Goal: Task Accomplishment & Management: Manage account settings

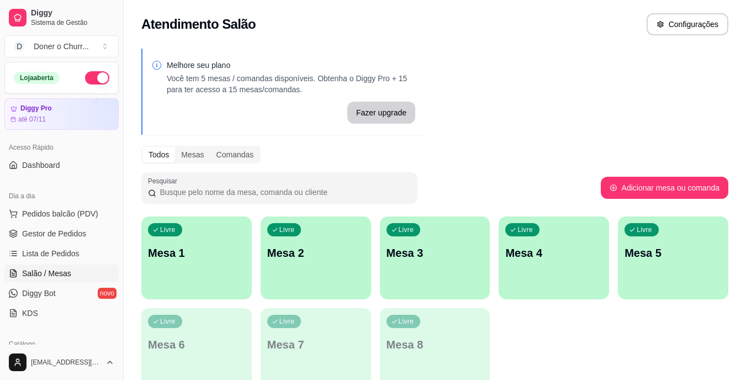
scroll to position [84, 0]
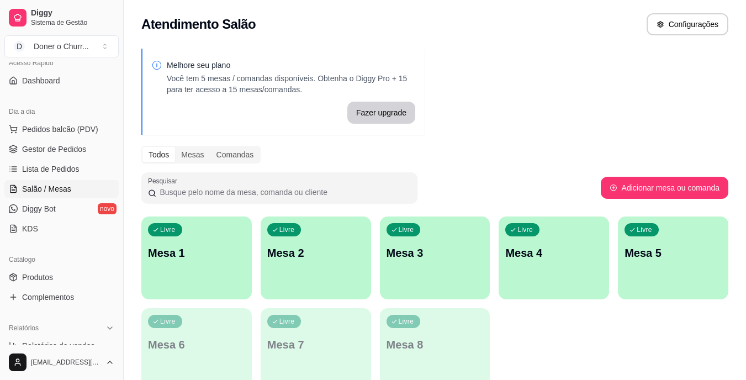
drag, startPoint x: 0, startPoint y: 15, endPoint x: 0, endPoint y: -8, distance: 22.6
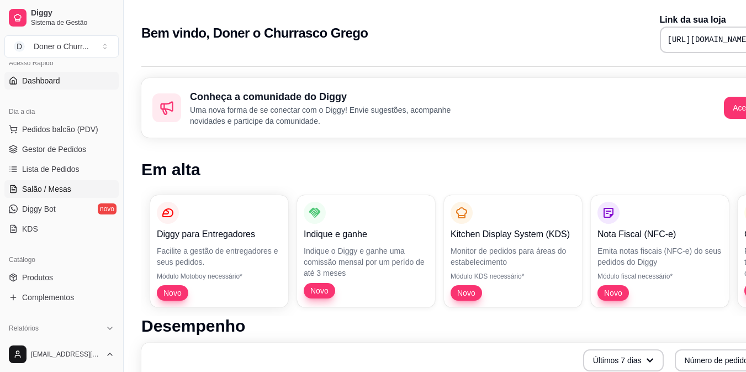
click at [28, 186] on span "Salão / Mesas" at bounding box center [46, 188] width 49 height 11
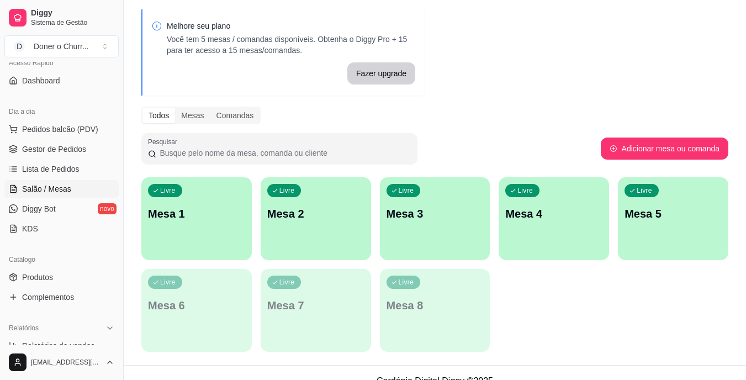
scroll to position [55, 0]
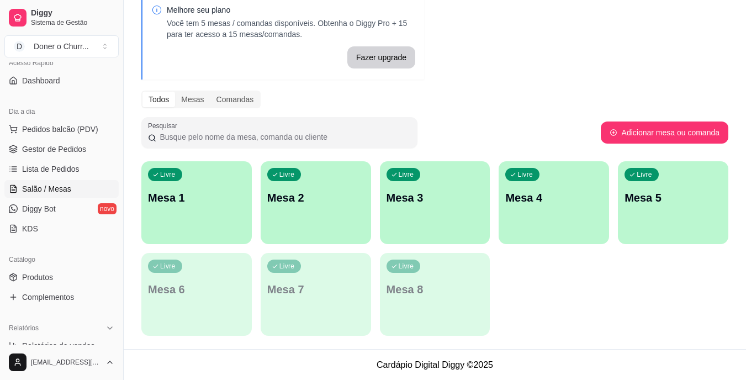
click at [160, 219] on div "Livre Mesa 1" at bounding box center [196, 196] width 110 height 70
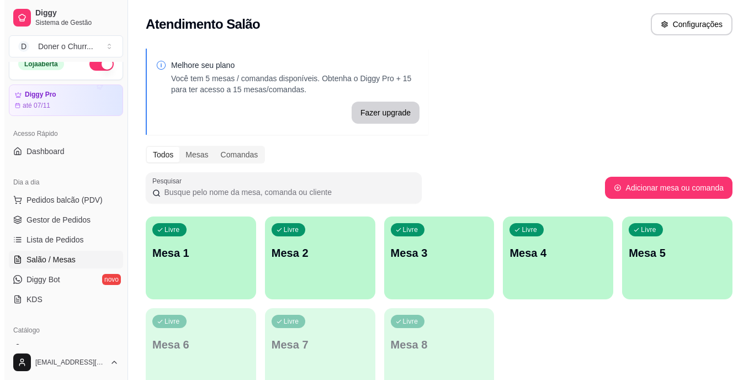
scroll to position [0, 0]
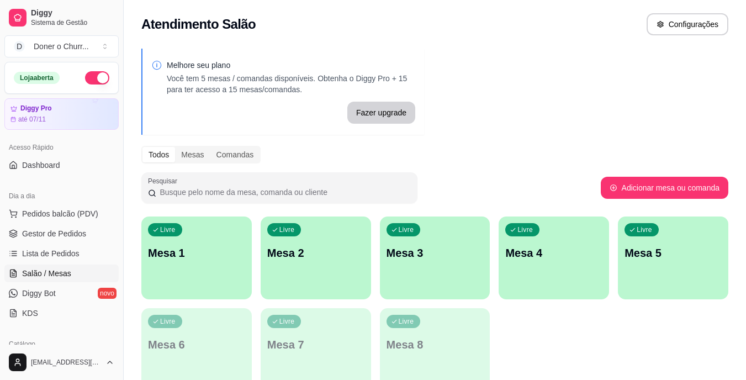
drag, startPoint x: 75, startPoint y: 29, endPoint x: 294, endPoint y: 41, distance: 220.1
click at [294, 42] on div "Melhore seu plano Você tem 5 mesas / comandas disponíveis. Obtenha o Diggy Pro …" at bounding box center [435, 223] width 622 height 362
click at [228, 252] on p "Mesa 1" at bounding box center [197, 253] width 94 height 15
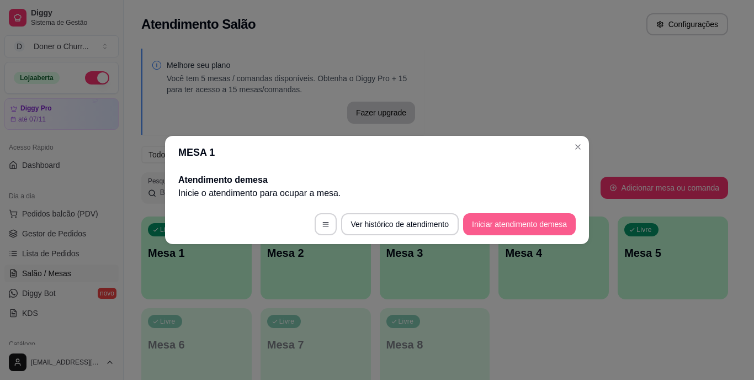
click at [517, 227] on button "Iniciar atendimento de mesa" at bounding box center [519, 224] width 113 height 22
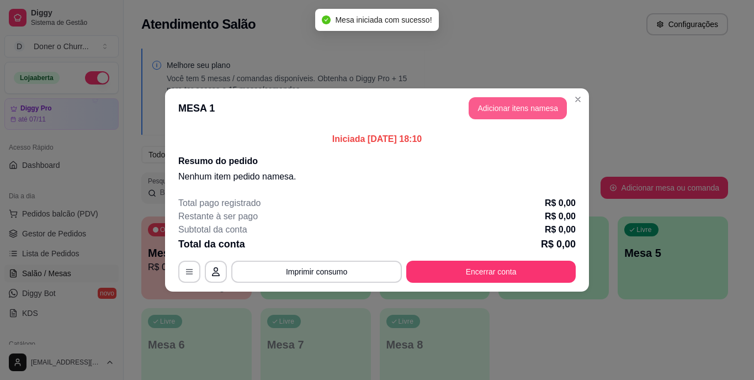
click at [506, 104] on button "Adicionar itens na mesa" at bounding box center [518, 108] width 98 height 22
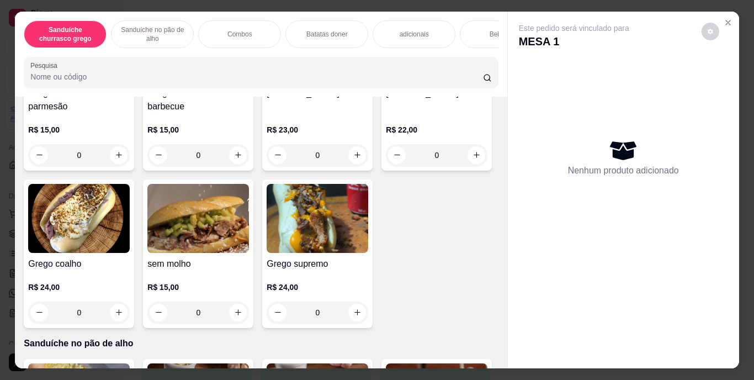
scroll to position [154, 0]
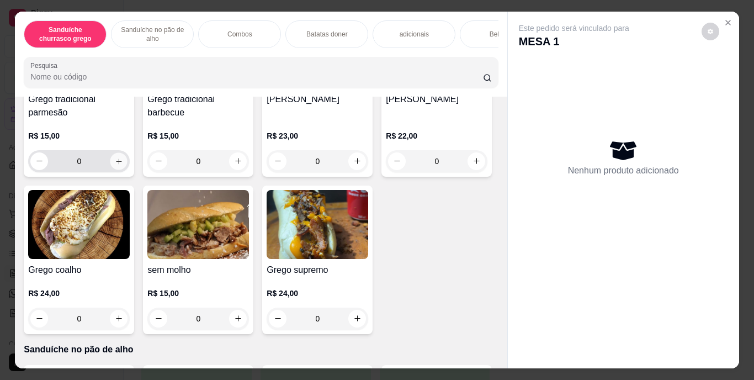
click at [118, 165] on icon "increase-product-quantity" at bounding box center [119, 161] width 8 height 8
type input "1"
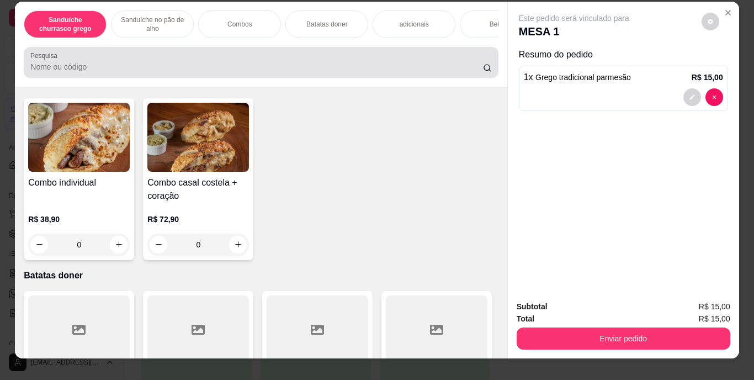
scroll to position [0, 0]
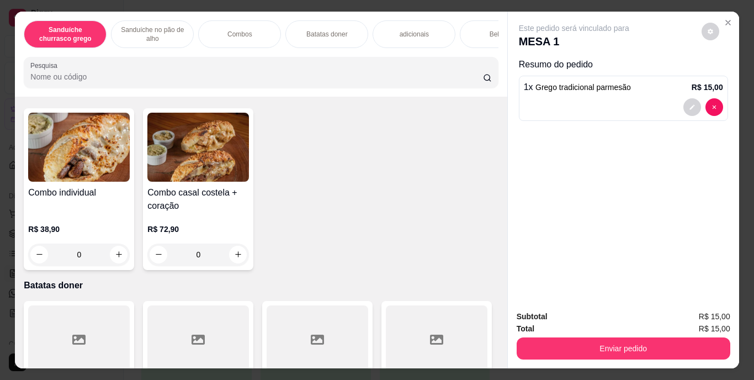
click at [483, 27] on div "Bebidas" at bounding box center [501, 34] width 83 height 28
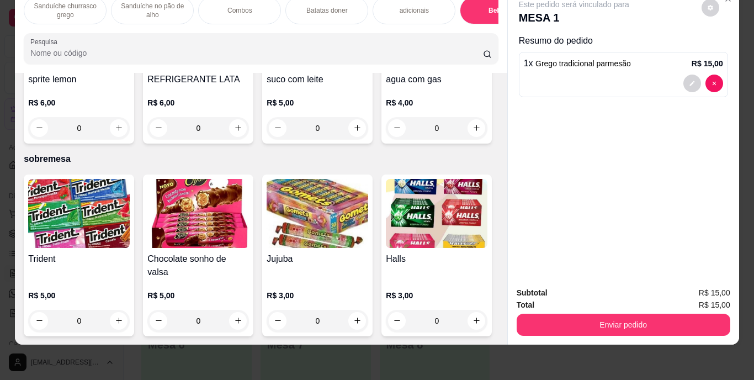
scroll to position [2111, 0]
click at [128, 136] on button "increase-product-quantity" at bounding box center [118, 127] width 17 height 17
type input "1"
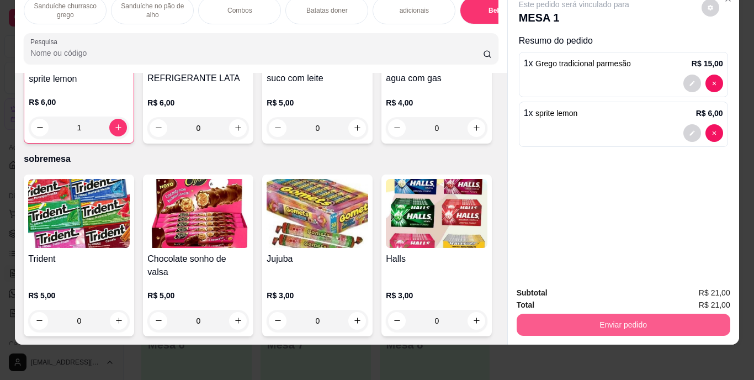
click at [581, 314] on button "Enviar pedido" at bounding box center [624, 325] width 214 height 22
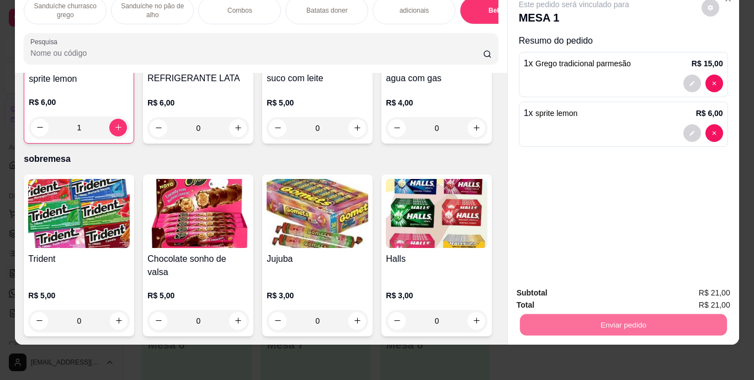
click at [686, 281] on button "Enviar pedido" at bounding box center [701, 289] width 62 height 21
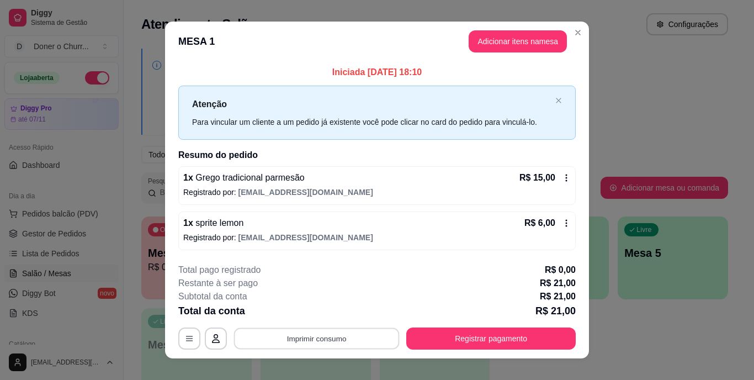
click at [309, 336] on button "Imprimir consumo" at bounding box center [317, 338] width 166 height 22
click at [318, 310] on button "IMPRESSORA" at bounding box center [315, 312] width 77 height 17
click at [309, 332] on button "Imprimir consumo" at bounding box center [317, 338] width 166 height 22
click at [308, 312] on button "IMPRESSORA" at bounding box center [316, 313] width 80 height 18
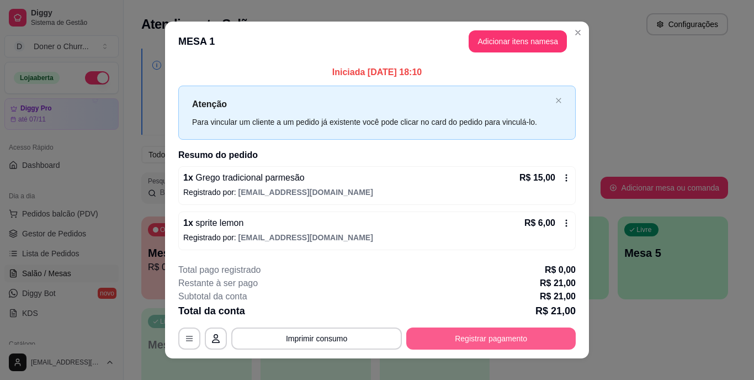
click at [485, 337] on button "Registrar pagamento" at bounding box center [491, 338] width 170 height 22
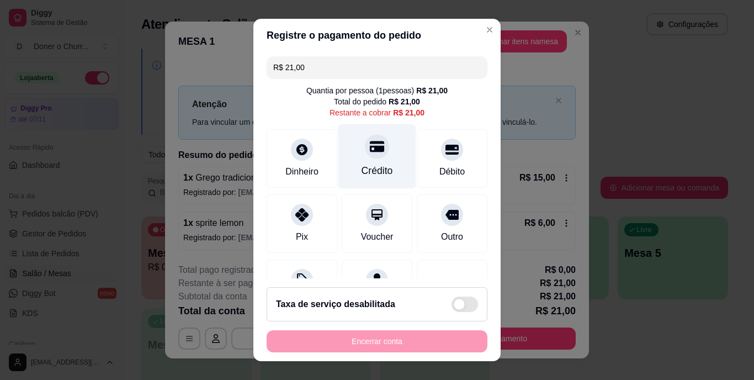
click at [371, 168] on div "Crédito" at bounding box center [377, 171] width 31 height 14
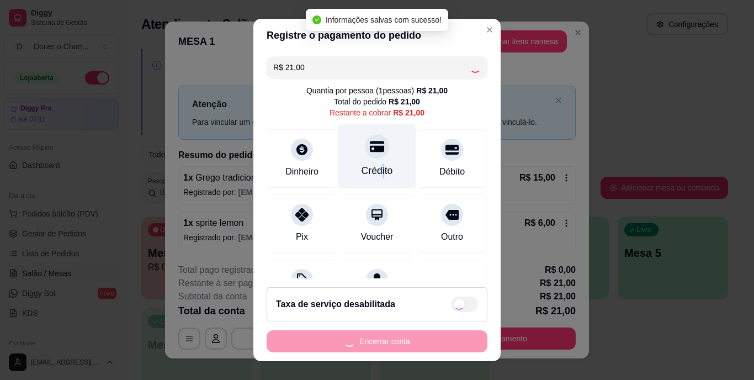
type input "R$ 0,00"
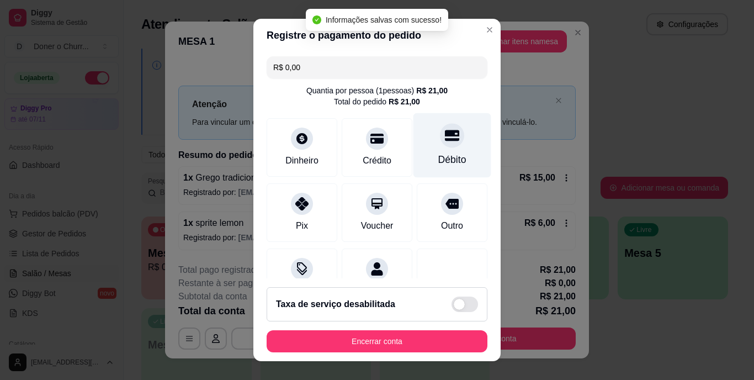
drag, startPoint x: 371, startPoint y: 168, endPoint x: 452, endPoint y: 119, distance: 94.6
click at [452, 119] on div "Débito" at bounding box center [453, 145] width 78 height 65
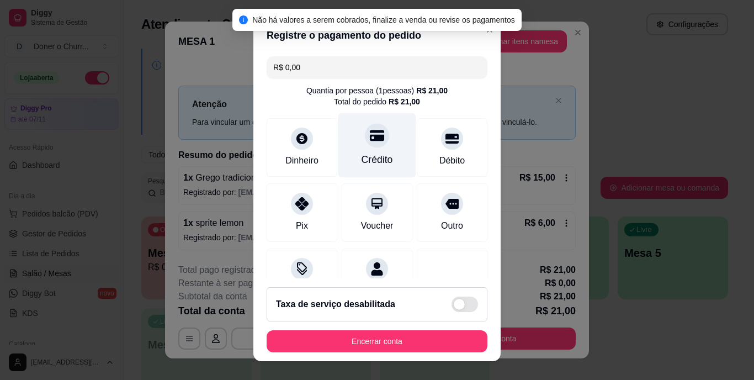
click at [370, 150] on div "Crédito" at bounding box center [378, 145] width 78 height 65
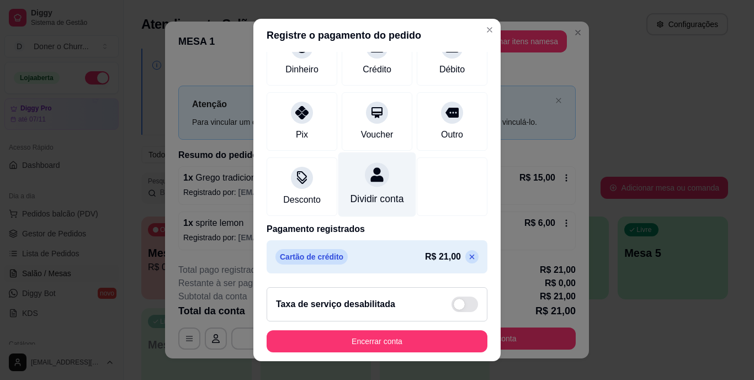
scroll to position [104, 0]
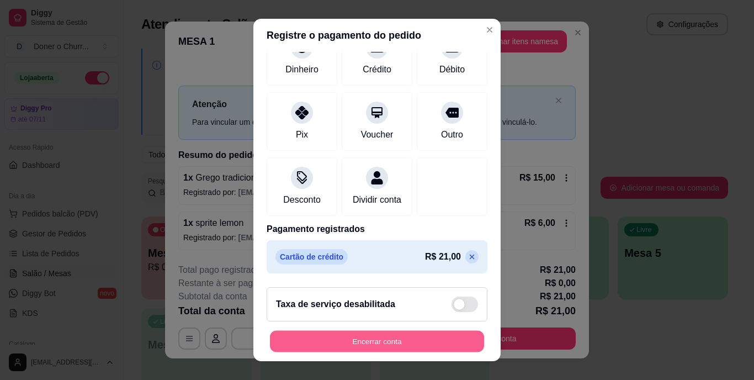
click at [346, 343] on button "Encerrar conta" at bounding box center [377, 341] width 214 height 22
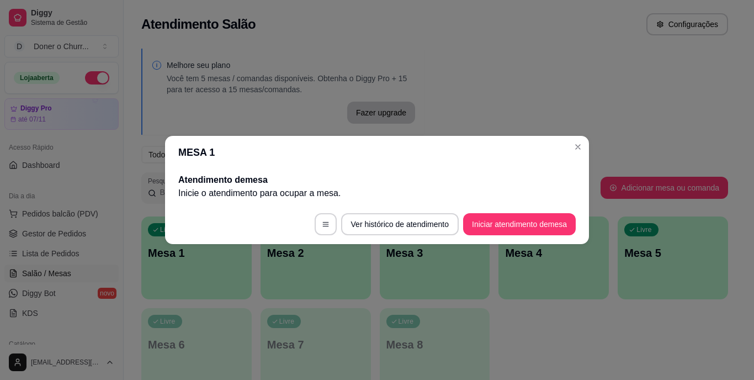
click at [472, 170] on div "Atendimento de mesa Inicie o atendimento para ocupar a mesa ." at bounding box center [377, 186] width 424 height 35
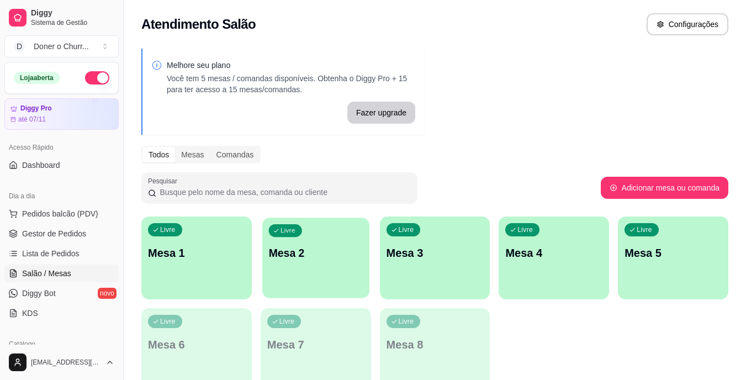
click at [321, 245] on div "Livre Mesa 2" at bounding box center [315, 251] width 107 height 67
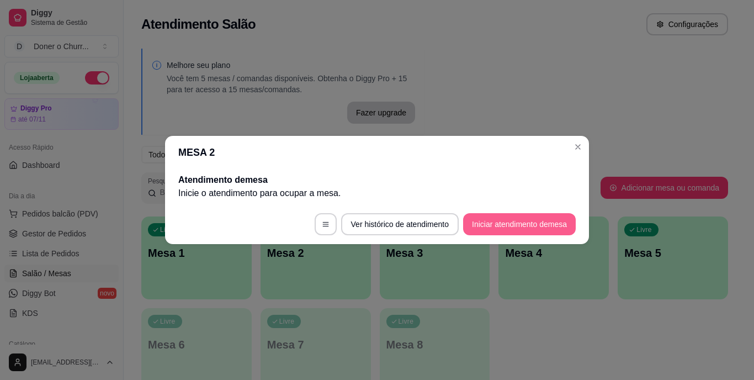
click at [541, 219] on button "Iniciar atendimento de mesa" at bounding box center [519, 224] width 113 height 22
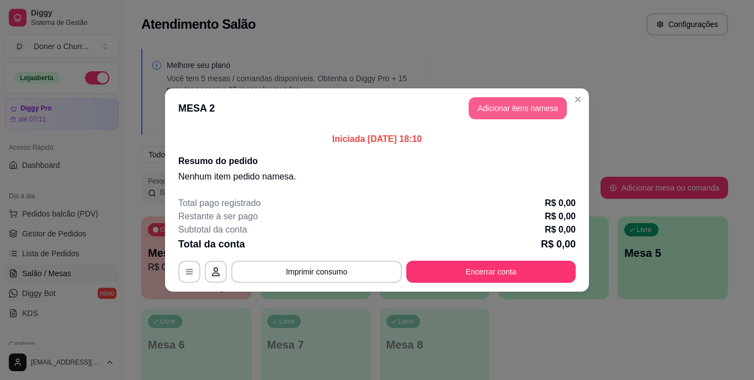
click at [509, 117] on button "Adicionar itens na mesa" at bounding box center [518, 108] width 98 height 22
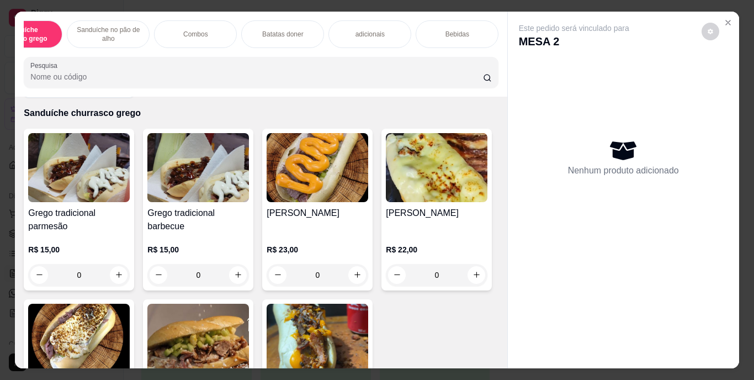
scroll to position [55, 0]
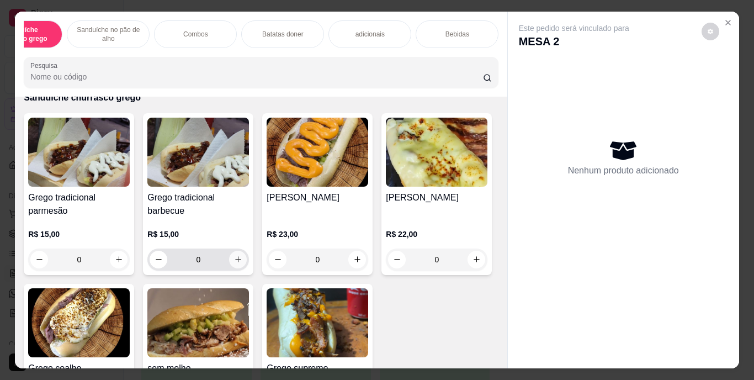
click at [235, 263] on icon "increase-product-quantity" at bounding box center [238, 259] width 8 height 8
type input "1"
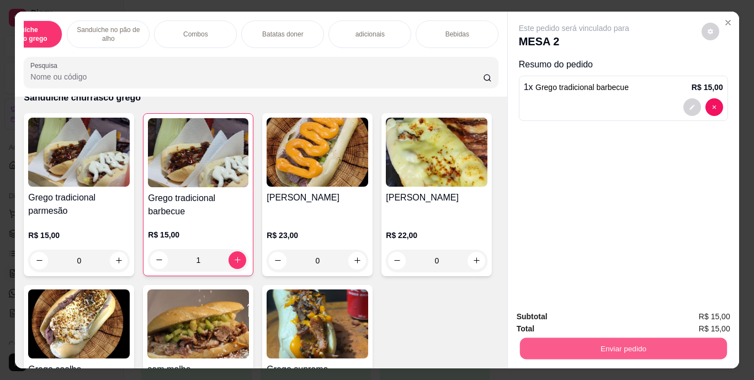
click at [577, 340] on button "Enviar pedido" at bounding box center [623, 349] width 207 height 22
click at [614, 319] on button "Registrar cliente" at bounding box center [628, 317] width 71 height 20
click at [676, 343] on button "Enviar pedido" at bounding box center [623, 349] width 207 height 22
click at [616, 226] on div "Este pedido será vinculado para MESA 2 Resumo do pedido 1 x Grego tradicional b…" at bounding box center [623, 157] width 231 height 290
click at [678, 340] on button "Enviar pedido" at bounding box center [624, 348] width 214 height 22
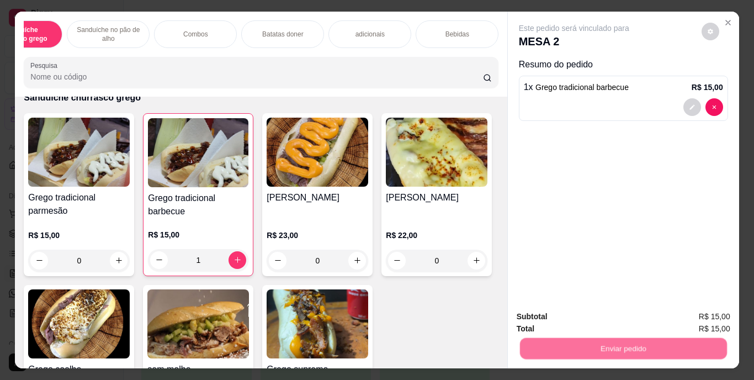
click at [690, 315] on button "Enviar pedido" at bounding box center [701, 317] width 62 height 21
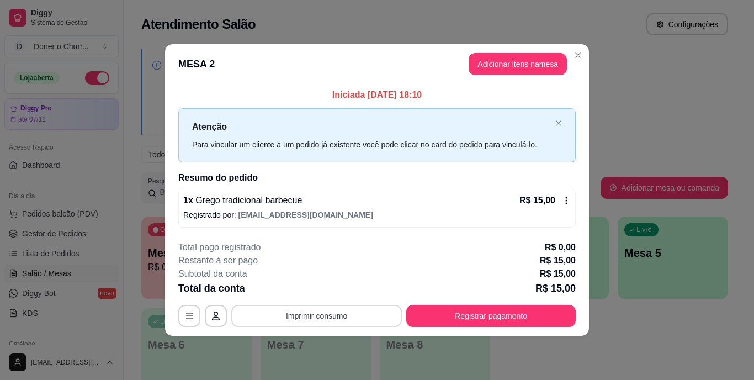
click at [335, 309] on button "Imprimir consumo" at bounding box center [316, 316] width 171 height 22
click at [332, 285] on button "IMPRESSORA" at bounding box center [320, 289] width 77 height 17
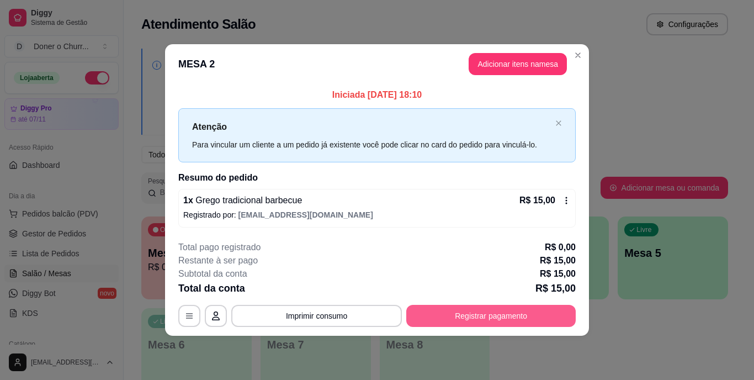
click at [469, 308] on button "Registrar pagamento" at bounding box center [491, 316] width 170 height 22
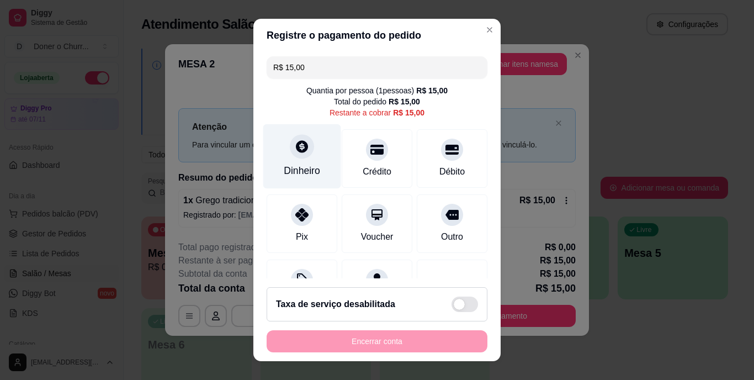
click at [314, 167] on div "Dinheiro" at bounding box center [302, 156] width 78 height 65
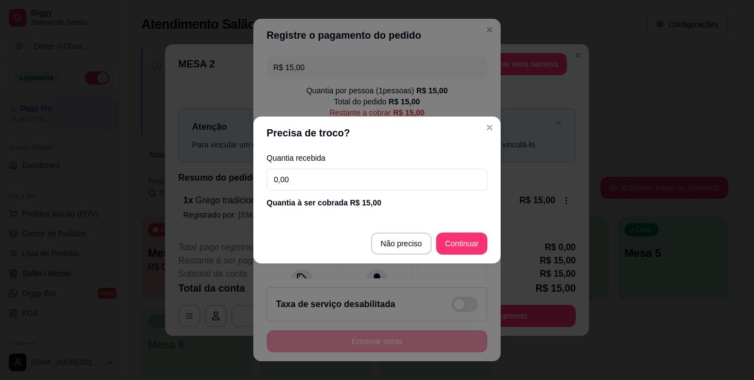
click at [313, 175] on input "0,00" at bounding box center [377, 179] width 221 height 22
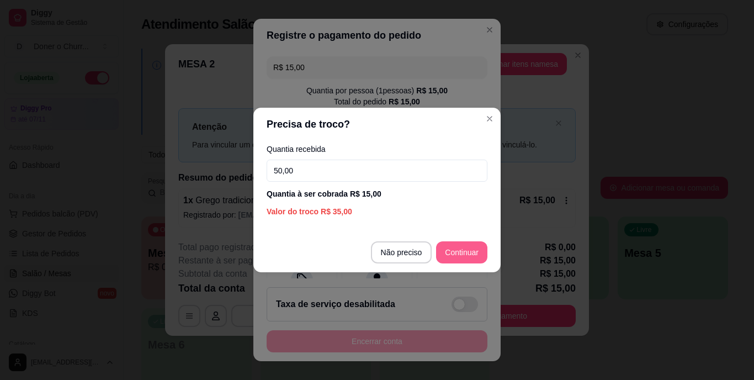
type input "50,00"
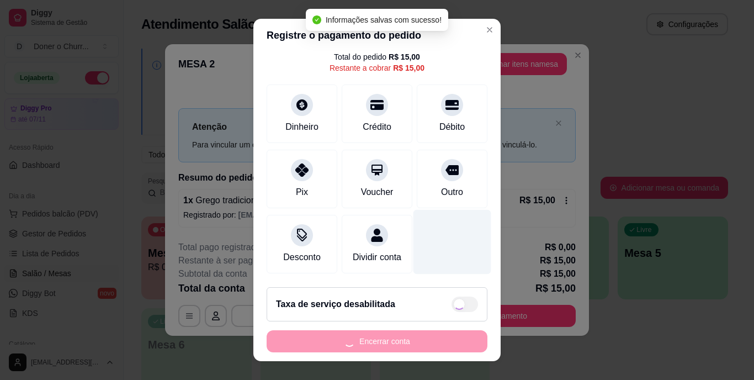
scroll to position [17, 0]
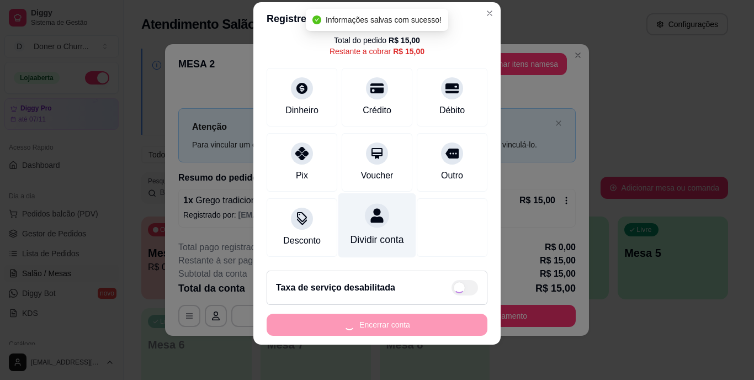
type input "R$ 0,00"
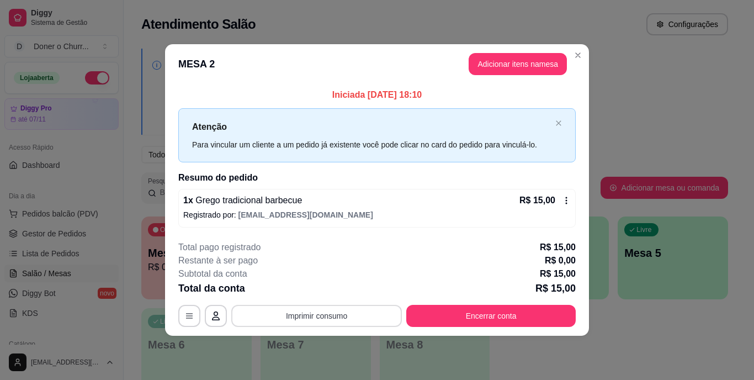
click at [359, 316] on button "Imprimir consumo" at bounding box center [316, 316] width 171 height 22
click at [344, 290] on button "IMPRESSORA" at bounding box center [320, 291] width 80 height 18
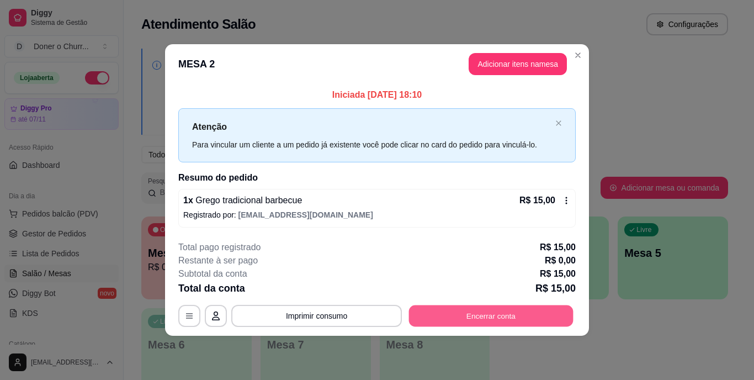
click at [483, 308] on button "Encerrar conta" at bounding box center [491, 316] width 165 height 22
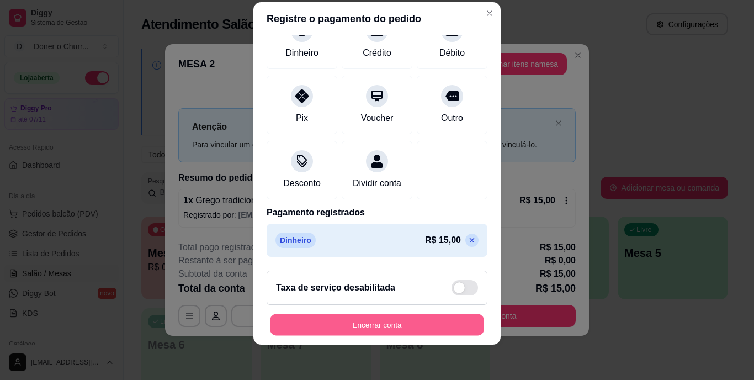
click at [390, 320] on button "Encerrar conta" at bounding box center [377, 325] width 214 height 22
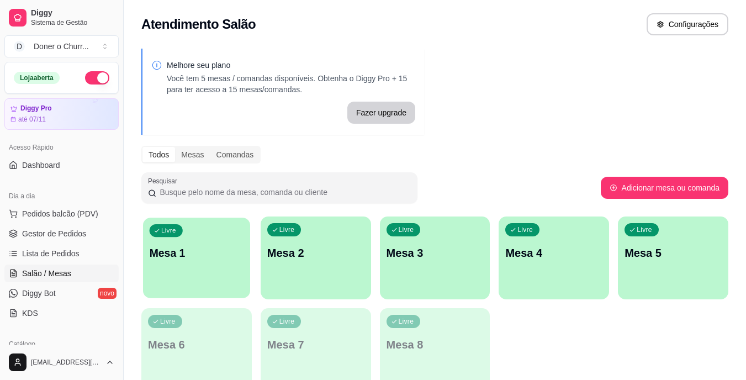
click at [241, 237] on div "Livre Mesa 1" at bounding box center [196, 251] width 107 height 67
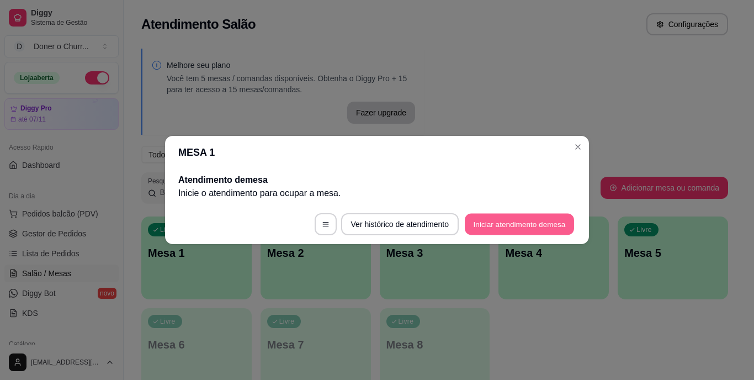
click at [483, 220] on button "Iniciar atendimento de mesa" at bounding box center [519, 225] width 109 height 22
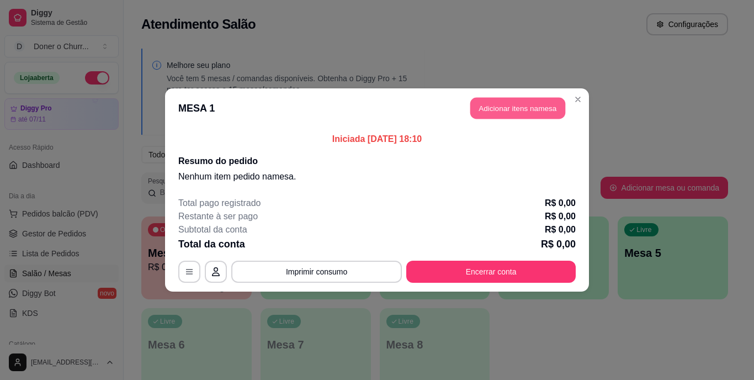
click at [479, 102] on button "Adicionar itens na mesa" at bounding box center [517, 109] width 95 height 22
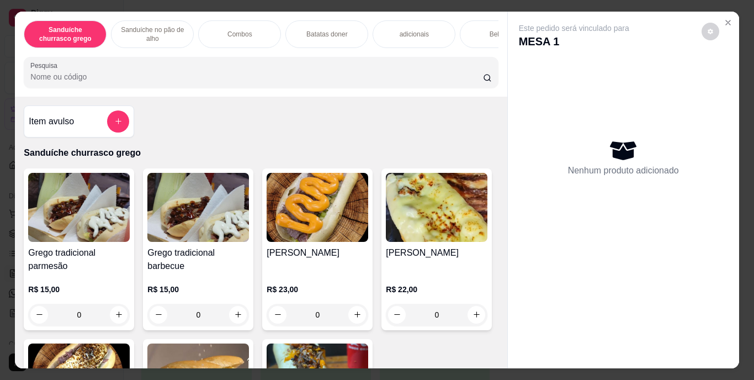
click at [480, 30] on div "Bebidas" at bounding box center [501, 34] width 83 height 28
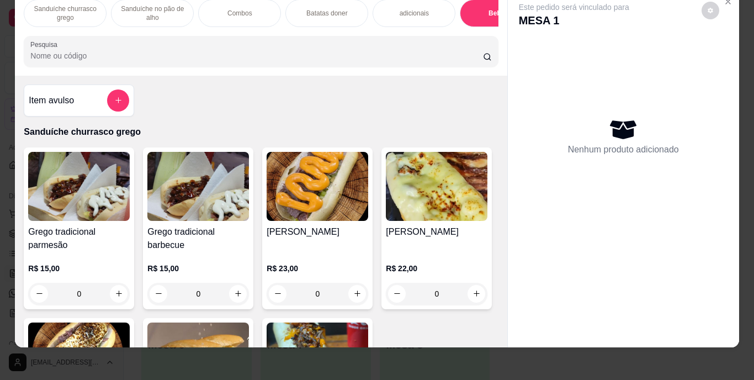
scroll to position [0, 0]
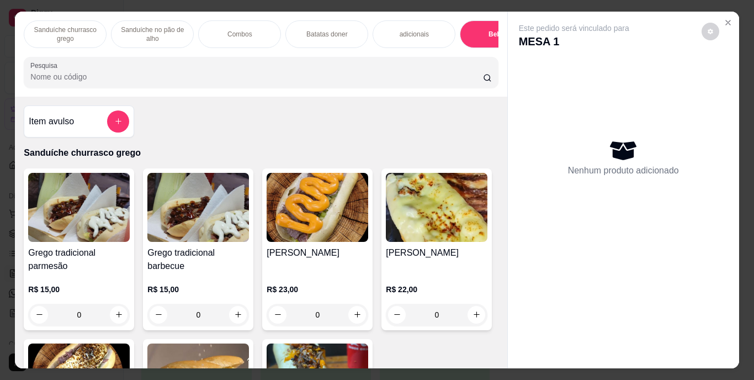
click at [82, 30] on p "Sanduíche churrasco grego" at bounding box center [65, 34] width 64 height 18
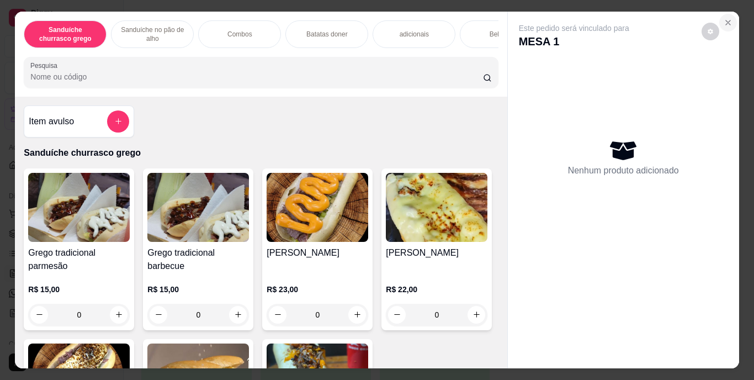
click at [726, 20] on icon "Close" at bounding box center [728, 22] width 4 height 4
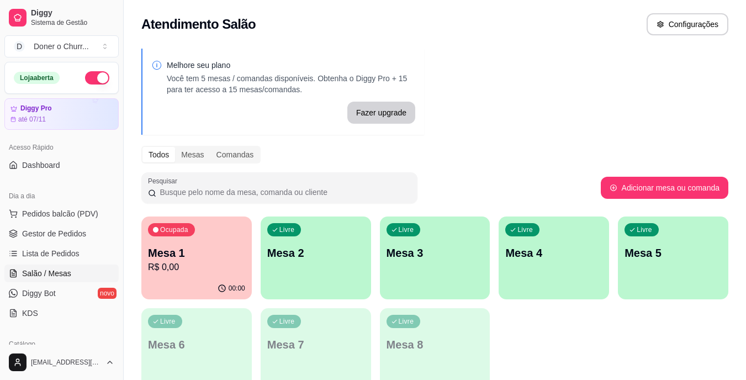
click at [215, 271] on p "R$ 0,00" at bounding box center [196, 267] width 97 height 13
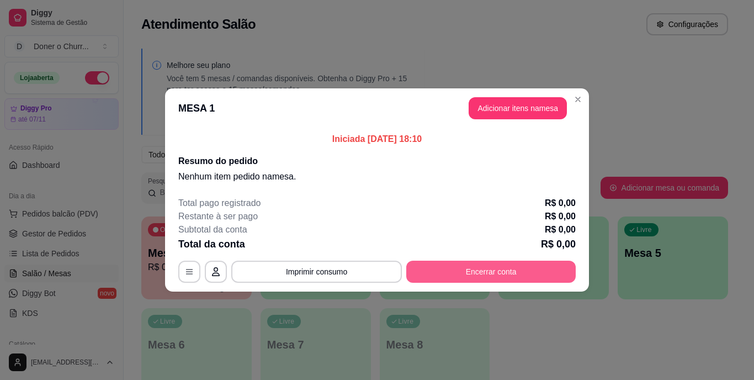
click at [436, 274] on button "Encerrar conta" at bounding box center [491, 272] width 170 height 22
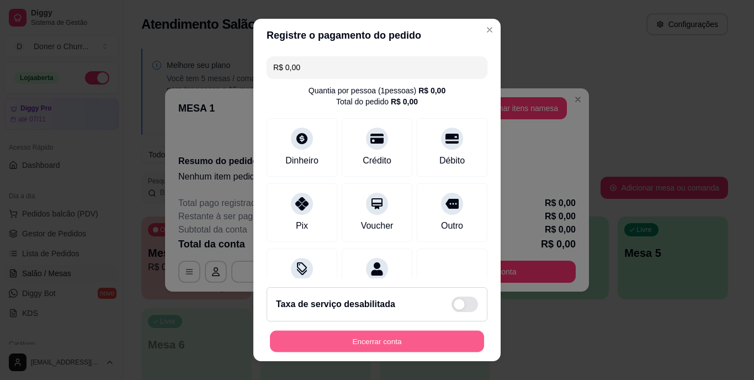
click at [367, 349] on button "Encerrar conta" at bounding box center [377, 341] width 214 height 22
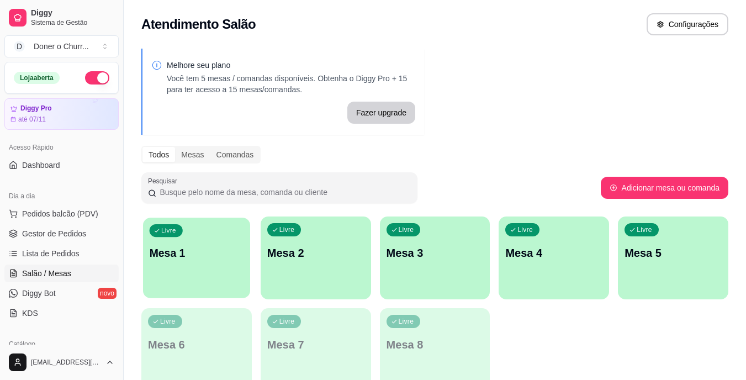
click at [227, 229] on div "Livre Mesa 1" at bounding box center [196, 251] width 107 height 67
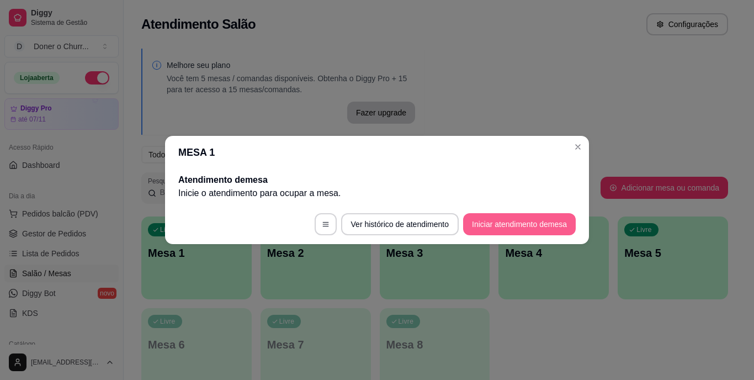
click at [511, 226] on button "Iniciar atendimento de mesa" at bounding box center [519, 224] width 113 height 22
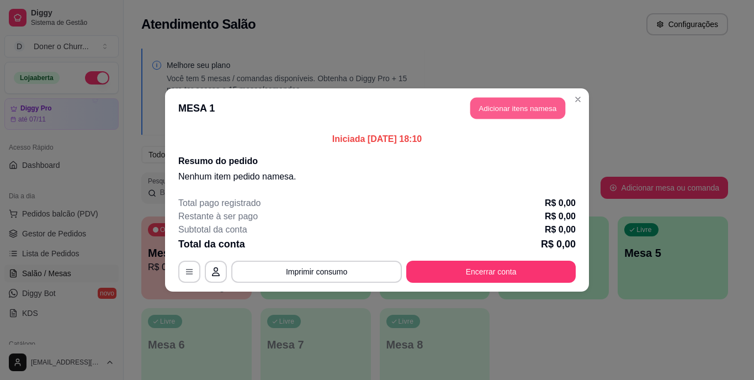
click at [509, 104] on button "Adicionar itens na mesa" at bounding box center [517, 109] width 95 height 22
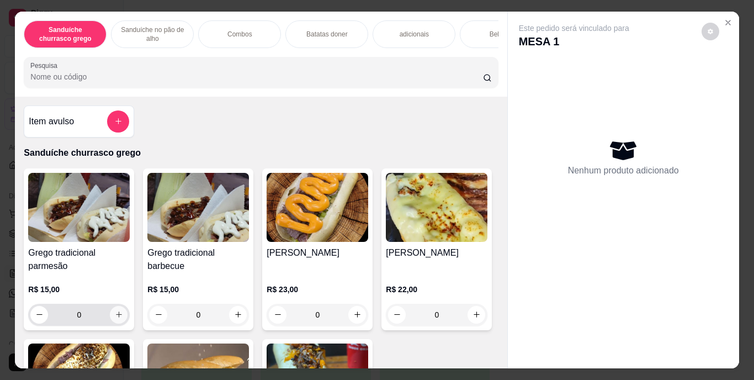
click at [115, 318] on icon "increase-product-quantity" at bounding box center [119, 314] width 8 height 8
type input "1"
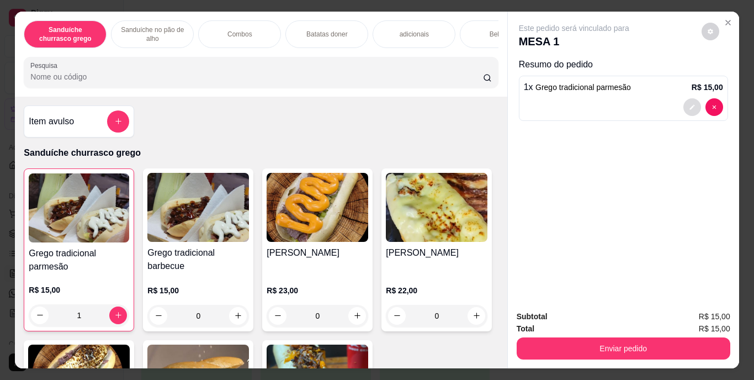
click at [685, 98] on button "decrease-product-quantity" at bounding box center [693, 107] width 18 height 18
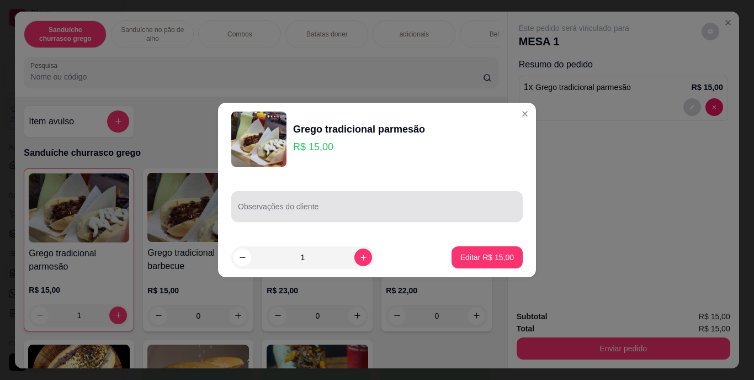
click at [334, 205] on input "Observações do cliente" at bounding box center [377, 210] width 278 height 11
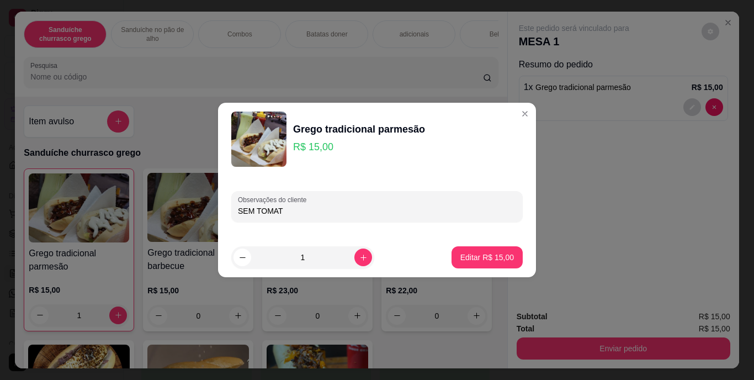
type input "SEM TOMATE"
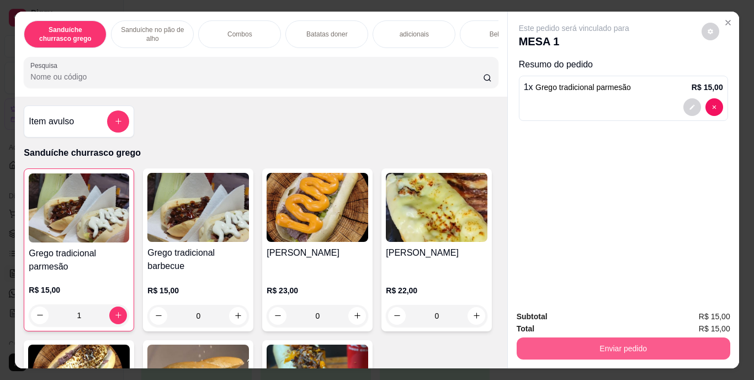
click at [586, 342] on button "Enviar pedido" at bounding box center [624, 348] width 214 height 22
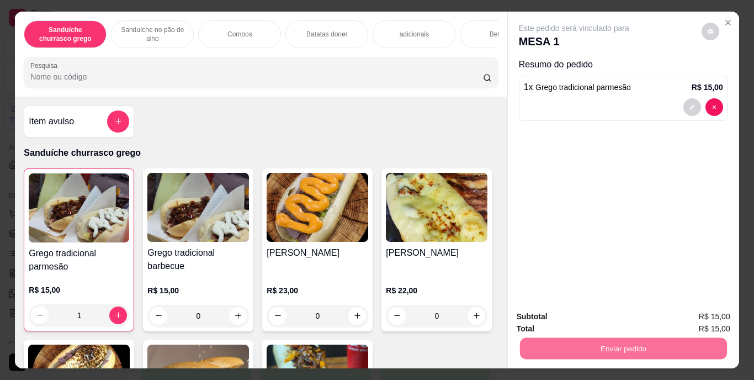
click at [625, 310] on button "Registrar cliente" at bounding box center [628, 317] width 71 height 20
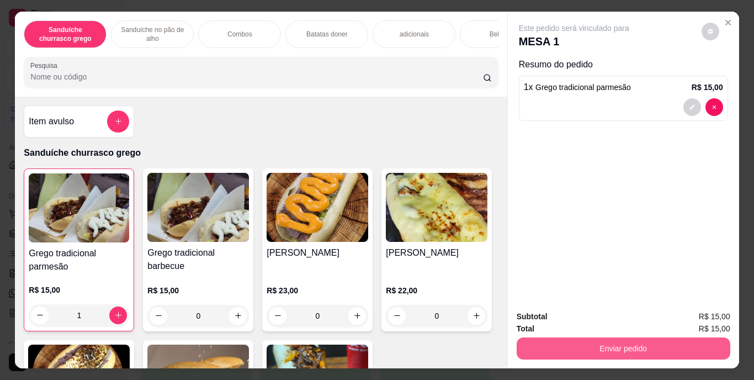
click at [653, 350] on button "Enviar pedido" at bounding box center [624, 348] width 214 height 22
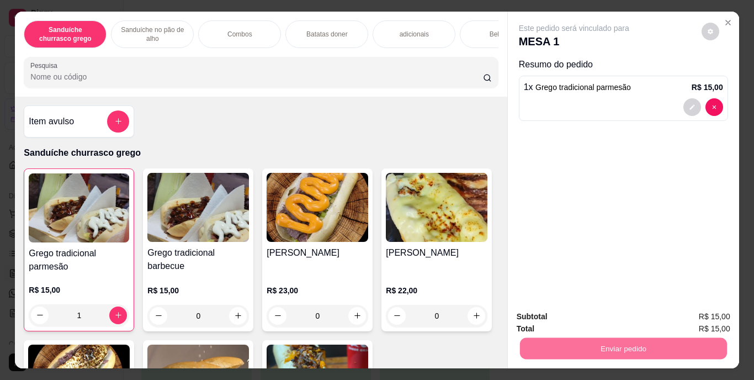
click at [691, 312] on button "Enviar pedido" at bounding box center [701, 317] width 62 height 21
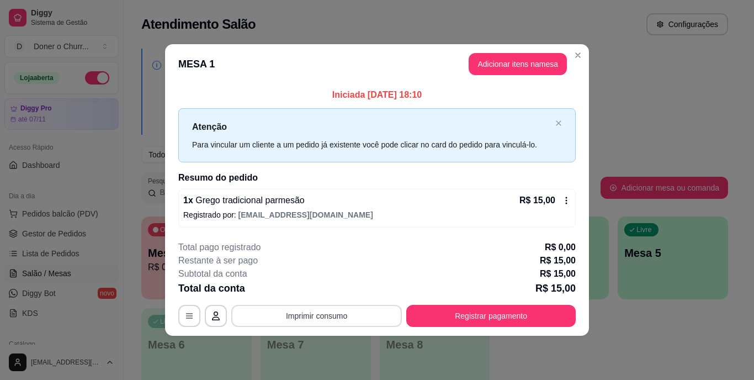
click at [310, 322] on button "Imprimir consumo" at bounding box center [316, 316] width 171 height 22
click at [315, 291] on button "IMPRESSORA" at bounding box center [320, 290] width 77 height 17
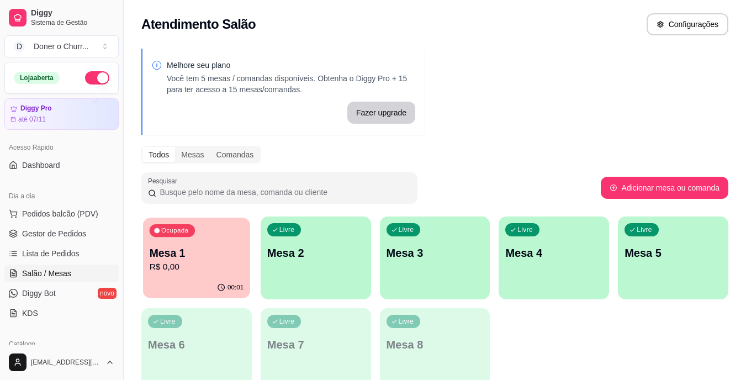
click at [175, 282] on div "00:01" at bounding box center [196, 287] width 107 height 21
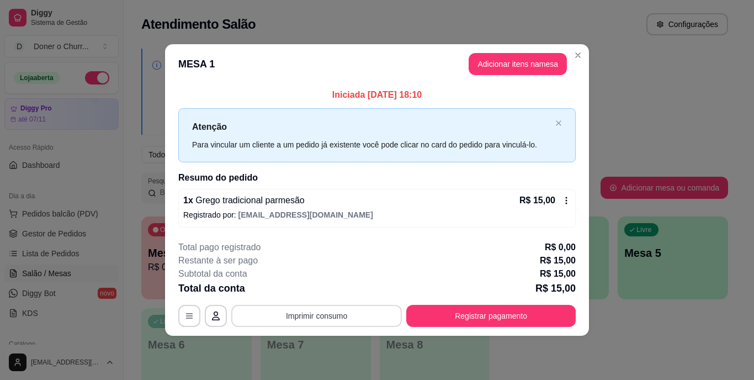
click at [352, 312] on button "Imprimir consumo" at bounding box center [316, 316] width 171 height 22
click at [343, 293] on button "IMPRESSORA" at bounding box center [320, 289] width 77 height 17
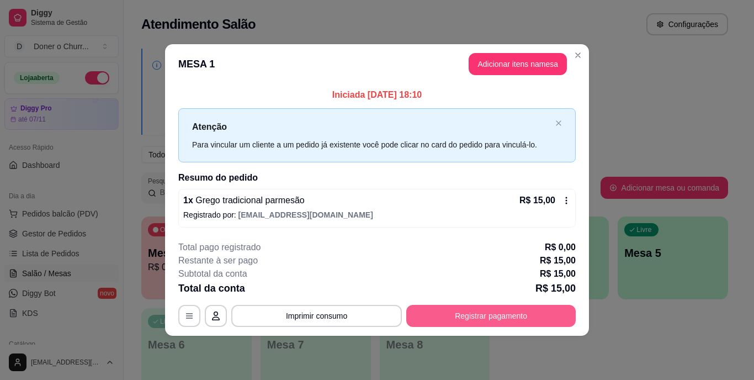
click at [498, 309] on button "Registrar pagamento" at bounding box center [491, 316] width 170 height 22
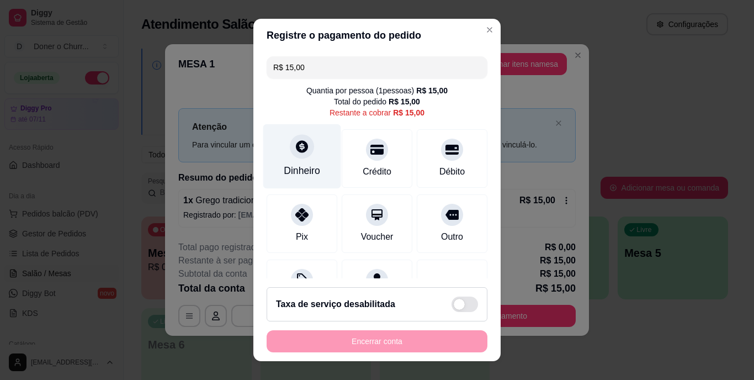
click at [305, 168] on div "Dinheiro" at bounding box center [302, 171] width 36 height 14
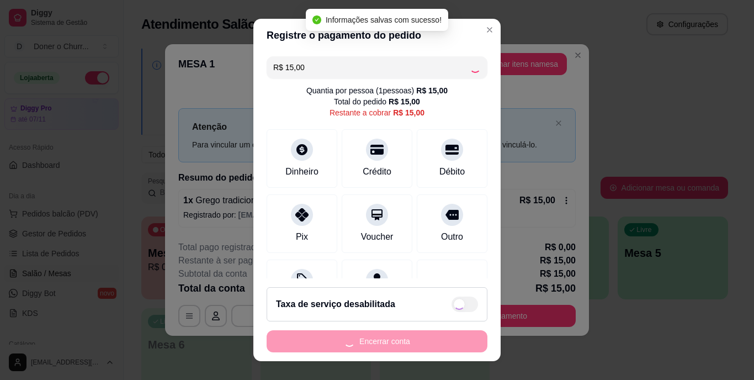
type input "R$ 0,00"
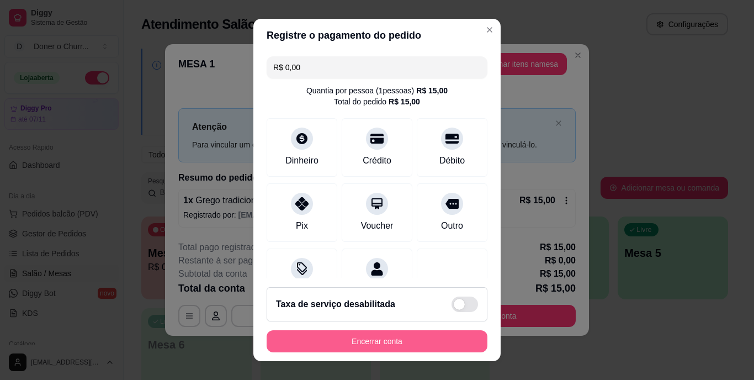
click at [367, 337] on button "Encerrar conta" at bounding box center [377, 341] width 221 height 22
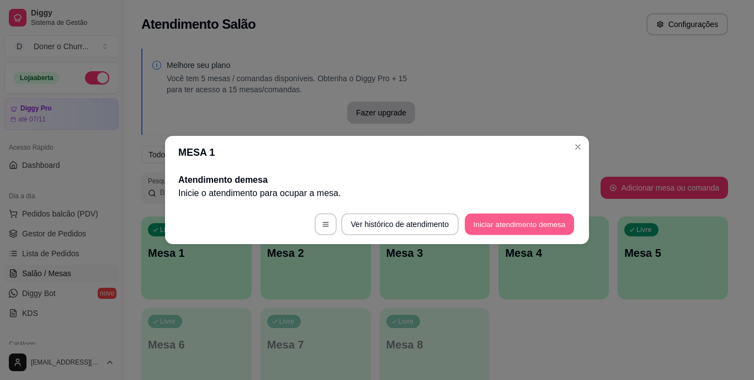
click at [493, 226] on button "Iniciar atendimento de mesa" at bounding box center [519, 225] width 109 height 22
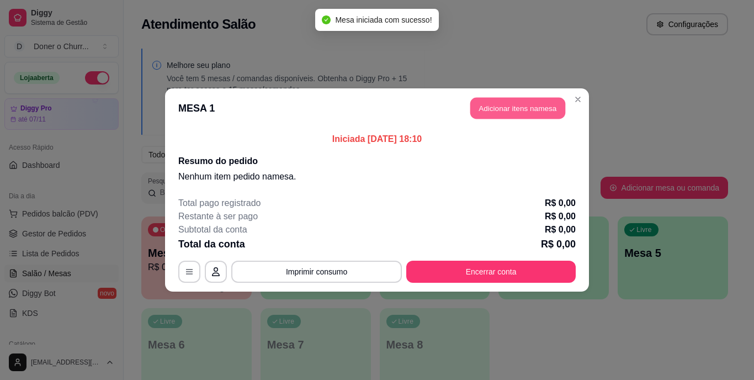
click at [531, 101] on button "Adicionar itens na mesa" at bounding box center [517, 109] width 95 height 22
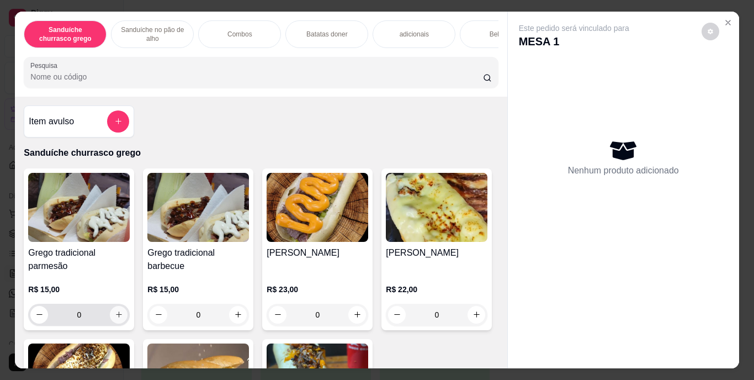
click at [110, 316] on button "increase-product-quantity" at bounding box center [119, 315] width 18 height 18
type input "1"
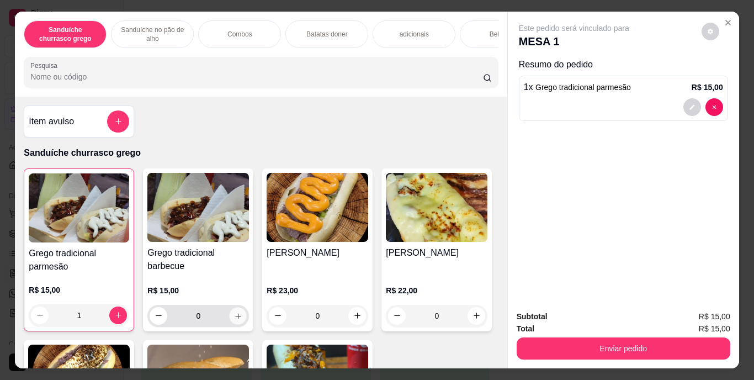
click at [234, 319] on icon "increase-product-quantity" at bounding box center [238, 315] width 8 height 8
type input "1"
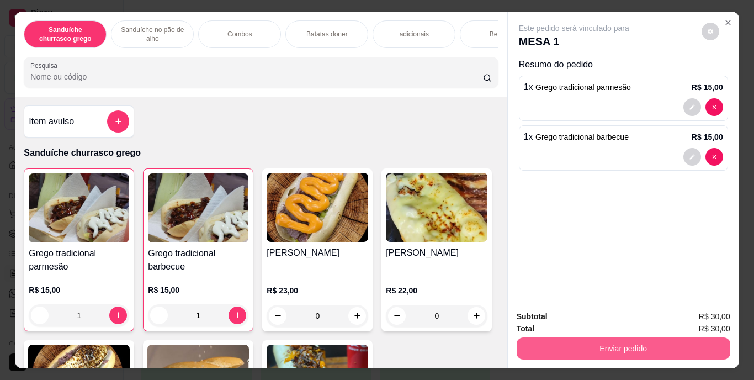
click at [670, 347] on button "Enviar pedido" at bounding box center [624, 348] width 214 height 22
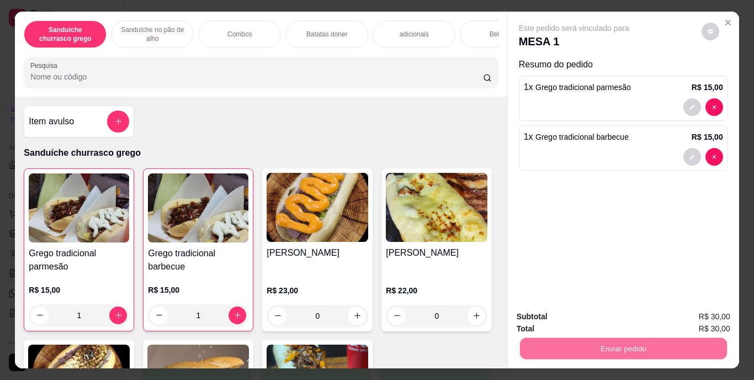
click at [628, 318] on button "Registrar cliente" at bounding box center [628, 317] width 71 height 20
click at [605, 347] on button "Enviar pedido" at bounding box center [623, 349] width 207 height 22
click at [602, 320] on button "Registrar cliente" at bounding box center [627, 317] width 73 height 21
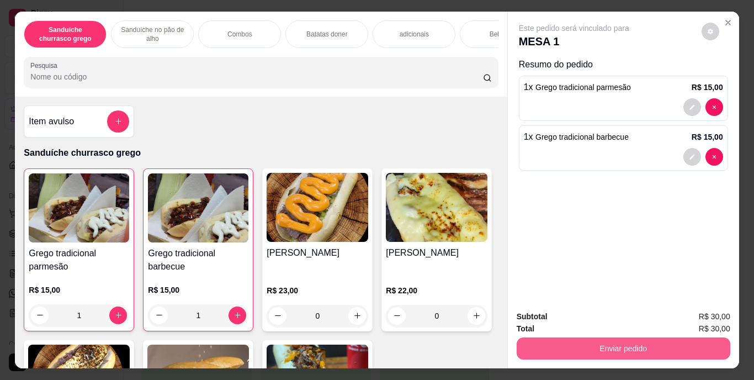
click at [659, 350] on button "Enviar pedido" at bounding box center [624, 348] width 214 height 22
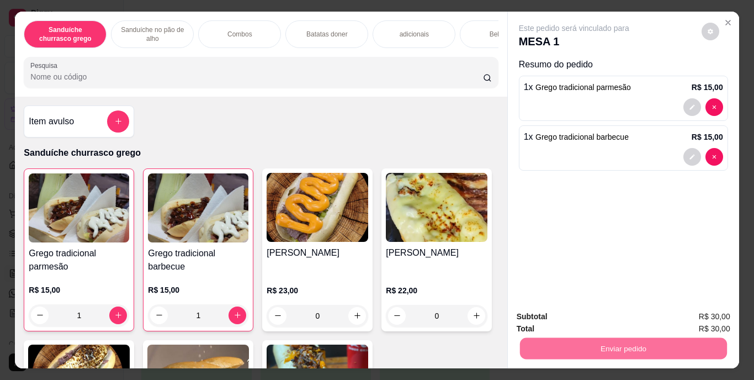
click at [691, 313] on button "Enviar pedido" at bounding box center [701, 317] width 61 height 20
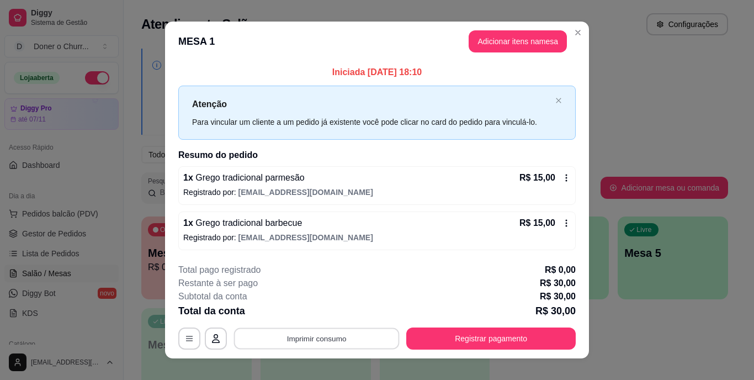
click at [299, 342] on button "Imprimir consumo" at bounding box center [317, 338] width 166 height 22
click at [318, 312] on button "IMPRESSORA" at bounding box center [316, 313] width 80 height 18
click at [338, 338] on button "Imprimir consumo" at bounding box center [316, 338] width 171 height 22
click at [339, 316] on button "IMPRESSORA" at bounding box center [316, 313] width 80 height 18
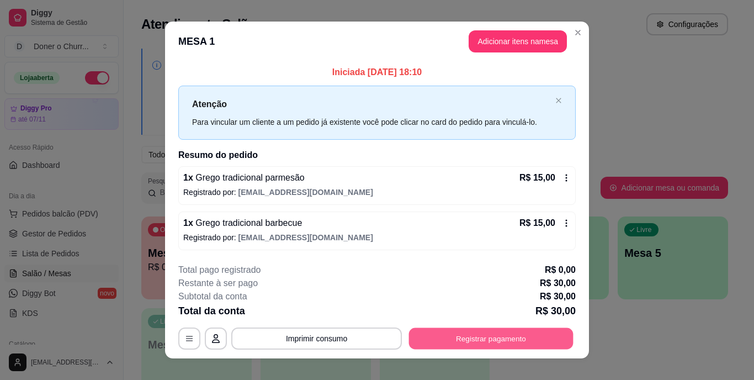
click at [463, 332] on button "Registrar pagamento" at bounding box center [491, 338] width 165 height 22
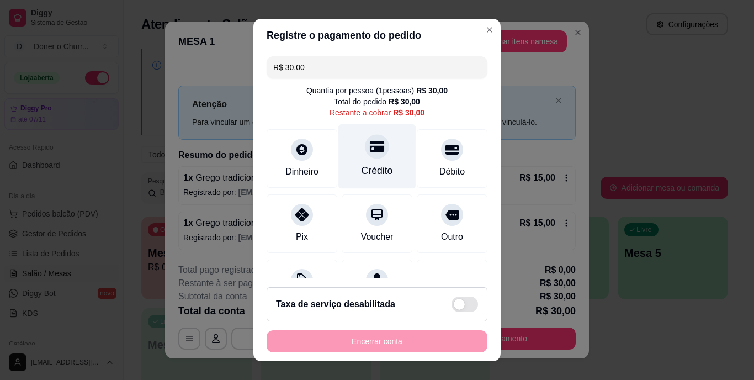
click at [375, 161] on div "Crédito" at bounding box center [378, 156] width 78 height 65
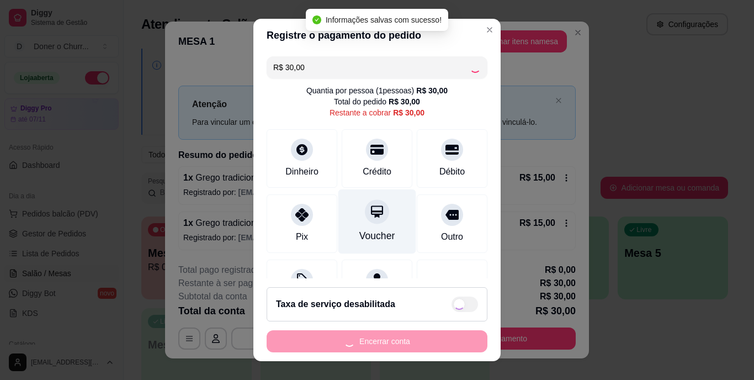
type input "R$ 0,00"
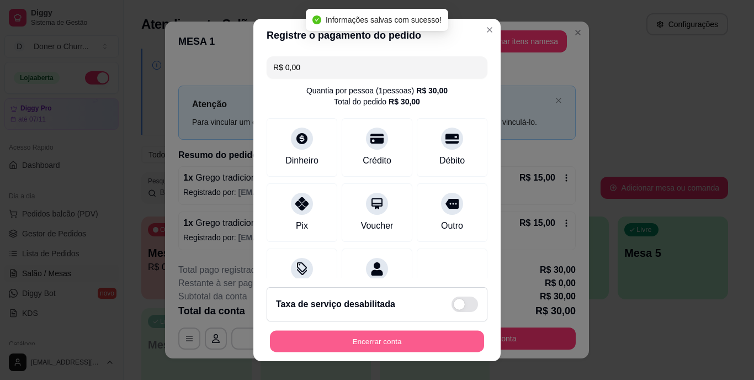
click at [378, 335] on button "Encerrar conta" at bounding box center [377, 341] width 214 height 22
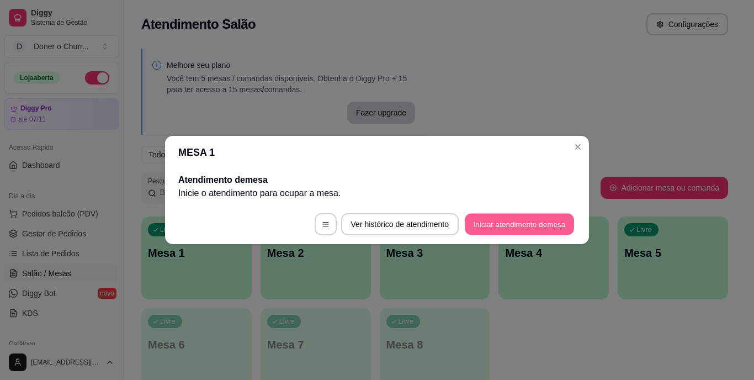
click at [512, 228] on button "Iniciar atendimento de mesa" at bounding box center [519, 225] width 109 height 22
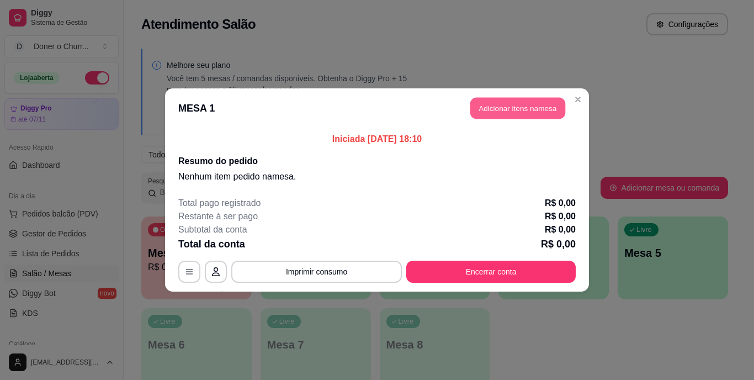
click at [532, 109] on button "Adicionar itens na mesa" at bounding box center [517, 109] width 95 height 22
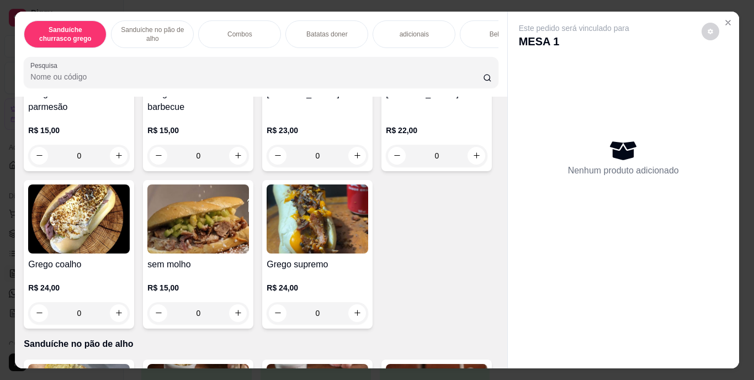
scroll to position [221, 0]
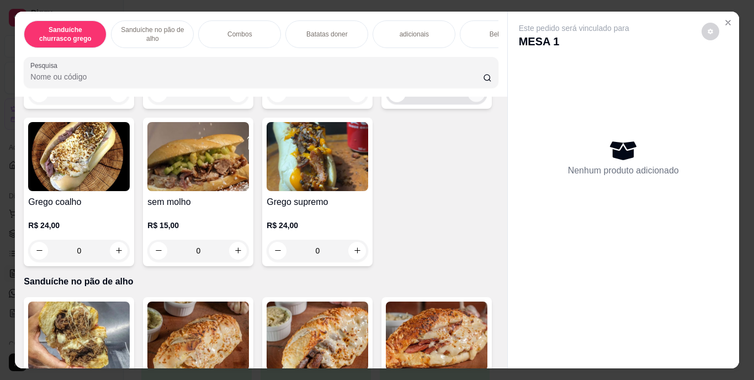
click at [473, 97] on icon "increase-product-quantity" at bounding box center [477, 93] width 8 height 8
type input "1"
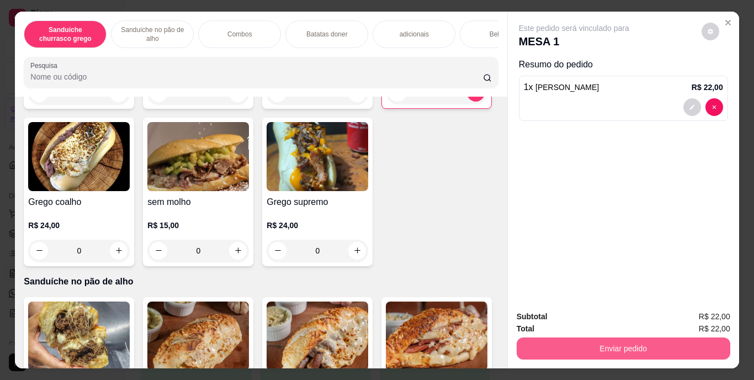
click at [632, 337] on button "Enviar pedido" at bounding box center [624, 348] width 214 height 22
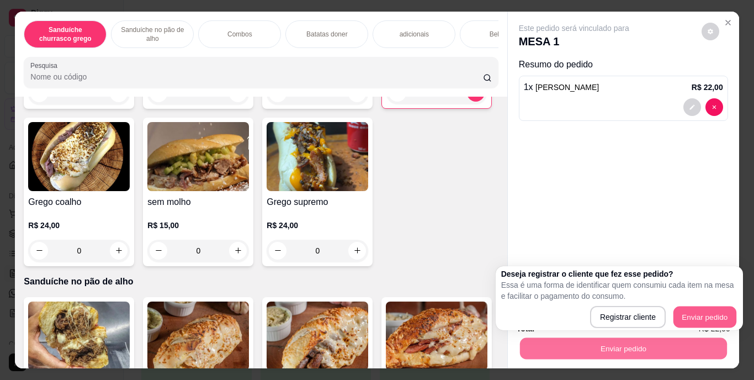
click at [703, 306] on button "Enviar pedido" at bounding box center [705, 317] width 63 height 22
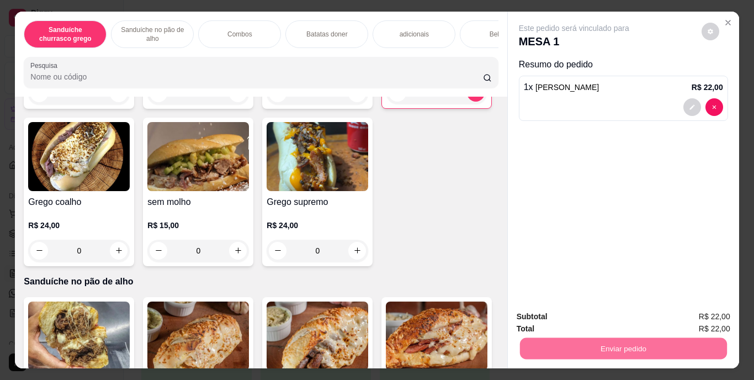
click at [690, 320] on button "Enviar pedido" at bounding box center [701, 317] width 61 height 20
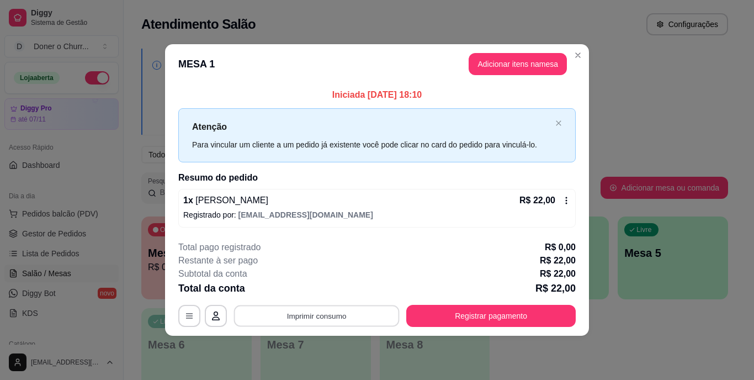
click at [299, 313] on button "Imprimir consumo" at bounding box center [317, 316] width 166 height 22
click at [329, 288] on button "IMPRESSORA" at bounding box center [320, 290] width 77 height 17
click at [326, 313] on button "Imprimir consumo" at bounding box center [317, 316] width 166 height 22
click at [325, 288] on button "IMPRESSORA" at bounding box center [320, 290] width 77 height 17
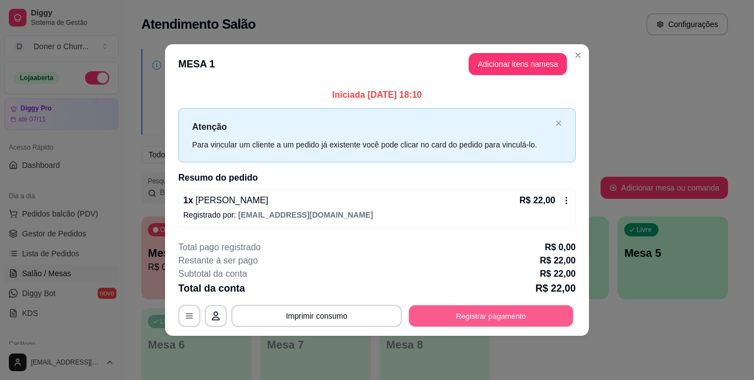
click at [478, 313] on button "Registrar pagamento" at bounding box center [491, 316] width 165 height 22
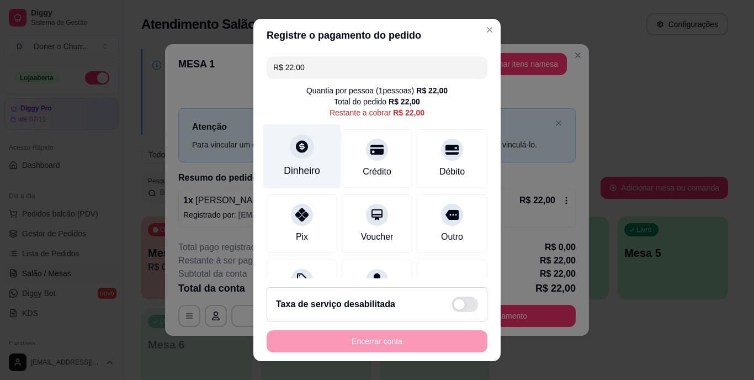
click at [302, 157] on div "Dinheiro" at bounding box center [302, 156] width 78 height 65
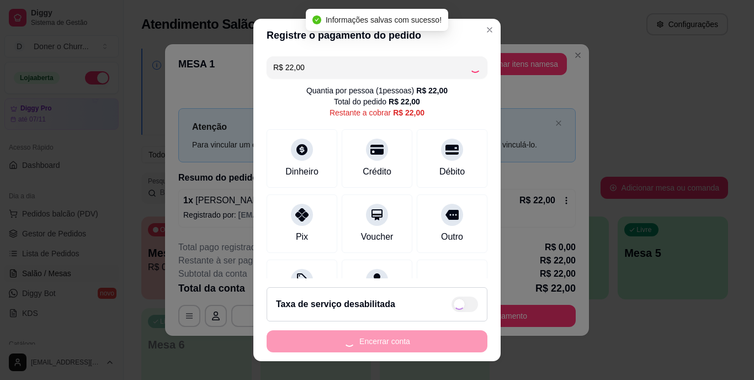
type input "R$ 0,00"
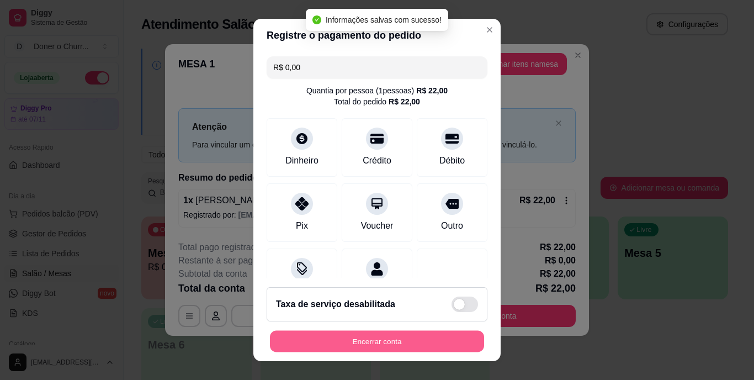
click at [392, 342] on button "Encerrar conta" at bounding box center [377, 341] width 214 height 22
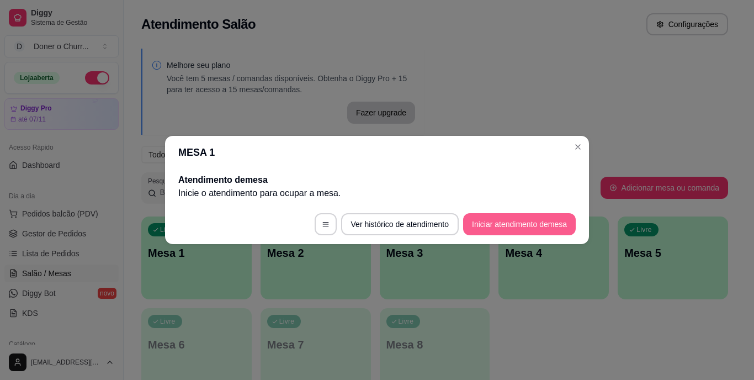
click at [511, 228] on button "Iniciar atendimento de mesa" at bounding box center [519, 224] width 113 height 22
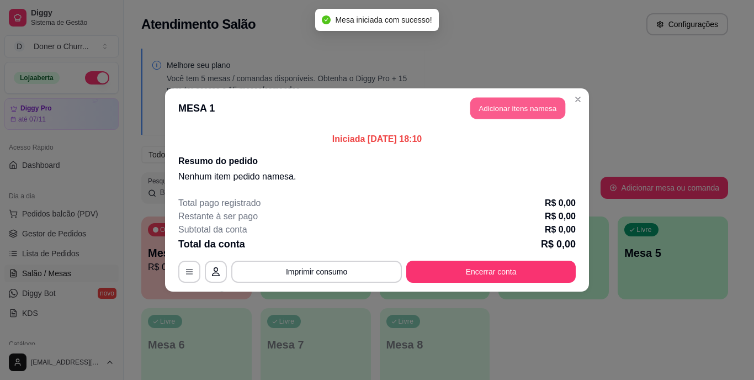
click at [512, 113] on button "Adicionar itens na mesa" at bounding box center [517, 109] width 95 height 22
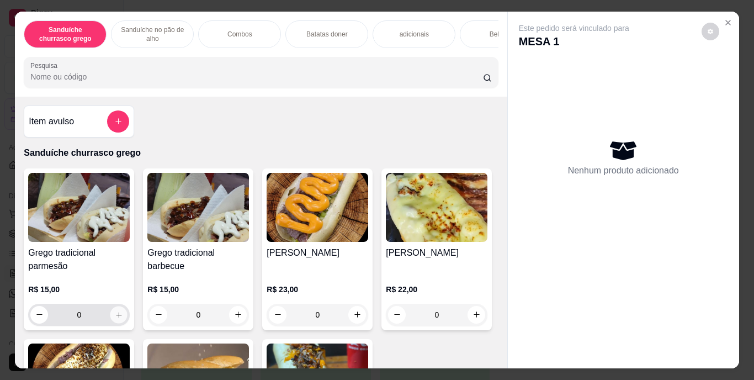
click at [110, 317] on button "increase-product-quantity" at bounding box center [118, 314] width 17 height 17
type input "1"
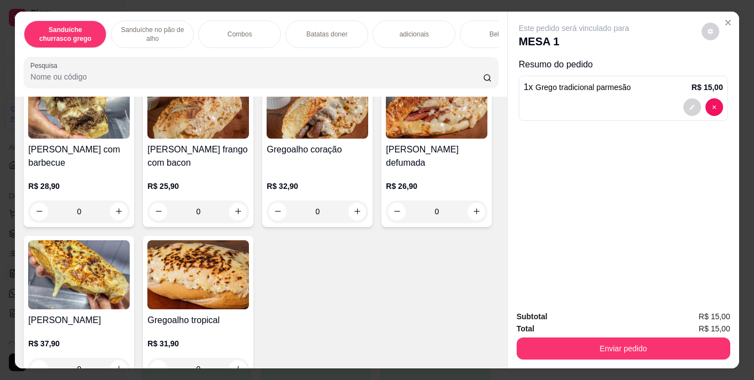
scroll to position [456, 0]
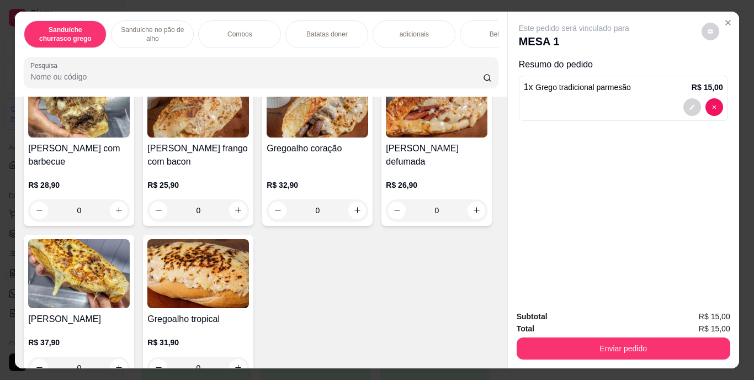
click at [349, 26] on button "increase-product-quantity" at bounding box center [357, 17] width 17 height 17
type input "1"
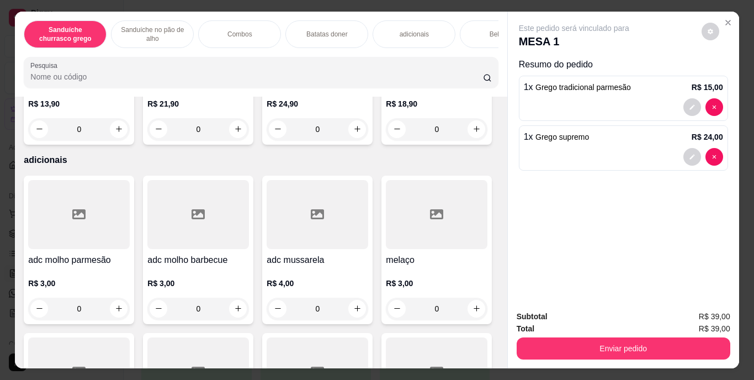
scroll to position [1229, 0]
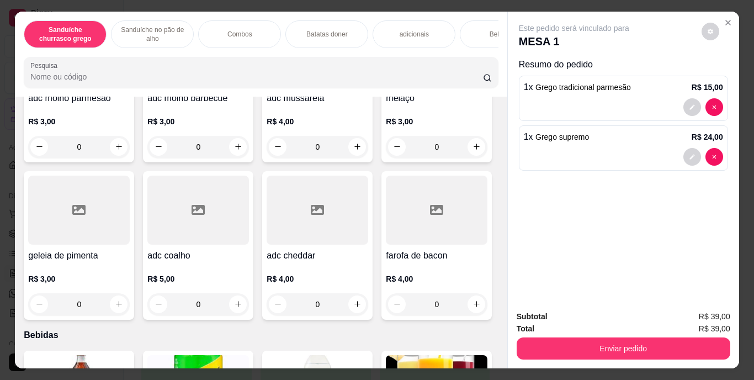
click at [468, 33] on div "Bebidas" at bounding box center [501, 34] width 83 height 28
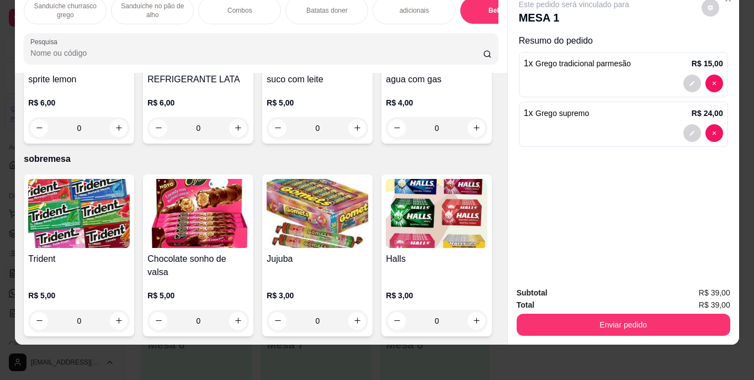
scroll to position [2073, 0]
click at [247, 136] on button "increase-product-quantity" at bounding box center [238, 127] width 17 height 17
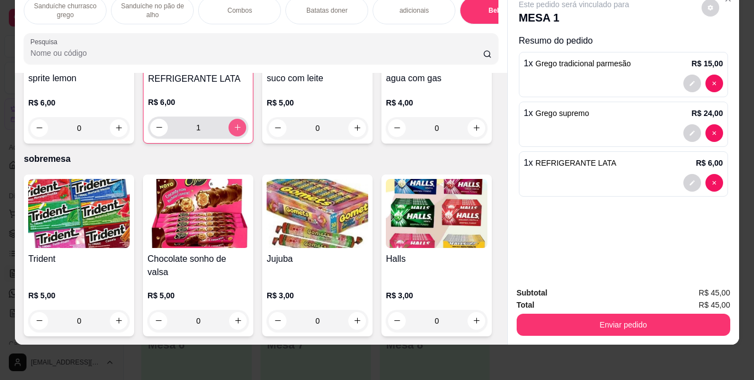
click at [246, 136] on button "increase-product-quantity" at bounding box center [238, 128] width 18 height 18
type input "2"
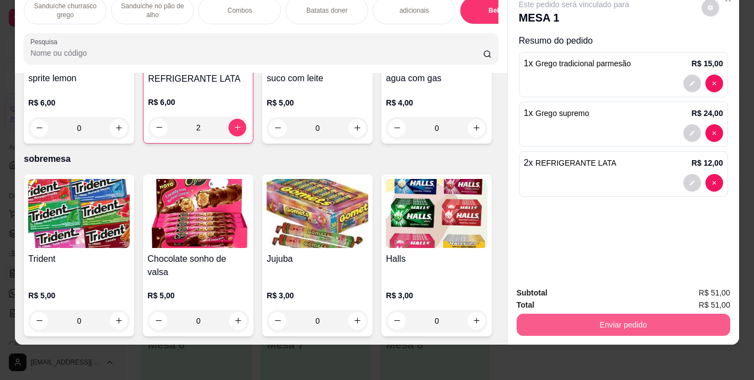
click at [583, 315] on button "Enviar pedido" at bounding box center [624, 325] width 214 height 22
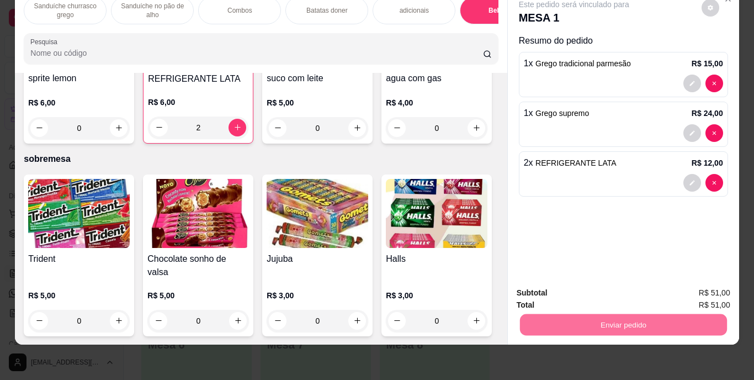
click at [711, 283] on button "Enviar pedido" at bounding box center [701, 289] width 61 height 20
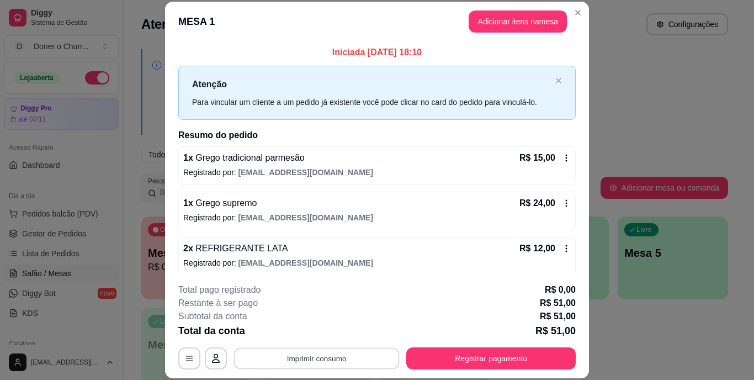
click at [304, 363] on button "Imprimir consumo" at bounding box center [317, 358] width 166 height 22
click at [304, 334] on button "IMPRESSORA" at bounding box center [315, 332] width 77 height 17
click at [315, 354] on button "Imprimir consumo" at bounding box center [317, 358] width 166 height 22
click at [310, 330] on button "IMPRESSORA" at bounding box center [316, 333] width 80 height 18
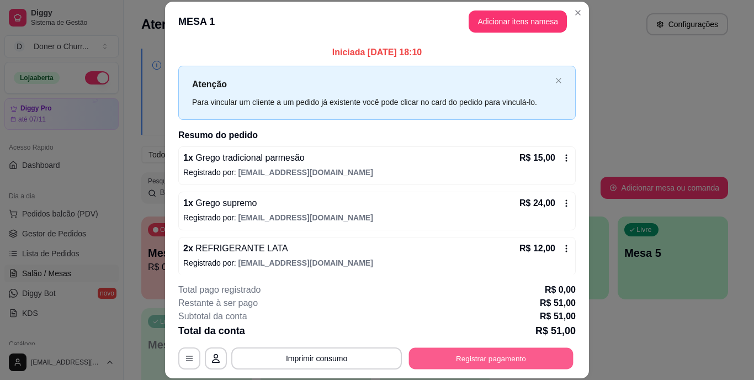
click at [482, 352] on button "Registrar pagamento" at bounding box center [491, 358] width 165 height 22
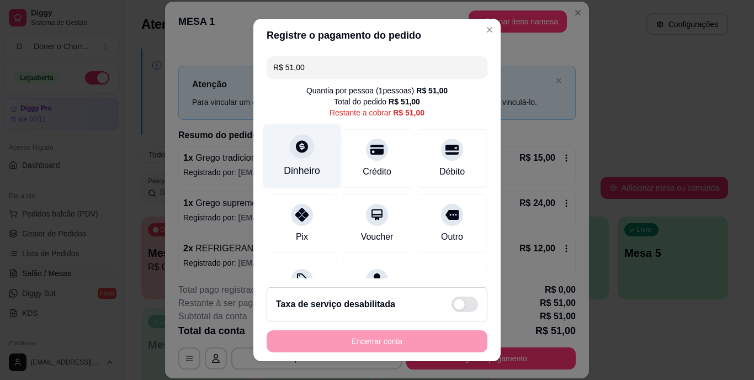
click at [287, 159] on div "Dinheiro" at bounding box center [302, 156] width 78 height 65
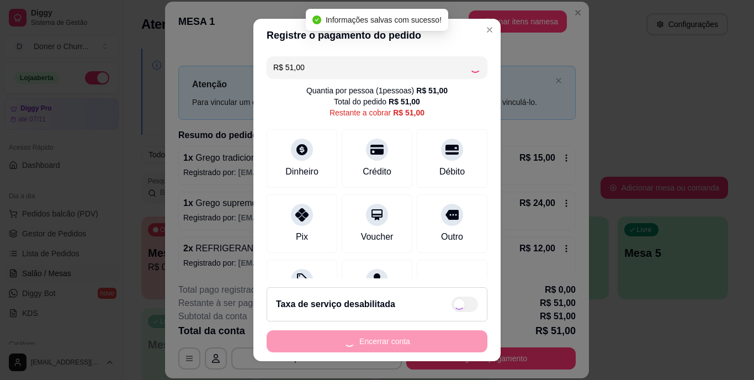
type input "R$ 0,00"
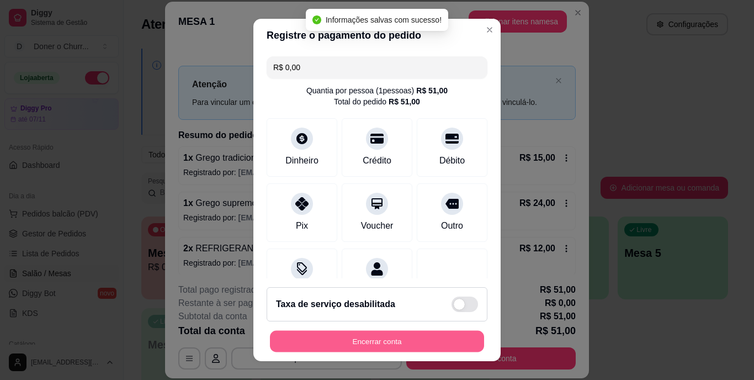
click at [422, 343] on button "Encerrar conta" at bounding box center [377, 341] width 214 height 22
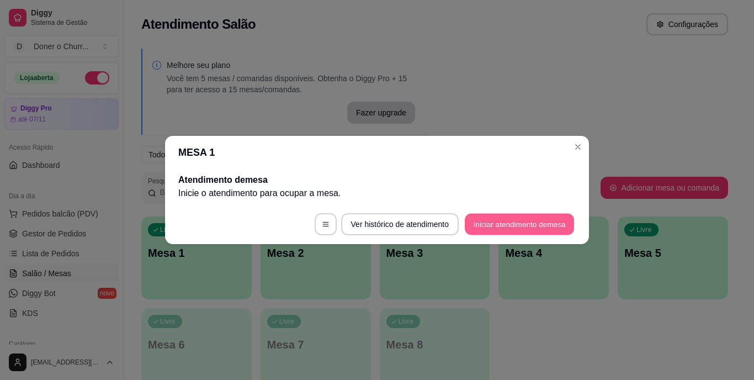
click at [515, 221] on button "Iniciar atendimento de mesa" at bounding box center [519, 225] width 109 height 22
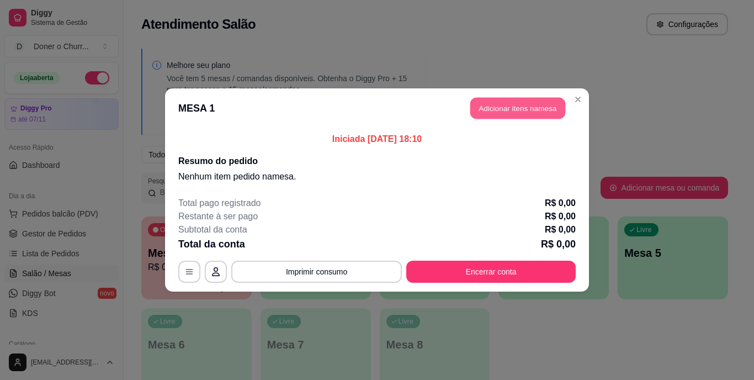
click at [494, 101] on button "Adicionar itens na mesa" at bounding box center [517, 109] width 95 height 22
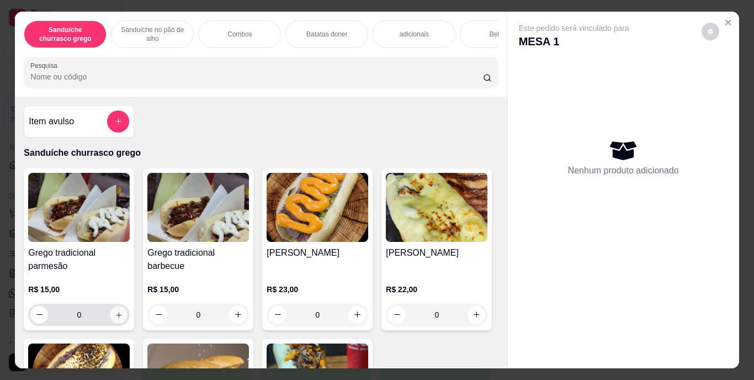
click at [119, 315] on icon "increase-product-quantity" at bounding box center [119, 314] width 8 height 8
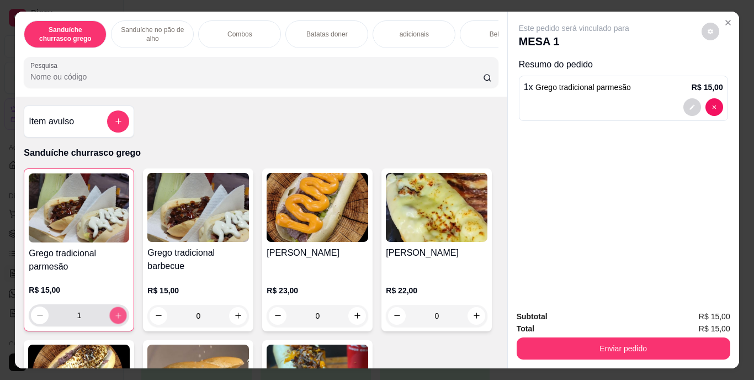
click at [119, 315] on button "increase-product-quantity" at bounding box center [118, 314] width 17 height 17
type input "2"
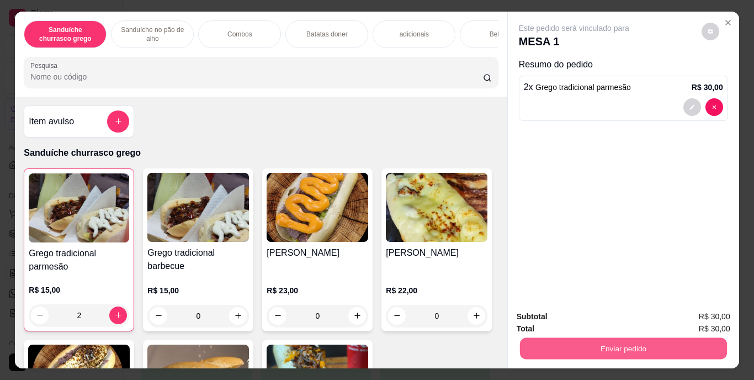
click at [608, 340] on button "Enviar pedido" at bounding box center [623, 349] width 207 height 22
click at [713, 315] on button "Enviar pedido" at bounding box center [701, 317] width 61 height 20
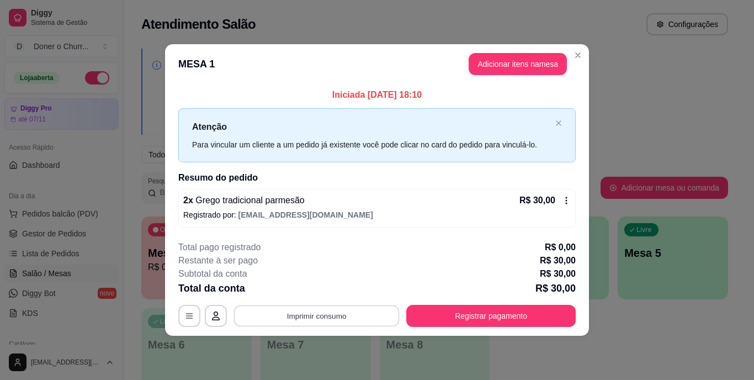
click at [294, 313] on button "Imprimir consumo" at bounding box center [317, 316] width 166 height 22
click at [318, 286] on button "IMPRESSORA" at bounding box center [320, 290] width 80 height 18
click at [312, 315] on button "Imprimir consumo" at bounding box center [317, 316] width 166 height 22
click at [314, 289] on button "IMPRESSORA" at bounding box center [320, 290] width 77 height 17
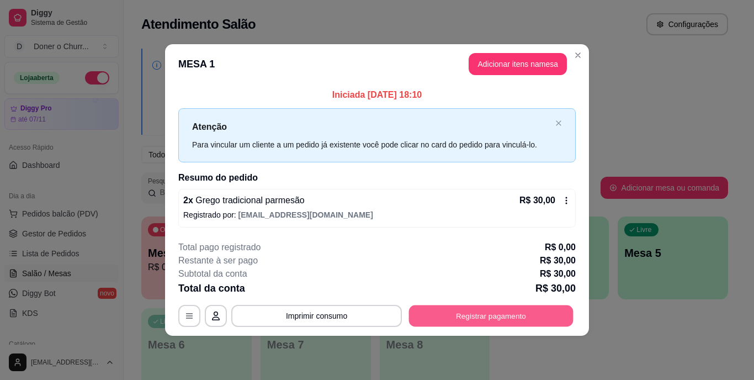
click at [477, 316] on button "Registrar pagamento" at bounding box center [491, 316] width 165 height 22
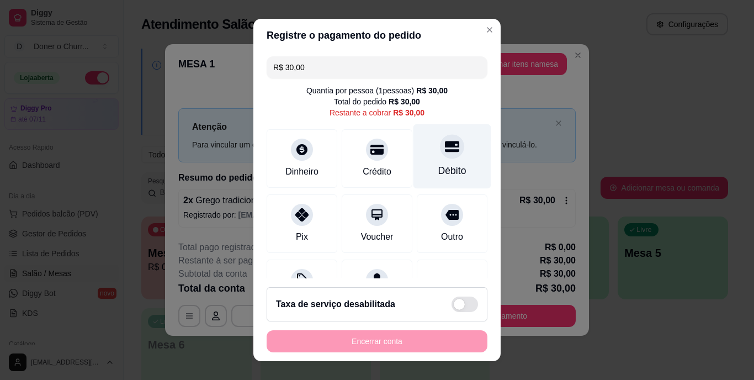
click at [439, 173] on div "Débito" at bounding box center [452, 171] width 28 height 14
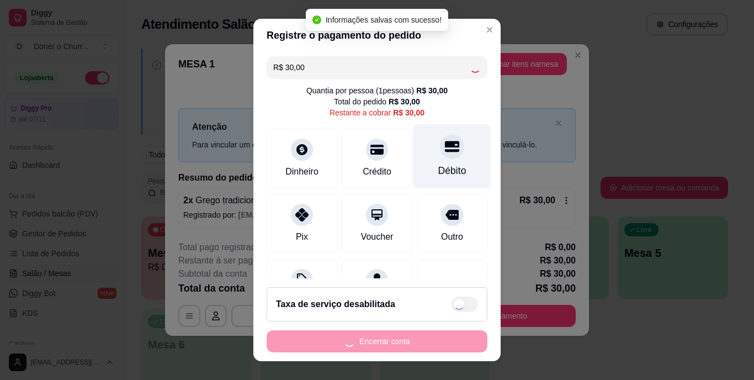
type input "R$ 0,00"
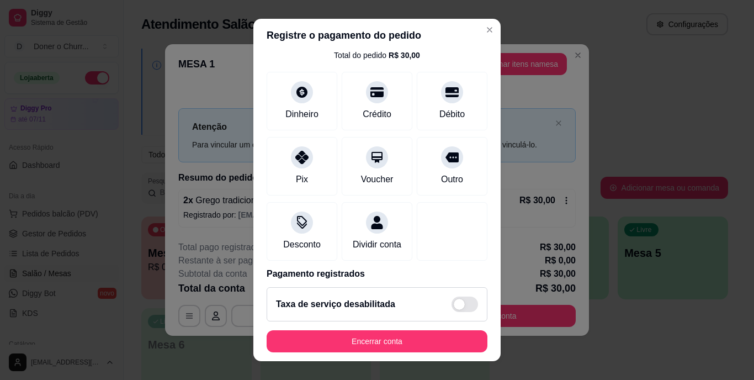
scroll to position [104, 0]
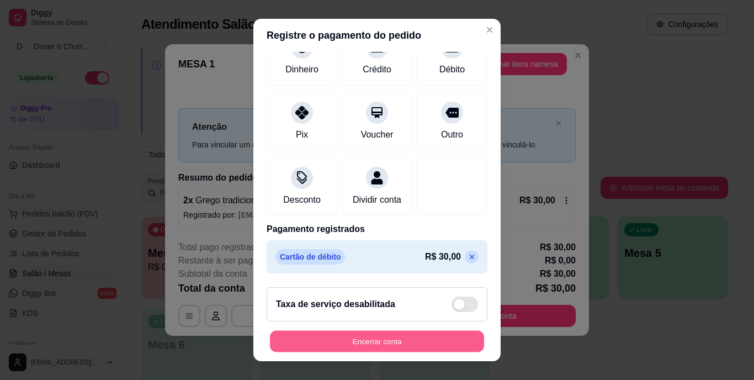
click at [368, 346] on button "Encerrar conta" at bounding box center [377, 341] width 214 height 22
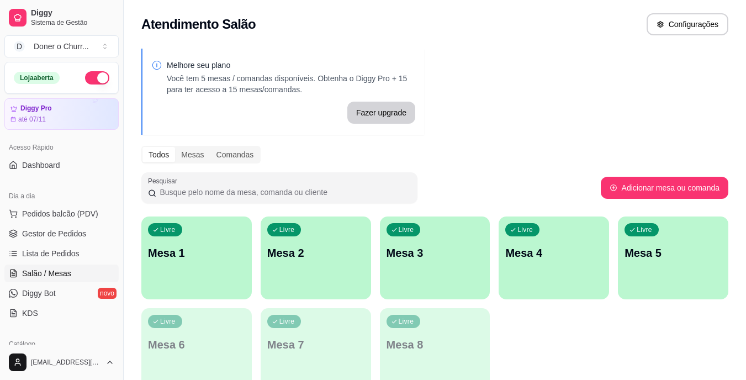
click at [223, 253] on p "Mesa 1" at bounding box center [196, 252] width 97 height 15
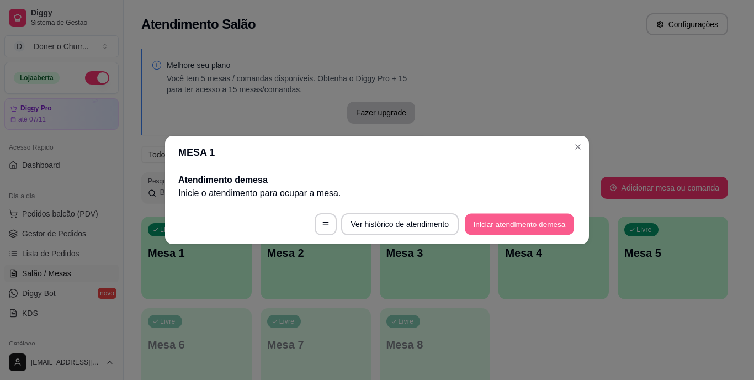
click at [485, 221] on button "Iniciar atendimento de mesa" at bounding box center [519, 225] width 109 height 22
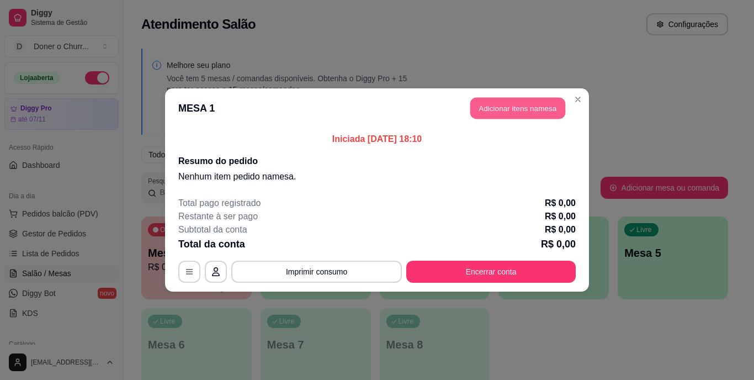
click at [517, 107] on button "Adicionar itens na mesa" at bounding box center [517, 109] width 95 height 22
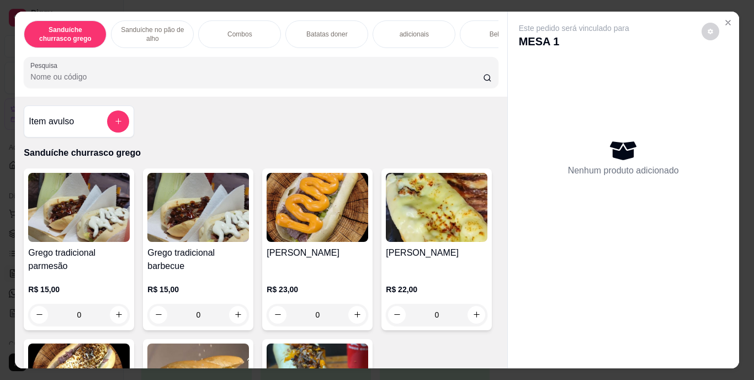
scroll to position [46, 0]
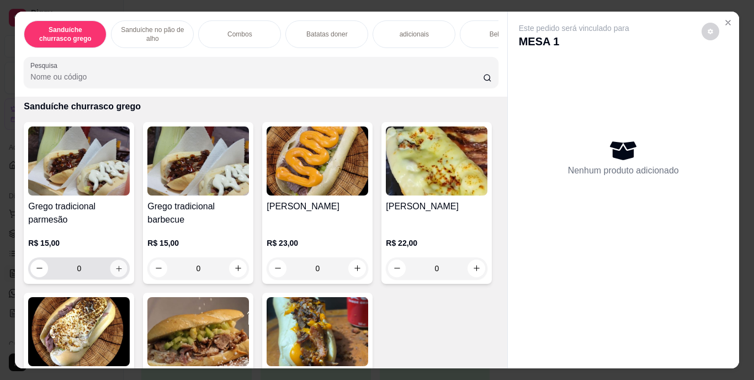
click at [115, 272] on icon "increase-product-quantity" at bounding box center [119, 268] width 8 height 8
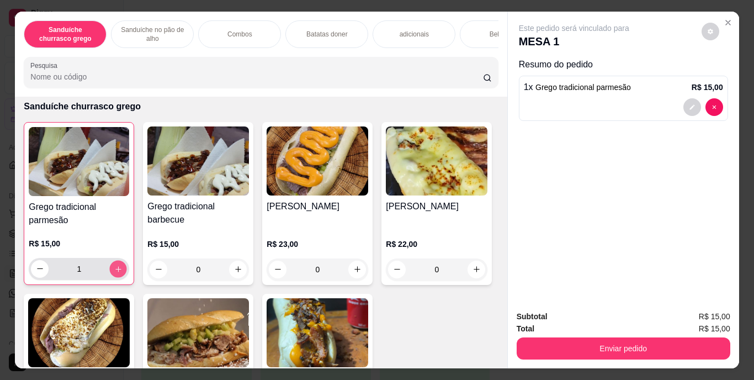
click at [115, 271] on icon "increase-product-quantity" at bounding box center [118, 269] width 6 height 6
type input "2"
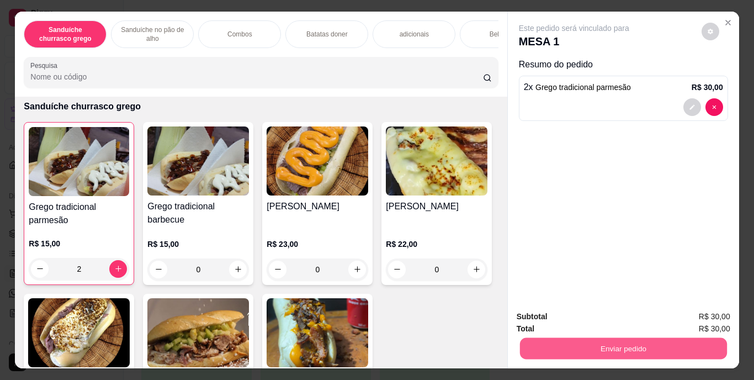
click at [606, 340] on button "Enviar pedido" at bounding box center [623, 349] width 207 height 22
click at [702, 313] on button "Enviar pedido" at bounding box center [701, 317] width 61 height 20
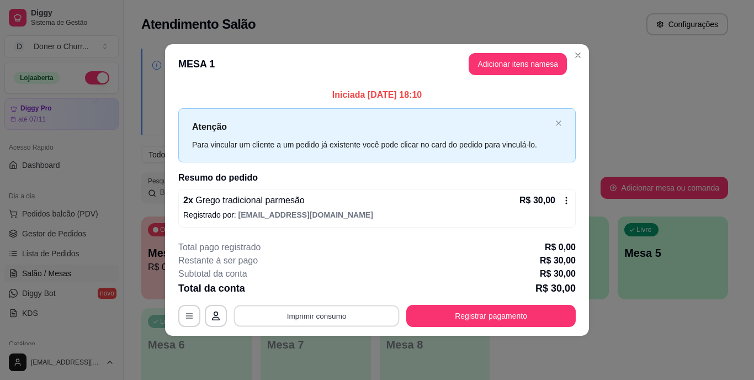
click at [315, 310] on button "Imprimir consumo" at bounding box center [317, 316] width 166 height 22
click at [317, 285] on button "IMPRESSORA" at bounding box center [320, 290] width 77 height 17
click at [511, 62] on button "Adicionar itens na mesa" at bounding box center [517, 65] width 95 height 22
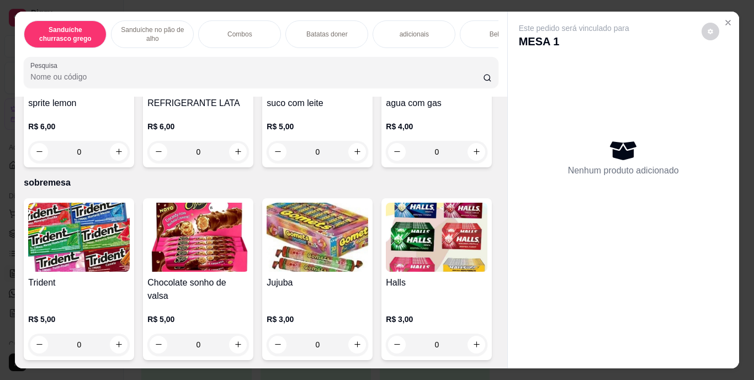
scroll to position [2132, 0]
click at [242, 156] on icon "increase-product-quantity" at bounding box center [238, 151] width 8 height 8
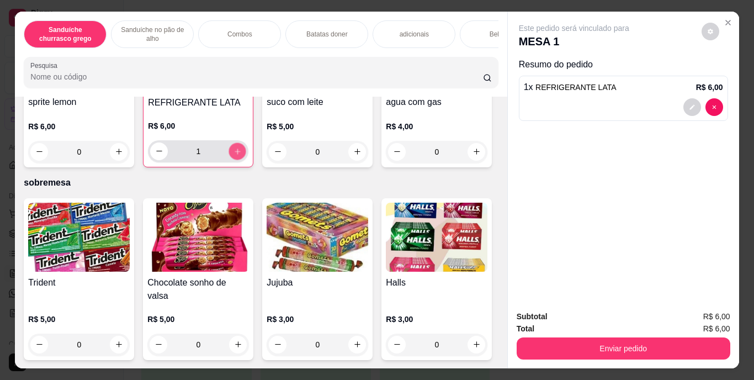
click at [242, 155] on icon "increase-product-quantity" at bounding box center [238, 151] width 8 height 8
type input "2"
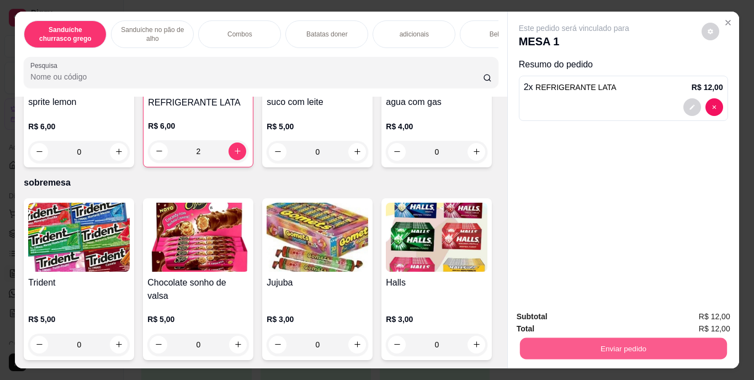
click at [586, 338] on button "Enviar pedido" at bounding box center [623, 349] width 207 height 22
click at [701, 321] on button "Enviar pedido" at bounding box center [701, 317] width 61 height 20
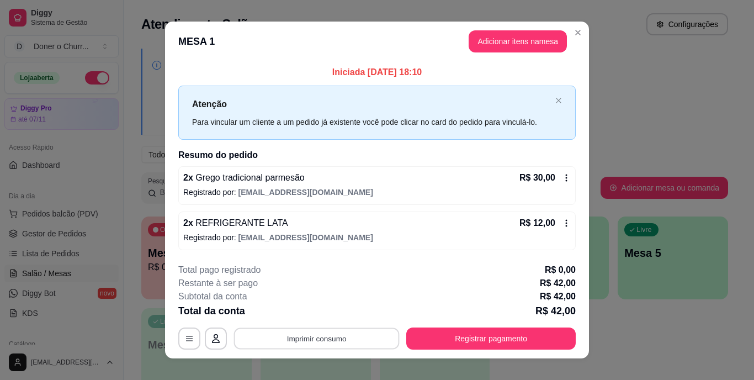
click at [316, 343] on button "Imprimir consumo" at bounding box center [317, 338] width 166 height 22
click at [309, 311] on button "IMPRESSORA" at bounding box center [315, 312] width 77 height 17
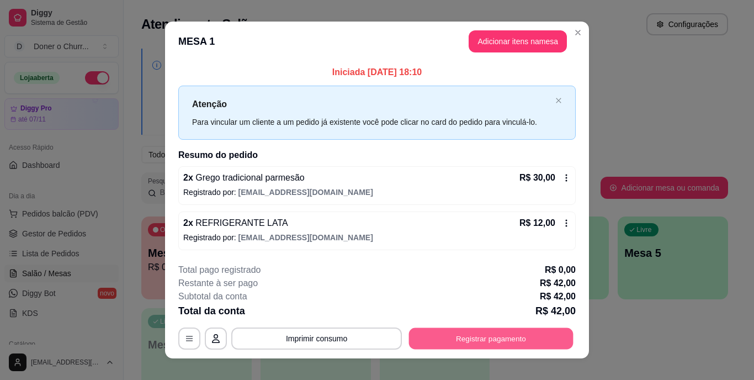
click at [473, 337] on button "Registrar pagamento" at bounding box center [491, 338] width 165 height 22
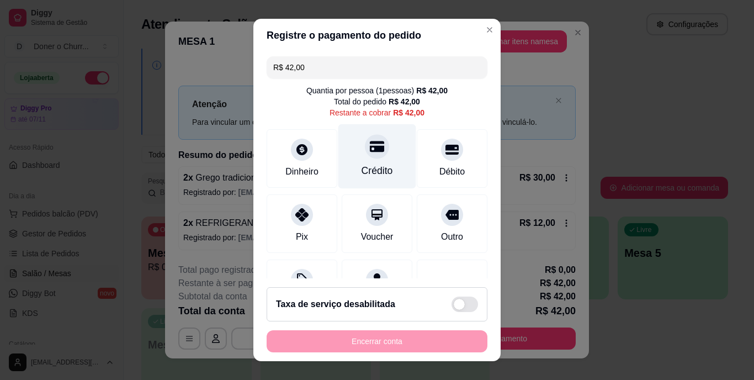
click at [348, 172] on div "Crédito" at bounding box center [378, 156] width 78 height 65
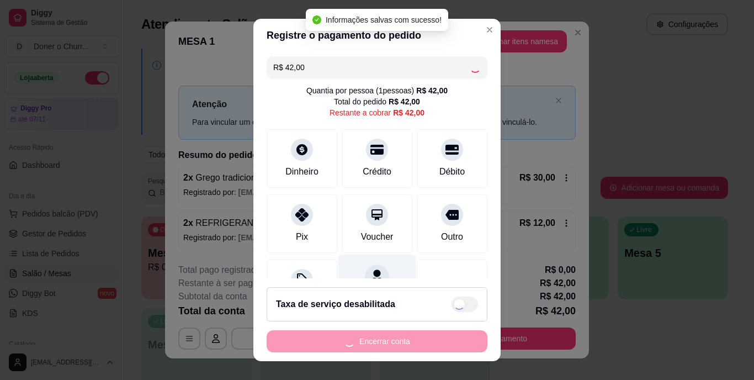
type input "R$ 0,00"
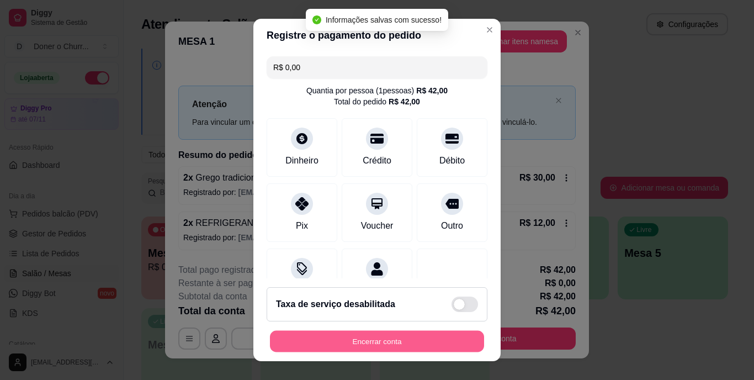
click at [394, 335] on button "Encerrar conta" at bounding box center [377, 341] width 214 height 22
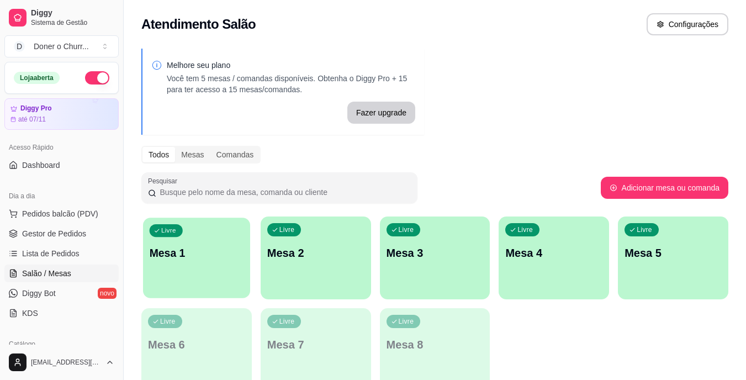
click at [206, 252] on p "Mesa 1" at bounding box center [197, 253] width 94 height 15
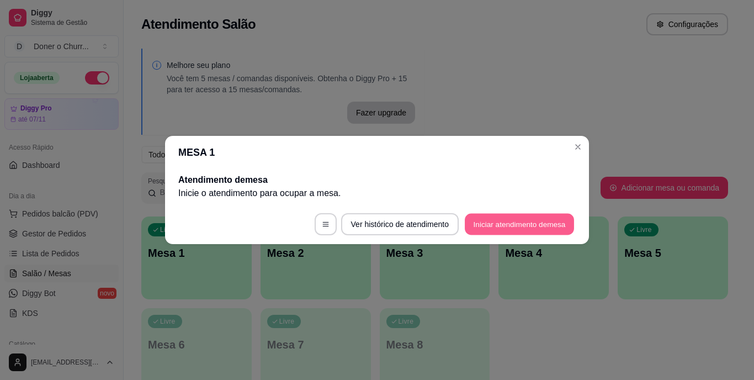
click at [522, 219] on button "Iniciar atendimento de mesa" at bounding box center [519, 225] width 109 height 22
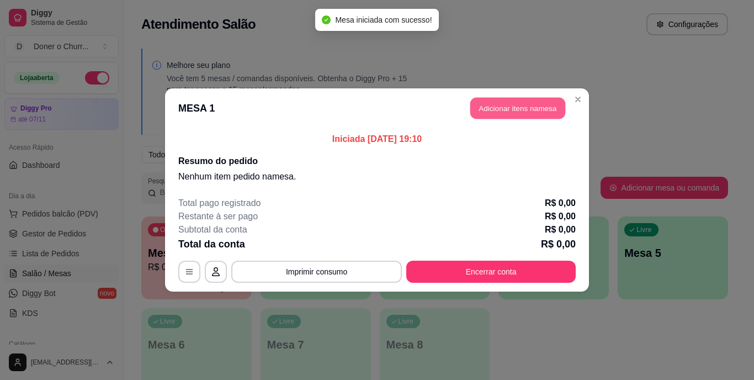
click at [535, 108] on button "Adicionar itens na mesa" at bounding box center [517, 109] width 95 height 22
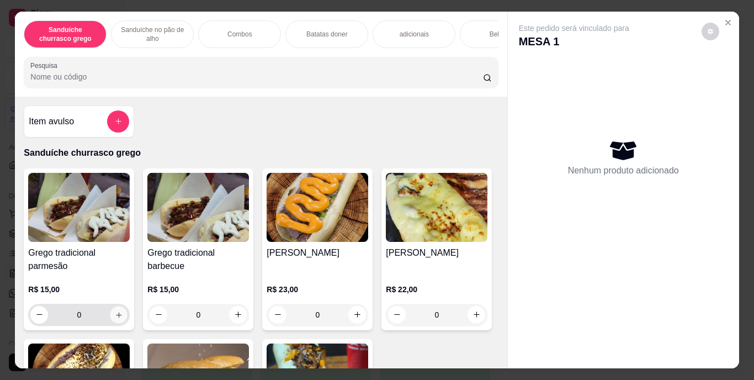
click at [117, 318] on icon "increase-product-quantity" at bounding box center [119, 315] width 6 height 6
type input "1"
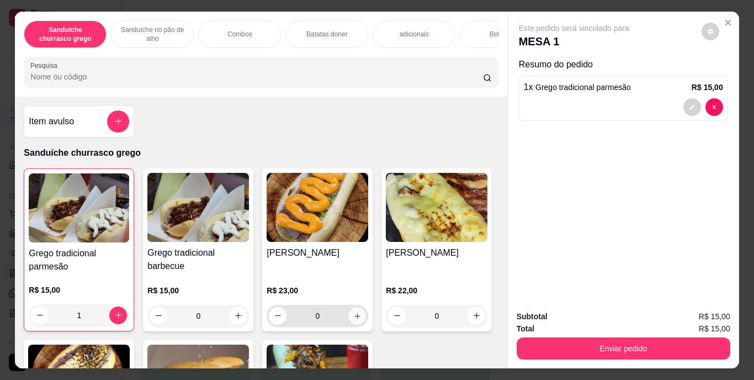
click at [353, 316] on icon "increase-product-quantity" at bounding box center [357, 315] width 8 height 8
type input "1"
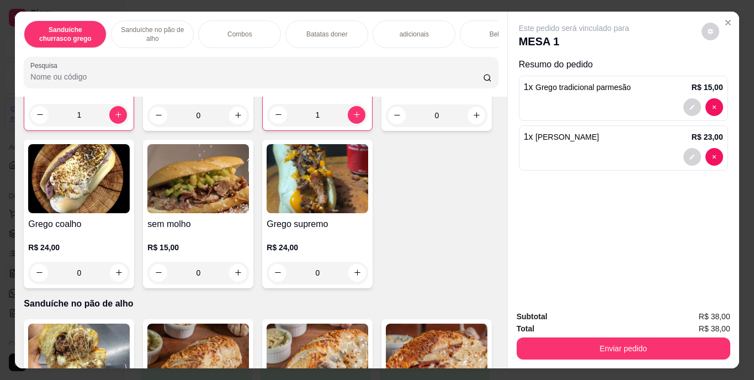
scroll to position [376, 0]
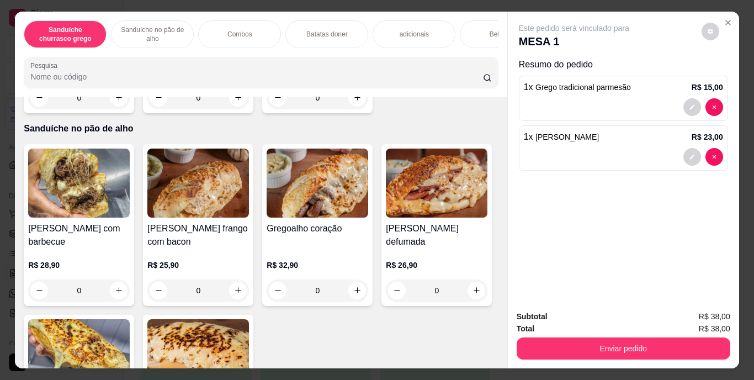
click at [480, 31] on div "Bebidas" at bounding box center [501, 34] width 83 height 28
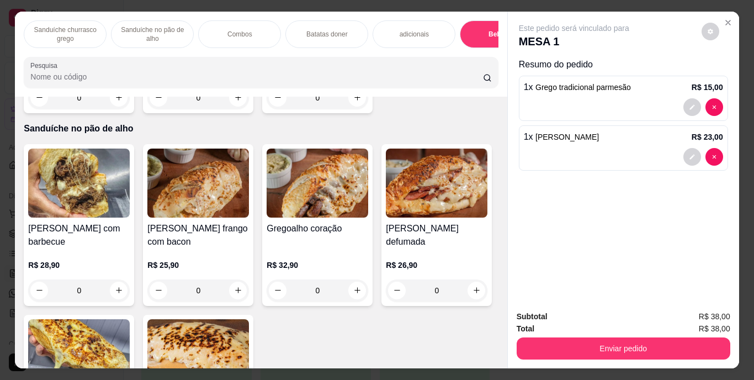
scroll to position [28, 0]
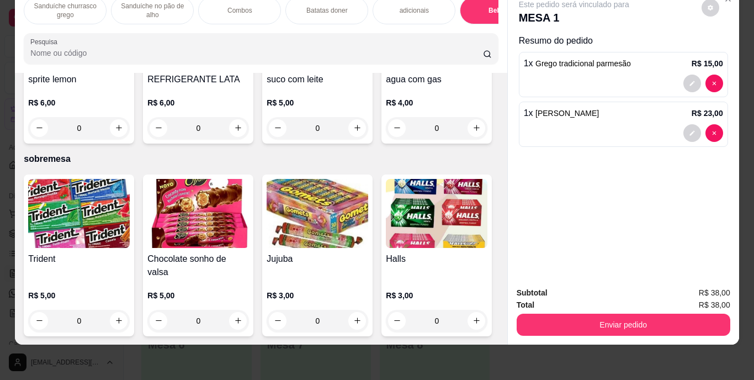
type input "1"
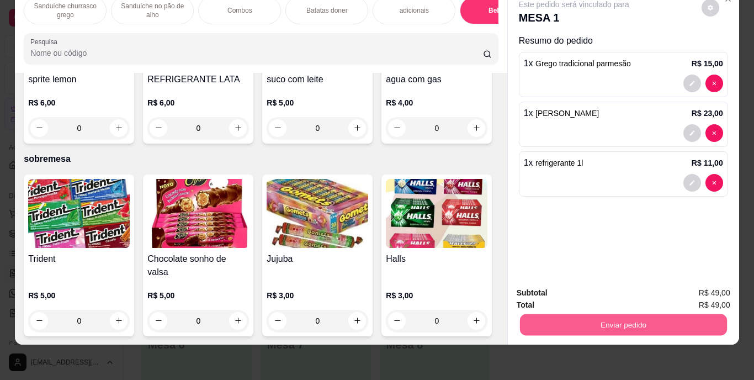
click at [633, 314] on button "Enviar pedido" at bounding box center [623, 325] width 207 height 22
click at [714, 284] on button "Enviar pedido" at bounding box center [701, 289] width 61 height 20
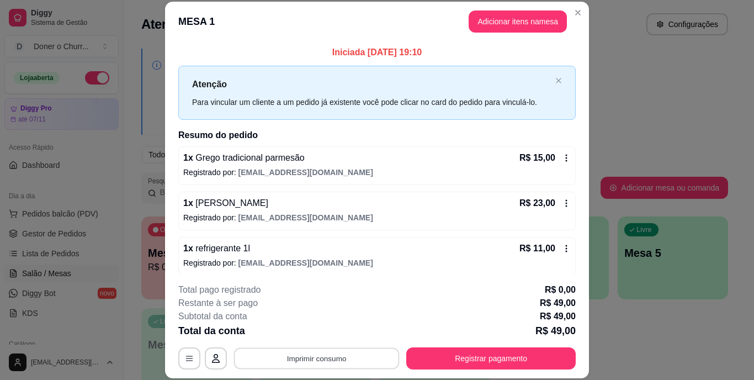
click at [298, 353] on button "Imprimir consumo" at bounding box center [317, 358] width 166 height 22
click at [314, 359] on button "Imprimir consumo" at bounding box center [317, 358] width 166 height 22
click at [315, 332] on button "IMPRESSORA" at bounding box center [315, 332] width 77 height 17
click at [327, 352] on button "Imprimir consumo" at bounding box center [317, 358] width 166 height 22
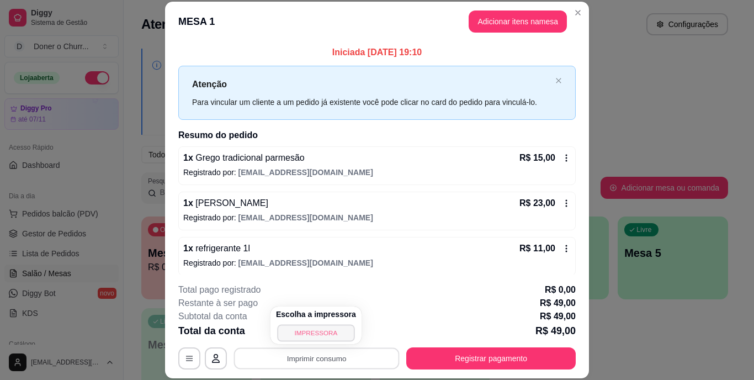
click at [320, 336] on button "IMPRESSORA" at bounding box center [315, 332] width 77 height 17
click at [308, 353] on button "Imprimir consumo" at bounding box center [317, 358] width 166 height 22
click at [314, 332] on button "IMPRESSORA" at bounding box center [315, 332] width 77 height 17
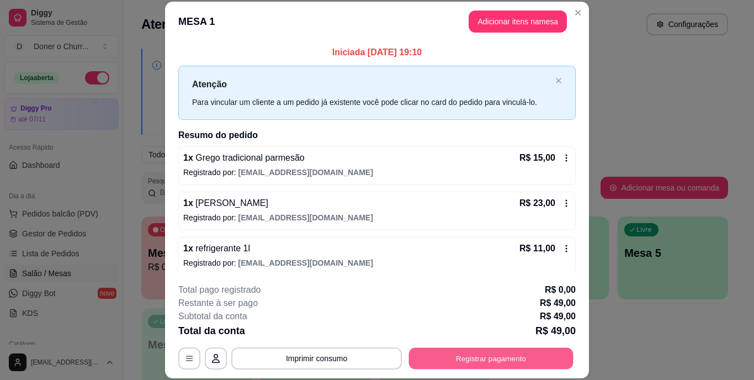
click at [452, 361] on button "Registrar pagamento" at bounding box center [491, 358] width 165 height 22
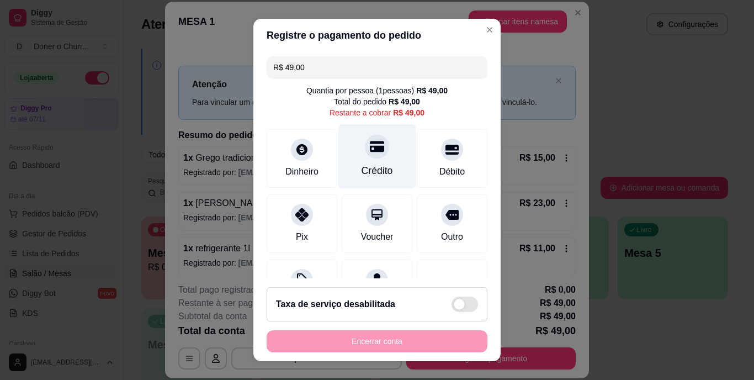
click at [353, 161] on div "Crédito" at bounding box center [378, 156] width 78 height 65
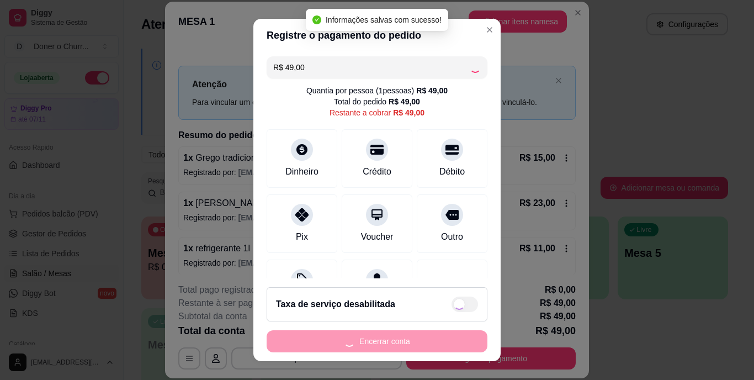
type input "R$ 0,00"
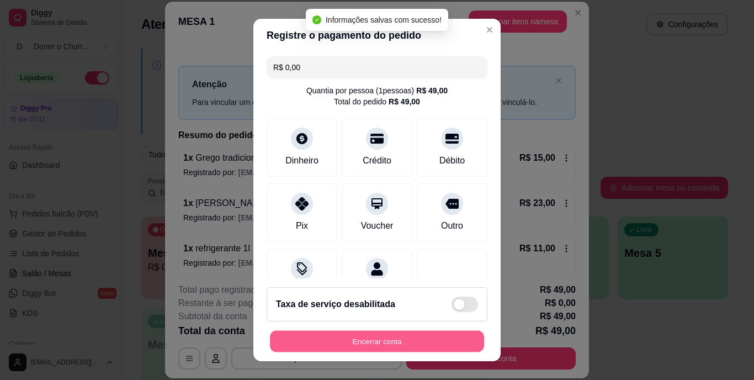
click at [380, 335] on button "Encerrar conta" at bounding box center [377, 341] width 214 height 22
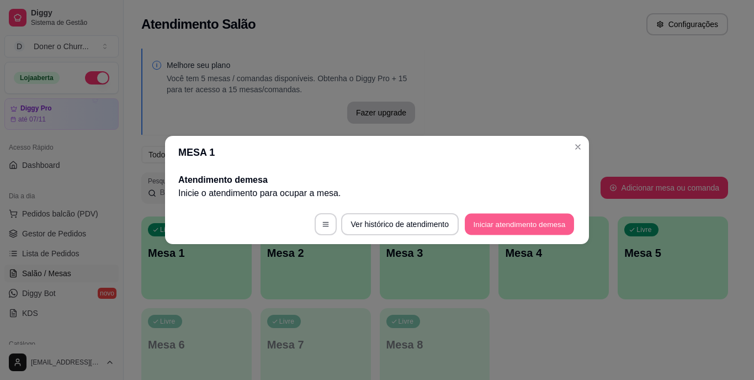
click at [556, 224] on button "Iniciar atendimento de mesa" at bounding box center [519, 225] width 109 height 22
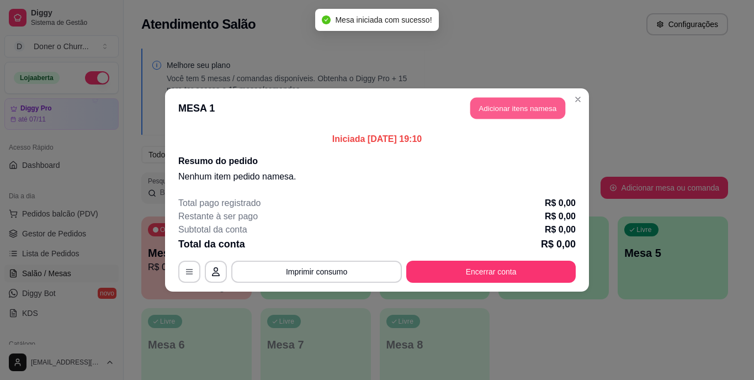
click at [522, 101] on button "Adicionar itens na mesa" at bounding box center [517, 109] width 95 height 22
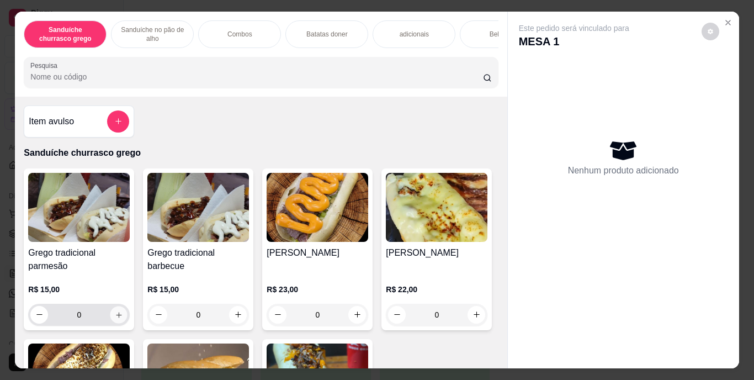
click at [115, 318] on icon "increase-product-quantity" at bounding box center [119, 314] width 8 height 8
type input "1"
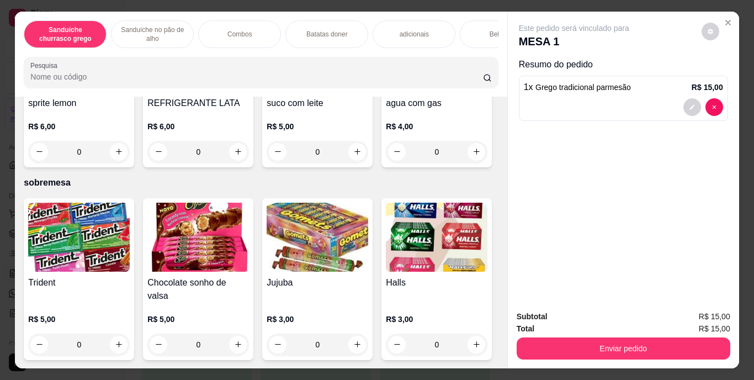
drag, startPoint x: 269, startPoint y: 309, endPoint x: 205, endPoint y: 162, distance: 161.0
click at [205, 162] on div "Item avulso Sanduíche churrasco grego Grego tradicional parmesão R$ 15,00 1 Gre…" at bounding box center [261, 233] width 492 height 272
type input "1"
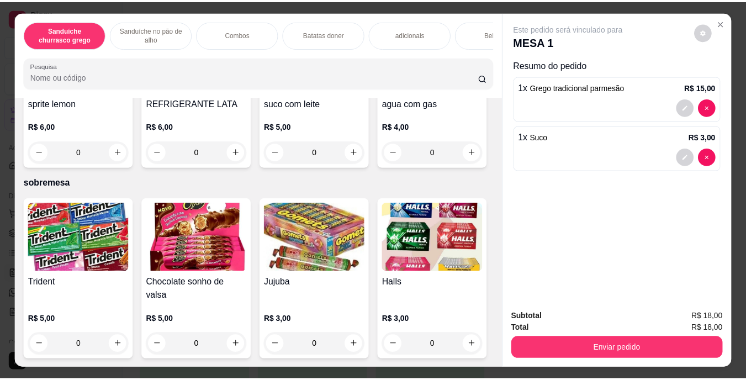
scroll to position [2160, 0]
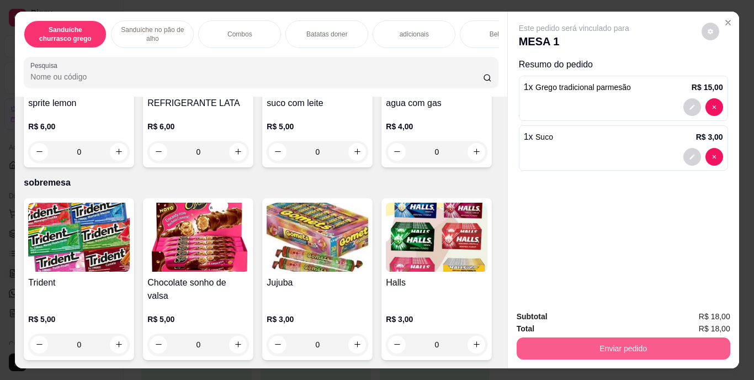
click at [610, 337] on button "Enviar pedido" at bounding box center [624, 348] width 214 height 22
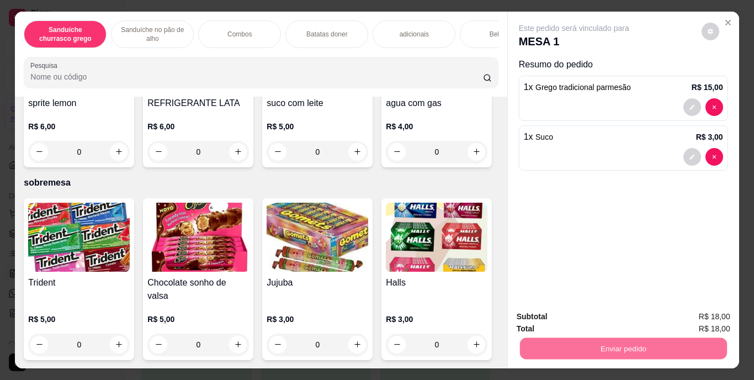
click at [689, 320] on button "Enviar pedido" at bounding box center [701, 317] width 62 height 21
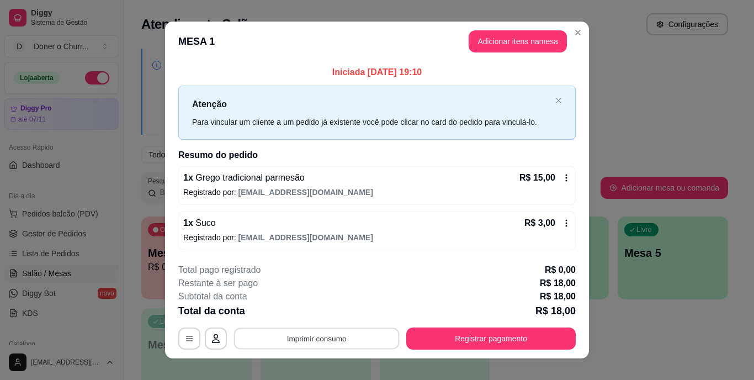
click at [333, 330] on button "Imprimir consumo" at bounding box center [317, 338] width 166 height 22
click at [321, 315] on button "IMPRESSORA" at bounding box center [316, 313] width 80 height 18
click at [308, 343] on button "Imprimir consumo" at bounding box center [317, 338] width 166 height 22
click at [305, 315] on button "IMPRESSORA" at bounding box center [315, 312] width 77 height 17
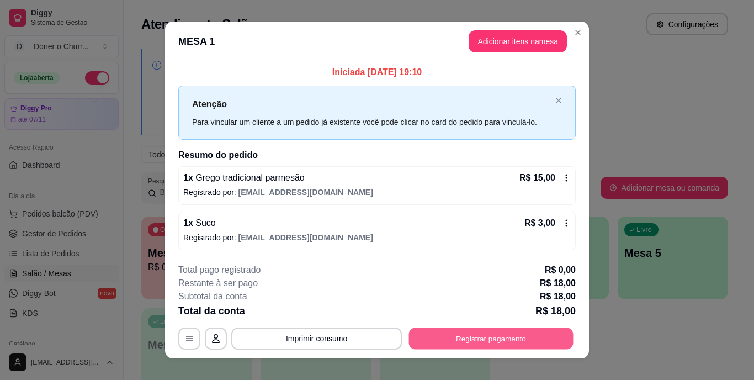
click at [430, 341] on button "Registrar pagamento" at bounding box center [491, 338] width 165 height 22
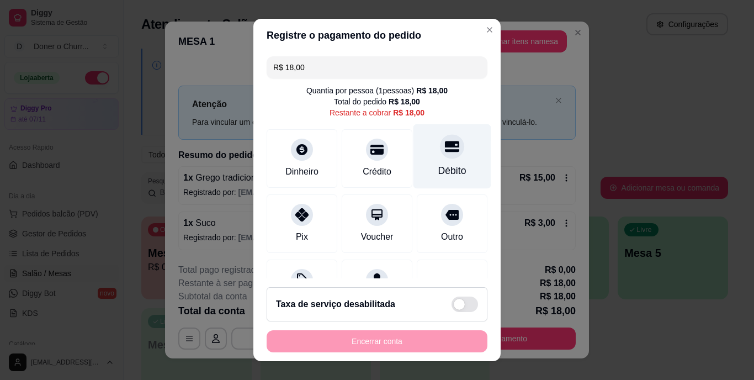
click at [445, 151] on icon at bounding box center [452, 146] width 14 height 11
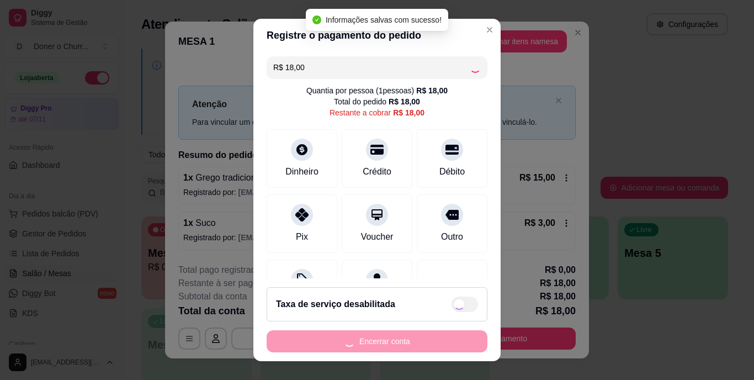
type input "R$ 0,00"
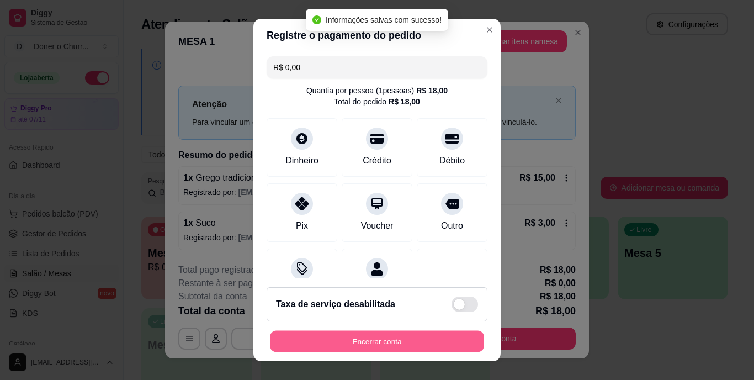
click at [401, 343] on button "Encerrar conta" at bounding box center [377, 341] width 214 height 22
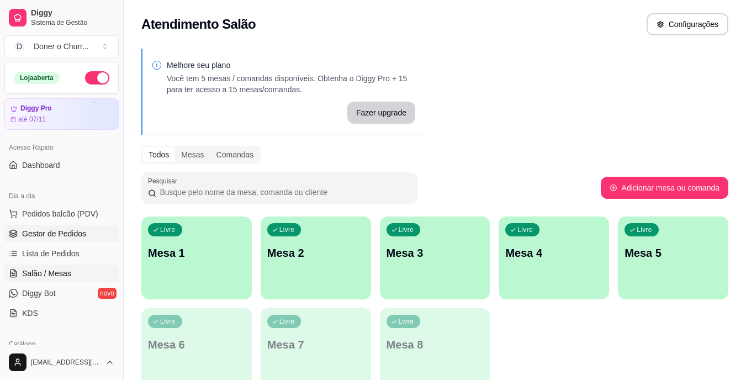
click at [55, 236] on span "Gestor de Pedidos" at bounding box center [54, 233] width 64 height 11
click at [217, 257] on p "Mesa 1" at bounding box center [197, 253] width 94 height 15
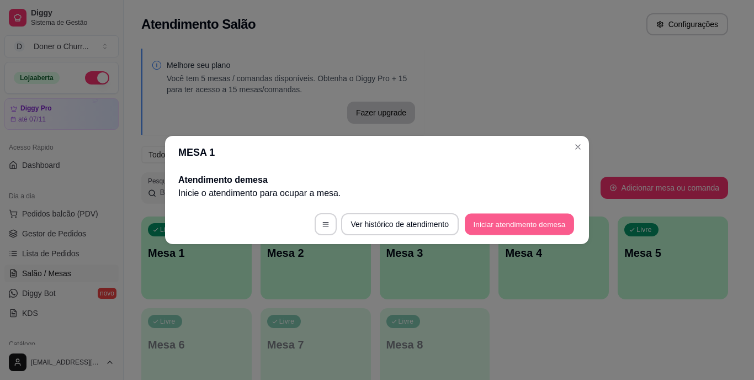
click at [485, 221] on button "Iniciar atendimento de mesa" at bounding box center [519, 225] width 109 height 22
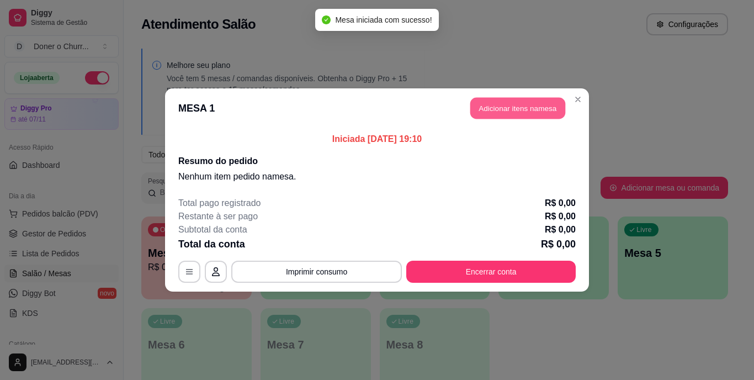
click at [517, 108] on button "Adicionar itens na mesa" at bounding box center [517, 109] width 95 height 22
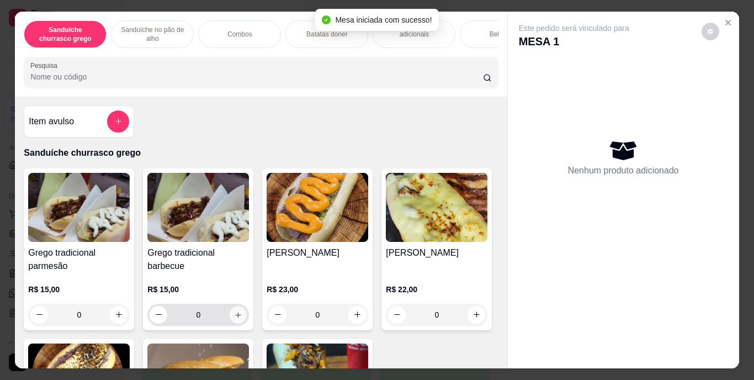
click at [237, 315] on icon "increase-product-quantity" at bounding box center [238, 314] width 8 height 8
type input "1"
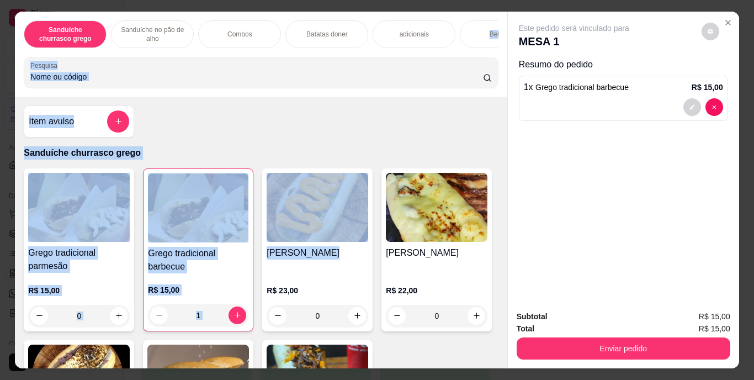
drag, startPoint x: 406, startPoint y: 224, endPoint x: 477, endPoint y: 20, distance: 215.7
click at [477, 20] on div "Sanduíche churrasco grego Sanduíche no pão de alho Combos Batatas doner adicion…" at bounding box center [261, 190] width 492 height 357
click at [477, 20] on div "Bebidas" at bounding box center [501, 34] width 83 height 28
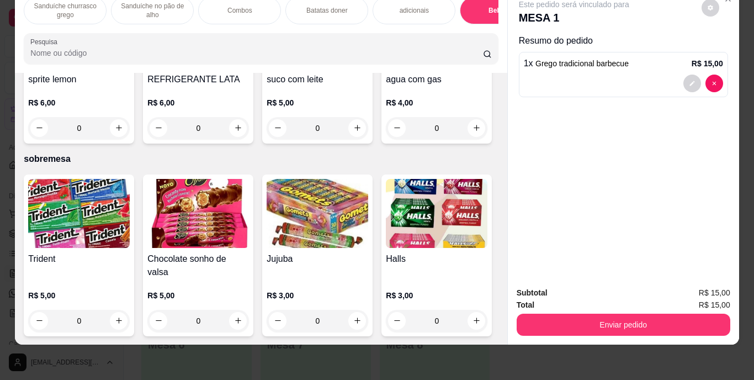
scroll to position [2049, 0]
type input "1"
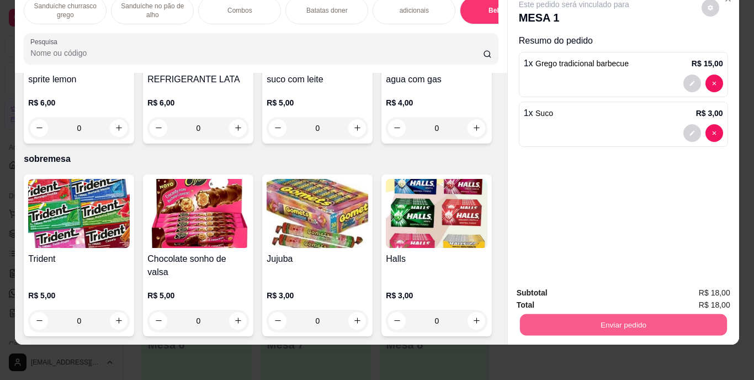
click at [610, 324] on button "Enviar pedido" at bounding box center [623, 325] width 207 height 22
click at [693, 292] on button "Enviar pedido" at bounding box center [701, 289] width 61 height 20
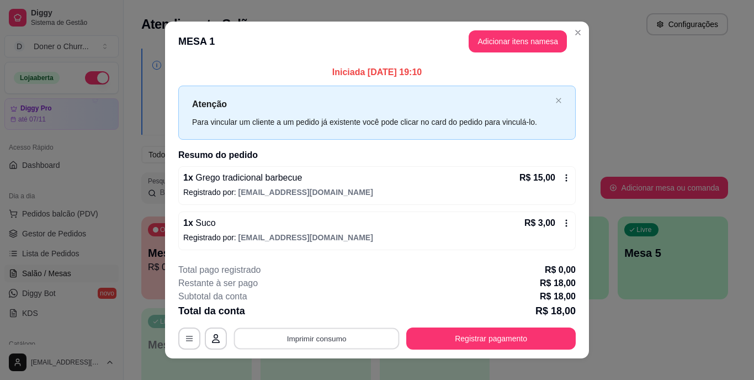
click at [322, 332] on button "Imprimir consumo" at bounding box center [317, 338] width 166 height 22
click at [306, 315] on button "IMPRESSORA" at bounding box center [316, 313] width 80 height 18
click at [338, 331] on button "Imprimir consumo" at bounding box center [317, 338] width 166 height 22
click at [323, 309] on button "IMPRESSORA" at bounding box center [315, 312] width 77 height 17
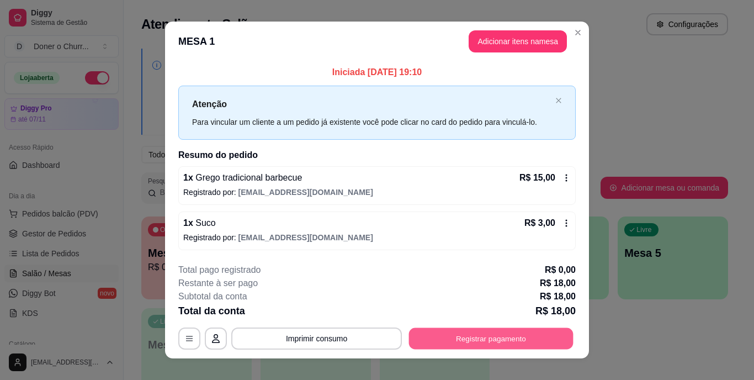
click at [470, 335] on button "Registrar pagamento" at bounding box center [491, 338] width 165 height 22
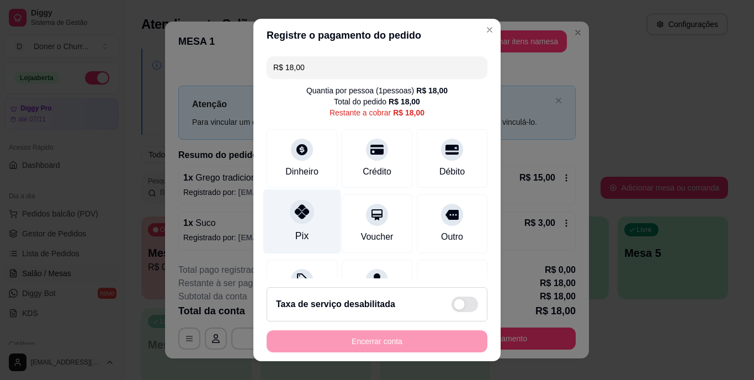
click at [306, 230] on div "Pix" at bounding box center [302, 221] width 78 height 65
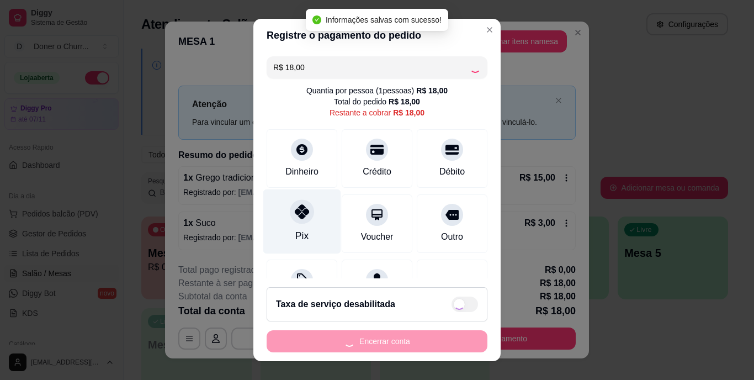
type input "R$ 0,00"
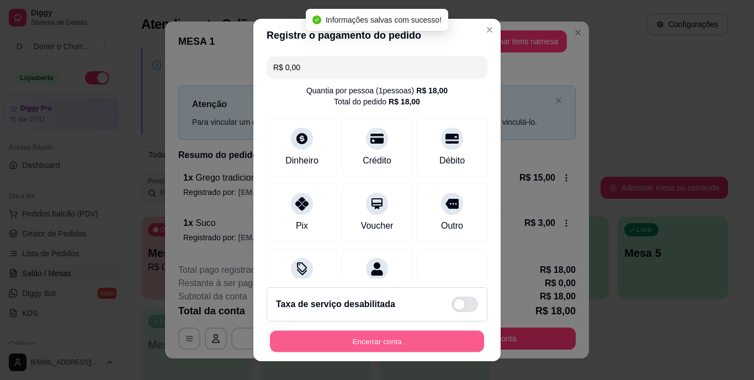
click at [379, 334] on button "Encerrar conta" at bounding box center [377, 341] width 214 height 22
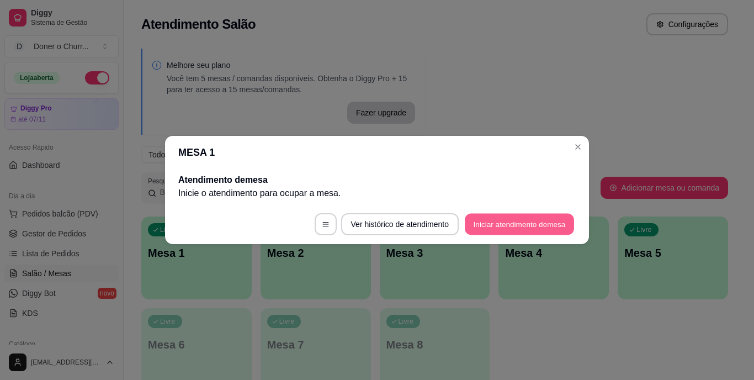
click at [503, 225] on button "Iniciar atendimento de mesa" at bounding box center [519, 225] width 109 height 22
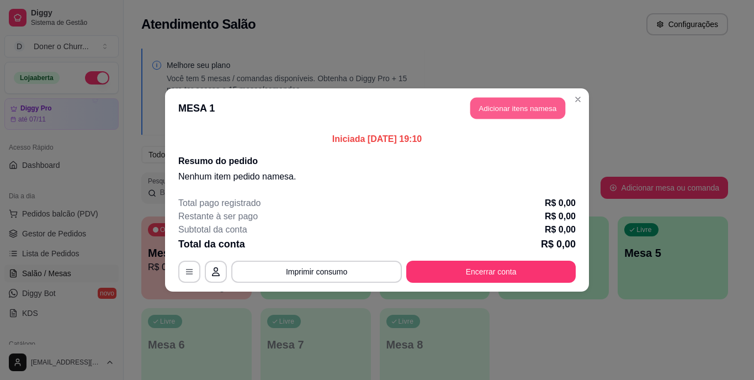
click at [512, 109] on button "Adicionar itens na mesa" at bounding box center [517, 109] width 95 height 22
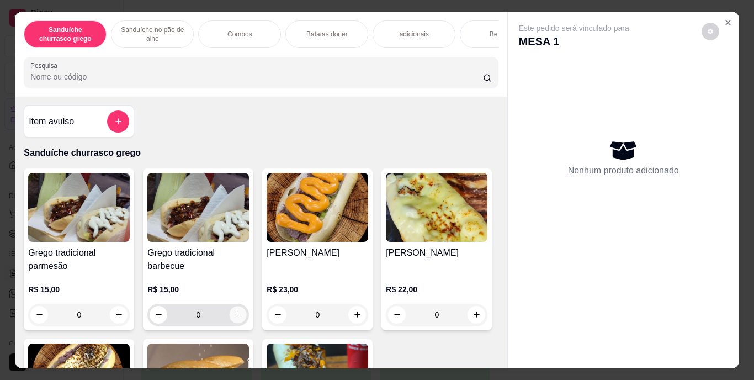
click at [234, 319] on icon "increase-product-quantity" at bounding box center [238, 314] width 8 height 8
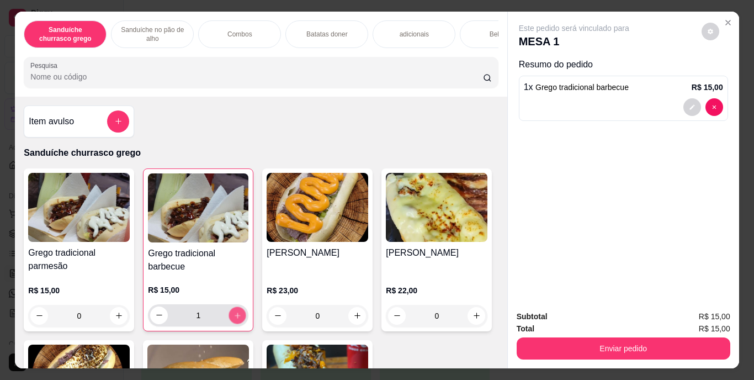
click at [234, 319] on icon "increase-product-quantity" at bounding box center [238, 315] width 8 height 8
type input "2"
click at [110, 318] on button "increase-product-quantity" at bounding box center [118, 315] width 17 height 17
type input "1"
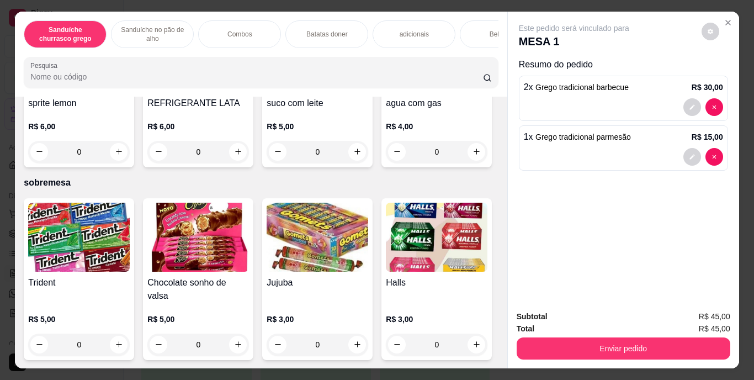
scroll to position [1914, 0]
type input "1"
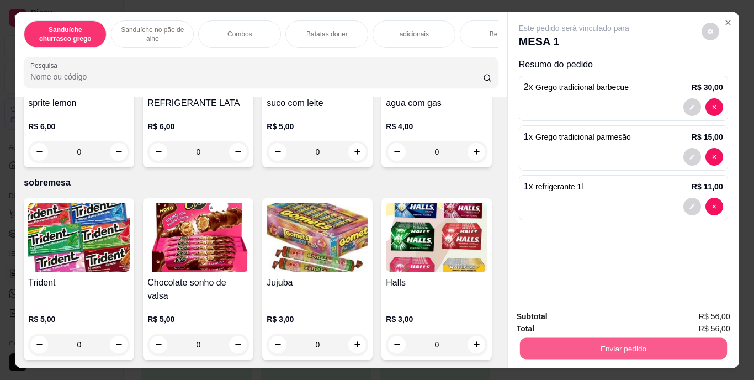
click at [630, 348] on button "Enviar pedido" at bounding box center [623, 349] width 207 height 22
click at [685, 310] on button "Enviar pedido" at bounding box center [701, 317] width 61 height 20
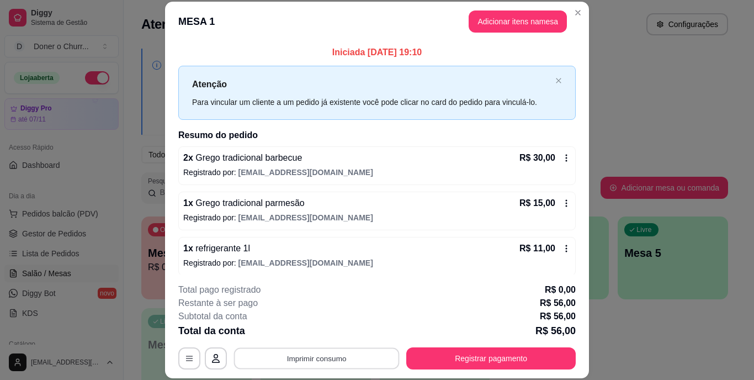
click at [321, 356] on button "Imprimir consumo" at bounding box center [317, 358] width 166 height 22
click at [303, 326] on button "IMPRESSORA" at bounding box center [315, 332] width 77 height 17
click at [319, 353] on button "Imprimir consumo" at bounding box center [317, 358] width 166 height 22
click at [303, 332] on button "IMPRESSORA" at bounding box center [315, 332] width 77 height 17
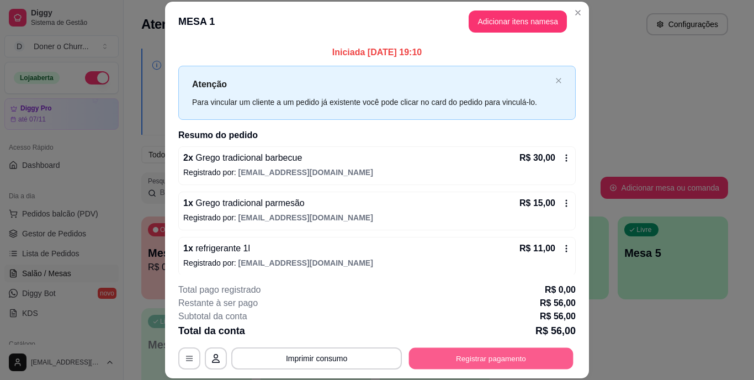
click at [456, 356] on button "Registrar pagamento" at bounding box center [491, 358] width 165 height 22
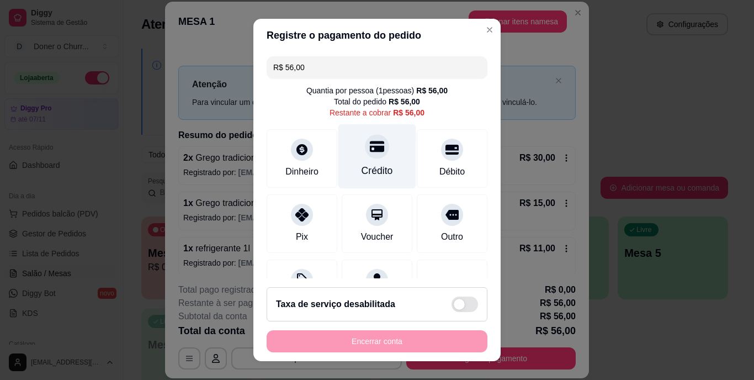
click at [353, 156] on div "Crédito" at bounding box center [378, 156] width 78 height 65
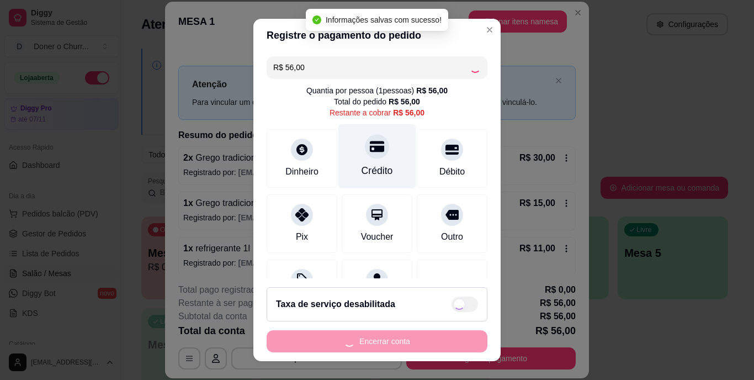
type input "R$ 0,00"
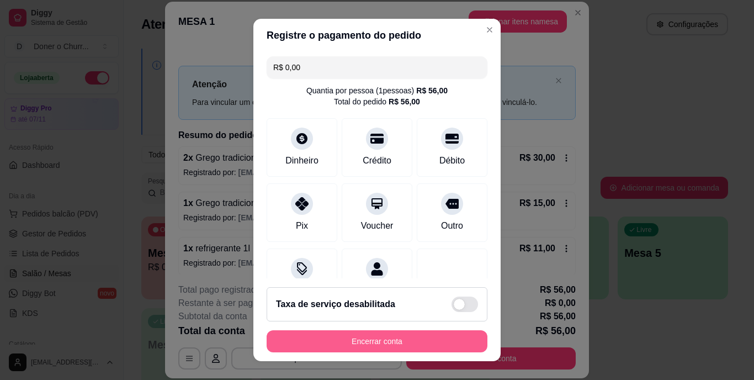
click at [385, 340] on button "Encerrar conta" at bounding box center [377, 341] width 221 height 22
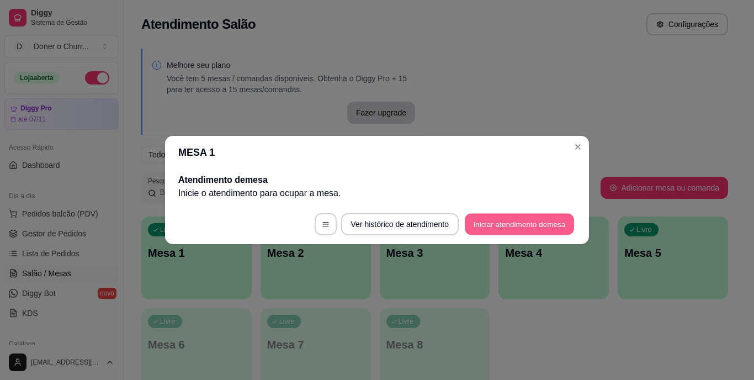
click at [512, 219] on button "Iniciar atendimento de mesa" at bounding box center [519, 225] width 109 height 22
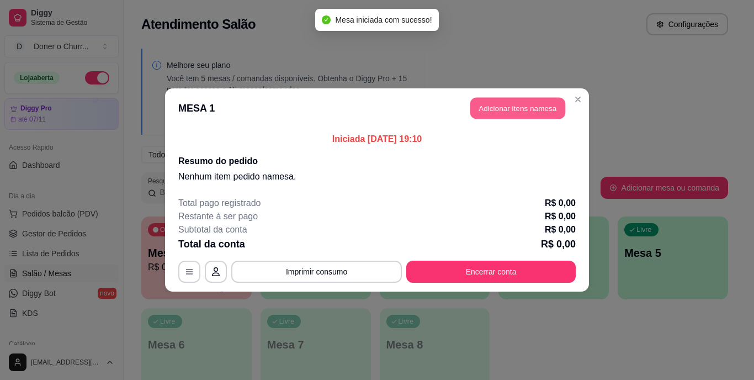
click at [502, 112] on button "Adicionar itens na mesa" at bounding box center [517, 109] width 95 height 22
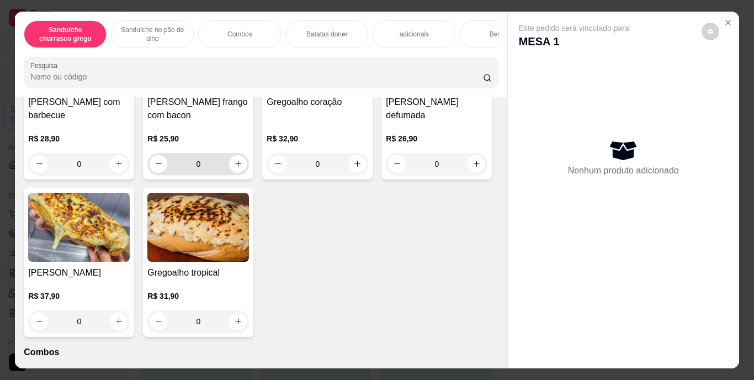
scroll to position [599, 0]
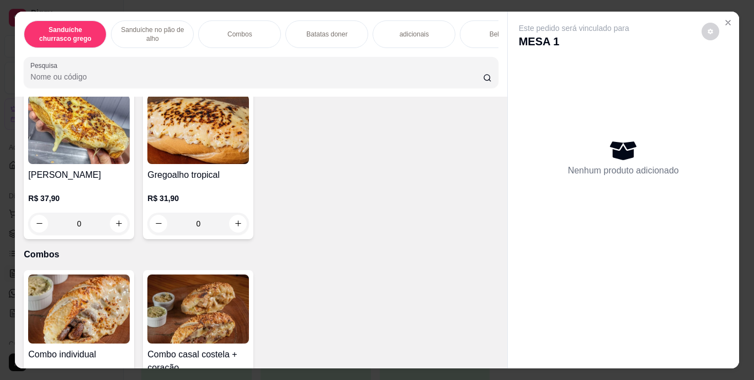
click at [116, 70] on icon "increase-product-quantity" at bounding box center [119, 66] width 8 height 8
type input "1"
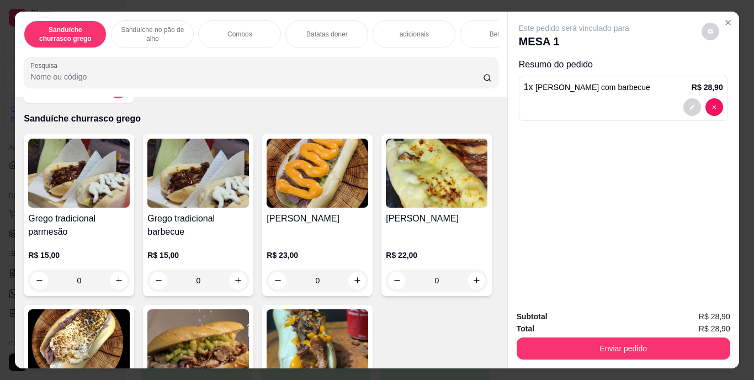
scroll to position [62, 0]
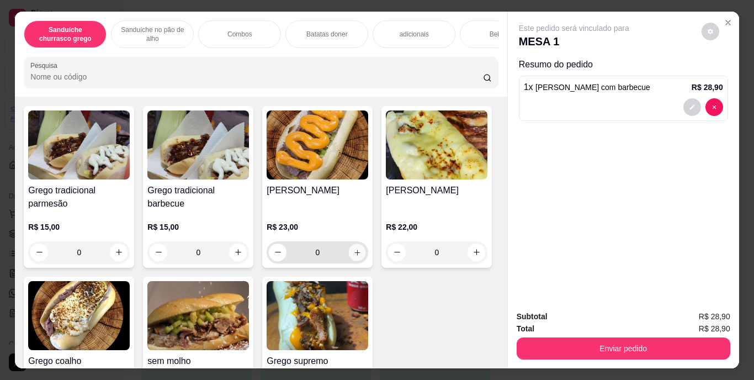
click at [353, 253] on icon "increase-product-quantity" at bounding box center [357, 252] width 8 height 8
type input "1"
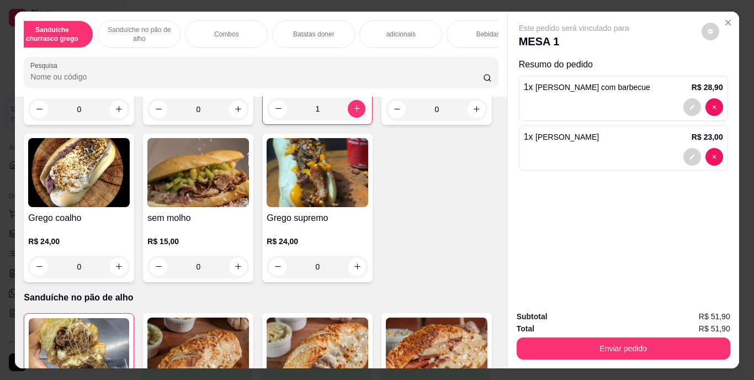
scroll to position [0, 16]
click at [329, 22] on div "Batatas doner" at bounding box center [310, 34] width 83 height 28
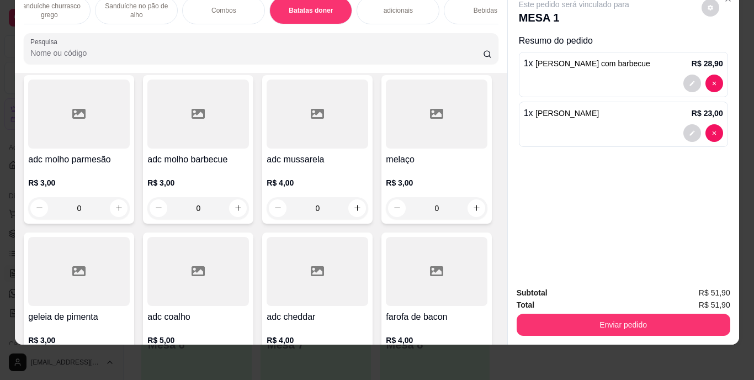
scroll to position [1148, 0]
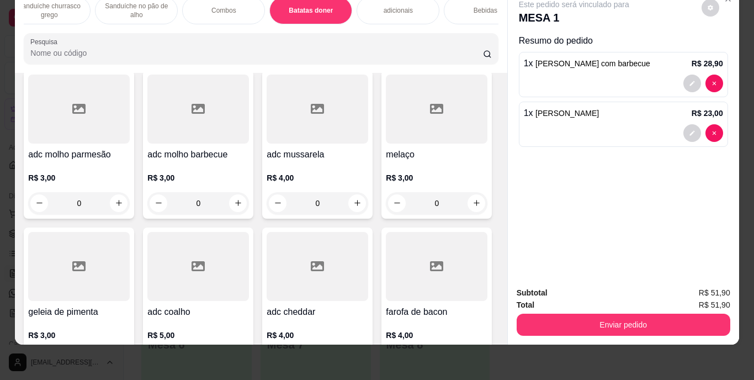
click at [115, 28] on icon "increase-product-quantity" at bounding box center [119, 23] width 8 height 8
type input "1"
click at [482, 7] on div "Bebidas" at bounding box center [485, 11] width 83 height 28
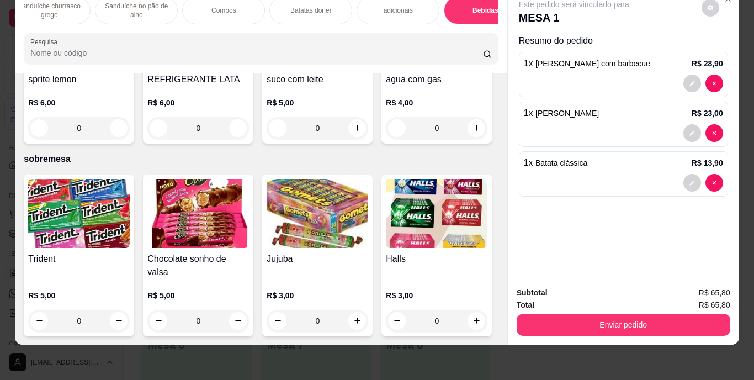
scroll to position [2060, 0]
type input "1"
click at [242, 132] on icon "increase-product-quantity" at bounding box center [238, 128] width 8 height 8
type input "1"
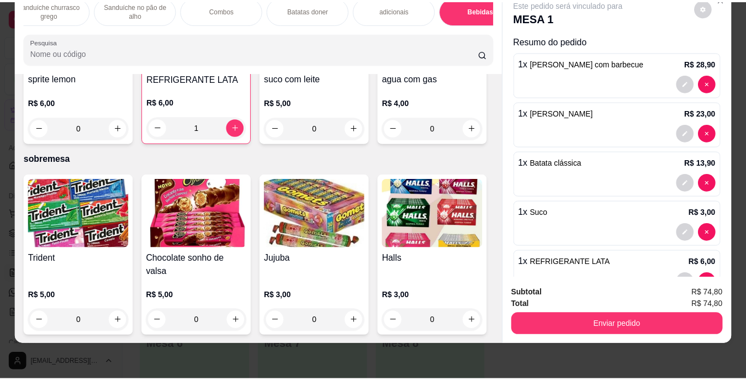
scroll to position [27, 0]
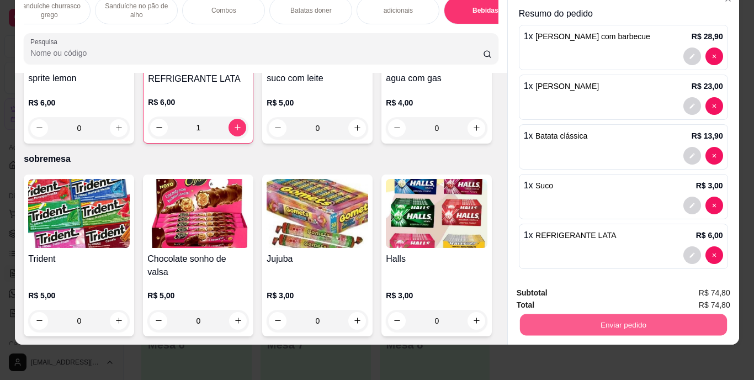
click at [619, 321] on button "Enviar pedido" at bounding box center [623, 325] width 207 height 22
click at [706, 280] on button "Enviar pedido" at bounding box center [701, 289] width 61 height 20
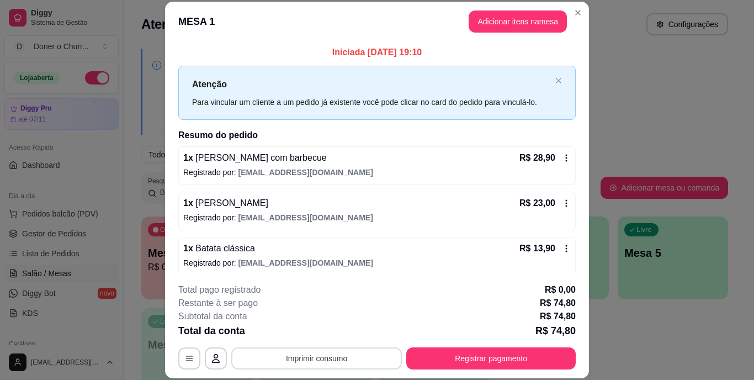
click at [321, 358] on button "Imprimir consumo" at bounding box center [316, 358] width 171 height 22
click at [305, 333] on button "IMPRESSORA" at bounding box center [315, 332] width 77 height 17
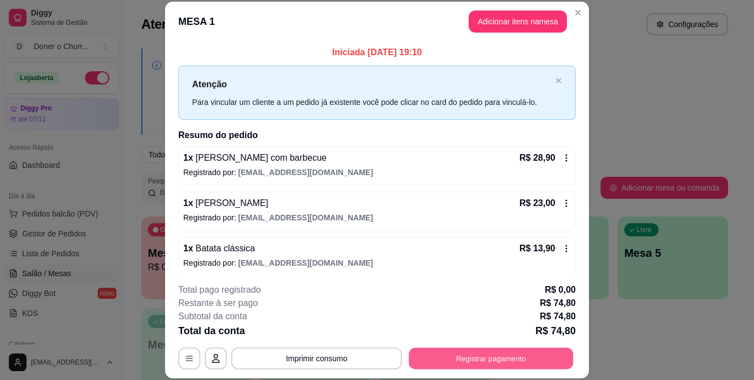
click at [462, 354] on button "Registrar pagamento" at bounding box center [491, 358] width 165 height 22
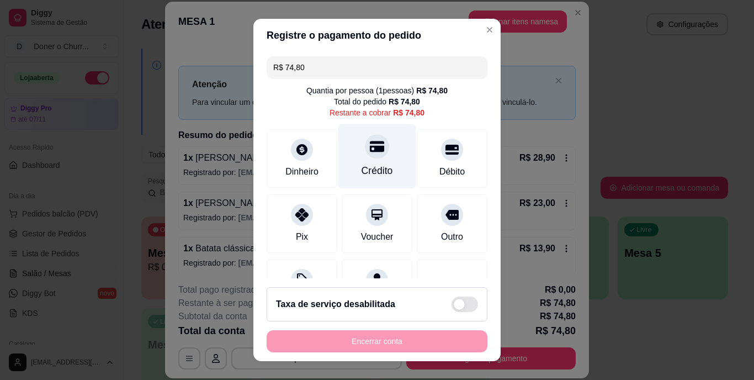
click at [355, 157] on div "Crédito" at bounding box center [378, 156] width 78 height 65
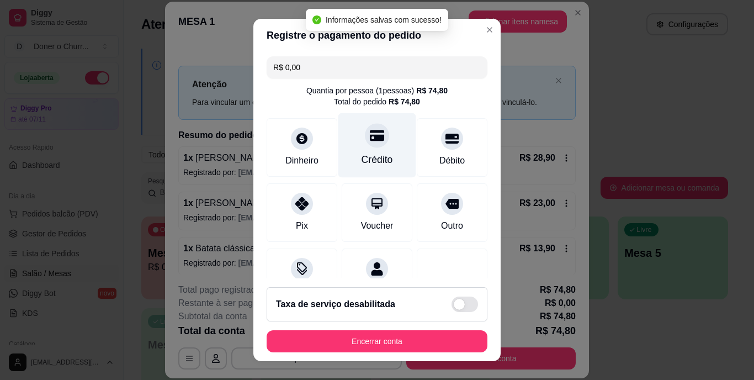
type input "R$ 0,00"
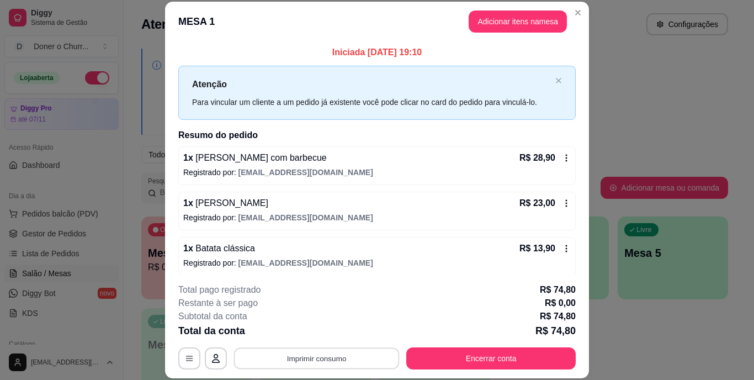
click at [306, 355] on button "Imprimir consumo" at bounding box center [317, 358] width 166 height 22
click at [326, 327] on button "IMPRESSORA" at bounding box center [316, 333] width 80 height 18
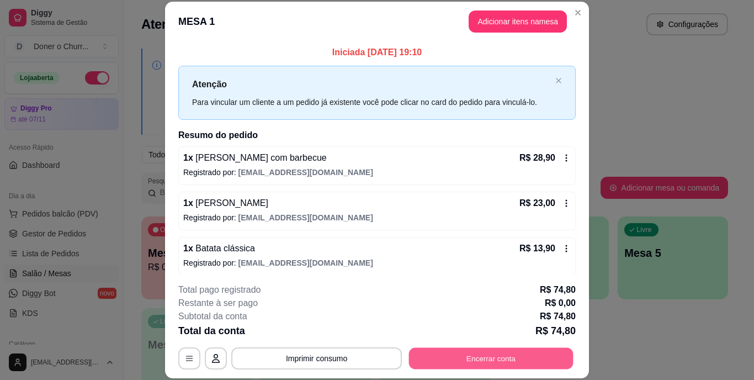
click at [482, 356] on button "Encerrar conta" at bounding box center [491, 358] width 165 height 22
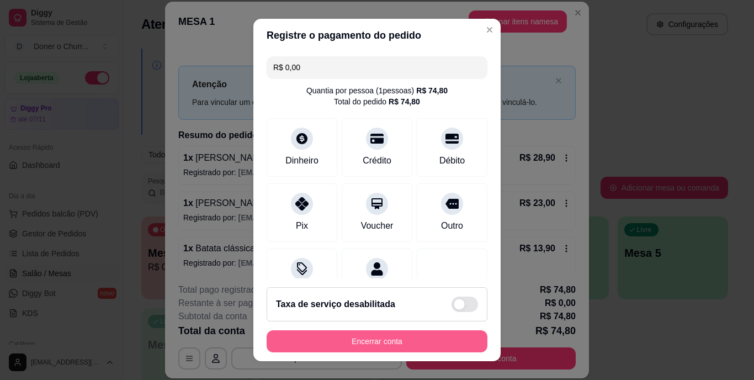
click at [386, 343] on button "Encerrar conta" at bounding box center [377, 341] width 221 height 22
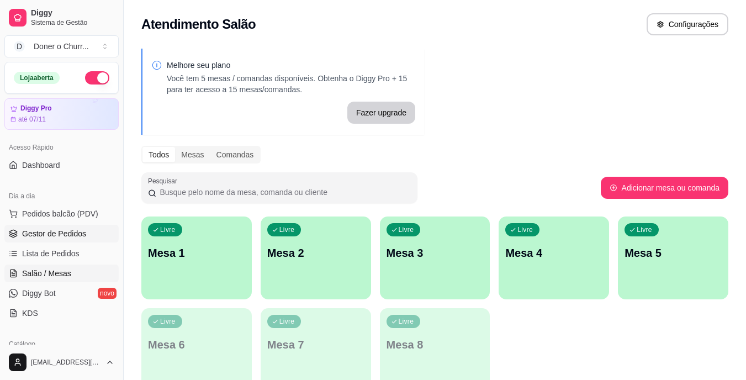
click at [56, 229] on span "Gestor de Pedidos" at bounding box center [54, 233] width 64 height 11
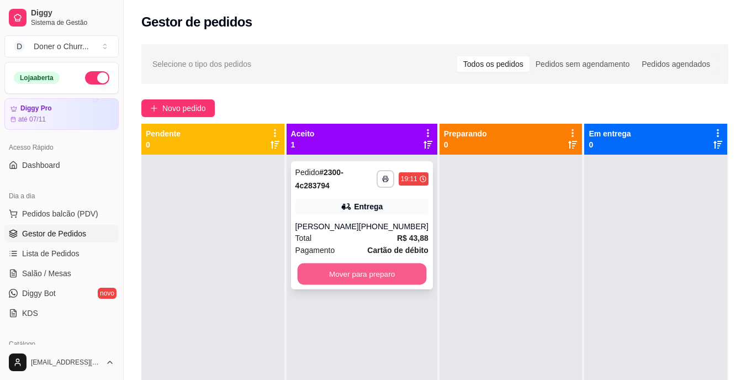
click at [324, 282] on button "Mover para preparo" at bounding box center [361, 274] width 129 height 22
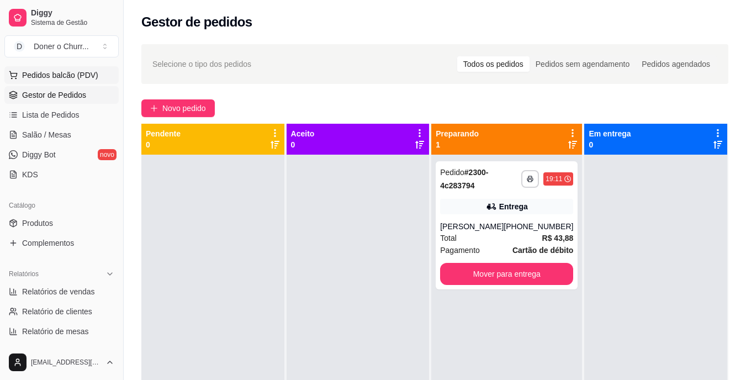
scroll to position [207, 0]
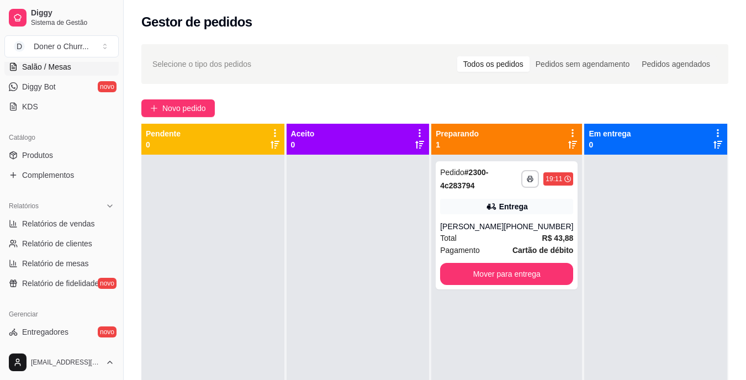
click at [47, 65] on span "Salão / Mesas" at bounding box center [46, 66] width 49 height 11
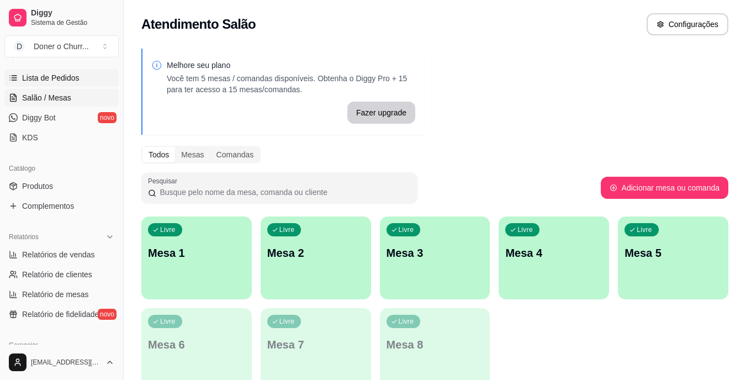
scroll to position [158, 0]
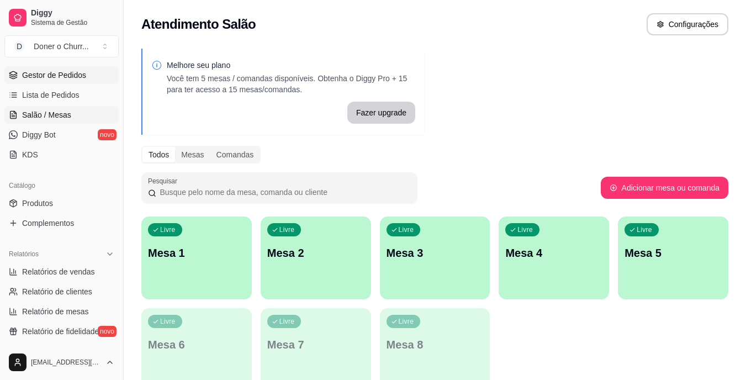
click at [59, 78] on span "Gestor de Pedidos" at bounding box center [54, 75] width 64 height 11
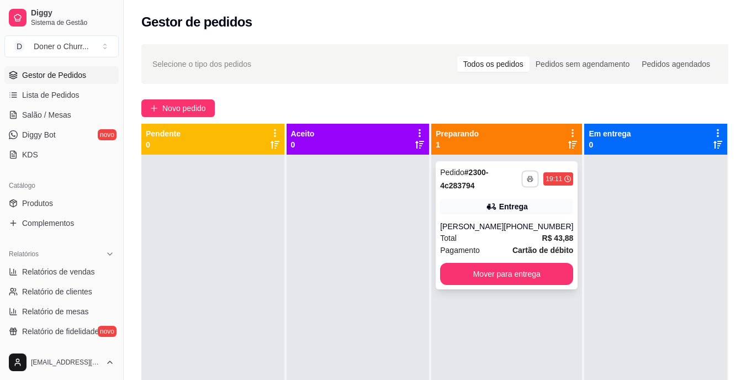
click at [528, 178] on icon "button" at bounding box center [531, 179] width 6 height 2
click at [491, 216] on button "IMPRESSORA" at bounding box center [492, 217] width 77 height 17
click at [522, 182] on button "button" at bounding box center [530, 178] width 17 height 17
click at [486, 216] on button "IMPRESSORA" at bounding box center [492, 217] width 77 height 17
click at [33, 120] on span "Salão / Mesas" at bounding box center [46, 114] width 49 height 11
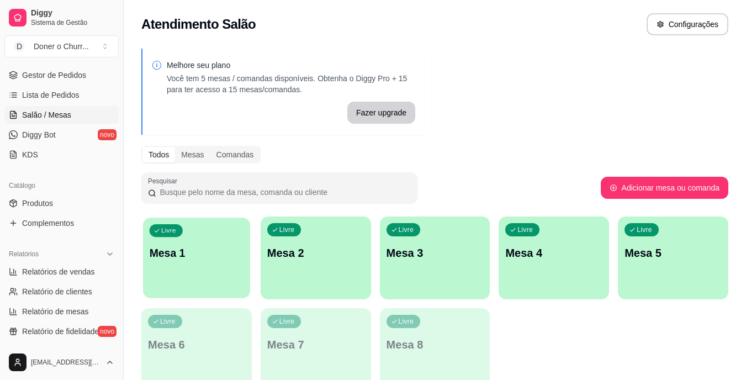
click at [224, 247] on p "Mesa 1" at bounding box center [197, 253] width 94 height 15
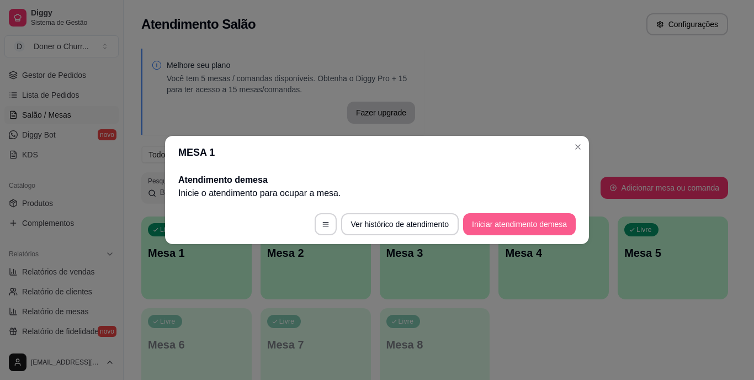
click at [484, 225] on button "Iniciar atendimento de mesa" at bounding box center [519, 224] width 113 height 22
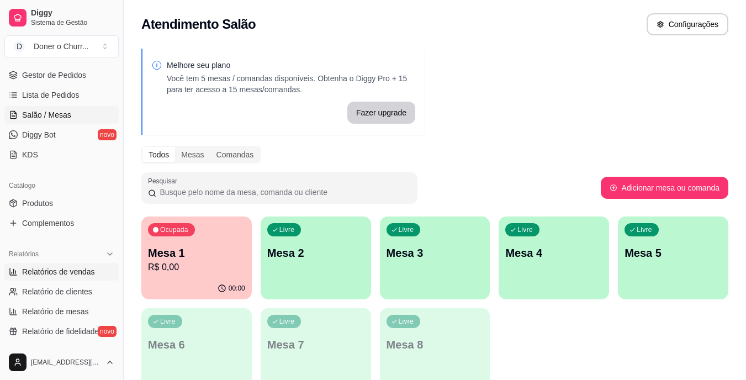
click at [62, 272] on span "Relatórios de vendas" at bounding box center [58, 271] width 73 height 11
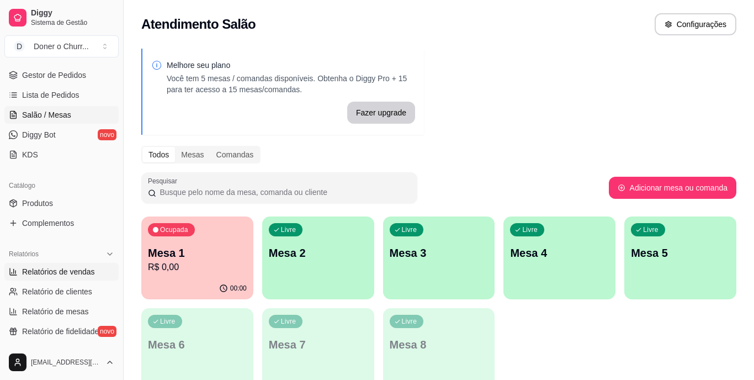
select select "ALL"
select select "0"
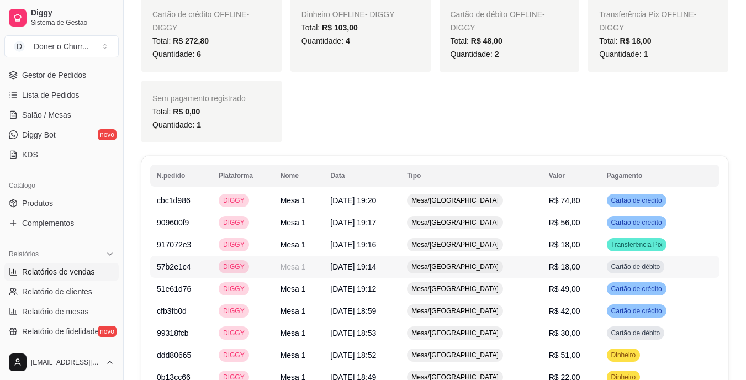
scroll to position [490, 0]
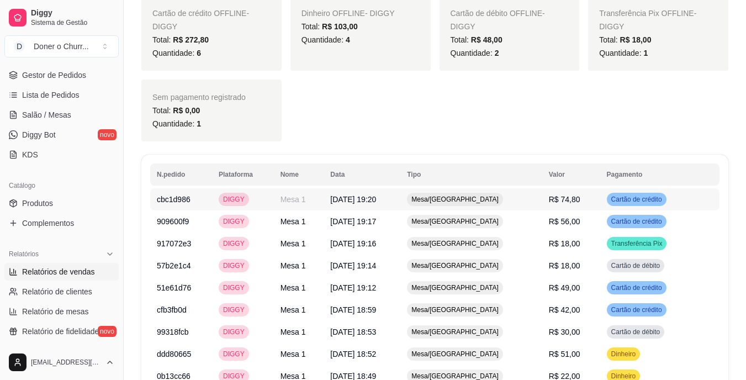
click at [486, 197] on span "Mesa/[GEOGRAPHIC_DATA]" at bounding box center [455, 199] width 92 height 9
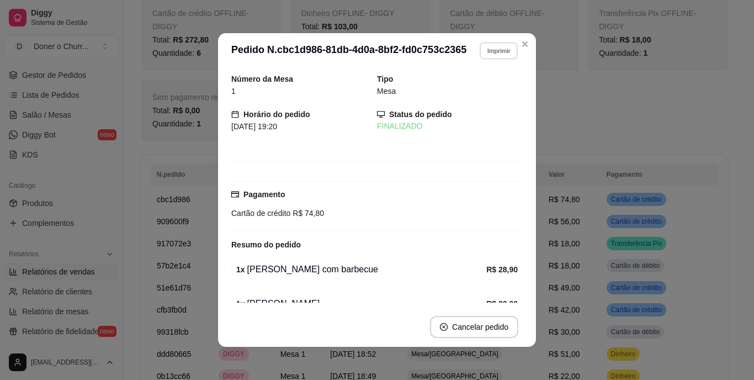
click at [490, 51] on button "Imprimir" at bounding box center [499, 50] width 38 height 17
click at [468, 86] on button "IMPRESSORA" at bounding box center [474, 89] width 77 height 17
click at [490, 50] on button "Imprimir" at bounding box center [499, 50] width 38 height 17
click at [462, 85] on button "IMPRESSORA" at bounding box center [474, 89] width 77 height 17
click at [491, 45] on button "Imprimir" at bounding box center [499, 50] width 38 height 17
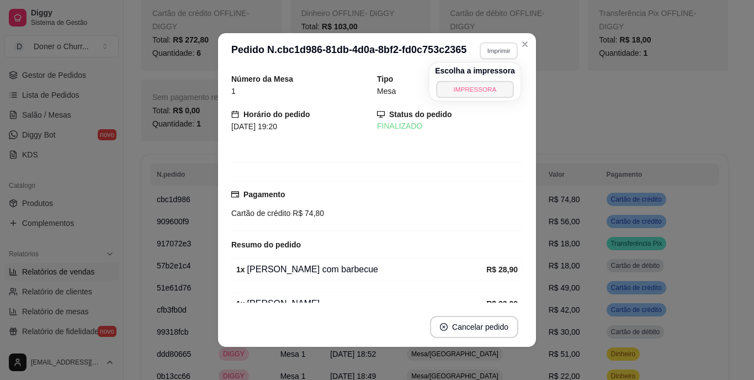
click at [464, 84] on button "IMPRESSORA" at bounding box center [474, 89] width 77 height 17
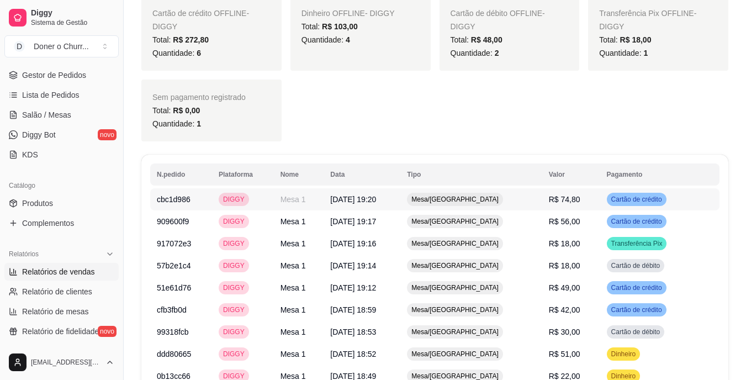
click at [473, 198] on span "Mesa/[GEOGRAPHIC_DATA]" at bounding box center [455, 199] width 92 height 9
click at [484, 290] on span "Mesa/[GEOGRAPHIC_DATA]" at bounding box center [455, 287] width 92 height 9
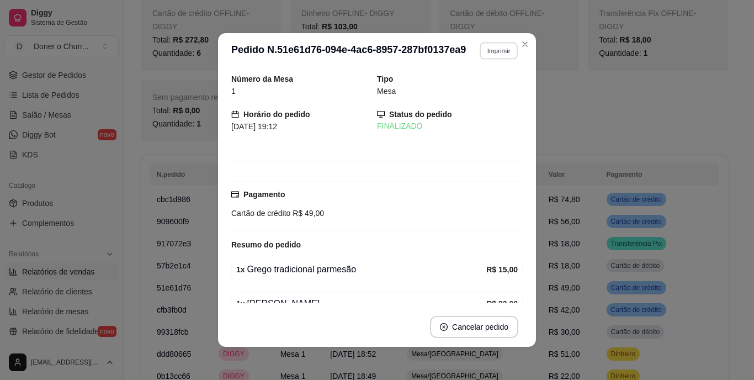
click at [484, 45] on button "Imprimir" at bounding box center [499, 50] width 38 height 17
click at [479, 94] on button "IMPRESSORA" at bounding box center [474, 89] width 77 height 17
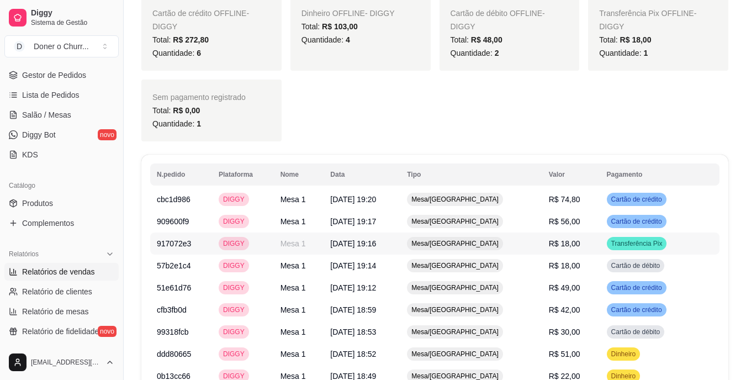
click at [471, 247] on span "Mesa/[GEOGRAPHIC_DATA]" at bounding box center [455, 243] width 92 height 9
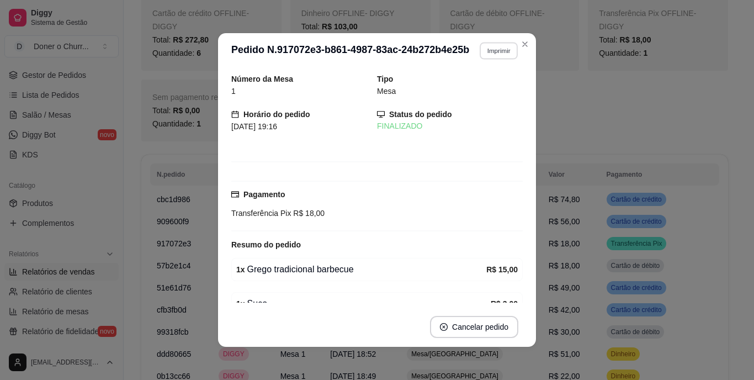
click at [491, 49] on button "Imprimir" at bounding box center [499, 50] width 38 height 17
click at [461, 89] on button "IMPRESSORA" at bounding box center [474, 89] width 77 height 17
click at [492, 47] on button "Imprimir" at bounding box center [499, 50] width 38 height 17
click at [470, 87] on button "IMPRESSORA" at bounding box center [474, 89] width 77 height 17
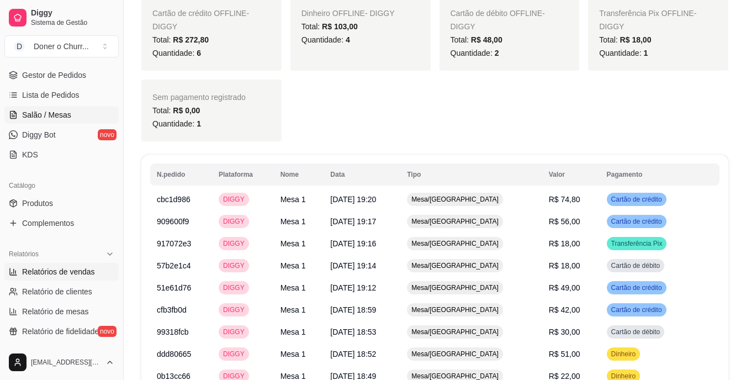
click at [48, 111] on span "Salão / Mesas" at bounding box center [46, 114] width 49 height 11
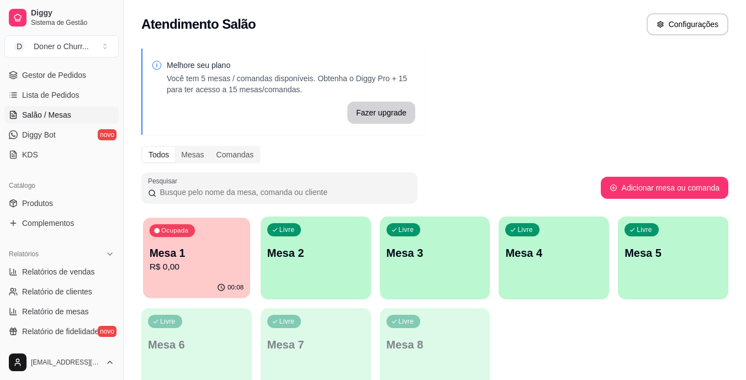
click at [177, 233] on p "Ocupada" at bounding box center [174, 230] width 27 height 9
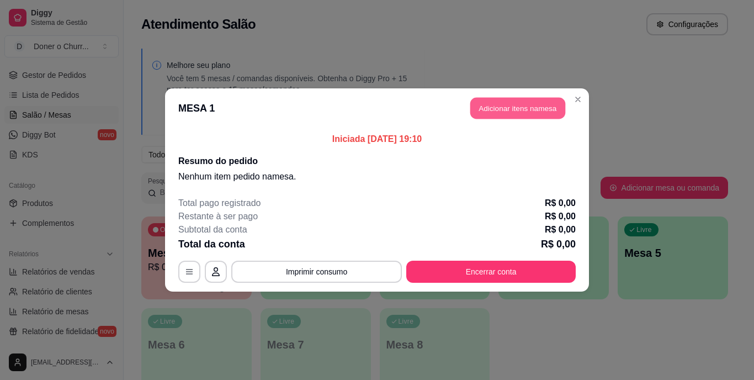
click at [526, 104] on button "Adicionar itens na mesa" at bounding box center [517, 109] width 95 height 22
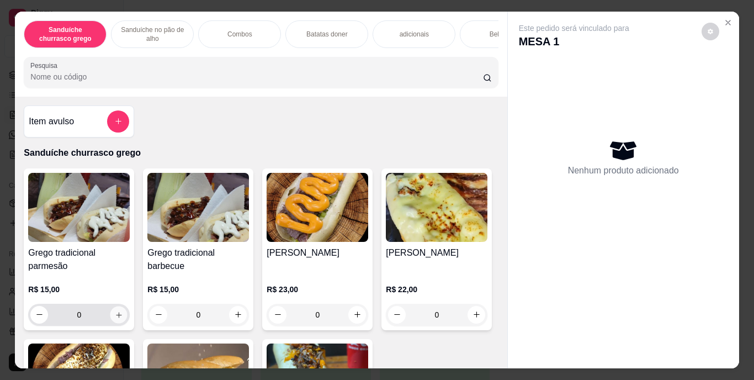
click at [115, 315] on icon "increase-product-quantity" at bounding box center [119, 314] width 8 height 8
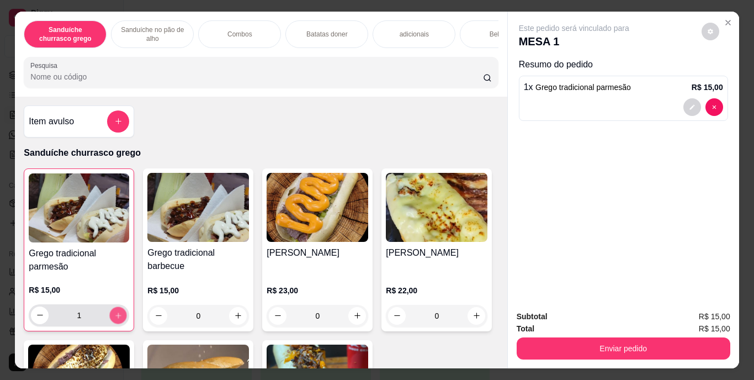
click at [115, 315] on icon "increase-product-quantity" at bounding box center [118, 315] width 8 height 8
type input "4"
click at [483, 26] on div "Bebidas" at bounding box center [501, 34] width 83 height 28
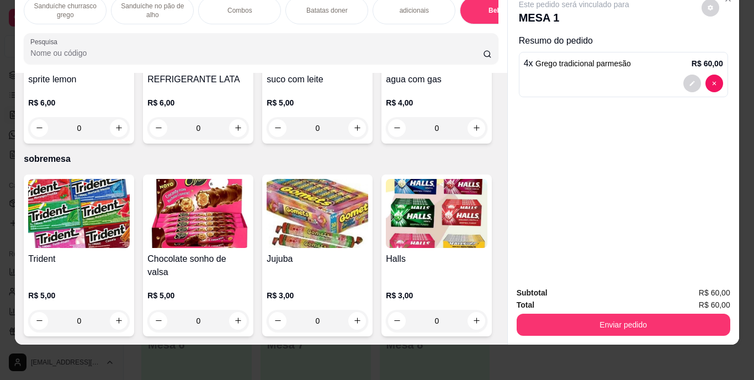
scroll to position [2050, 0]
type input "1"
drag, startPoint x: 238, startPoint y: 136, endPoint x: 232, endPoint y: 118, distance: 19.6
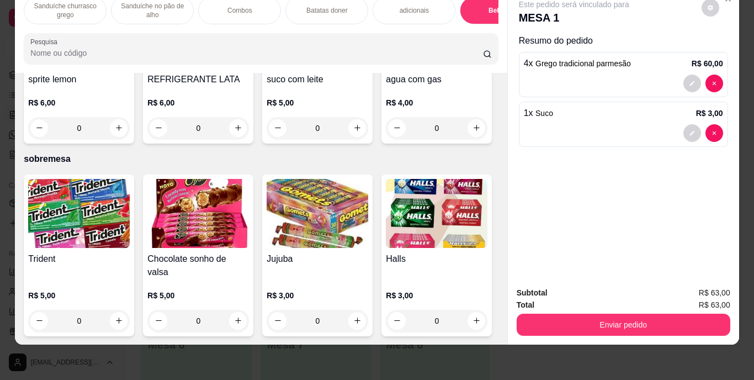
type input "1"
click at [242, 132] on icon "increase-product-quantity" at bounding box center [238, 128] width 8 height 8
type input "1"
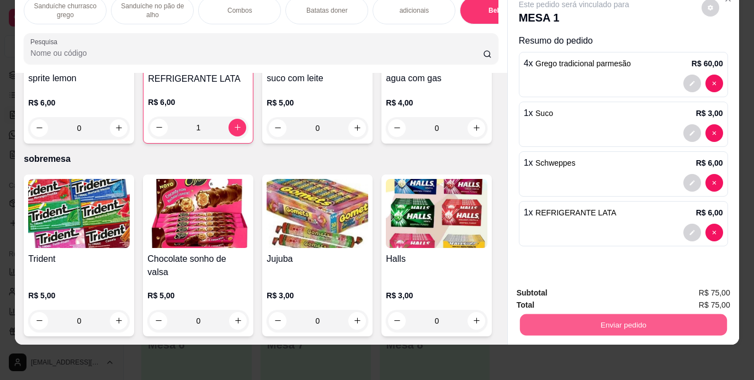
click at [644, 314] on button "Enviar pedido" at bounding box center [623, 325] width 207 height 22
click at [701, 289] on button "Enviar pedido" at bounding box center [701, 289] width 61 height 20
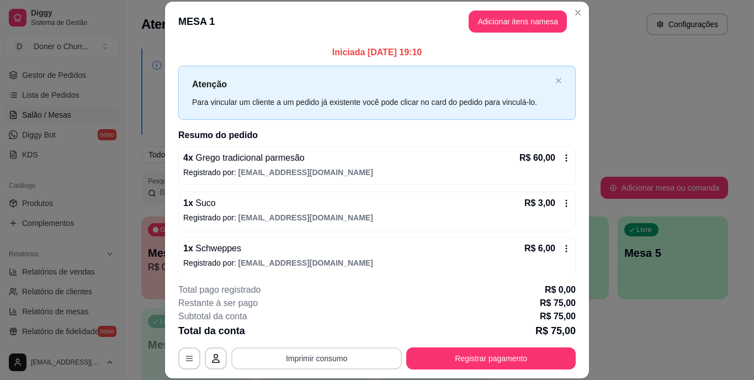
click at [309, 353] on button "Imprimir consumo" at bounding box center [316, 358] width 171 height 22
click at [308, 334] on button "IMPRESSORA" at bounding box center [315, 332] width 77 height 17
click at [317, 356] on button "Imprimir consumo" at bounding box center [317, 358] width 166 height 22
click at [306, 328] on button "IMPRESSORA" at bounding box center [315, 332] width 77 height 17
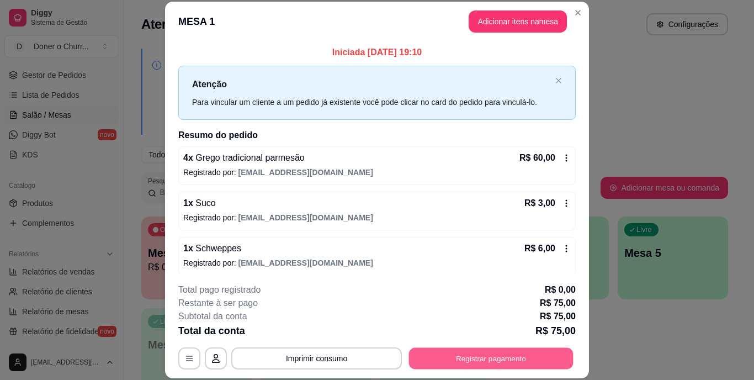
click at [469, 359] on button "Registrar pagamento" at bounding box center [491, 358] width 165 height 22
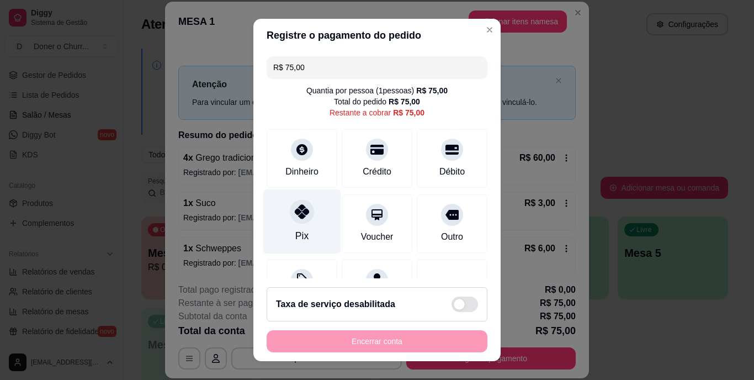
click at [300, 225] on div "Pix" at bounding box center [302, 221] width 78 height 65
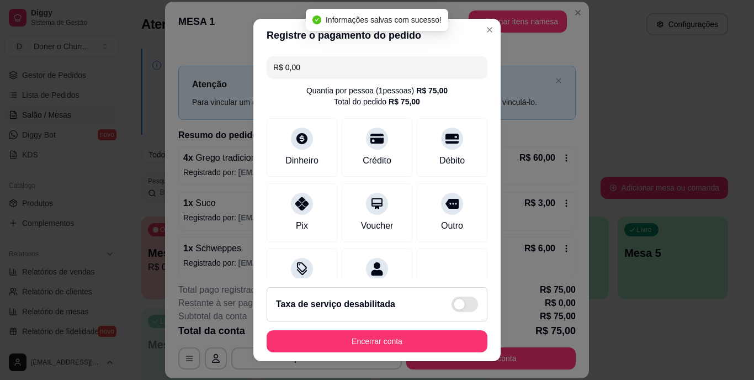
type input "R$ 0,00"
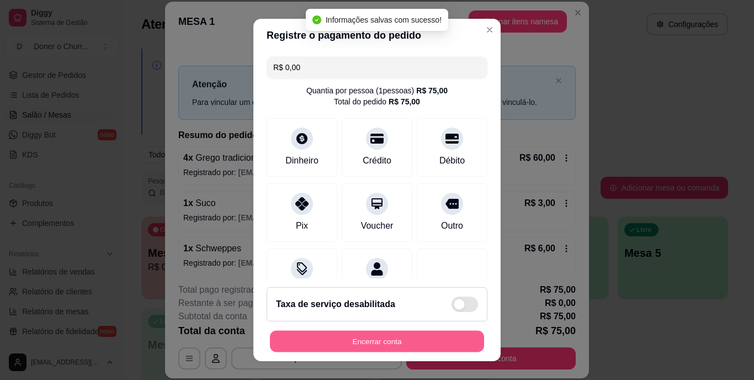
click at [352, 339] on button "Encerrar conta" at bounding box center [377, 341] width 214 height 22
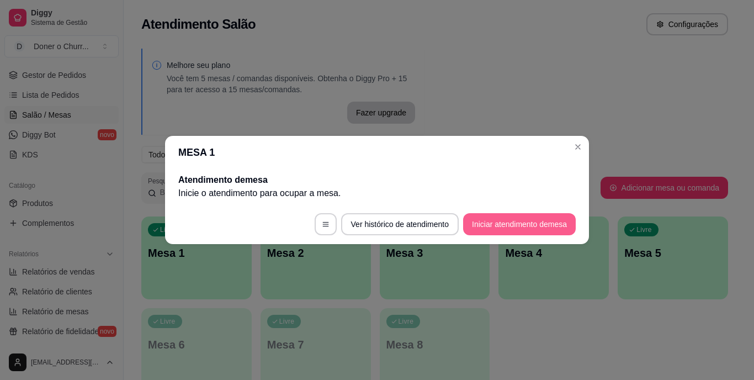
click at [494, 220] on button "Iniciar atendimento de mesa" at bounding box center [519, 224] width 113 height 22
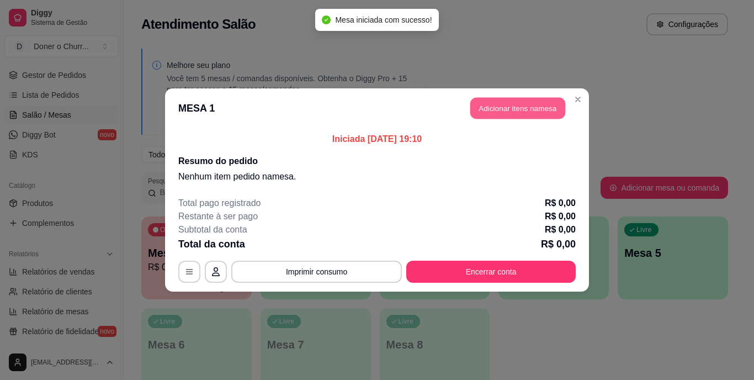
click at [511, 103] on button "Adicionar itens na mesa" at bounding box center [517, 109] width 95 height 22
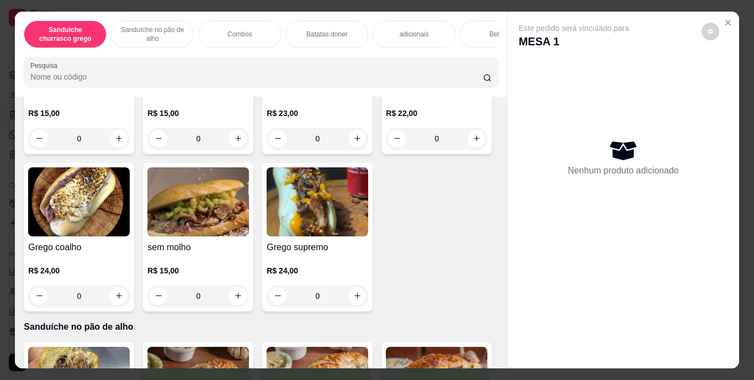
scroll to position [177, 0]
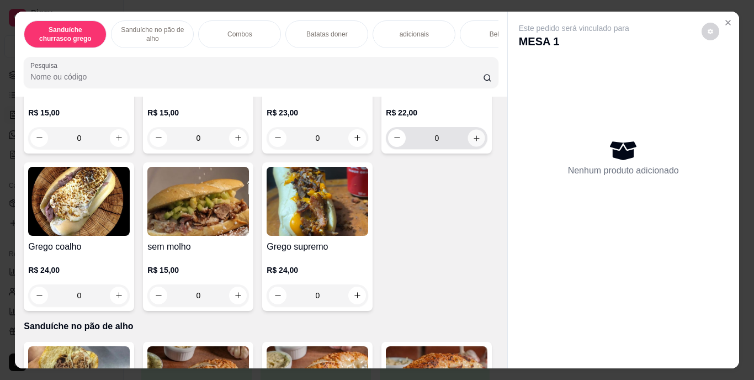
click at [468, 146] on button "increase-product-quantity" at bounding box center [476, 137] width 17 height 17
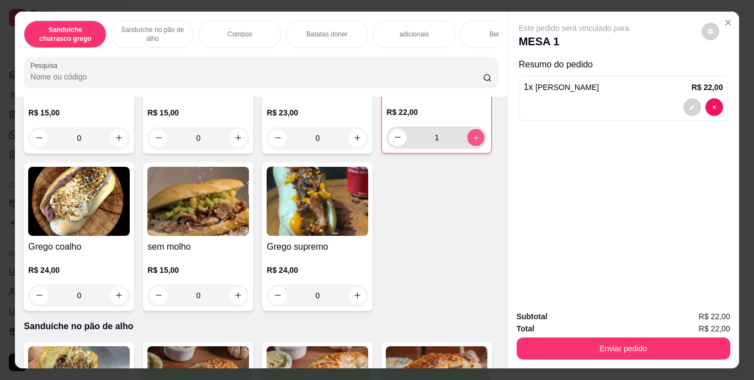
click at [468, 146] on button "increase-product-quantity" at bounding box center [476, 137] width 17 height 17
type input "2"
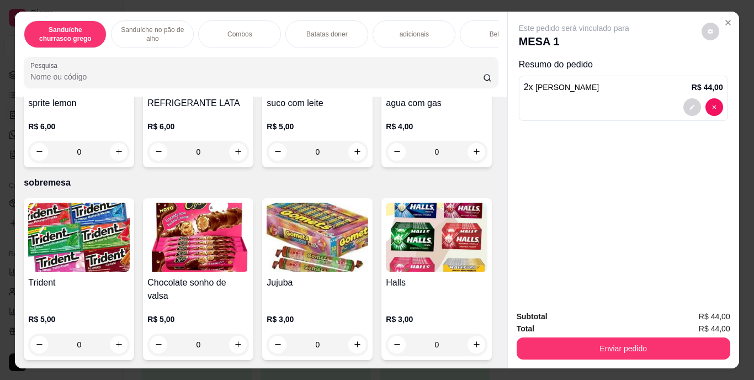
scroll to position [2068, 0]
type input "2"
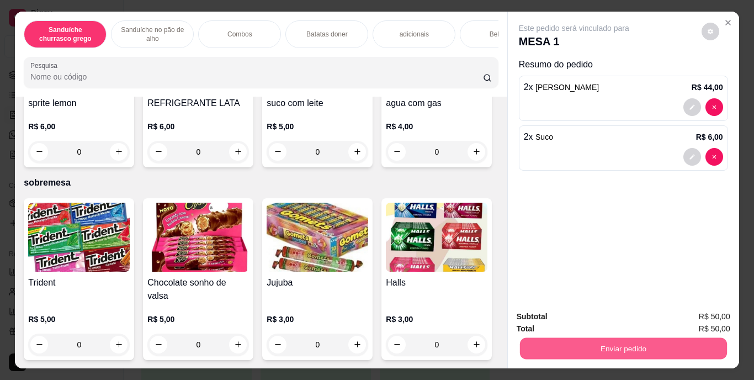
click at [597, 347] on button "Enviar pedido" at bounding box center [623, 349] width 207 height 22
click at [692, 315] on button "Enviar pedido" at bounding box center [701, 317] width 61 height 20
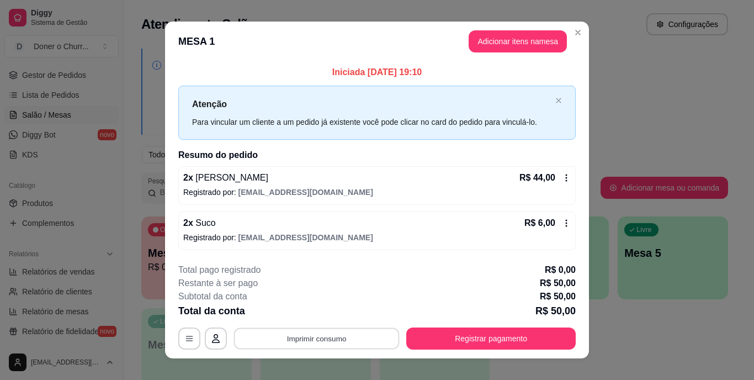
click at [318, 335] on button "Imprimir consumo" at bounding box center [317, 338] width 166 height 22
click at [298, 304] on div "Escolha a impressora IMPRESSORA" at bounding box center [316, 306] width 91 height 38
click at [305, 311] on button "IMPRESSORA" at bounding box center [315, 312] width 77 height 17
click at [286, 339] on button "Imprimir consumo" at bounding box center [317, 338] width 166 height 22
click at [326, 311] on button "IMPRESSORA" at bounding box center [315, 312] width 77 height 17
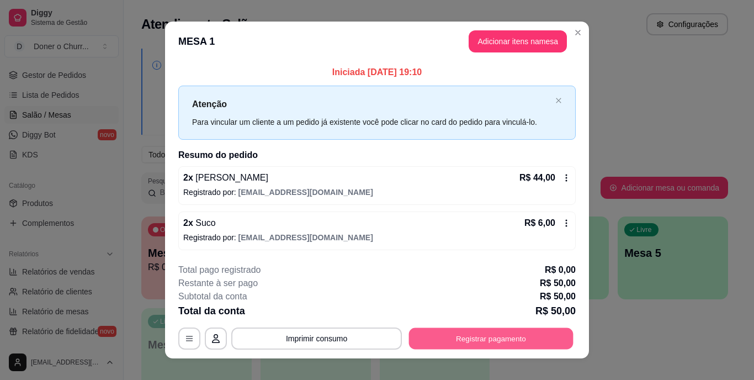
click at [512, 328] on button "Registrar pagamento" at bounding box center [491, 338] width 165 height 22
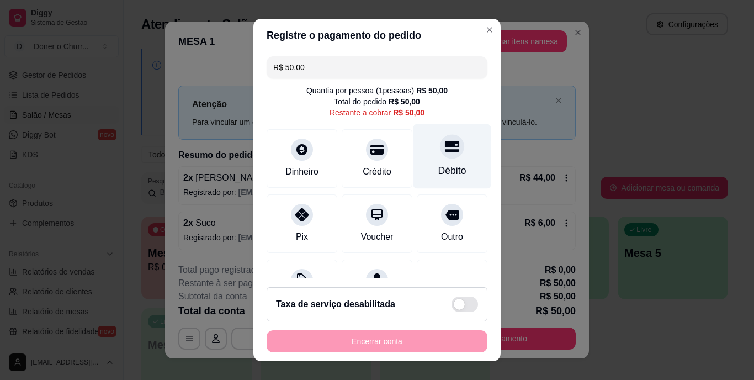
click at [422, 151] on div "Débito" at bounding box center [453, 156] width 78 height 65
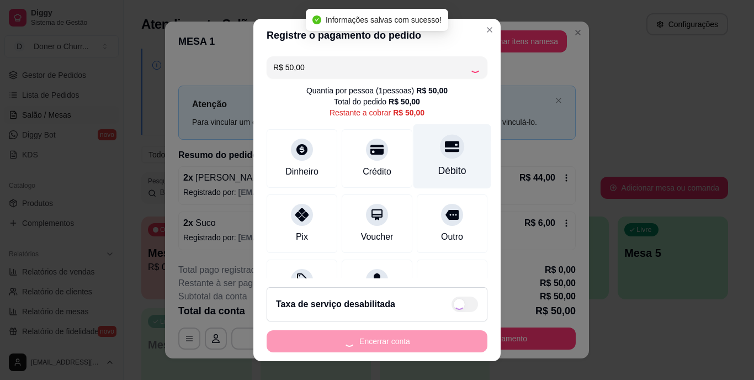
type input "R$ 0,00"
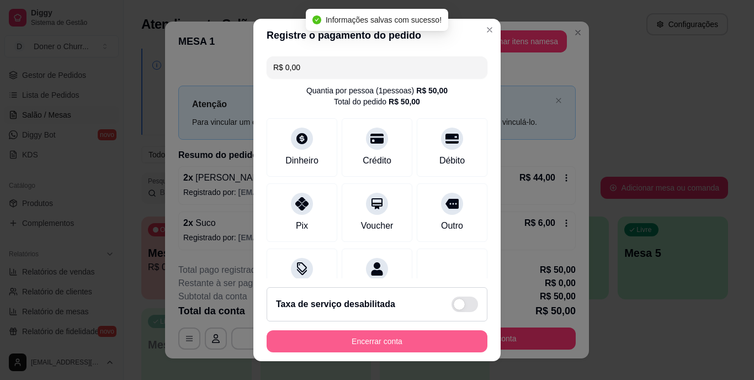
click at [360, 339] on button "Encerrar conta" at bounding box center [377, 341] width 221 height 22
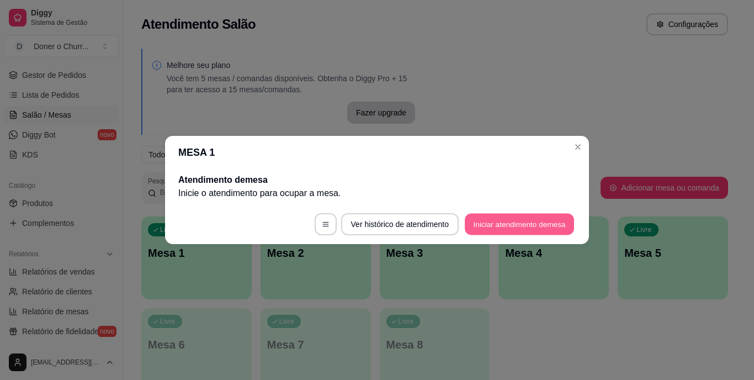
click at [516, 219] on button "Iniciar atendimento de mesa" at bounding box center [519, 225] width 109 height 22
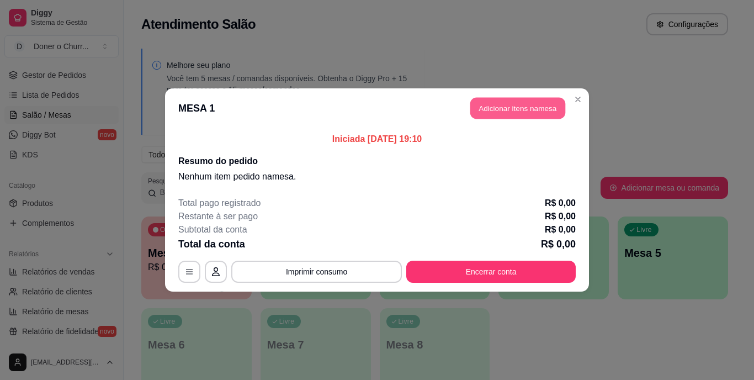
click at [512, 113] on button "Adicionar itens na mesa" at bounding box center [517, 109] width 95 height 22
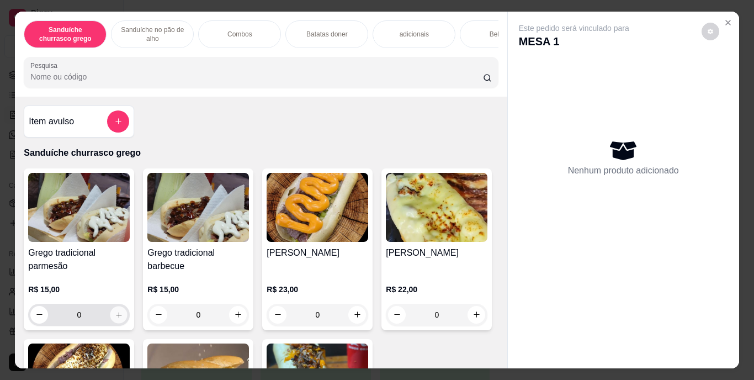
click at [116, 317] on icon "increase-product-quantity" at bounding box center [119, 314] width 8 height 8
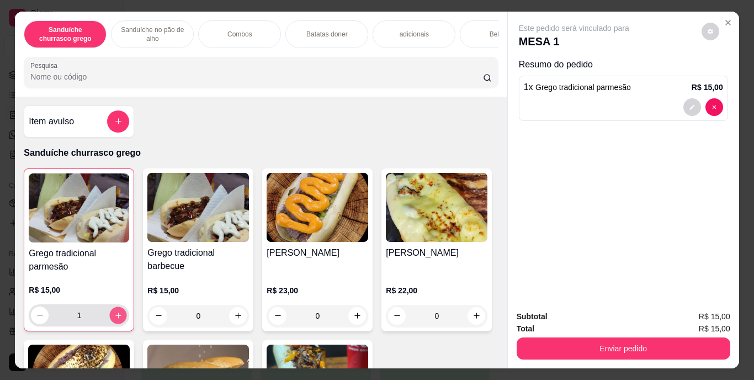
click at [116, 317] on icon "increase-product-quantity" at bounding box center [118, 315] width 8 height 8
click at [36, 319] on icon "decrease-product-quantity" at bounding box center [40, 315] width 8 height 8
type input "1"
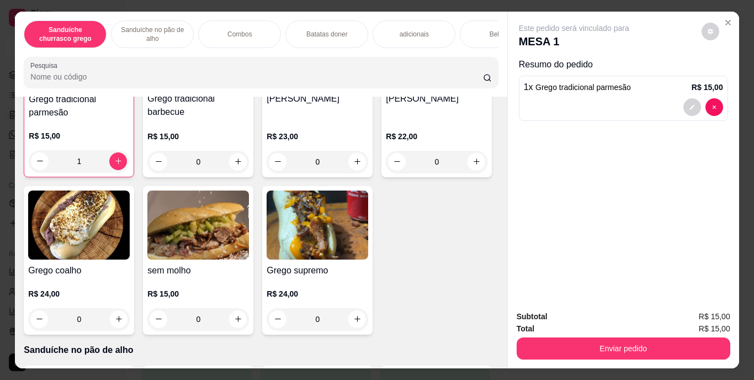
scroll to position [180, 0]
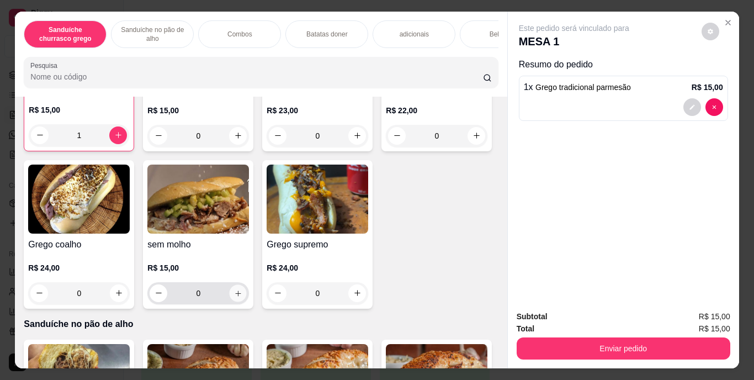
click at [242, 294] on icon "increase-product-quantity" at bounding box center [238, 293] width 8 height 8
type input "1"
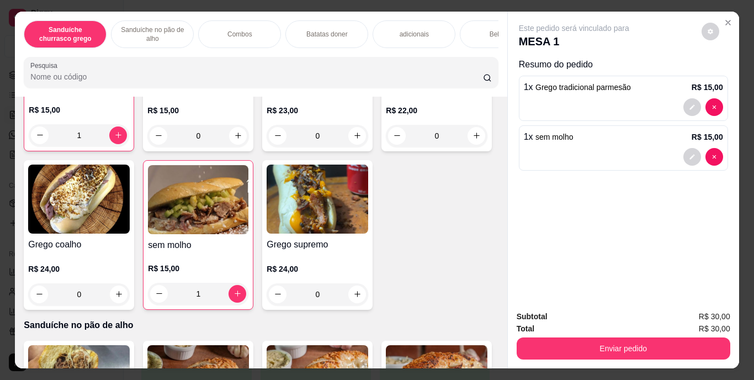
scroll to position [230, 0]
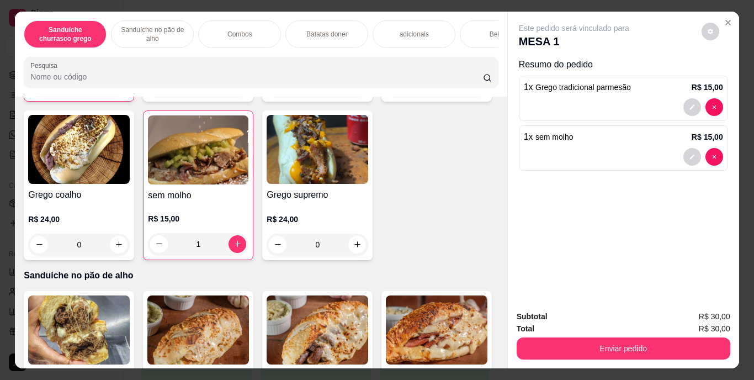
click at [472, 20] on div "Bebidas" at bounding box center [501, 34] width 83 height 28
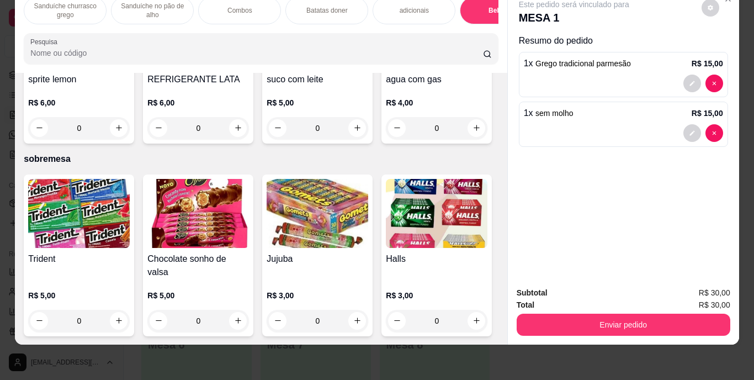
scroll to position [2066, 0]
click at [242, 132] on icon "increase-product-quantity" at bounding box center [238, 128] width 8 height 8
type input "1"
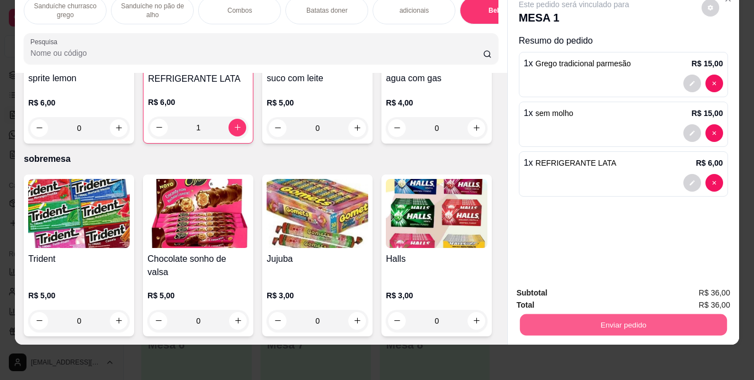
click at [632, 314] on button "Enviar pedido" at bounding box center [623, 325] width 207 height 22
click at [695, 292] on button "Enviar pedido" at bounding box center [701, 289] width 61 height 20
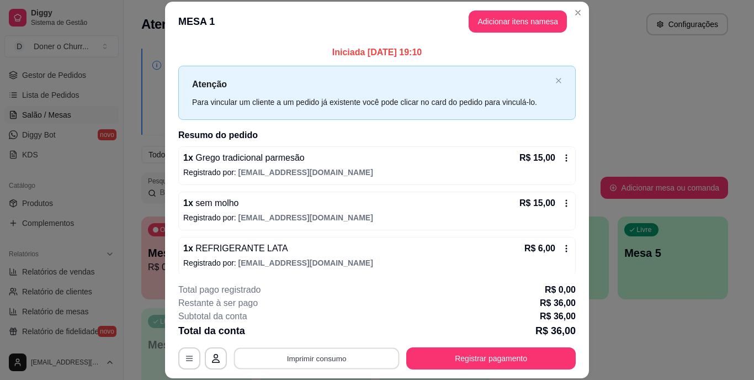
click at [334, 361] on button "Imprimir consumo" at bounding box center [317, 358] width 166 height 22
click at [322, 336] on button "IMPRESSORA" at bounding box center [315, 332] width 77 height 17
click at [306, 355] on button "Imprimir consumo" at bounding box center [317, 358] width 166 height 22
click at [324, 329] on button "IMPRESSORA" at bounding box center [315, 332] width 77 height 17
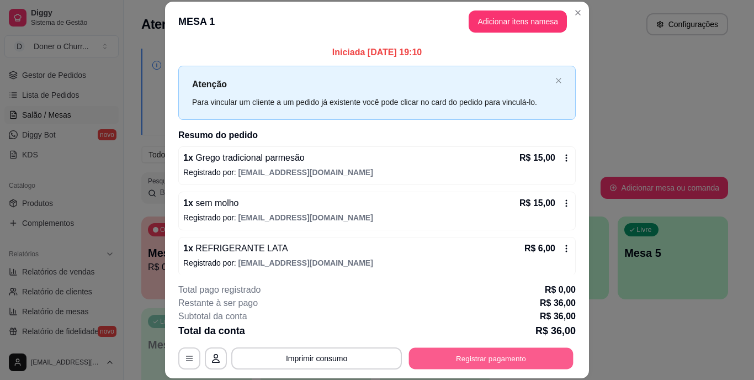
click at [507, 351] on button "Registrar pagamento" at bounding box center [491, 358] width 165 height 22
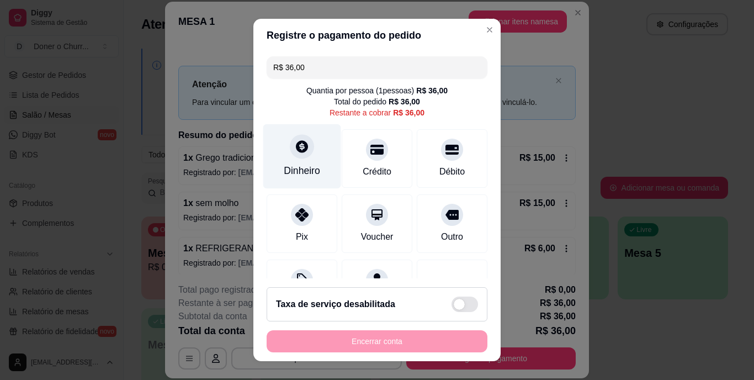
click at [306, 169] on div "Dinheiro" at bounding box center [302, 171] width 36 height 14
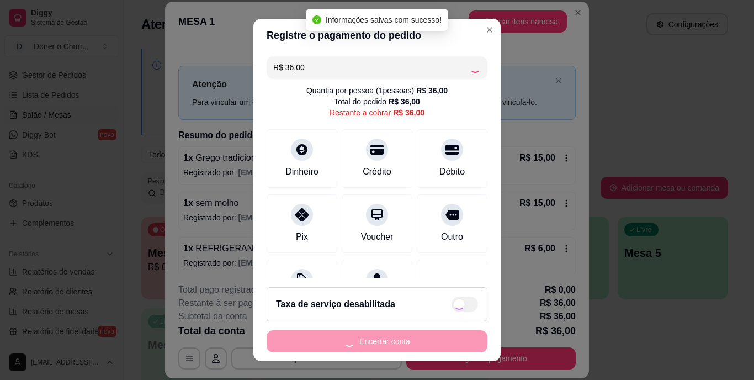
type input "R$ 0,00"
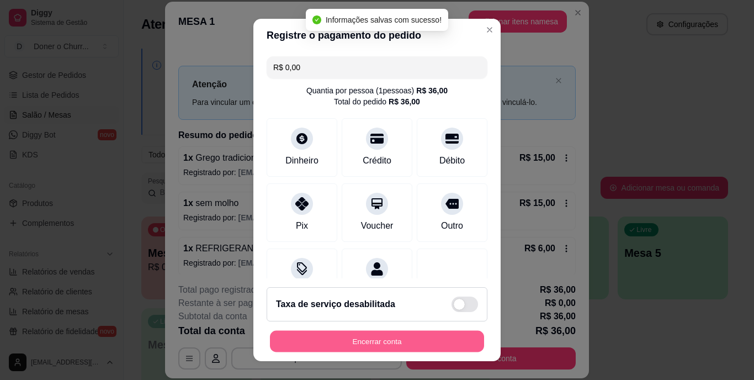
click at [337, 332] on button "Encerrar conta" at bounding box center [377, 341] width 214 height 22
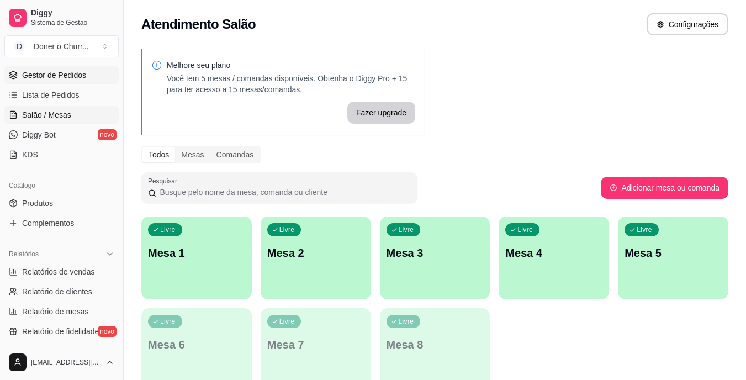
click at [56, 74] on span "Gestor de Pedidos" at bounding box center [54, 75] width 64 height 11
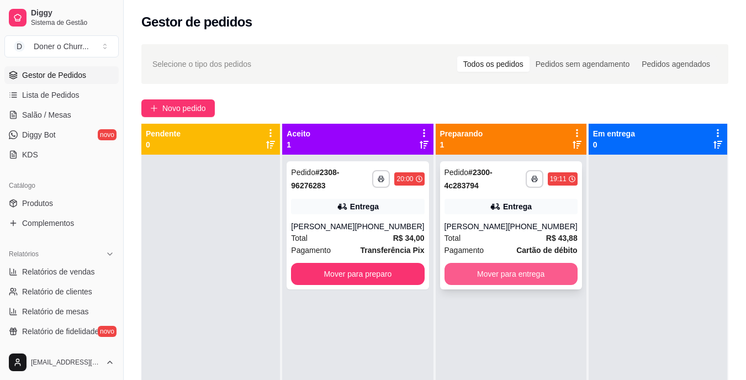
click at [506, 275] on button "Mover para entrega" at bounding box center [511, 274] width 133 height 22
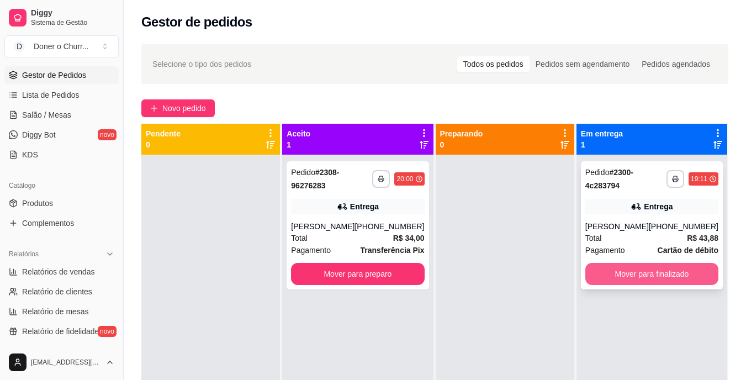
click at [651, 278] on button "Mover para finalizado" at bounding box center [651, 274] width 133 height 22
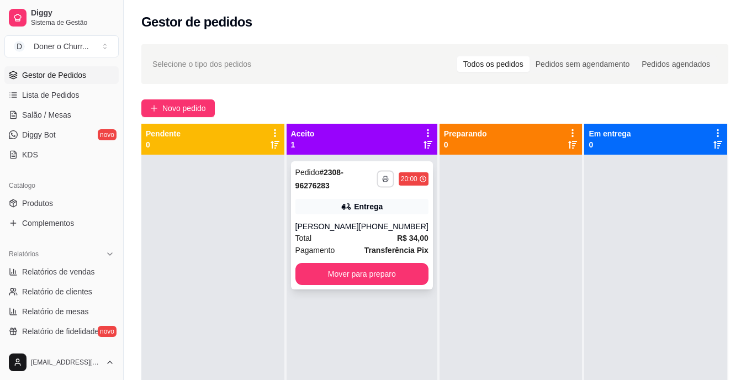
click at [383, 178] on icon "button" at bounding box center [386, 179] width 6 height 2
click at [357, 210] on button "IMPRESSORA" at bounding box center [347, 217] width 77 height 17
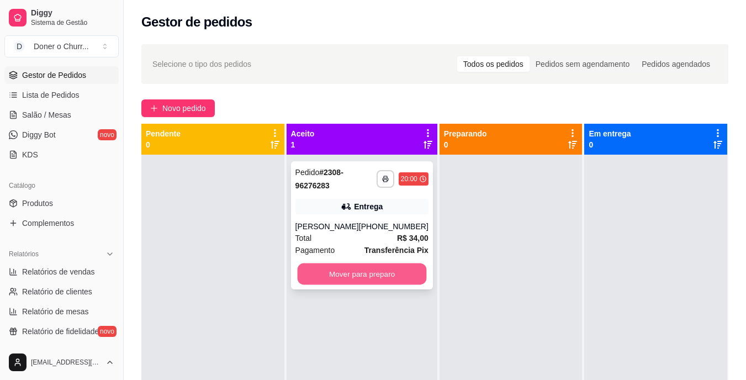
click at [376, 265] on button "Mover para preparo" at bounding box center [361, 274] width 129 height 22
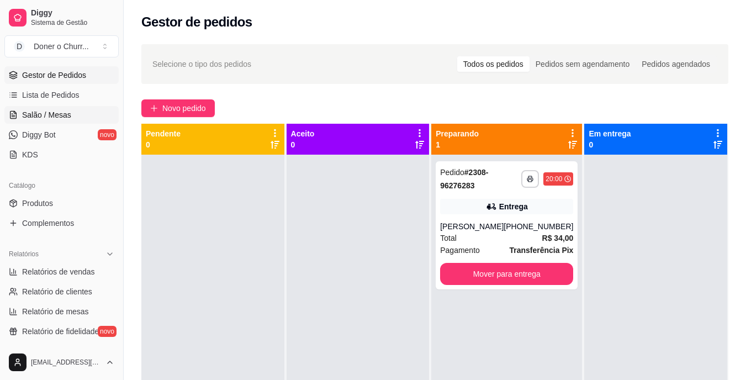
click at [54, 113] on span "Salão / Mesas" at bounding box center [46, 114] width 49 height 11
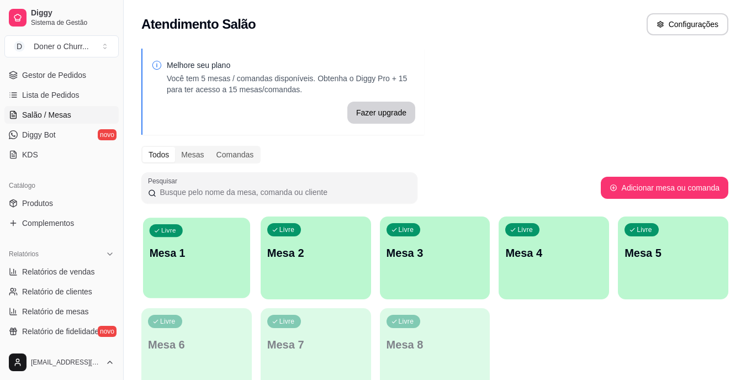
click at [199, 265] on div "Livre Mesa 1" at bounding box center [196, 251] width 107 height 67
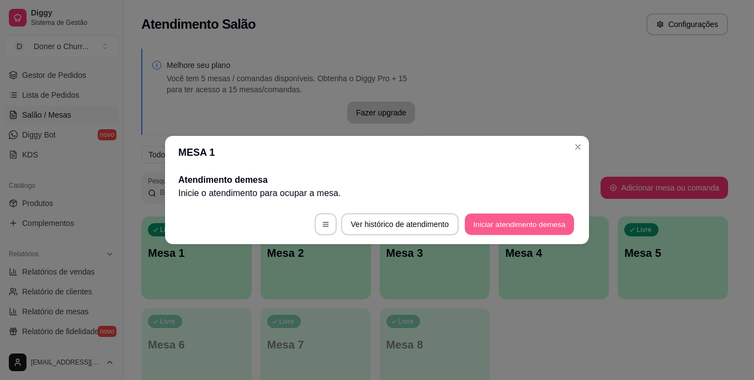
click at [493, 220] on button "Iniciar atendimento de mesa" at bounding box center [519, 225] width 109 height 22
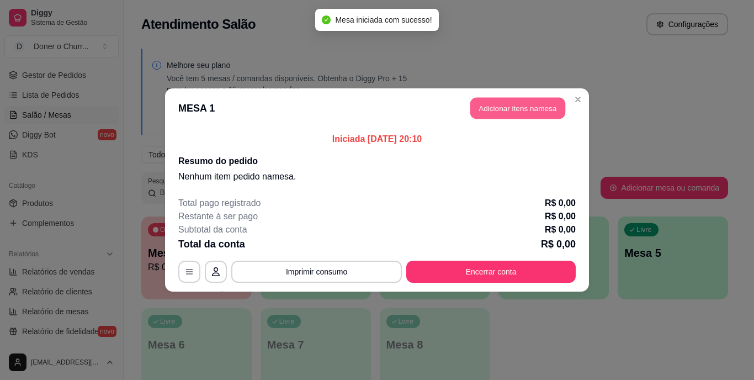
click at [507, 113] on button "Adicionar itens na mesa" at bounding box center [517, 109] width 95 height 22
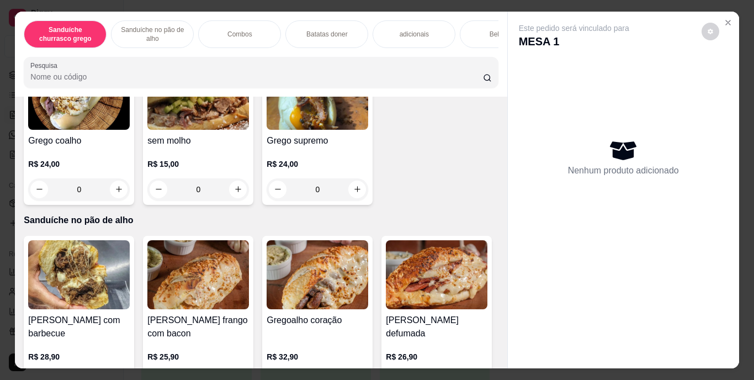
scroll to position [357, 0]
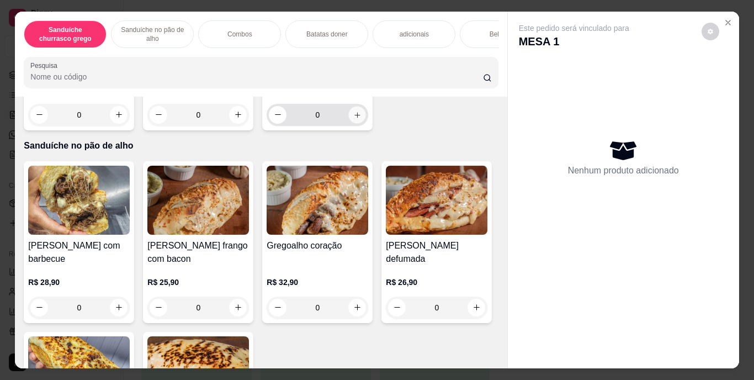
click at [353, 119] on icon "increase-product-quantity" at bounding box center [357, 114] width 8 height 8
type input "1"
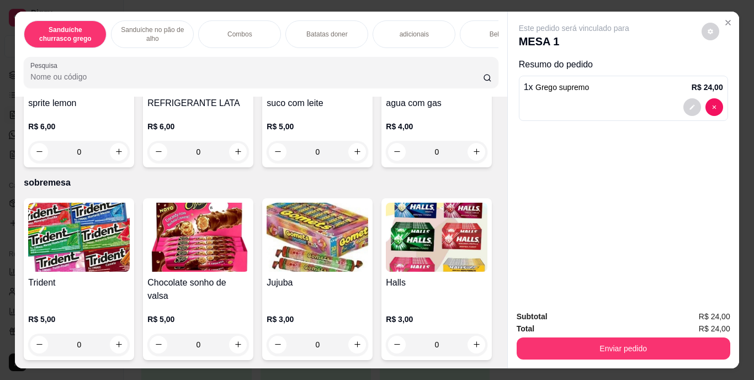
scroll to position [2050, 0]
type input "1"
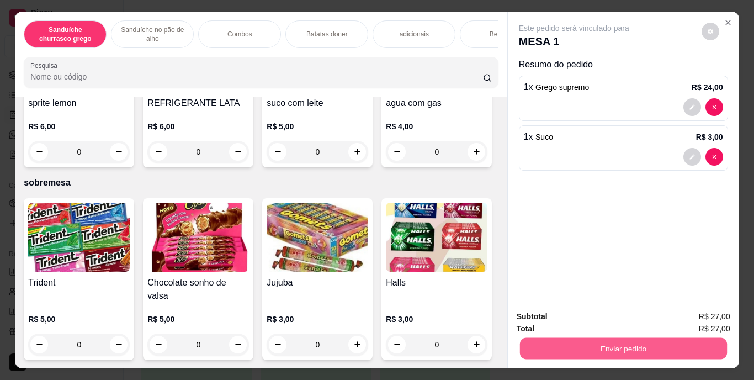
click at [601, 347] on button "Enviar pedido" at bounding box center [623, 349] width 207 height 22
click at [704, 318] on button "Enviar pedido" at bounding box center [701, 317] width 61 height 20
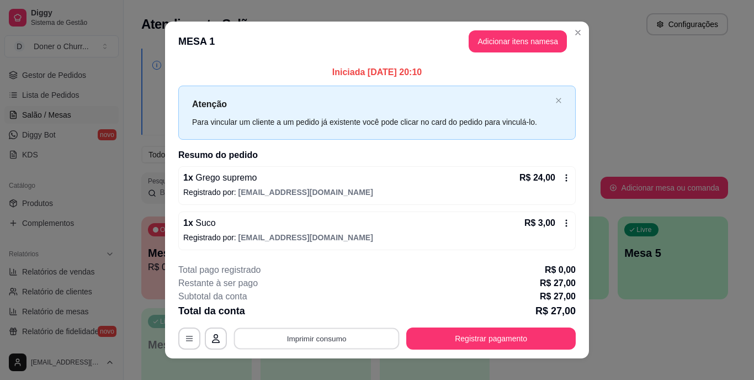
click at [316, 337] on button "Imprimir consumo" at bounding box center [317, 338] width 166 height 22
click at [310, 314] on button "IMPRESSORA" at bounding box center [315, 312] width 77 height 17
click at [314, 330] on button "Imprimir consumo" at bounding box center [317, 338] width 166 height 22
click at [298, 306] on button "IMPRESSORA" at bounding box center [315, 312] width 77 height 17
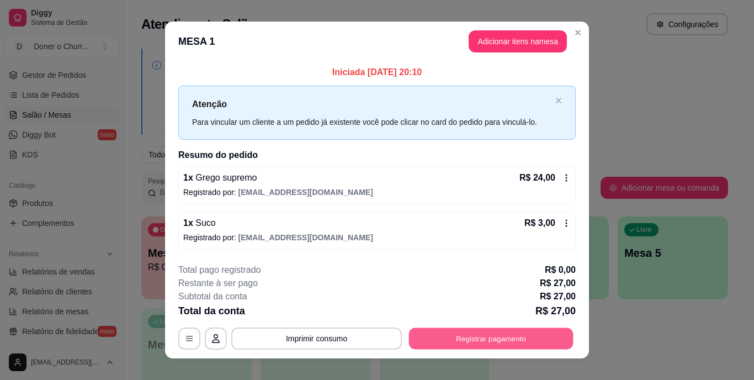
click at [472, 340] on button "Registrar pagamento" at bounding box center [491, 338] width 165 height 22
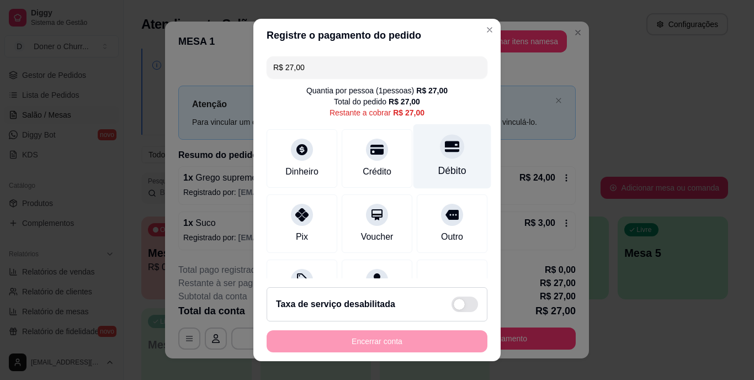
click at [428, 157] on div "Débito" at bounding box center [453, 156] width 78 height 65
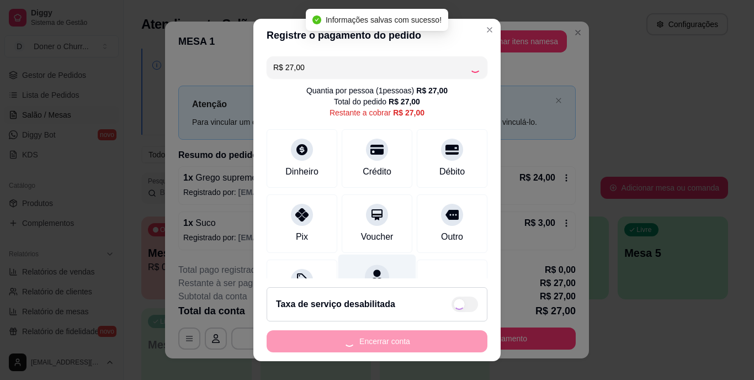
type input "R$ 0,00"
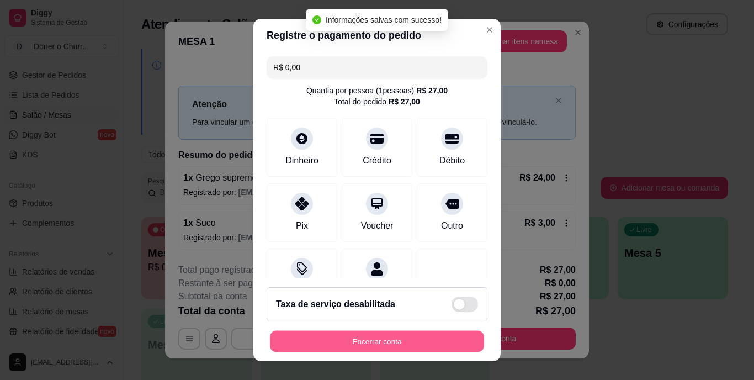
click at [364, 347] on button "Encerrar conta" at bounding box center [377, 341] width 214 height 22
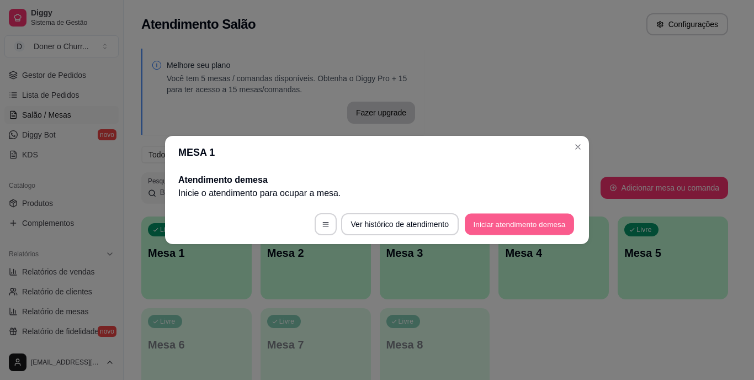
click at [541, 218] on button "Iniciar atendimento de mesa" at bounding box center [519, 225] width 109 height 22
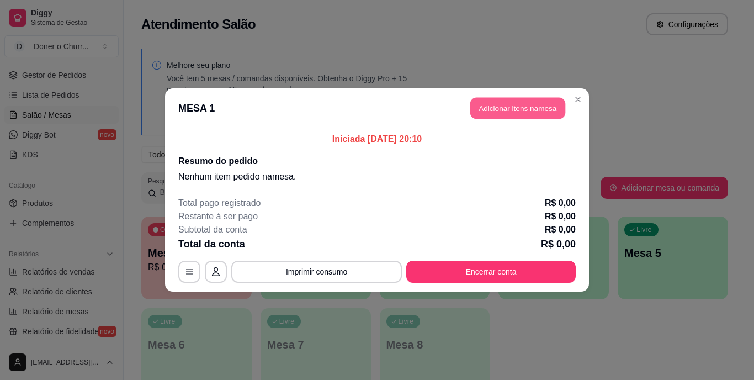
click at [502, 110] on button "Adicionar itens na mesa" at bounding box center [517, 109] width 95 height 22
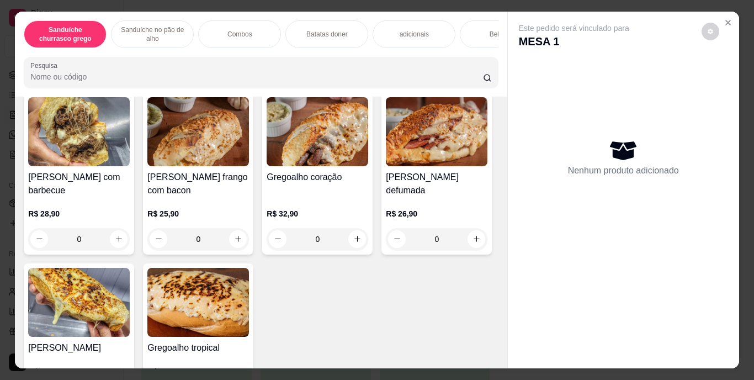
scroll to position [520, 0]
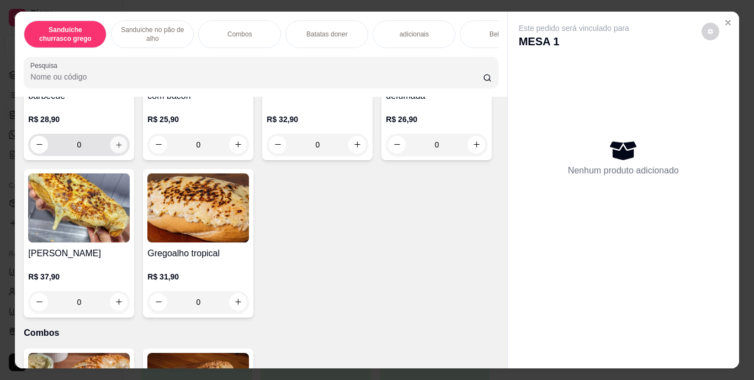
click at [115, 149] on icon "increase-product-quantity" at bounding box center [119, 144] width 8 height 8
type input "1"
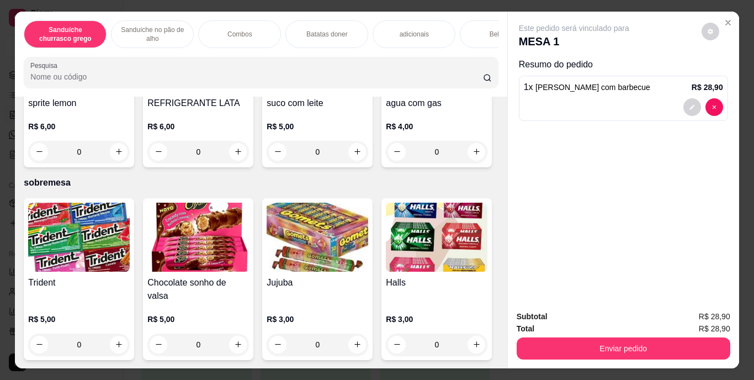
scroll to position [2080, 0]
click at [241, 155] on icon "increase-product-quantity" at bounding box center [238, 152] width 6 height 6
type input "1"
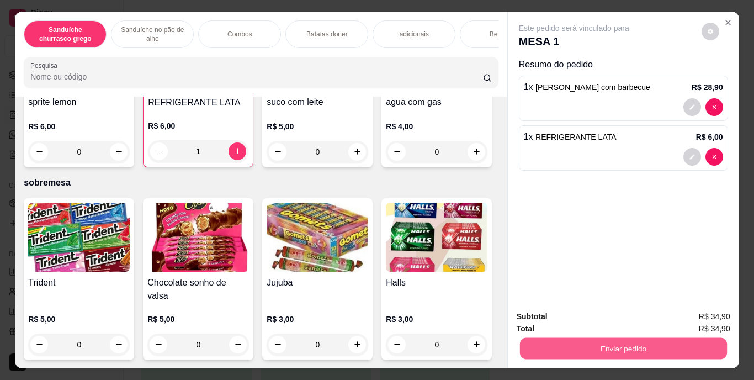
click at [628, 352] on button "Enviar pedido" at bounding box center [623, 349] width 207 height 22
click at [711, 322] on button "Enviar pedido" at bounding box center [701, 317] width 61 height 20
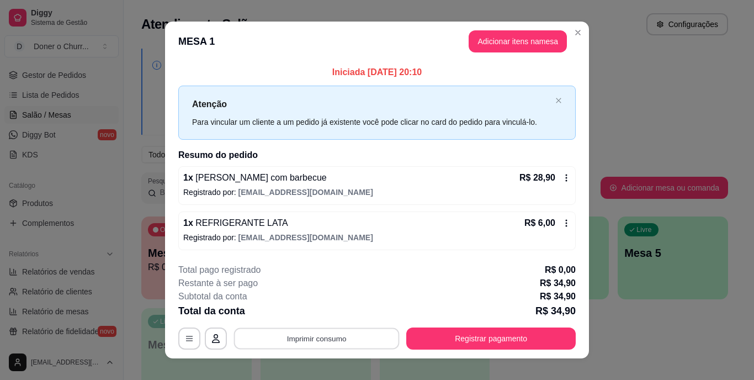
click at [314, 339] on button "Imprimir consumo" at bounding box center [317, 338] width 166 height 22
click at [309, 316] on button "IMPRESSORA" at bounding box center [315, 312] width 77 height 17
click at [314, 335] on button "Imprimir consumo" at bounding box center [317, 338] width 166 height 22
click at [302, 310] on button "IMPRESSORA" at bounding box center [316, 313] width 80 height 18
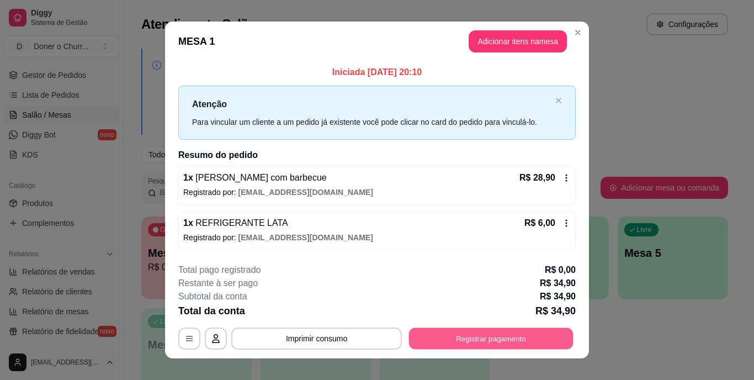
click at [443, 327] on div "**********" at bounding box center [377, 338] width 398 height 22
click at [455, 345] on button "Registrar pagamento" at bounding box center [491, 338] width 170 height 22
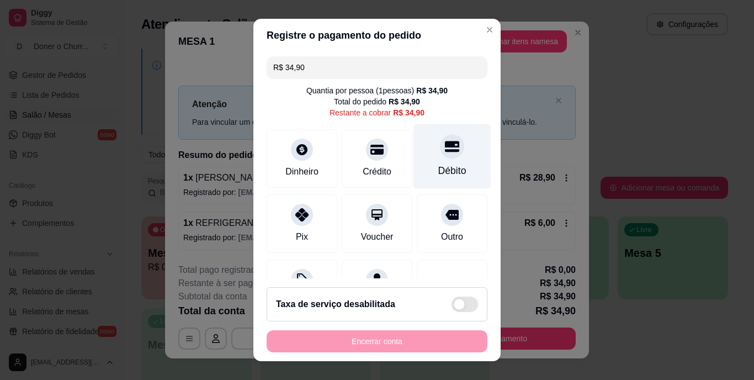
click at [445, 147] on icon at bounding box center [452, 146] width 14 height 11
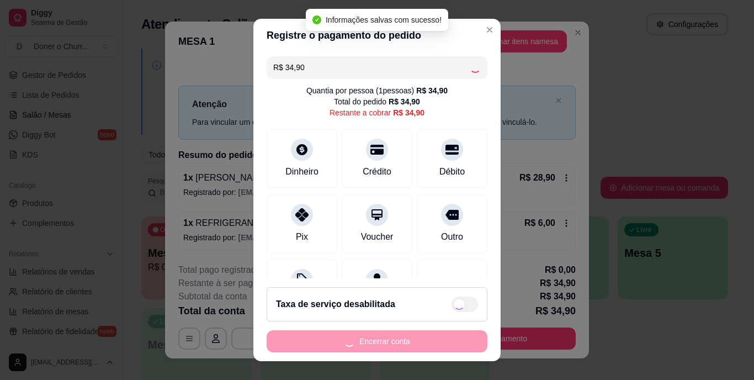
type input "R$ 0,00"
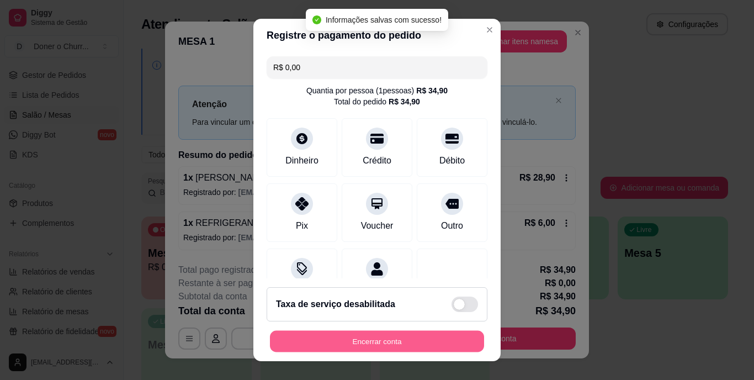
click at [372, 337] on button "Encerrar conta" at bounding box center [377, 341] width 214 height 22
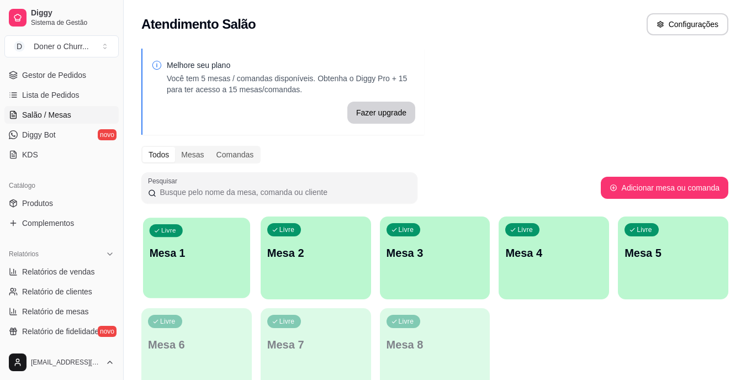
click at [216, 239] on div "Livre Mesa 1" at bounding box center [196, 251] width 107 height 67
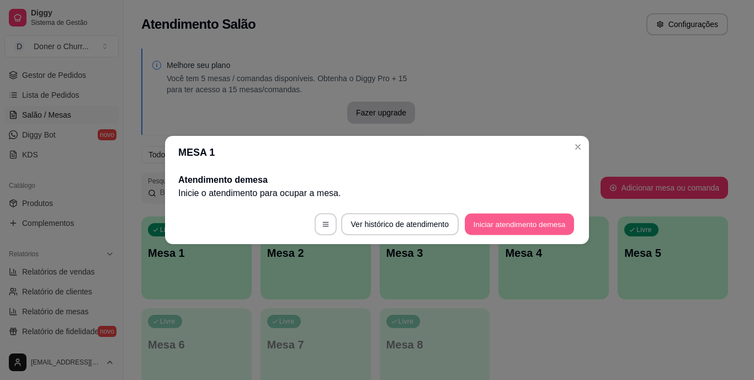
click at [527, 221] on button "Iniciar atendimento de mesa" at bounding box center [519, 225] width 109 height 22
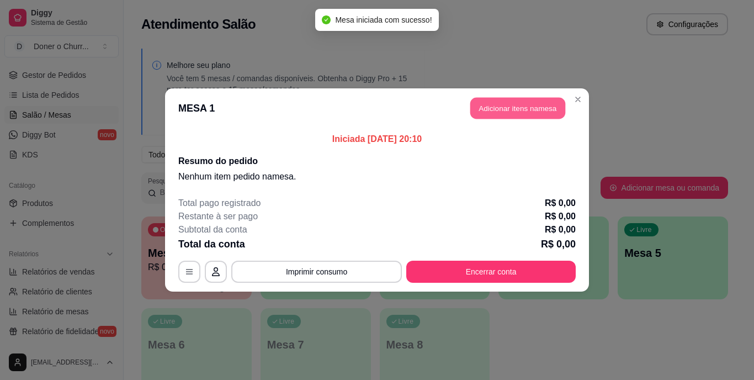
click at [521, 110] on button "Adicionar itens na mesa" at bounding box center [517, 109] width 95 height 22
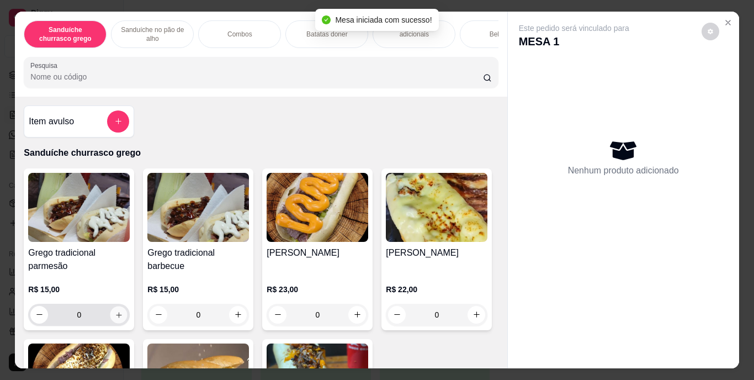
click at [118, 319] on icon "increase-product-quantity" at bounding box center [119, 314] width 8 height 8
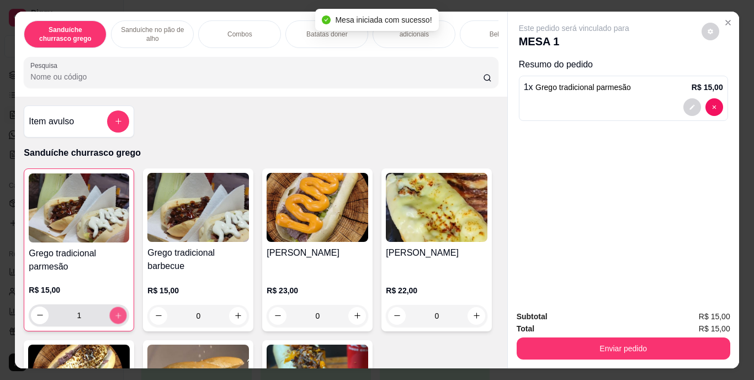
click at [118, 319] on icon "increase-product-quantity" at bounding box center [118, 315] width 8 height 8
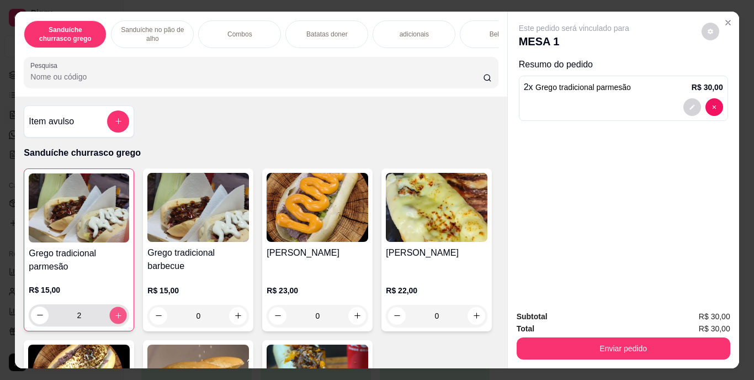
click at [118, 319] on icon "increase-product-quantity" at bounding box center [118, 315] width 8 height 8
type input "3"
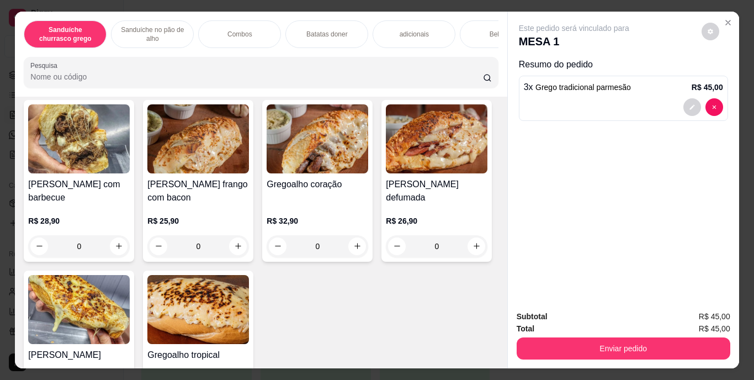
scroll to position [557, 0]
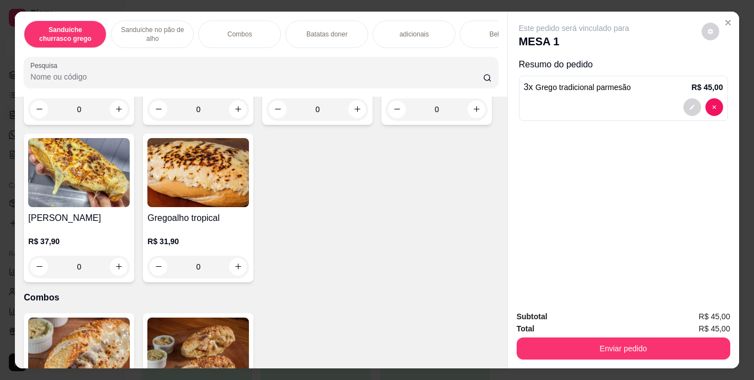
click at [469, 20] on div "Bebidas" at bounding box center [501, 34] width 83 height 28
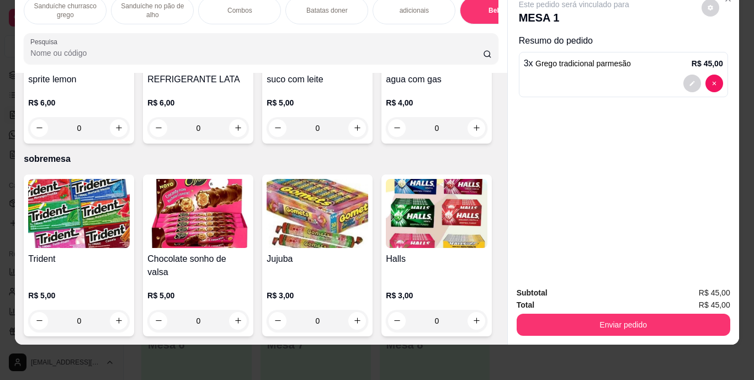
scroll to position [1974, 0]
type input "1"
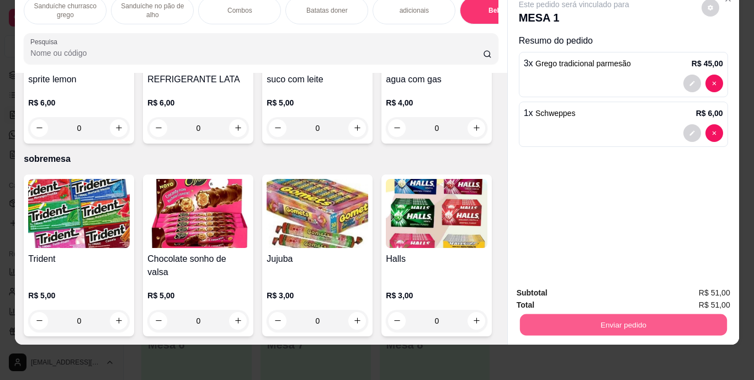
click at [610, 321] on button "Enviar pedido" at bounding box center [623, 325] width 207 height 22
click at [708, 287] on button "Enviar pedido" at bounding box center [701, 289] width 61 height 20
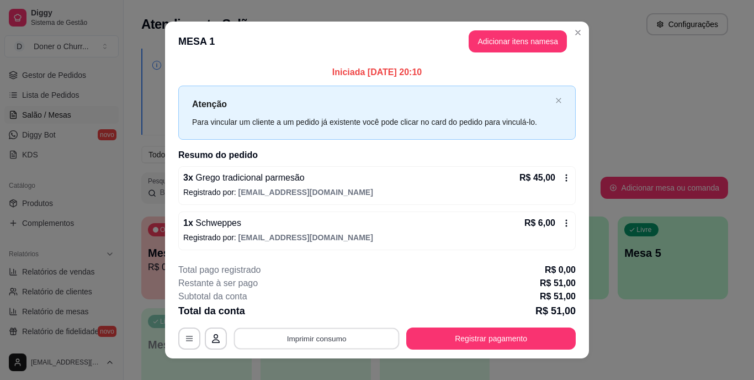
click at [295, 338] on button "Imprimir consumo" at bounding box center [317, 338] width 166 height 22
click at [320, 308] on button "IMPRESSORA" at bounding box center [315, 312] width 77 height 17
click at [307, 334] on button "Imprimir consumo" at bounding box center [317, 338] width 166 height 22
click at [318, 308] on button "IMPRESSORA" at bounding box center [315, 312] width 77 height 17
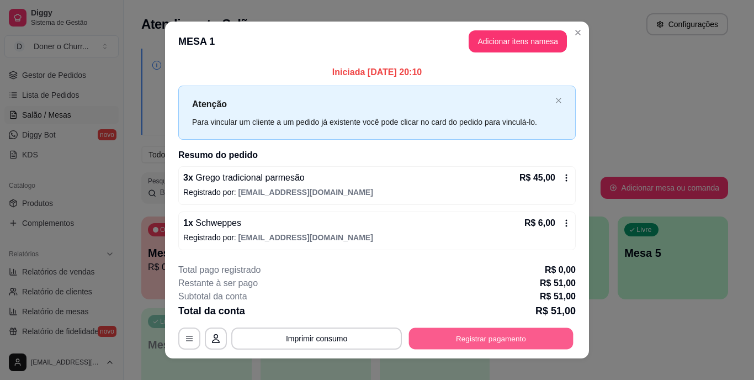
click at [450, 334] on button "Registrar pagamento" at bounding box center [491, 338] width 165 height 22
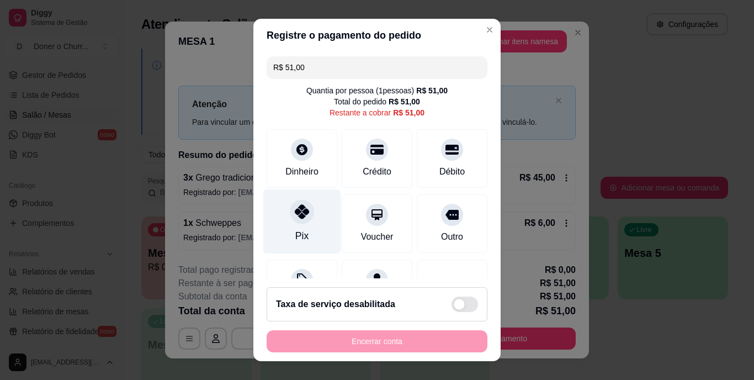
click at [295, 218] on icon at bounding box center [302, 212] width 14 height 14
type input "R$ 0,00"
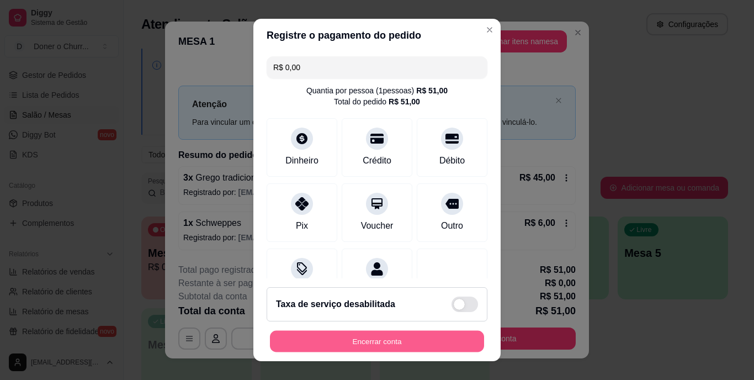
click at [384, 340] on button "Encerrar conta" at bounding box center [377, 341] width 214 height 22
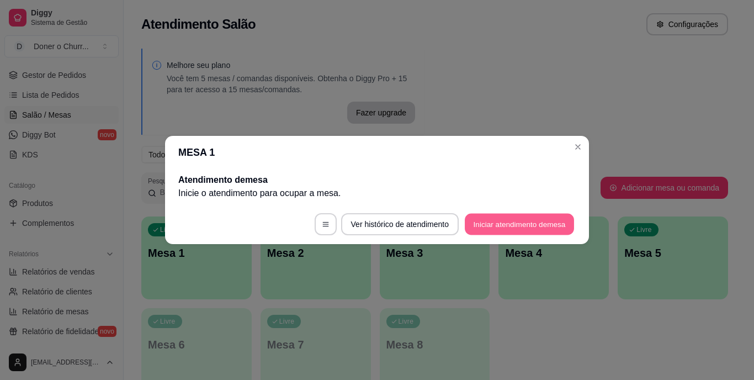
click at [520, 225] on button "Iniciar atendimento de mesa" at bounding box center [519, 225] width 109 height 22
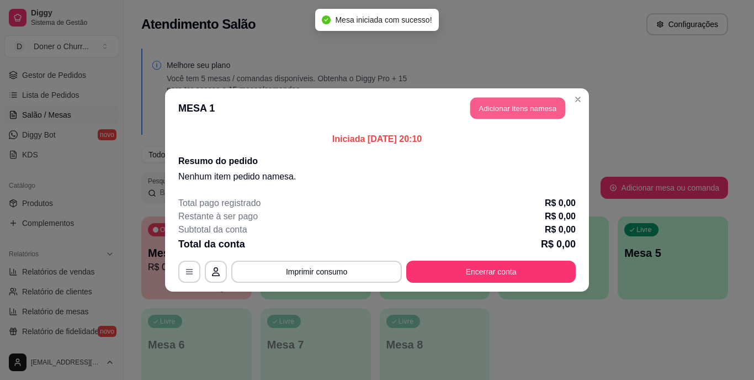
click at [521, 110] on button "Adicionar itens na mesa" at bounding box center [517, 109] width 95 height 22
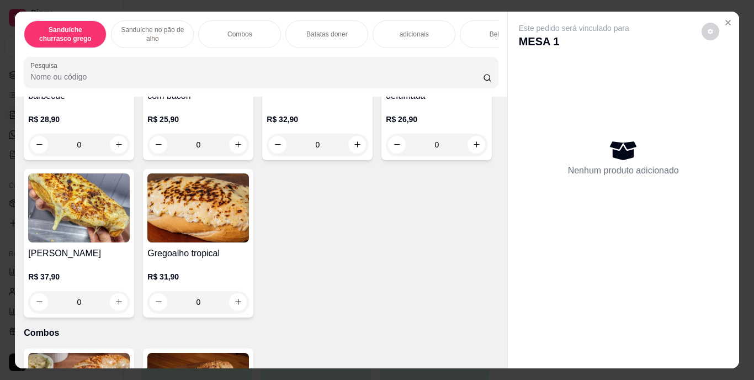
scroll to position [612, 0]
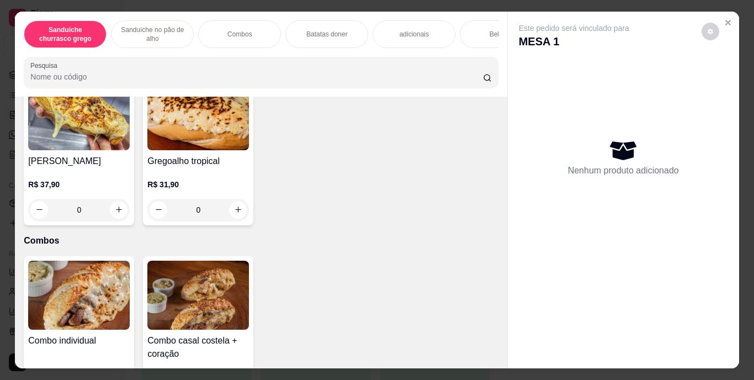
click at [115, 61] on button "increase-product-quantity" at bounding box center [119, 53] width 18 height 18
type input "1"
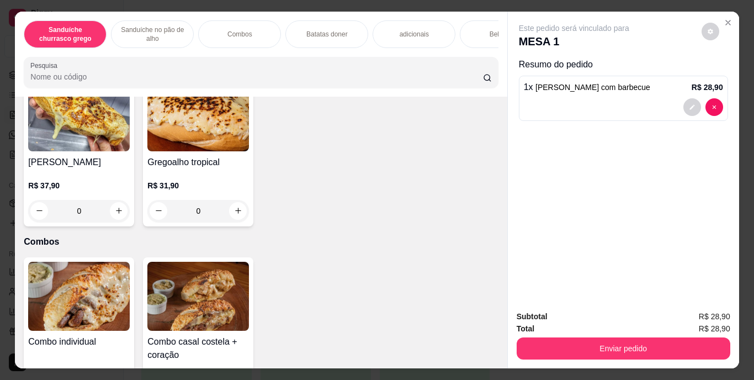
scroll to position [613, 0]
click at [234, 57] on icon "increase-product-quantity" at bounding box center [238, 53] width 8 height 8
type input "1"
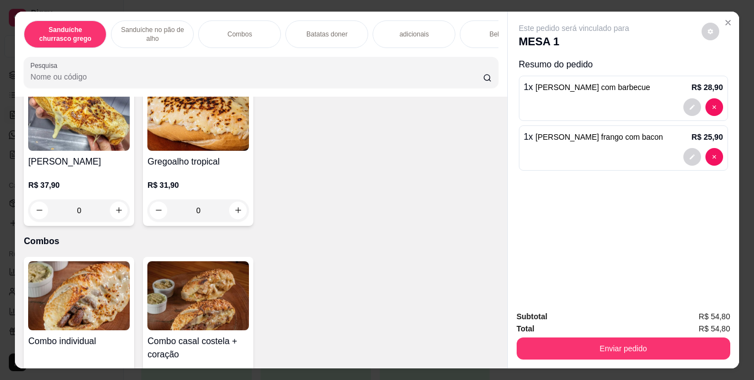
click at [477, 21] on div "Bebidas" at bounding box center [501, 34] width 83 height 28
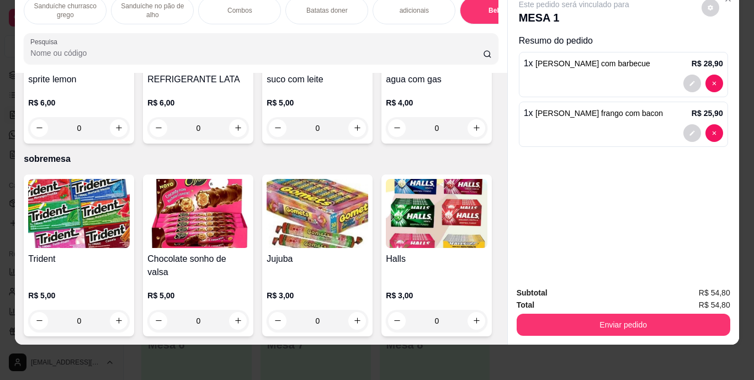
scroll to position [2022, 0]
type input "2"
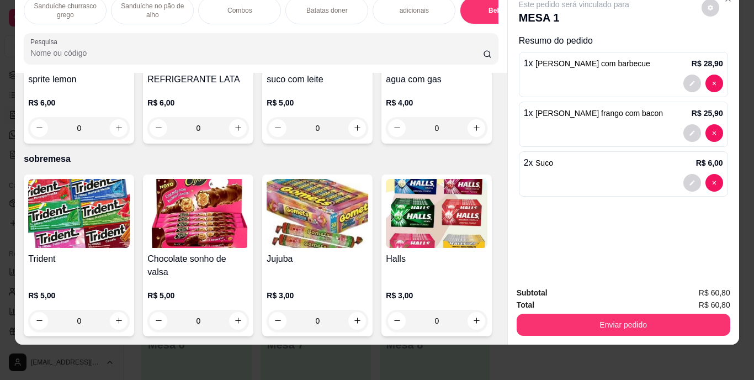
click at [306, 6] on p "Batatas doner" at bounding box center [326, 10] width 41 height 9
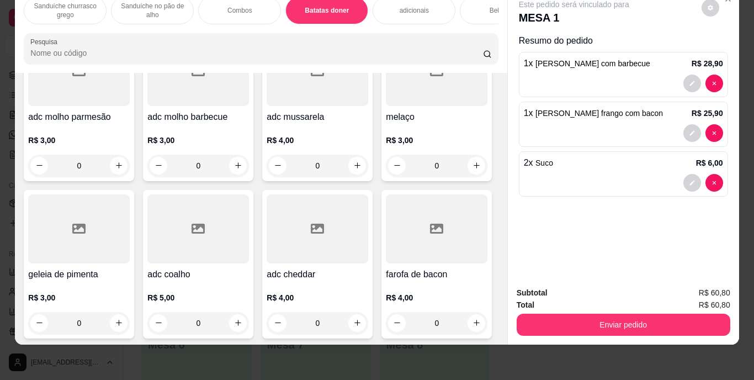
scroll to position [1186, 0]
type input "1"
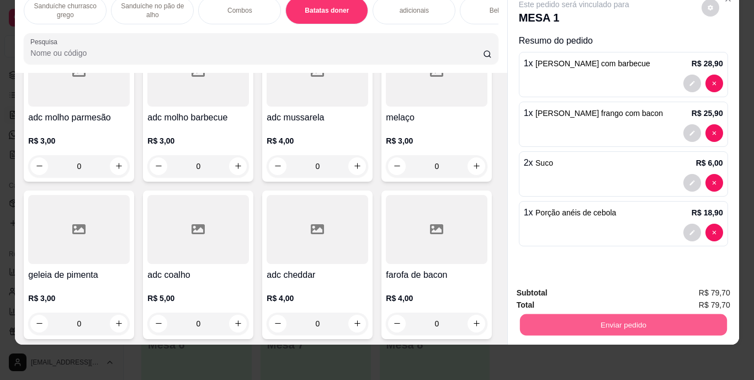
click at [605, 314] on button "Enviar pedido" at bounding box center [623, 325] width 207 height 22
click at [697, 285] on button "Enviar pedido" at bounding box center [701, 289] width 61 height 20
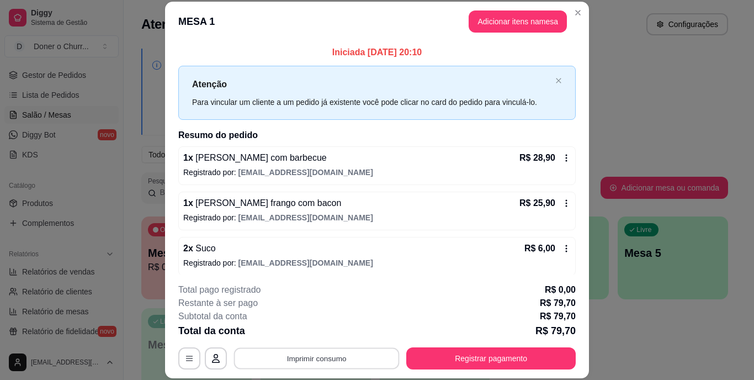
click at [300, 359] on button "Imprimir consumo" at bounding box center [317, 358] width 166 height 22
click at [330, 336] on button "IMPRESSORA" at bounding box center [315, 332] width 77 height 17
click at [329, 354] on button "Imprimir consumo" at bounding box center [317, 358] width 166 height 22
click at [320, 334] on button "IMPRESSORA" at bounding box center [315, 332] width 77 height 17
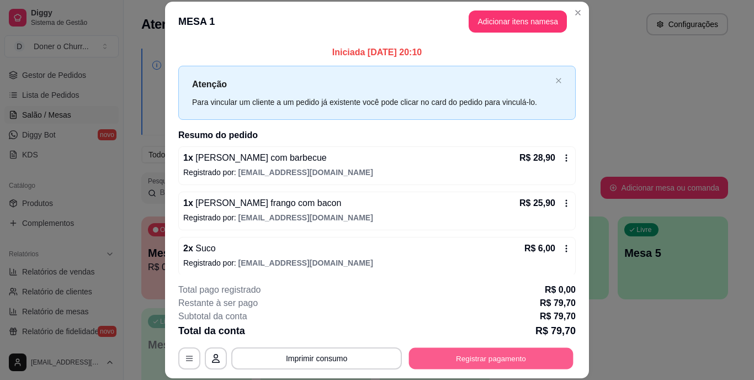
click at [473, 357] on button "Registrar pagamento" at bounding box center [491, 358] width 165 height 22
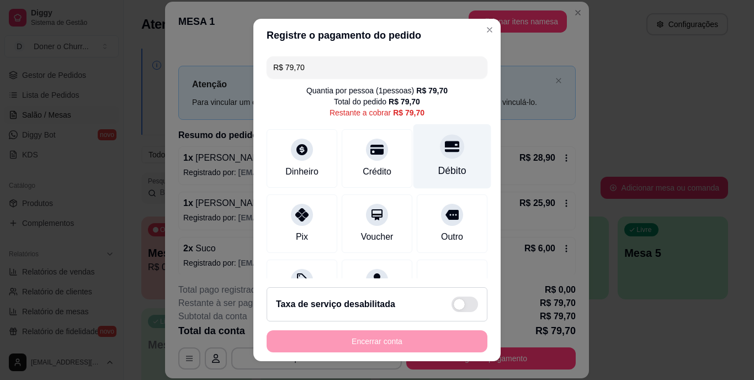
click at [454, 155] on div "Débito" at bounding box center [453, 156] width 78 height 65
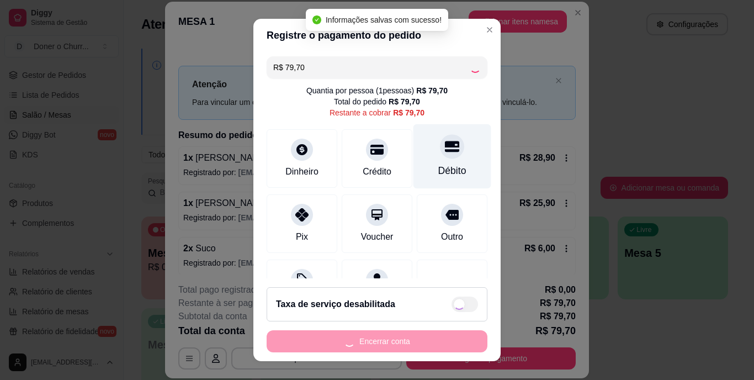
type input "R$ 0,00"
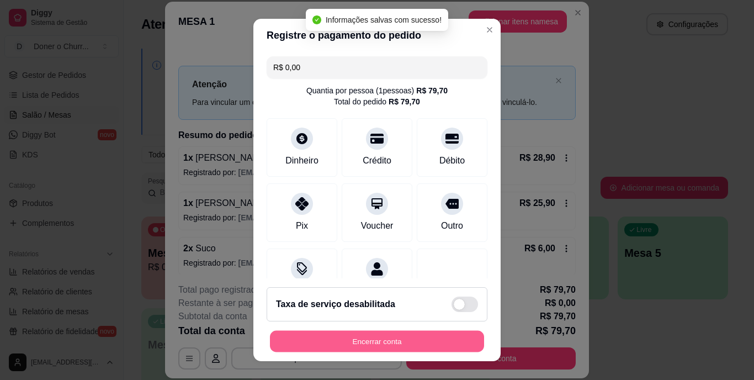
click at [386, 332] on button "Encerrar conta" at bounding box center [377, 341] width 214 height 22
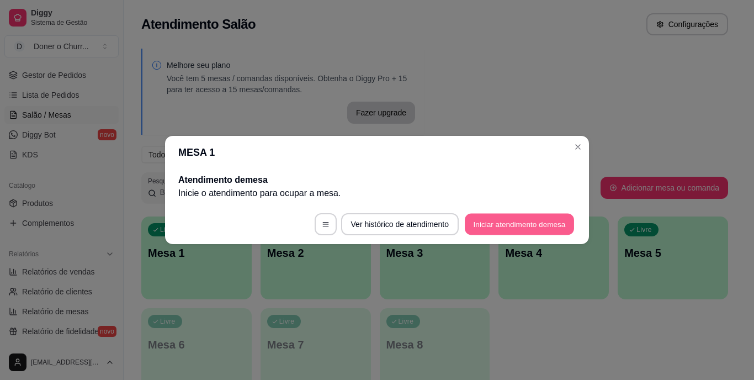
click at [504, 218] on button "Iniciar atendimento de mesa" at bounding box center [519, 225] width 109 height 22
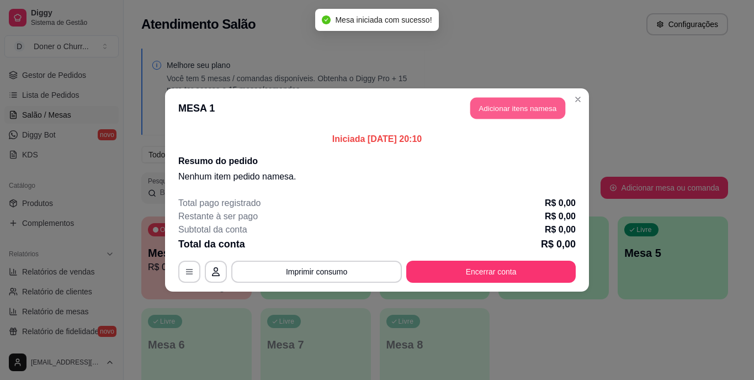
click at [517, 113] on button "Adicionar itens na mesa" at bounding box center [517, 109] width 95 height 22
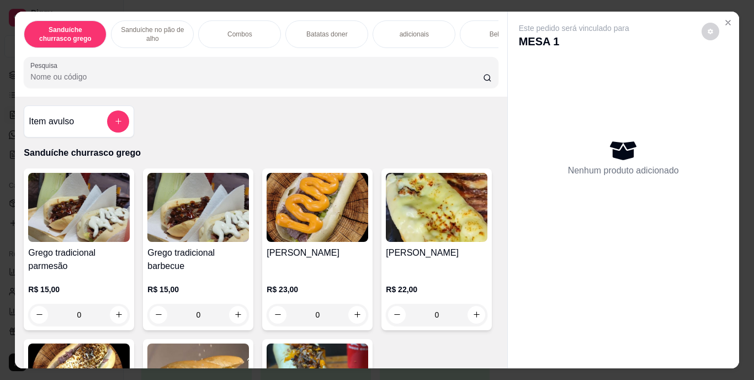
click at [238, 21] on div "Combos" at bounding box center [239, 34] width 83 height 28
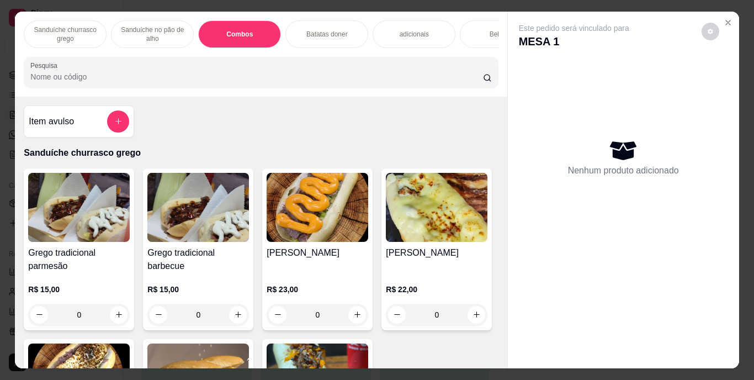
scroll to position [28, 0]
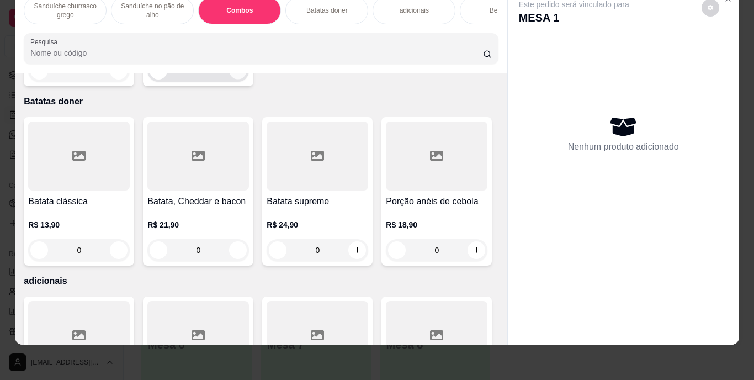
click at [234, 75] on icon "increase-product-quantity" at bounding box center [238, 70] width 8 height 8
type input "1"
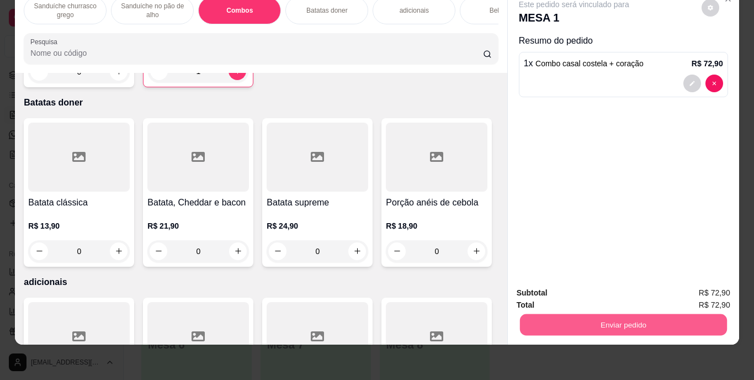
click at [594, 314] on button "Enviar pedido" at bounding box center [623, 325] width 207 height 22
click at [709, 281] on button "Enviar pedido" at bounding box center [701, 289] width 61 height 20
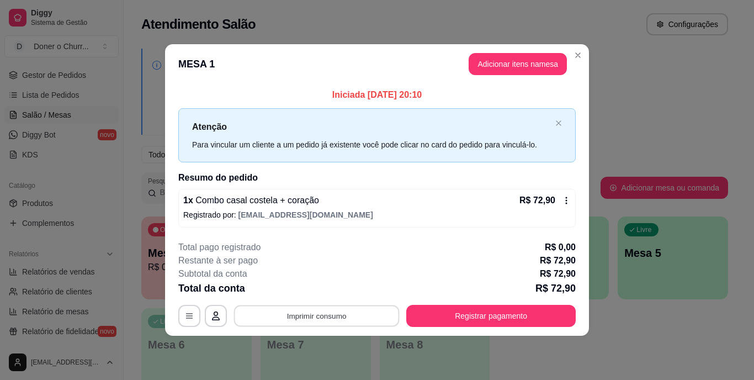
click at [328, 324] on button "Imprimir consumo" at bounding box center [317, 316] width 166 height 22
click at [316, 290] on button "IMPRESSORA" at bounding box center [320, 290] width 77 height 17
click at [325, 313] on button "Imprimir consumo" at bounding box center [317, 316] width 166 height 22
click at [319, 290] on button "IMPRESSORA" at bounding box center [320, 290] width 77 height 17
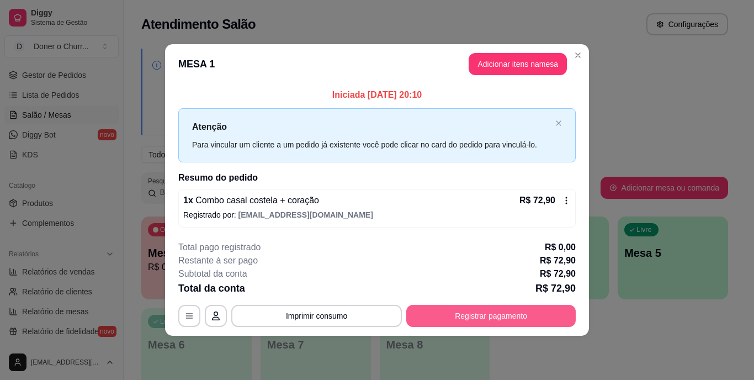
click at [467, 307] on button "Registrar pagamento" at bounding box center [491, 316] width 170 height 22
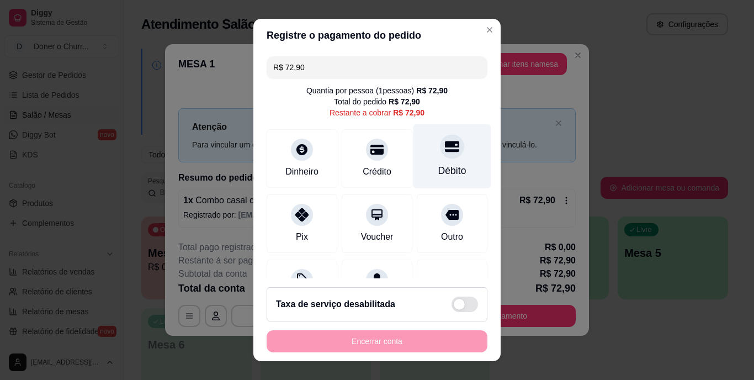
click at [438, 166] on div "Débito" at bounding box center [452, 171] width 28 height 14
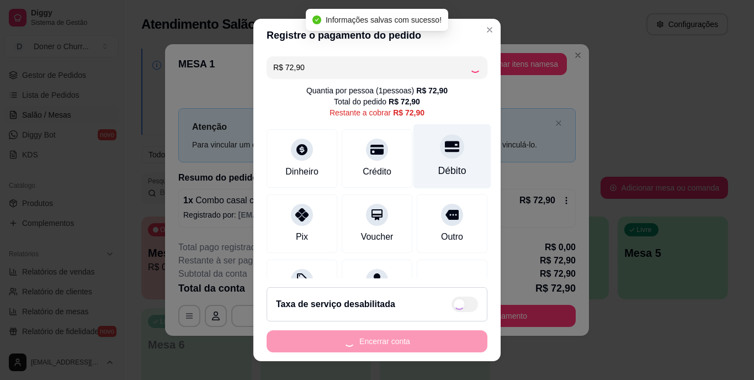
type input "R$ 0,00"
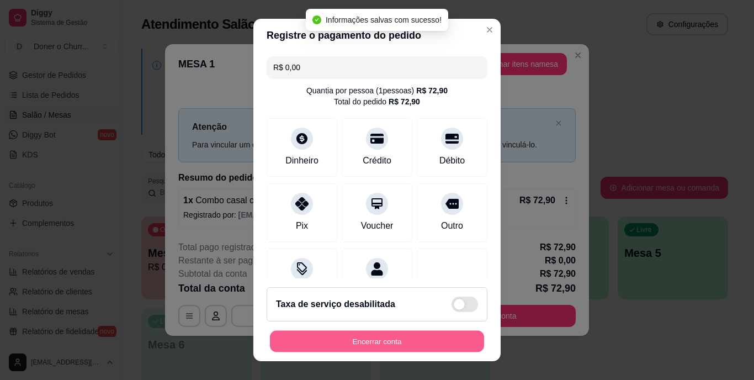
click at [394, 336] on button "Encerrar conta" at bounding box center [377, 341] width 214 height 22
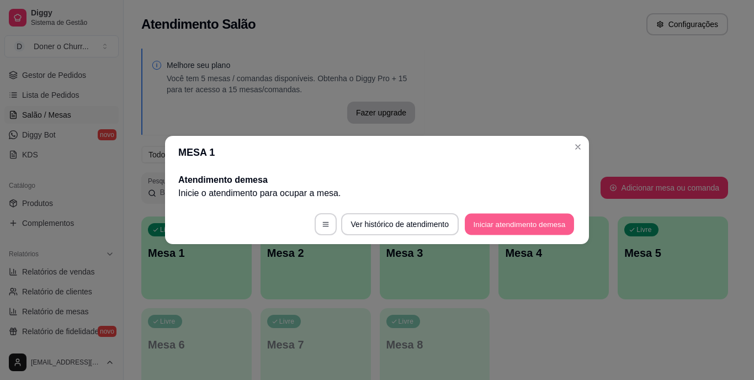
click at [511, 230] on button "Iniciar atendimento de mesa" at bounding box center [519, 225] width 109 height 22
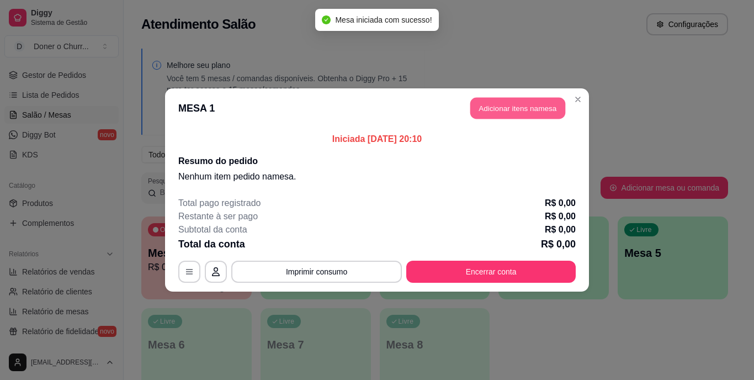
click at [479, 110] on button "Adicionar itens na mesa" at bounding box center [517, 109] width 95 height 22
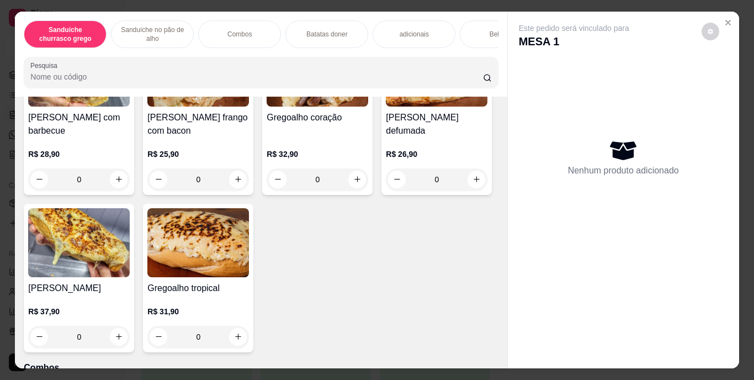
scroll to position [711, 0]
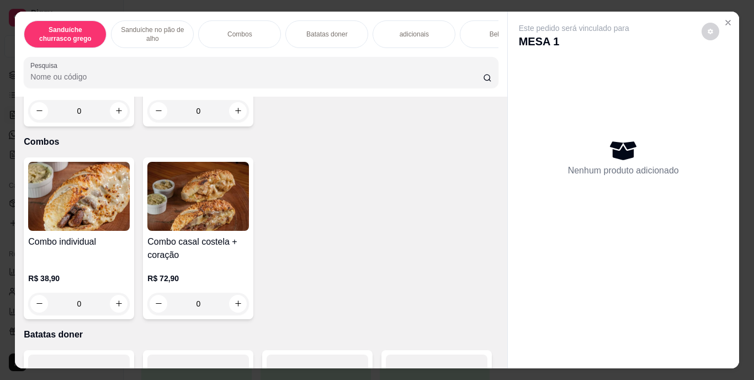
click at [231, 22] on div "Combos" at bounding box center [239, 34] width 83 height 28
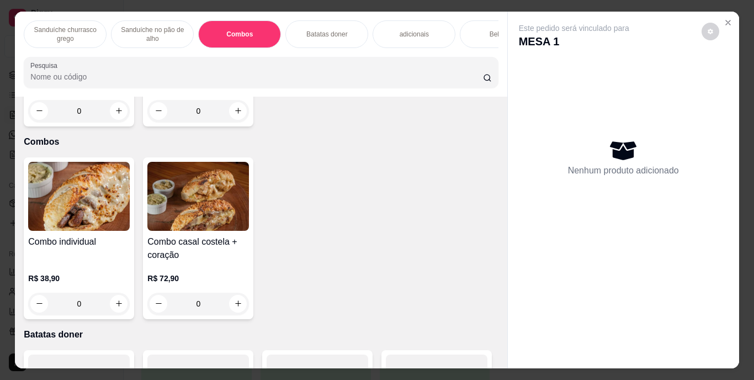
scroll to position [28, 0]
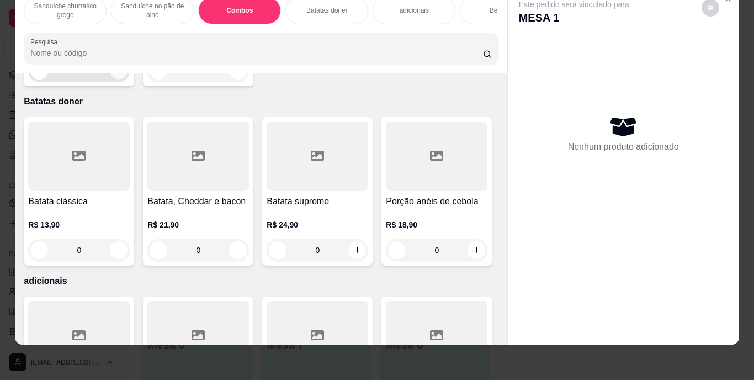
click at [115, 75] on icon "increase-product-quantity" at bounding box center [119, 70] width 8 height 8
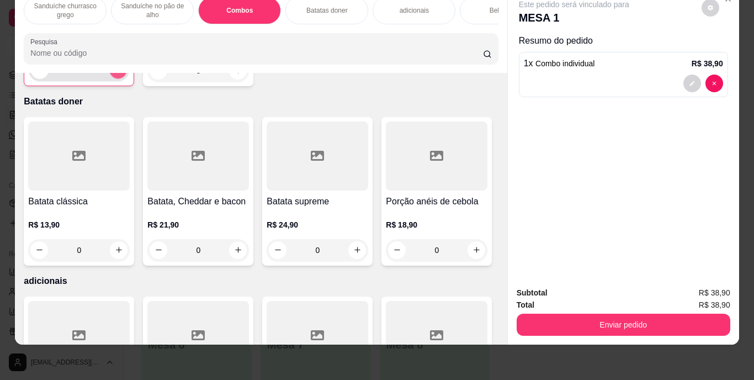
click at [114, 74] on icon "increase-product-quantity" at bounding box center [118, 70] width 8 height 8
type input "3"
click at [689, 80] on icon "decrease-product-quantity" at bounding box center [692, 83] width 7 height 7
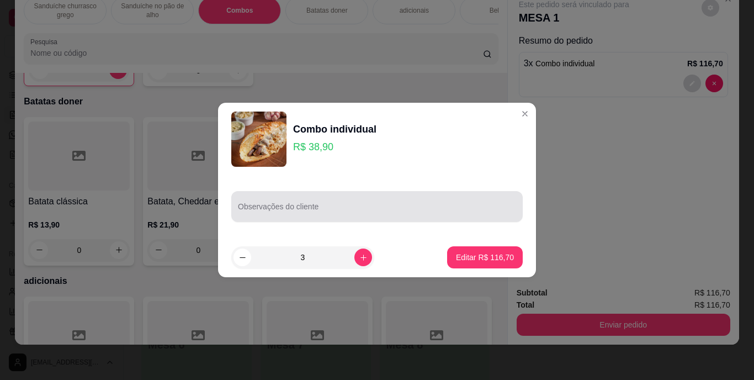
click at [371, 208] on input "Observações do cliente" at bounding box center [377, 210] width 278 height 11
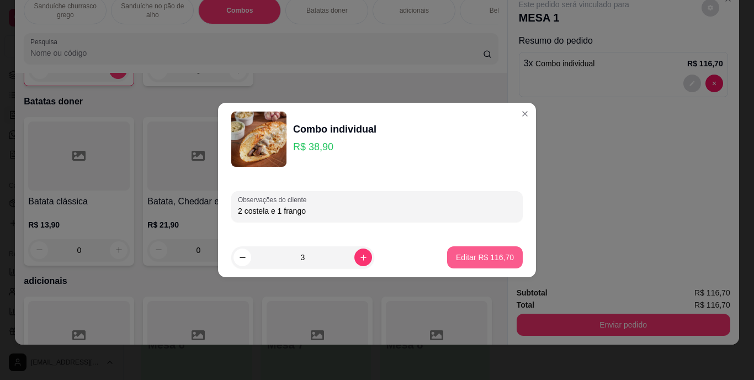
type input "2 costela e 1 frango"
click at [472, 257] on p "Editar R$ 116,70" at bounding box center [485, 257] width 56 height 10
type input "0"
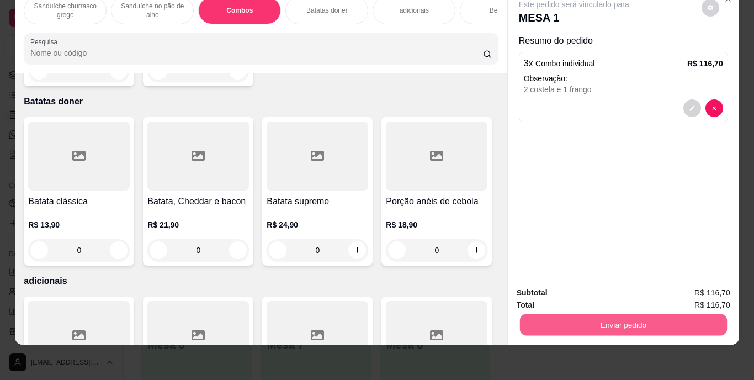
click at [609, 315] on button "Enviar pedido" at bounding box center [623, 325] width 207 height 22
click at [715, 282] on button "Enviar pedido" at bounding box center [701, 289] width 61 height 20
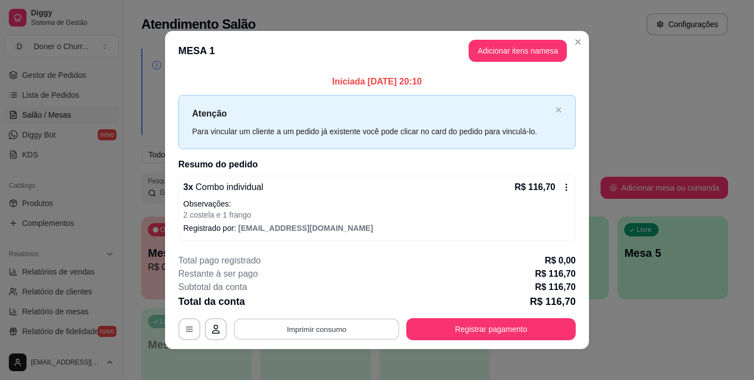
click at [313, 322] on button "Imprimir consumo" at bounding box center [317, 329] width 166 height 22
click at [332, 304] on button "IMPRESSORA" at bounding box center [315, 303] width 77 height 17
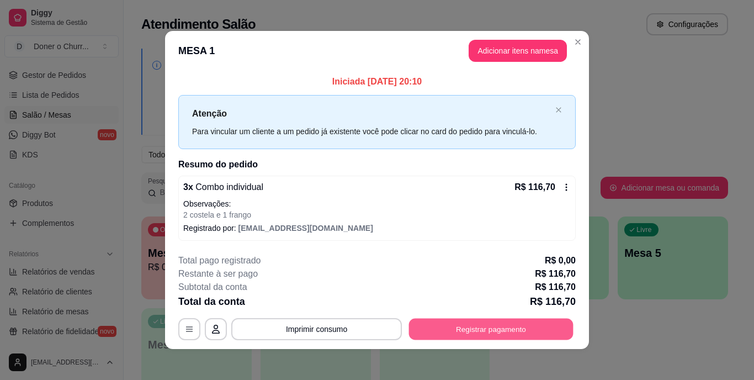
click at [456, 329] on button "Registrar pagamento" at bounding box center [491, 329] width 165 height 22
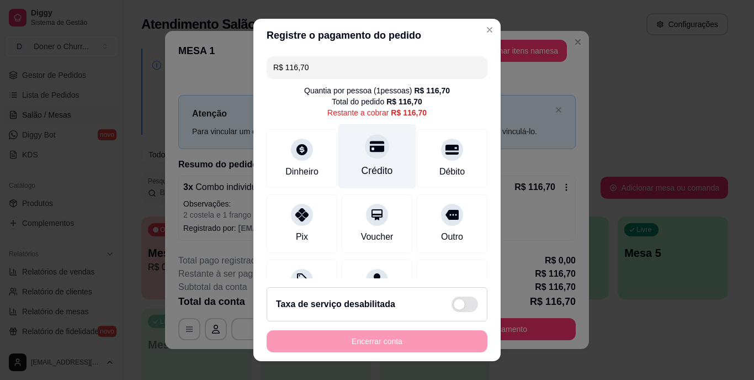
click at [370, 155] on div at bounding box center [377, 147] width 24 height 24
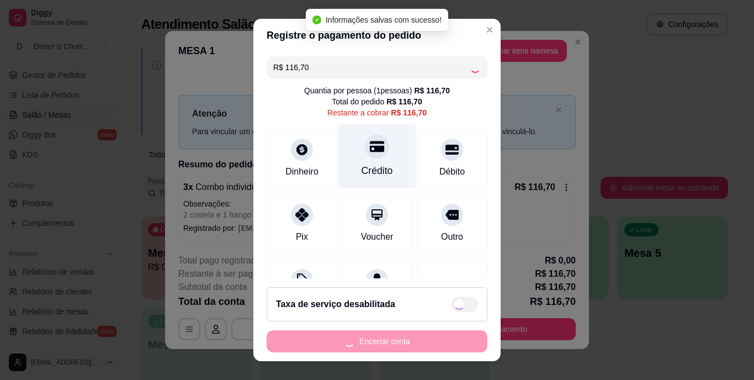
type input "R$ 0,00"
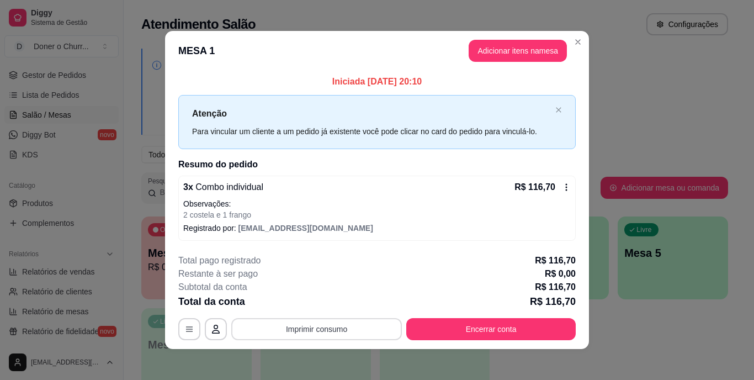
click at [321, 335] on button "Imprimir consumo" at bounding box center [316, 329] width 171 height 22
click at [306, 303] on button "IMPRESSORA" at bounding box center [315, 303] width 77 height 17
click at [474, 325] on button "Encerrar conta" at bounding box center [491, 329] width 170 height 22
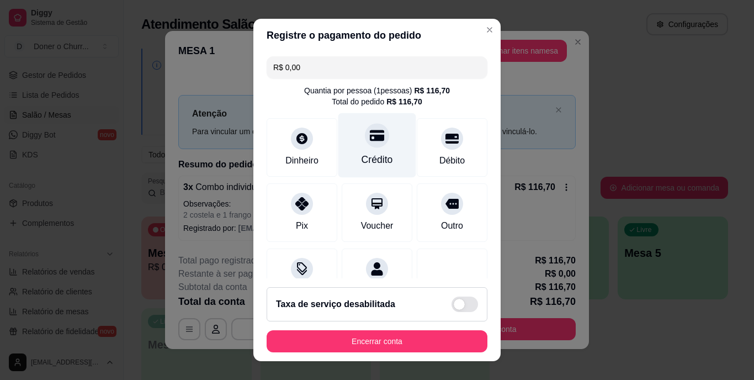
click at [365, 144] on div at bounding box center [377, 136] width 24 height 24
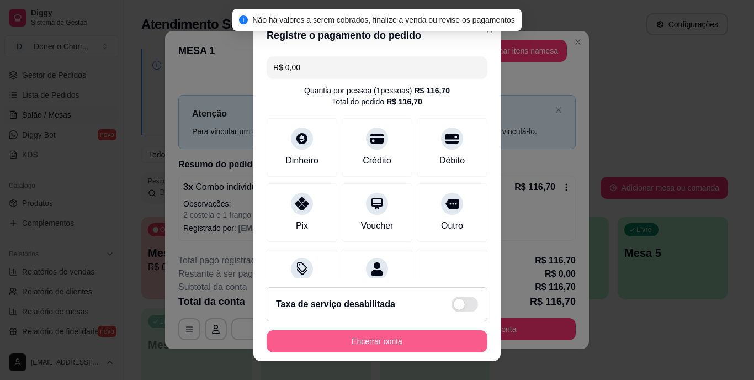
click at [384, 347] on button "Encerrar conta" at bounding box center [377, 341] width 221 height 22
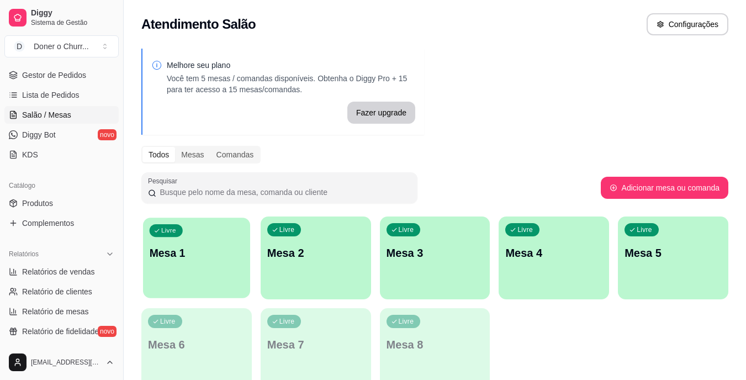
click at [230, 277] on div "Livre Mesa 1" at bounding box center [196, 251] width 107 height 67
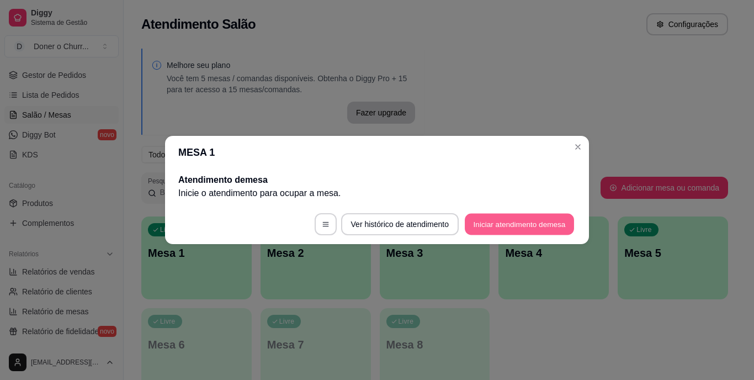
click at [488, 231] on button "Iniciar atendimento de mesa" at bounding box center [519, 225] width 109 height 22
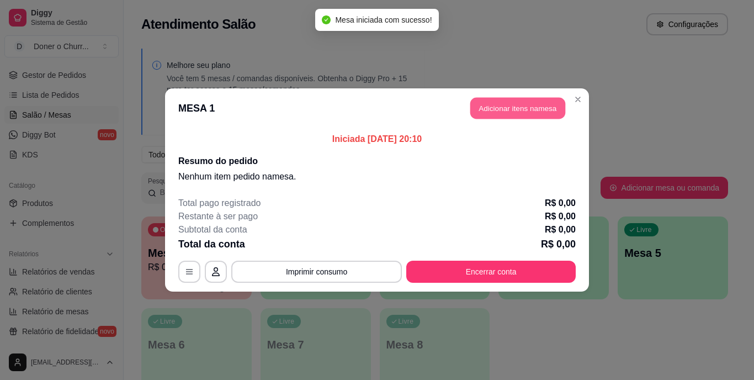
click at [512, 105] on button "Adicionar itens na mesa" at bounding box center [517, 109] width 95 height 22
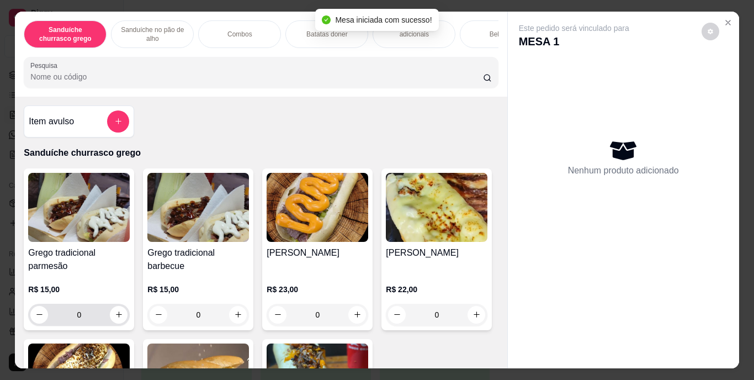
click at [123, 315] on div "0" at bounding box center [78, 315] width 97 height 22
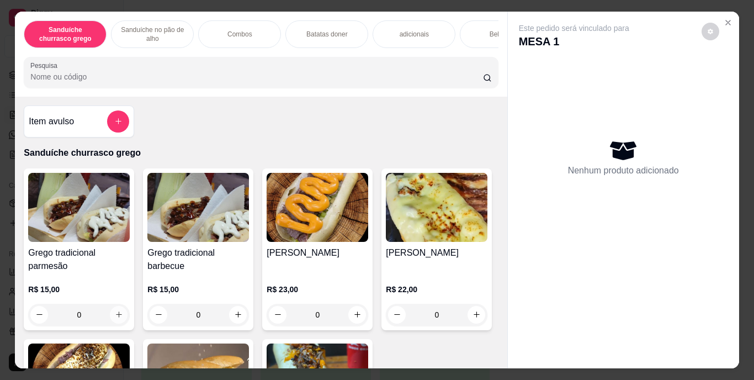
click at [121, 315] on button "increase-product-quantity" at bounding box center [119, 315] width 18 height 18
type input "1"
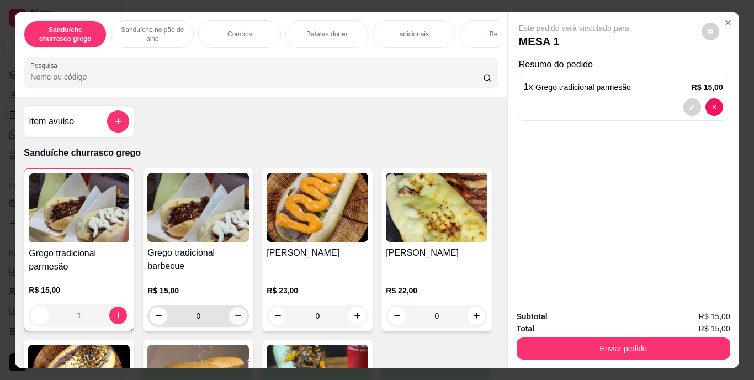
click at [235, 316] on icon "increase-product-quantity" at bounding box center [238, 315] width 8 height 8
type input "1"
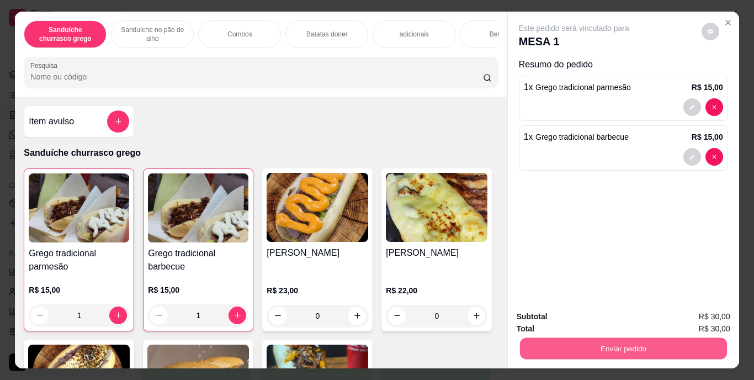
click at [575, 338] on button "Enviar pedido" at bounding box center [623, 349] width 207 height 22
click at [724, 310] on button "Enviar pedido" at bounding box center [701, 317] width 61 height 20
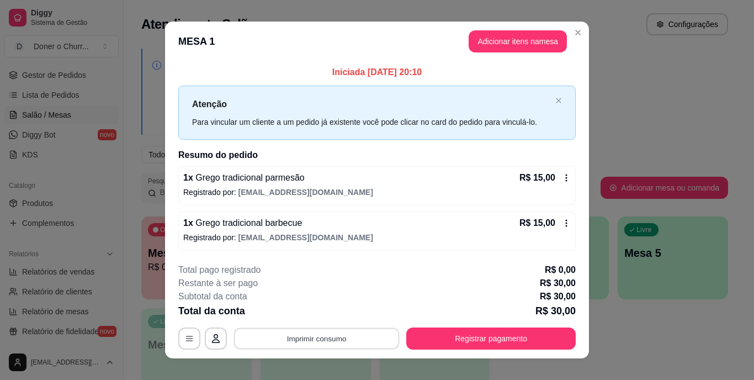
click at [311, 334] on button "Imprimir consumo" at bounding box center [317, 338] width 166 height 22
click at [319, 315] on button "IMPRESSORA" at bounding box center [315, 312] width 77 height 17
click at [305, 338] on button "Imprimir consumo" at bounding box center [316, 338] width 171 height 22
click at [319, 309] on button "IMPRESSORA" at bounding box center [315, 312] width 77 height 17
drag, startPoint x: 217, startPoint y: 219, endPoint x: 214, endPoint y: 224, distance: 5.7
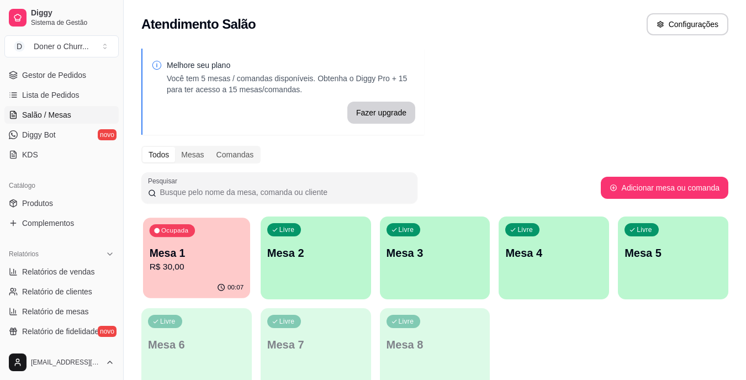
click at [198, 251] on p "Mesa 1" at bounding box center [197, 253] width 94 height 15
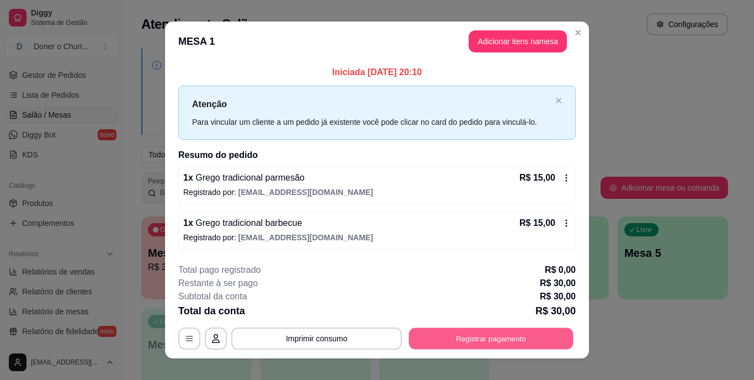
click at [456, 336] on button "Registrar pagamento" at bounding box center [491, 338] width 165 height 22
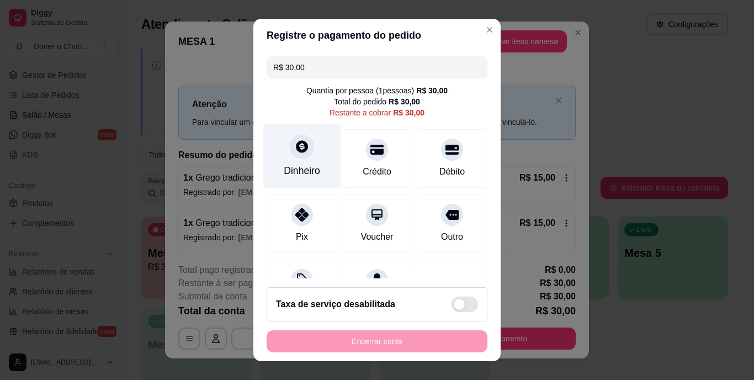
click at [296, 143] on icon at bounding box center [302, 147] width 12 height 12
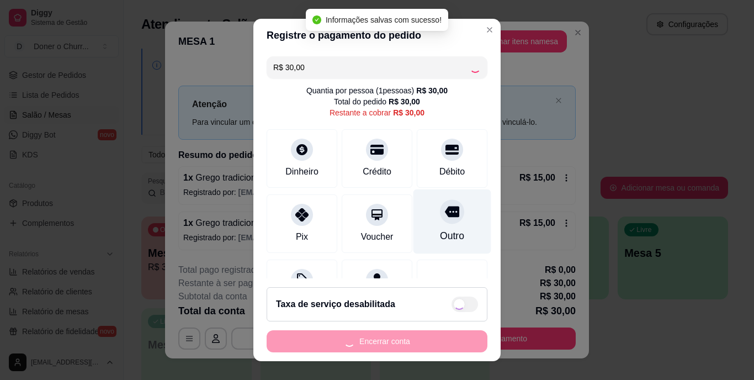
type input "R$ 0,00"
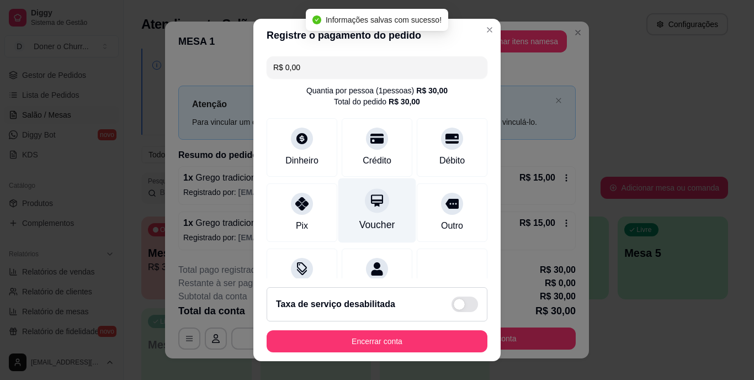
scroll to position [104, 0]
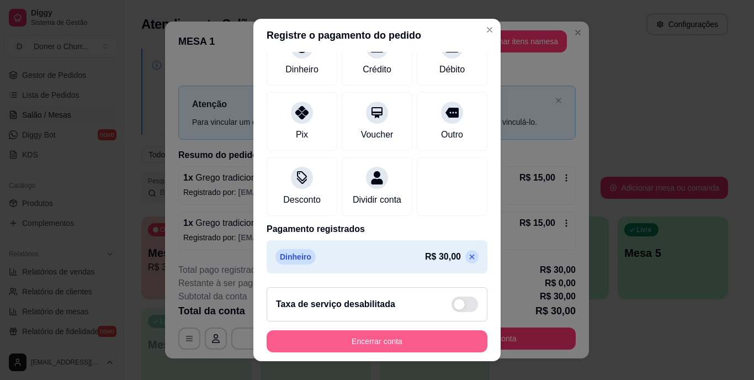
click at [359, 339] on button "Encerrar conta" at bounding box center [377, 341] width 221 height 22
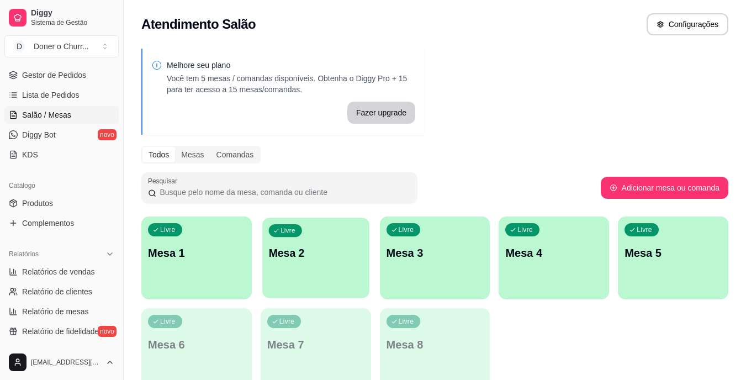
click at [292, 273] on div "Livre Mesa 2" at bounding box center [315, 251] width 107 height 67
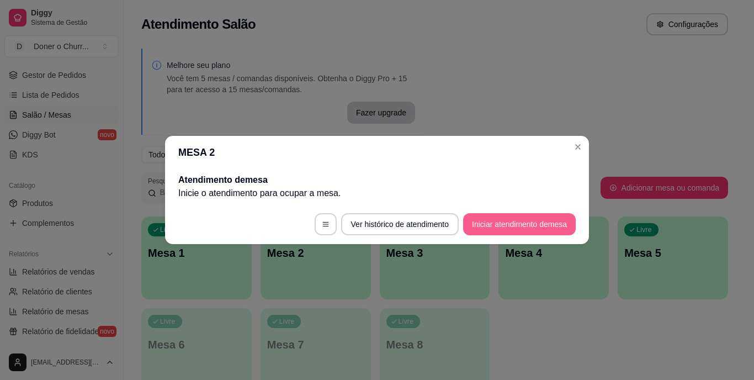
click at [573, 220] on button "Iniciar atendimento de mesa" at bounding box center [519, 224] width 113 height 22
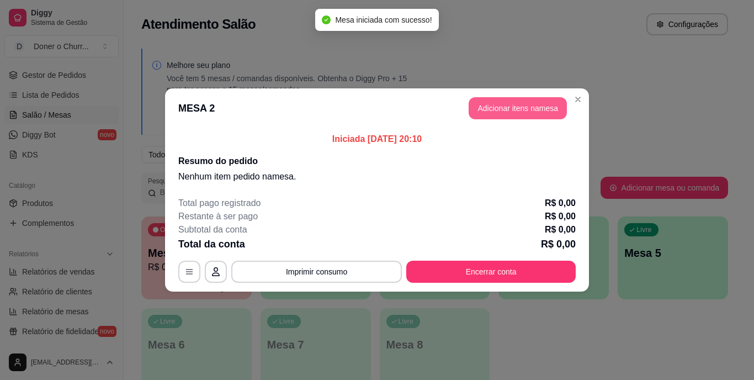
click at [507, 94] on header "MESA 2 Adicionar itens na mesa" at bounding box center [377, 108] width 424 height 40
click at [507, 104] on button "Adicionar itens na mesa" at bounding box center [518, 108] width 98 height 22
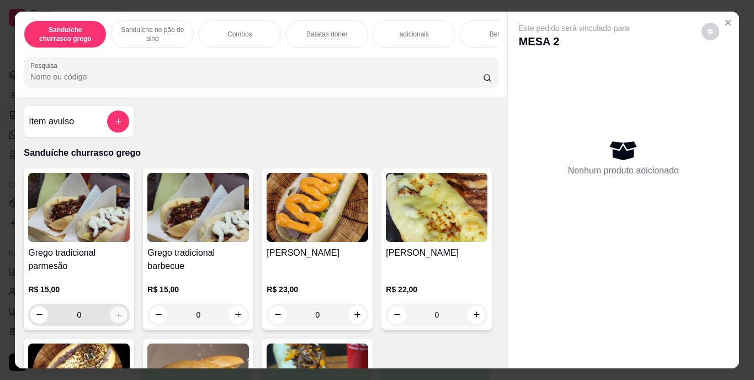
click at [115, 315] on icon "increase-product-quantity" at bounding box center [119, 314] width 8 height 8
type input "1"
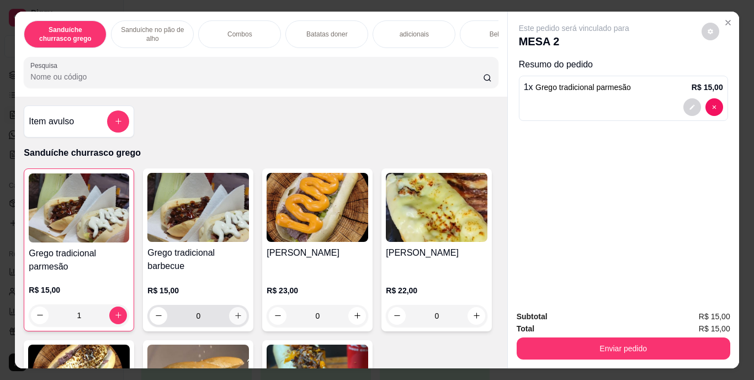
click at [234, 320] on icon "increase-product-quantity" at bounding box center [238, 315] width 8 height 8
type input "1"
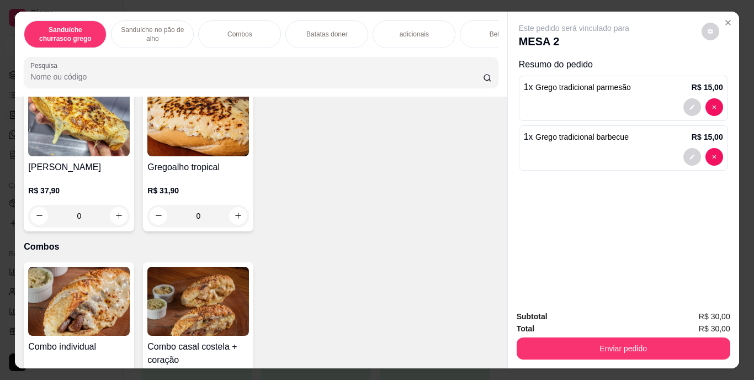
scroll to position [663, 0]
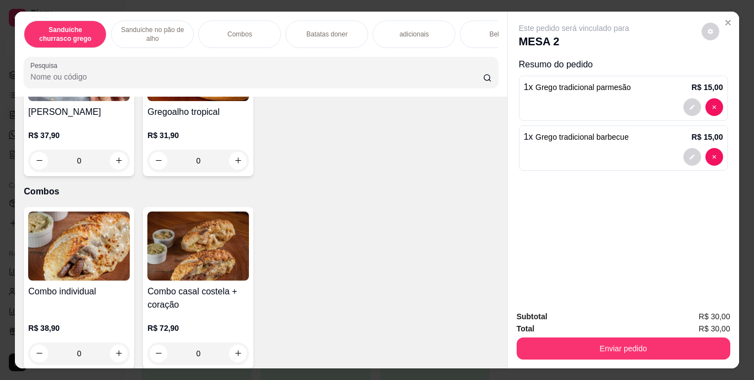
click at [461, 28] on div "Bebidas" at bounding box center [501, 34] width 83 height 28
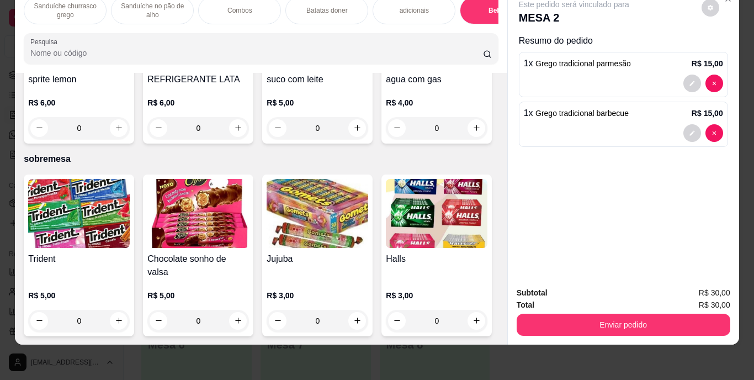
scroll to position [2056, 0]
click at [247, 137] on button "increase-product-quantity" at bounding box center [238, 128] width 18 height 18
type input "1"
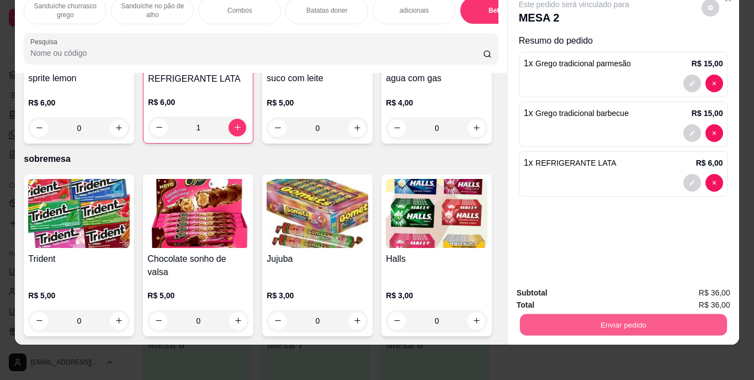
click at [590, 323] on button "Enviar pedido" at bounding box center [623, 325] width 207 height 22
click at [621, 286] on button "Registrar cliente" at bounding box center [627, 289] width 73 height 21
click at [703, 319] on button "Enviar pedido" at bounding box center [623, 325] width 207 height 22
click at [702, 283] on button "Enviar pedido" at bounding box center [701, 289] width 62 height 21
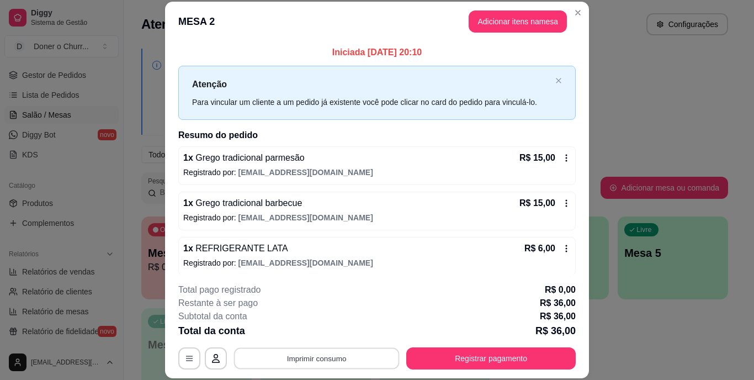
click at [342, 355] on button "Imprimir consumo" at bounding box center [317, 358] width 166 height 22
click at [341, 336] on button "IMPRESSORA" at bounding box center [316, 333] width 80 height 18
click at [350, 362] on button "Imprimir consumo" at bounding box center [317, 358] width 166 height 22
click at [289, 329] on button "IMPRESSORA" at bounding box center [315, 332] width 77 height 17
click at [562, 203] on icon at bounding box center [566, 203] width 9 height 9
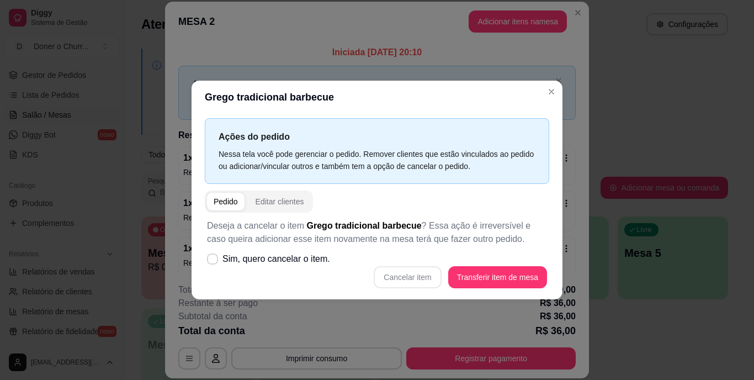
click at [427, 280] on div "Cancelar item Transferir item de mesa" at bounding box center [377, 277] width 340 height 22
click at [207, 262] on label "Sim, quero cancelar o item." at bounding box center [269, 259] width 132 height 22
click at [207, 262] on input "Sim, quero cancelar o item." at bounding box center [210, 264] width 7 height 7
checkbox input "true"
click at [435, 277] on button "Cancelar item" at bounding box center [408, 278] width 66 height 22
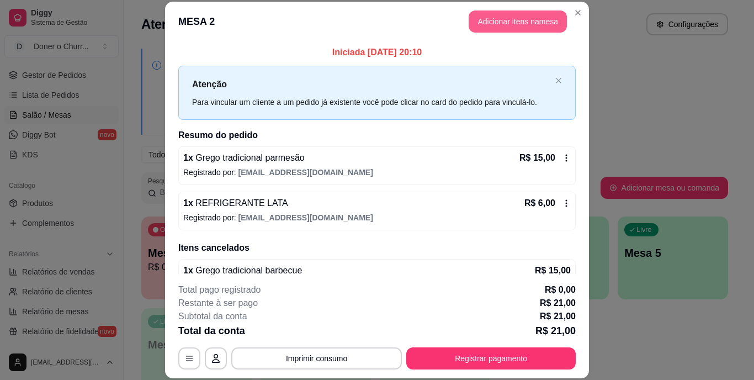
click at [516, 18] on button "Adicionar itens na mesa" at bounding box center [518, 21] width 98 height 22
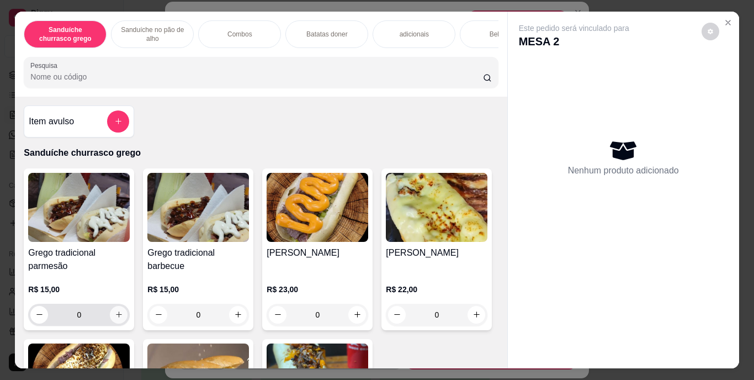
click at [115, 319] on icon "increase-product-quantity" at bounding box center [119, 314] width 8 height 8
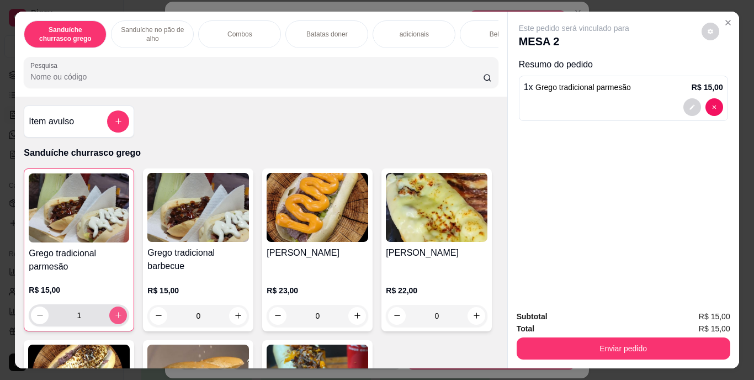
type input "1"
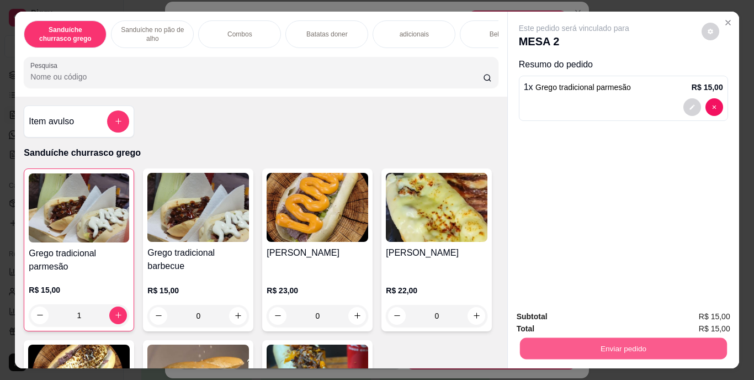
click at [606, 340] on button "Enviar pedido" at bounding box center [623, 349] width 207 height 22
click at [702, 307] on button "Enviar pedido" at bounding box center [701, 317] width 61 height 20
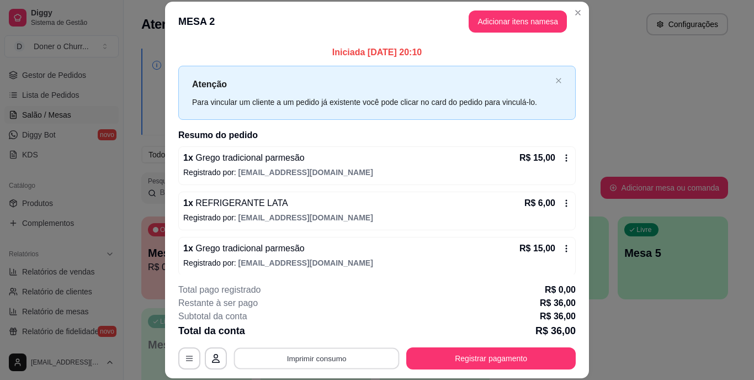
click at [304, 352] on button "Imprimir consumo" at bounding box center [317, 358] width 166 height 22
click at [314, 336] on button "IMPRESSORA" at bounding box center [315, 332] width 77 height 17
click at [322, 361] on button "Imprimir consumo" at bounding box center [317, 358] width 166 height 22
click at [335, 322] on div "Escolha a impressora IMPRESSORA" at bounding box center [316, 325] width 91 height 38
click at [334, 321] on div "Escolha a impressora IMPRESSORA" at bounding box center [316, 325] width 91 height 38
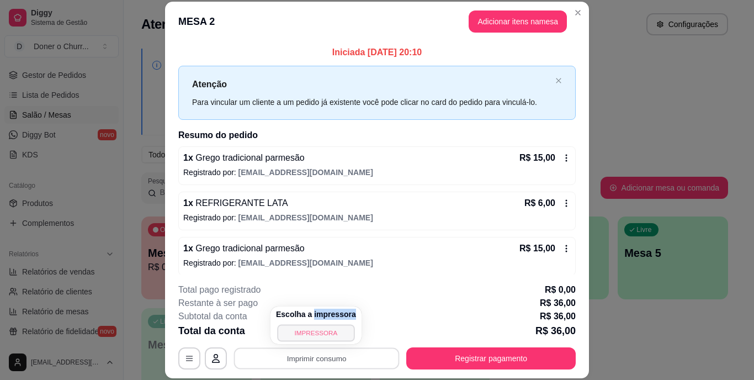
click at [331, 330] on button "IMPRESSORA" at bounding box center [315, 332] width 77 height 17
click at [330, 337] on div "Escolha a impressora IMPRESSORA" at bounding box center [316, 325] width 91 height 38
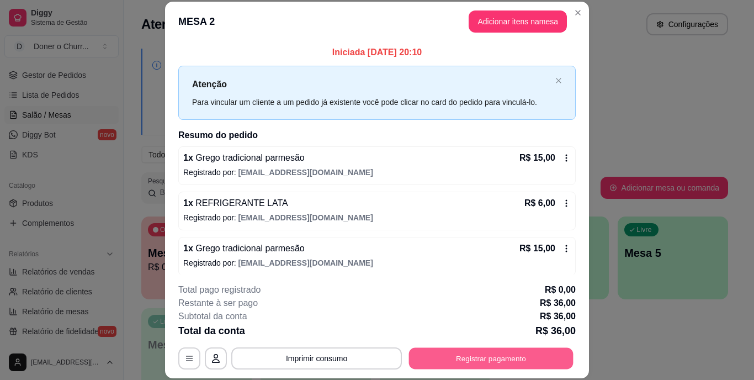
click at [457, 355] on button "Registrar pagamento" at bounding box center [491, 358] width 165 height 22
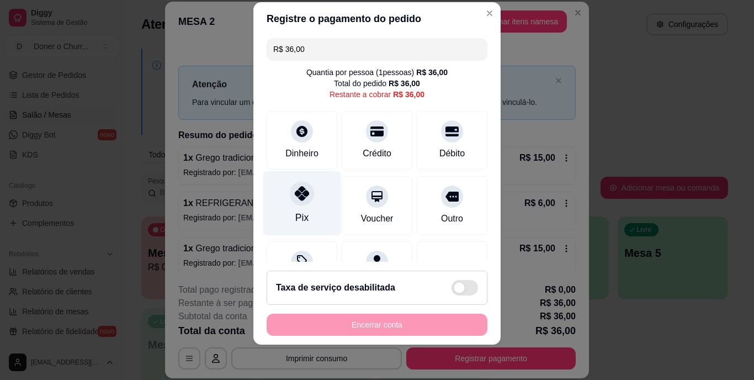
scroll to position [0, 0]
click at [297, 192] on icon at bounding box center [302, 195] width 14 height 14
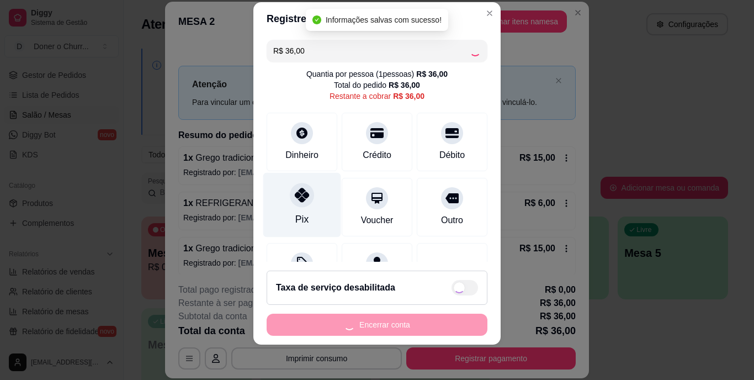
type input "R$ 0,00"
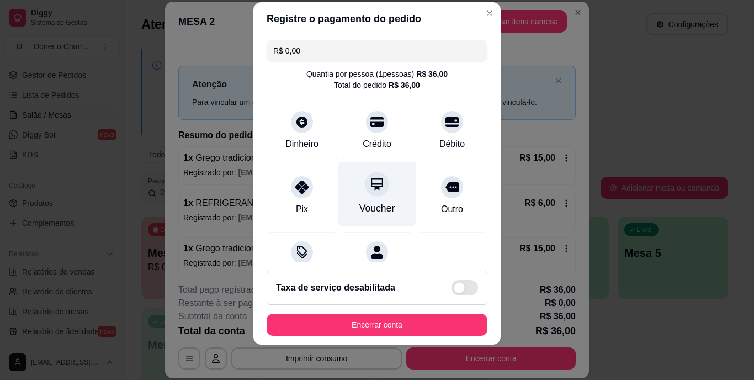
scroll to position [104, 0]
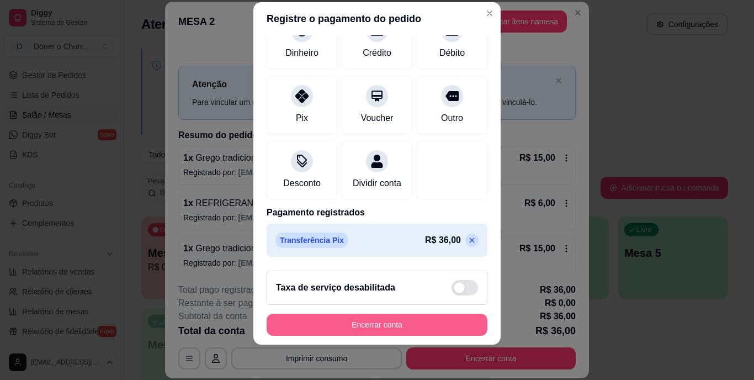
click at [362, 324] on button "Encerrar conta" at bounding box center [377, 325] width 221 height 22
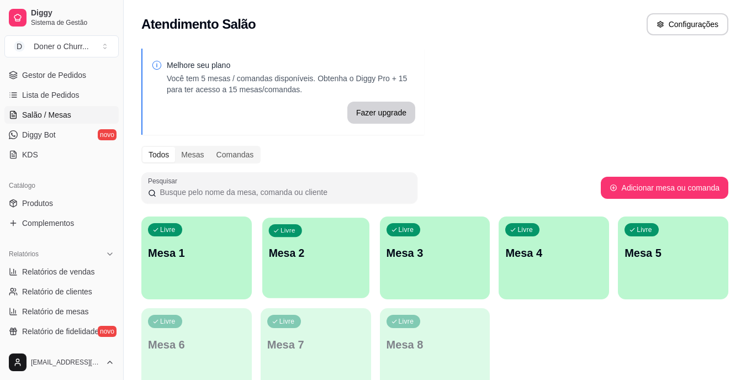
click at [329, 236] on div "Livre Mesa 2" at bounding box center [315, 251] width 107 height 67
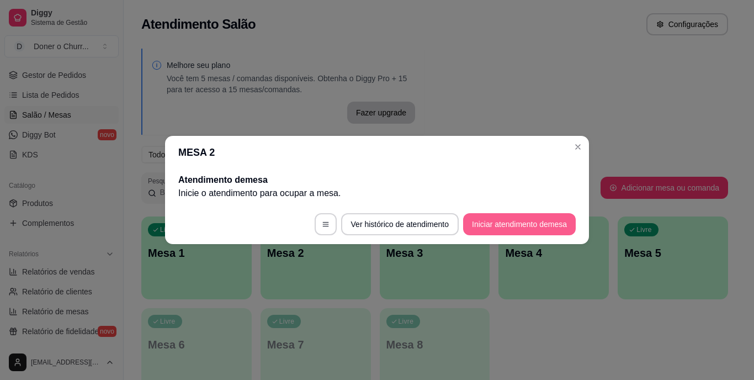
click at [489, 220] on button "Iniciar atendimento de mesa" at bounding box center [519, 224] width 113 height 22
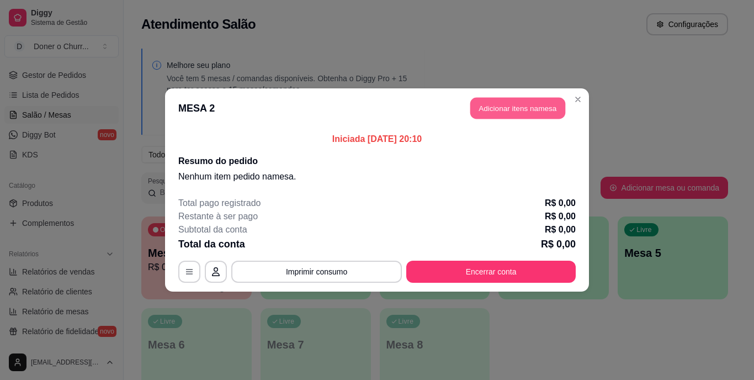
click at [510, 105] on button "Adicionar itens na mesa" at bounding box center [517, 109] width 95 height 22
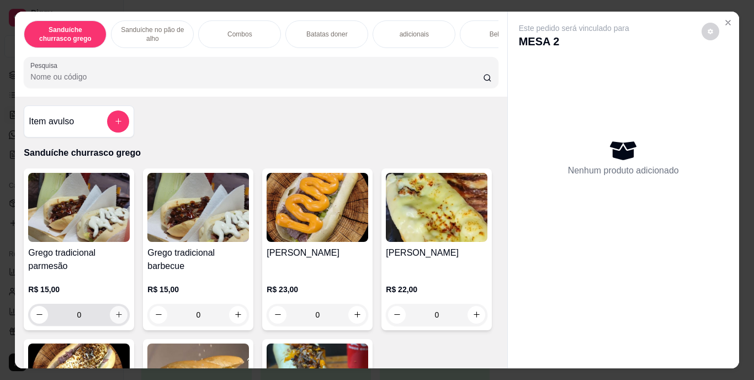
click at [110, 320] on button "increase-product-quantity" at bounding box center [119, 315] width 18 height 18
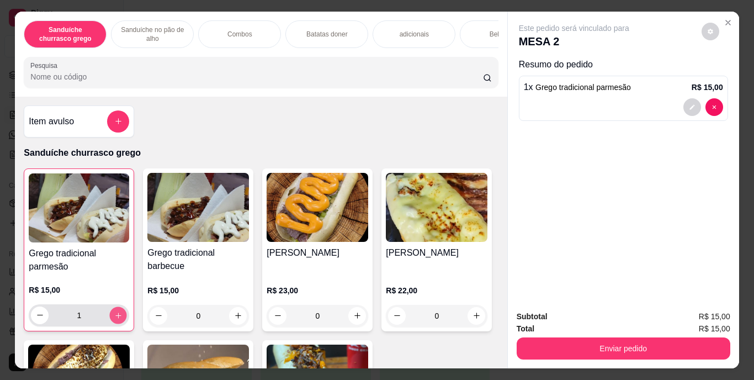
click at [116, 319] on icon "increase-product-quantity" at bounding box center [118, 315] width 8 height 8
type input "2"
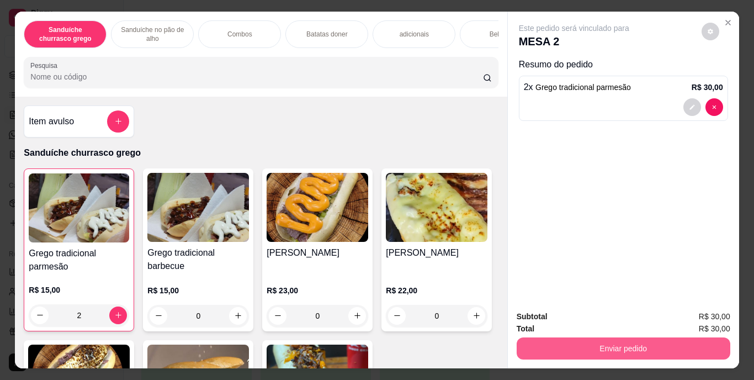
click at [617, 338] on button "Enviar pedido" at bounding box center [624, 348] width 214 height 22
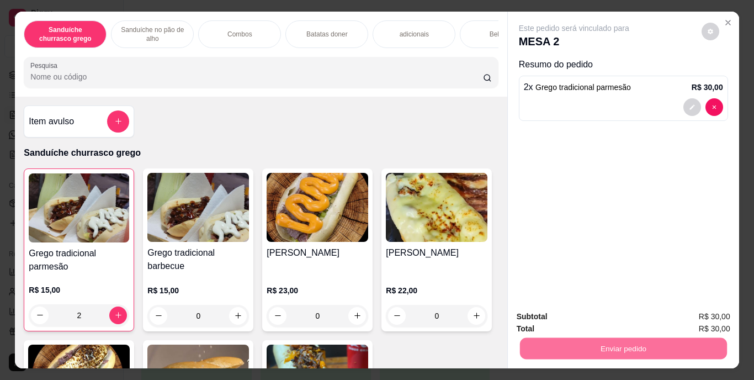
click at [703, 316] on button "Enviar pedido" at bounding box center [701, 317] width 62 height 21
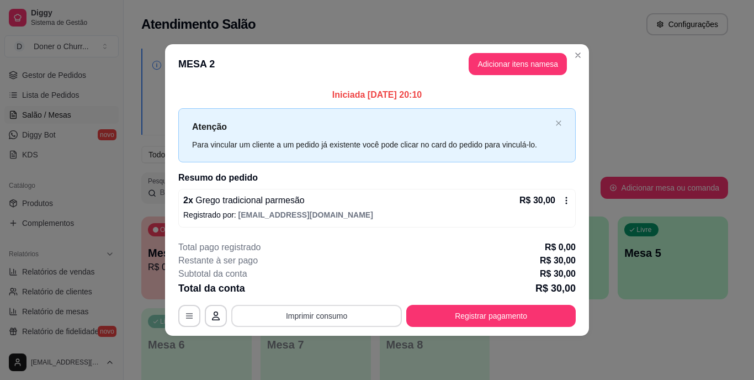
click at [325, 307] on button "Imprimir consumo" at bounding box center [316, 316] width 171 height 22
click at [339, 288] on button "IMPRESSORA" at bounding box center [320, 291] width 80 height 18
click at [368, 315] on button "Imprimir consumo" at bounding box center [316, 316] width 171 height 22
click at [339, 291] on button "IMPRESSORA" at bounding box center [320, 289] width 77 height 17
click at [500, 311] on button "Registrar pagamento" at bounding box center [491, 316] width 170 height 22
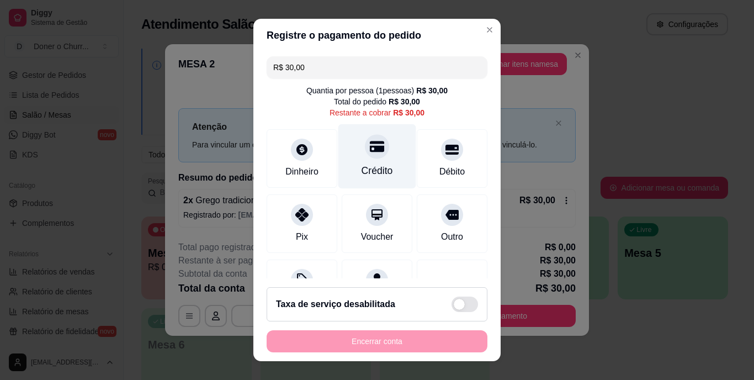
click at [374, 166] on div "Crédito" at bounding box center [377, 171] width 31 height 14
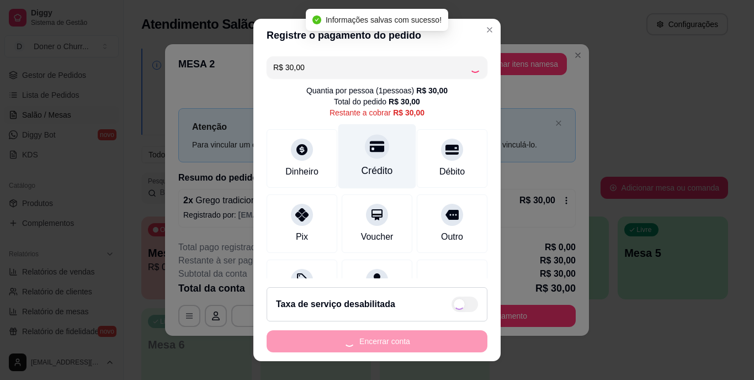
type input "R$ 0,00"
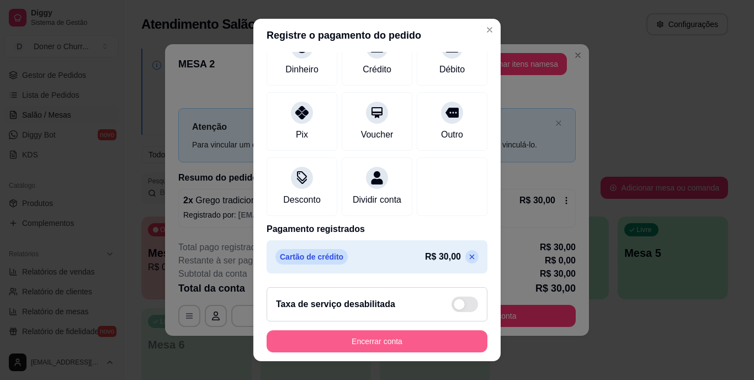
click at [380, 335] on button "Encerrar conta" at bounding box center [377, 341] width 221 height 22
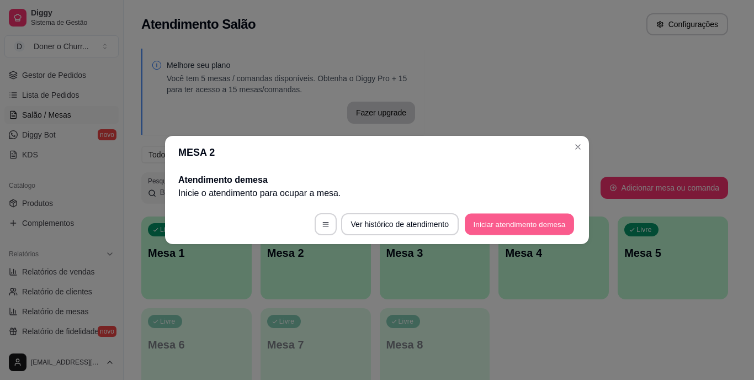
click at [544, 223] on button "Iniciar atendimento de mesa" at bounding box center [519, 225] width 109 height 22
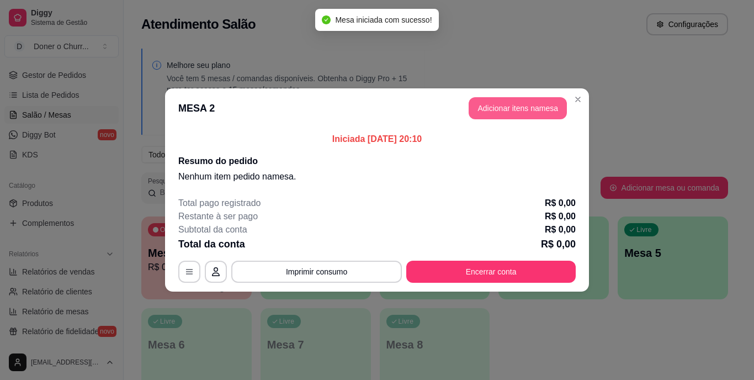
click at [504, 103] on button "Adicionar itens na mesa" at bounding box center [518, 108] width 98 height 22
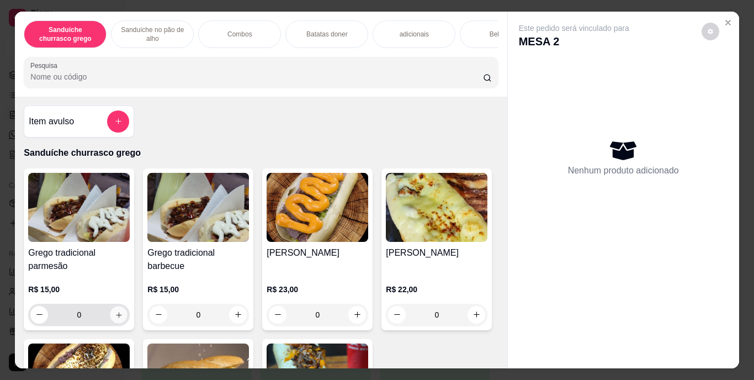
click at [116, 318] on icon "increase-product-quantity" at bounding box center [119, 315] width 6 height 6
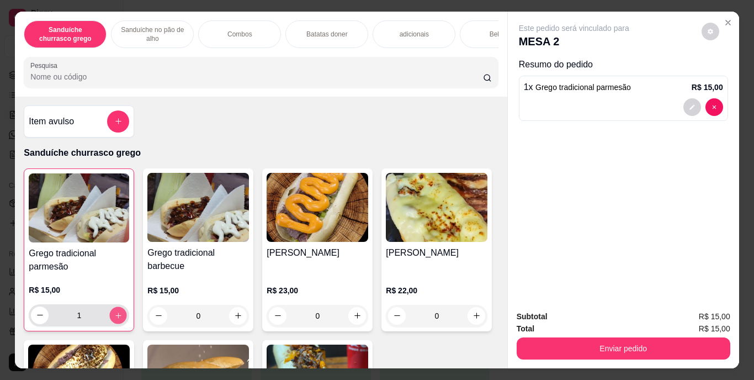
click at [114, 319] on icon "increase-product-quantity" at bounding box center [118, 315] width 8 height 8
type input "5"
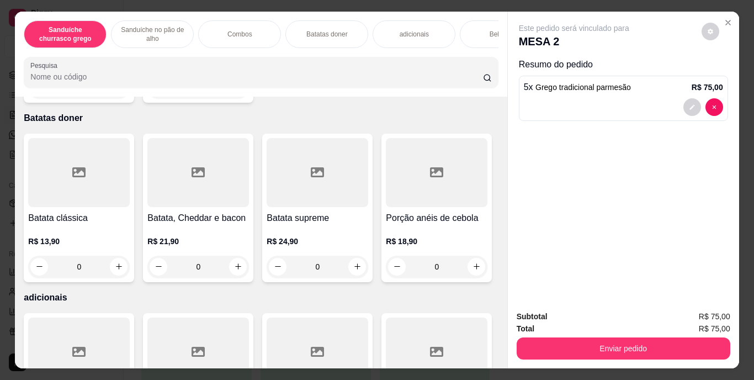
scroll to position [939, 0]
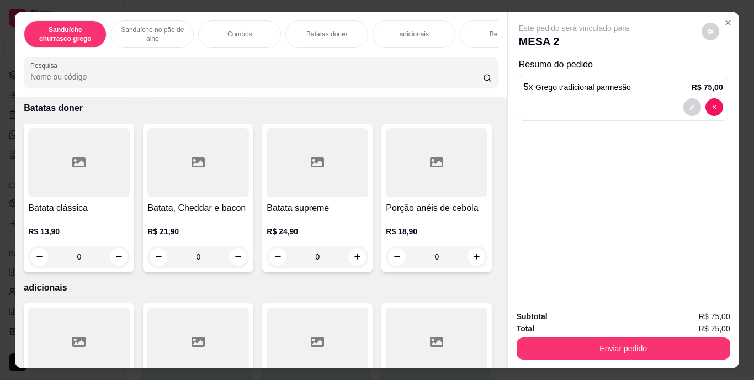
click at [481, 30] on div "Bebidas" at bounding box center [501, 34] width 83 height 28
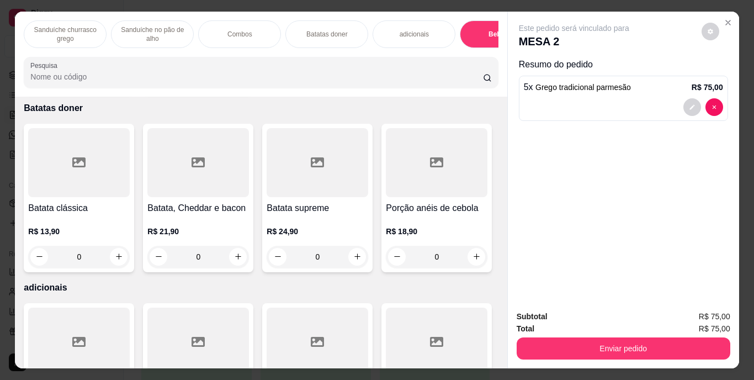
scroll to position [28, 0]
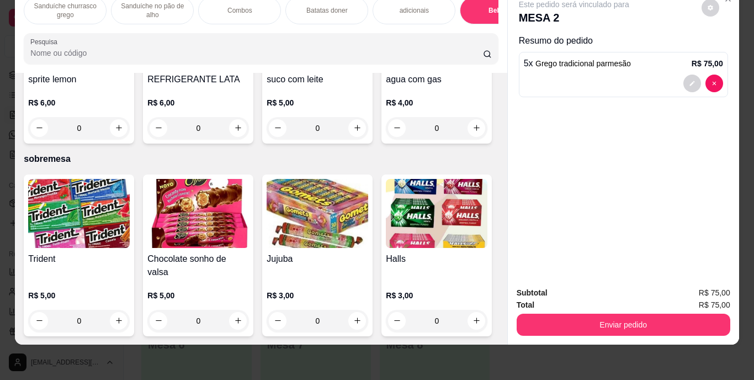
type input "1"
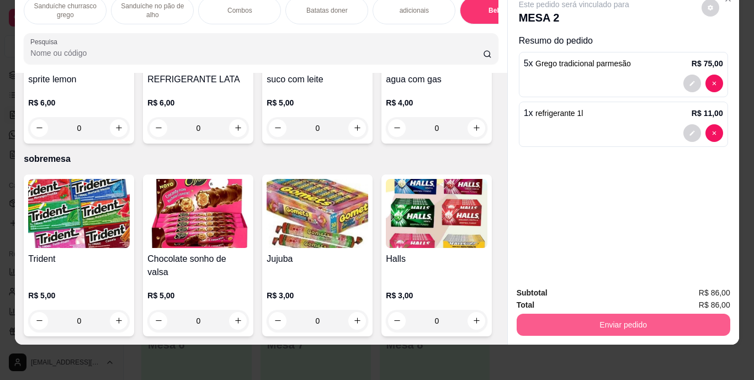
click at [590, 315] on button "Enviar pedido" at bounding box center [624, 325] width 214 height 22
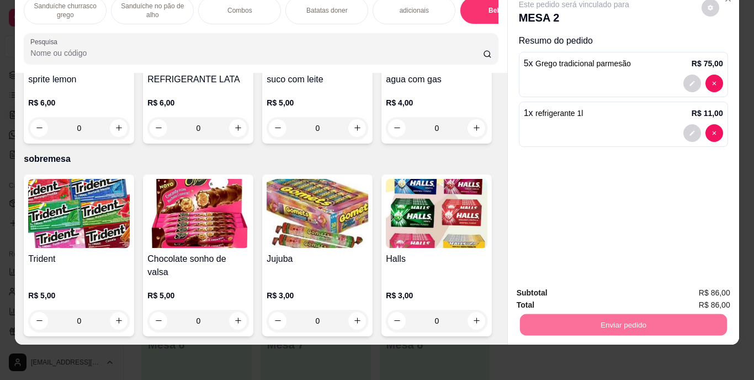
click at [626, 292] on button "Registrar cliente" at bounding box center [628, 289] width 71 height 20
click at [669, 314] on button "Enviar pedido" at bounding box center [623, 325] width 207 height 22
click at [705, 285] on button "Enviar pedido" at bounding box center [701, 289] width 61 height 20
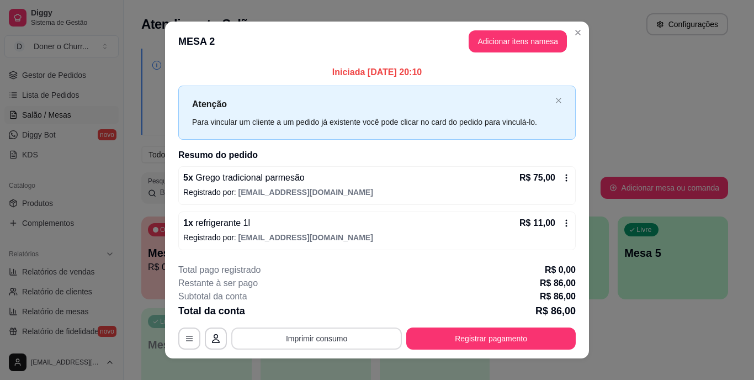
click at [321, 346] on button "Imprimir consumo" at bounding box center [316, 338] width 171 height 22
click at [320, 316] on button "IMPRESSORA" at bounding box center [316, 313] width 80 height 18
drag, startPoint x: 278, startPoint y: 324, endPoint x: 278, endPoint y: 330, distance: 6.1
click at [281, 330] on div "**********" at bounding box center [377, 306] width 398 height 86
click at [278, 330] on button "Imprimir consumo" at bounding box center [316, 338] width 171 height 22
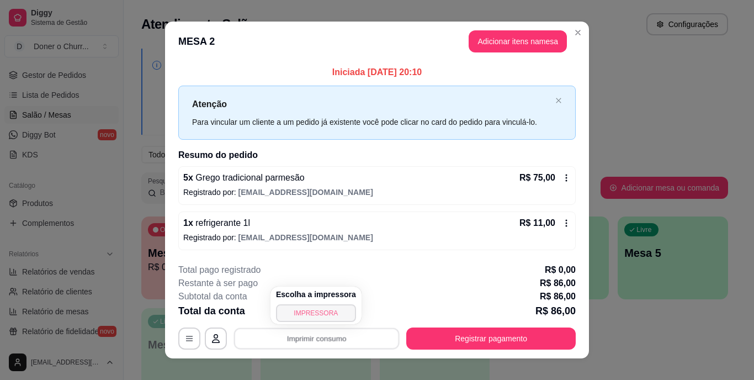
click at [299, 315] on button "IMPRESSORA" at bounding box center [316, 313] width 80 height 18
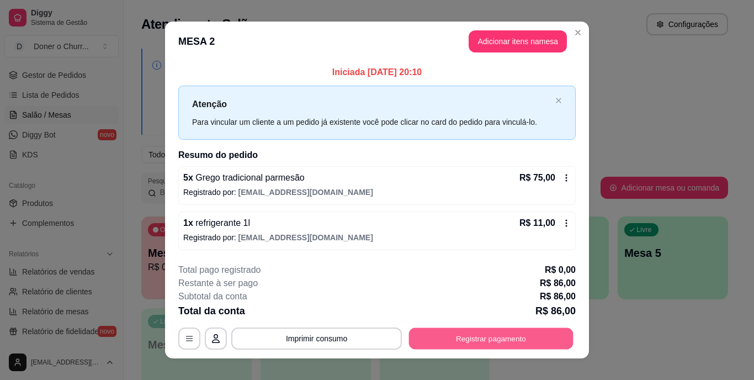
click at [557, 341] on button "Registrar pagamento" at bounding box center [491, 338] width 165 height 22
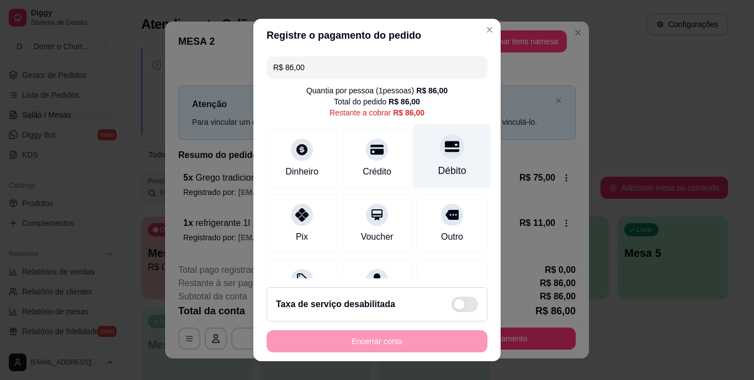
click at [440, 154] on div at bounding box center [452, 147] width 24 height 24
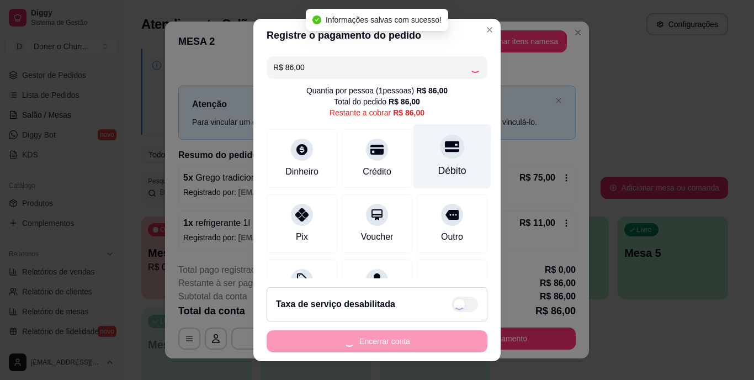
type input "R$ 0,00"
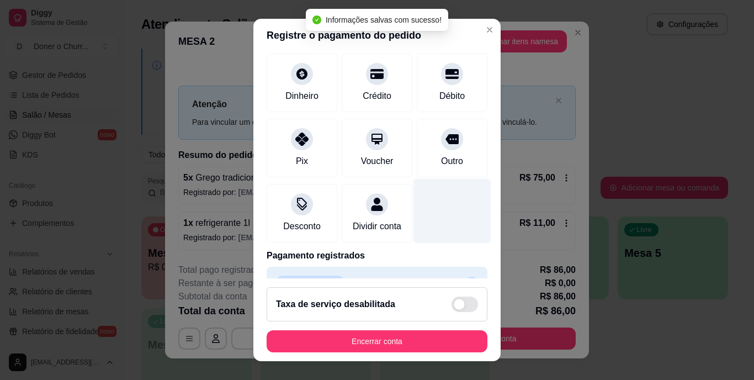
scroll to position [104, 0]
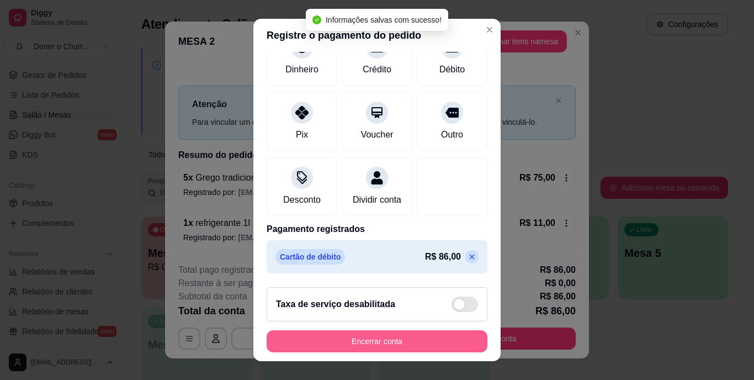
click at [422, 343] on button "Encerrar conta" at bounding box center [377, 341] width 221 height 22
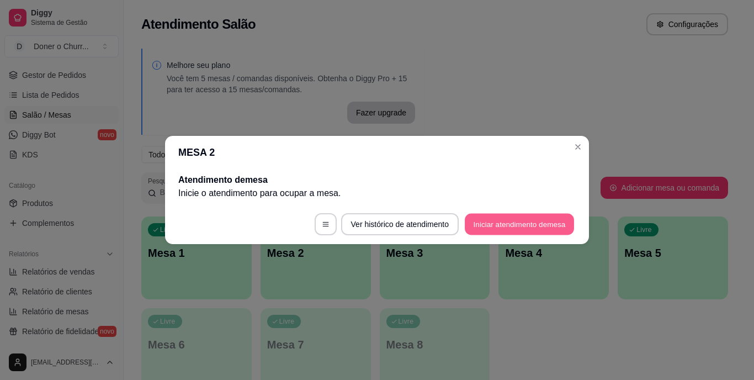
click at [509, 216] on button "Iniciar atendimento de mesa" at bounding box center [519, 225] width 109 height 22
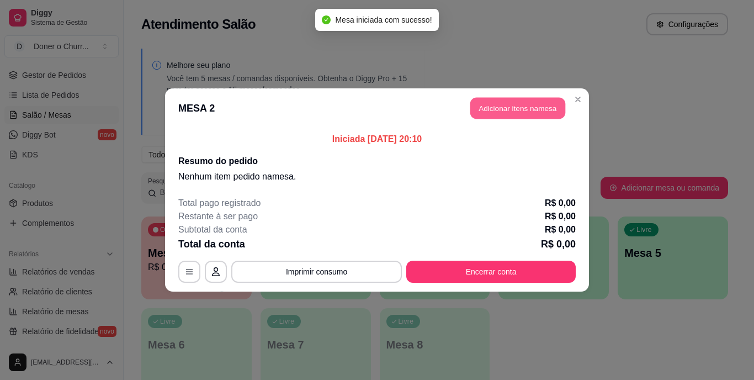
click at [510, 114] on button "Adicionar itens na mesa" at bounding box center [517, 109] width 95 height 22
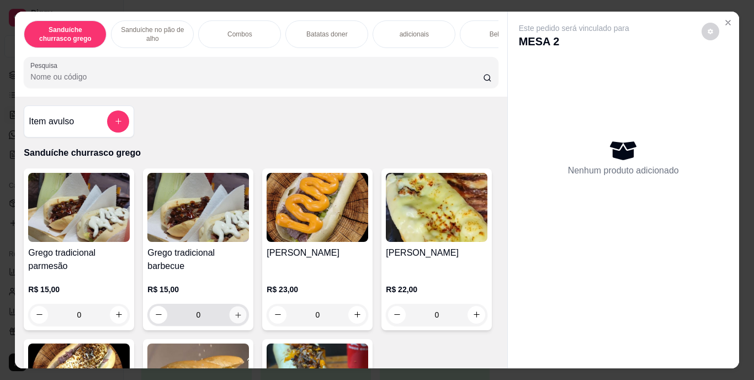
click at [236, 315] on icon "increase-product-quantity" at bounding box center [238, 314] width 8 height 8
type input "1"
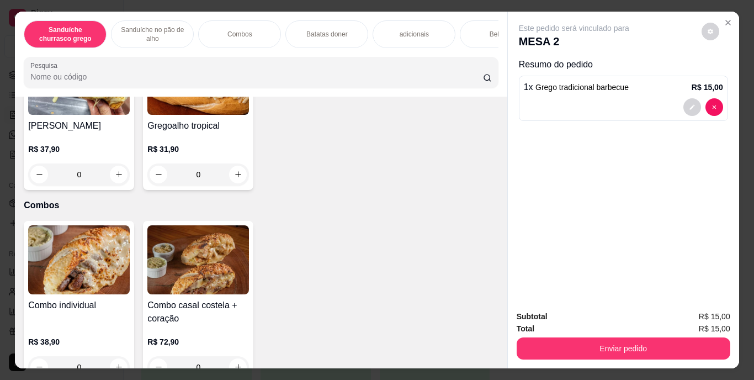
scroll to position [828, 0]
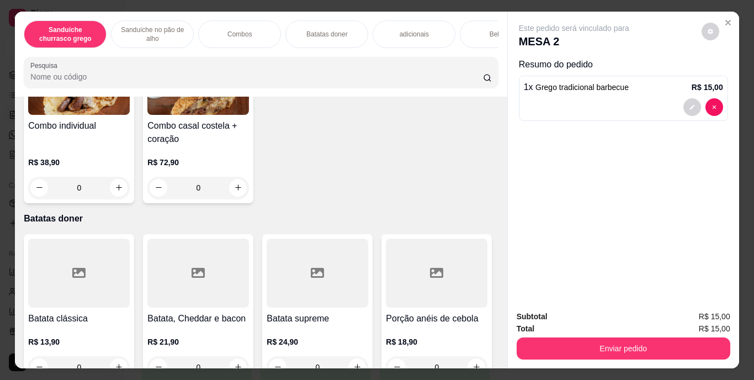
click at [401, 30] on p "adicionais" at bounding box center [414, 34] width 29 height 9
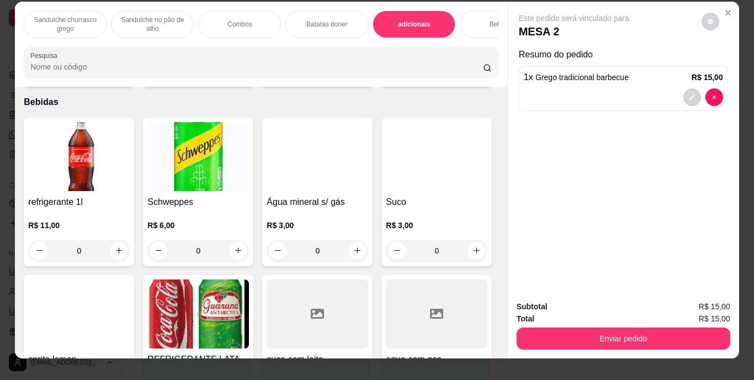
scroll to position [0, 0]
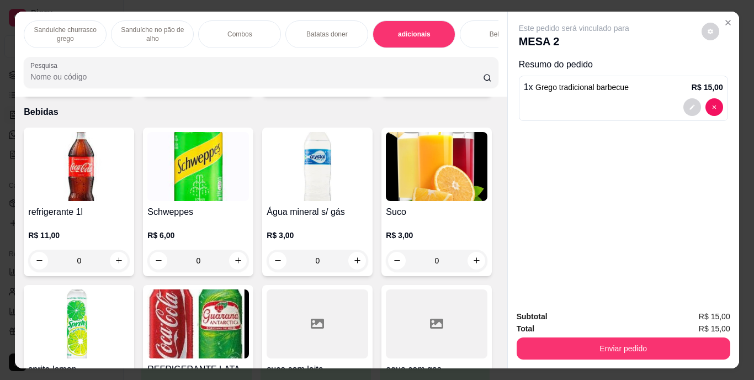
click at [487, 36] on div "Bebidas" at bounding box center [501, 34] width 83 height 28
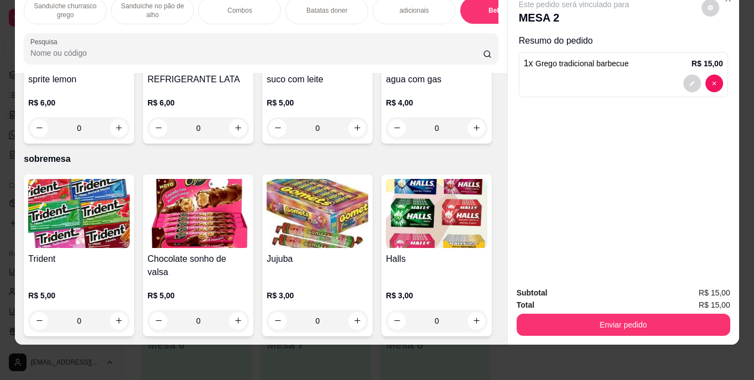
scroll to position [2111, 0]
type input "1"
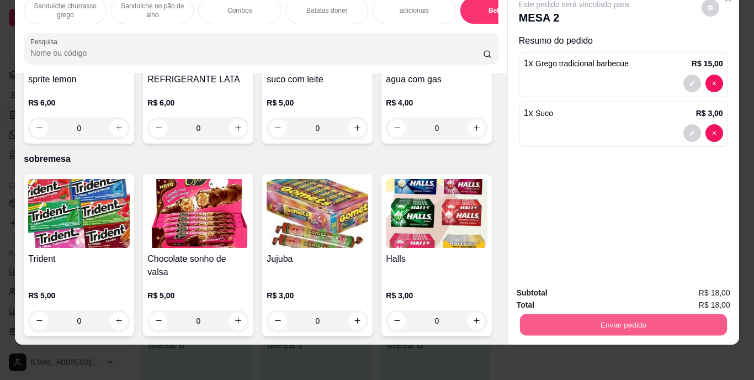
click at [653, 321] on button "Enviar pedido" at bounding box center [623, 325] width 207 height 22
click at [717, 297] on button "Enviar pedido" at bounding box center [701, 289] width 62 height 21
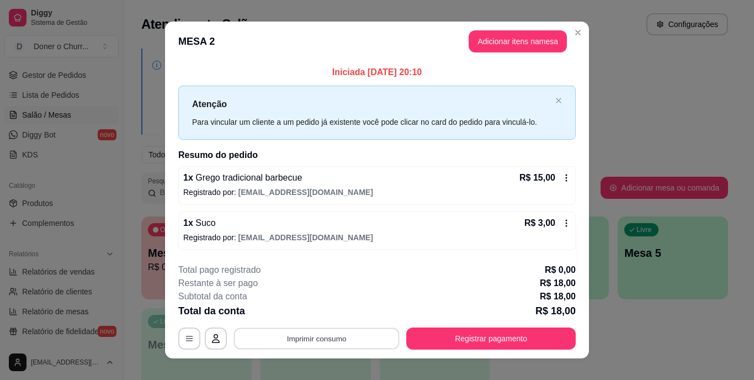
click at [348, 334] on button "Imprimir consumo" at bounding box center [317, 338] width 166 height 22
click at [335, 310] on button "IMPRESSORA" at bounding box center [316, 313] width 80 height 18
click at [335, 331] on button "Imprimir consumo" at bounding box center [317, 338] width 166 height 22
click at [329, 314] on button "IMPRESSORA" at bounding box center [316, 313] width 80 height 18
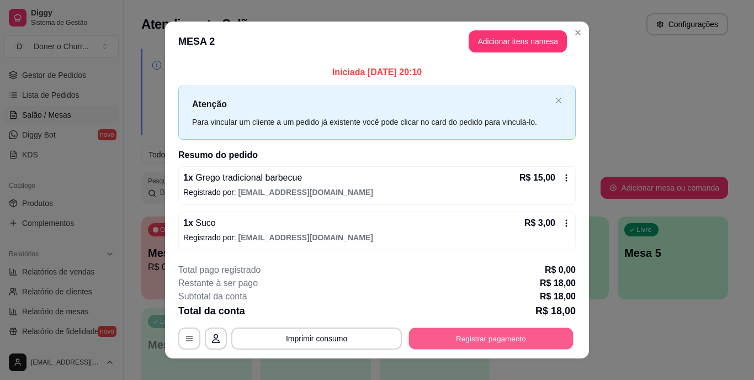
click at [461, 339] on button "Registrar pagamento" at bounding box center [491, 338] width 165 height 22
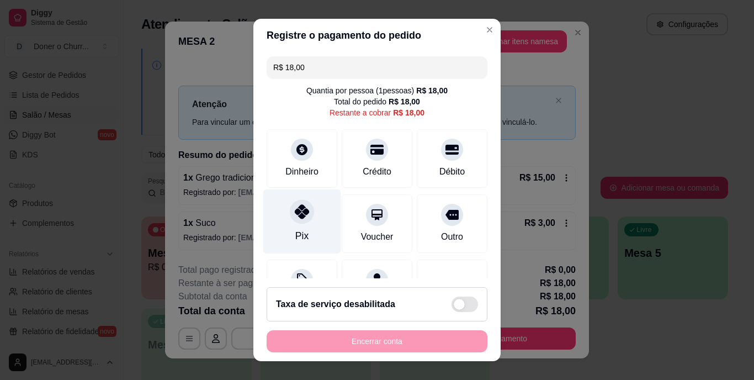
click at [295, 219] on icon at bounding box center [302, 212] width 14 height 14
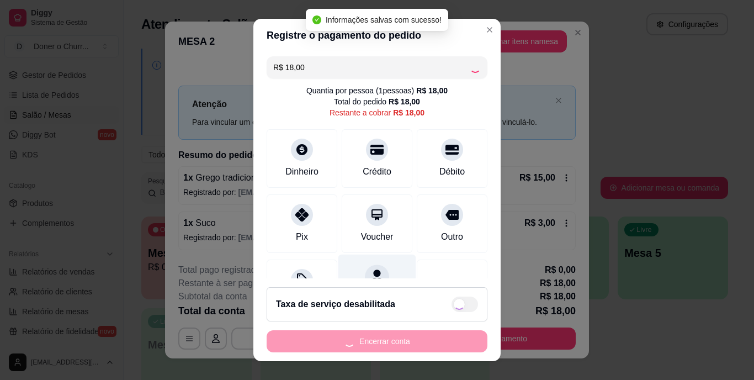
type input "R$ 0,00"
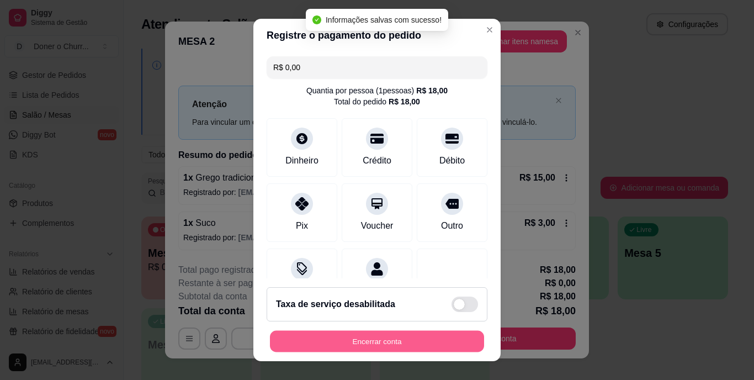
click at [383, 332] on button "Encerrar conta" at bounding box center [377, 341] width 214 height 22
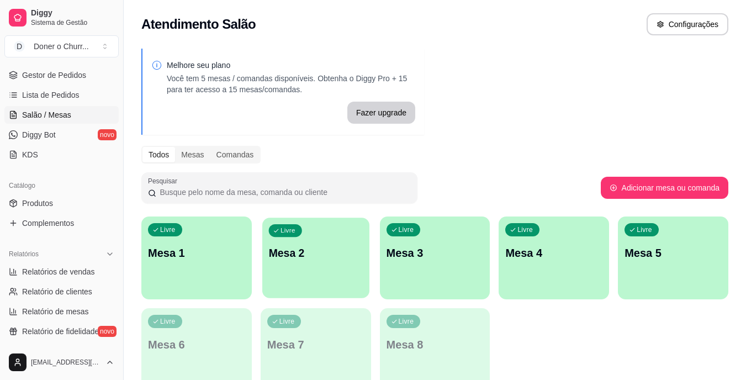
click at [293, 253] on p "Mesa 2" at bounding box center [315, 253] width 94 height 15
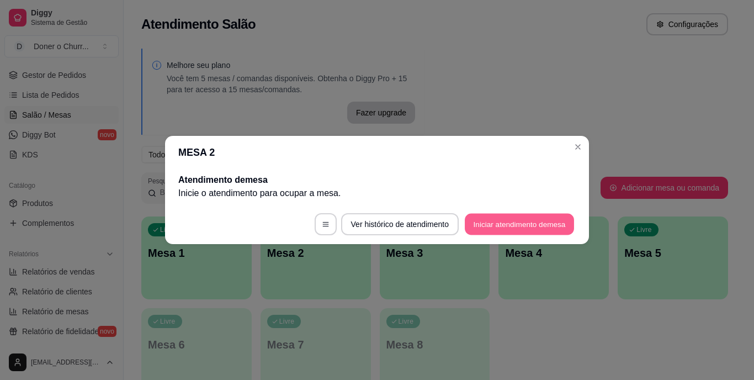
click at [564, 228] on button "Iniciar atendimento de mesa" at bounding box center [519, 225] width 109 height 22
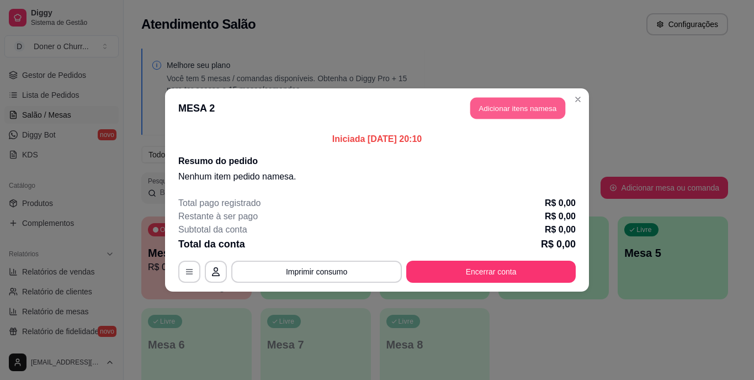
click at [523, 112] on button "Adicionar itens na mesa" at bounding box center [517, 109] width 95 height 22
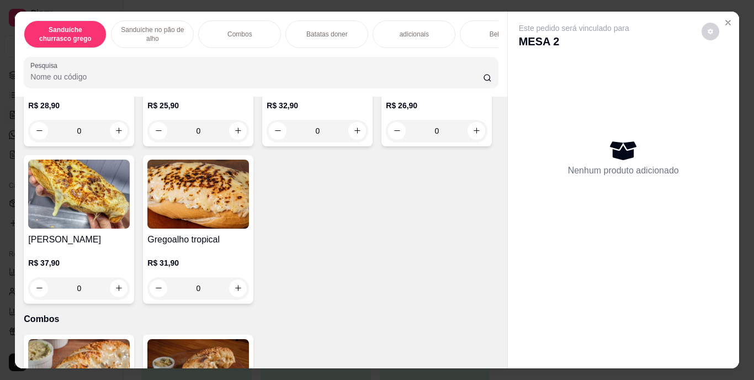
scroll to position [552, 0]
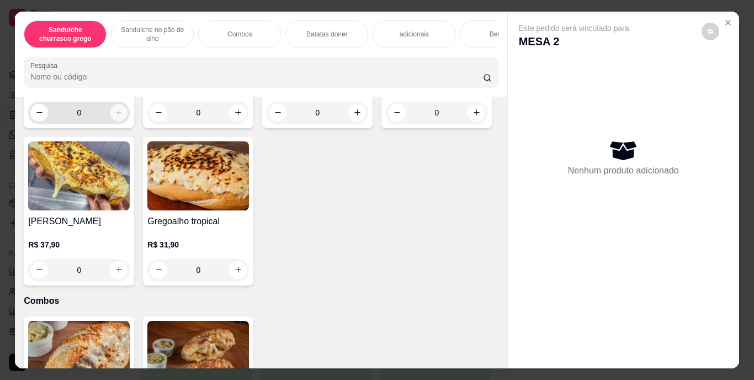
click at [118, 117] on icon "increase-product-quantity" at bounding box center [119, 112] width 8 height 8
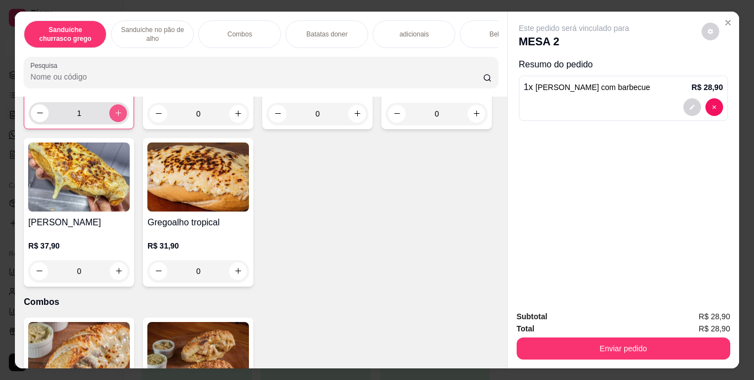
click at [118, 122] on button "increase-product-quantity" at bounding box center [118, 113] width 18 height 18
type input "2"
click at [469, 23] on div "Bebidas" at bounding box center [501, 34] width 83 height 28
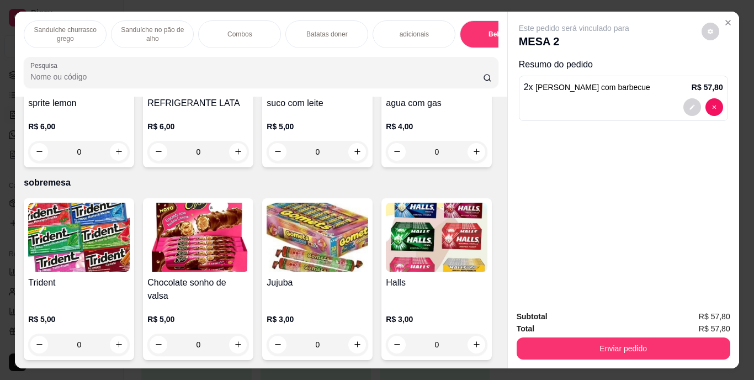
scroll to position [28, 0]
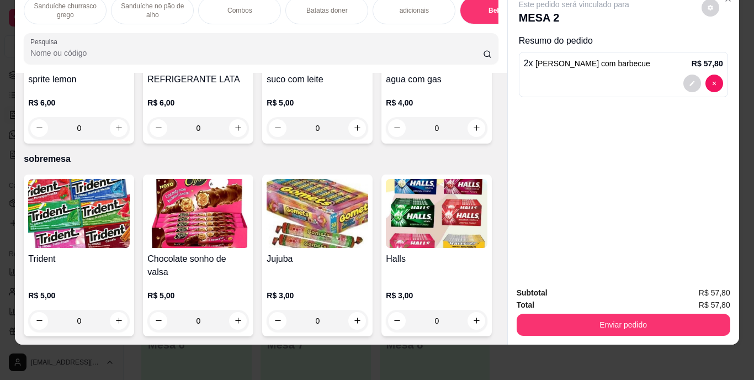
type input "1"
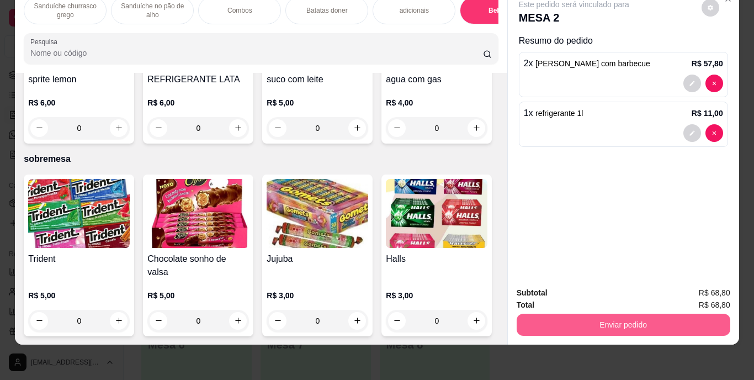
click at [602, 314] on button "Enviar pedido" at bounding box center [624, 325] width 214 height 22
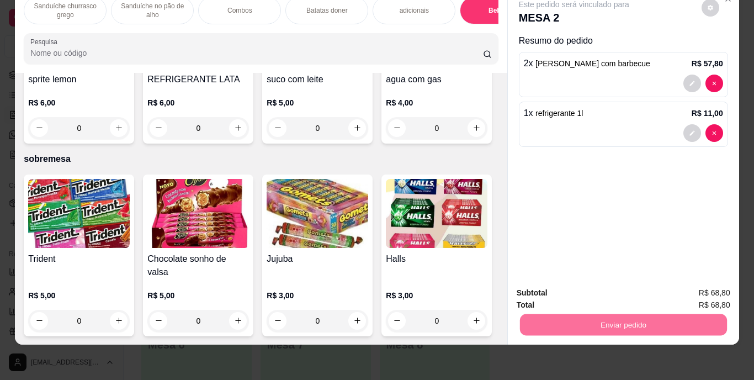
click at [722, 285] on button "Enviar pedido" at bounding box center [701, 289] width 62 height 21
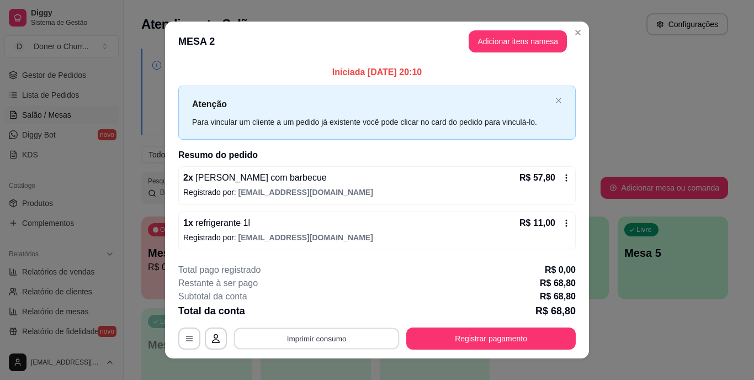
click at [321, 330] on button "Imprimir consumo" at bounding box center [317, 338] width 166 height 22
click at [318, 312] on button "IMPRESSORA" at bounding box center [315, 312] width 77 height 17
click at [287, 339] on button "Imprimir consumo" at bounding box center [317, 338] width 166 height 22
click at [315, 306] on button "IMPRESSORA" at bounding box center [316, 313] width 80 height 18
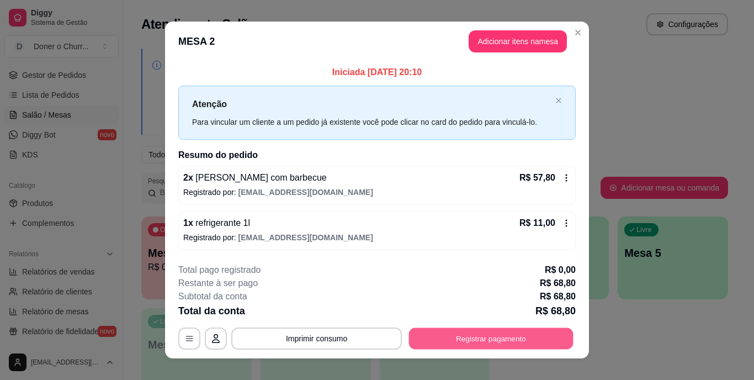
click at [484, 331] on button "Registrar pagamento" at bounding box center [491, 338] width 165 height 22
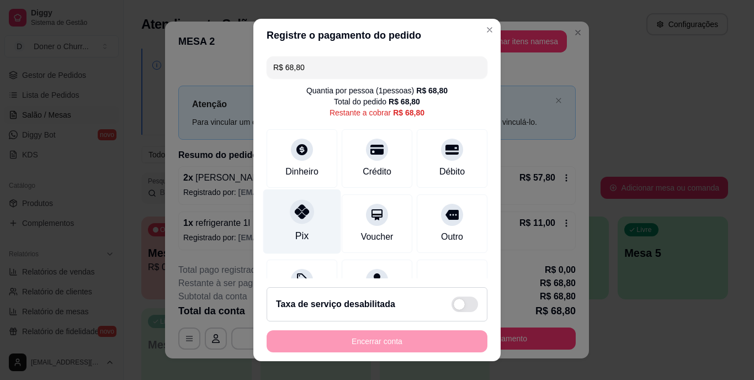
click at [285, 200] on div "Pix" at bounding box center [302, 221] width 78 height 65
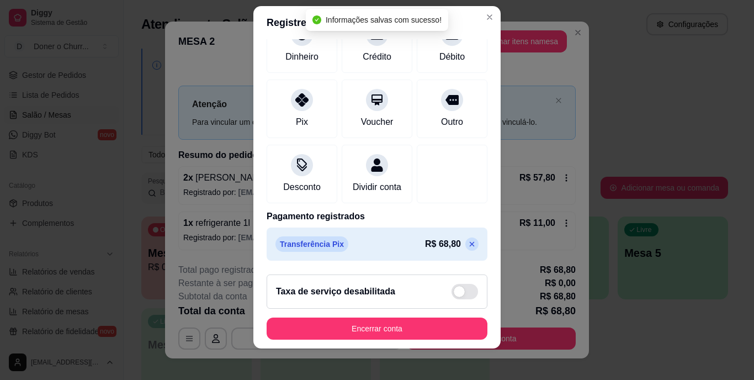
scroll to position [17, 0]
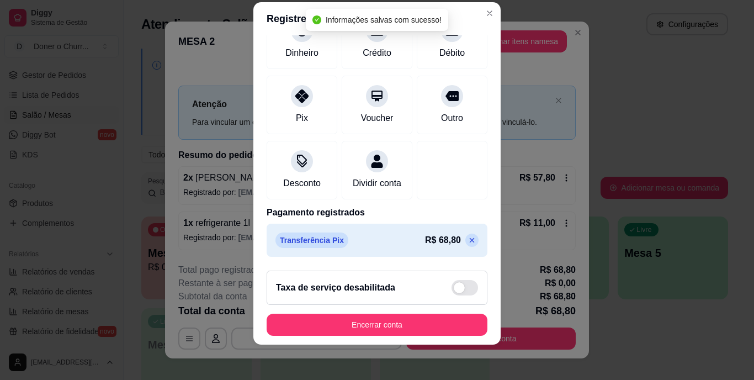
click at [468, 240] on icon at bounding box center [472, 240] width 9 height 9
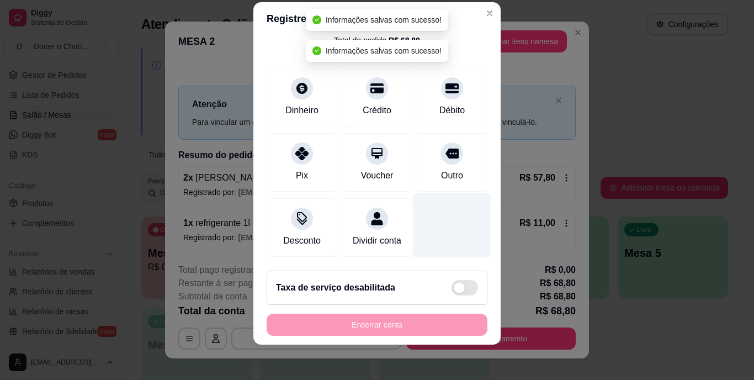
scroll to position [0, 0]
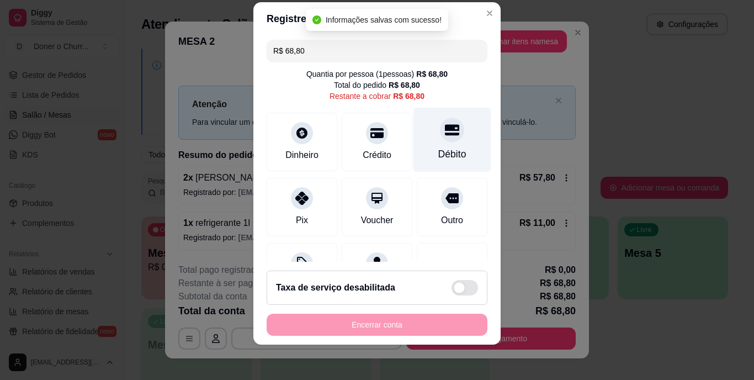
click at [426, 140] on div "Débito" at bounding box center [453, 140] width 78 height 65
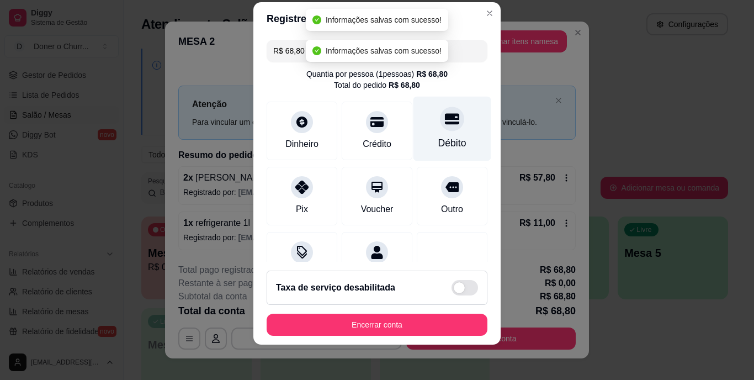
type input "R$ 0,00"
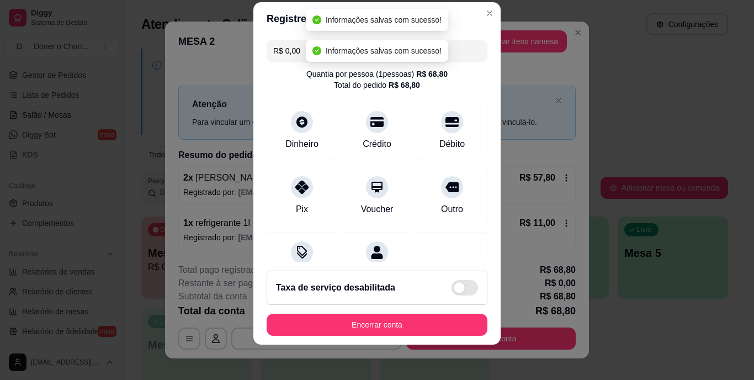
scroll to position [104, 0]
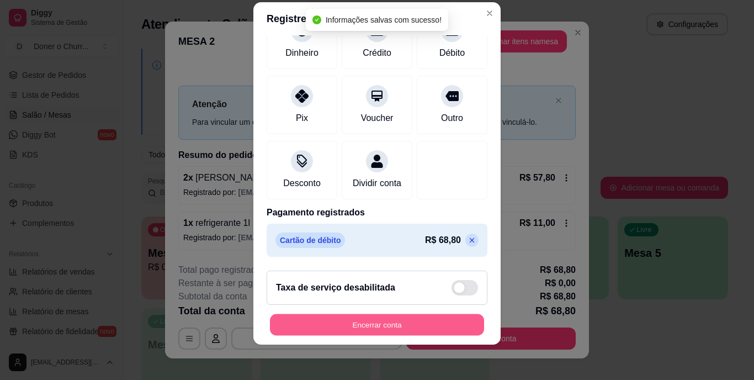
click at [395, 320] on button "Encerrar conta" at bounding box center [377, 325] width 214 height 22
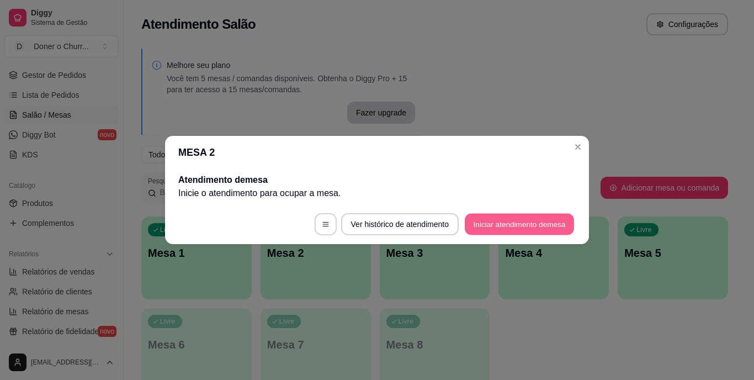
click at [489, 214] on button "Iniciar atendimento de mesa" at bounding box center [519, 225] width 109 height 22
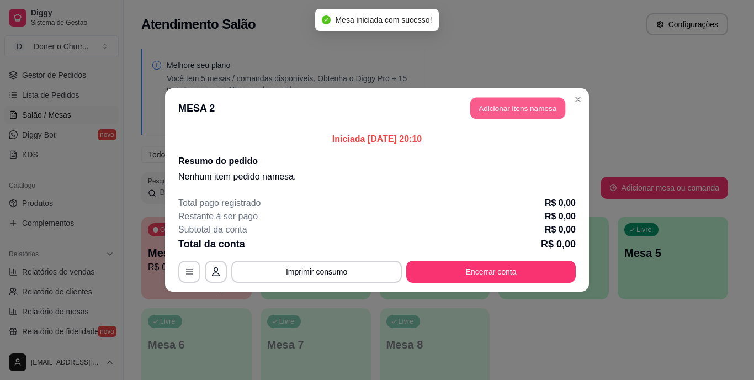
click at [553, 115] on button "Adicionar itens na mesa" at bounding box center [517, 109] width 95 height 22
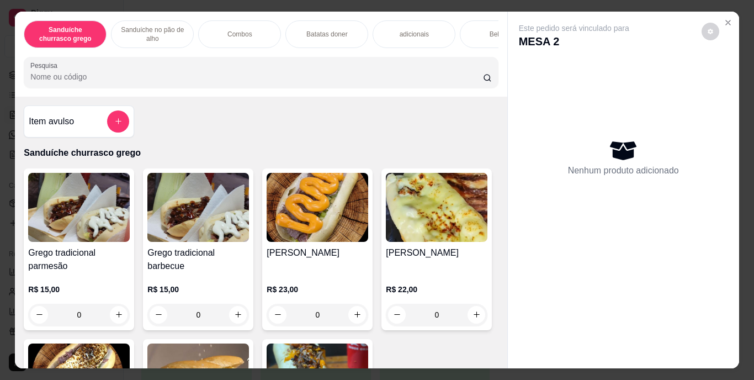
scroll to position [55, 0]
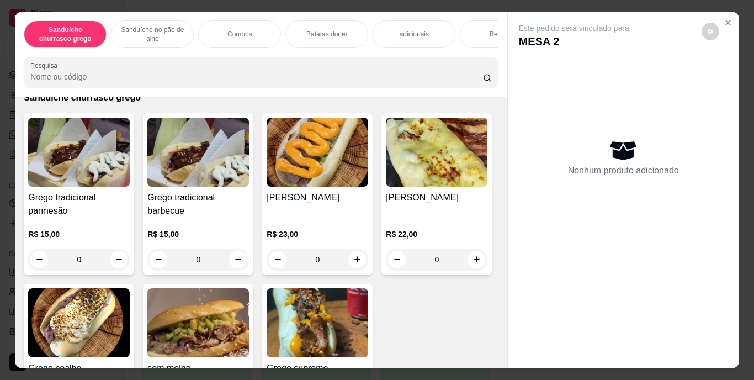
click at [491, 23] on div "Bebidas" at bounding box center [501, 34] width 83 height 28
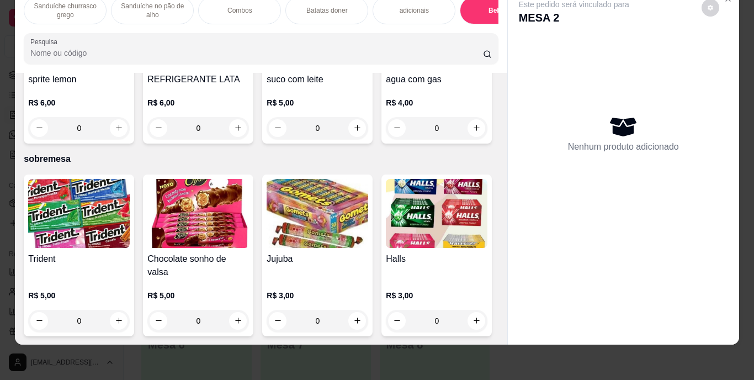
scroll to position [1889, 0]
type input "1"
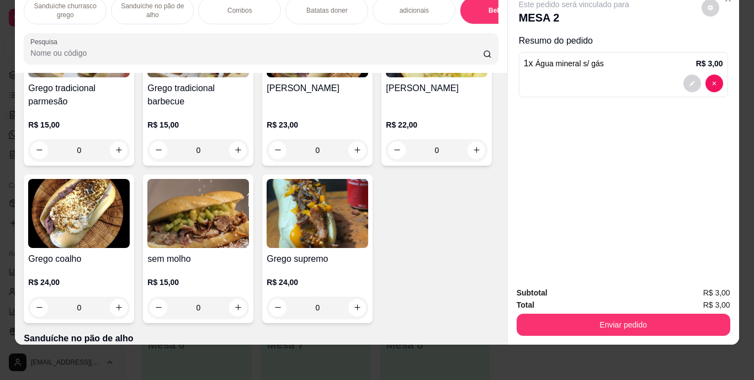
scroll to position [166, 0]
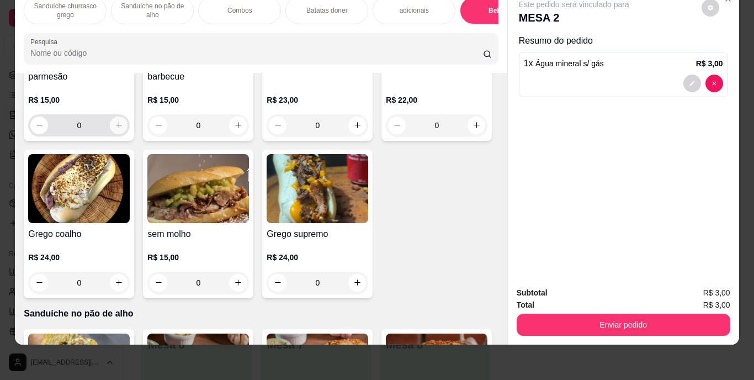
click at [118, 125] on icon "increase-product-quantity" at bounding box center [119, 125] width 8 height 8
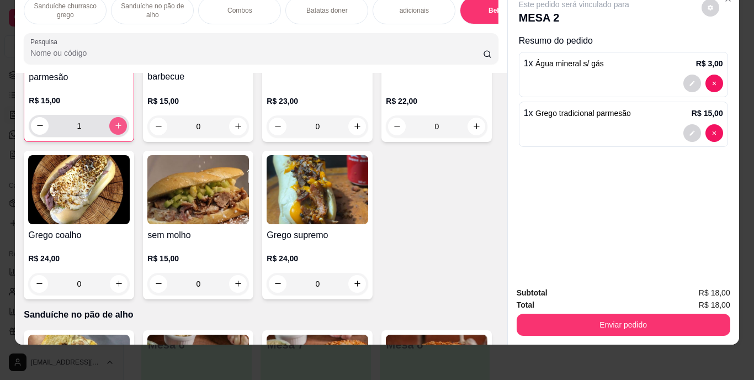
scroll to position [166, 0]
click at [119, 125] on button "increase-product-quantity" at bounding box center [118, 126] width 18 height 18
click at [123, 126] on button "increase-product-quantity" at bounding box center [118, 126] width 18 height 18
type input "3"
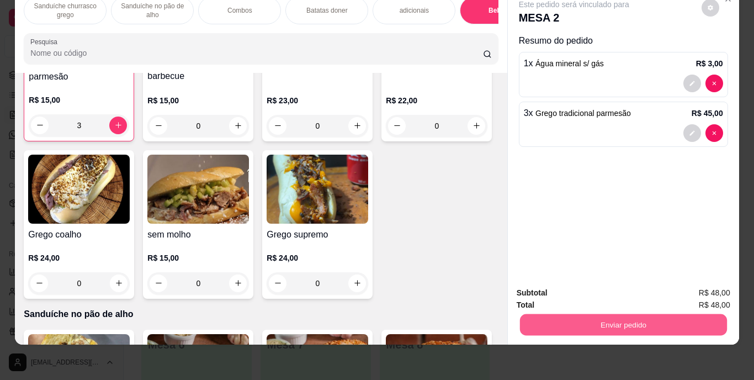
click at [654, 319] on button "Enviar pedido" at bounding box center [623, 325] width 207 height 22
click at [689, 288] on button "Enviar pedido" at bounding box center [701, 289] width 62 height 21
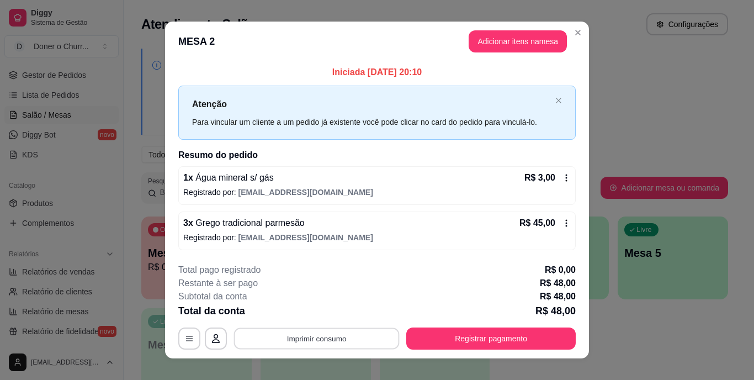
click at [314, 329] on button "Imprimir consumo" at bounding box center [317, 338] width 166 height 22
click at [320, 313] on button "IMPRESSORA" at bounding box center [315, 312] width 77 height 17
click at [342, 339] on button "Imprimir consumo" at bounding box center [317, 338] width 166 height 22
click at [331, 314] on button "IMPRESSORA" at bounding box center [316, 313] width 80 height 18
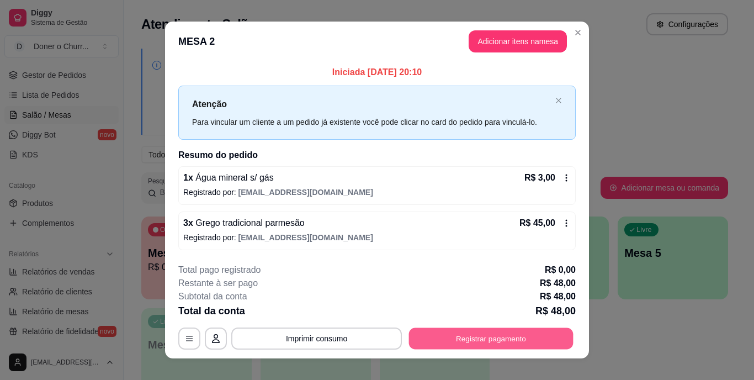
click at [486, 329] on button "Registrar pagamento" at bounding box center [491, 338] width 165 height 22
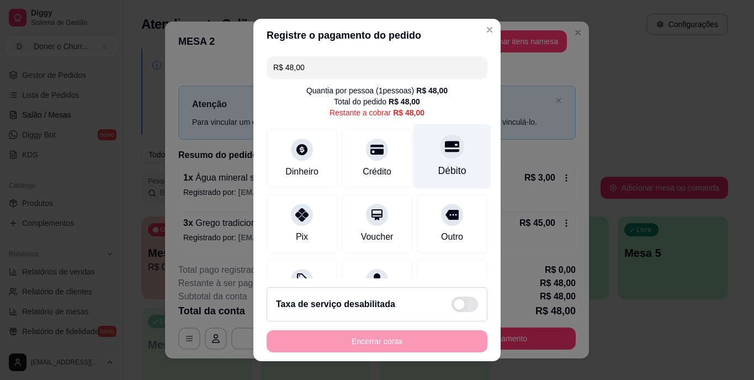
click at [414, 137] on div "Débito" at bounding box center [453, 156] width 78 height 65
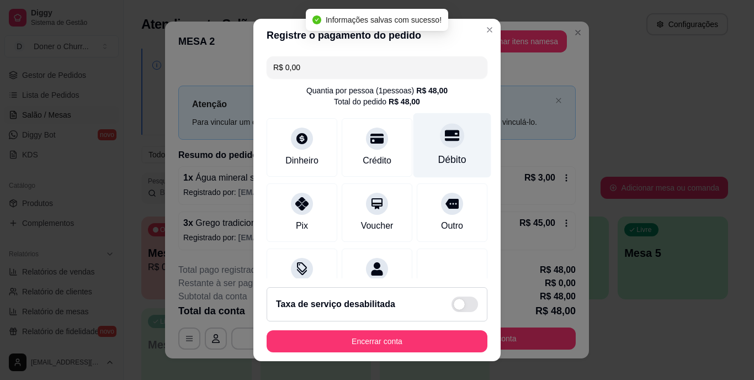
type input "R$ 0,00"
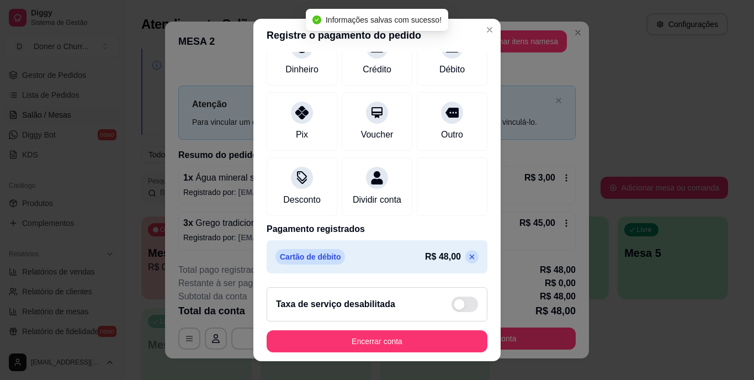
scroll to position [104, 0]
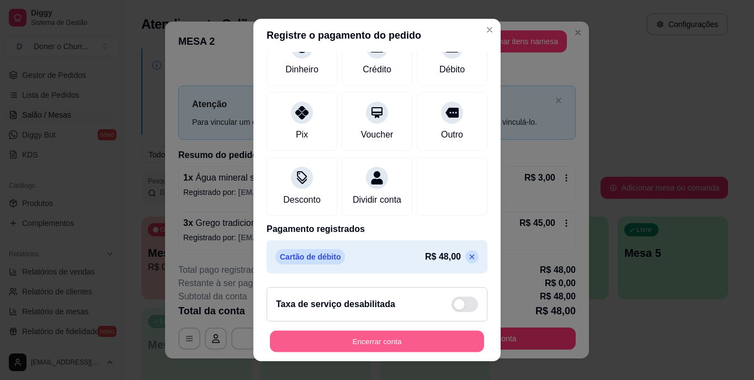
click at [376, 342] on button "Encerrar conta" at bounding box center [377, 341] width 214 height 22
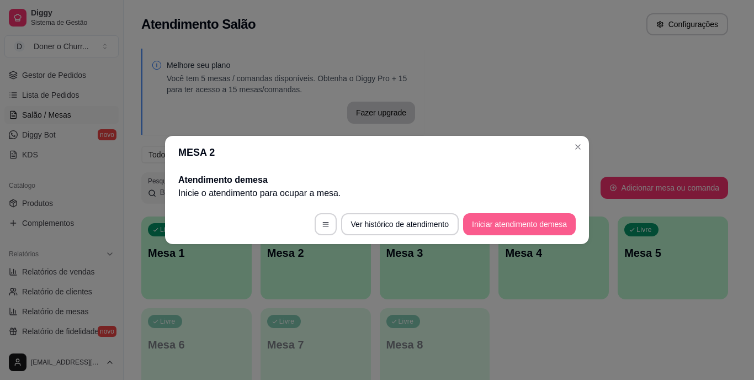
click at [533, 234] on button "Iniciar atendimento de mesa" at bounding box center [519, 224] width 113 height 22
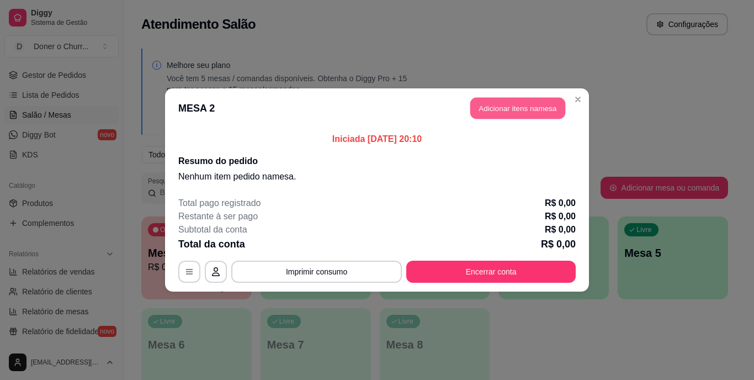
click at [522, 99] on button "Adicionar itens na mesa" at bounding box center [517, 109] width 95 height 22
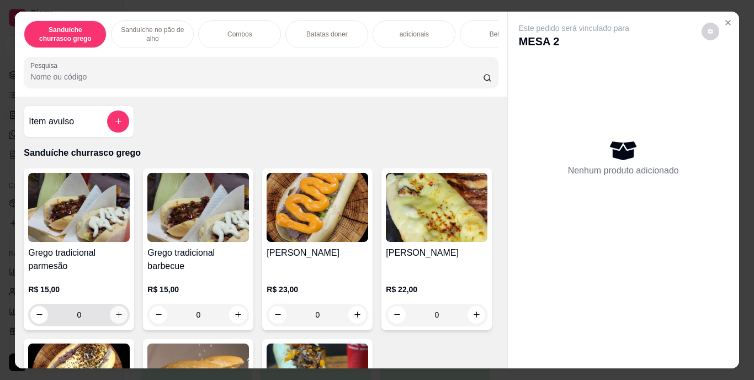
click at [115, 318] on icon "increase-product-quantity" at bounding box center [119, 314] width 8 height 8
type input "1"
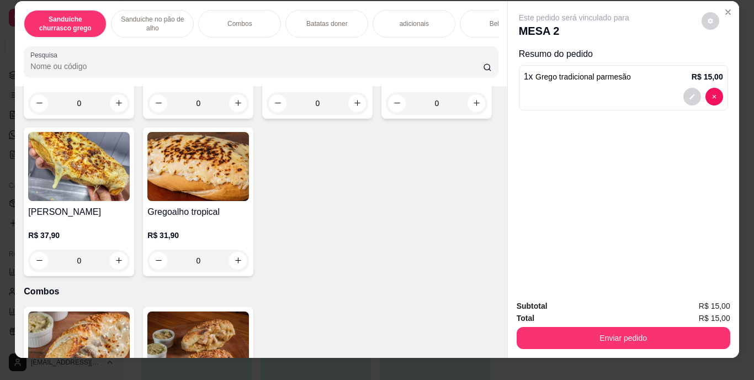
scroll to position [0, 0]
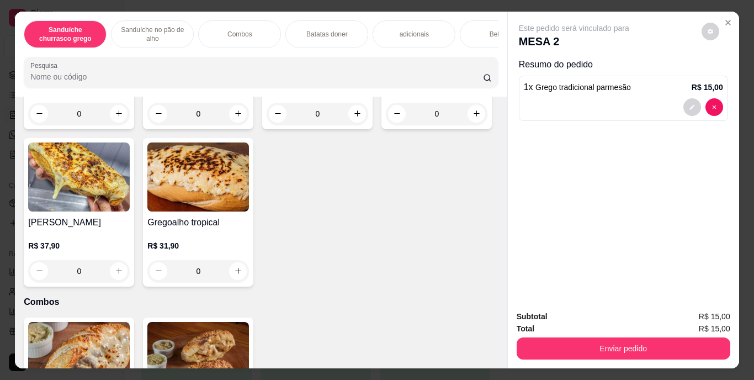
click at [464, 24] on div "Bebidas" at bounding box center [501, 34] width 83 height 28
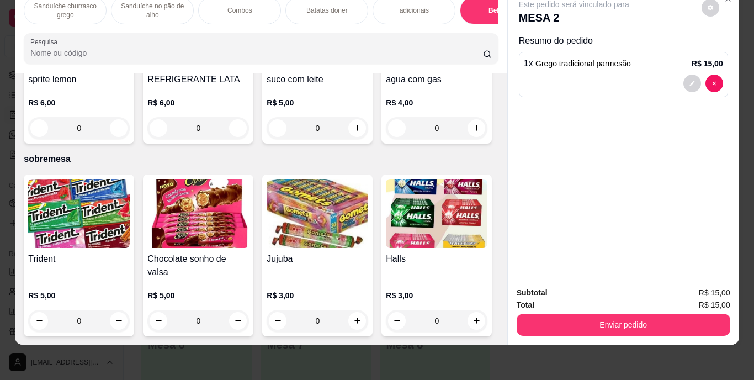
scroll to position [2001, 0]
type input "1"
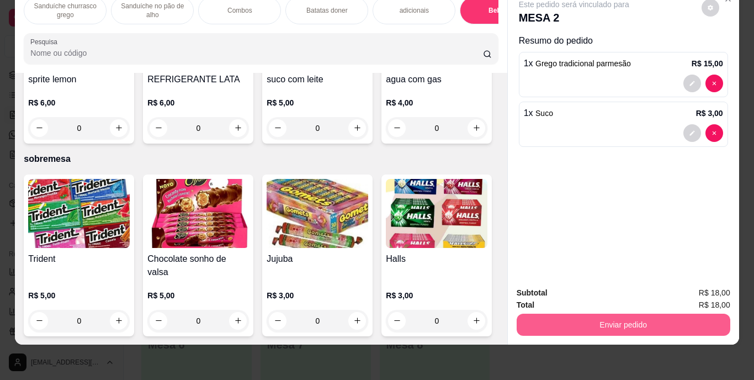
click at [659, 314] on button "Enviar pedido" at bounding box center [624, 325] width 214 height 22
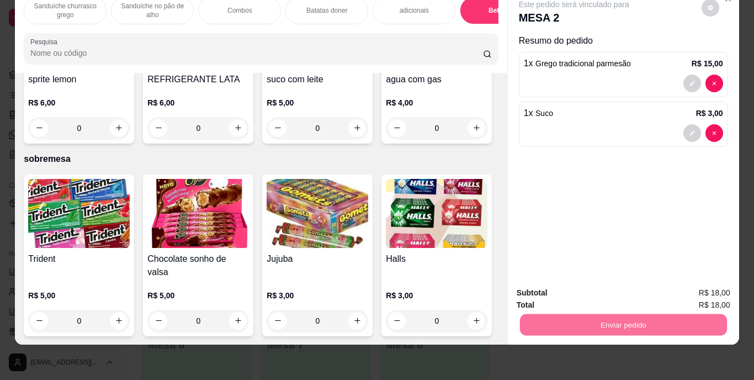
click at [686, 283] on button "Enviar pedido" at bounding box center [701, 289] width 62 height 21
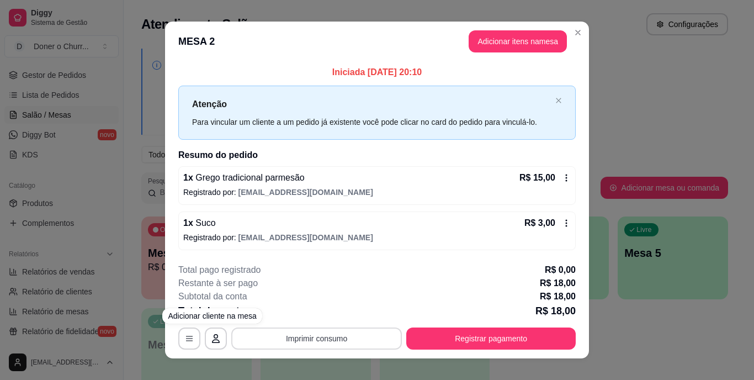
click at [336, 341] on button "Imprimir consumo" at bounding box center [316, 338] width 171 height 22
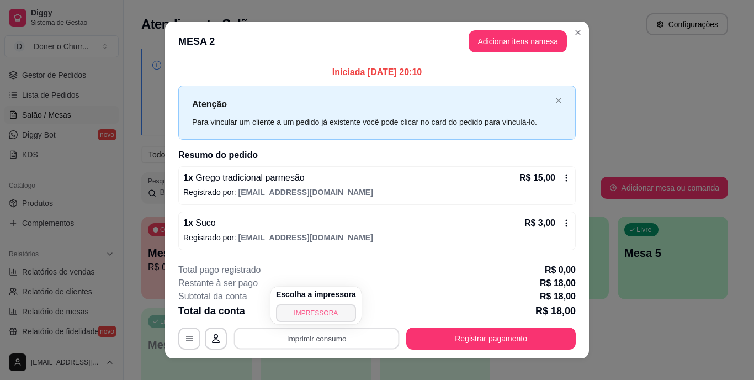
click at [322, 314] on button "IMPRESSORA" at bounding box center [316, 313] width 80 height 18
click at [269, 323] on div "**********" at bounding box center [377, 306] width 398 height 86
click at [273, 337] on button "Imprimir consumo" at bounding box center [317, 338] width 166 height 22
click at [297, 308] on button "IMPRESSORA" at bounding box center [316, 313] width 80 height 18
click at [342, 340] on button "Imprimir consumo" at bounding box center [316, 338] width 171 height 22
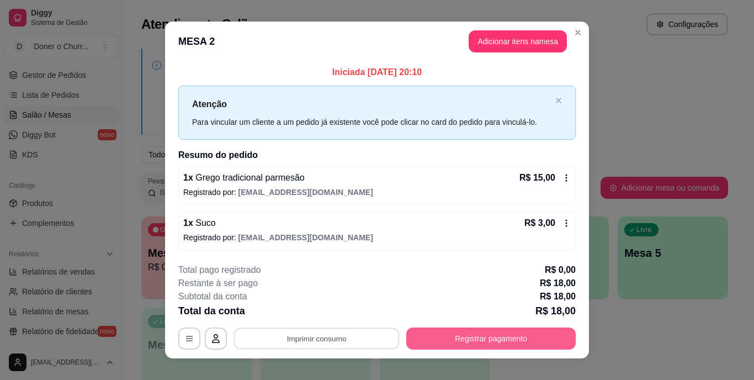
click at [460, 341] on button "Registrar pagamento" at bounding box center [491, 338] width 170 height 22
click at [467, 337] on button "Registrar pagamento" at bounding box center [491, 338] width 170 height 22
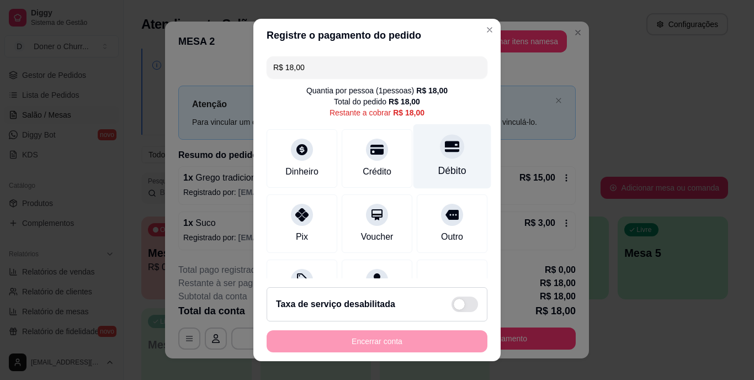
click at [438, 169] on div "Débito" at bounding box center [452, 171] width 28 height 14
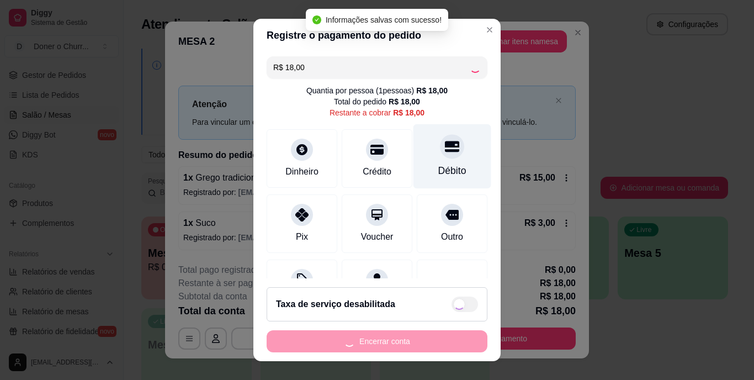
type input "R$ 0,00"
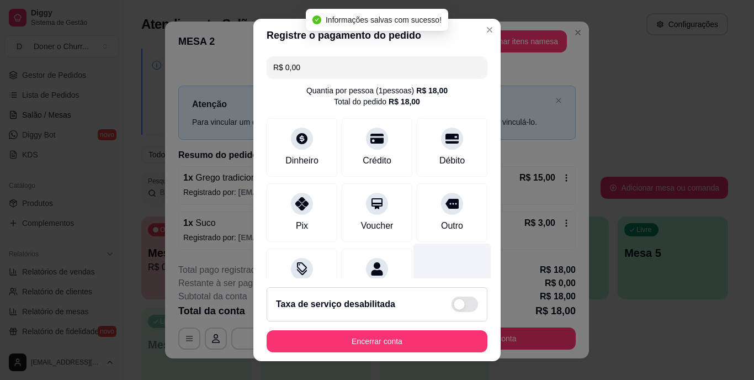
scroll to position [104, 0]
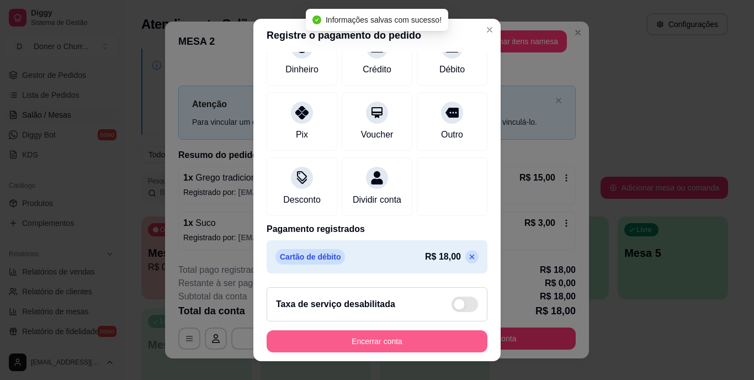
click at [299, 338] on button "Encerrar conta" at bounding box center [377, 341] width 221 height 22
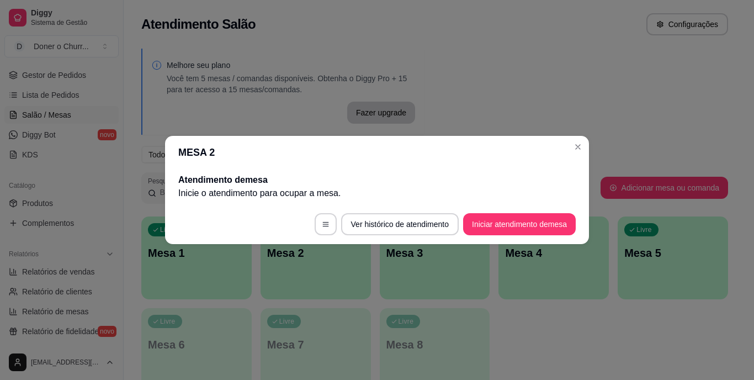
drag, startPoint x: 530, startPoint y: 210, endPoint x: 520, endPoint y: 208, distance: 10.3
click at [529, 210] on footer "Ver histórico de atendimento Iniciar atendimento de mesa" at bounding box center [377, 224] width 424 height 40
click at [506, 224] on button "Iniciar atendimento de mesa" at bounding box center [519, 225] width 109 height 22
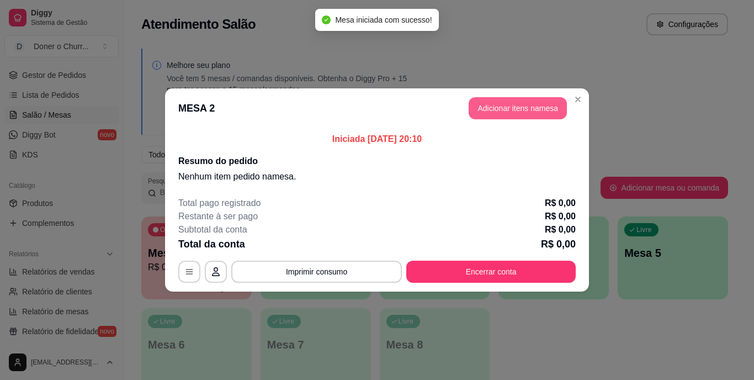
click at [511, 99] on button "Adicionar itens na mesa" at bounding box center [518, 108] width 98 height 22
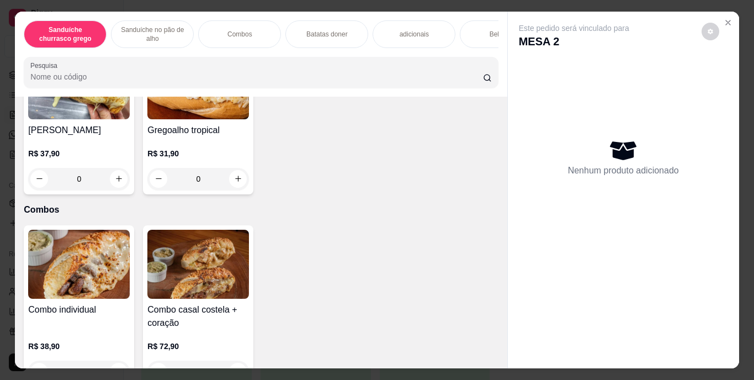
scroll to position [663, 0]
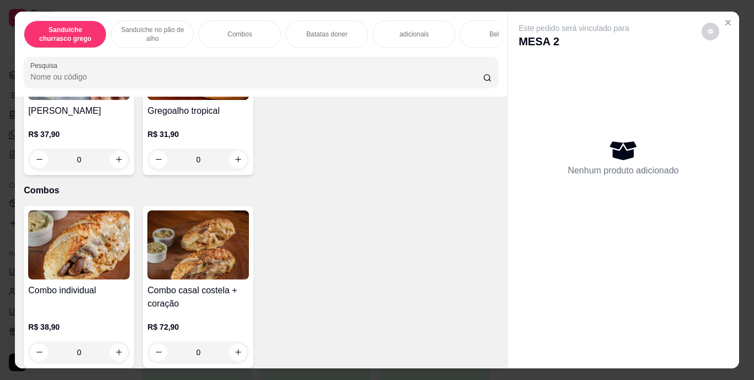
click at [117, 6] on icon "increase-product-quantity" at bounding box center [119, 2] width 8 height 8
type input "1"
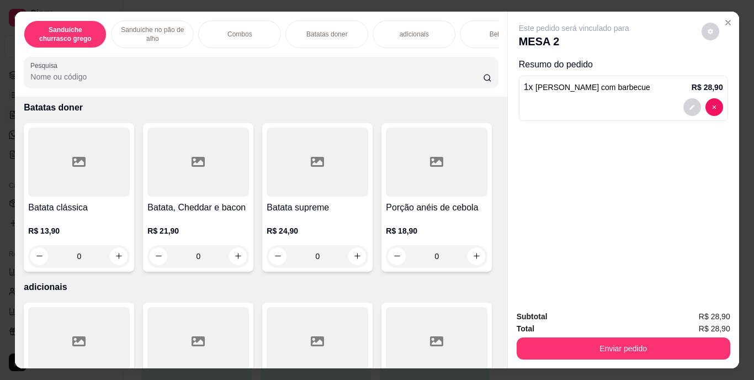
click at [318, 30] on p "Batatas doner" at bounding box center [326, 34] width 41 height 9
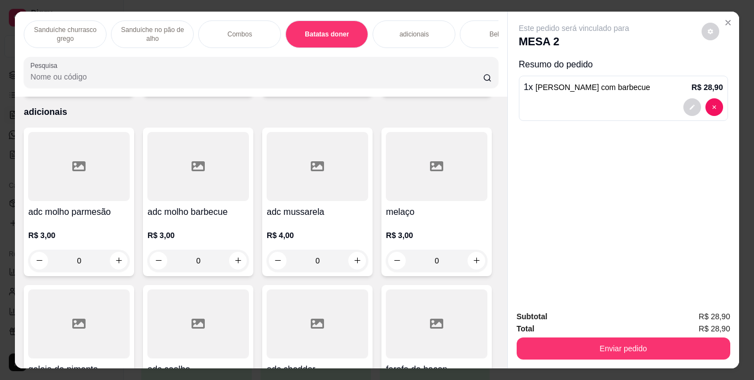
scroll to position [28, 0]
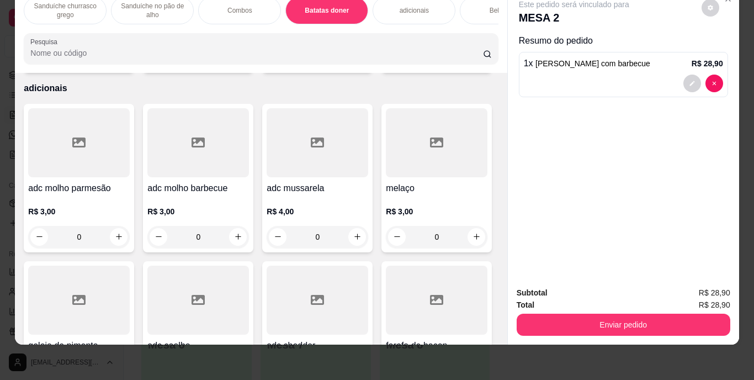
click at [117, 61] on icon "increase-product-quantity" at bounding box center [119, 57] width 8 height 8
type input "1"
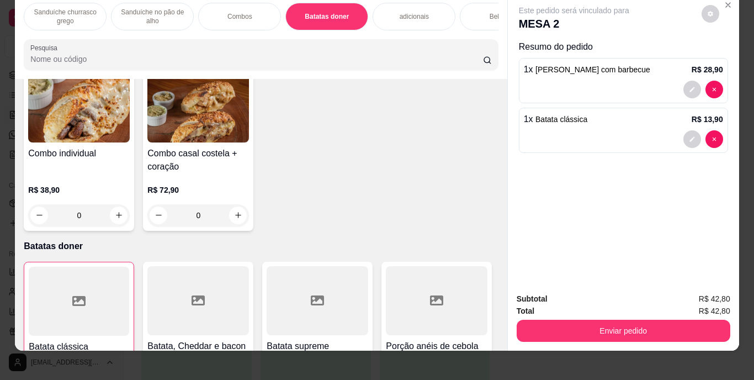
scroll to position [0, 0]
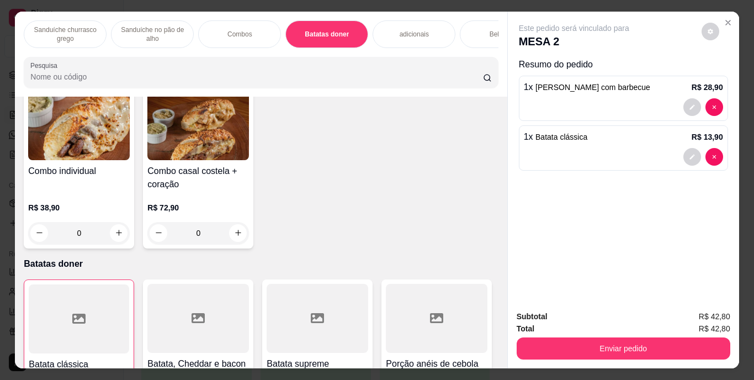
click at [490, 34] on p "Bebidas" at bounding box center [502, 34] width 24 height 9
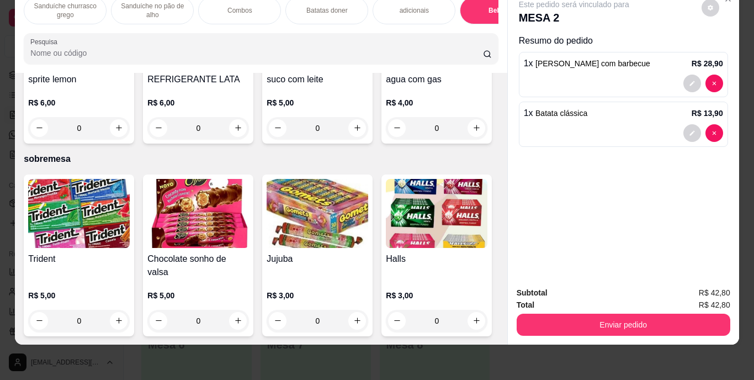
scroll to position [2112, 0]
click at [242, 132] on icon "increase-product-quantity" at bounding box center [238, 128] width 8 height 8
type input "1"
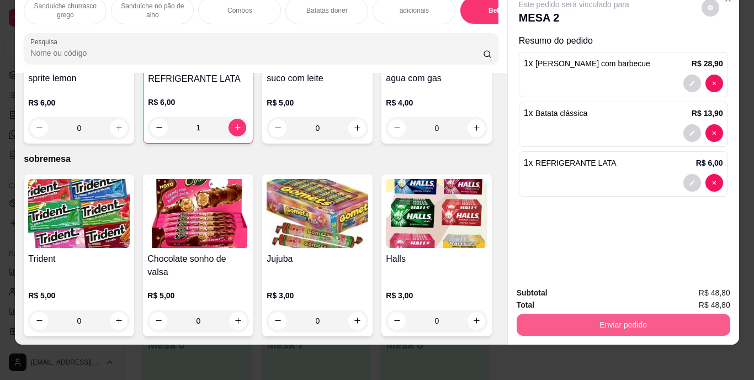
click at [660, 315] on button "Enviar pedido" at bounding box center [624, 325] width 214 height 22
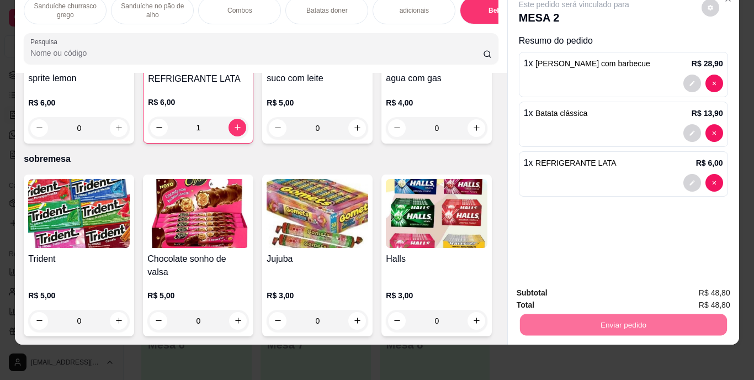
click at [701, 287] on button "Enviar pedido" at bounding box center [701, 289] width 62 height 21
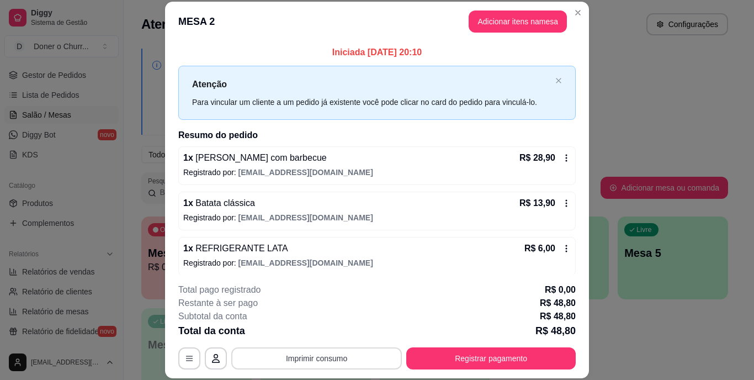
click at [365, 366] on button "Imprimir consumo" at bounding box center [316, 358] width 171 height 22
click at [345, 335] on button "IMPRESSORA" at bounding box center [315, 332] width 77 height 17
click at [347, 355] on button "Imprimir consumo" at bounding box center [316, 358] width 171 height 22
click at [332, 329] on button "IMPRESSORA" at bounding box center [316, 333] width 80 height 18
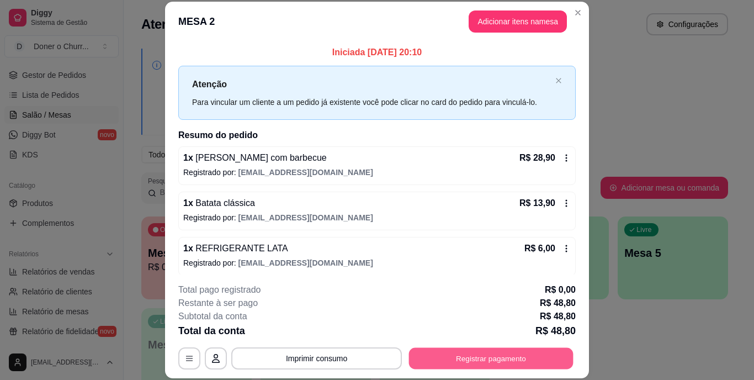
click at [493, 356] on button "Registrar pagamento" at bounding box center [491, 358] width 165 height 22
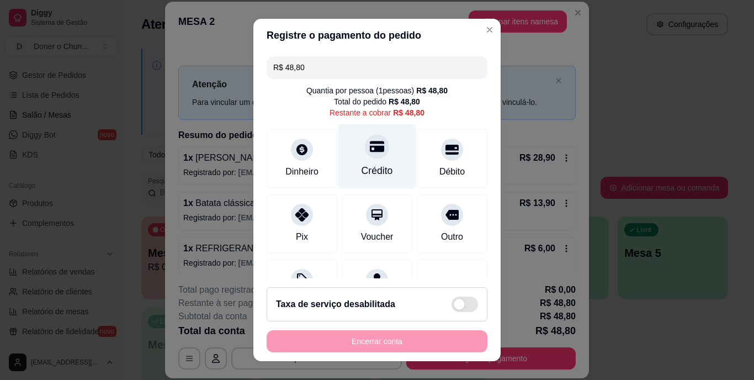
click at [380, 168] on div "Crédito" at bounding box center [377, 171] width 31 height 14
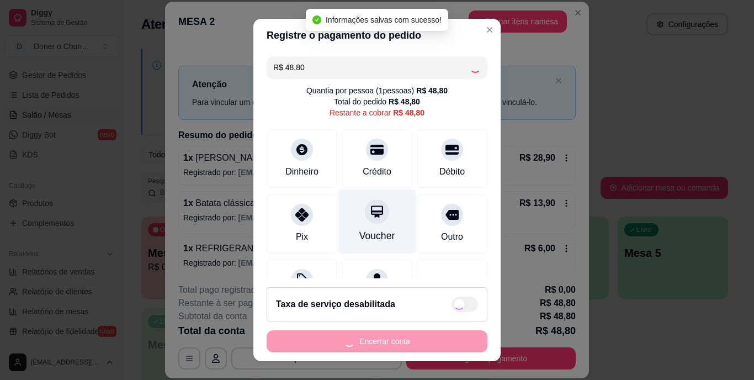
type input "R$ 0,00"
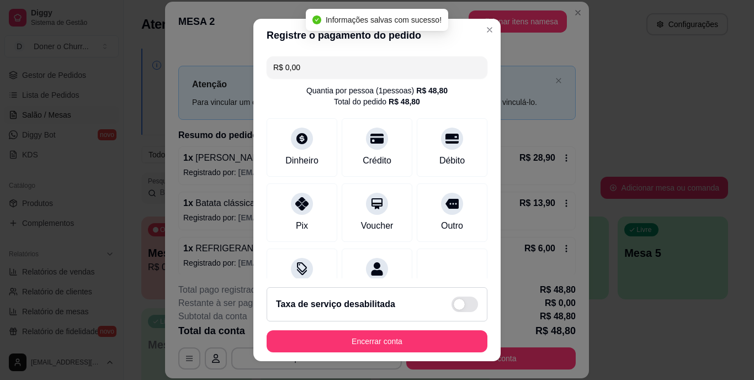
scroll to position [104, 0]
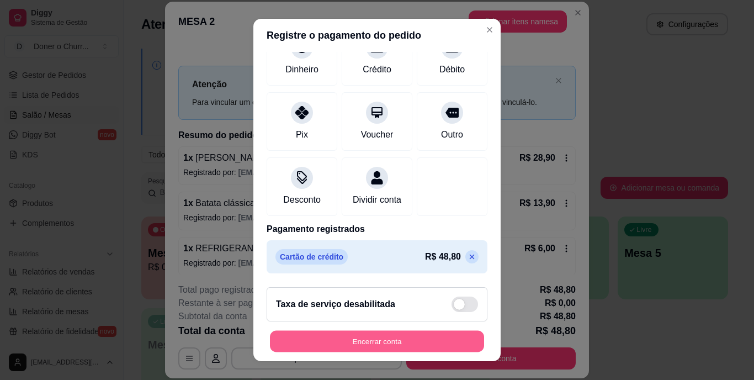
click at [384, 341] on button "Encerrar conta" at bounding box center [377, 341] width 214 height 22
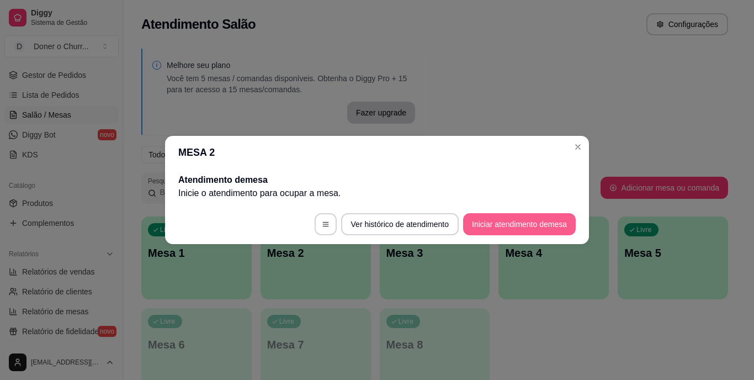
click at [497, 231] on button "Iniciar atendimento de mesa" at bounding box center [519, 224] width 113 height 22
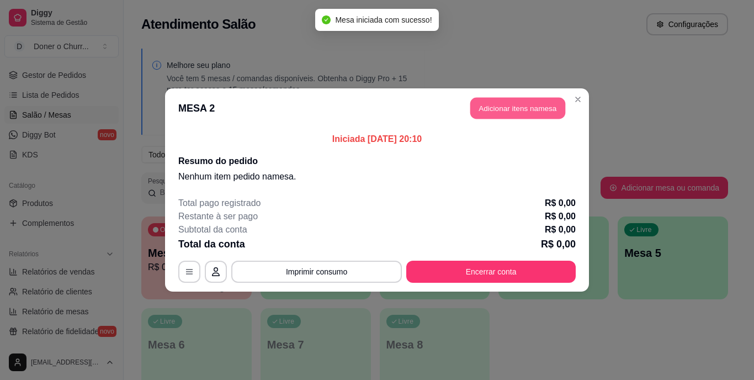
click at [516, 104] on button "Adicionar itens na mesa" at bounding box center [517, 109] width 95 height 22
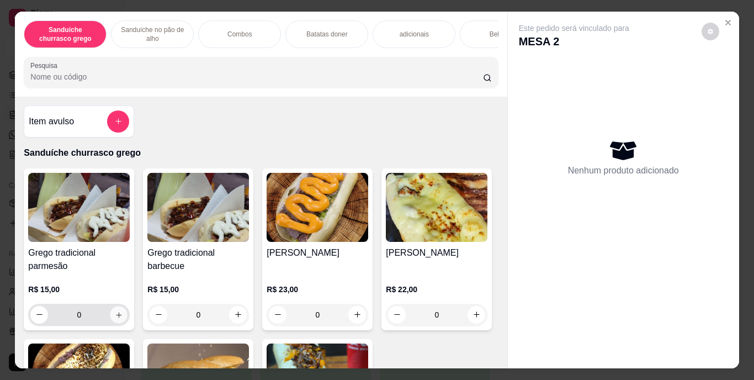
click at [117, 319] on icon "increase-product-quantity" at bounding box center [119, 314] width 8 height 8
type input "1"
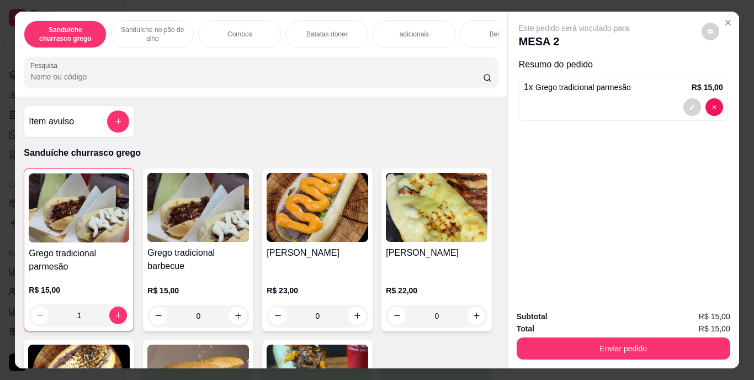
click at [483, 29] on div "Bebidas" at bounding box center [501, 34] width 83 height 28
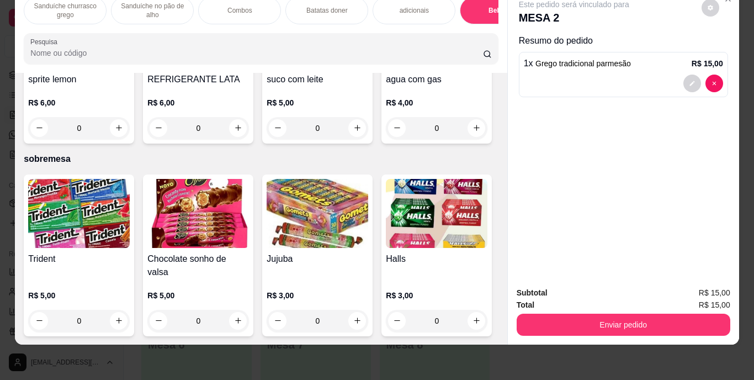
scroll to position [2111, 0]
click at [247, 136] on button "increase-product-quantity" at bounding box center [238, 127] width 17 height 17
type input "1"
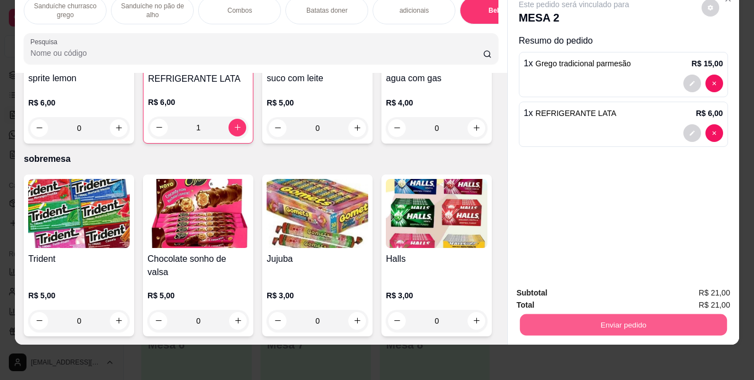
click at [642, 315] on button "Enviar pedido" at bounding box center [623, 325] width 207 height 22
click at [686, 281] on button "Enviar pedido" at bounding box center [701, 289] width 61 height 20
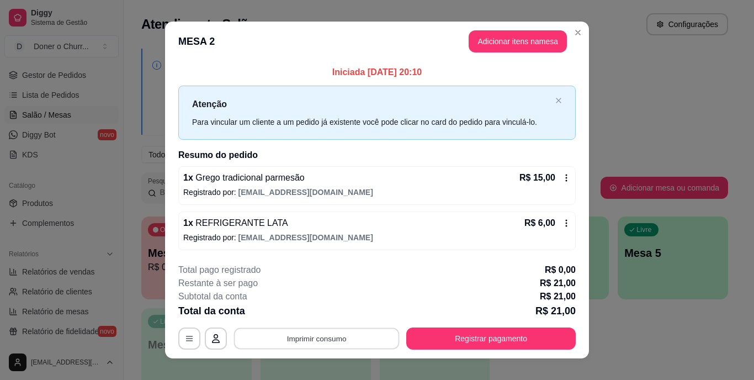
click at [334, 339] on button "Imprimir consumo" at bounding box center [317, 338] width 166 height 22
click at [332, 313] on button "IMPRESSORA" at bounding box center [316, 313] width 80 height 18
click at [308, 343] on button "Imprimir consumo" at bounding box center [317, 338] width 166 height 22
click at [326, 316] on button "IMPRESSORA" at bounding box center [315, 312] width 77 height 17
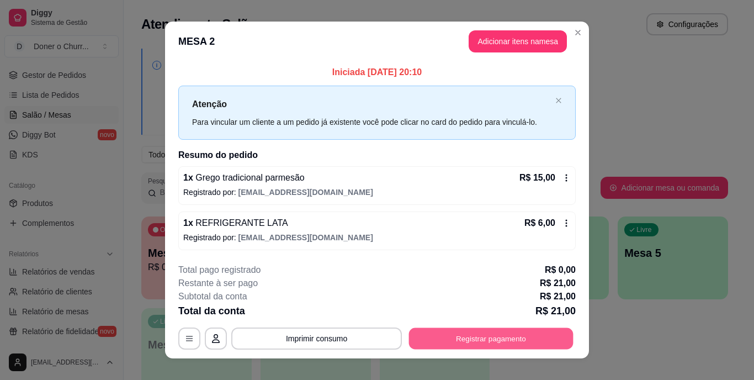
click at [479, 335] on button "Registrar pagamento" at bounding box center [491, 338] width 165 height 22
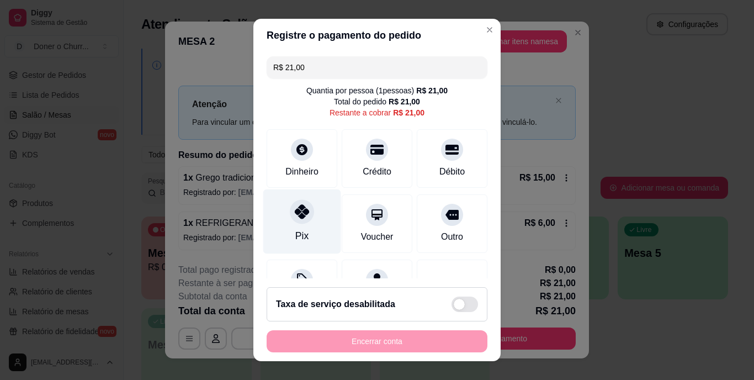
click at [308, 205] on div "Pix" at bounding box center [302, 221] width 78 height 65
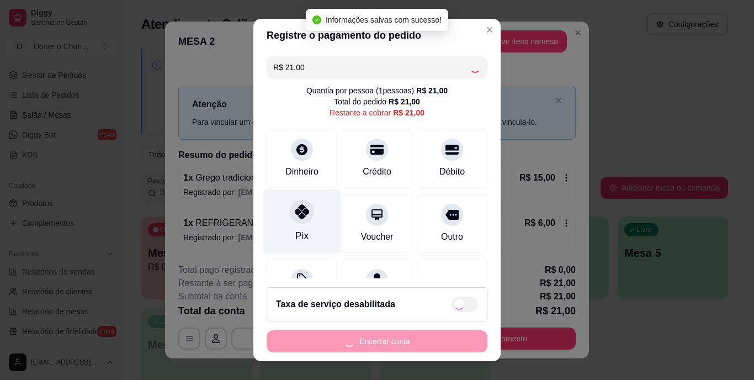
type input "R$ 0,00"
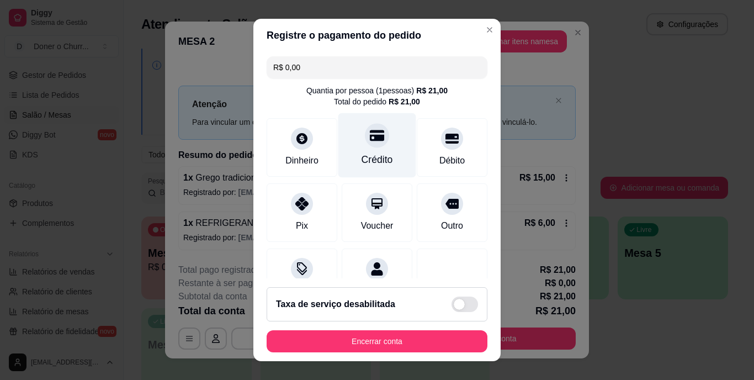
scroll to position [104, 0]
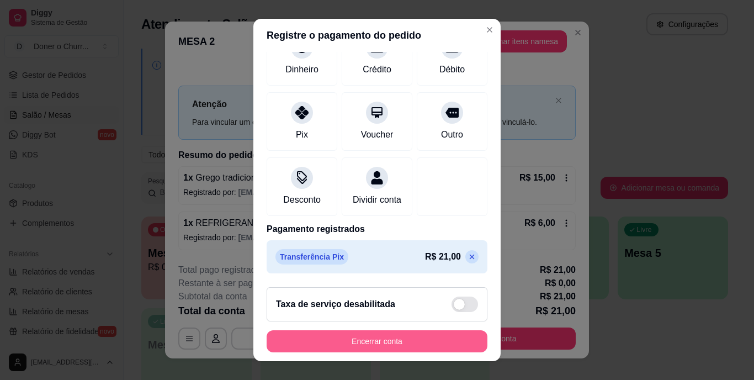
click at [437, 341] on button "Encerrar conta" at bounding box center [377, 341] width 221 height 22
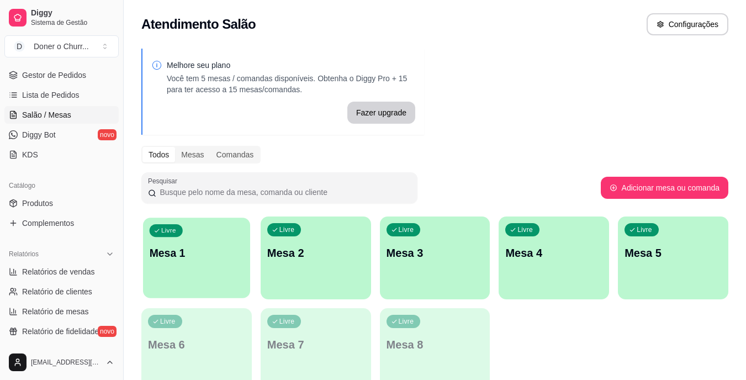
click at [234, 220] on div "Livre Mesa 1" at bounding box center [196, 251] width 107 height 67
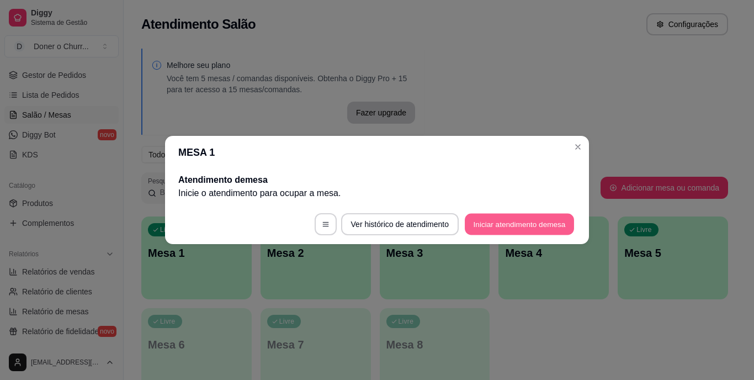
click at [494, 216] on button "Iniciar atendimento de mesa" at bounding box center [519, 225] width 109 height 22
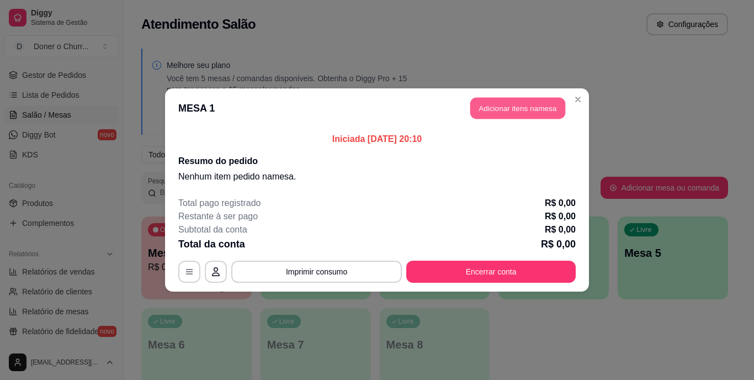
click at [488, 110] on button "Adicionar itens na mesa" at bounding box center [517, 109] width 95 height 22
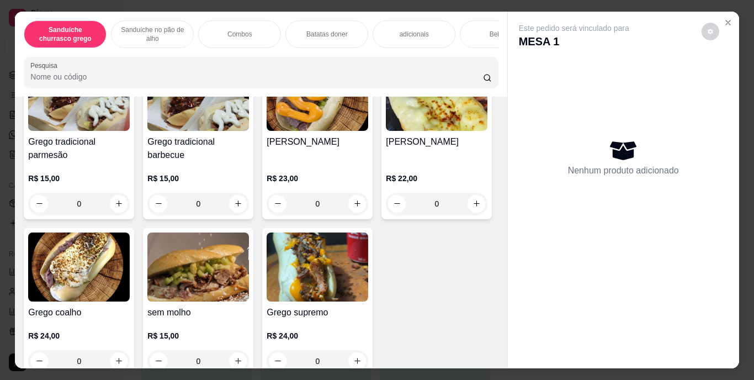
scroll to position [110, 0]
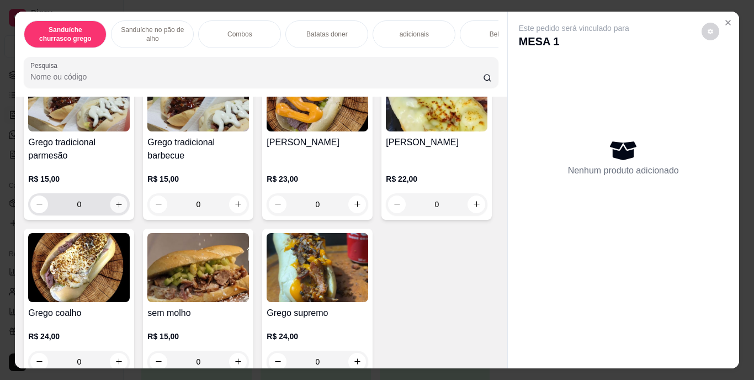
click at [110, 211] on button "increase-product-quantity" at bounding box center [118, 203] width 17 height 17
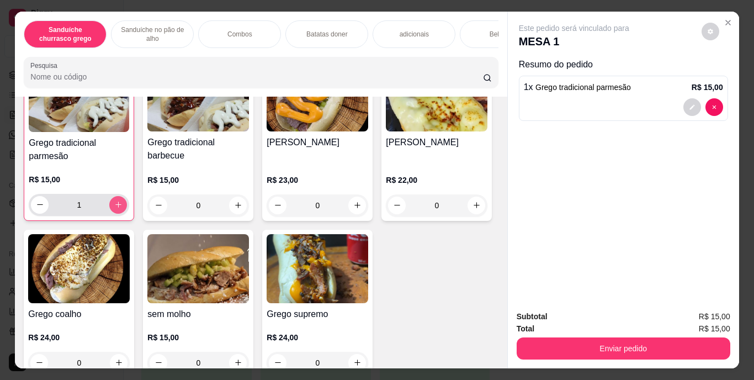
scroll to position [111, 0]
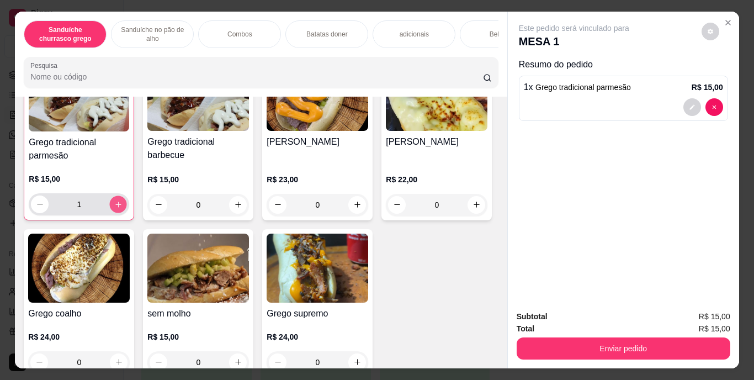
click at [110, 208] on button "increase-product-quantity" at bounding box center [118, 203] width 17 height 17
type input "2"
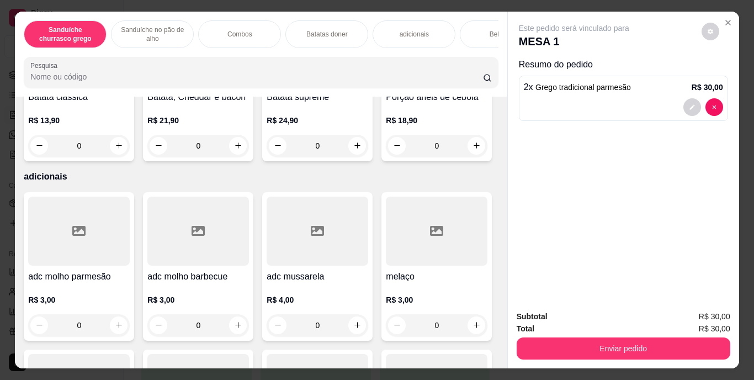
scroll to position [1160, 0]
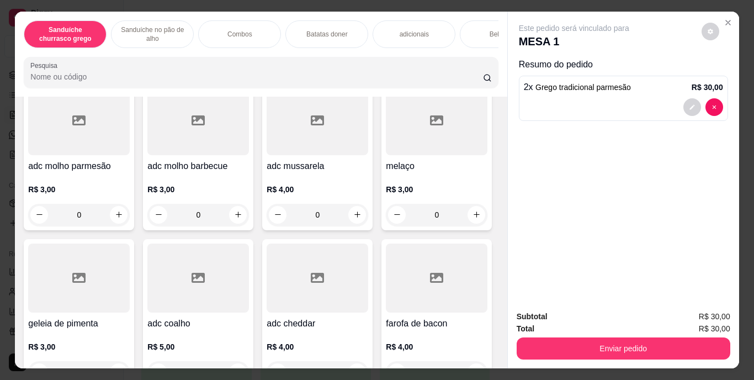
click at [447, 29] on div "adicionais" at bounding box center [414, 34] width 83 height 28
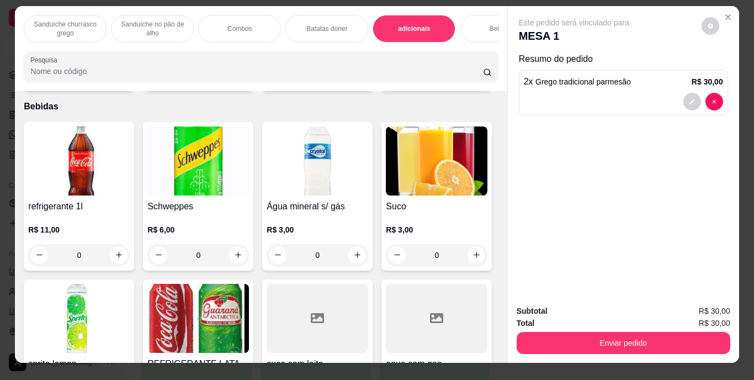
scroll to position [0, 0]
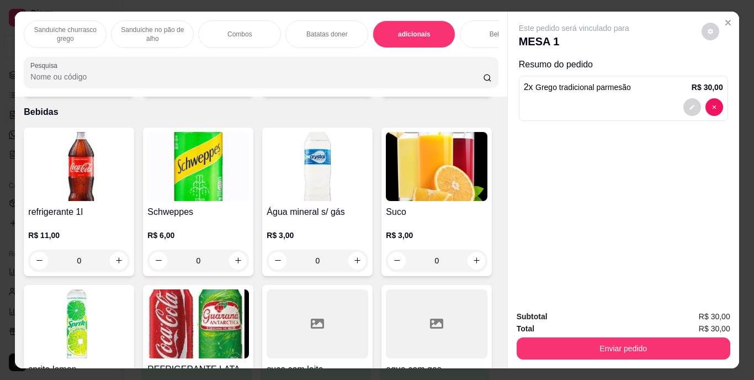
click at [485, 20] on div "Bebidas" at bounding box center [501, 34] width 83 height 28
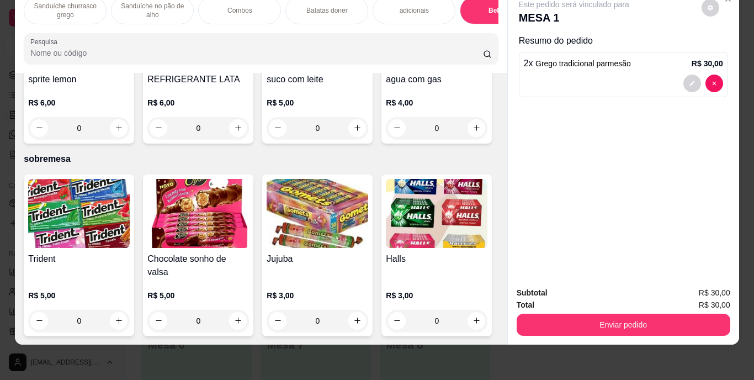
type input "1"
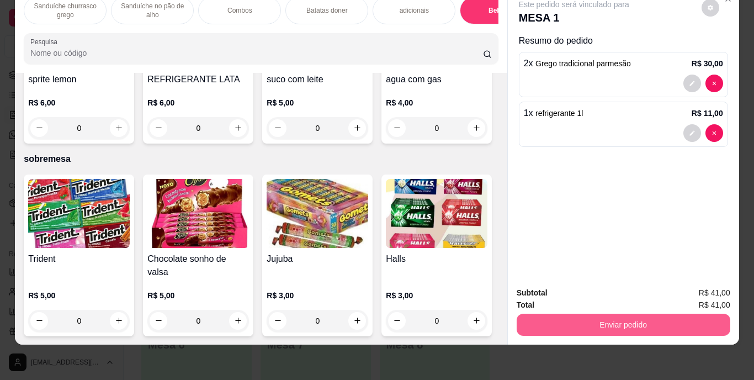
click at [674, 314] on button "Enviar pedido" at bounding box center [624, 325] width 214 height 22
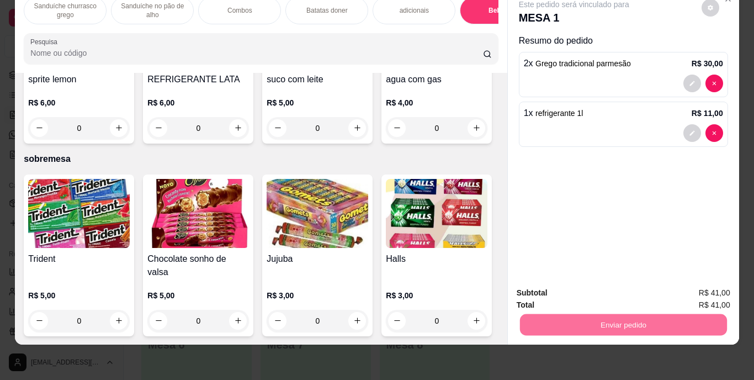
click at [680, 288] on button "Enviar pedido" at bounding box center [701, 288] width 62 height 21
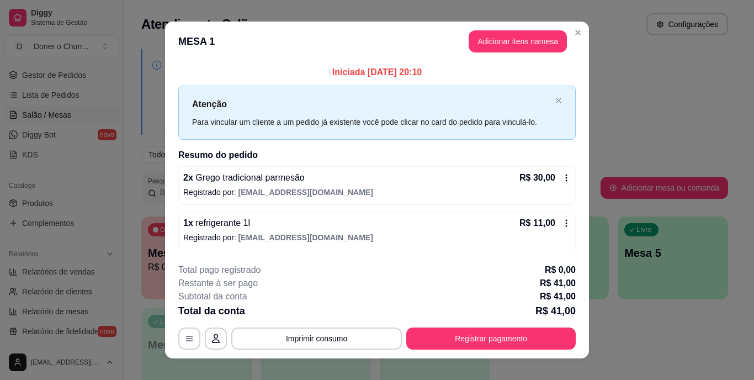
click at [339, 325] on div "**********" at bounding box center [377, 306] width 398 height 86
click at [339, 332] on button "Imprimir consumo" at bounding box center [316, 338] width 171 height 22
click at [319, 316] on button "IMPRESSORA" at bounding box center [316, 313] width 80 height 18
click at [346, 332] on button "Imprimir consumo" at bounding box center [316, 338] width 171 height 22
click at [334, 315] on button "IMPRESSORA" at bounding box center [315, 312] width 77 height 17
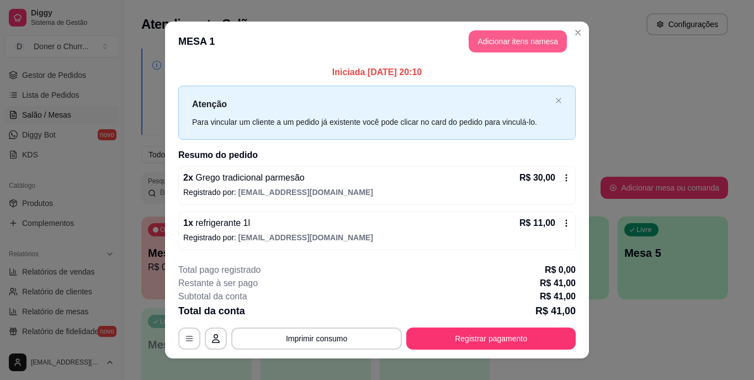
click at [518, 43] on button "Adicionar itens na mesa" at bounding box center [518, 41] width 98 height 22
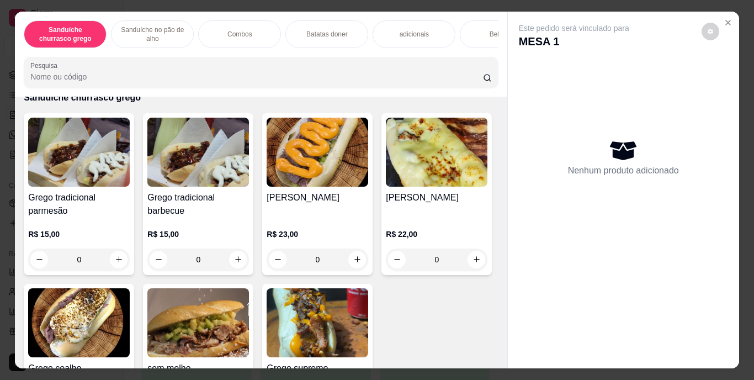
scroll to position [0, 0]
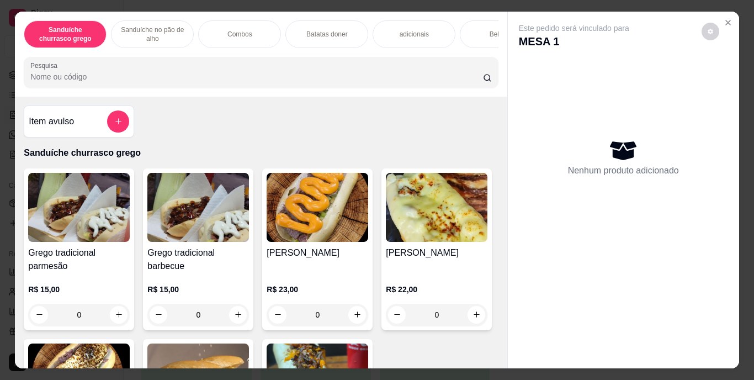
click at [345, 29] on div "Batatas doner" at bounding box center [326, 34] width 83 height 28
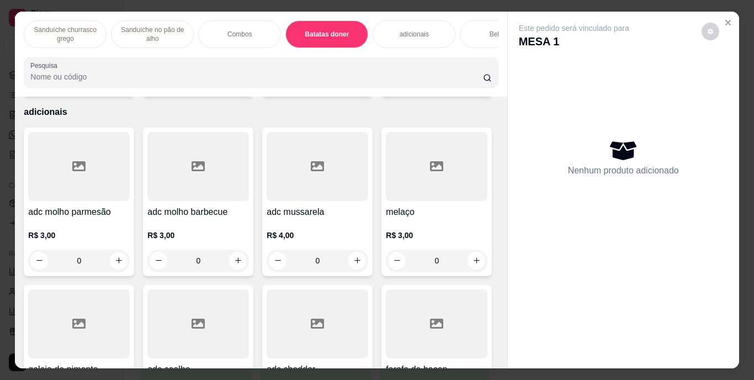
scroll to position [28, 0]
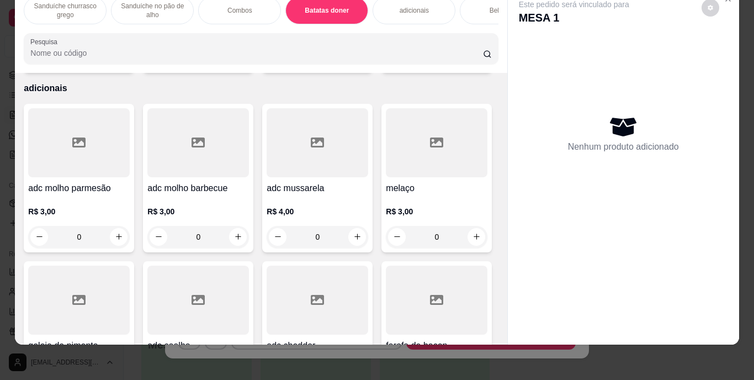
click at [120, 66] on button "increase-product-quantity" at bounding box center [118, 57] width 17 height 17
type input "1"
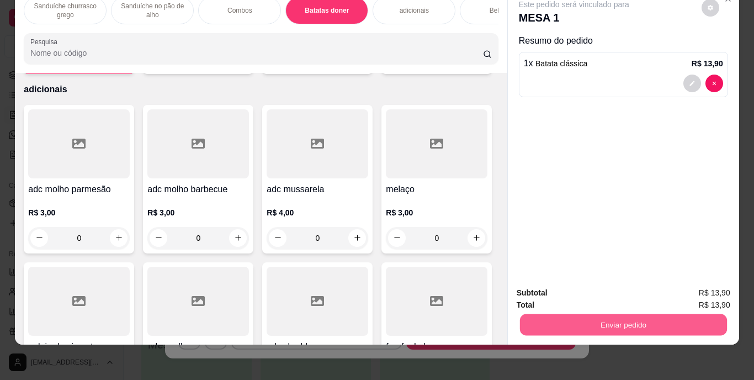
click at [586, 314] on button "Enviar pedido" at bounding box center [623, 325] width 207 height 22
click at [707, 289] on button "Enviar pedido" at bounding box center [701, 289] width 62 height 21
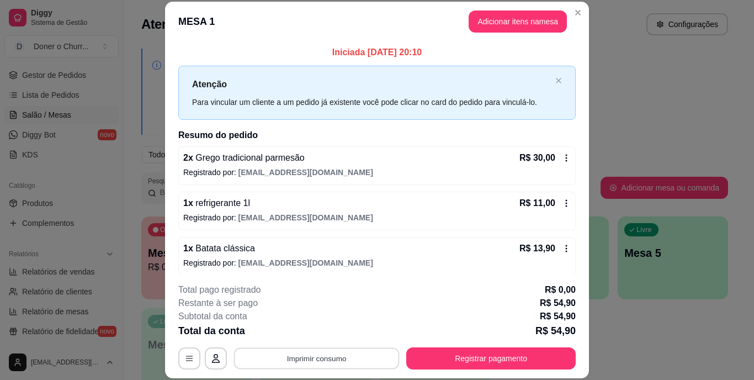
click at [358, 356] on button "Imprimir consumo" at bounding box center [317, 358] width 166 height 22
click at [329, 330] on button "IMPRESSORA" at bounding box center [316, 333] width 80 height 18
click at [288, 358] on button "Imprimir consumo" at bounding box center [316, 358] width 171 height 22
click at [320, 329] on button "IMPRESSORA" at bounding box center [315, 332] width 77 height 17
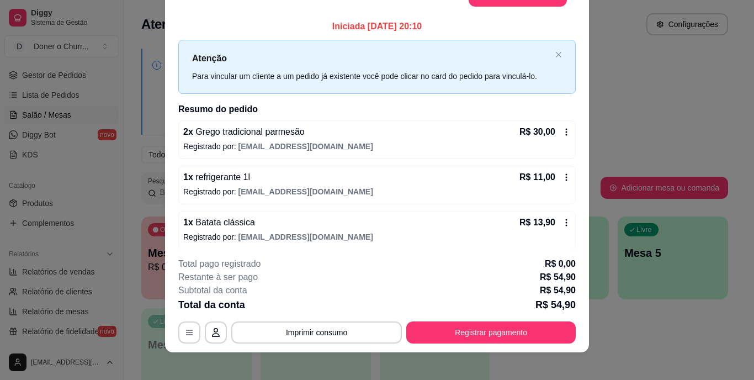
scroll to position [34, 0]
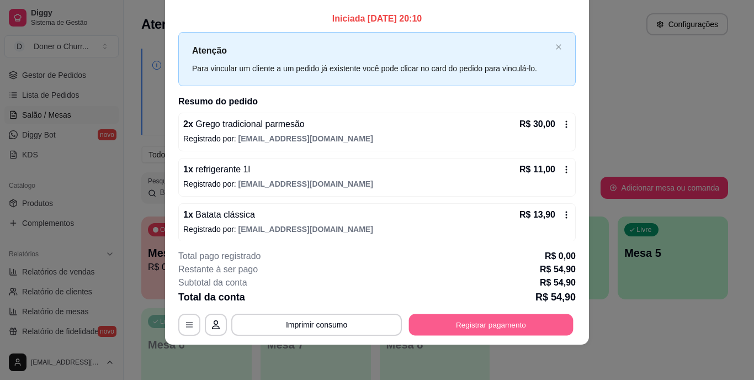
click at [457, 330] on button "Registrar pagamento" at bounding box center [491, 325] width 165 height 22
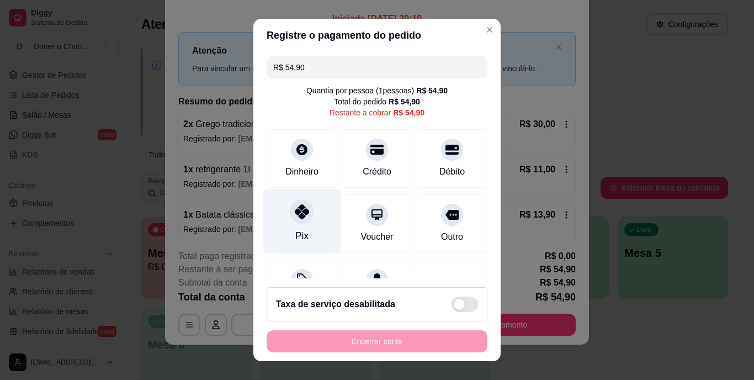
click at [305, 213] on div at bounding box center [302, 212] width 24 height 24
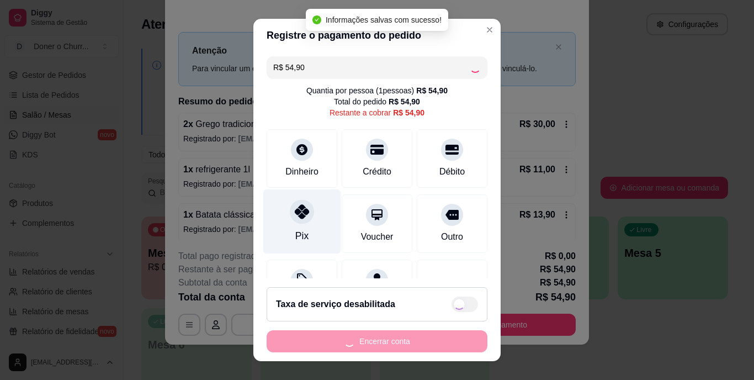
type input "R$ 0,00"
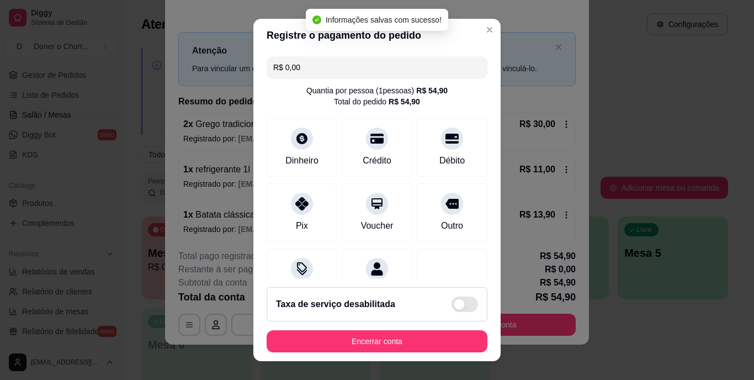
scroll to position [104, 0]
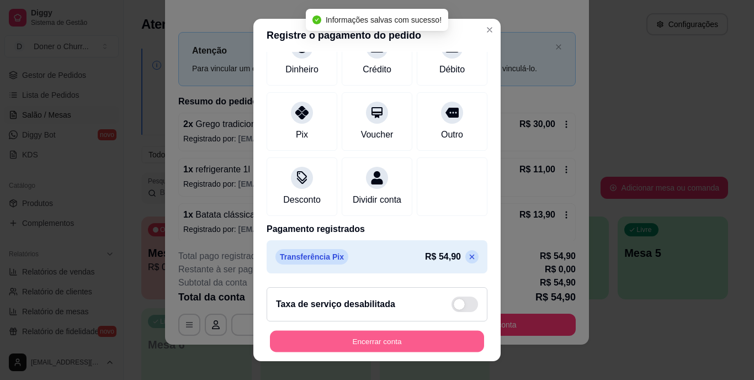
click at [396, 338] on button "Encerrar conta" at bounding box center [377, 341] width 214 height 22
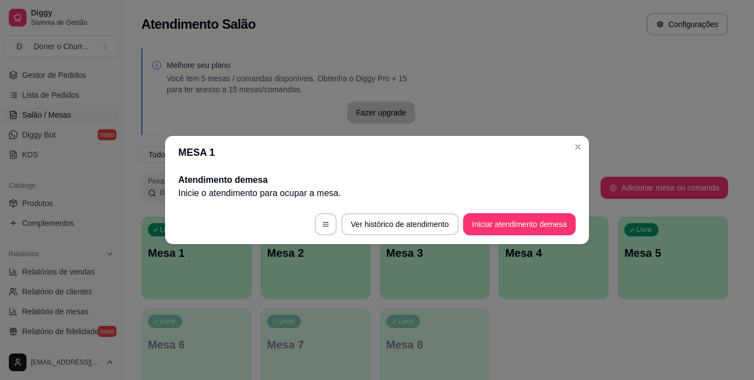
scroll to position [0, 0]
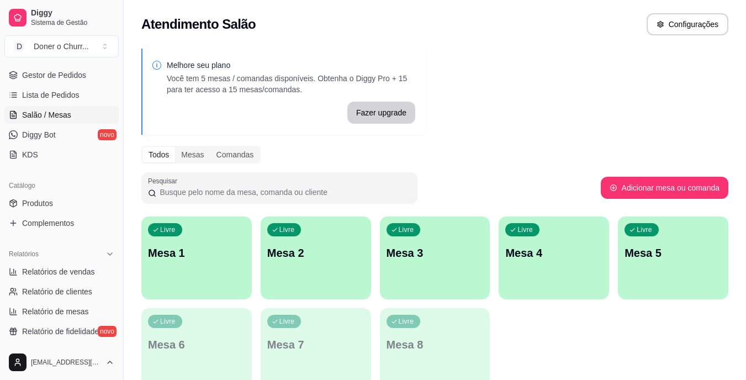
click at [411, 231] on p "Livre" at bounding box center [406, 229] width 15 height 9
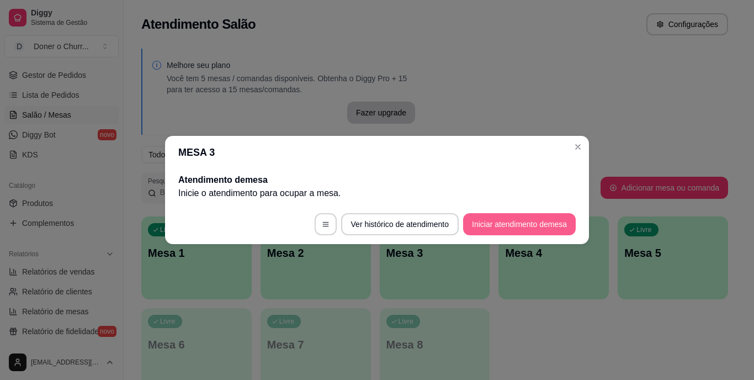
click at [520, 221] on button "Iniciar atendimento de mesa" at bounding box center [519, 224] width 113 height 22
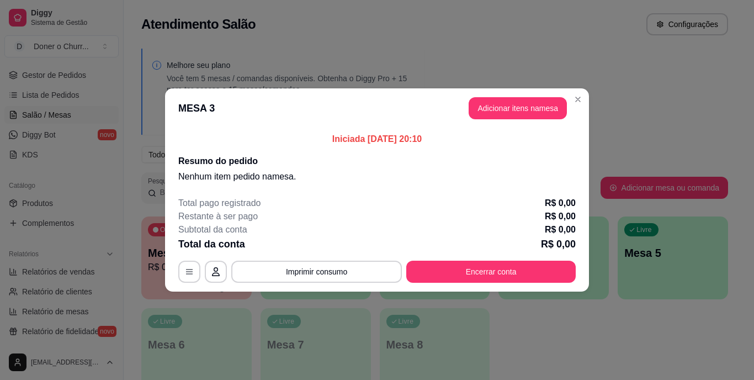
click at [356, 240] on div "MESA 3 Adicionar itens na mesa Iniciada [DATE] 20:10 Resumo do pedido Nenhum it…" at bounding box center [377, 190] width 754 height 380
click at [522, 97] on header "MESA 3 Adicionar itens na mesa" at bounding box center [377, 108] width 424 height 40
click at [514, 102] on button "Adicionar itens na mesa" at bounding box center [518, 108] width 98 height 22
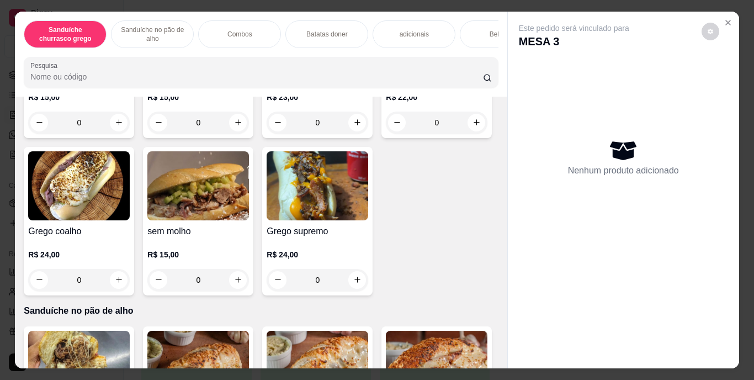
scroll to position [221, 0]
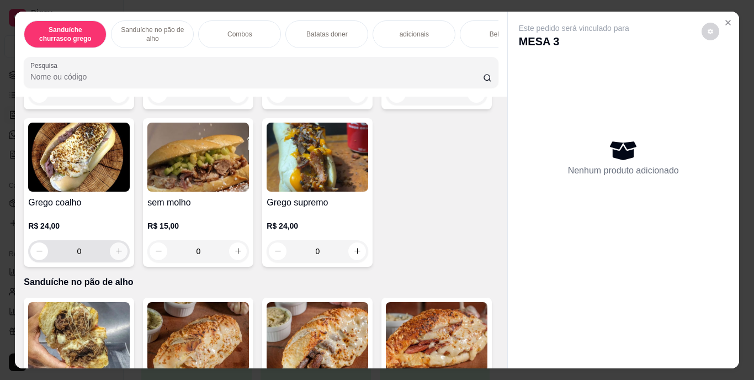
click at [123, 255] on icon "increase-product-quantity" at bounding box center [119, 251] width 8 height 8
type input "1"
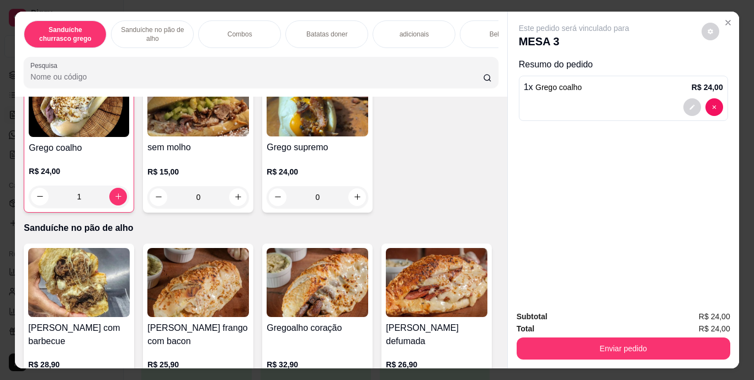
click at [163, 25] on p "Sanduíche no pão de alho" at bounding box center [152, 34] width 64 height 18
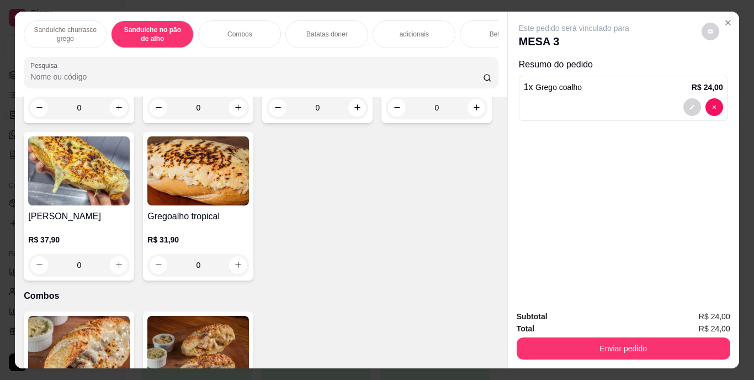
scroll to position [28, 0]
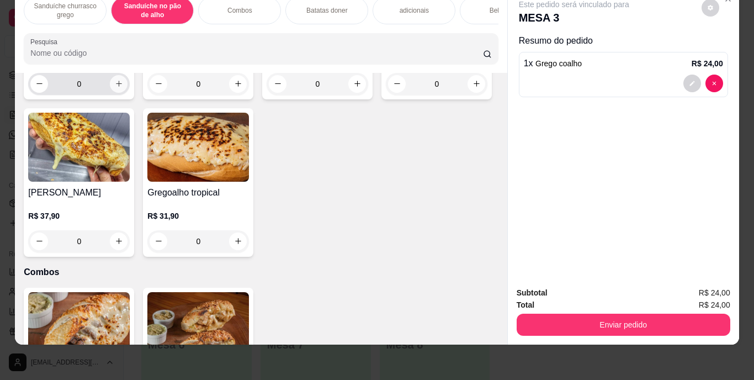
click at [110, 93] on button "increase-product-quantity" at bounding box center [119, 84] width 18 height 18
type input "1"
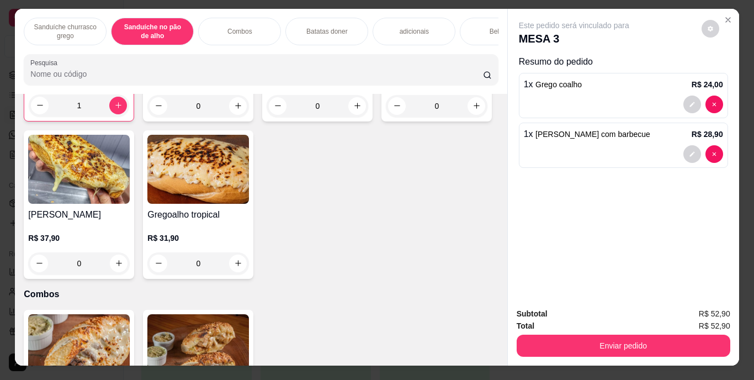
scroll to position [0, 0]
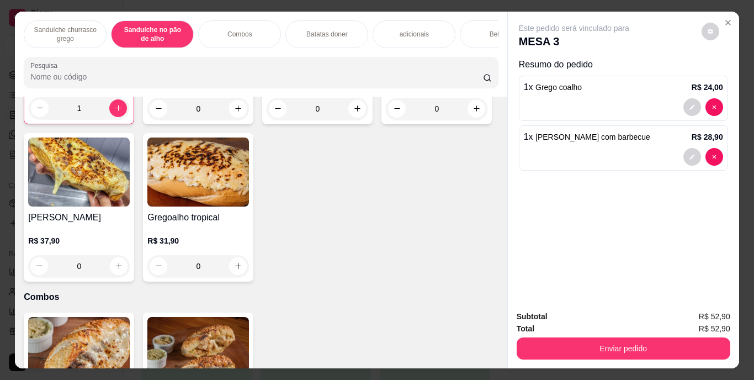
click at [483, 23] on div "Bebidas" at bounding box center [501, 34] width 83 height 28
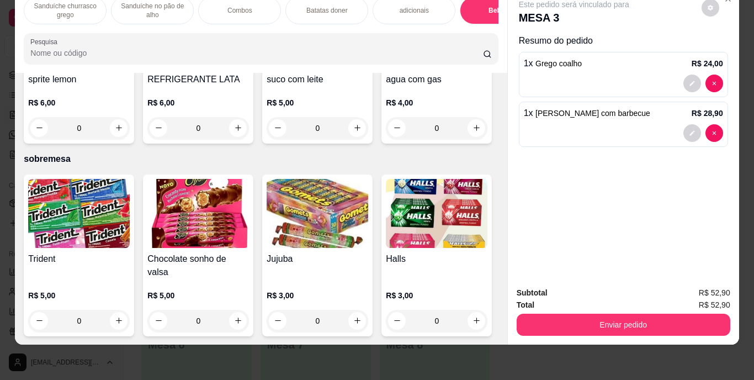
scroll to position [2112, 0]
click at [242, 132] on icon "increase-product-quantity" at bounding box center [238, 128] width 8 height 8
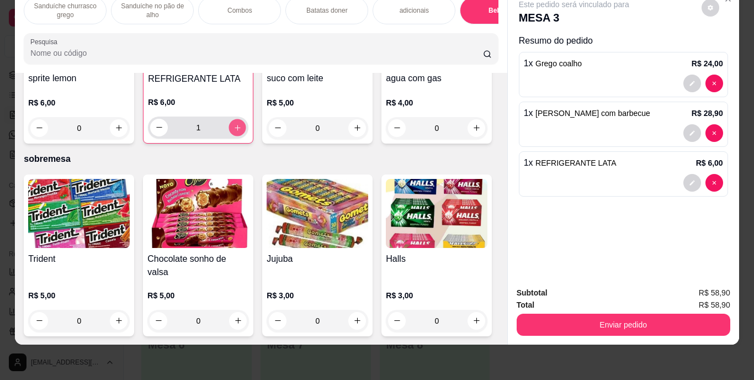
click at [242, 131] on icon "increase-product-quantity" at bounding box center [238, 127] width 8 height 8
type input "2"
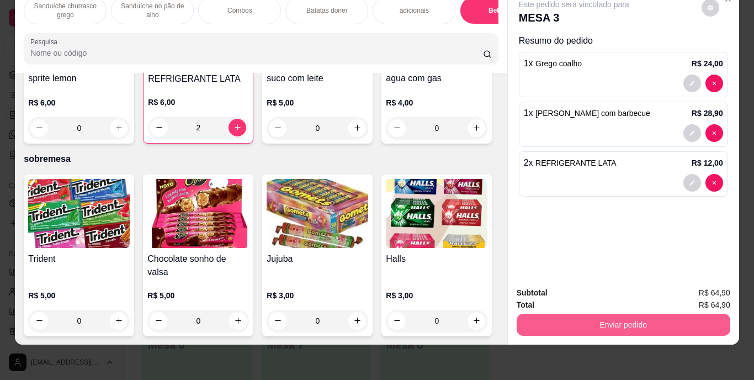
click at [638, 324] on button "Enviar pedido" at bounding box center [624, 325] width 214 height 22
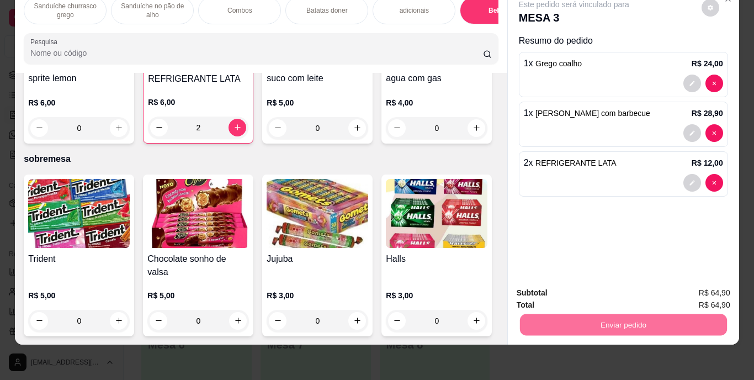
click at [695, 286] on button "Enviar pedido" at bounding box center [701, 289] width 61 height 20
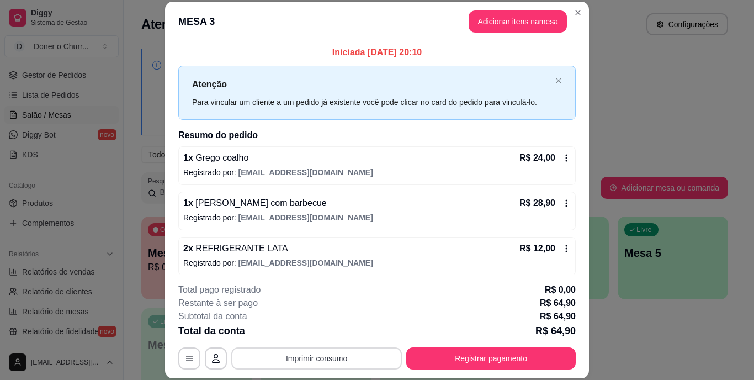
click at [364, 350] on div "**********" at bounding box center [377, 326] width 398 height 86
click at [368, 363] on button "Imprimir consumo" at bounding box center [316, 358] width 171 height 22
click at [334, 335] on button "IMPRESSORA" at bounding box center [315, 332] width 77 height 17
click at [320, 365] on button "Imprimir consumo" at bounding box center [316, 358] width 171 height 22
click at [320, 331] on button "IMPRESSORA" at bounding box center [316, 333] width 80 height 18
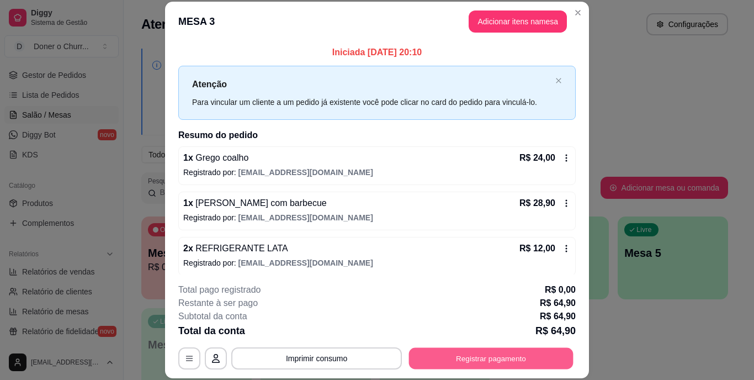
click at [488, 353] on button "Registrar pagamento" at bounding box center [491, 358] width 165 height 22
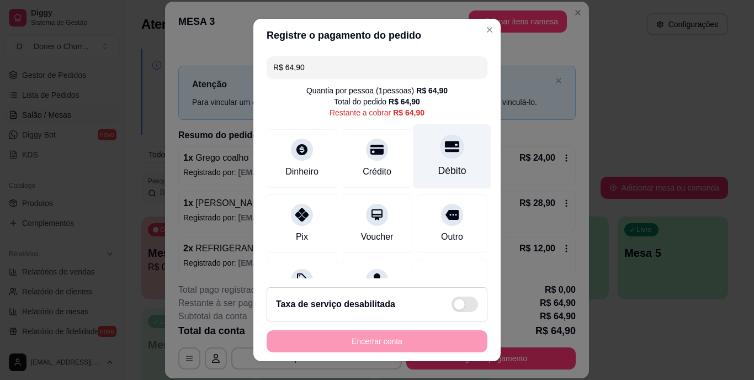
click at [439, 172] on div "Débito" at bounding box center [452, 171] width 28 height 14
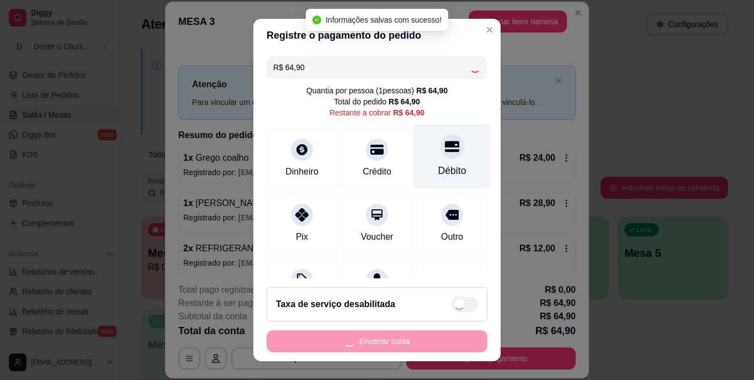
type input "R$ 0,00"
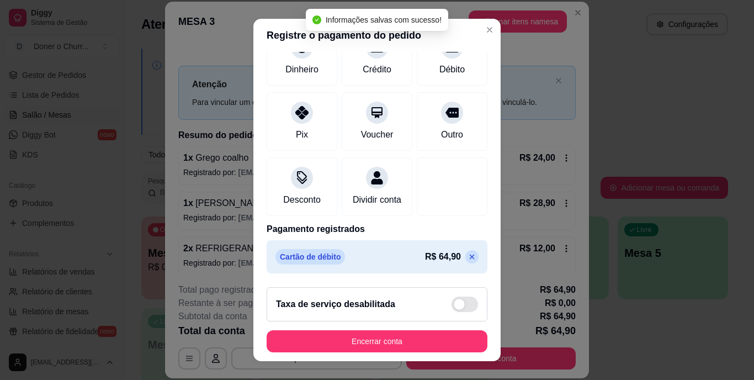
scroll to position [17, 0]
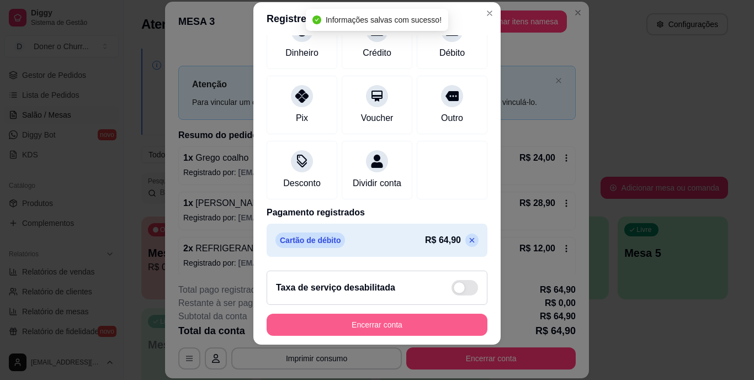
click at [386, 323] on button "Encerrar conta" at bounding box center [377, 325] width 221 height 22
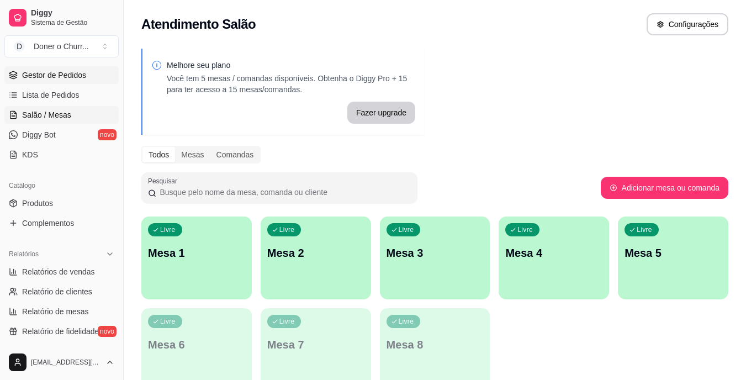
click at [41, 76] on span "Gestor de Pedidos" at bounding box center [54, 75] width 64 height 11
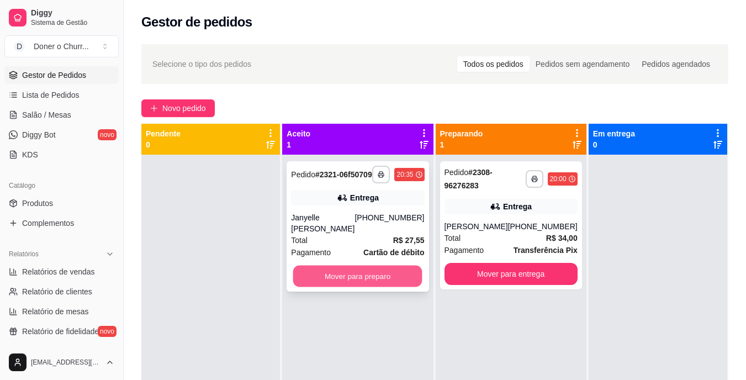
click at [369, 278] on button "Mover para preparo" at bounding box center [357, 277] width 129 height 22
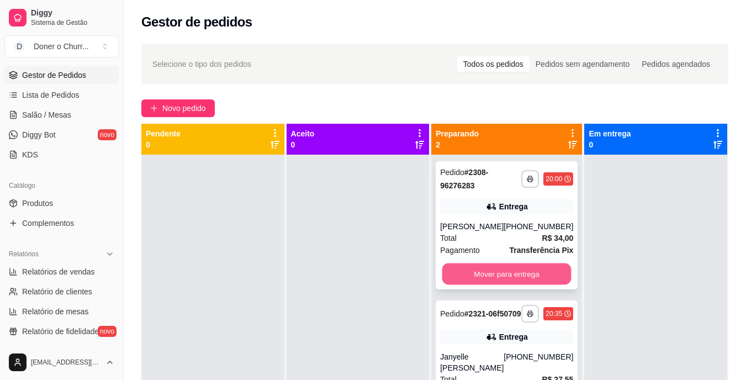
click at [486, 276] on button "Mover para entrega" at bounding box center [506, 274] width 129 height 22
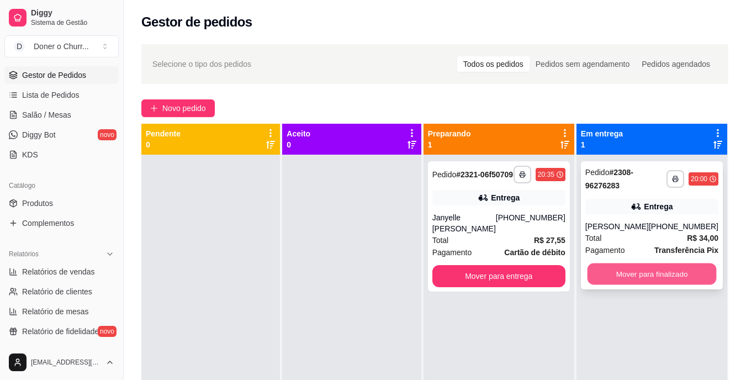
click at [654, 269] on button "Mover para finalizado" at bounding box center [651, 274] width 129 height 22
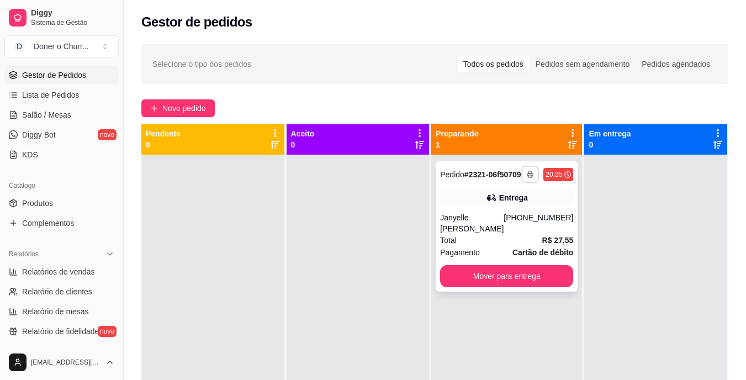
click at [526, 177] on button "button" at bounding box center [530, 175] width 18 height 18
click at [502, 217] on button "IMPRESSORA" at bounding box center [493, 218] width 80 height 18
click at [42, 97] on span "Lista de Pedidos" at bounding box center [50, 94] width 57 height 11
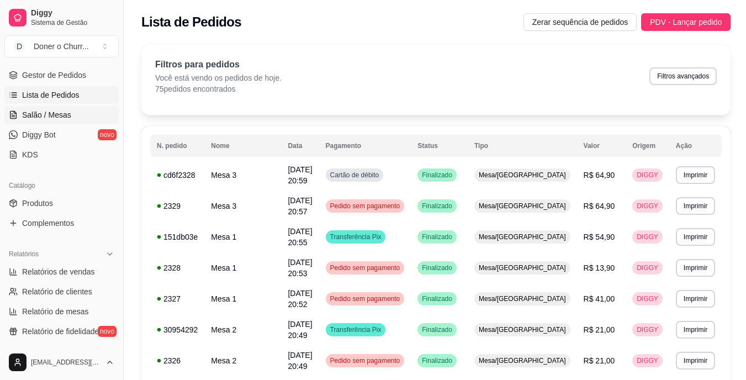
click at [70, 115] on link "Salão / Mesas" at bounding box center [61, 115] width 114 height 18
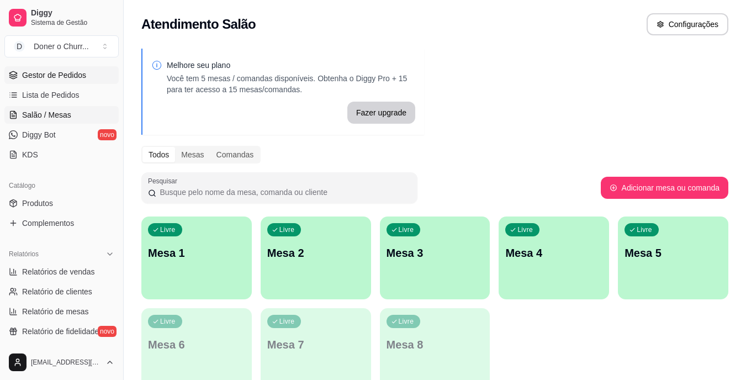
click at [64, 80] on span "Gestor de Pedidos" at bounding box center [54, 75] width 64 height 11
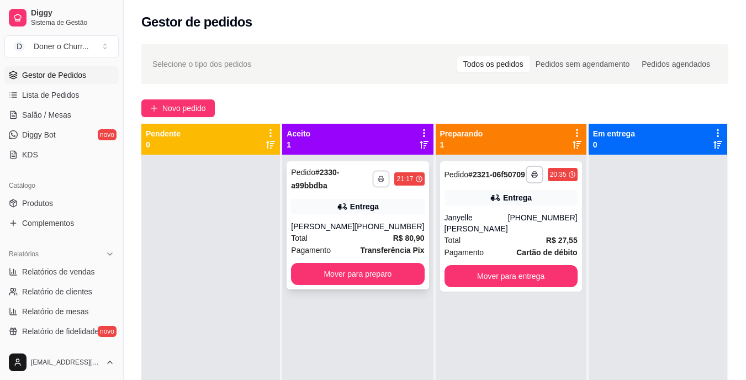
click at [378, 177] on icon "button" at bounding box center [381, 179] width 7 height 7
click at [355, 213] on button "IMPRESSORA" at bounding box center [347, 217] width 77 height 17
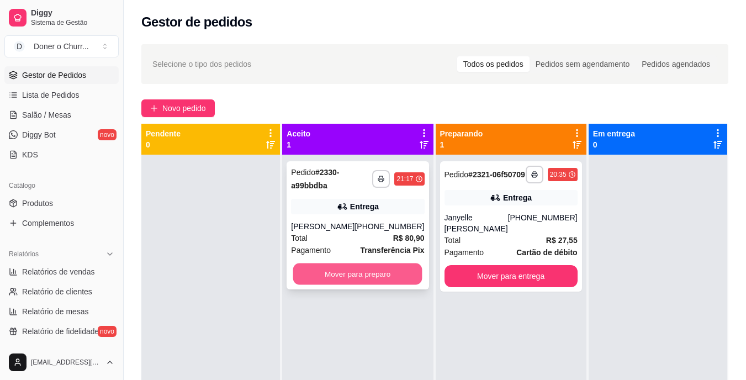
click at [383, 270] on button "Mover para preparo" at bounding box center [357, 274] width 129 height 22
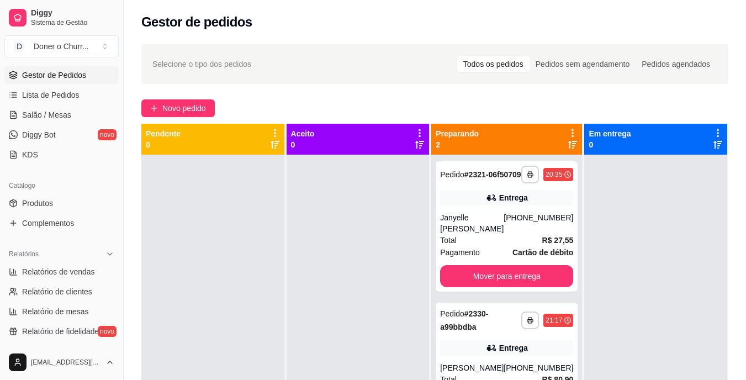
click at [31, 104] on ul "Pedidos balcão (PDV) Gestor de Pedidos Lista de Pedidos Salão / Mesas Diggy Bot…" at bounding box center [61, 104] width 114 height 117
drag, startPoint x: 32, startPoint y: 104, endPoint x: 23, endPoint y: 107, distance: 9.8
click at [23, 107] on link "Salão / Mesas" at bounding box center [61, 115] width 114 height 18
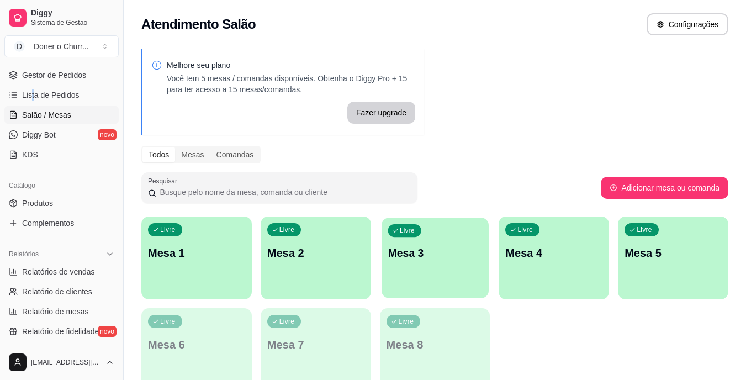
click at [433, 253] on p "Mesa 3" at bounding box center [435, 253] width 94 height 15
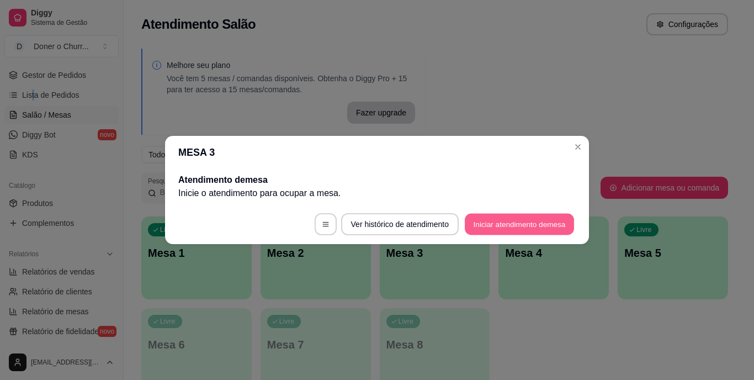
click at [498, 221] on button "Iniciar atendimento de mesa" at bounding box center [519, 225] width 109 height 22
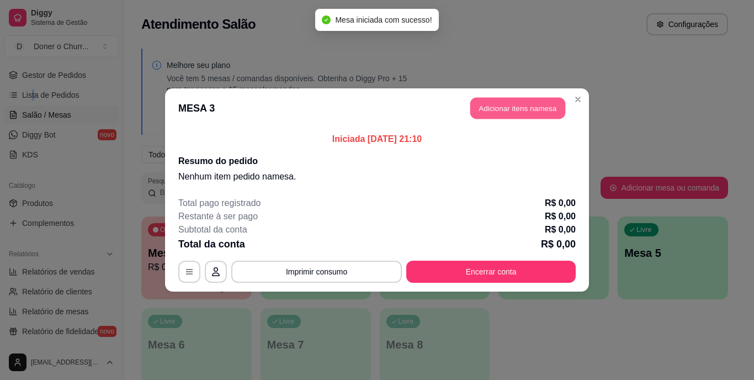
click at [528, 105] on button "Adicionar itens na mesa" at bounding box center [517, 109] width 95 height 22
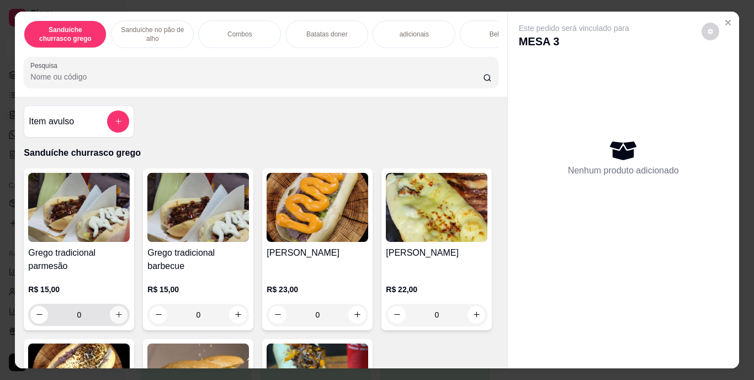
click at [115, 319] on icon "increase-product-quantity" at bounding box center [119, 314] width 8 height 8
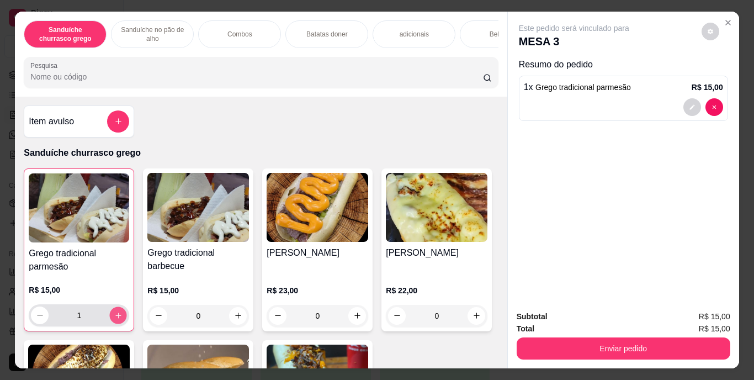
click at [114, 319] on icon "increase-product-quantity" at bounding box center [118, 315] width 8 height 8
type input "2"
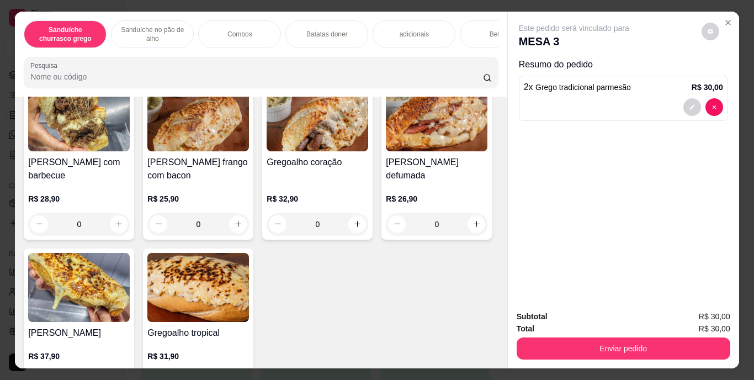
scroll to position [552, 0]
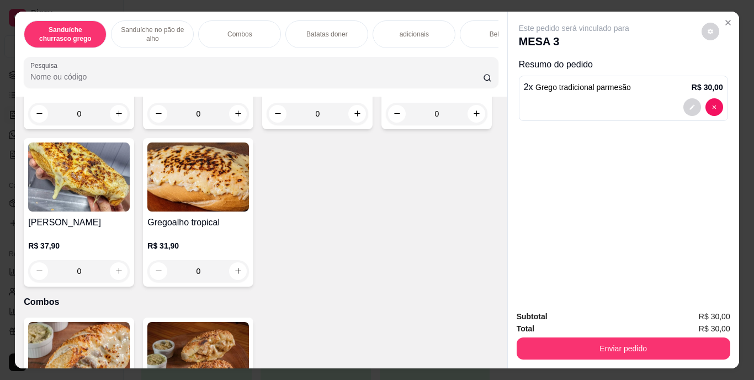
click at [469, 28] on div "Bebidas" at bounding box center [501, 34] width 83 height 28
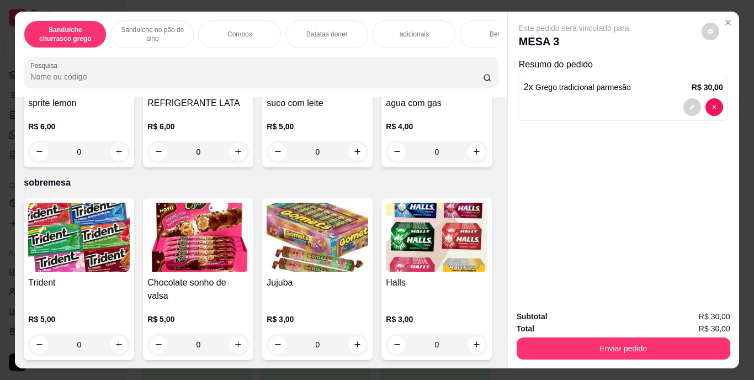
scroll to position [28, 0]
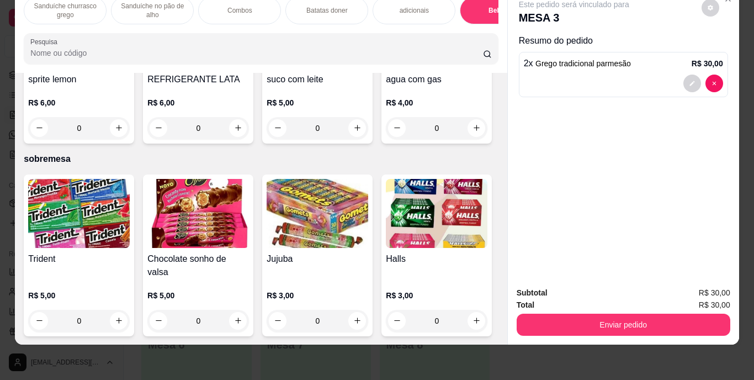
type input "1"
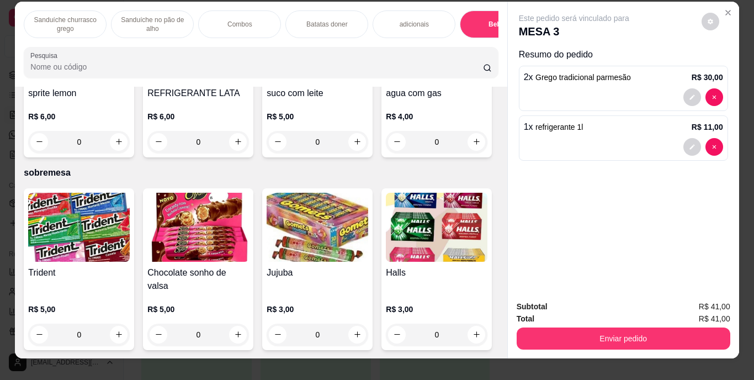
scroll to position [0, 0]
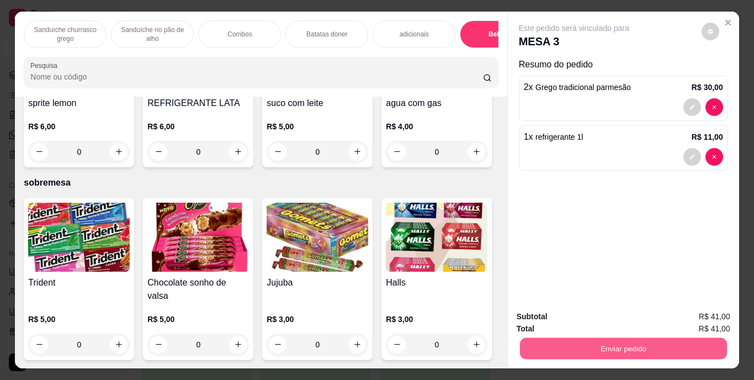
click at [549, 343] on button "Enviar pedido" at bounding box center [623, 349] width 207 height 22
click at [685, 317] on button "Enviar pedido" at bounding box center [701, 317] width 62 height 21
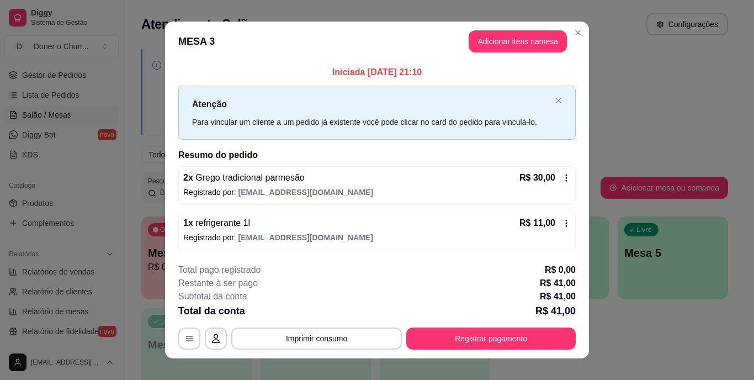
click at [348, 327] on div "**********" at bounding box center [377, 306] width 398 height 86
click at [346, 328] on button "Imprimir consumo" at bounding box center [316, 338] width 171 height 22
click at [336, 314] on button "IMPRESSORA" at bounding box center [316, 313] width 80 height 18
click at [313, 340] on button "Imprimir consumo" at bounding box center [316, 338] width 171 height 22
click at [325, 313] on button "IMPRESSORA" at bounding box center [316, 313] width 80 height 18
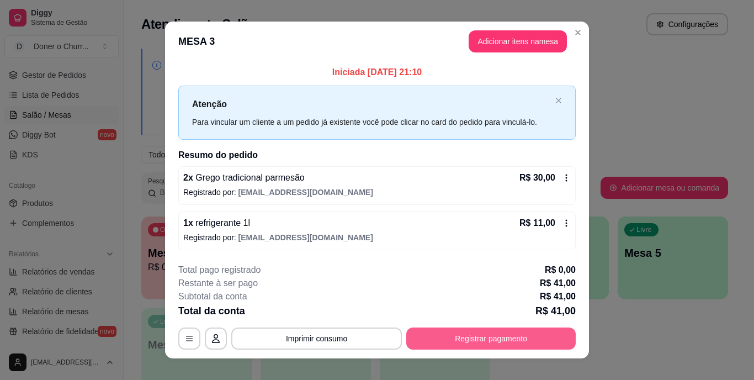
click at [498, 341] on button "Registrar pagamento" at bounding box center [491, 338] width 170 height 22
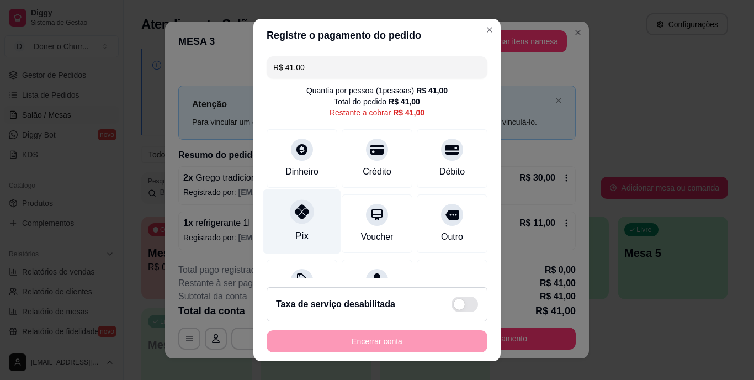
click at [306, 225] on div "Pix" at bounding box center [302, 221] width 78 height 65
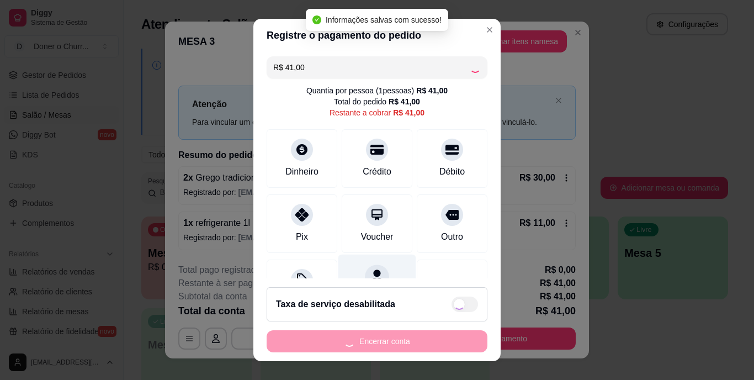
type input "R$ 0,00"
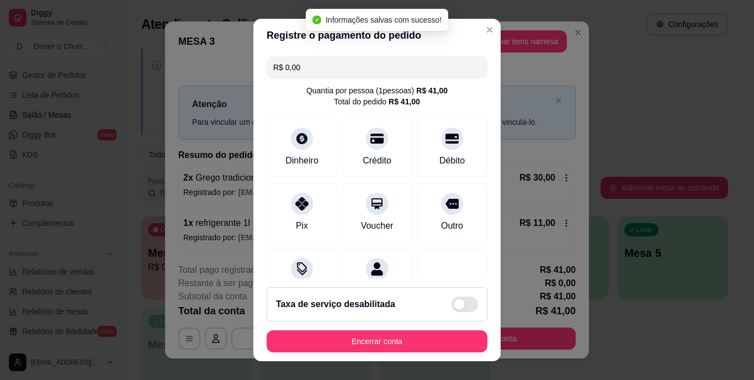
click at [399, 352] on button "Encerrar conta" at bounding box center [377, 341] width 221 height 22
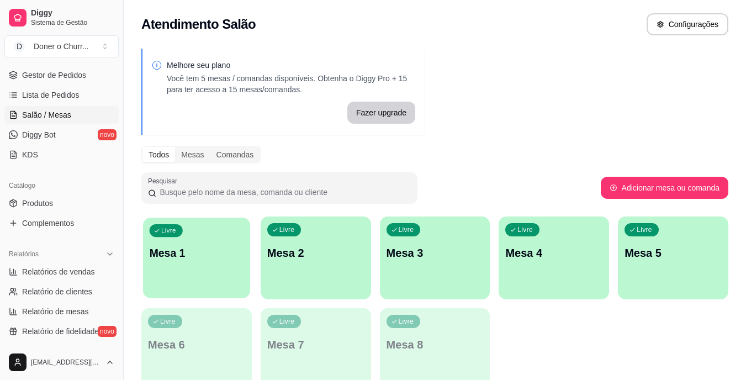
click at [211, 246] on p "Mesa 1" at bounding box center [197, 253] width 94 height 15
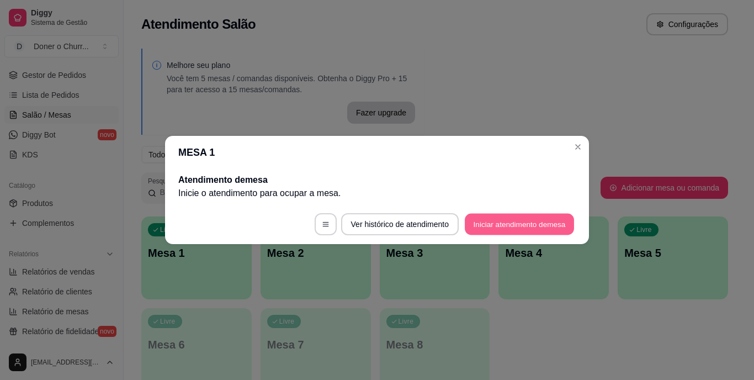
click at [532, 229] on button "Iniciar atendimento de mesa" at bounding box center [519, 225] width 109 height 22
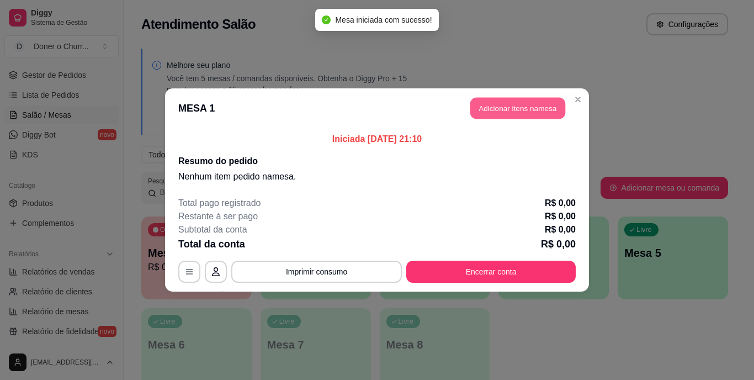
click at [480, 103] on button "Adicionar itens na mesa" at bounding box center [517, 109] width 95 height 22
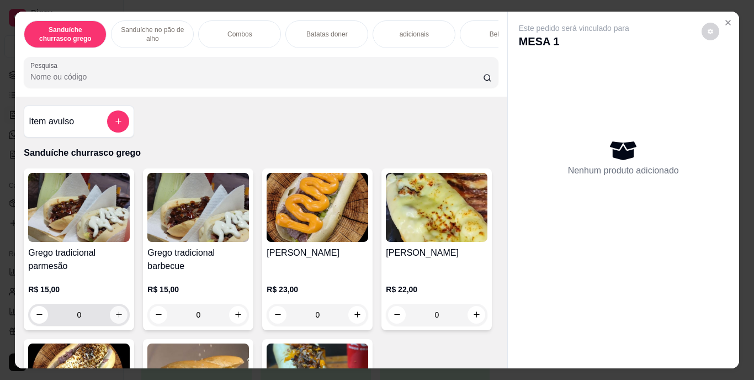
click at [116, 319] on icon "increase-product-quantity" at bounding box center [119, 314] width 8 height 8
type input "1"
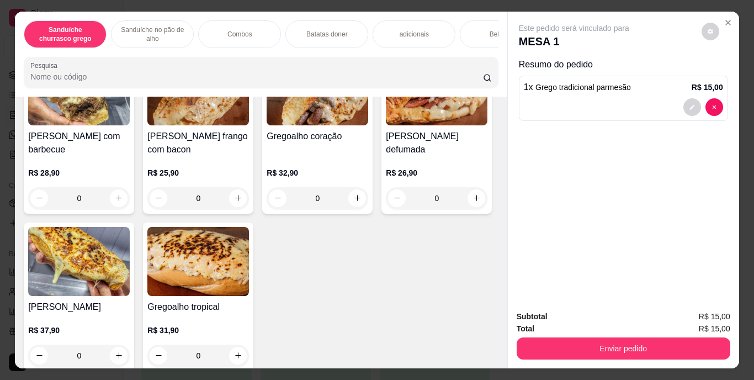
scroll to position [607, 0]
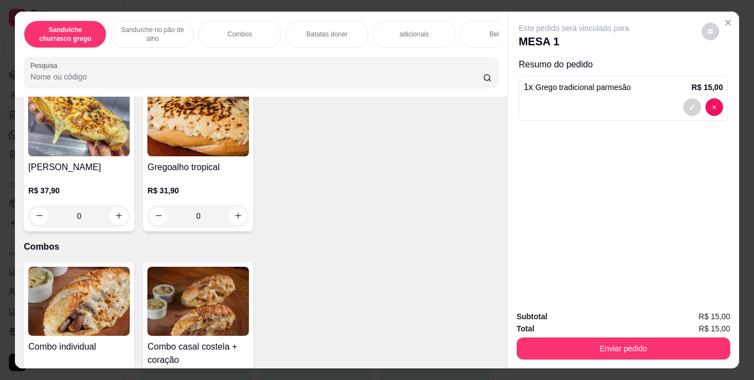
click at [469, 28] on div "Bebidas" at bounding box center [501, 34] width 83 height 28
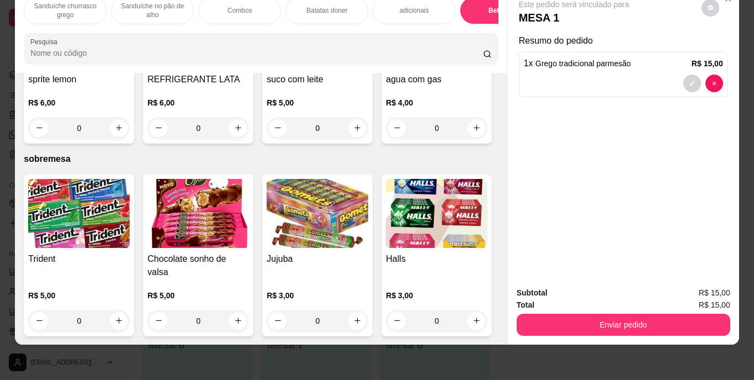
scroll to position [2001, 0]
type input "1"
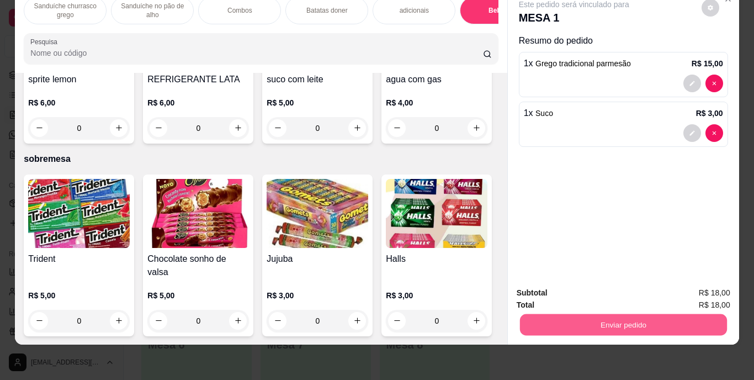
click at [679, 315] on button "Enviar pedido" at bounding box center [623, 325] width 207 height 22
click at [706, 279] on button "Enviar pedido" at bounding box center [701, 289] width 62 height 21
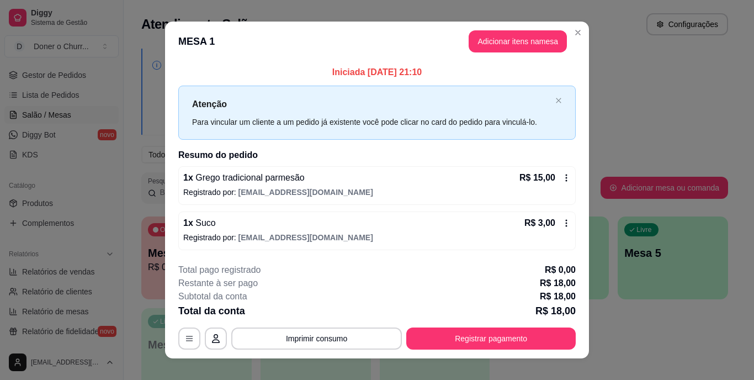
click at [484, 350] on footer "**********" at bounding box center [377, 307] width 424 height 104
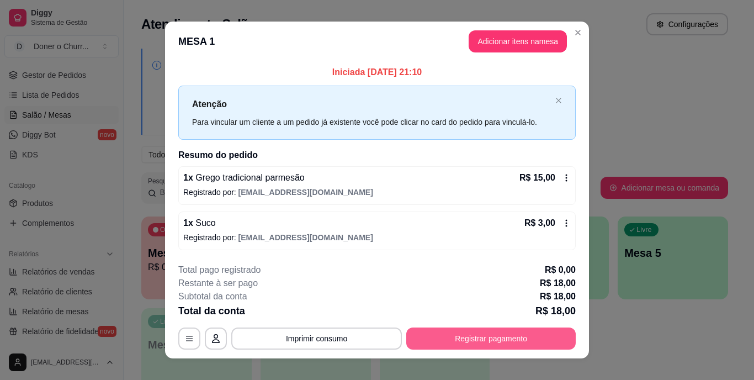
click at [485, 342] on button "Registrar pagamento" at bounding box center [491, 338] width 170 height 22
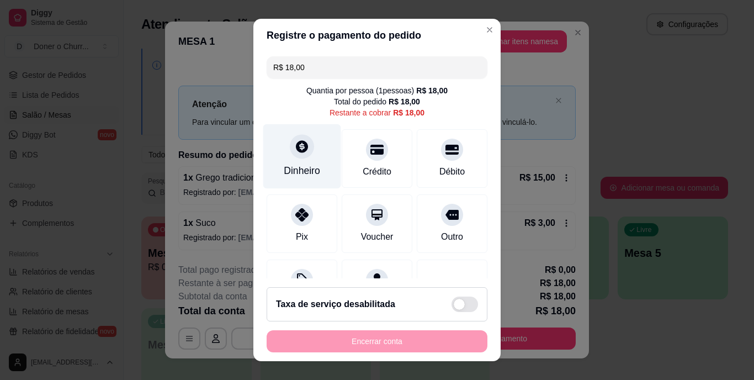
click at [314, 163] on div "Dinheiro" at bounding box center [302, 156] width 78 height 65
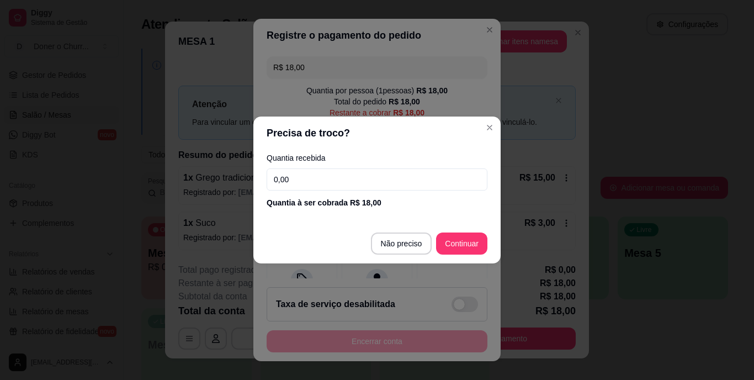
click at [333, 172] on input "0,00" at bounding box center [377, 179] width 221 height 22
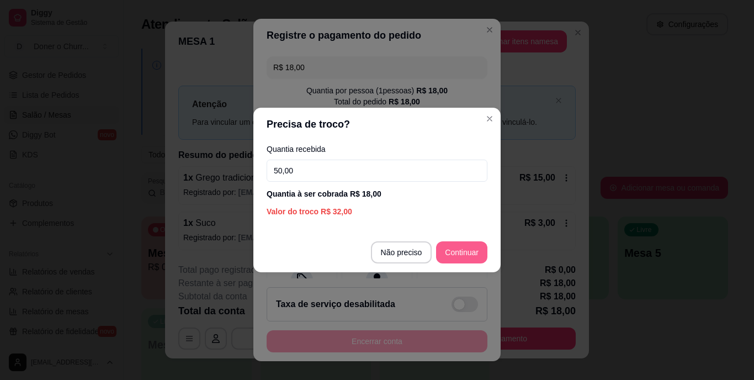
type input "50,00"
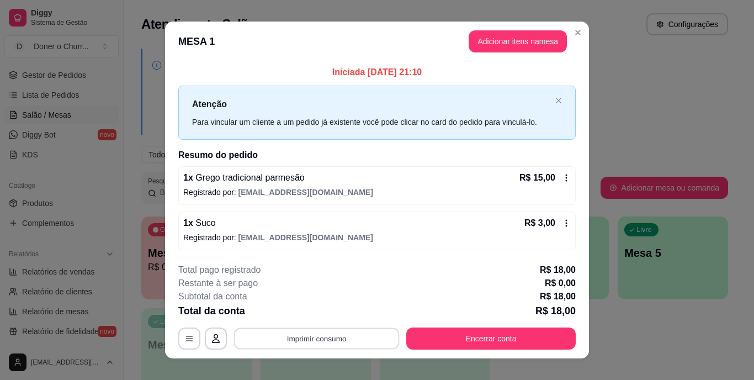
click at [351, 329] on button "Imprimir consumo" at bounding box center [317, 338] width 166 height 22
click at [329, 312] on button "IMPRESSORA" at bounding box center [315, 312] width 77 height 17
click at [280, 326] on div "**********" at bounding box center [377, 306] width 398 height 86
click at [287, 334] on button "Imprimir consumo" at bounding box center [316, 338] width 171 height 22
click at [302, 313] on button "IMPRESSORA" at bounding box center [316, 313] width 80 height 18
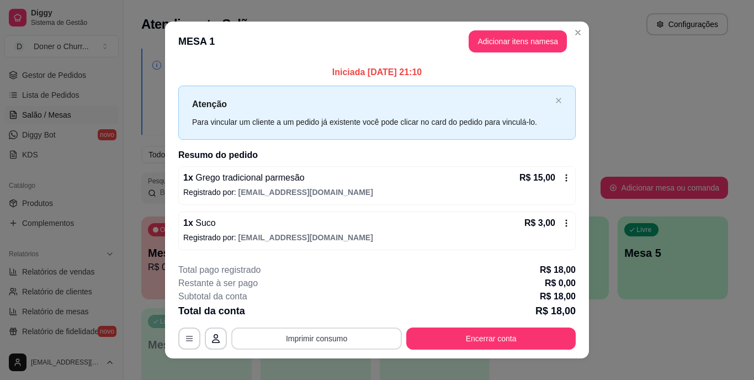
click at [321, 336] on button "Imprimir consumo" at bounding box center [316, 338] width 171 height 22
click at [333, 316] on button "IMPRESSORA" at bounding box center [316, 313] width 80 height 18
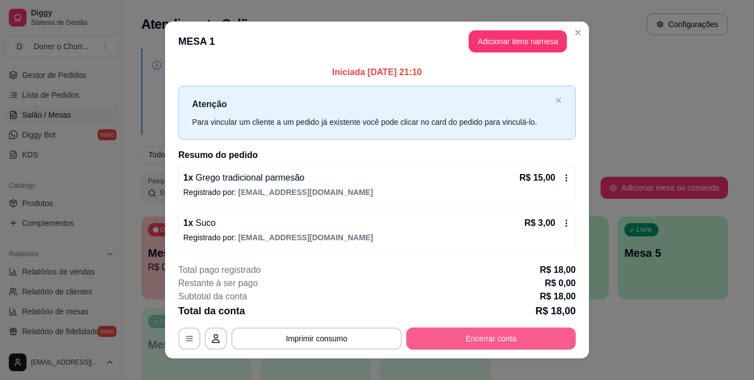
click at [541, 346] on button "Encerrar conta" at bounding box center [491, 338] width 170 height 22
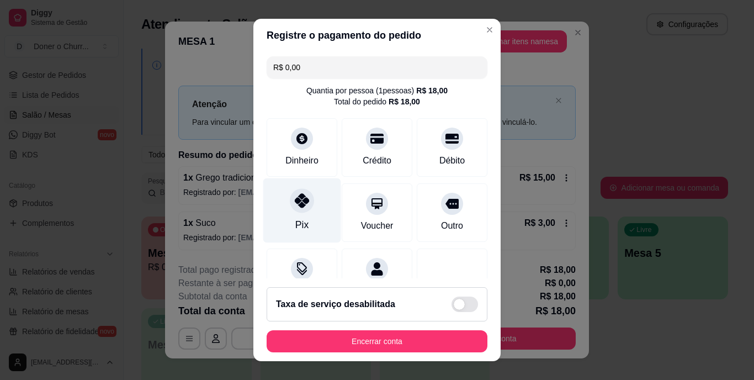
click at [299, 193] on div at bounding box center [302, 201] width 24 height 24
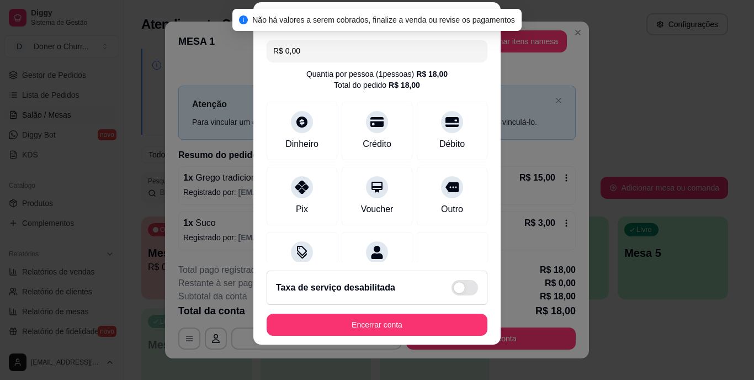
scroll to position [104, 0]
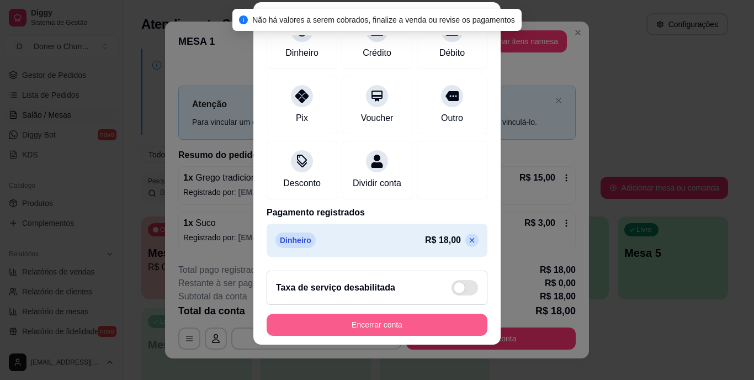
click at [452, 328] on button "Encerrar conta" at bounding box center [377, 325] width 221 height 22
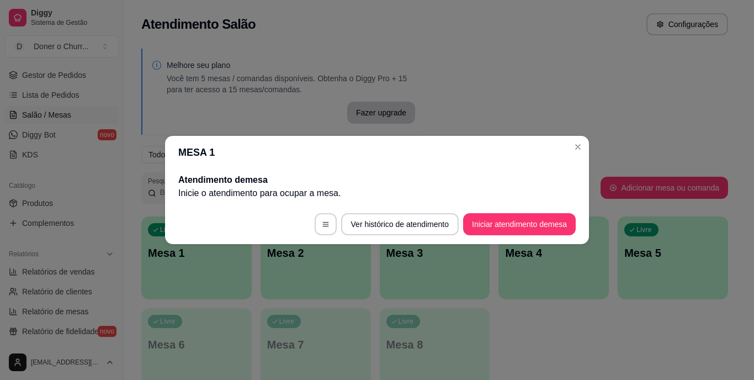
click at [534, 236] on footer "Ver histórico de atendimento Iniciar atendimento de mesa" at bounding box center [377, 224] width 424 height 40
click at [535, 226] on button "Iniciar atendimento de mesa" at bounding box center [519, 225] width 109 height 22
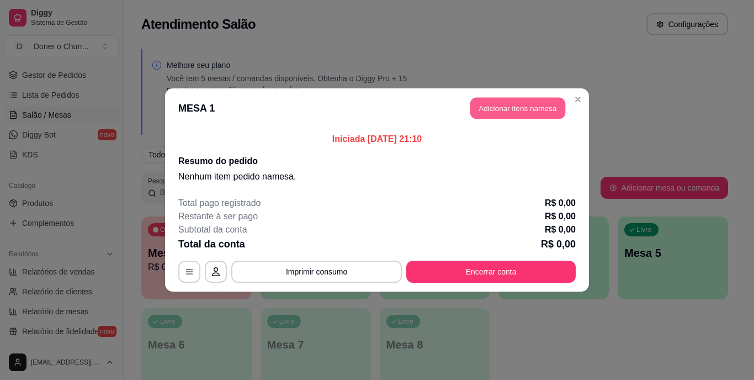
click at [542, 108] on button "Adicionar itens na mesa" at bounding box center [517, 109] width 95 height 22
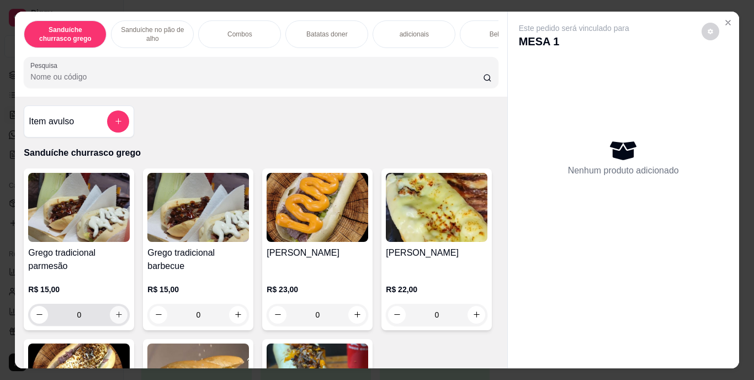
click at [119, 315] on icon "increase-product-quantity" at bounding box center [119, 314] width 8 height 8
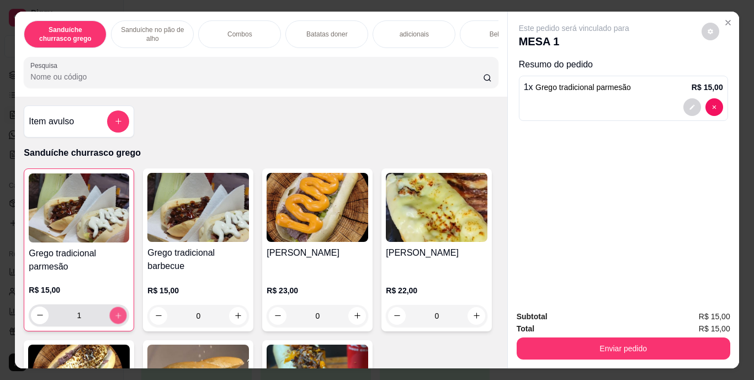
click at [119, 315] on button "increase-product-quantity" at bounding box center [118, 314] width 17 height 17
type input "2"
click at [347, 27] on div "Batatas doner" at bounding box center [326, 34] width 83 height 28
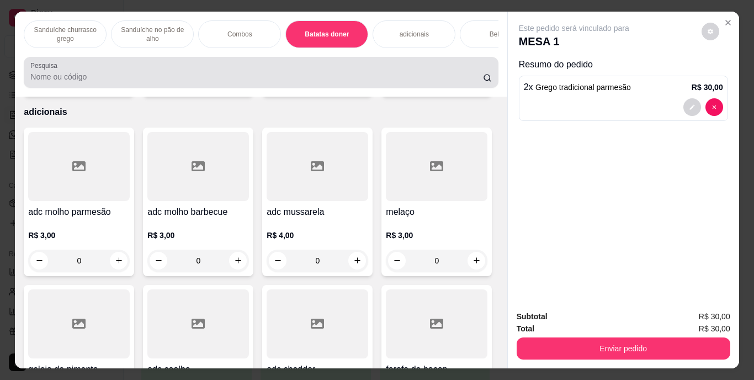
scroll to position [28, 0]
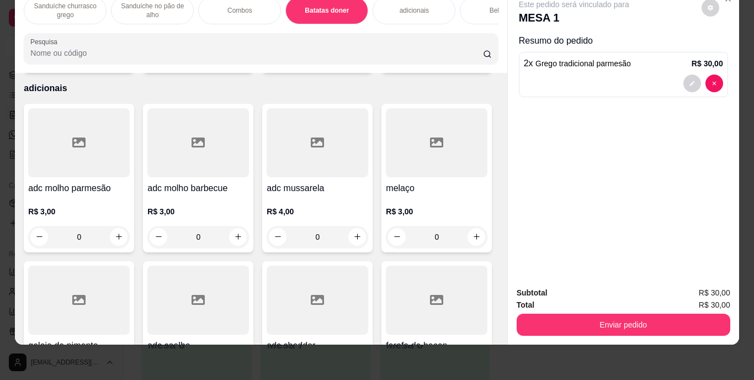
click at [114, 66] on button "increase-product-quantity" at bounding box center [119, 58] width 18 height 18
type input "1"
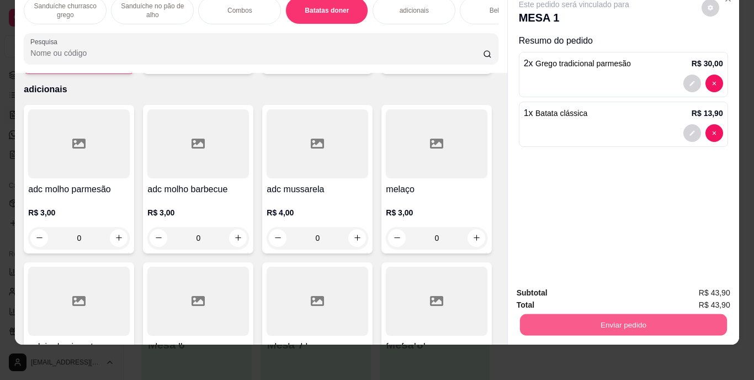
click at [659, 314] on button "Enviar pedido" at bounding box center [623, 325] width 207 height 22
click at [731, 292] on button "Enviar pedido" at bounding box center [701, 289] width 61 height 20
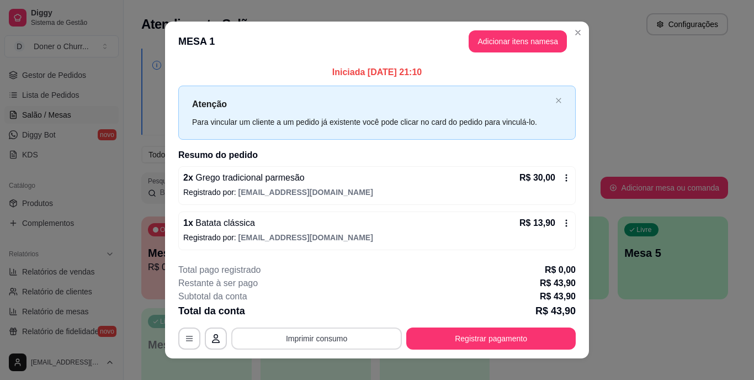
click at [313, 325] on div "**********" at bounding box center [377, 306] width 398 height 86
click at [313, 337] on button "Imprimir consumo" at bounding box center [316, 338] width 171 height 22
click at [320, 312] on button "IMPRESSORA" at bounding box center [316, 313] width 80 height 18
click at [333, 341] on button "Imprimir consumo" at bounding box center [316, 338] width 171 height 22
click at [315, 306] on button "IMPRESSORA" at bounding box center [315, 312] width 77 height 17
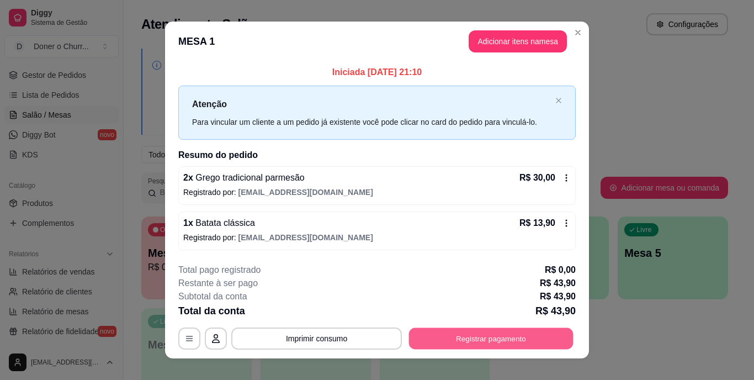
click at [477, 330] on button "Registrar pagamento" at bounding box center [491, 338] width 165 height 22
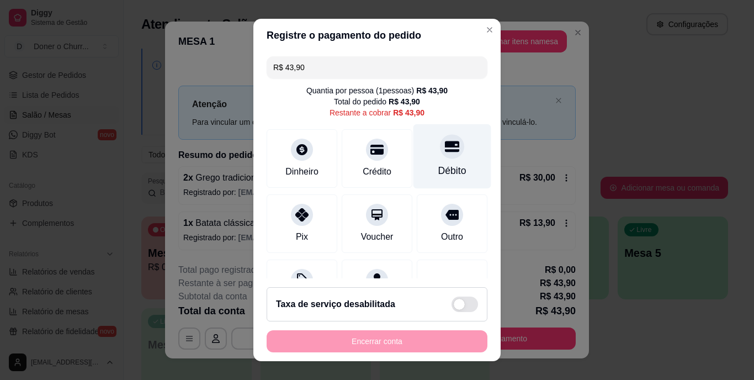
click at [425, 156] on div "Débito" at bounding box center [453, 156] width 78 height 65
type input "R$ 0,00"
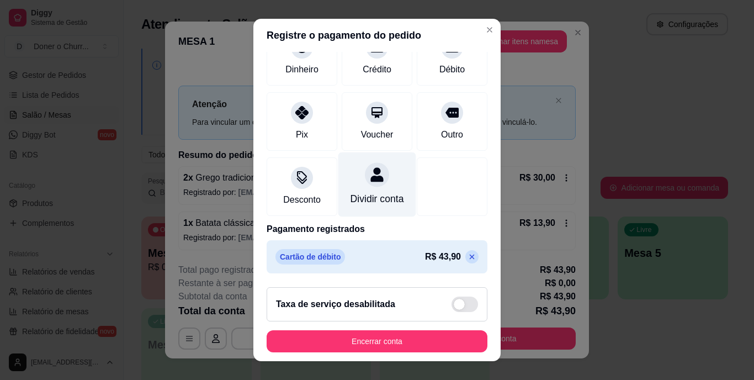
scroll to position [104, 0]
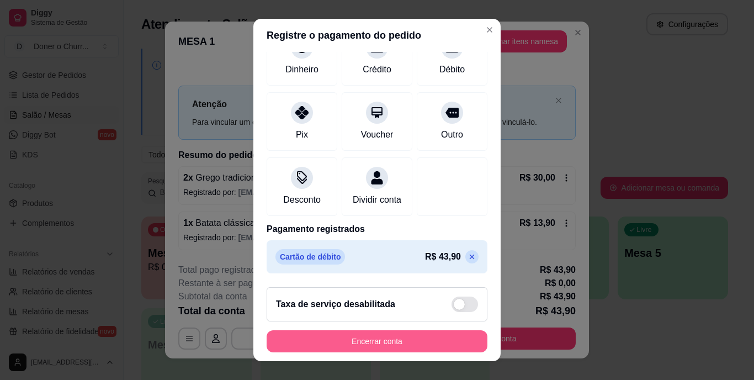
click at [389, 337] on button "Encerrar conta" at bounding box center [377, 341] width 221 height 22
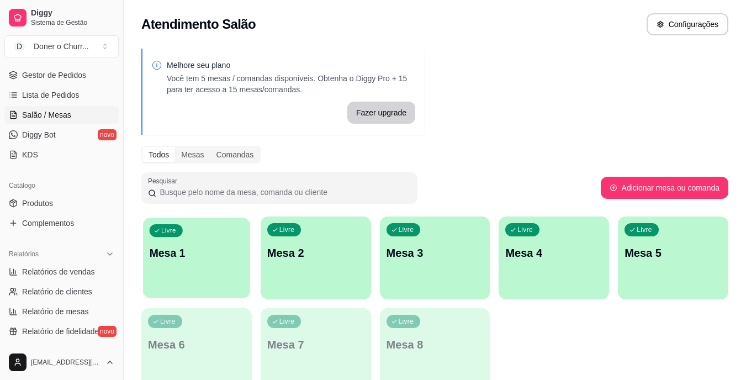
click at [222, 268] on div "Livre Mesa 1" at bounding box center [196, 251] width 107 height 67
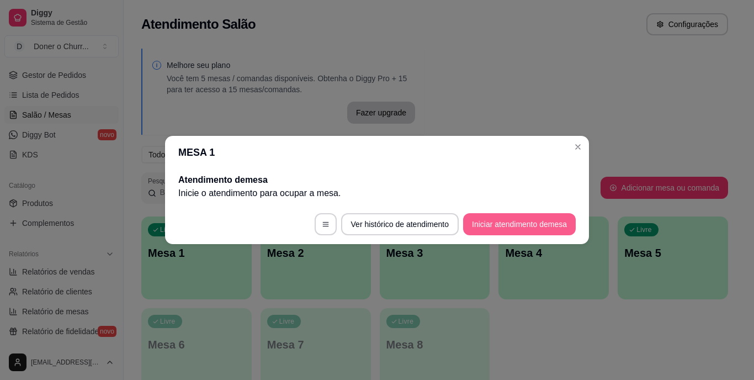
click at [488, 226] on button "Iniciar atendimento de mesa" at bounding box center [519, 224] width 113 height 22
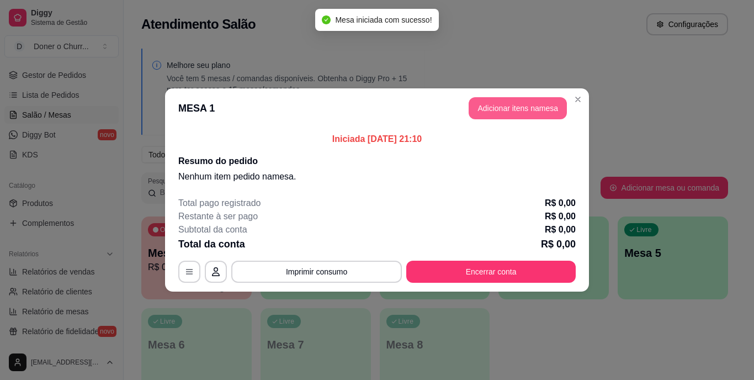
click at [544, 111] on button "Adicionar itens na mesa" at bounding box center [518, 108] width 98 height 22
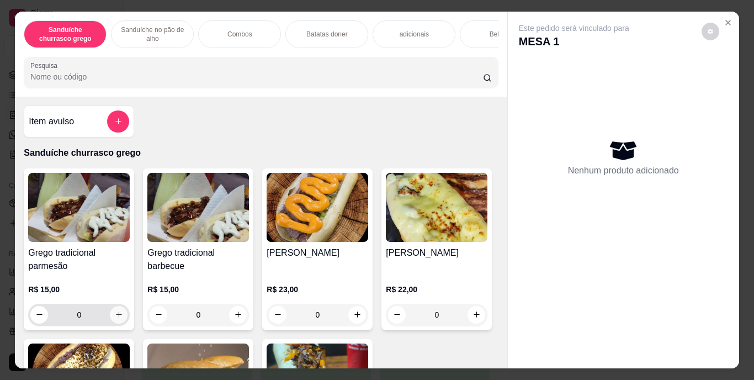
click at [119, 318] on button "increase-product-quantity" at bounding box center [119, 315] width 18 height 18
type input "1"
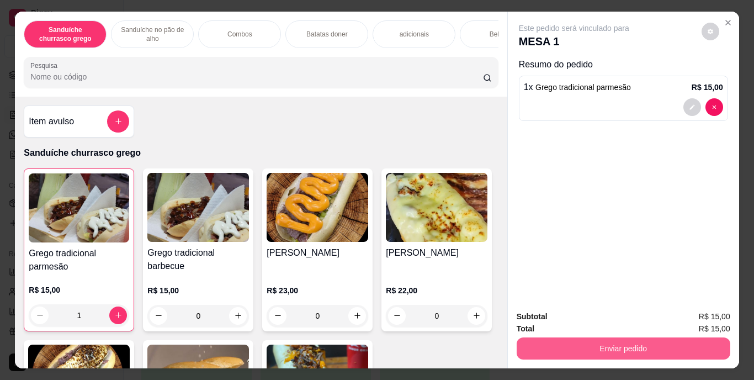
click at [633, 338] on button "Enviar pedido" at bounding box center [624, 348] width 214 height 22
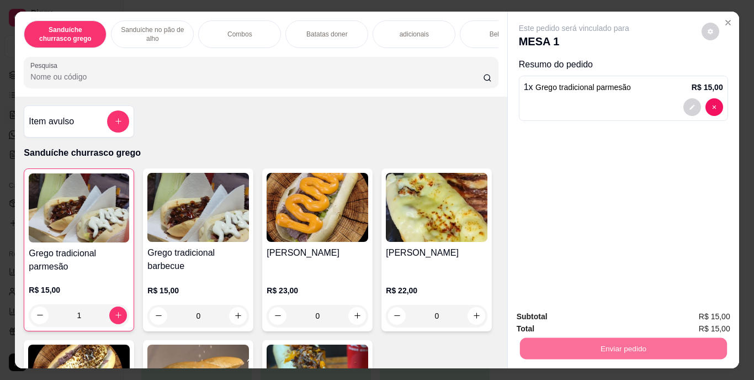
click at [723, 313] on button "Enviar pedido" at bounding box center [701, 317] width 62 height 21
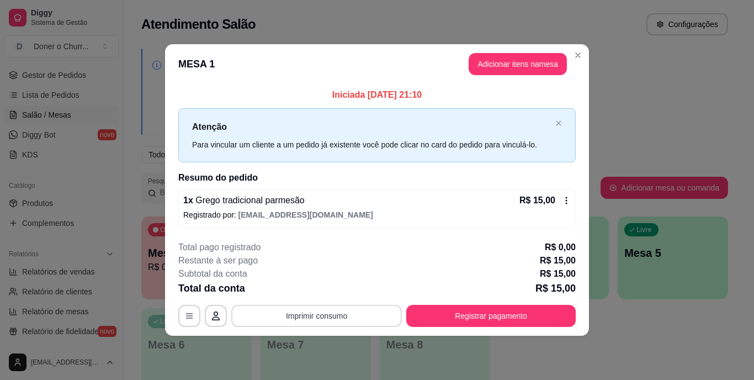
click at [331, 318] on button "Imprimir consumo" at bounding box center [316, 316] width 171 height 22
click at [335, 293] on button "IMPRESSORA" at bounding box center [320, 291] width 80 height 18
click at [335, 316] on button "Imprimir consumo" at bounding box center [316, 316] width 171 height 22
click at [339, 286] on button "IMPRESSORA" at bounding box center [320, 291] width 80 height 18
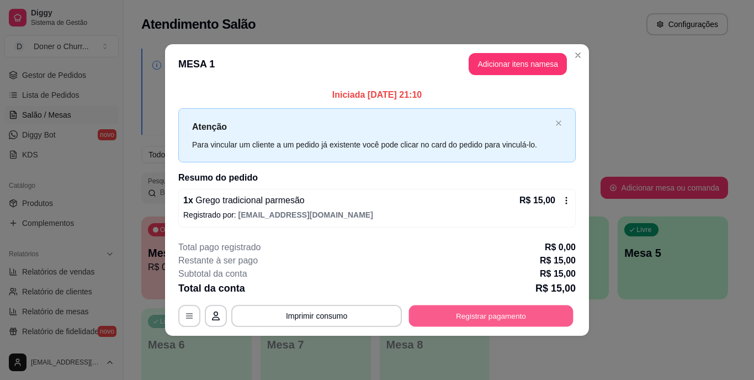
click at [525, 310] on button "Registrar pagamento" at bounding box center [491, 316] width 165 height 22
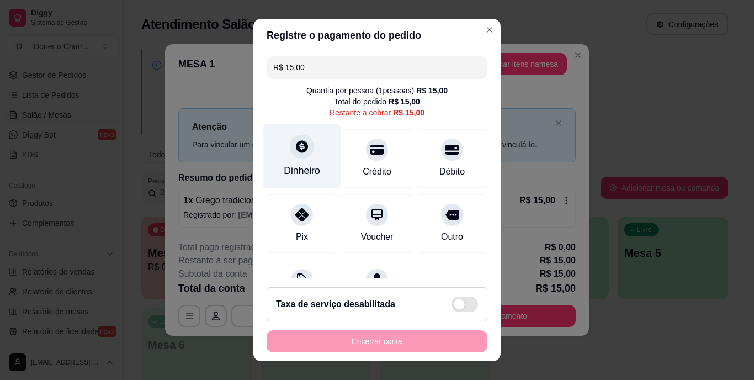
click at [310, 182] on div "Dinheiro" at bounding box center [302, 156] width 78 height 65
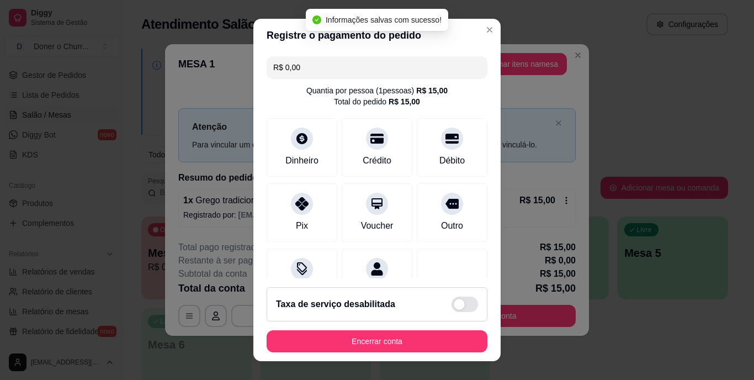
type input "R$ 0,00"
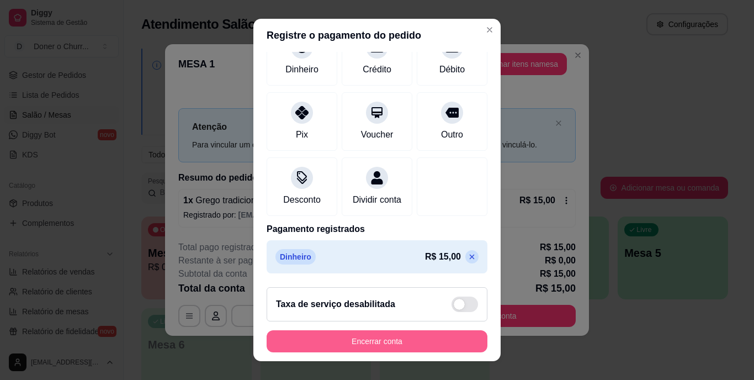
click at [398, 332] on button "Encerrar conta" at bounding box center [377, 341] width 221 height 22
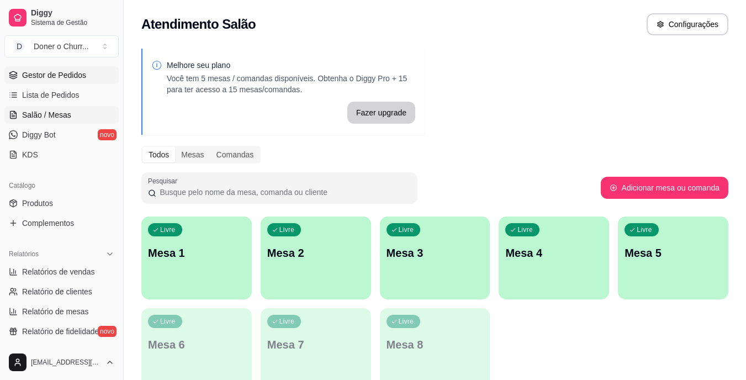
click at [46, 79] on span "Gestor de Pedidos" at bounding box center [54, 75] width 64 height 11
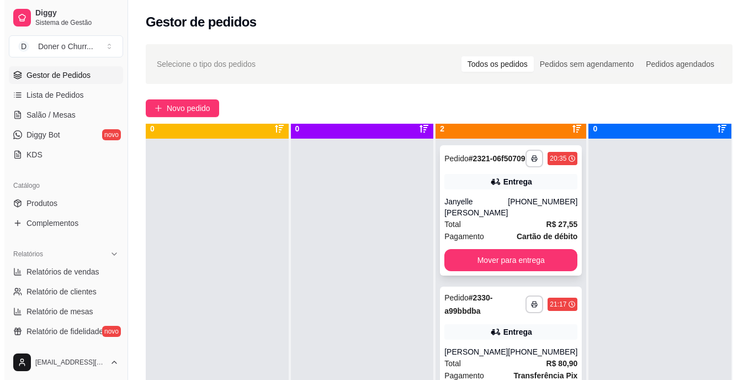
scroll to position [31, 0]
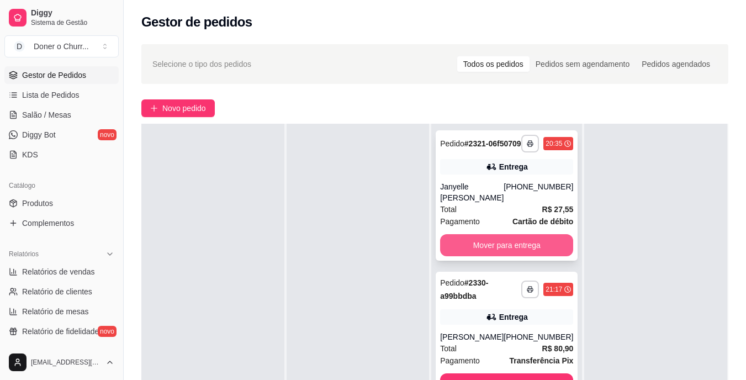
click at [538, 256] on button "Mover para entrega" at bounding box center [506, 245] width 133 height 22
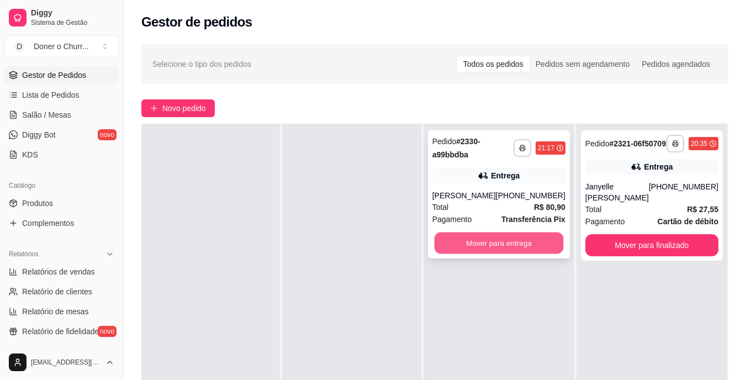
click at [496, 234] on button "Mover para entrega" at bounding box center [498, 243] width 129 height 22
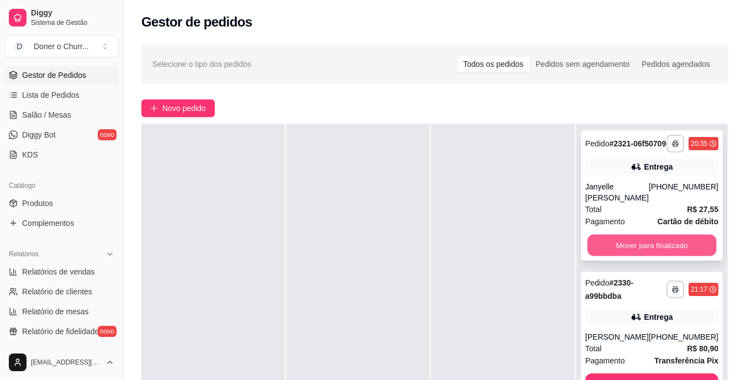
click at [701, 244] on button "Mover para finalizado" at bounding box center [651, 246] width 129 height 22
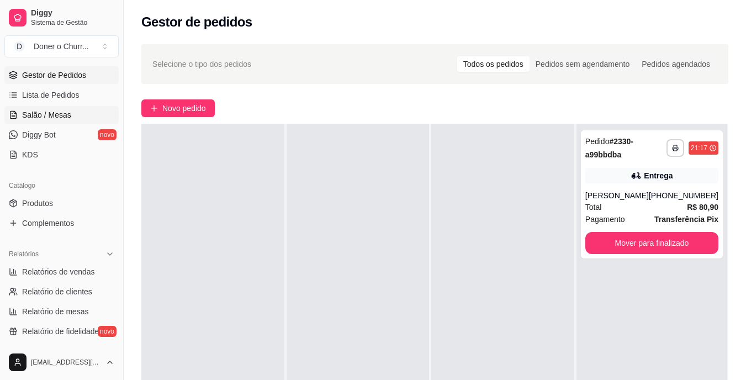
click at [67, 113] on span "Salão / Mesas" at bounding box center [46, 114] width 49 height 11
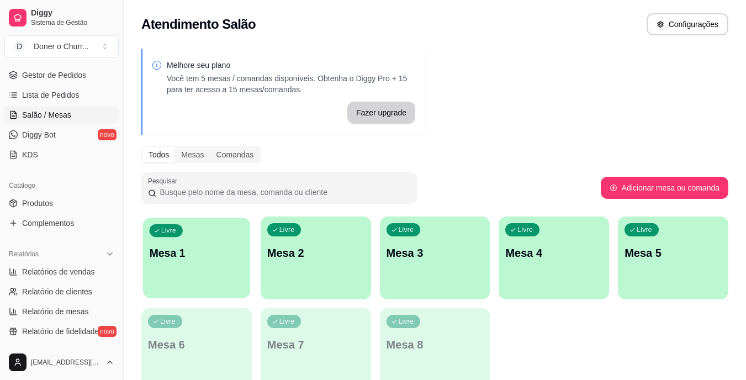
click at [175, 288] on div "button" at bounding box center [196, 291] width 107 height 13
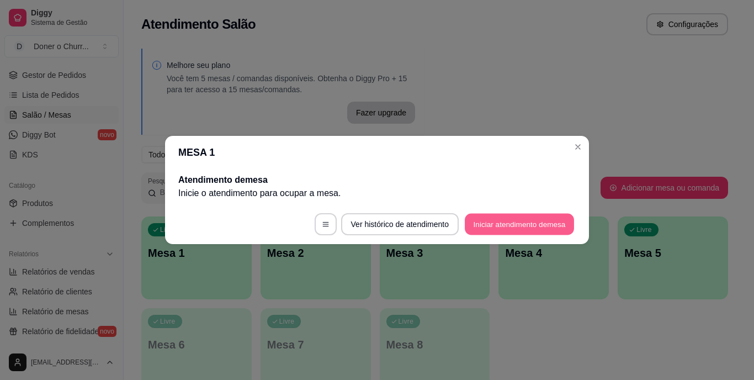
click at [499, 216] on button "Iniciar atendimento de mesa" at bounding box center [519, 225] width 109 height 22
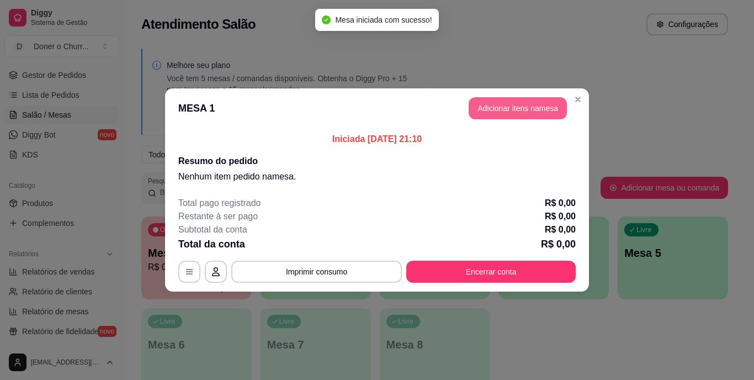
click at [522, 106] on button "Adicionar itens na mesa" at bounding box center [518, 108] width 98 height 22
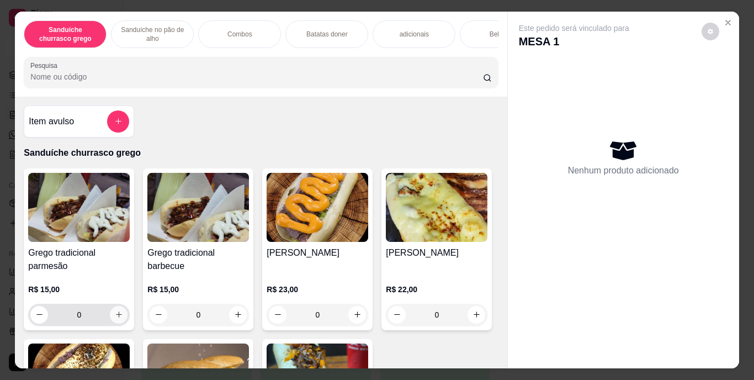
click at [115, 317] on icon "increase-product-quantity" at bounding box center [119, 314] width 8 height 8
type input "1"
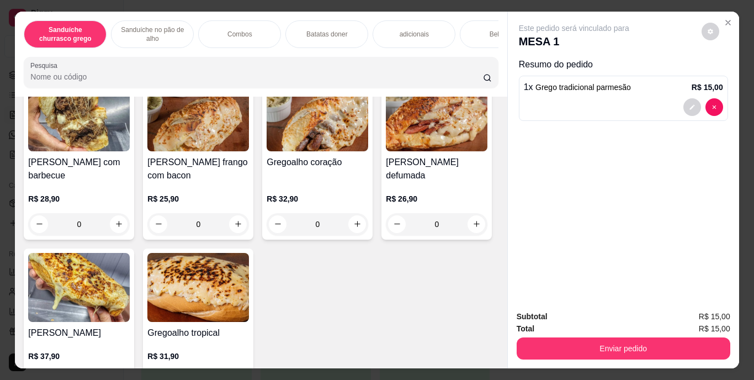
scroll to position [552, 0]
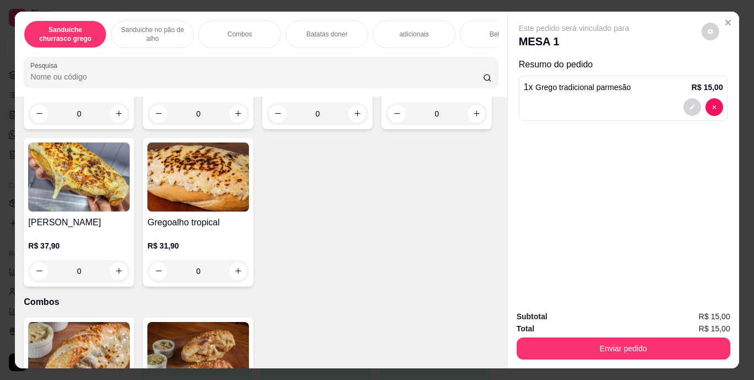
click at [490, 30] on p "Bebidas" at bounding box center [502, 34] width 24 height 9
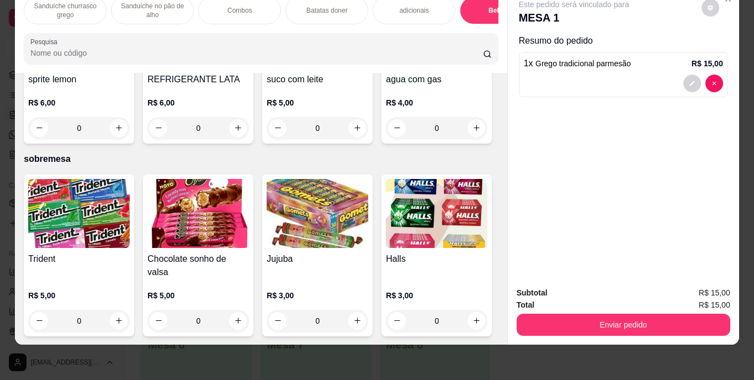
scroll to position [2056, 0]
click at [242, 132] on icon "increase-product-quantity" at bounding box center [238, 128] width 8 height 8
type input "1"
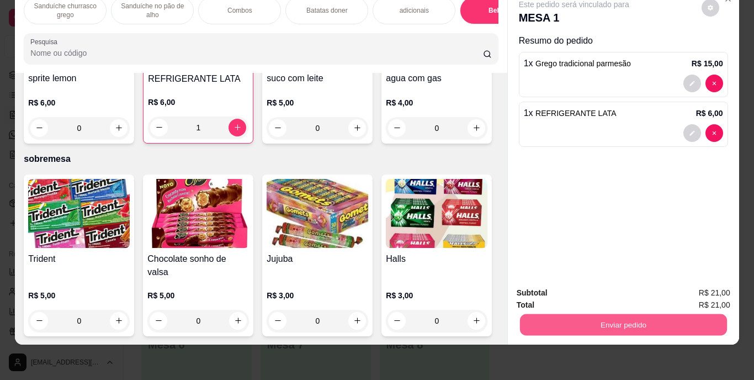
click at [601, 326] on button "Enviar pedido" at bounding box center [623, 325] width 207 height 22
click at [714, 285] on button "Enviar pedido" at bounding box center [701, 289] width 61 height 20
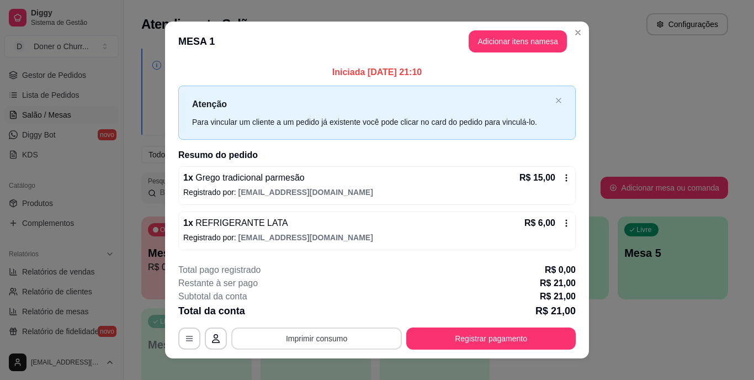
click at [340, 340] on button "Imprimir consumo" at bounding box center [316, 338] width 171 height 22
click at [326, 311] on button "IMPRESSORA" at bounding box center [316, 313] width 80 height 18
click at [350, 314] on div "Total da conta R$ 21,00" at bounding box center [377, 310] width 398 height 15
click at [336, 331] on button "Imprimir consumo" at bounding box center [316, 338] width 171 height 22
click at [348, 319] on button "IMPRESSORA" at bounding box center [316, 313] width 80 height 18
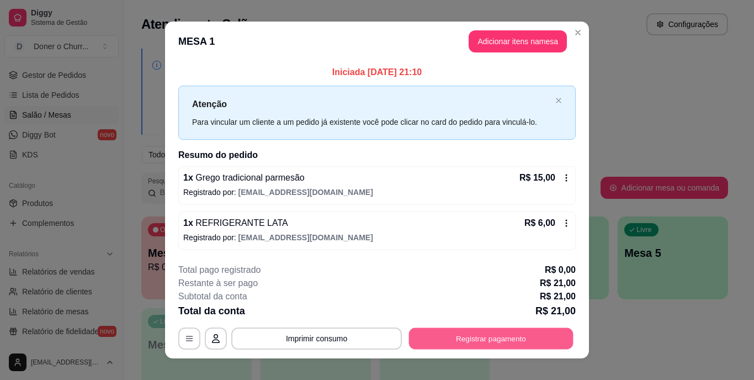
click at [466, 331] on button "Registrar pagamento" at bounding box center [491, 338] width 165 height 22
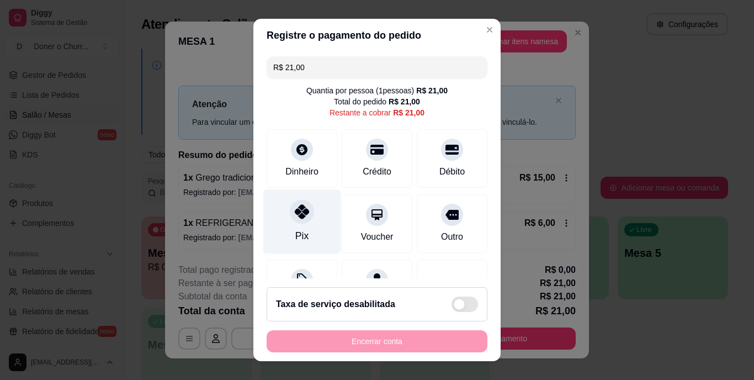
click at [309, 225] on div "Pix" at bounding box center [302, 221] width 78 height 65
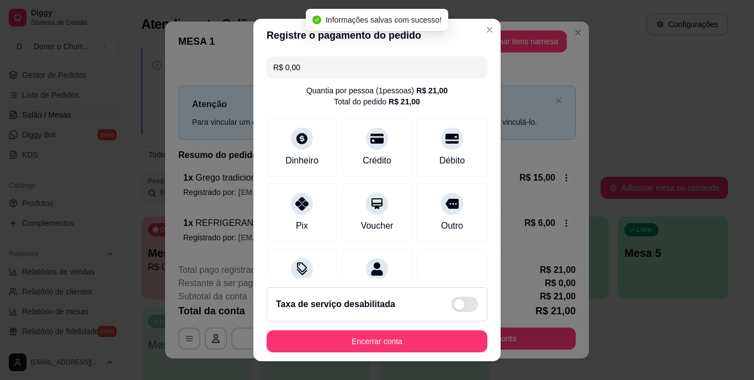
type input "R$ 0,00"
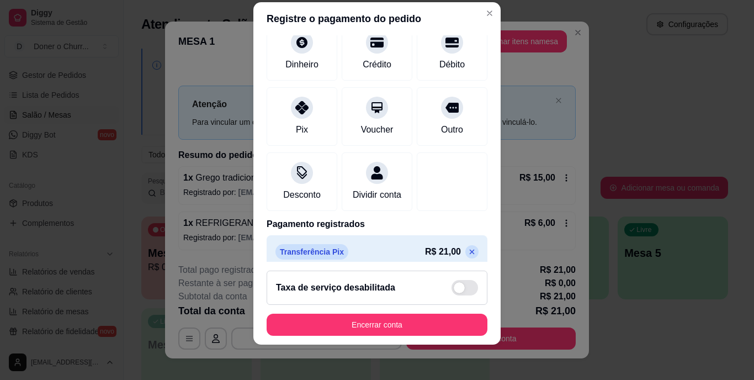
scroll to position [104, 0]
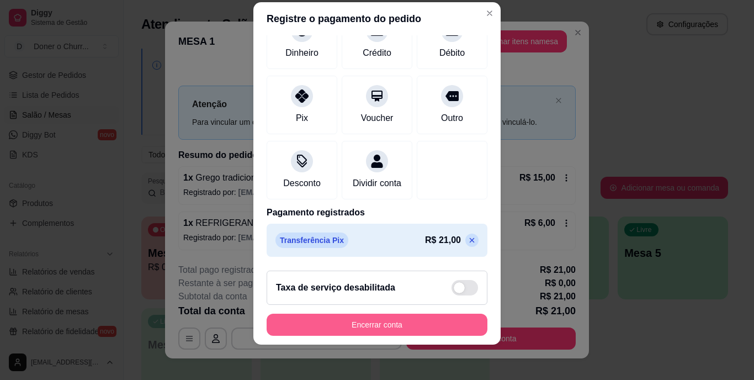
click at [373, 325] on button "Encerrar conta" at bounding box center [377, 325] width 221 height 22
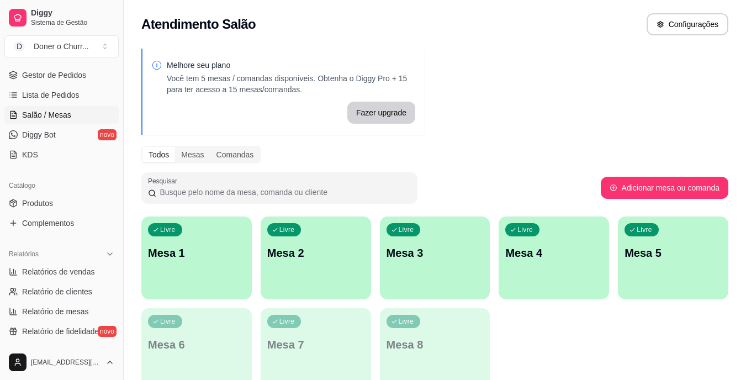
click at [355, 241] on div "Livre Mesa 2" at bounding box center [316, 251] width 110 height 70
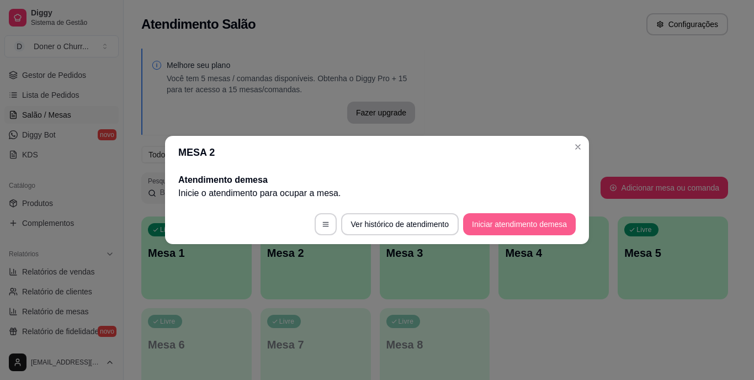
click at [512, 225] on button "Iniciar atendimento de mesa" at bounding box center [519, 224] width 113 height 22
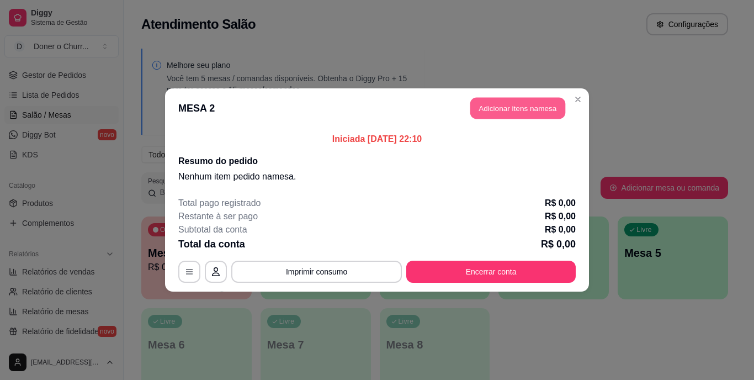
click at [537, 107] on button "Adicionar itens na mesa" at bounding box center [517, 109] width 95 height 22
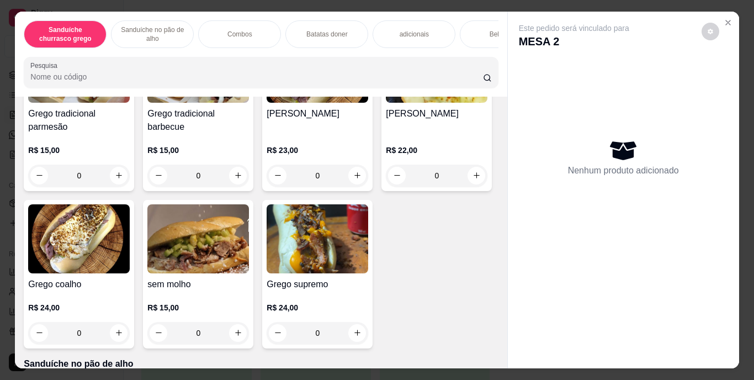
scroll to position [166, 0]
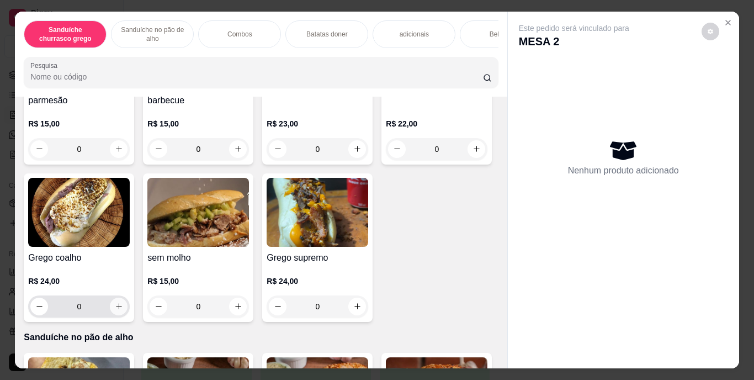
click at [122, 309] on icon "increase-product-quantity" at bounding box center [119, 306] width 6 height 6
type input "1"
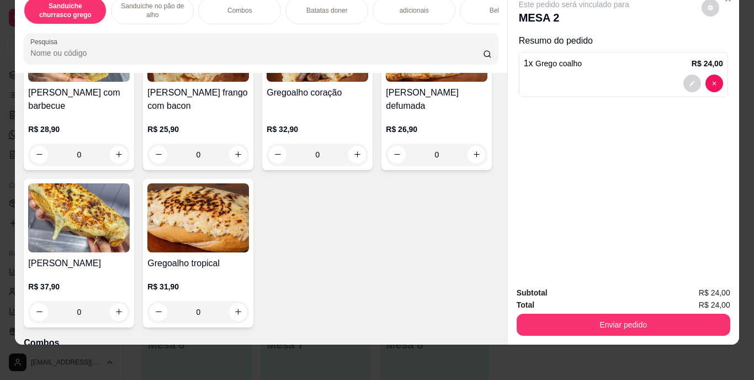
scroll to position [497, 0]
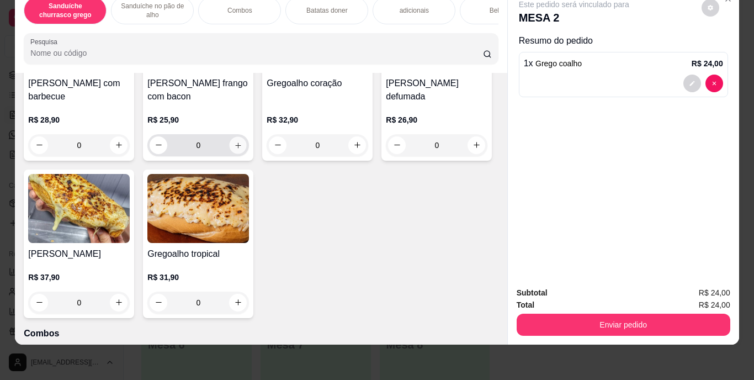
click at [235, 149] on icon "increase-product-quantity" at bounding box center [238, 145] width 8 height 8
type input "1"
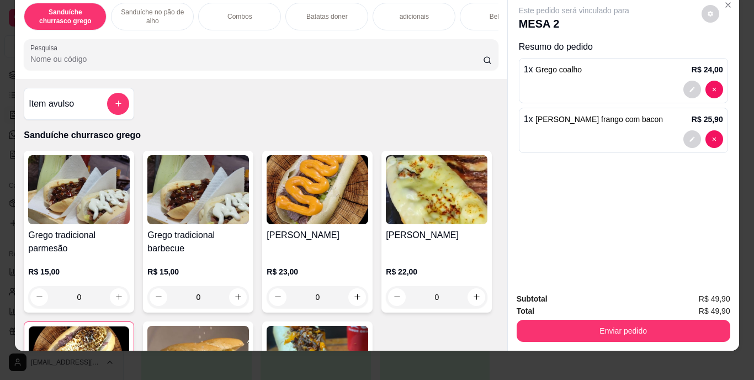
scroll to position [0, 0]
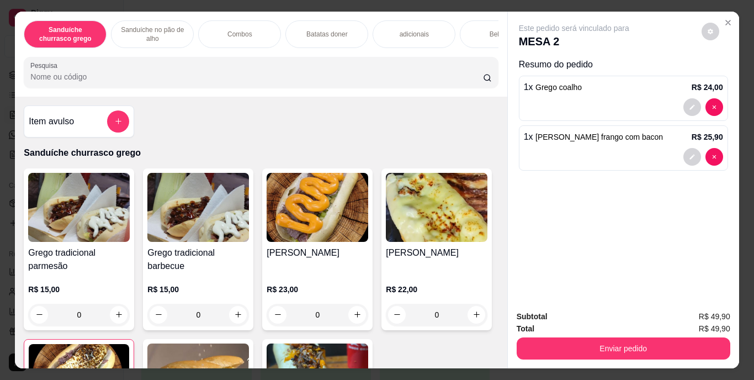
click at [477, 28] on div "Bebidas" at bounding box center [501, 34] width 83 height 28
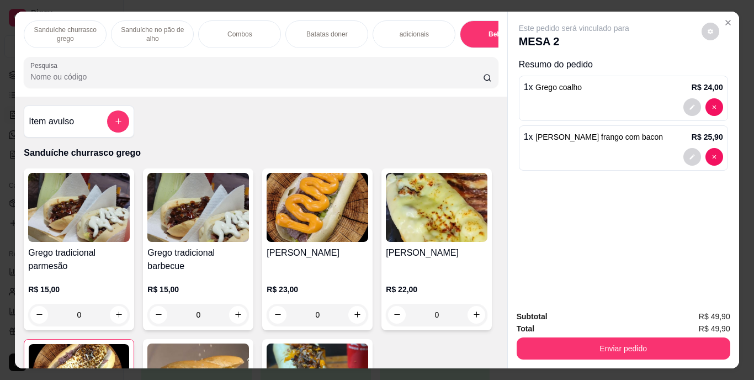
scroll to position [28, 0]
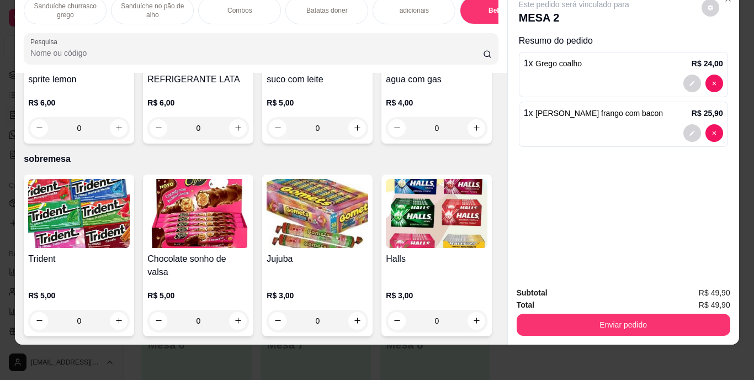
type input "1"
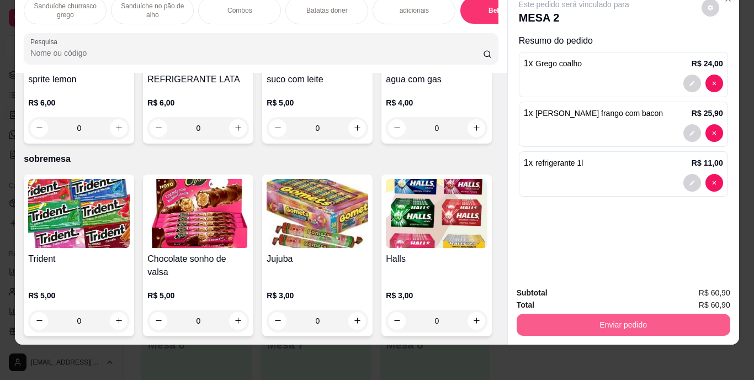
click at [622, 315] on button "Enviar pedido" at bounding box center [624, 325] width 214 height 22
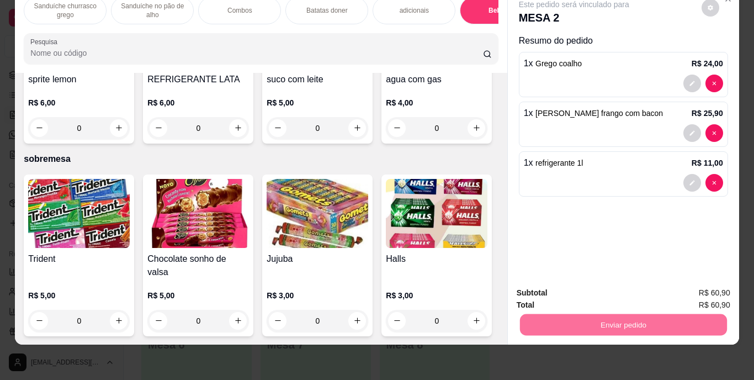
click at [689, 281] on button "Enviar pedido" at bounding box center [701, 289] width 62 height 21
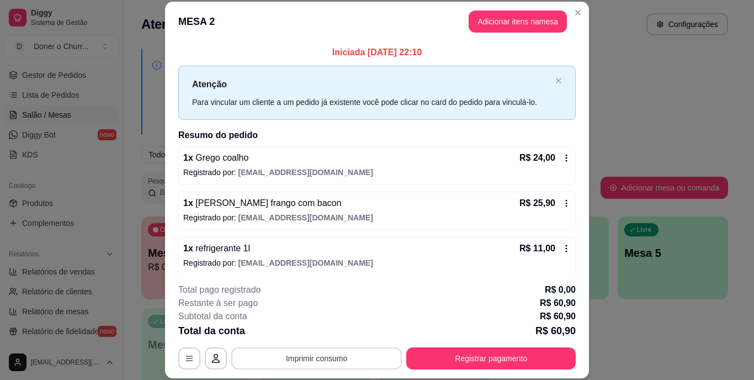
click at [334, 366] on button "Imprimir consumo" at bounding box center [316, 358] width 171 height 22
click at [338, 329] on button "IMPRESSORA" at bounding box center [316, 333] width 80 height 18
click at [318, 351] on button "Imprimir consumo" at bounding box center [317, 358] width 166 height 22
click at [330, 332] on button "IMPRESSORA" at bounding box center [316, 333] width 80 height 18
click at [525, 359] on button "Registrar pagamento" at bounding box center [491, 358] width 170 height 22
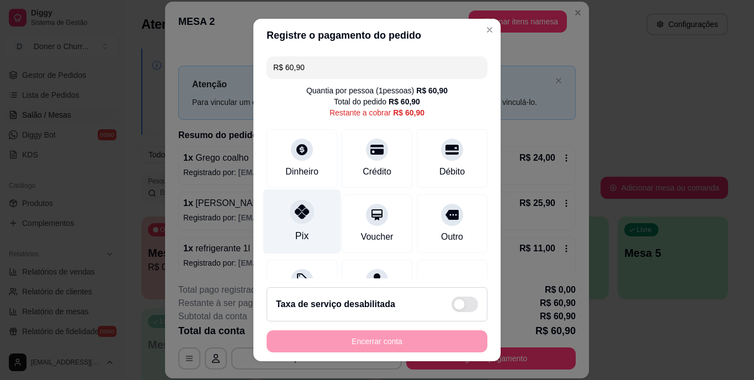
click at [295, 207] on icon at bounding box center [302, 212] width 14 height 14
type input "R$ 0,00"
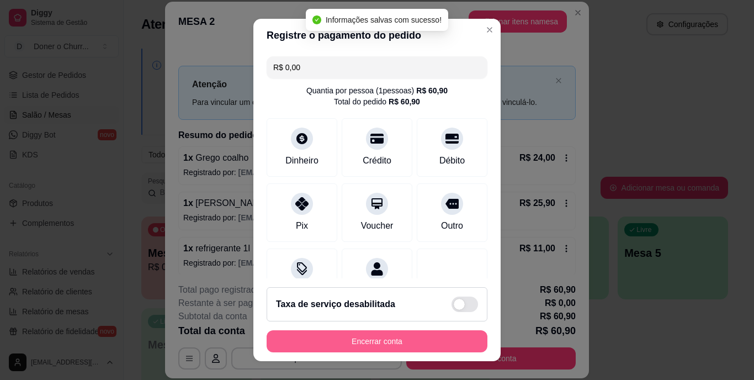
click at [413, 335] on button "Encerrar conta" at bounding box center [377, 341] width 221 height 22
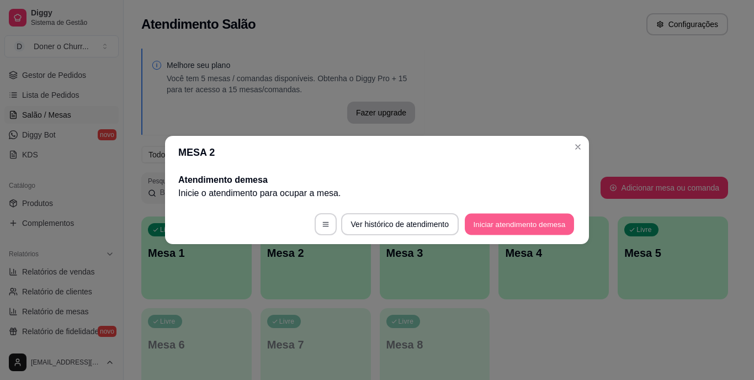
click at [548, 216] on button "Iniciar atendimento de mesa" at bounding box center [519, 225] width 109 height 22
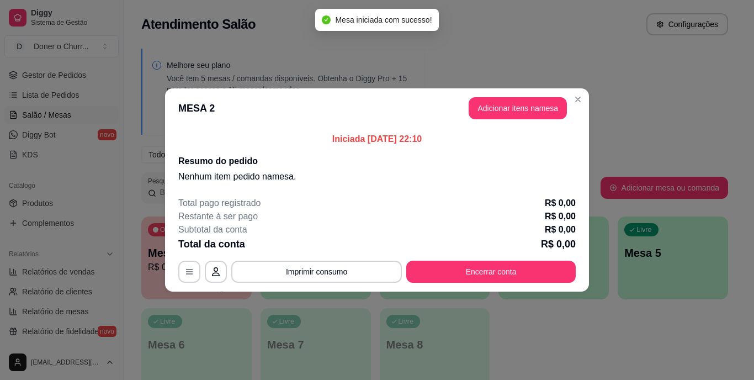
click at [516, 120] on header "MESA 2 Adicionar itens na mesa" at bounding box center [377, 108] width 424 height 40
click at [519, 107] on button "Adicionar itens na mesa" at bounding box center [517, 109] width 95 height 22
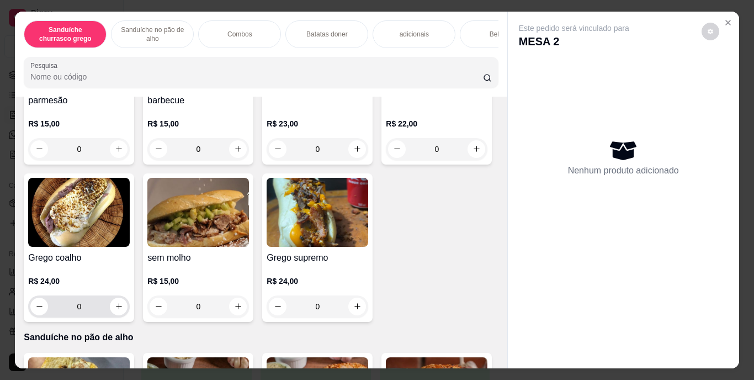
scroll to position [221, 0]
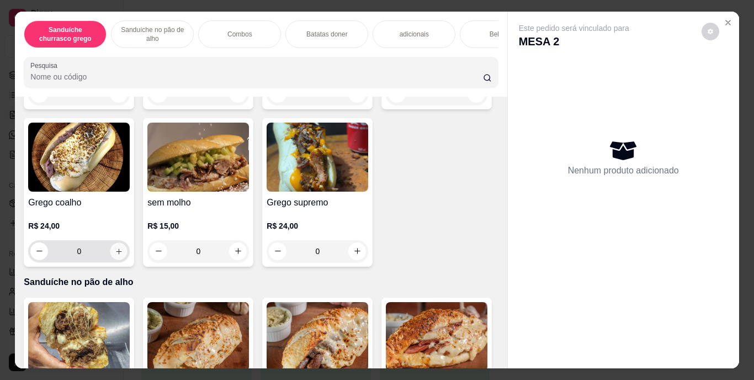
click at [123, 253] on icon "increase-product-quantity" at bounding box center [119, 251] width 8 height 8
type input "1"
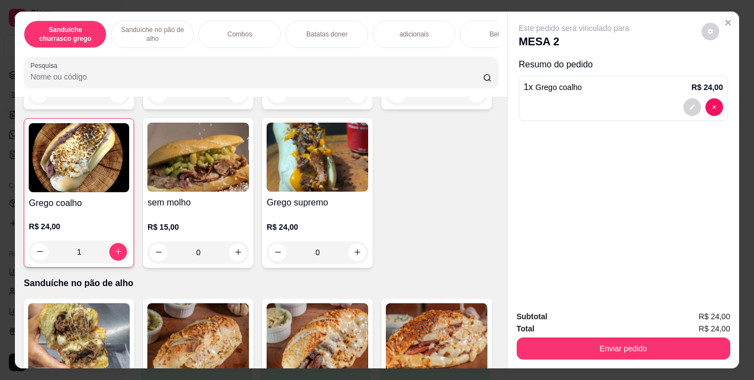
click at [466, 24] on div "Bebidas" at bounding box center [501, 34] width 83 height 28
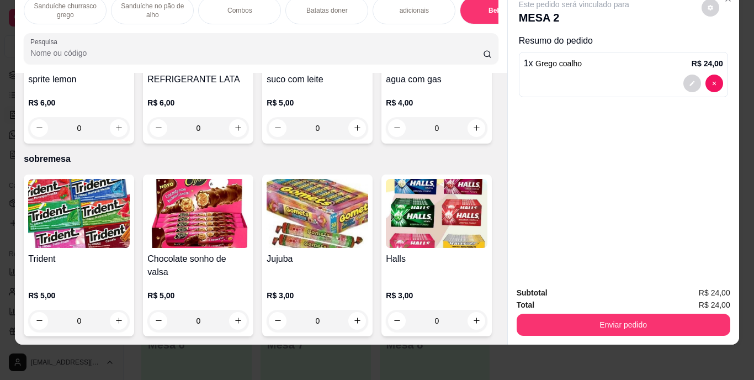
scroll to position [2056, 0]
click at [242, 132] on icon "increase-product-quantity" at bounding box center [238, 128] width 8 height 8
type input "1"
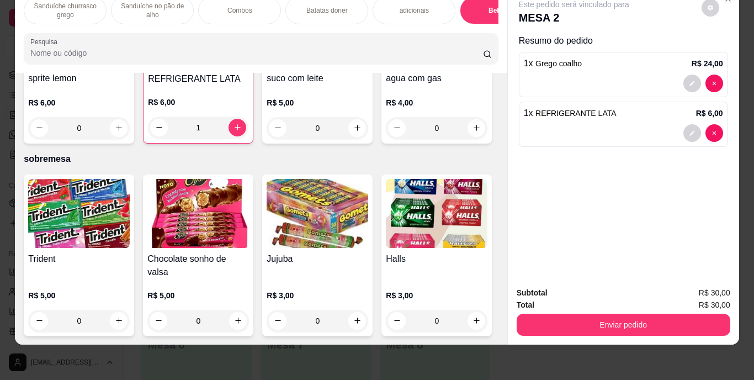
click at [698, 314] on button "Enviar pedido" at bounding box center [624, 325] width 214 height 22
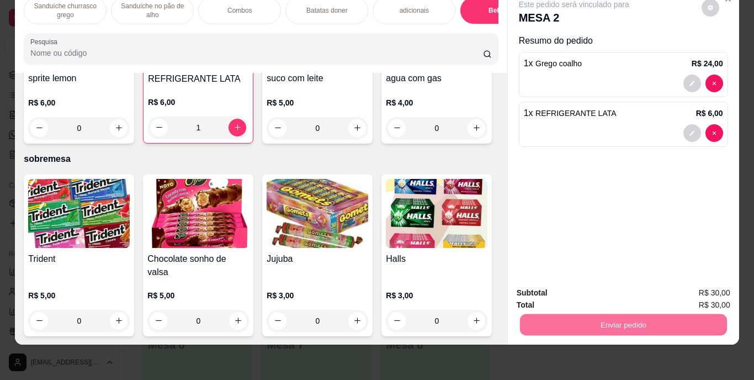
click at [715, 285] on button "Enviar pedido" at bounding box center [701, 289] width 61 height 20
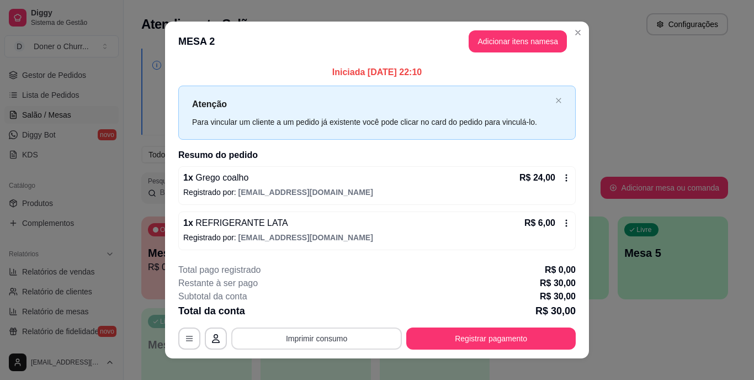
click at [377, 339] on button "Imprimir consumo" at bounding box center [316, 338] width 171 height 22
click at [325, 311] on button "IMPRESSORA" at bounding box center [315, 312] width 77 height 17
click at [323, 334] on button "Imprimir consumo" at bounding box center [316, 338] width 171 height 22
click at [316, 308] on button "IMPRESSORA" at bounding box center [316, 313] width 80 height 18
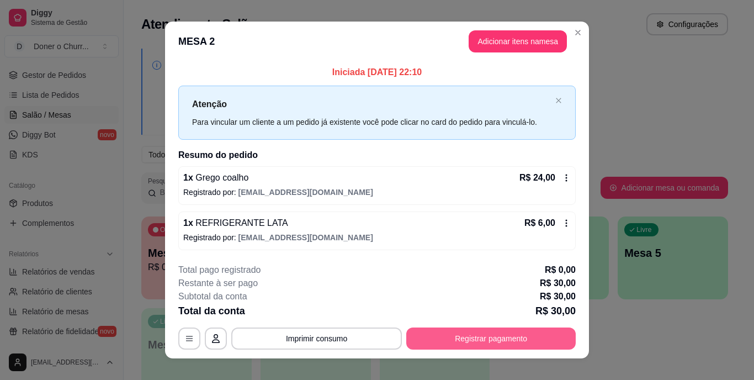
click at [475, 329] on button "Registrar pagamento" at bounding box center [491, 338] width 170 height 22
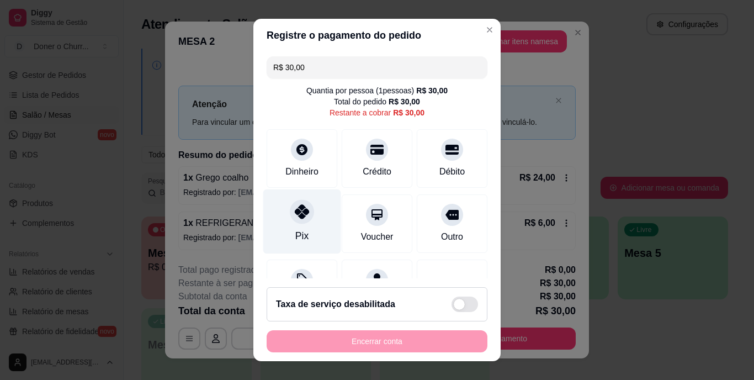
click at [295, 205] on icon at bounding box center [302, 212] width 14 height 14
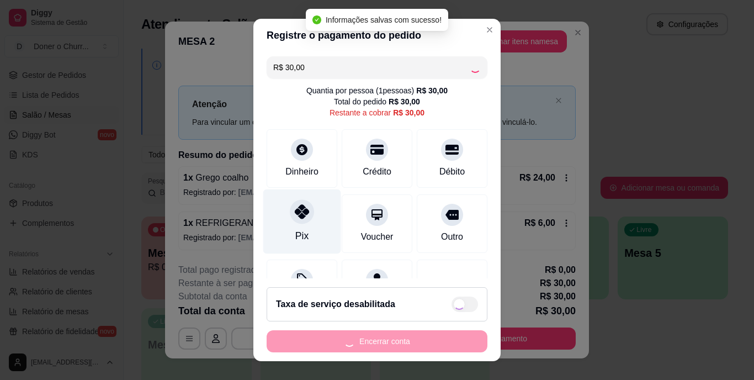
type input "R$ 0,00"
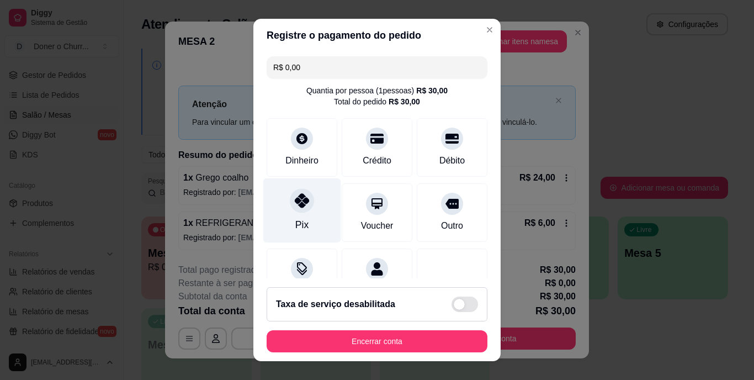
click at [295, 203] on icon at bounding box center [302, 201] width 14 height 14
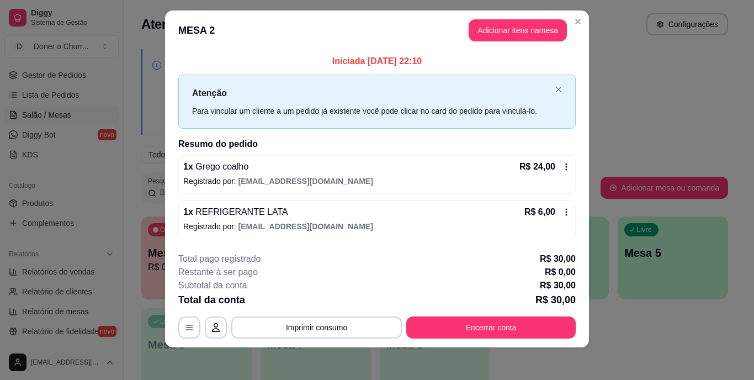
scroll to position [14, 0]
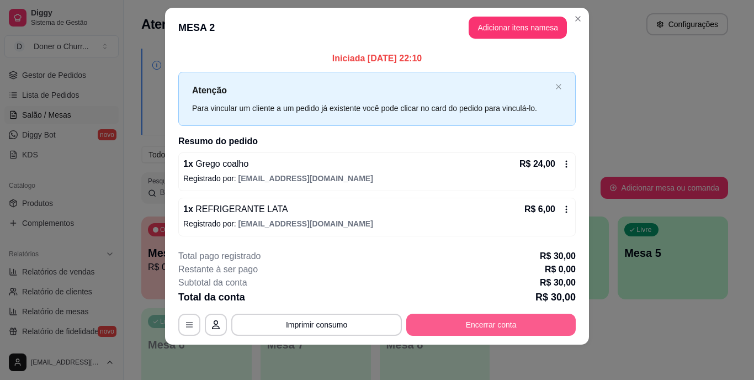
click at [541, 315] on button "Encerrar conta" at bounding box center [491, 325] width 170 height 22
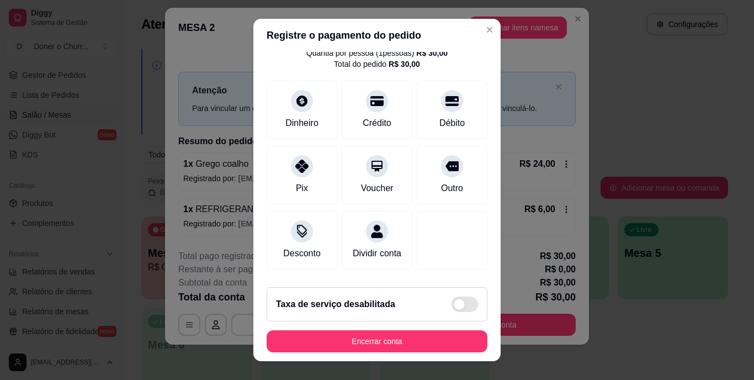
scroll to position [104, 0]
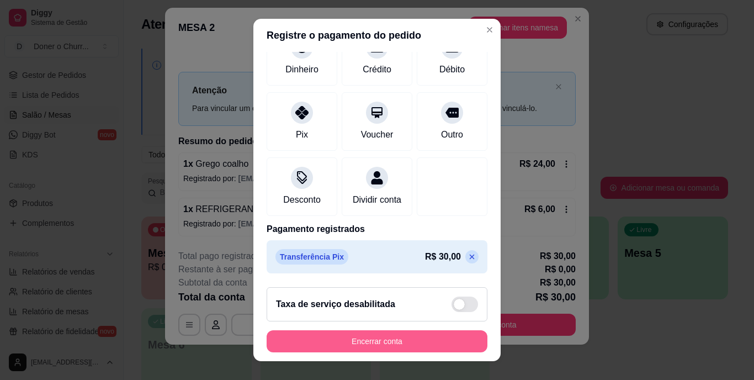
click at [400, 337] on button "Encerrar conta" at bounding box center [377, 341] width 221 height 22
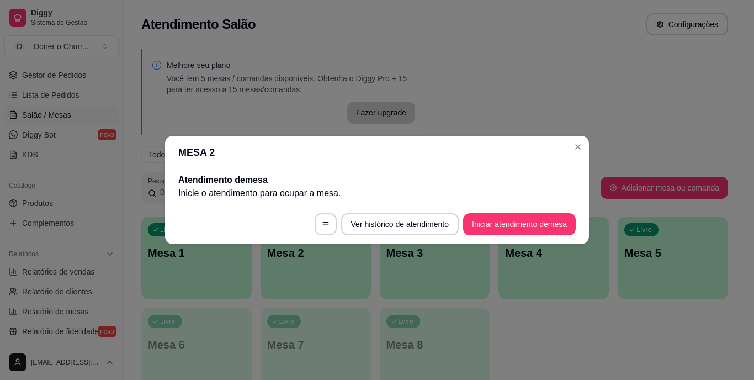
scroll to position [0, 0]
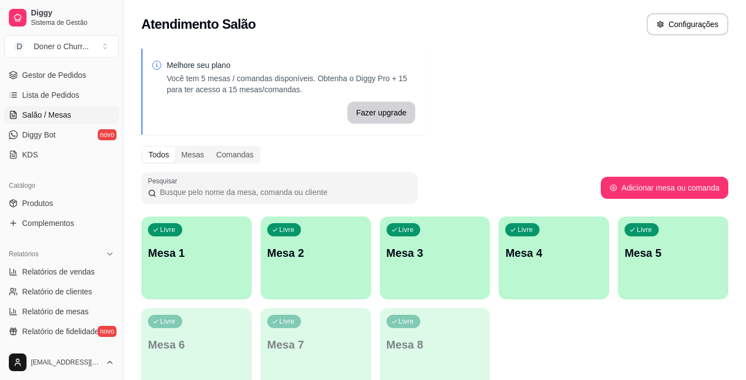
click at [466, 225] on div "Livre Mesa 3" at bounding box center [435, 251] width 110 height 70
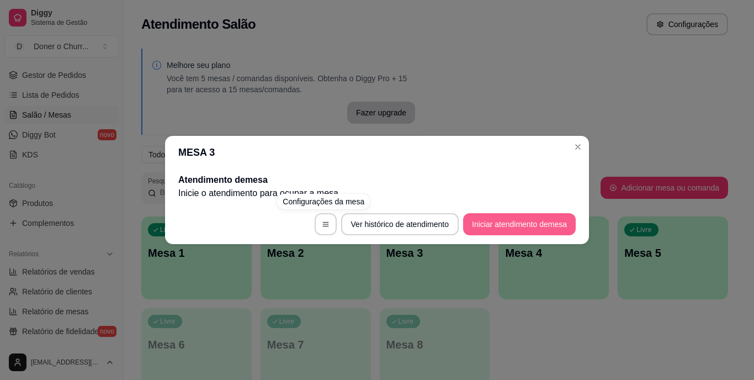
click at [550, 229] on button "Iniciar atendimento de mesa" at bounding box center [519, 224] width 113 height 22
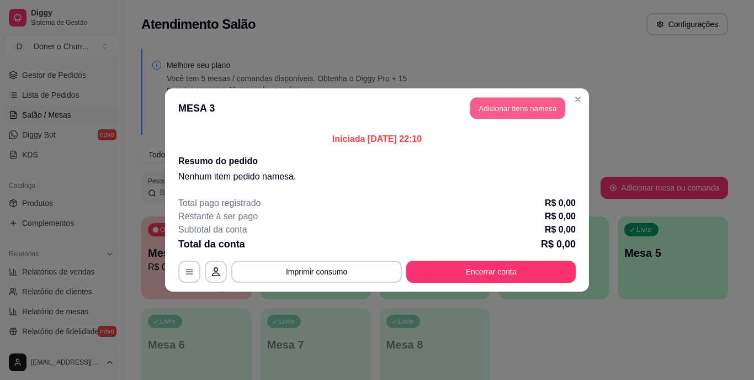
click at [519, 115] on button "Adicionar itens na mesa" at bounding box center [517, 109] width 95 height 22
click at [519, 109] on div "Nenhum produto adicionado" at bounding box center [623, 157] width 209 height 216
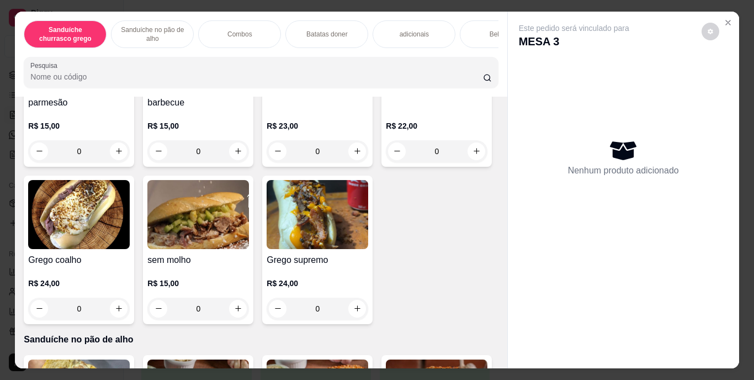
scroll to position [166, 0]
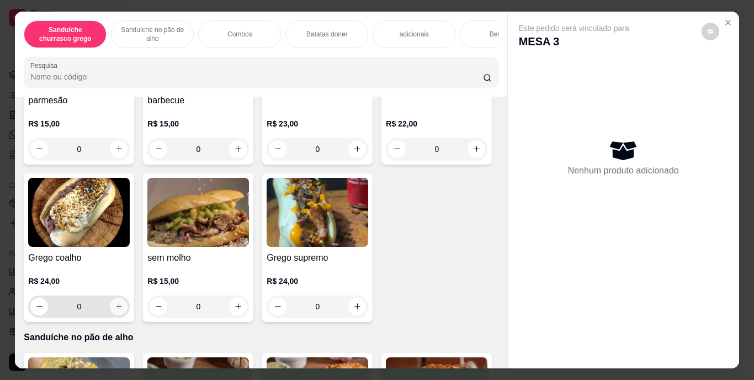
click at [123, 310] on icon "increase-product-quantity" at bounding box center [119, 306] width 8 height 8
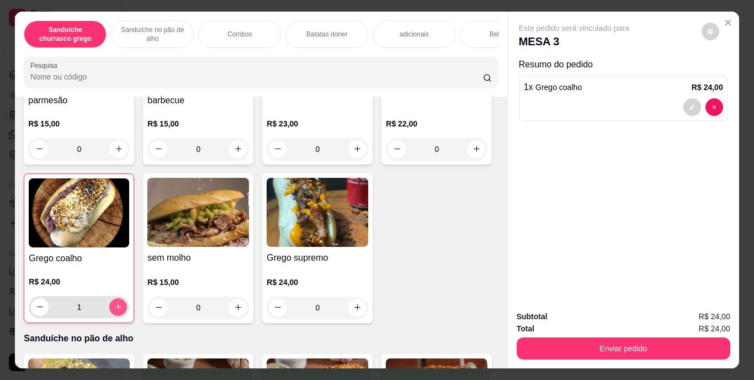
type input "1"
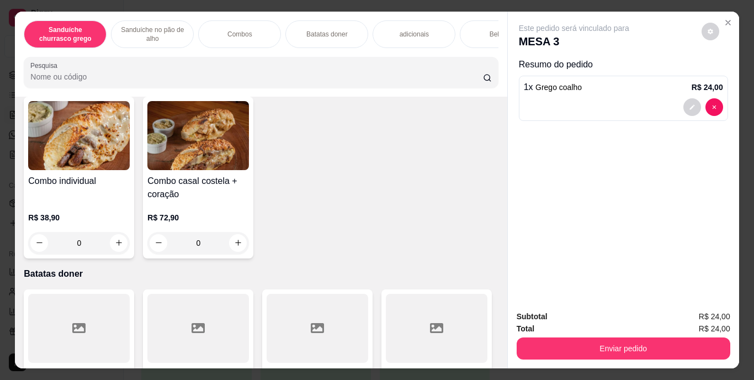
scroll to position [663, 0]
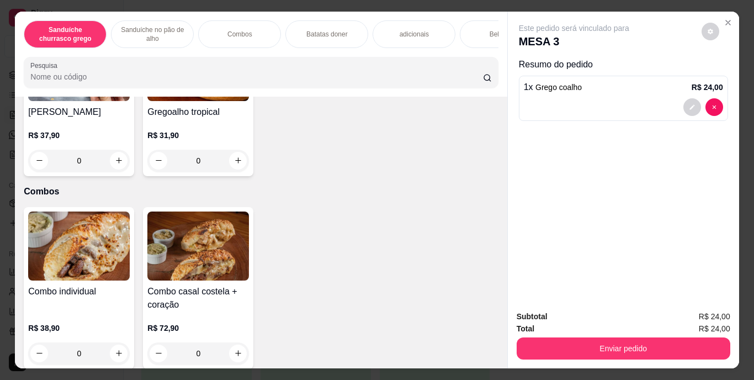
click at [474, 33] on div "Bebidas" at bounding box center [501, 34] width 83 height 28
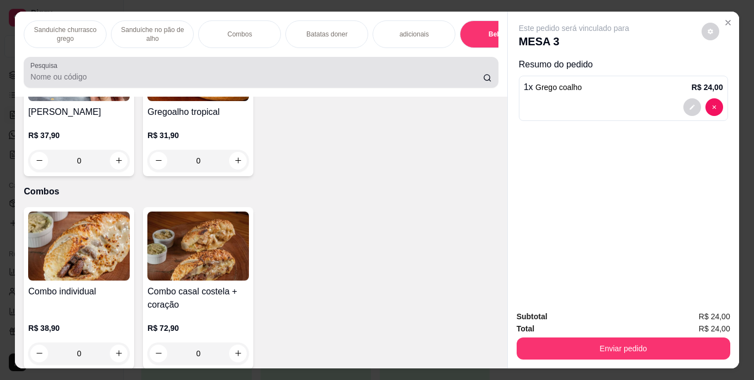
scroll to position [28, 0]
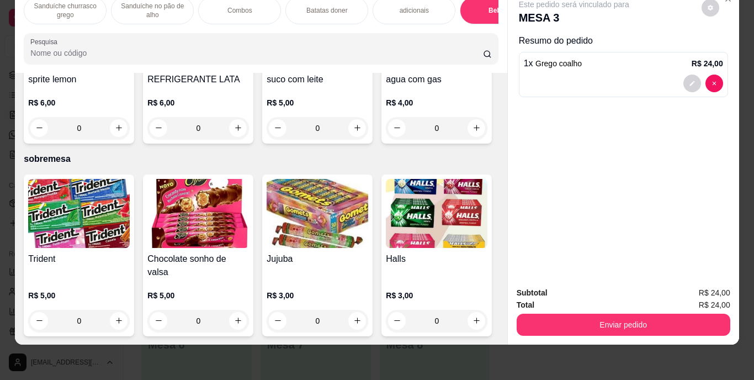
type input "1"
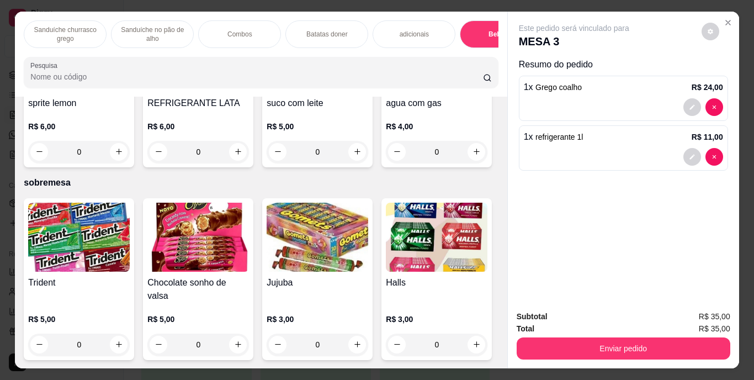
click at [73, 25] on p "Sanduíche churrasco grego" at bounding box center [65, 34] width 64 height 18
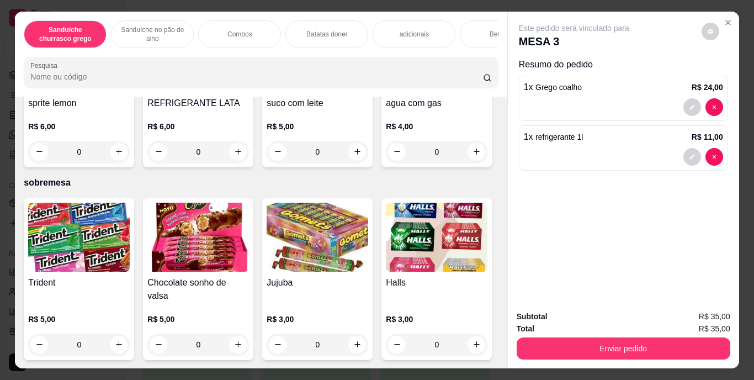
scroll to position [28, 0]
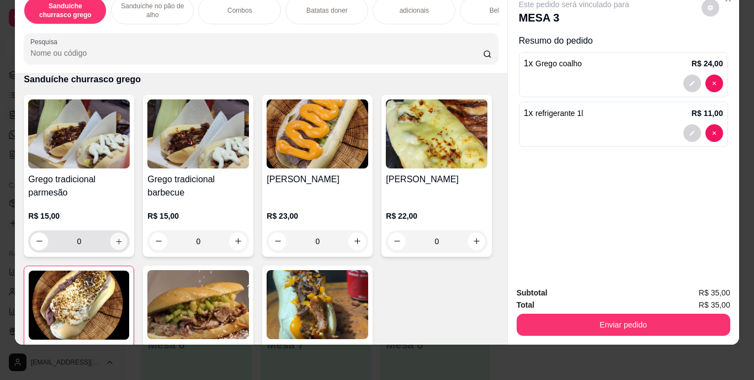
click at [119, 245] on button "increase-product-quantity" at bounding box center [118, 240] width 17 height 17
type input "1"
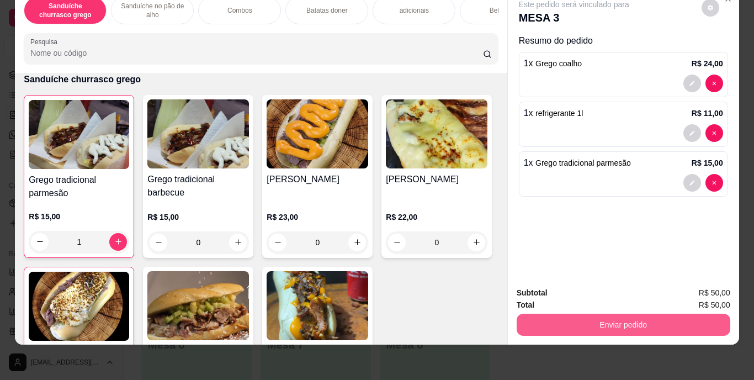
click at [654, 317] on button "Enviar pedido" at bounding box center [624, 325] width 214 height 22
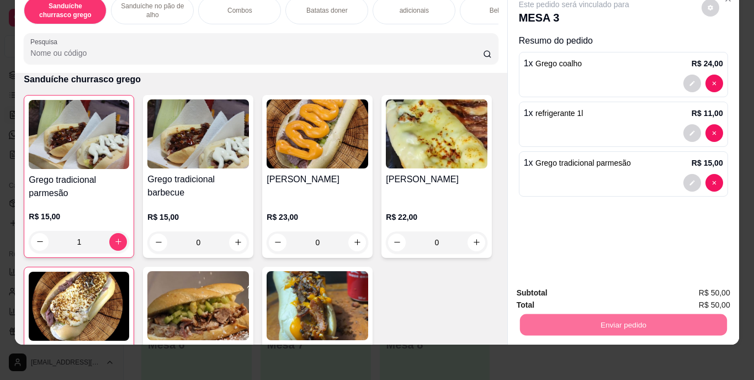
click at [689, 292] on button "Enviar pedido" at bounding box center [701, 289] width 61 height 20
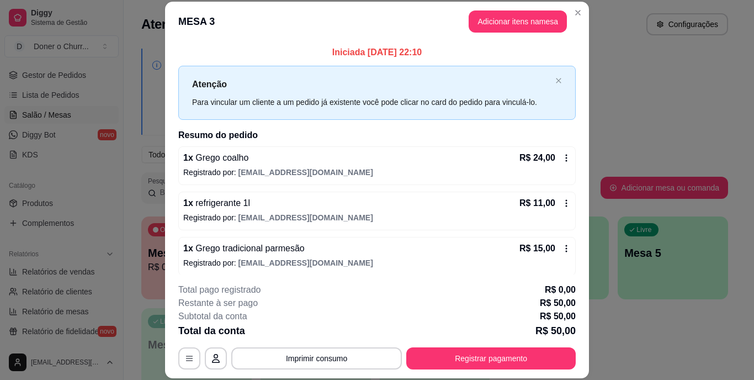
click at [375, 355] on button "Imprimir consumo" at bounding box center [316, 358] width 171 height 22
click at [342, 327] on button "IMPRESSORA" at bounding box center [315, 332] width 77 height 17
click at [312, 357] on button "Imprimir consumo" at bounding box center [317, 358] width 166 height 22
click at [319, 331] on button "IMPRESSORA" at bounding box center [315, 332] width 77 height 17
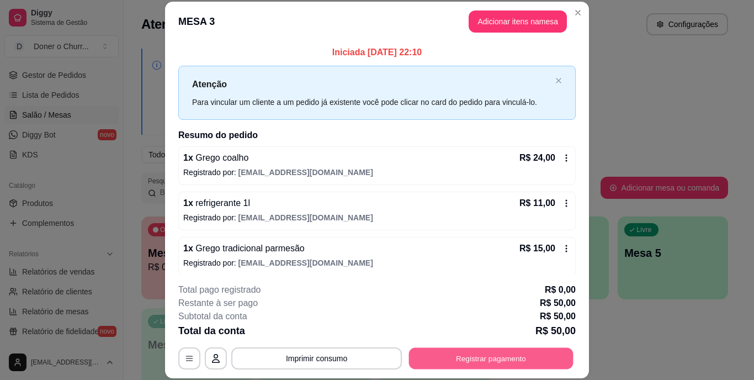
click at [481, 354] on button "Registrar pagamento" at bounding box center [491, 358] width 165 height 22
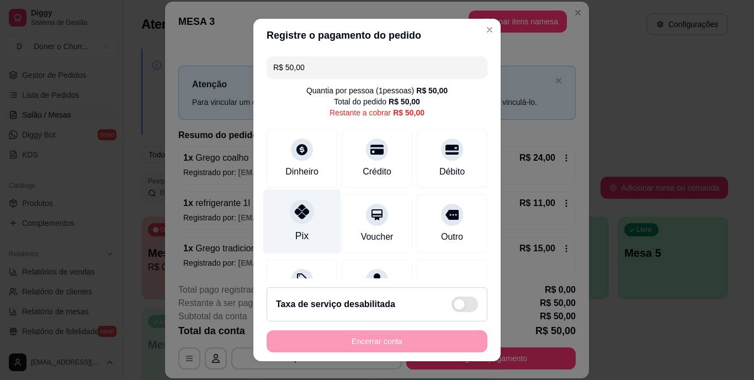
click at [271, 220] on div "Pix" at bounding box center [302, 221] width 78 height 65
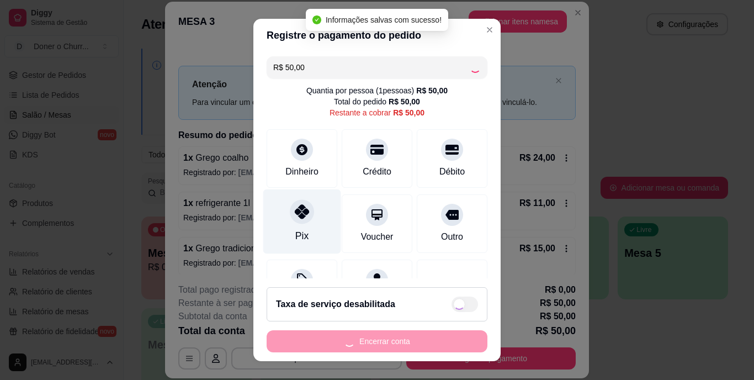
type input "R$ 0,00"
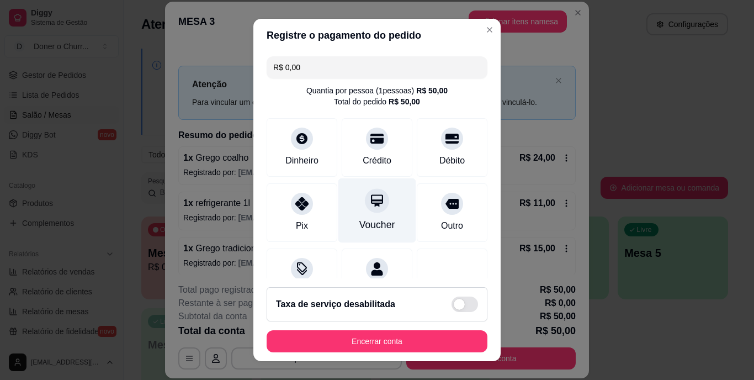
scroll to position [104, 0]
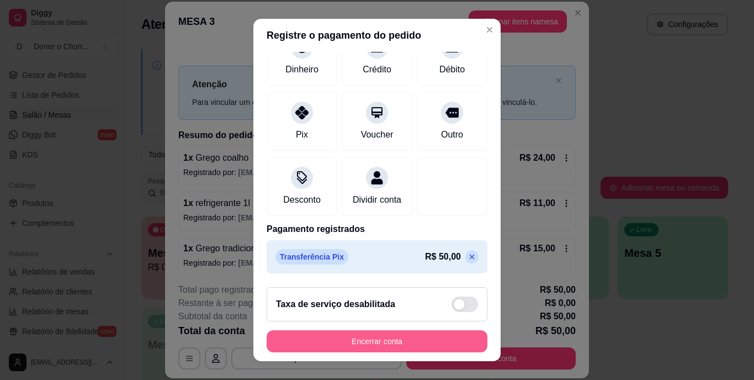
click at [393, 344] on button "Encerrar conta" at bounding box center [377, 341] width 221 height 22
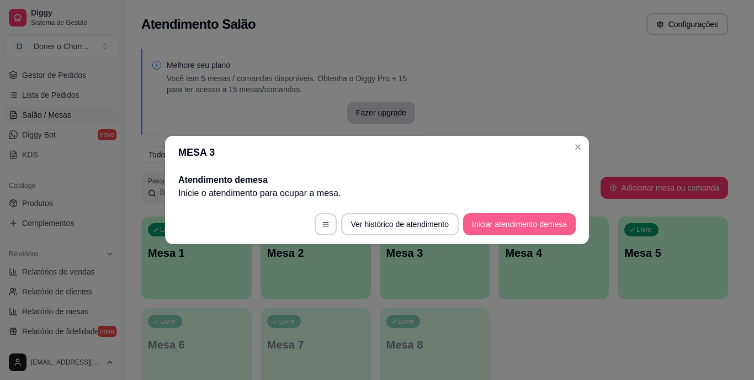
click at [540, 219] on button "Iniciar atendimento de mesa" at bounding box center [519, 224] width 113 height 22
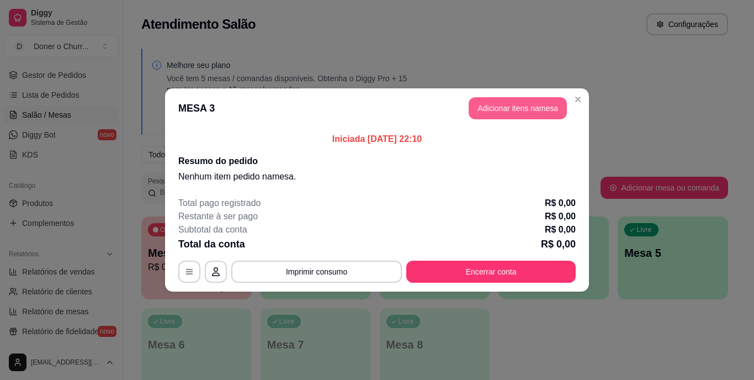
click at [553, 115] on button "Adicionar itens na mesa" at bounding box center [518, 108] width 98 height 22
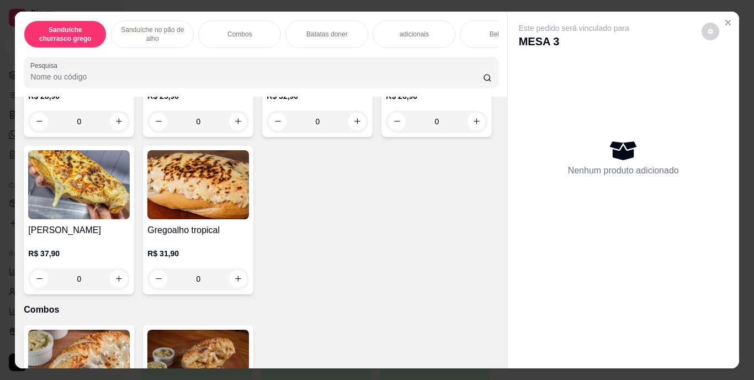
scroll to position [552, 0]
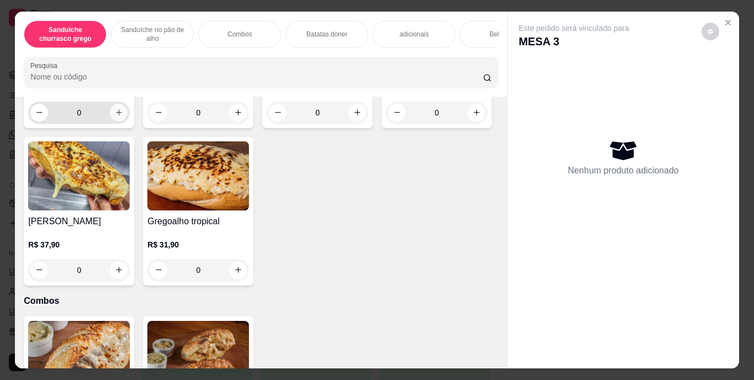
click at [117, 117] on icon "increase-product-quantity" at bounding box center [119, 112] width 8 height 8
type input "1"
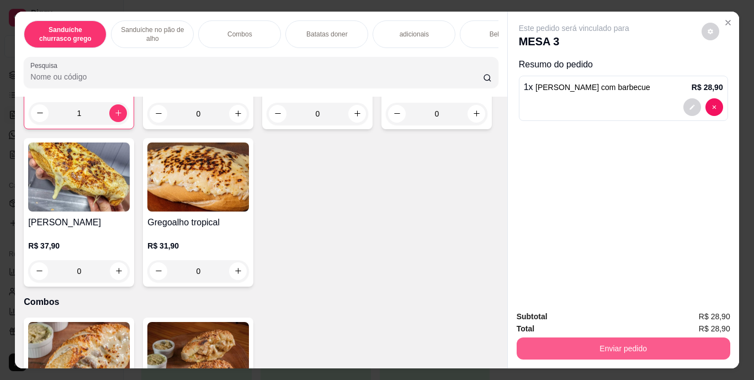
click at [621, 341] on button "Enviar pedido" at bounding box center [624, 348] width 214 height 22
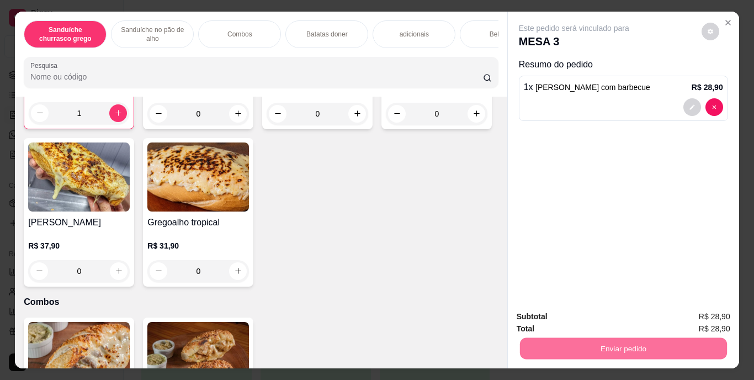
click at [720, 321] on button "Enviar pedido" at bounding box center [701, 317] width 61 height 20
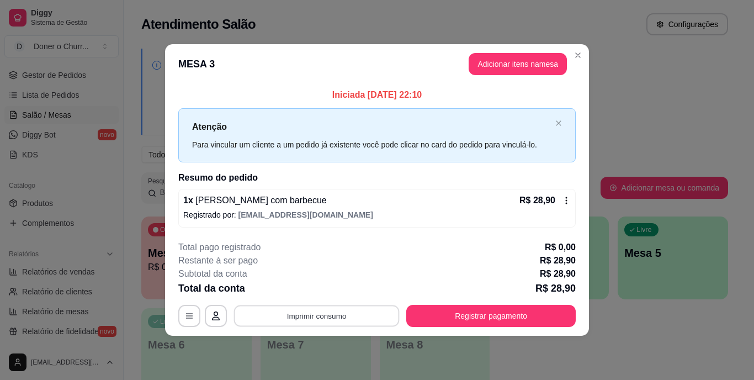
click at [348, 314] on button "Imprimir consumo" at bounding box center [317, 316] width 166 height 22
click at [316, 290] on button "IMPRESSORA" at bounding box center [320, 291] width 80 height 18
click at [321, 318] on button "Imprimir consumo" at bounding box center [317, 316] width 166 height 22
click at [342, 287] on button "IMPRESSORA" at bounding box center [320, 291] width 80 height 18
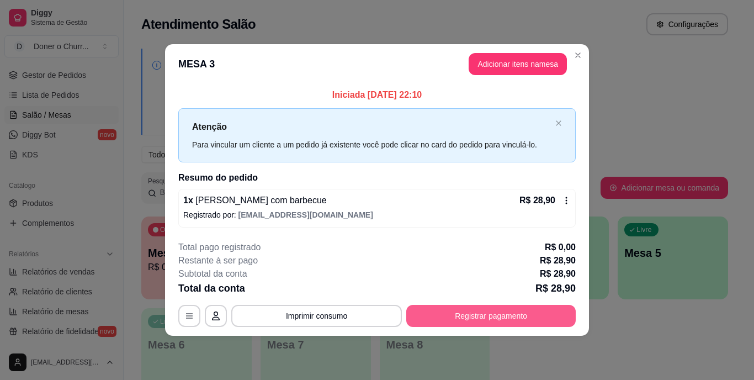
click at [444, 304] on div "**********" at bounding box center [377, 284] width 398 height 86
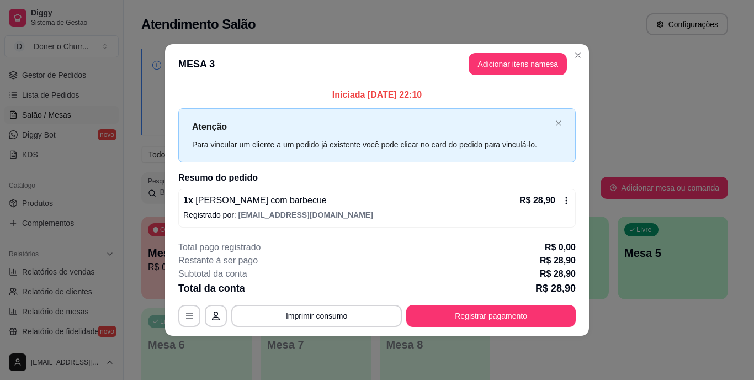
click at [447, 302] on div "**********" at bounding box center [377, 284] width 398 height 86
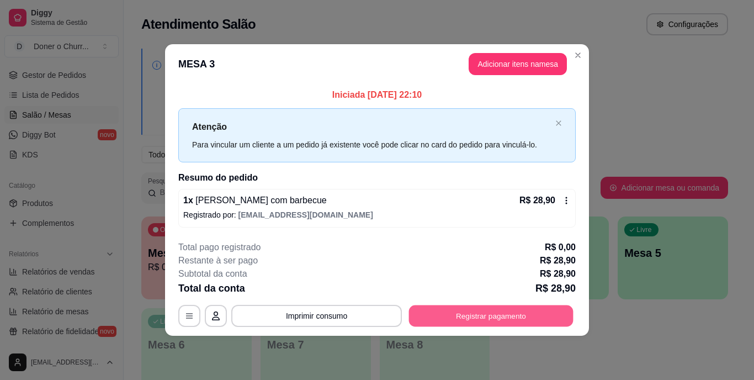
click at [433, 305] on div "**********" at bounding box center [377, 316] width 398 height 22
click at [437, 306] on button "Registrar pagamento" at bounding box center [491, 316] width 165 height 22
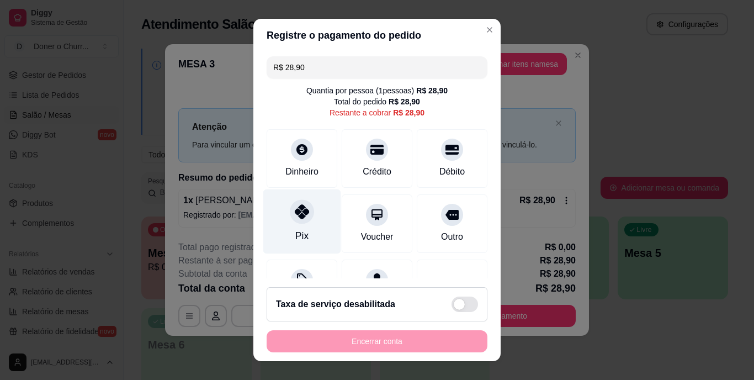
click at [312, 252] on div "Pix" at bounding box center [302, 221] width 78 height 65
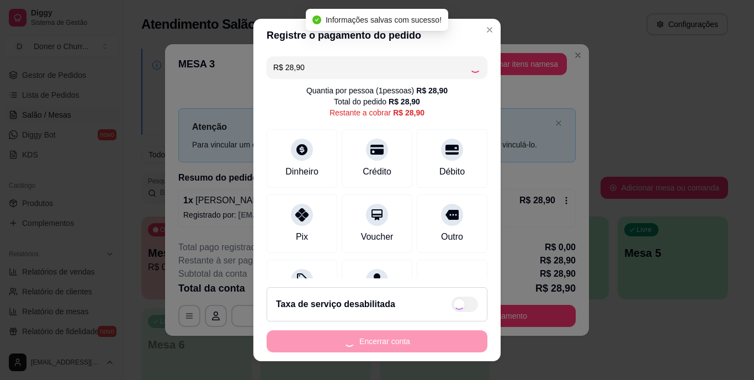
type input "R$ 0,00"
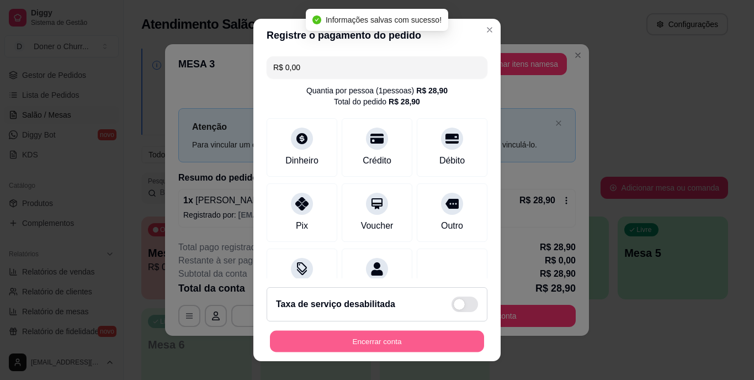
click at [366, 338] on button "Encerrar conta" at bounding box center [377, 341] width 214 height 22
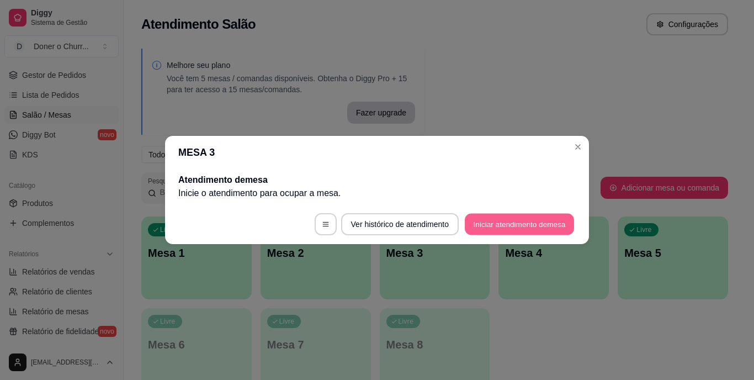
click at [540, 233] on button "Iniciar atendimento de mesa" at bounding box center [519, 225] width 109 height 22
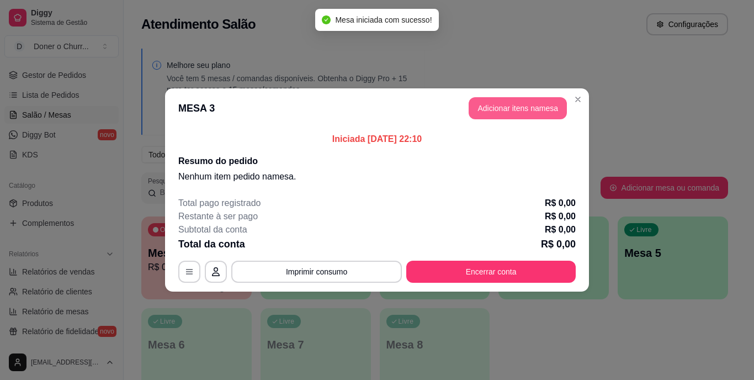
click at [511, 109] on button "Adicionar itens na mesa" at bounding box center [518, 108] width 98 height 22
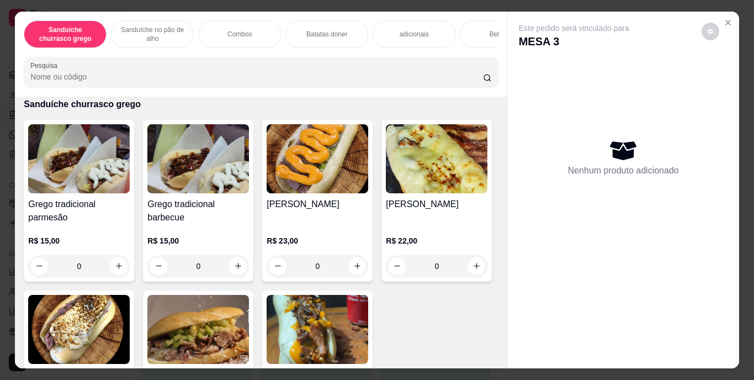
scroll to position [110, 0]
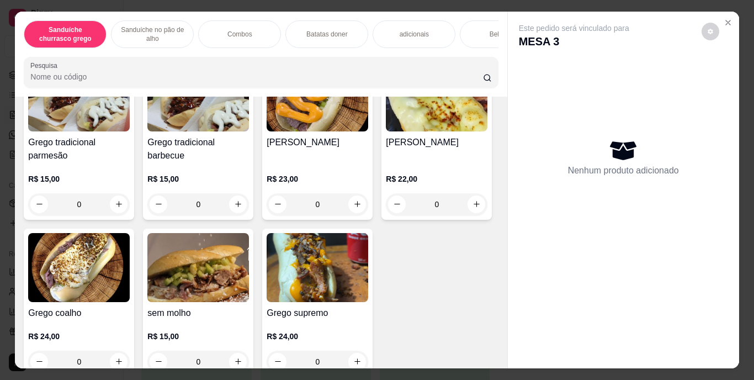
click at [241, 30] on p "Combos" at bounding box center [240, 34] width 25 height 9
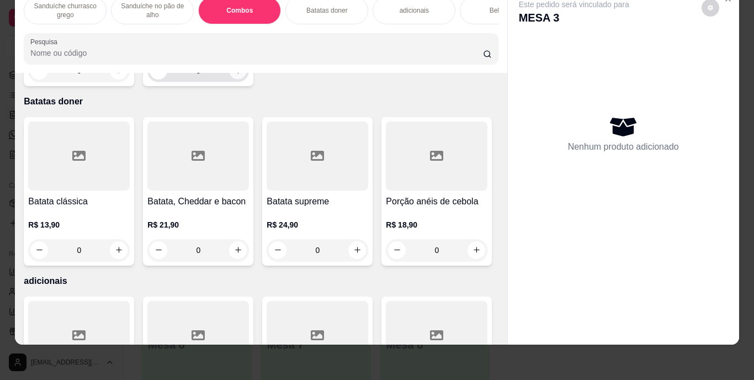
click at [234, 75] on icon "increase-product-quantity" at bounding box center [238, 70] width 8 height 8
type input "1"
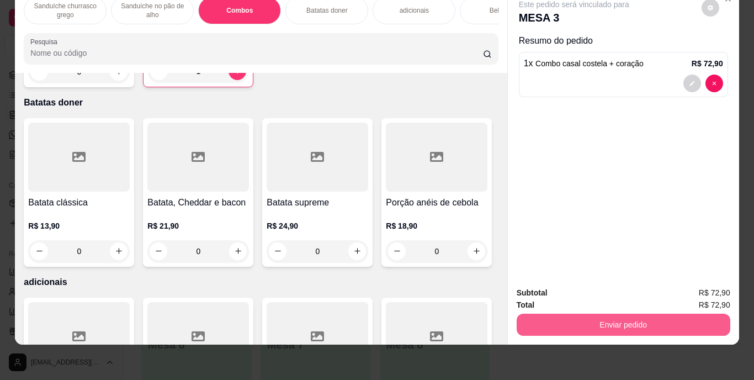
click at [632, 314] on button "Enviar pedido" at bounding box center [624, 325] width 214 height 22
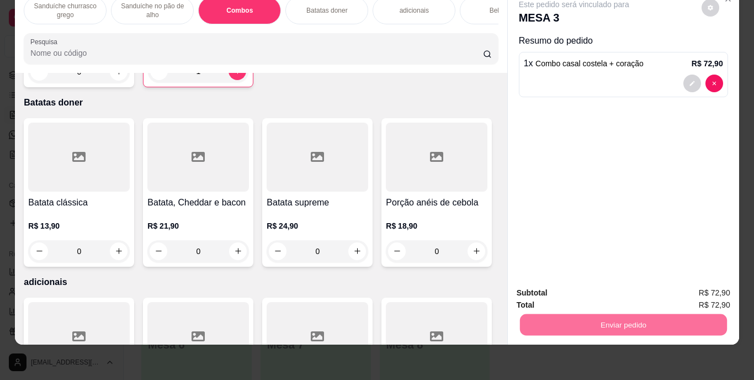
click at [712, 295] on button "Enviar pedido" at bounding box center [701, 289] width 61 height 20
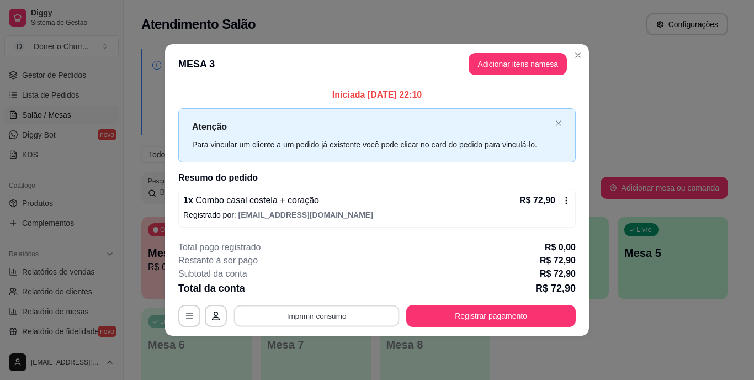
click at [340, 319] on button "Imprimir consumo" at bounding box center [317, 316] width 166 height 22
click at [341, 293] on button "IMPRESSORA" at bounding box center [320, 291] width 80 height 18
click at [350, 316] on button "Imprimir consumo" at bounding box center [316, 316] width 171 height 22
click at [340, 292] on button "IMPRESSORA" at bounding box center [320, 290] width 77 height 17
click at [477, 303] on div "**********" at bounding box center [377, 284] width 398 height 86
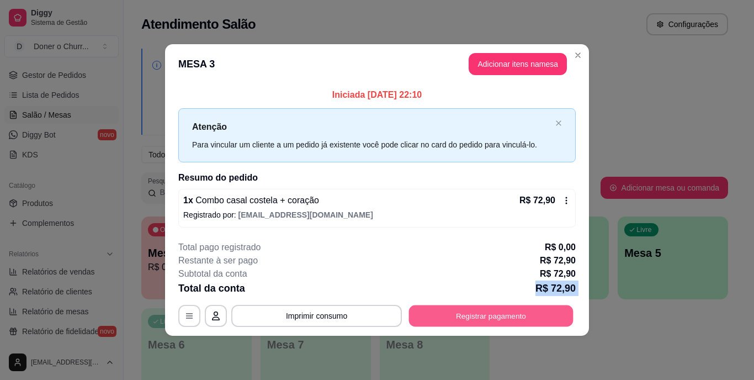
click at [469, 313] on button "Registrar pagamento" at bounding box center [491, 316] width 165 height 22
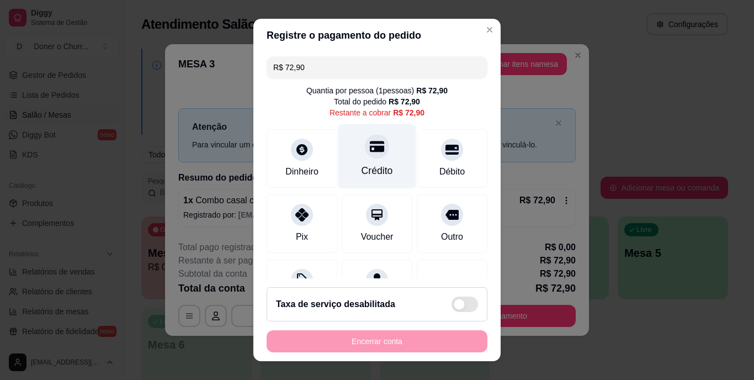
click at [378, 147] on div "Crédito" at bounding box center [378, 156] width 78 height 65
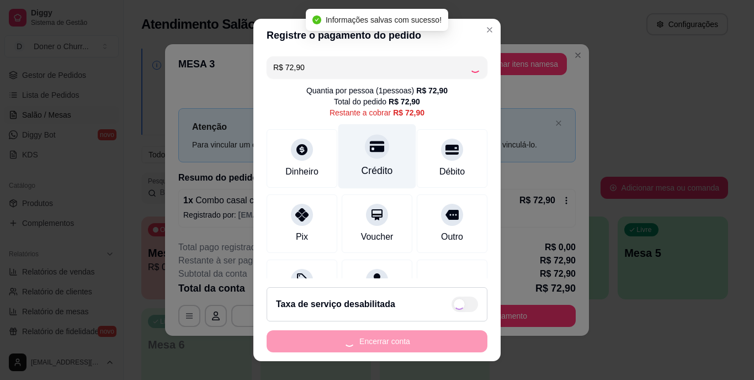
type input "R$ 0,00"
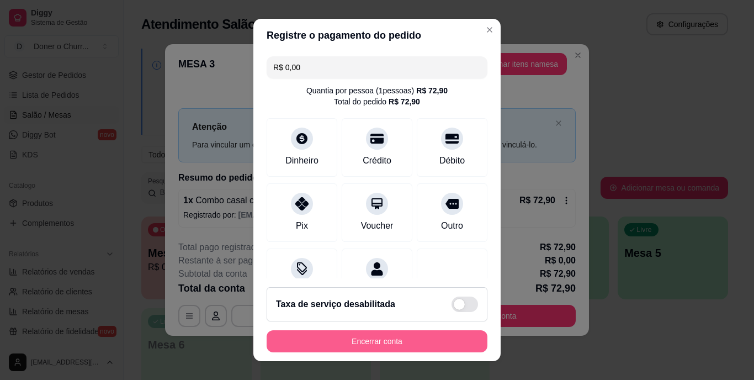
click at [442, 345] on button "Encerrar conta" at bounding box center [377, 341] width 221 height 22
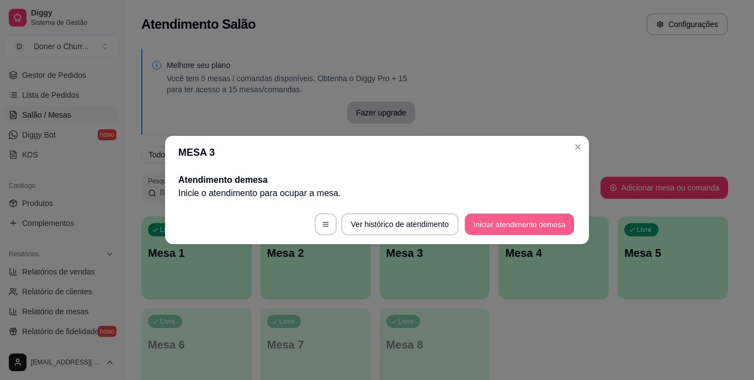
click at [548, 216] on button "Iniciar atendimento de mesa" at bounding box center [519, 225] width 109 height 22
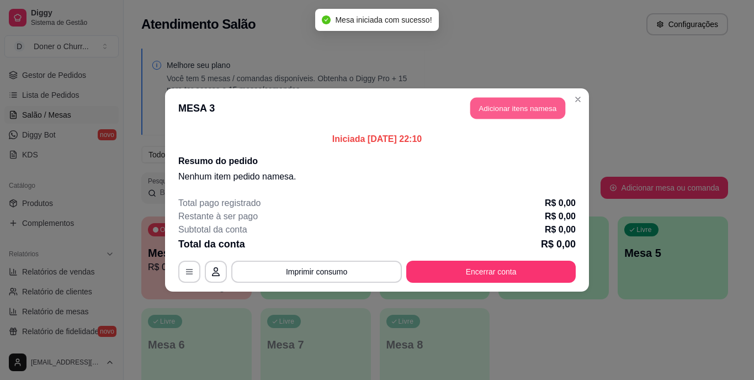
click at [539, 102] on button "Adicionar itens na mesa" at bounding box center [517, 109] width 95 height 22
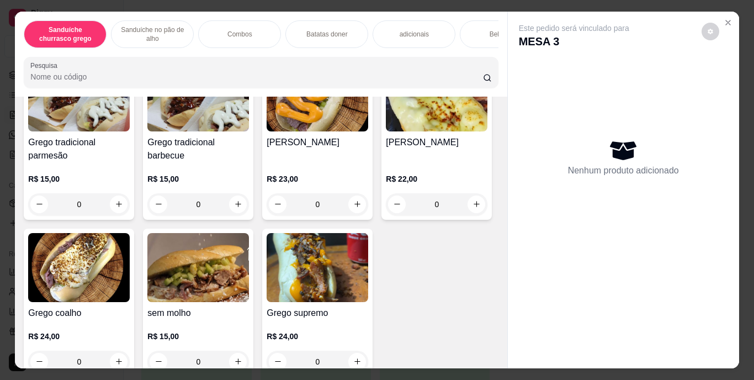
scroll to position [276, 0]
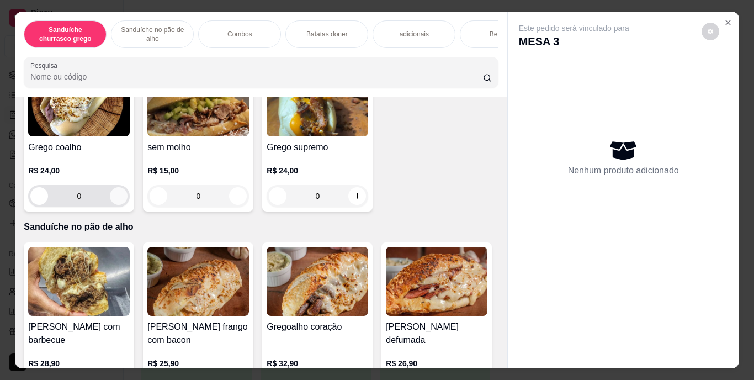
click at [123, 198] on icon "increase-product-quantity" at bounding box center [119, 196] width 8 height 8
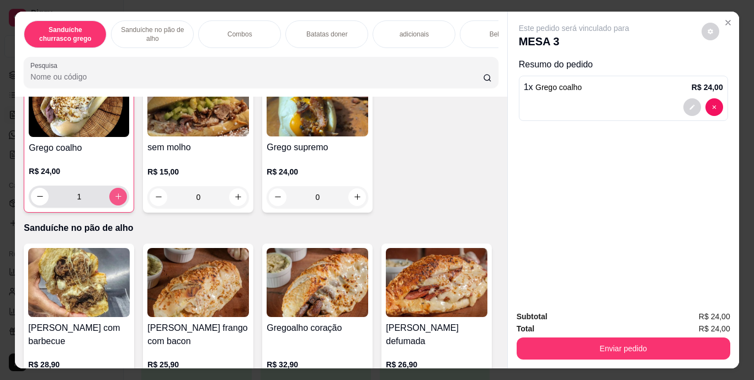
type input "1"
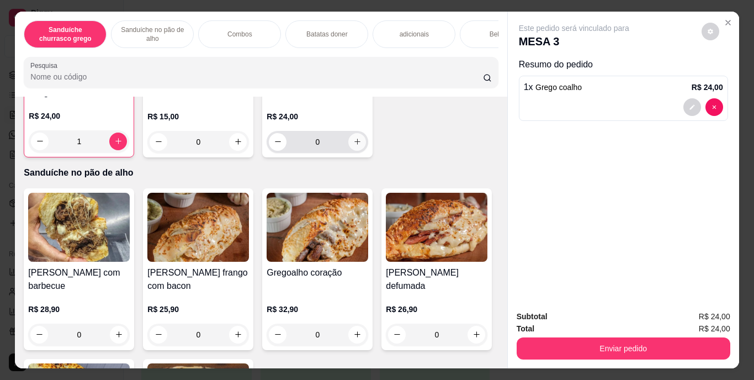
click at [353, 146] on icon "increase-product-quantity" at bounding box center [357, 142] width 8 height 8
type input "1"
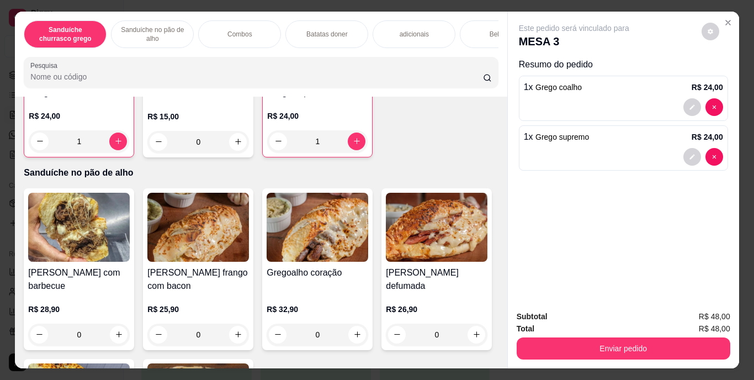
click at [422, 34] on p "adicionais" at bounding box center [414, 34] width 29 height 9
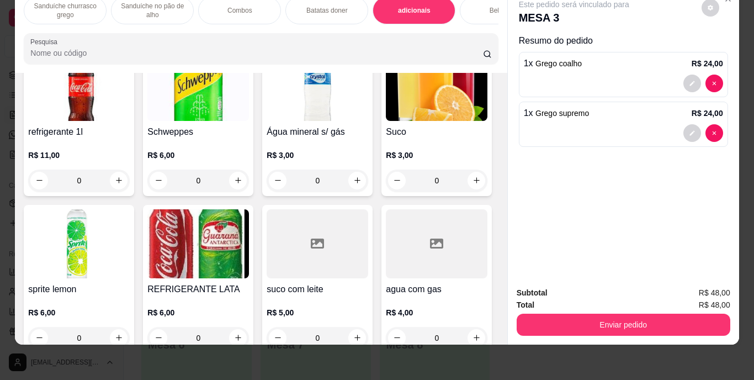
scroll to position [1563, 0]
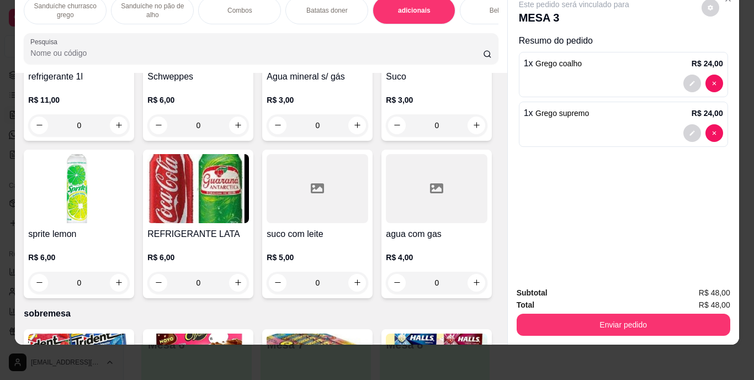
type input "1"
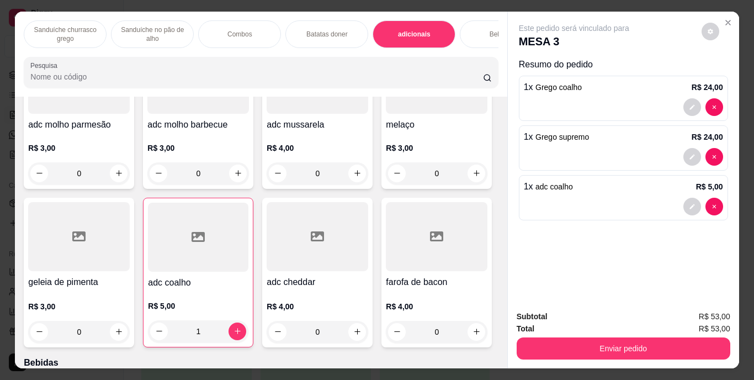
scroll to position [1176, 0]
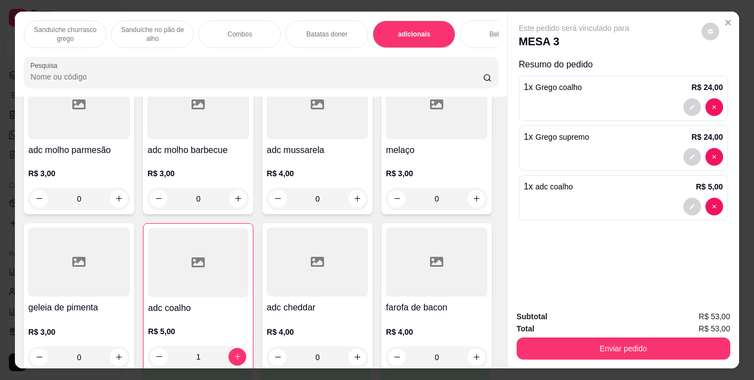
click at [234, 23] on icon "increase-product-quantity" at bounding box center [238, 19] width 8 height 8
type input "1"
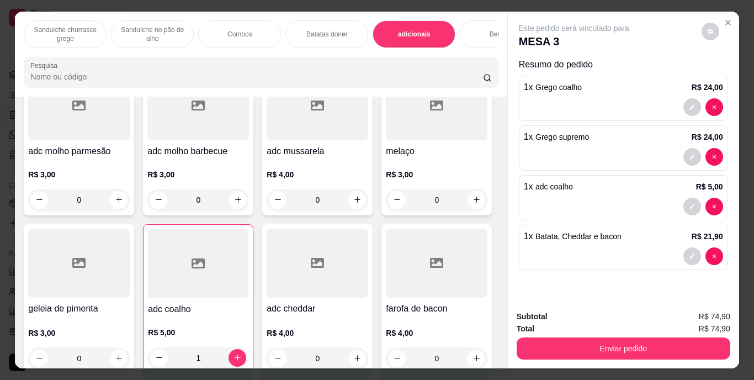
click at [474, 27] on div "Bebidas" at bounding box center [501, 34] width 83 height 28
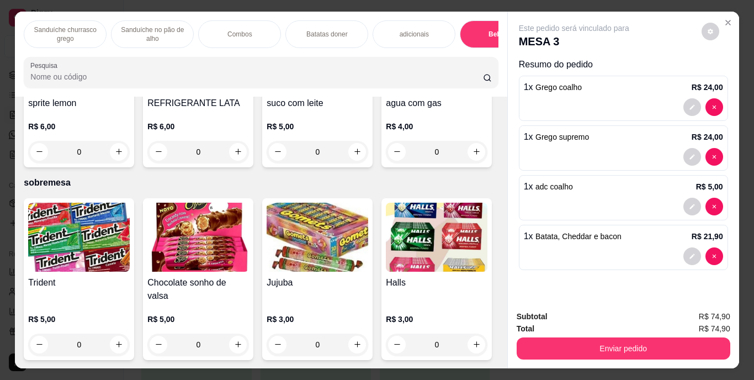
scroll to position [28, 0]
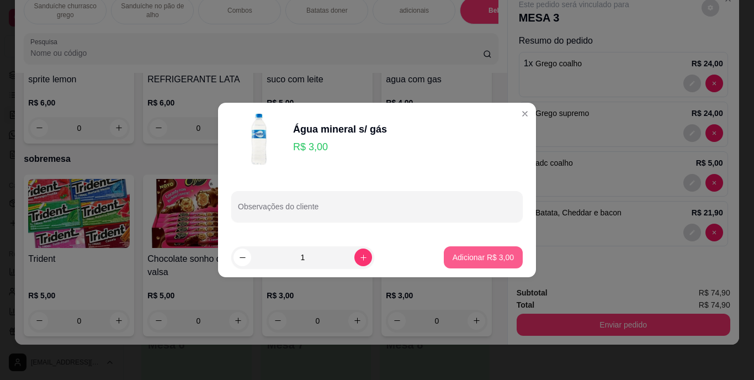
click at [495, 251] on button "Adicionar R$ 3,00" at bounding box center [483, 257] width 79 height 22
type input "1"
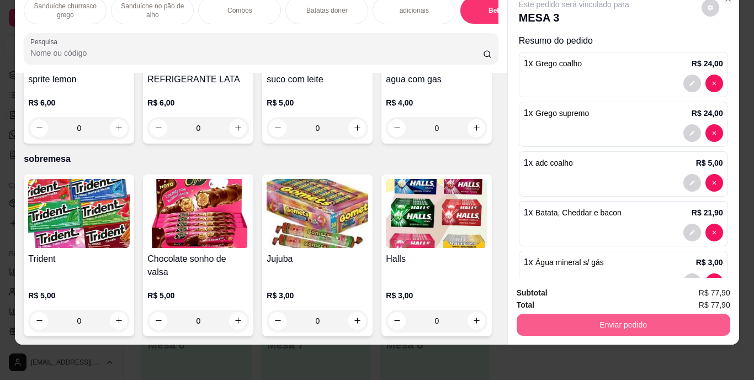
click at [649, 320] on button "Enviar pedido" at bounding box center [624, 325] width 214 height 22
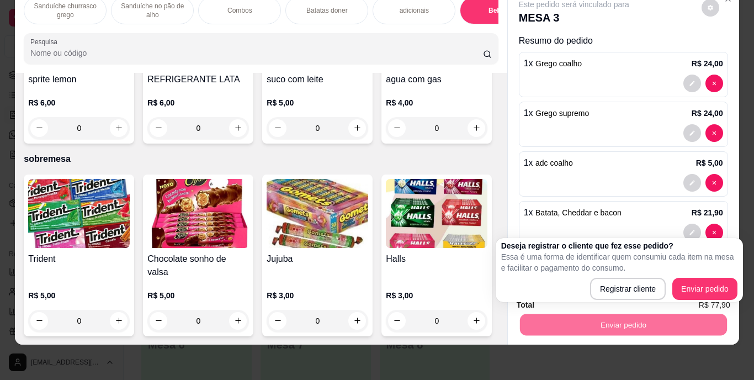
click at [692, 275] on div "Deseja registrar o cliente que fez esse pedido? Essa é uma forma de identificar…" at bounding box center [619, 270] width 236 height 60
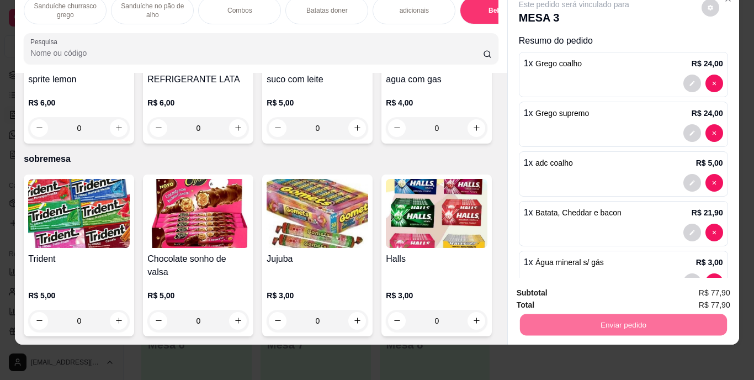
click at [688, 283] on button "Enviar pedido" at bounding box center [701, 289] width 61 height 20
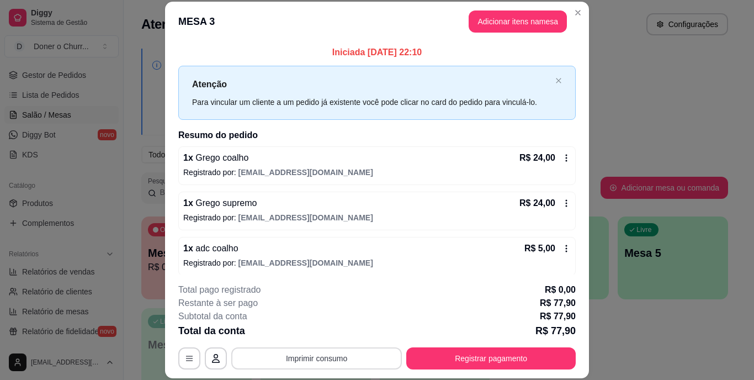
click at [291, 356] on button "Imprimir consumo" at bounding box center [316, 358] width 171 height 22
click at [310, 331] on button "IMPRESSORA" at bounding box center [316, 333] width 80 height 18
click at [334, 359] on button "Imprimir consumo" at bounding box center [317, 358] width 166 height 22
click at [340, 335] on button "IMPRESSORA" at bounding box center [315, 332] width 77 height 17
click at [319, 355] on button "Imprimir consumo" at bounding box center [316, 358] width 171 height 22
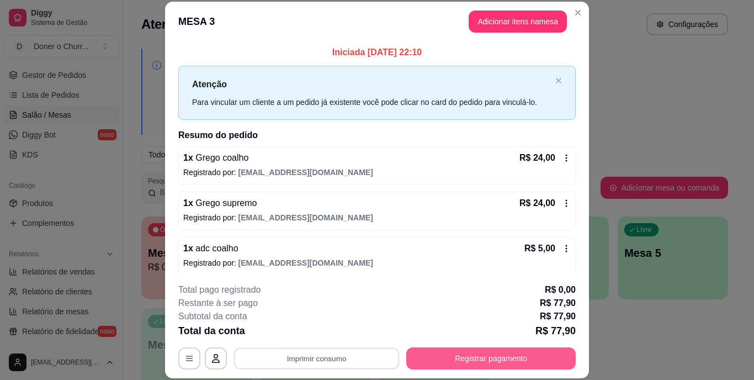
click at [501, 359] on button "Registrar pagamento" at bounding box center [491, 358] width 170 height 22
click at [528, 357] on button "Registrar pagamento" at bounding box center [491, 358] width 165 height 22
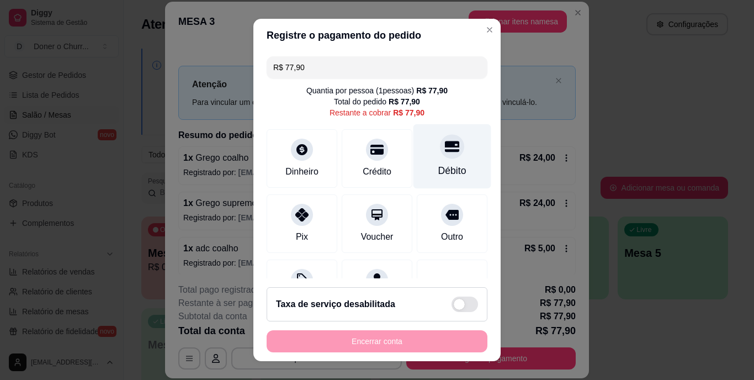
click at [445, 142] on icon at bounding box center [452, 146] width 14 height 11
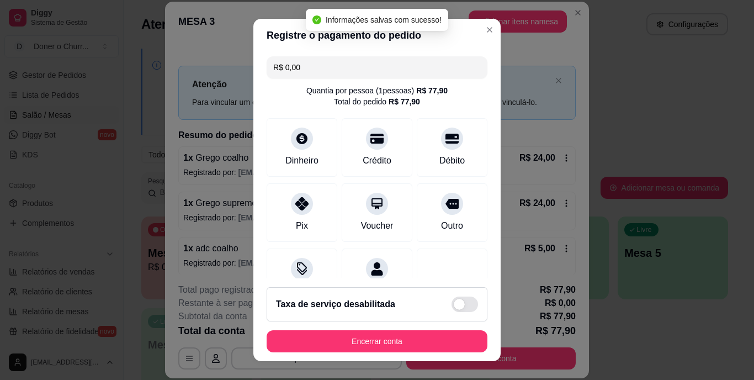
type input "R$ 0,00"
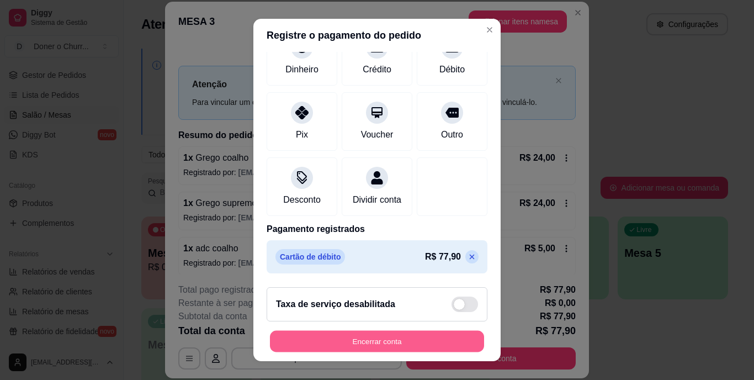
click at [379, 343] on button "Encerrar conta" at bounding box center [377, 341] width 214 height 22
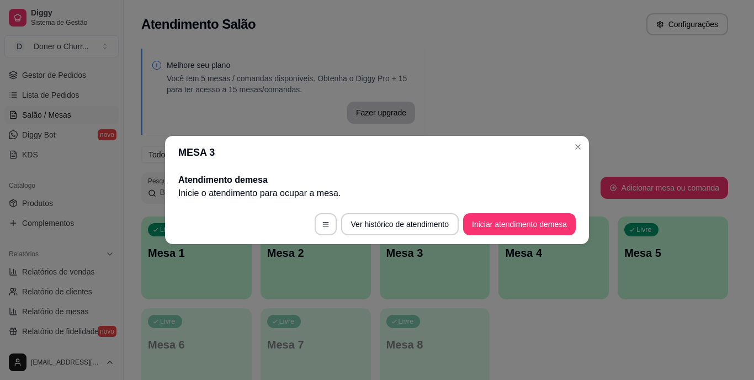
click at [527, 213] on footer "Ver histórico de atendimento Iniciar atendimento de mesa" at bounding box center [377, 224] width 424 height 40
click at [522, 226] on button "Iniciar atendimento de mesa" at bounding box center [519, 225] width 109 height 22
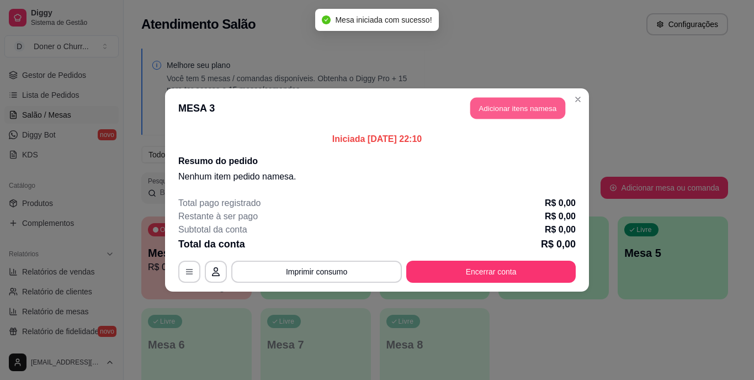
click at [550, 108] on button "Adicionar itens na mesa" at bounding box center [517, 109] width 95 height 22
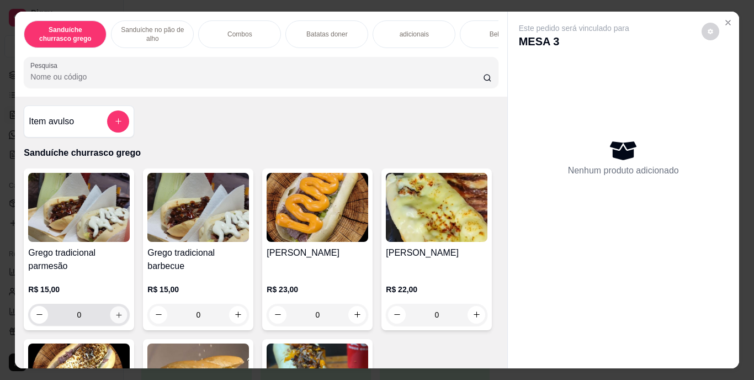
click at [117, 318] on icon "increase-product-quantity" at bounding box center [119, 315] width 6 height 6
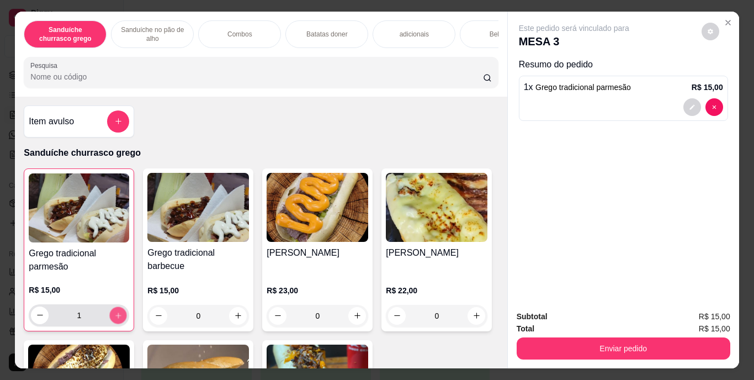
click at [117, 319] on icon "increase-product-quantity" at bounding box center [118, 315] width 8 height 8
click at [119, 316] on button "increase-product-quantity" at bounding box center [118, 314] width 17 height 17
type input "3"
click at [689, 104] on icon "decrease-product-quantity" at bounding box center [692, 107] width 7 height 7
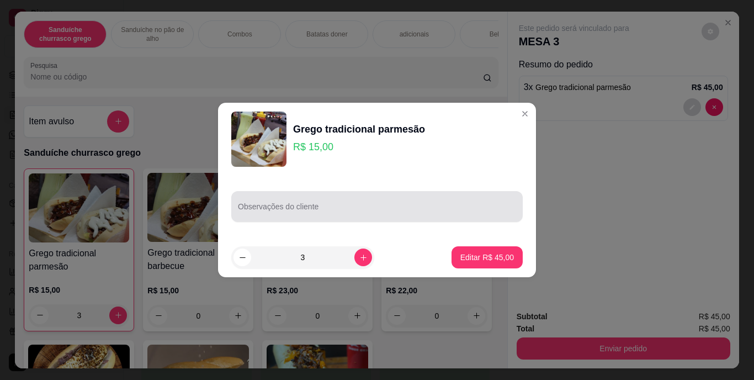
click at [423, 212] on input "Observações do cliente" at bounding box center [377, 210] width 278 height 11
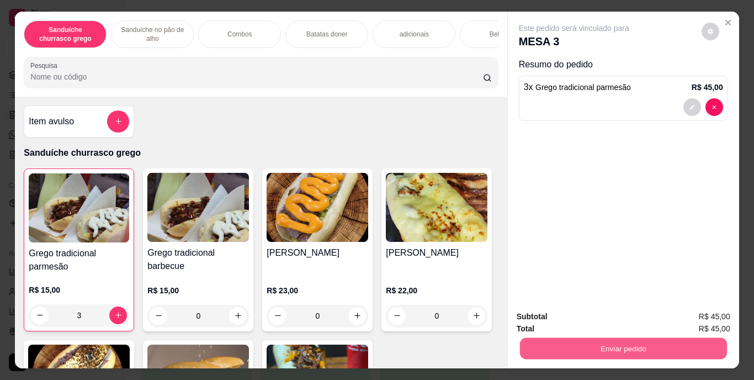
click at [675, 338] on button "Enviar pedido" at bounding box center [623, 349] width 207 height 22
click at [701, 324] on button "Enviar pedido" at bounding box center [701, 317] width 62 height 21
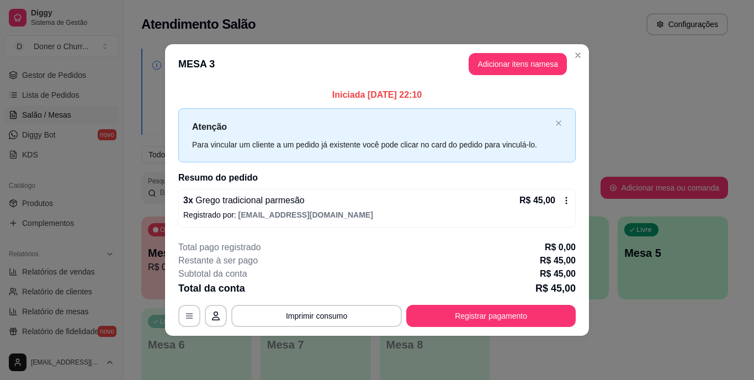
click at [376, 297] on div "**********" at bounding box center [377, 284] width 398 height 86
click at [382, 314] on button "Imprimir consumo" at bounding box center [317, 316] width 166 height 22
click at [330, 297] on button "IMPRESSORA" at bounding box center [320, 291] width 80 height 18
click at [285, 326] on button "Imprimir consumo" at bounding box center [316, 316] width 171 height 22
click at [314, 275] on h4 "Escolha a impressora" at bounding box center [320, 271] width 80 height 11
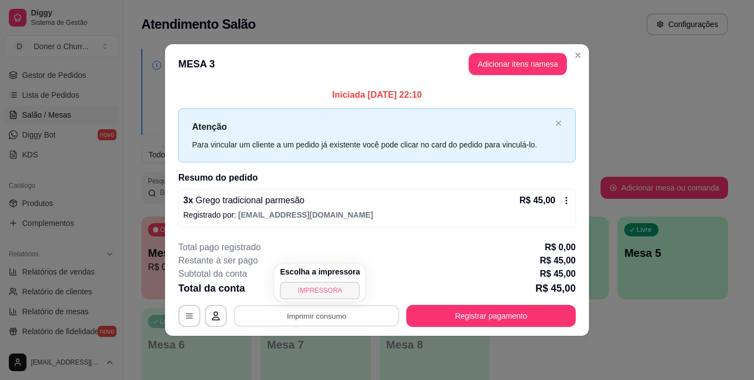
click at [314, 289] on button "IMPRESSORA" at bounding box center [320, 291] width 80 height 18
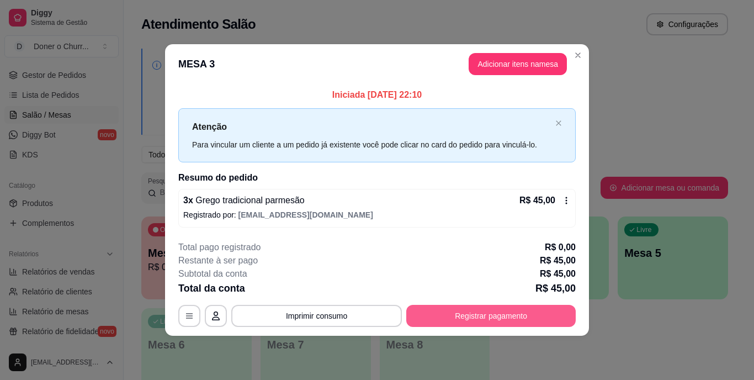
click at [478, 311] on button "Registrar pagamento" at bounding box center [491, 316] width 170 height 22
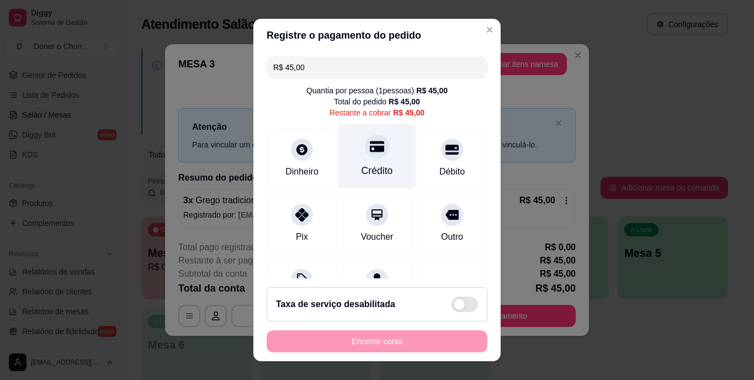
click at [370, 148] on icon at bounding box center [377, 146] width 14 height 11
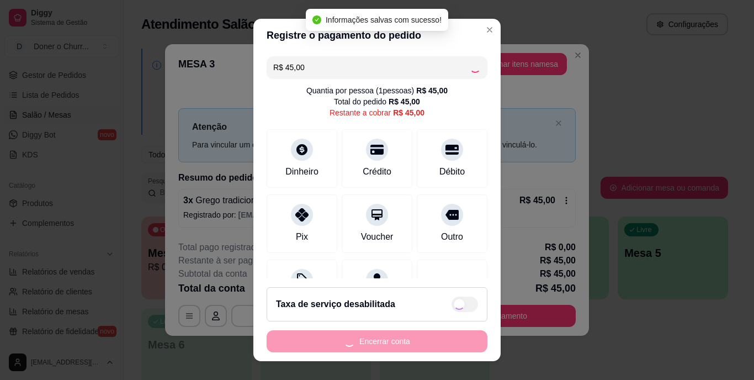
type input "R$ 0,00"
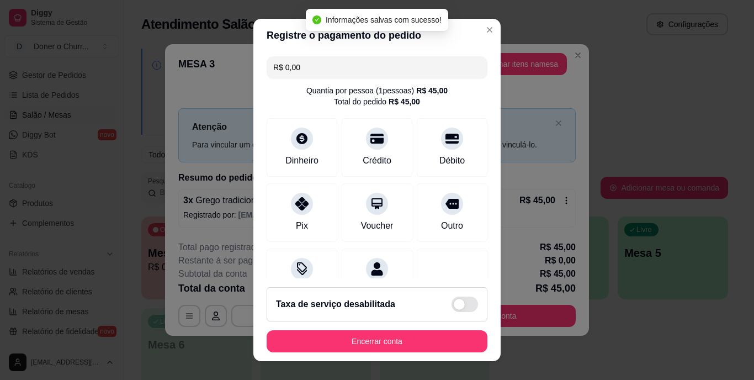
scroll to position [17, 0]
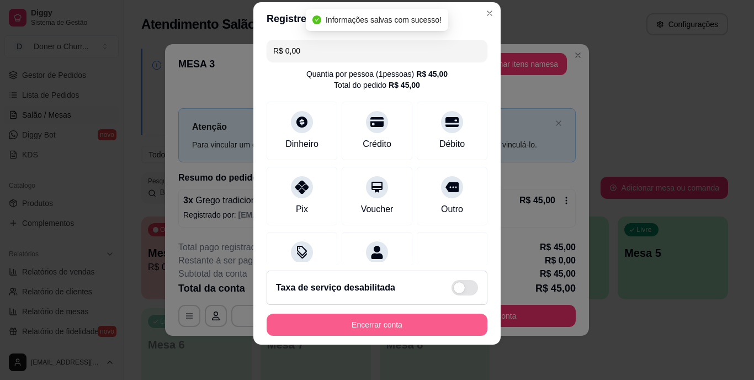
click at [435, 328] on button "Encerrar conta" at bounding box center [377, 325] width 221 height 22
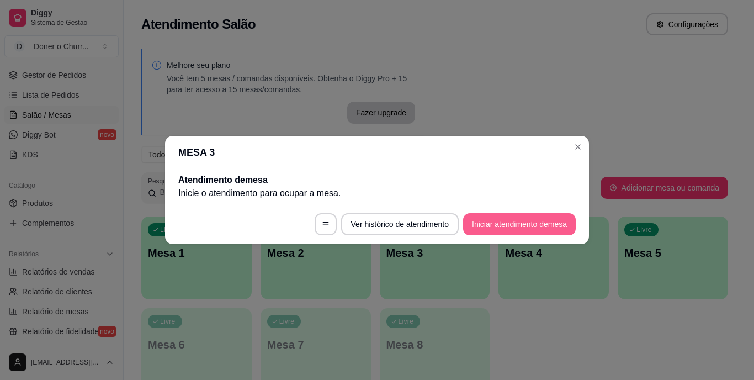
click at [528, 221] on button "Iniciar atendimento de mesa" at bounding box center [519, 224] width 113 height 22
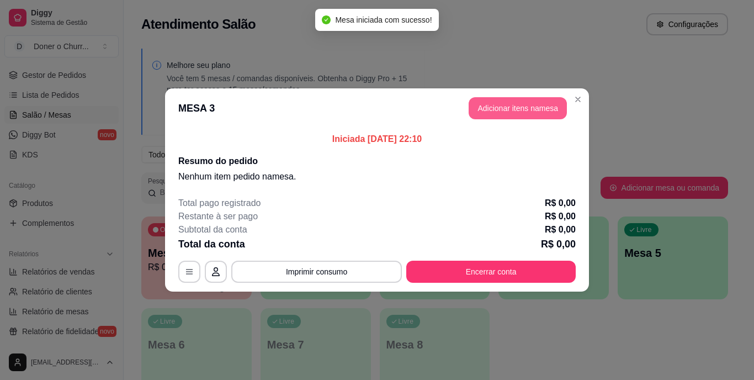
click at [549, 99] on button "Adicionar itens na mesa" at bounding box center [518, 108] width 98 height 22
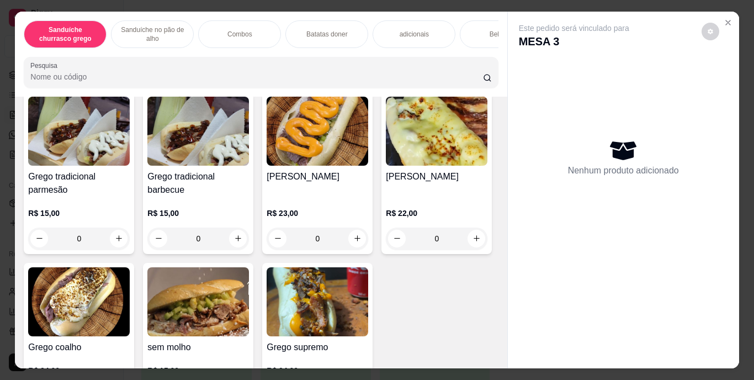
scroll to position [166, 0]
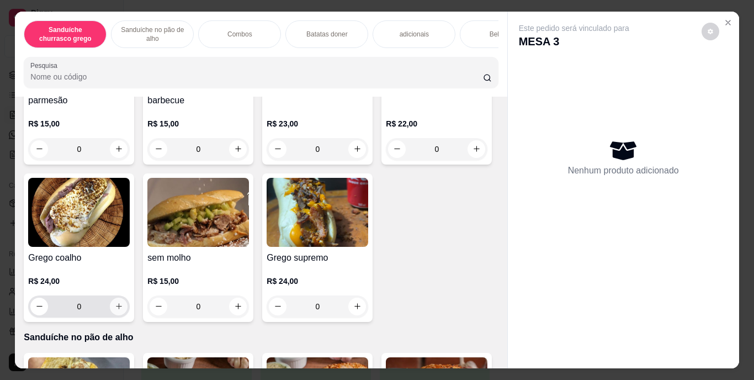
click at [123, 310] on icon "increase-product-quantity" at bounding box center [119, 306] width 8 height 8
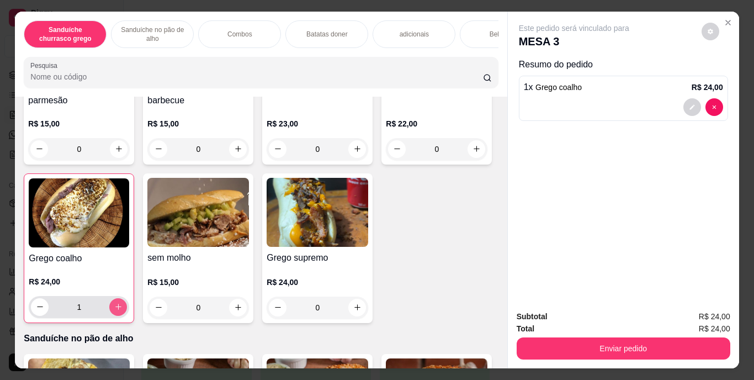
type input "1"
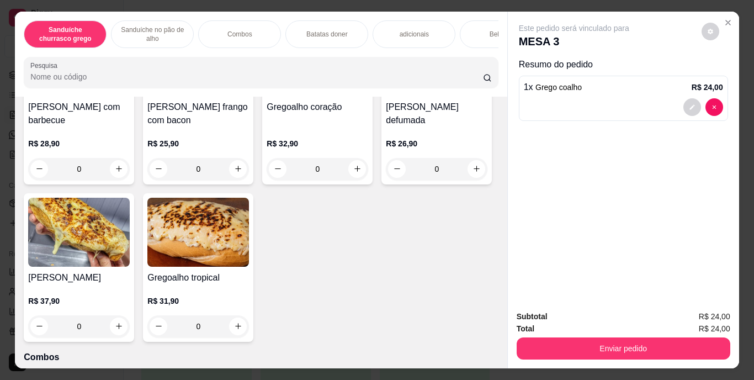
scroll to position [607, 0]
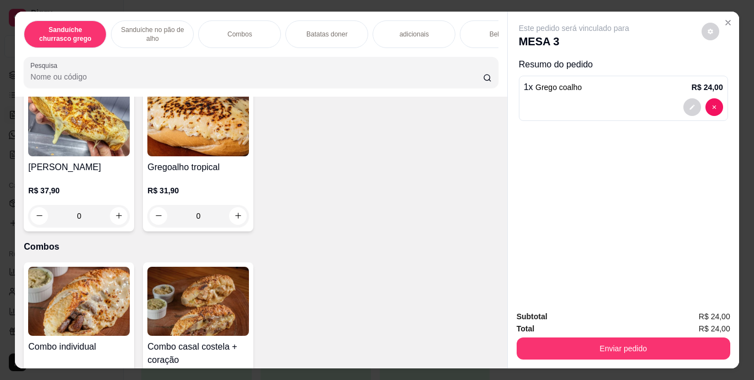
click at [238, 62] on icon "increase-product-quantity" at bounding box center [238, 58] width 8 height 8
type input "1"
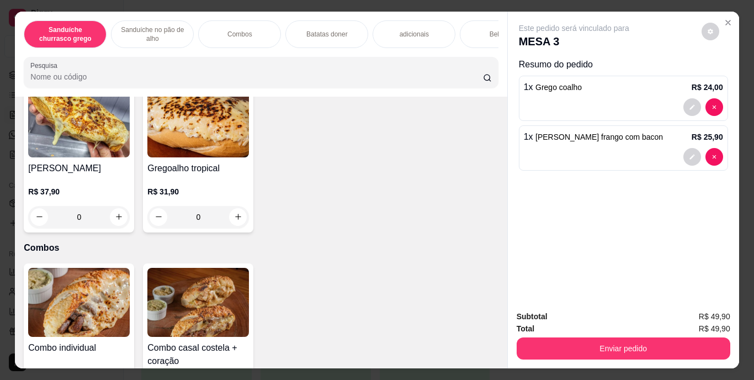
scroll to position [552, 0]
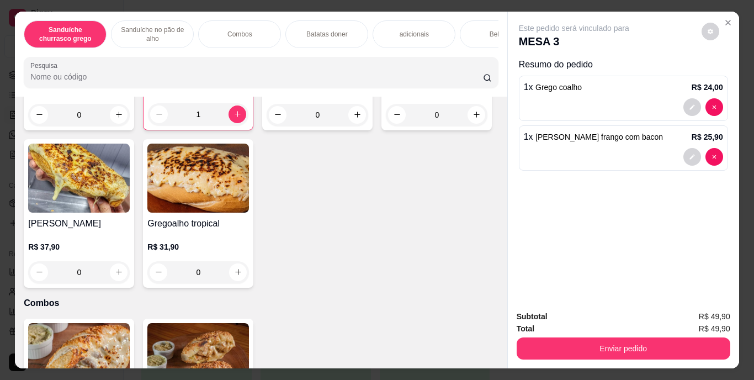
click at [483, 25] on div "Bebidas" at bounding box center [501, 34] width 83 height 28
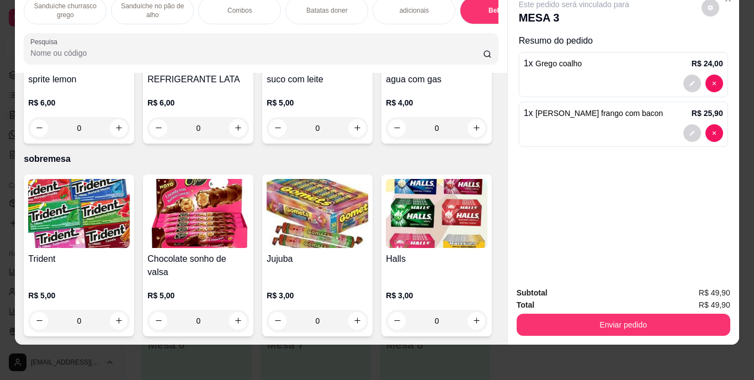
scroll to position [2333, 0]
click at [473, 132] on icon "increase-product-quantity" at bounding box center [477, 128] width 8 height 8
type input "1"
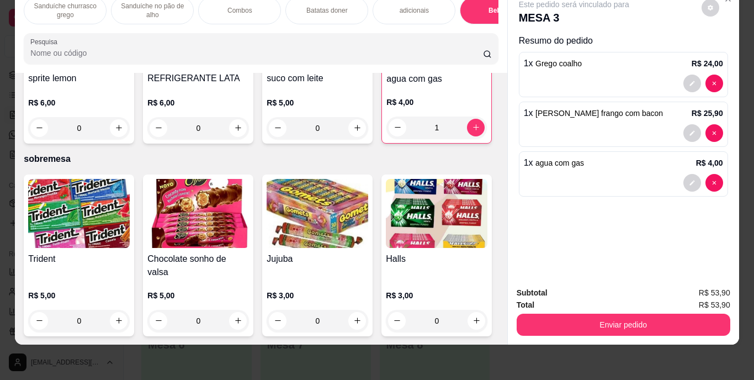
scroll to position [2167, 0]
click at [247, 137] on button "increase-product-quantity" at bounding box center [238, 128] width 18 height 18
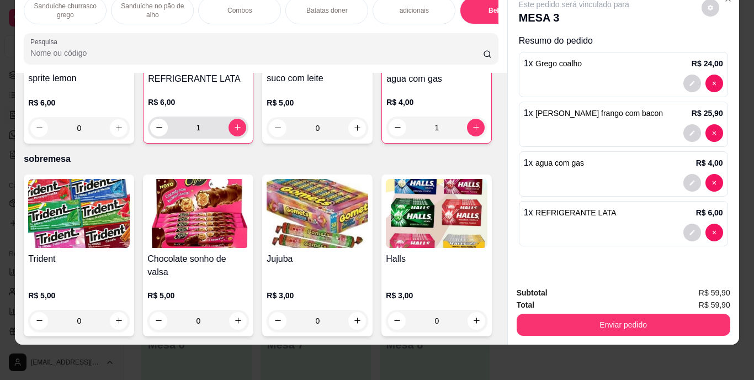
type input "1"
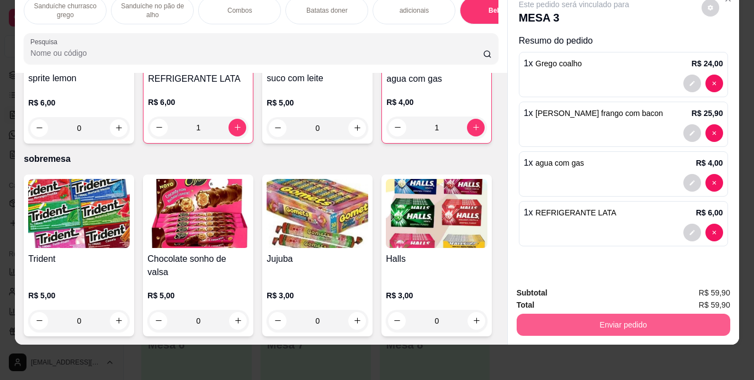
click at [675, 314] on button "Enviar pedido" at bounding box center [624, 325] width 214 height 22
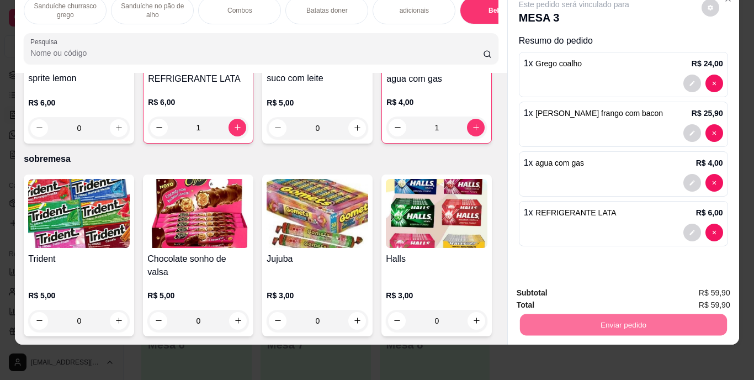
click at [622, 288] on button "Registrar cliente" at bounding box center [627, 289] width 73 height 21
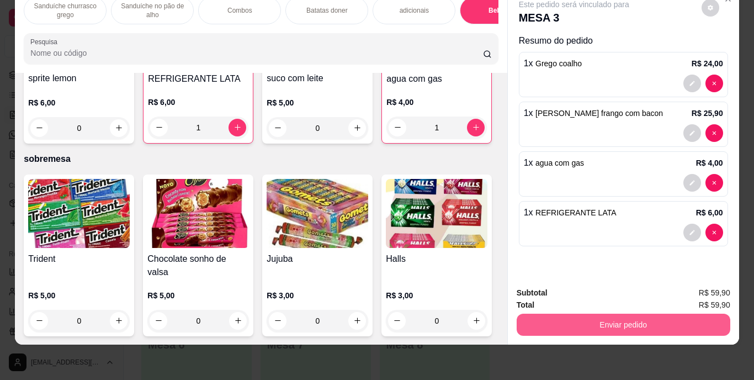
click at [683, 318] on button "Enviar pedido" at bounding box center [624, 325] width 214 height 22
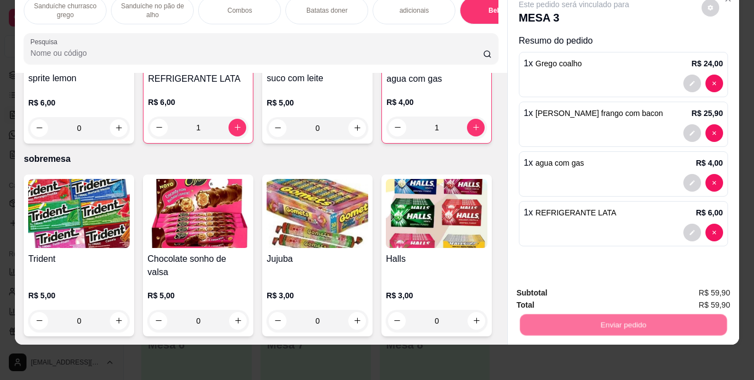
click at [700, 283] on button "Enviar pedido" at bounding box center [701, 289] width 62 height 21
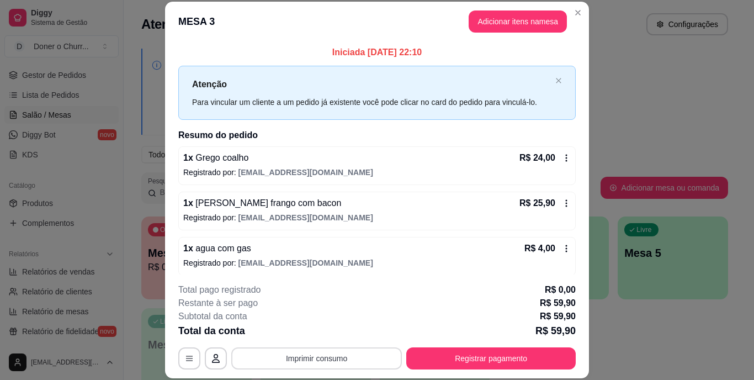
click at [372, 353] on button "Imprimir consumo" at bounding box center [316, 358] width 171 height 22
click at [332, 330] on button "IMPRESSORA" at bounding box center [315, 332] width 77 height 17
click at [318, 361] on button "Imprimir consumo" at bounding box center [317, 358] width 166 height 22
click at [320, 335] on button "IMPRESSORA" at bounding box center [315, 332] width 77 height 17
click at [565, 358] on button "Registrar pagamento" at bounding box center [491, 358] width 170 height 22
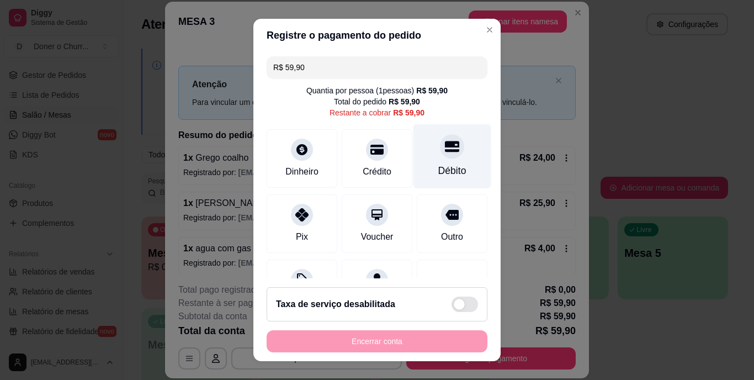
click at [414, 163] on div "Débito" at bounding box center [453, 156] width 78 height 65
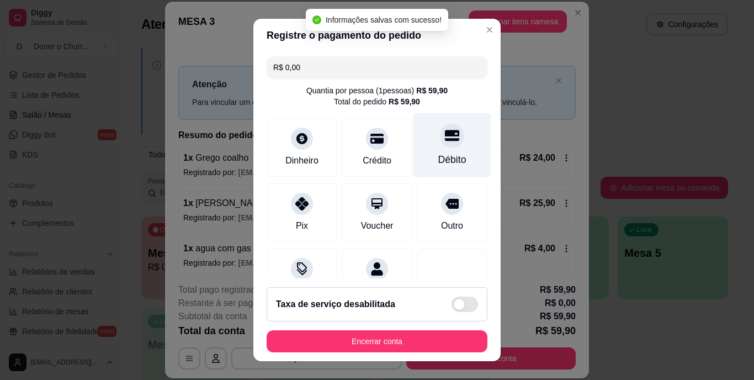
type input "R$ 0,00"
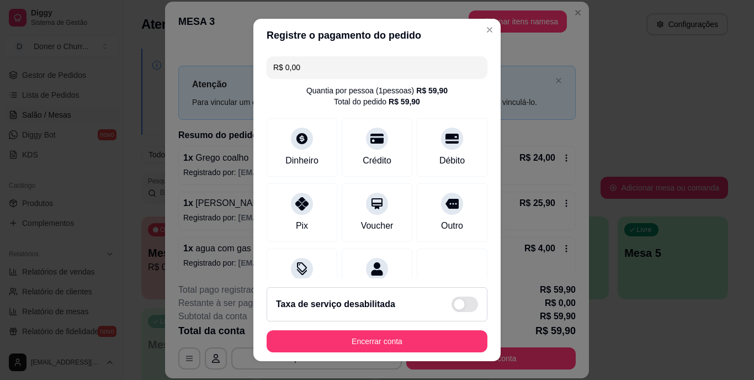
scroll to position [104, 0]
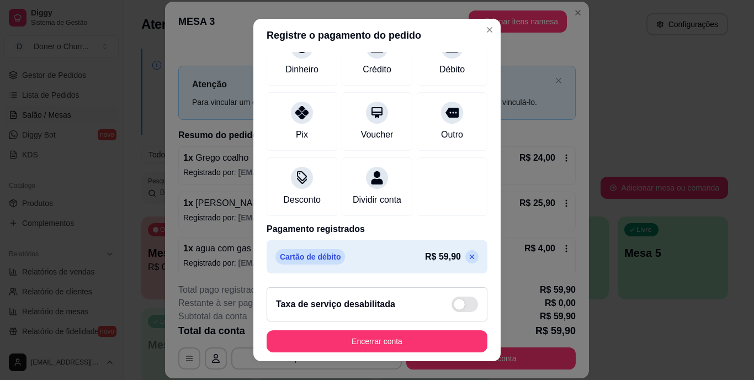
click at [410, 329] on footer "Taxa de serviço desabilitada Encerrar conta" at bounding box center [376, 319] width 247 height 83
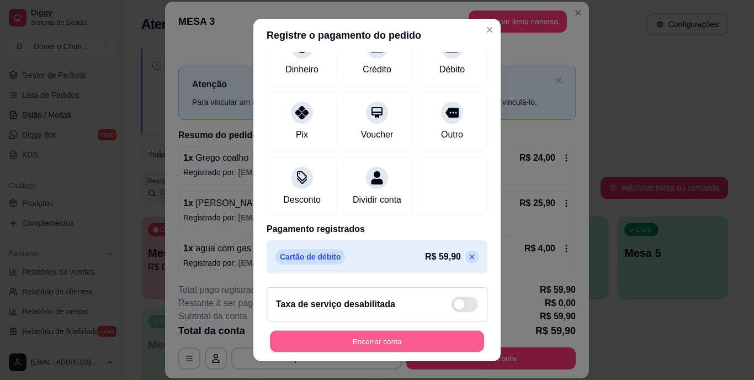
click at [410, 342] on button "Encerrar conta" at bounding box center [377, 341] width 214 height 22
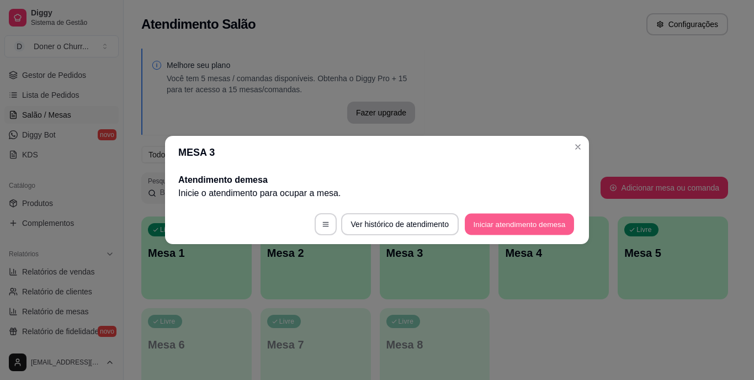
click at [559, 215] on button "Iniciar atendimento de mesa" at bounding box center [519, 225] width 109 height 22
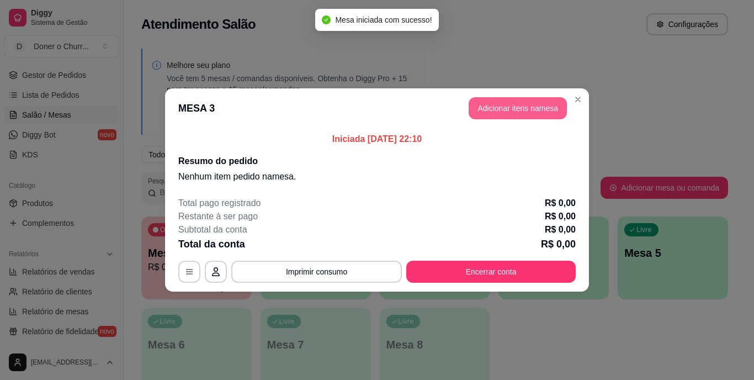
click at [526, 99] on button "Adicionar itens na mesa" at bounding box center [518, 108] width 98 height 22
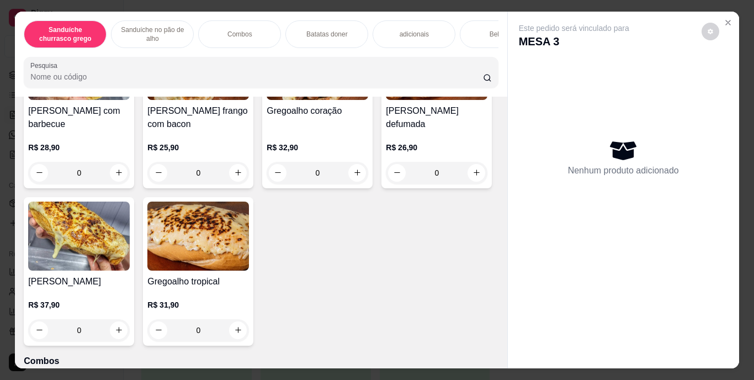
scroll to position [497, 0]
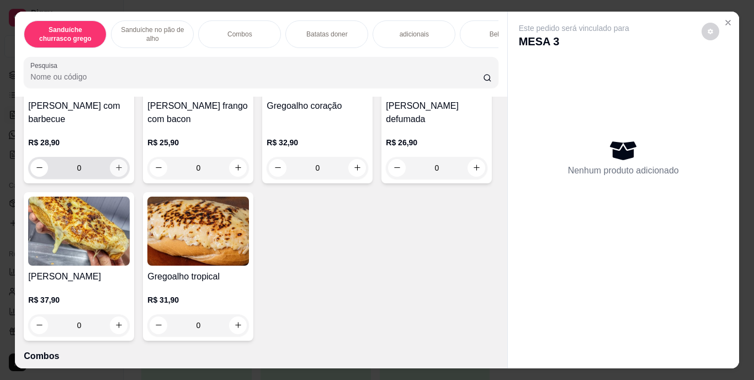
click at [117, 177] on button "increase-product-quantity" at bounding box center [119, 168] width 18 height 18
type input "1"
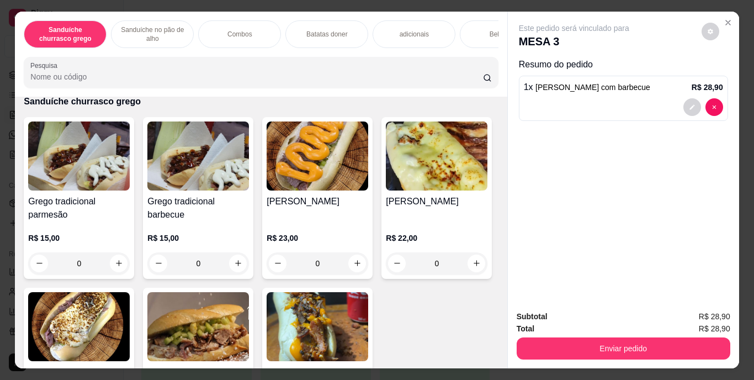
scroll to position [55, 0]
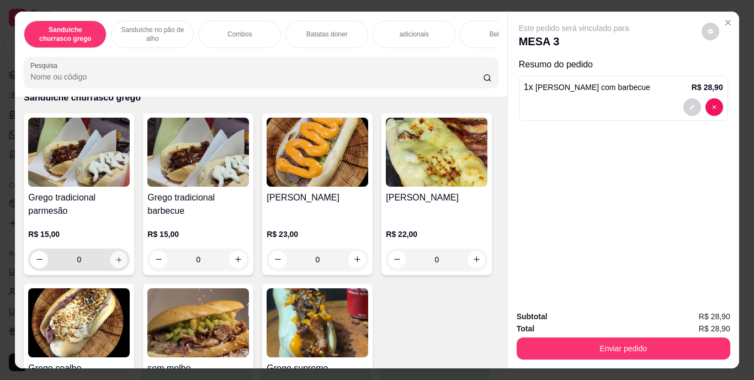
click at [115, 261] on icon "increase-product-quantity" at bounding box center [119, 259] width 8 height 8
type input "1"
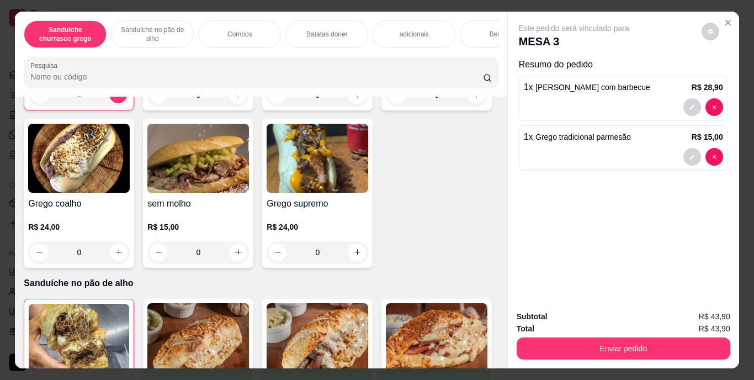
scroll to position [387, 0]
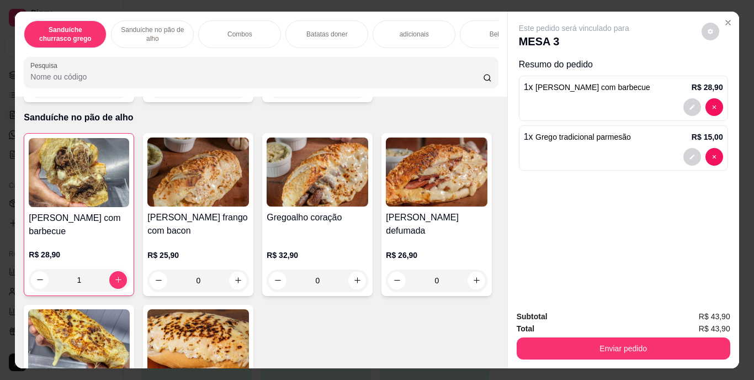
click at [478, 20] on div "Bebidas" at bounding box center [501, 34] width 83 height 28
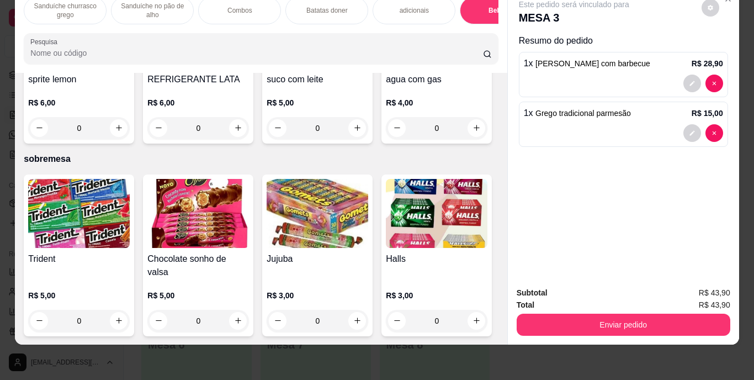
scroll to position [2167, 0]
click at [241, 131] on icon "increase-product-quantity" at bounding box center [238, 128] width 6 height 6
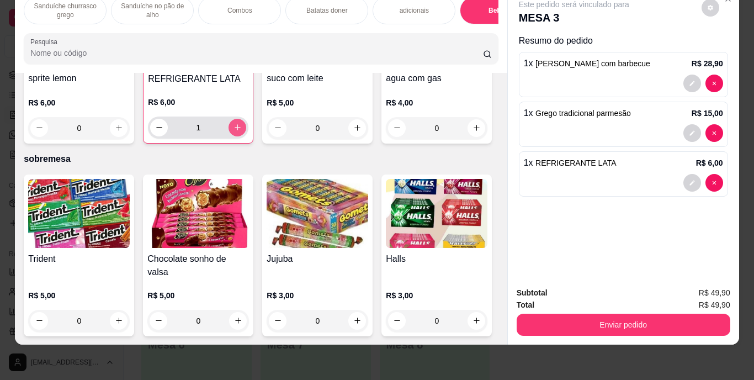
click at [241, 130] on icon "increase-product-quantity" at bounding box center [238, 127] width 6 height 6
type input "2"
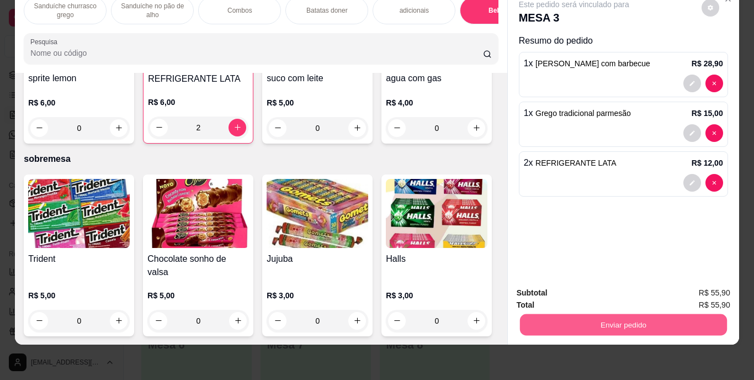
click at [616, 317] on button "Enviar pedido" at bounding box center [623, 325] width 207 height 22
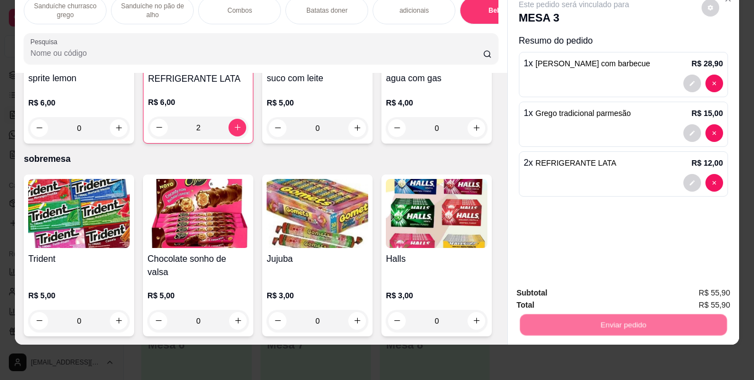
click at [615, 293] on button "Registrar cliente" at bounding box center [628, 289] width 71 height 20
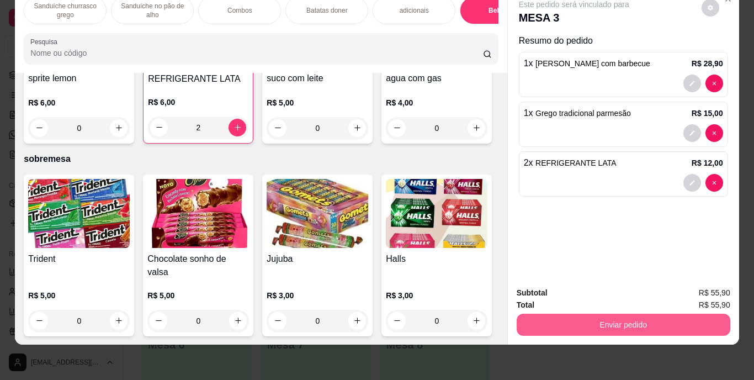
click at [604, 316] on button "Enviar pedido" at bounding box center [624, 325] width 214 height 22
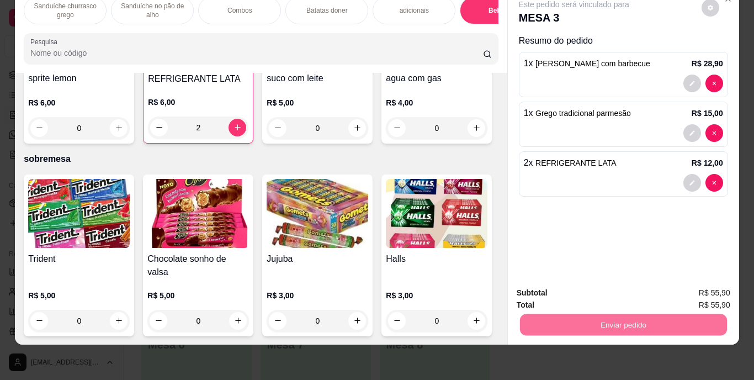
click at [725, 285] on button "Enviar pedido" at bounding box center [701, 289] width 61 height 20
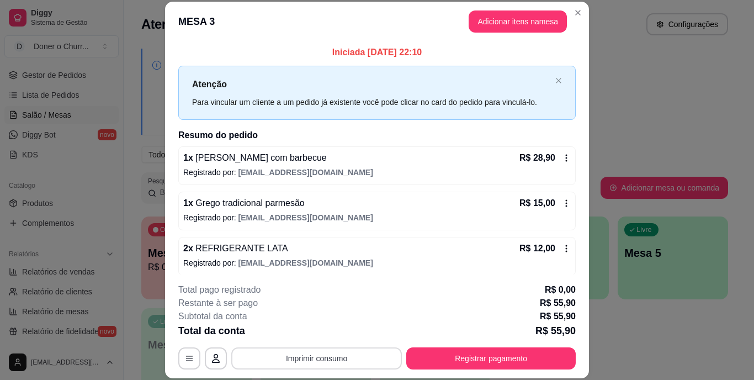
click at [327, 358] on button "Imprimir consumo" at bounding box center [316, 358] width 171 height 22
click at [316, 339] on button "IMPRESSORA" at bounding box center [316, 333] width 80 height 18
click at [315, 332] on div "Escolha a impressora IMPRESSORA" at bounding box center [316, 325] width 91 height 38
click at [306, 359] on button "Imprimir consumo" at bounding box center [317, 358] width 166 height 22
click at [312, 337] on button "IMPRESSORA" at bounding box center [316, 333] width 80 height 18
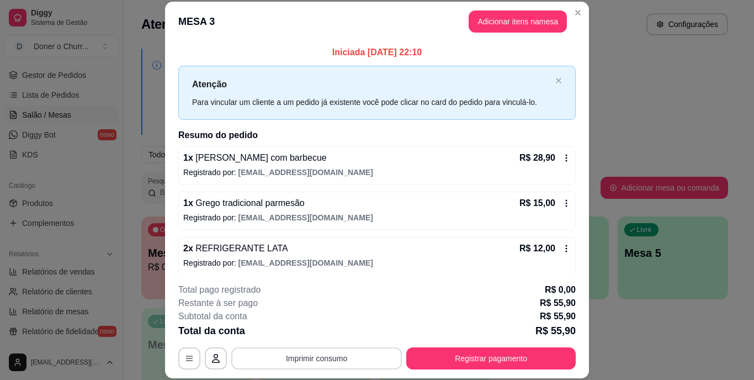
click at [348, 357] on button "Imprimir consumo" at bounding box center [316, 358] width 171 height 22
click at [332, 334] on button "IMPRESSORA" at bounding box center [315, 332] width 77 height 17
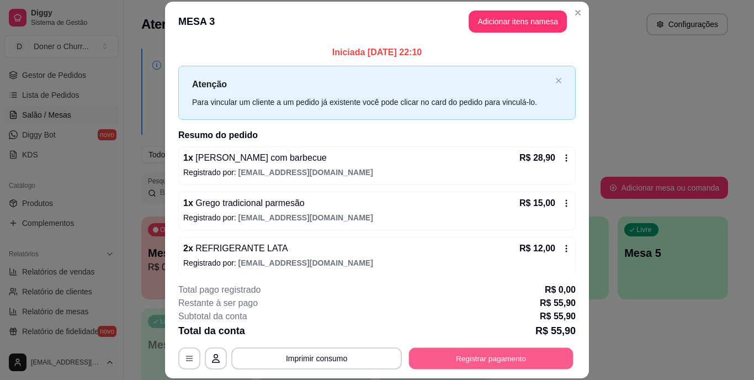
click at [467, 351] on button "Registrar pagamento" at bounding box center [491, 358] width 165 height 22
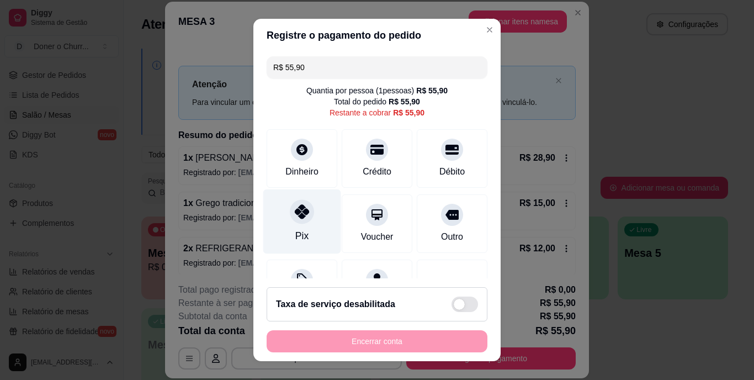
click at [302, 224] on div "Pix" at bounding box center [302, 221] width 78 height 65
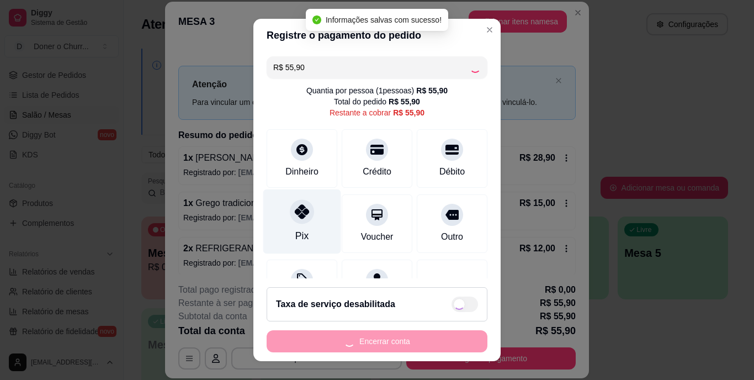
type input "R$ 0,00"
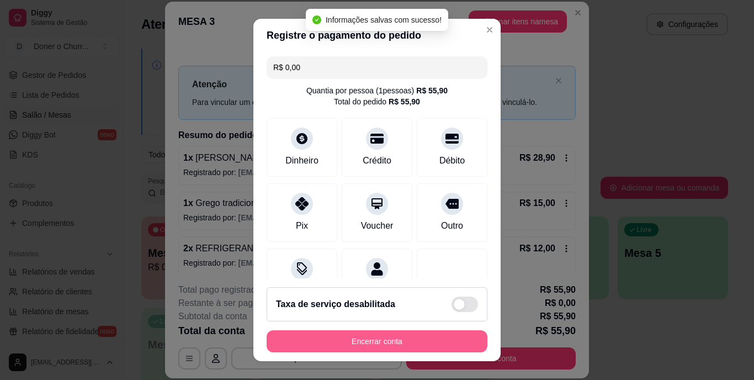
click at [384, 339] on button "Encerrar conta" at bounding box center [377, 341] width 221 height 22
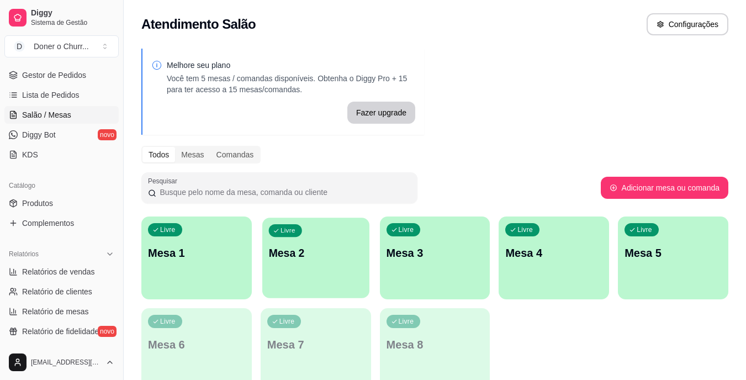
click at [328, 277] on div "Livre Mesa 2" at bounding box center [315, 251] width 107 height 67
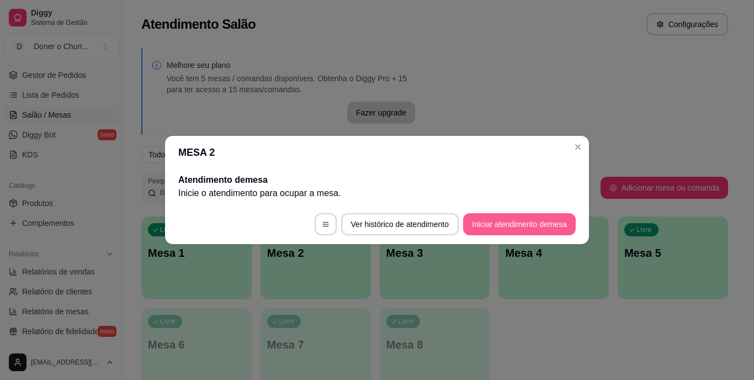
click at [521, 227] on button "Iniciar atendimento de mesa" at bounding box center [519, 224] width 113 height 22
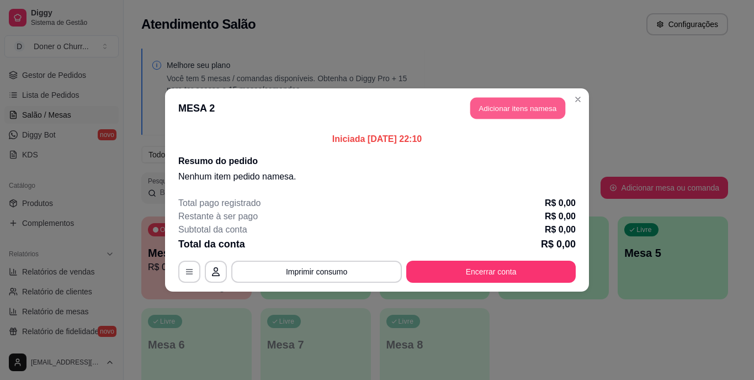
click at [540, 105] on button "Adicionar itens na mesa" at bounding box center [517, 109] width 95 height 22
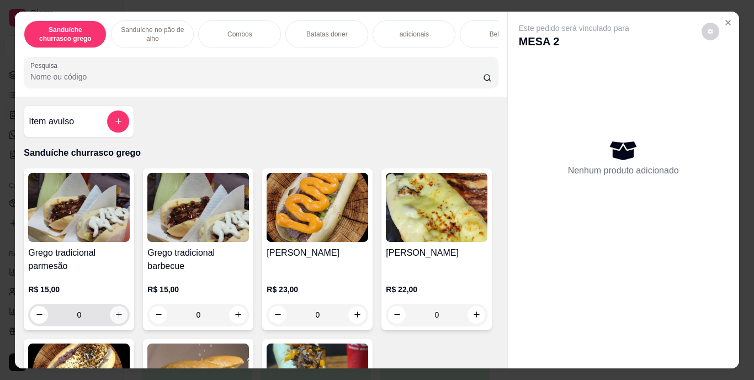
click at [115, 314] on icon "increase-product-quantity" at bounding box center [119, 314] width 8 height 8
type input "1"
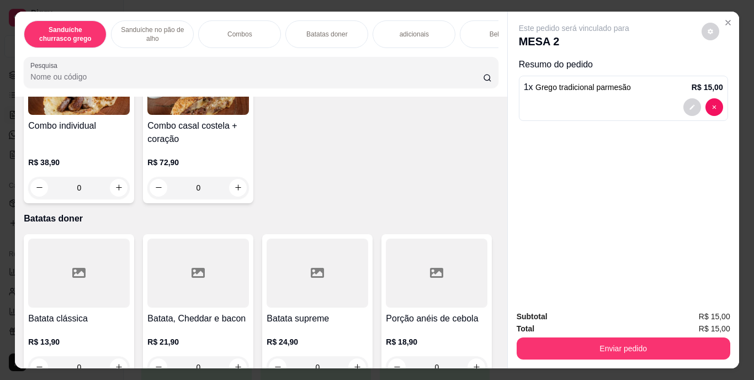
scroll to position [994, 0]
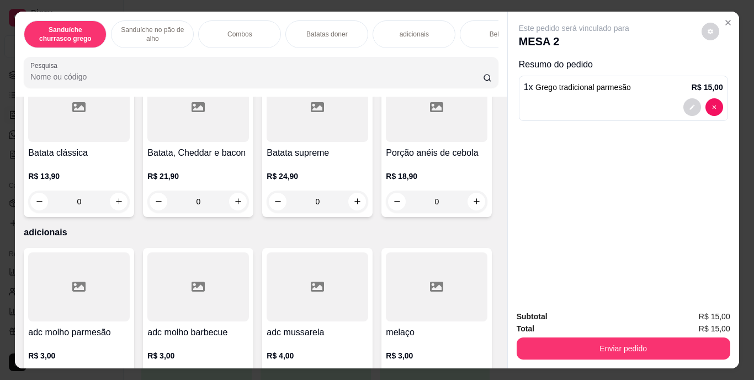
click at [472, 23] on div "Bebidas" at bounding box center [501, 34] width 83 height 28
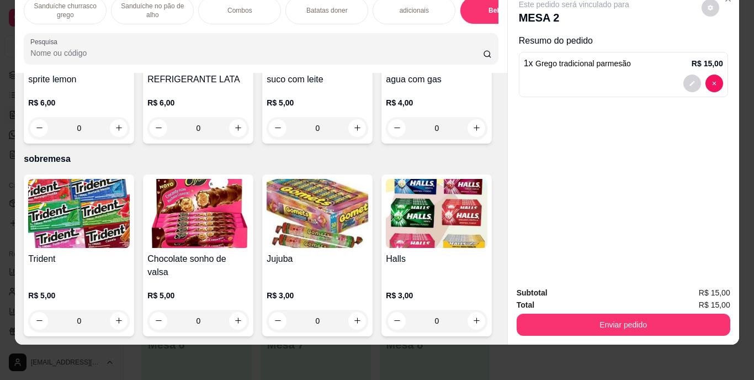
scroll to position [2001, 0]
type input "1"
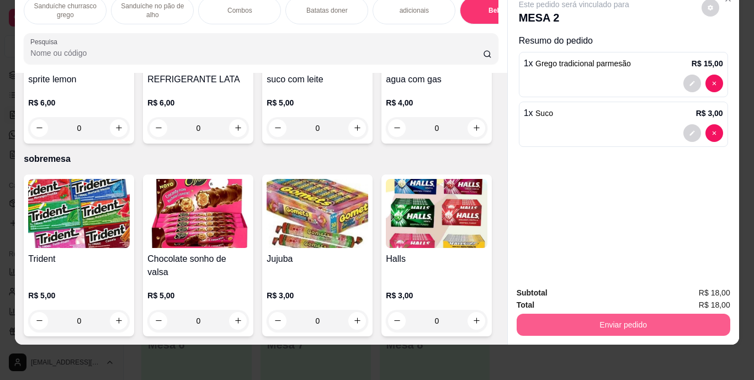
click at [647, 314] on button "Enviar pedido" at bounding box center [624, 325] width 214 height 22
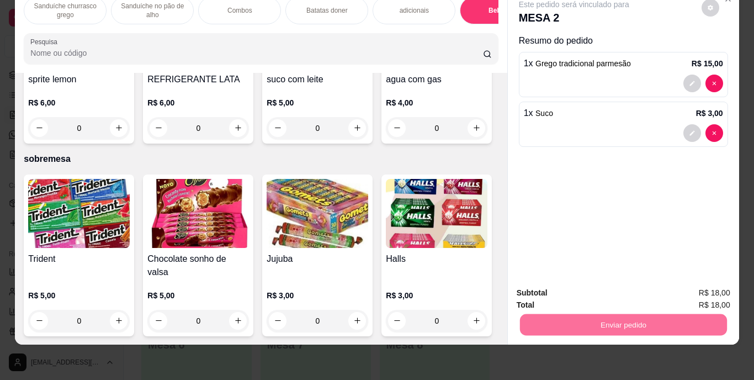
click at [696, 279] on button "Enviar pedido" at bounding box center [701, 289] width 61 height 20
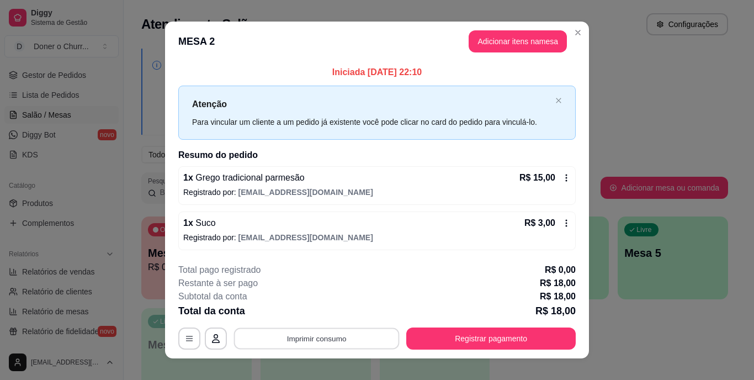
click at [327, 334] on button "Imprimir consumo" at bounding box center [317, 338] width 166 height 22
click at [318, 313] on button "IMPRESSORA" at bounding box center [316, 313] width 80 height 18
click at [286, 343] on button "Imprimir consumo" at bounding box center [316, 338] width 171 height 22
click at [311, 313] on button "IMPRESSORA" at bounding box center [315, 312] width 77 height 17
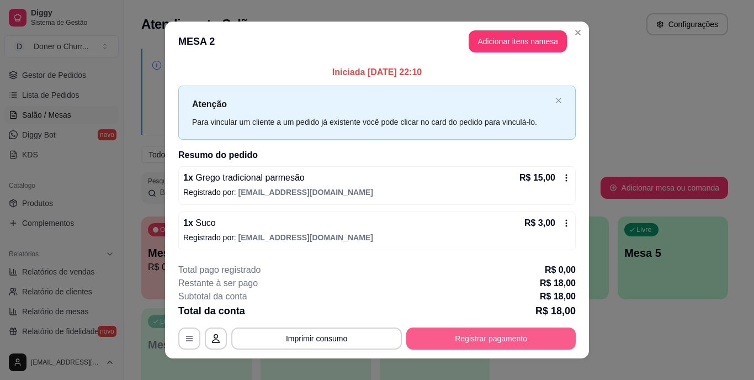
click at [420, 334] on button "Registrar pagamento" at bounding box center [491, 338] width 170 height 22
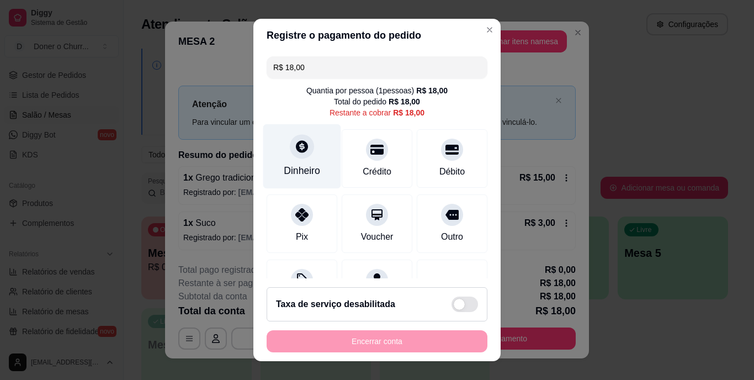
click at [302, 161] on div "Dinheiro" at bounding box center [302, 156] width 78 height 65
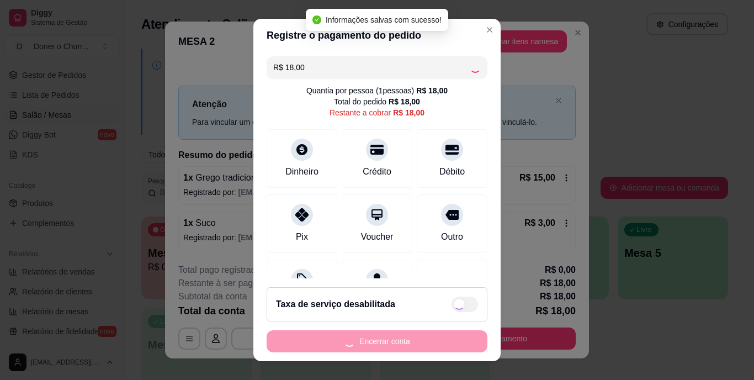
type input "R$ 0,00"
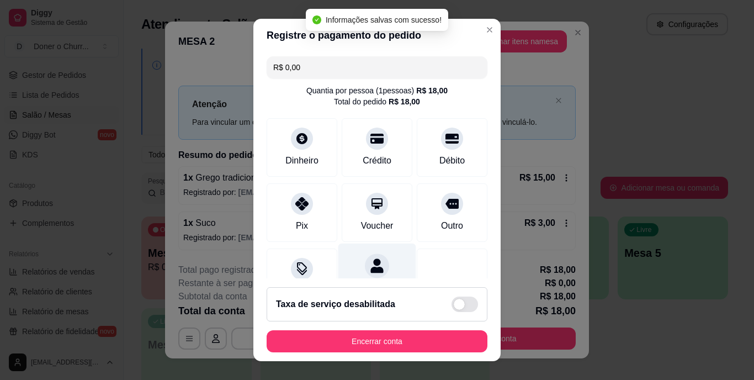
scroll to position [104, 0]
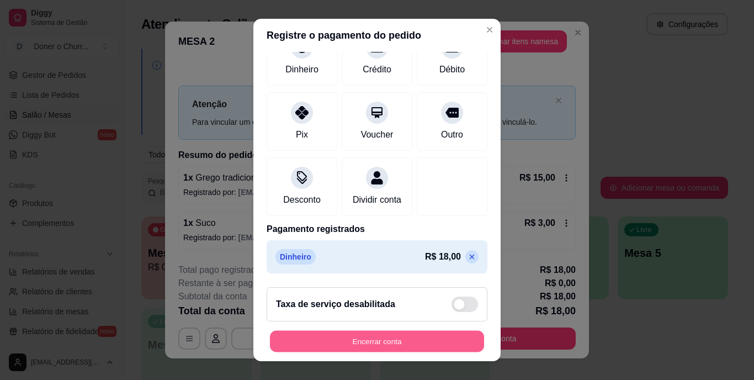
click at [362, 337] on button "Encerrar conta" at bounding box center [377, 341] width 214 height 22
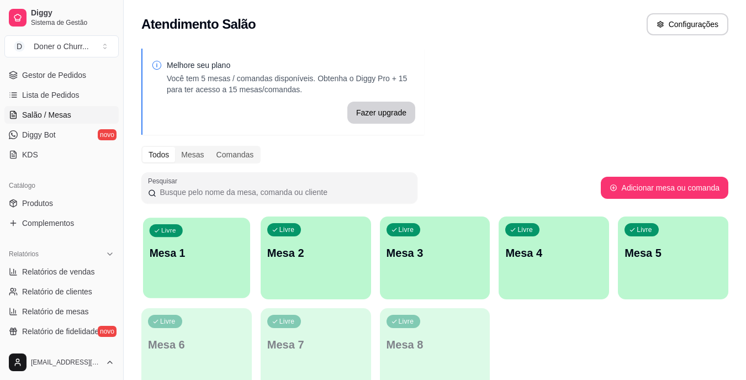
click at [187, 240] on div "Livre Mesa 1" at bounding box center [196, 251] width 107 height 67
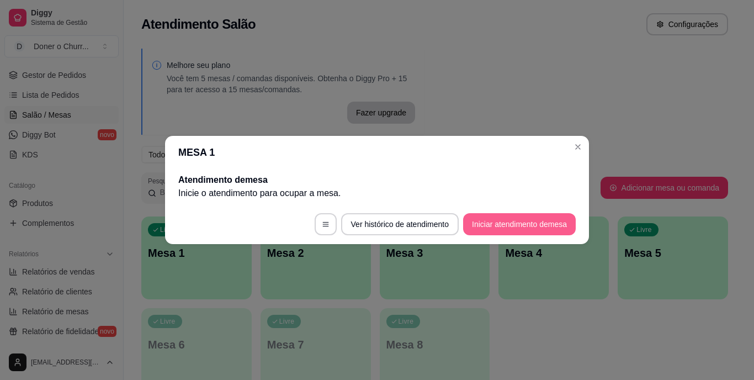
click at [561, 221] on button "Iniciar atendimento de mesa" at bounding box center [519, 224] width 113 height 22
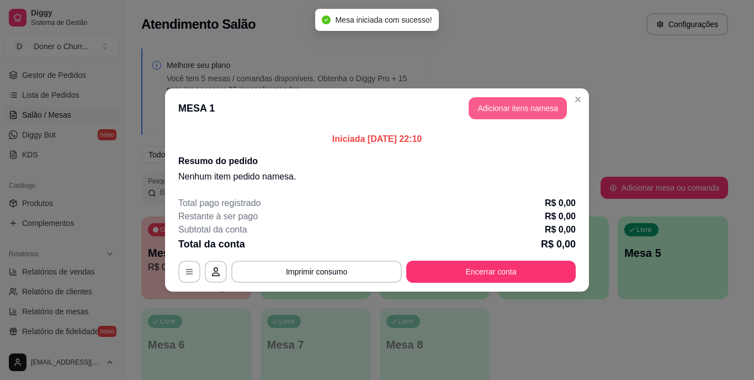
click at [524, 101] on button "Adicionar itens na mesa" at bounding box center [518, 108] width 98 height 22
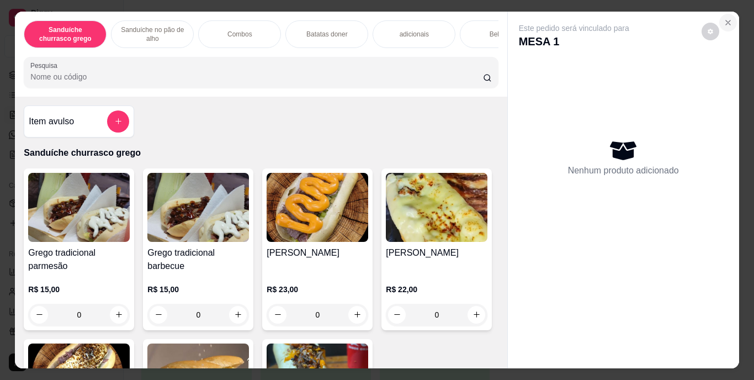
click at [724, 18] on icon "Close" at bounding box center [728, 22] width 9 height 9
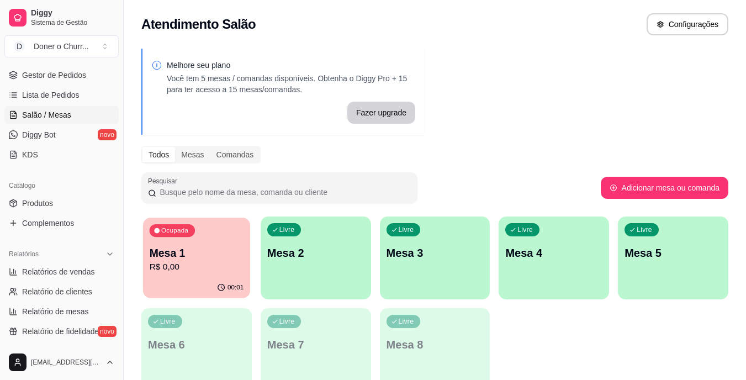
click at [207, 251] on p "Mesa 1" at bounding box center [197, 253] width 94 height 15
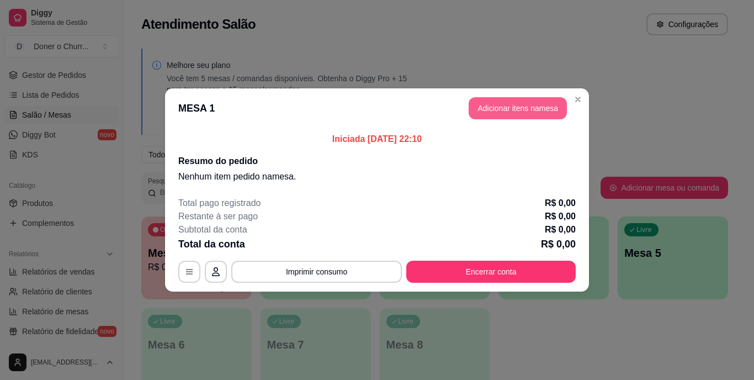
click at [487, 98] on button "Adicionar itens na mesa" at bounding box center [518, 108] width 98 height 22
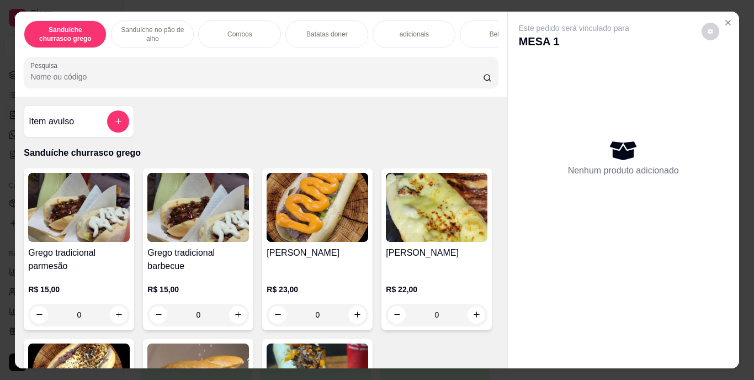
click at [526, 104] on div "Nenhum produto adicionado" at bounding box center [623, 157] width 209 height 216
click at [110, 314] on button "increase-product-quantity" at bounding box center [119, 315] width 18 height 18
type input "1"
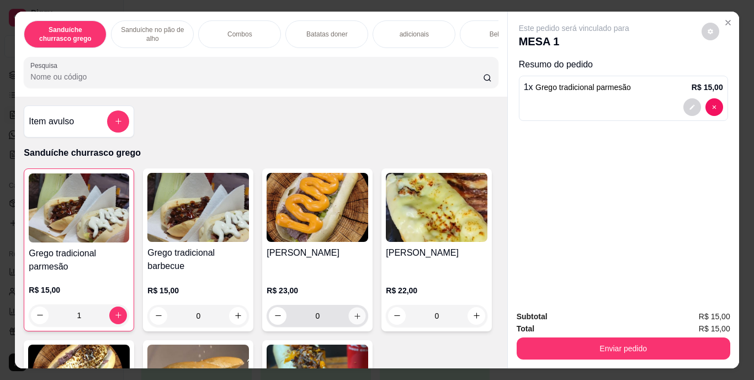
click at [353, 315] on icon "increase-product-quantity" at bounding box center [357, 315] width 8 height 8
type input "1"
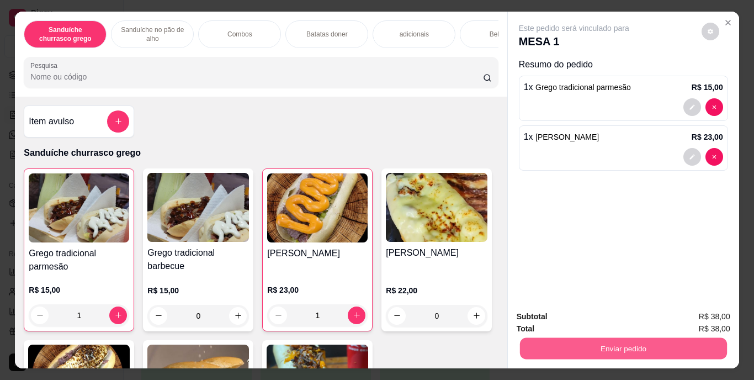
click at [671, 348] on button "Enviar pedido" at bounding box center [623, 349] width 207 height 22
click at [695, 317] on button "Enviar pedido" at bounding box center [701, 317] width 62 height 21
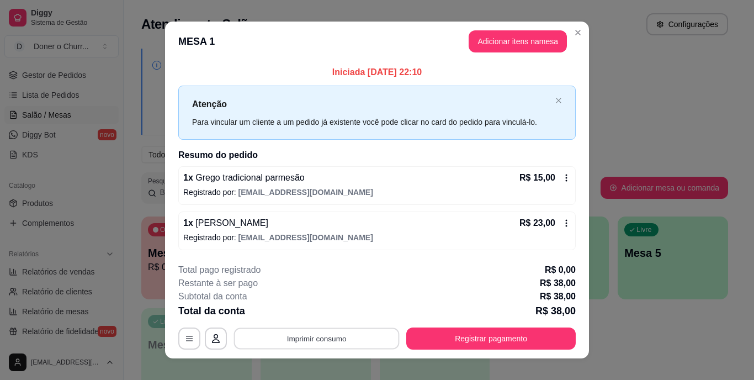
click at [316, 332] on button "Imprimir consumo" at bounding box center [317, 338] width 166 height 22
click at [329, 309] on button "IMPRESSORA" at bounding box center [315, 312] width 77 height 17
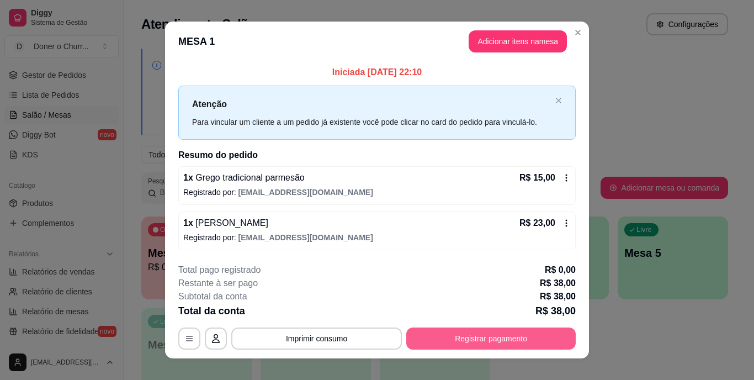
click at [493, 329] on button "Registrar pagamento" at bounding box center [491, 338] width 170 height 22
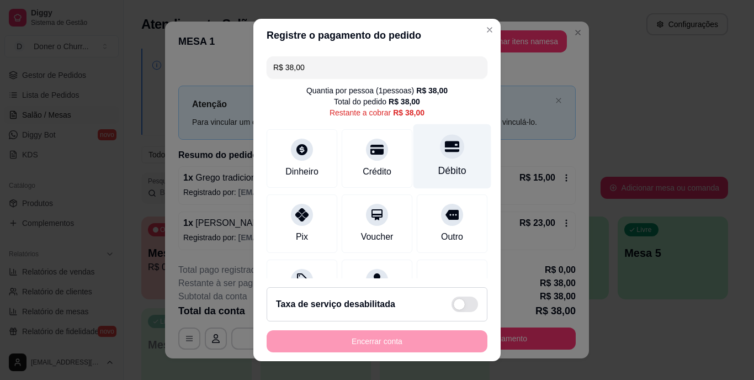
click at [440, 154] on div at bounding box center [452, 147] width 24 height 24
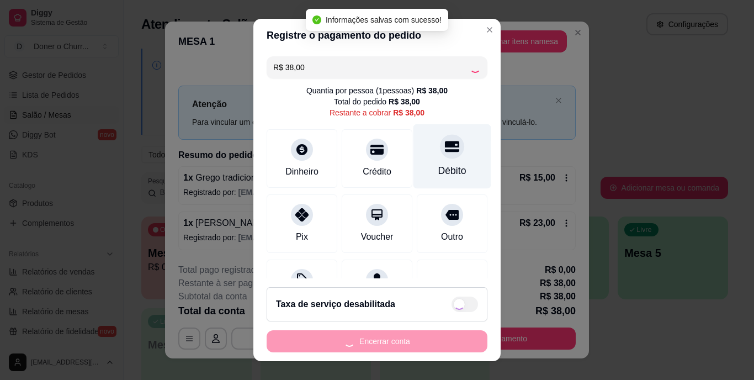
type input "R$ 0,00"
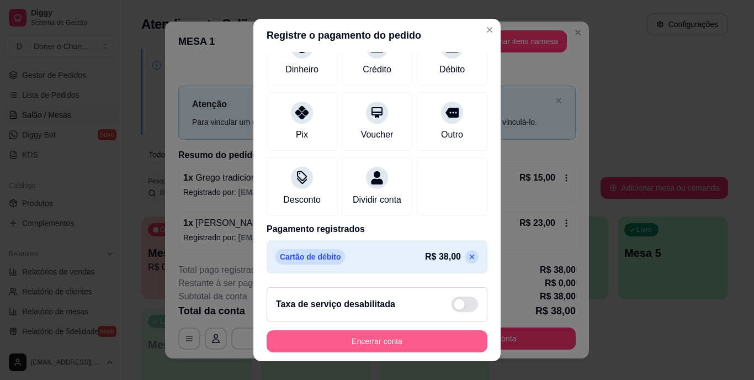
click at [281, 335] on button "Encerrar conta" at bounding box center [377, 341] width 221 height 22
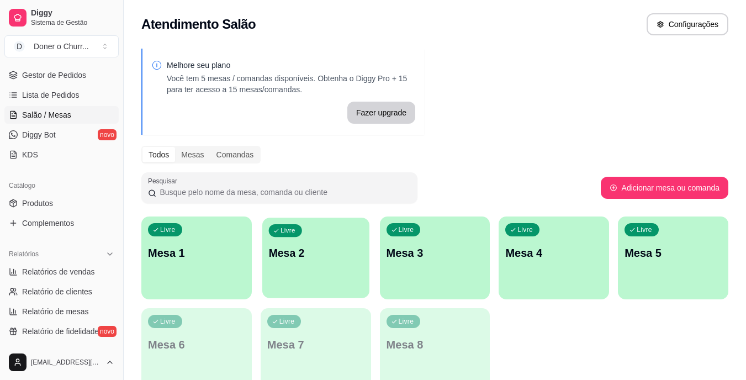
click at [352, 230] on div "Livre Mesa 2" at bounding box center [315, 251] width 107 height 67
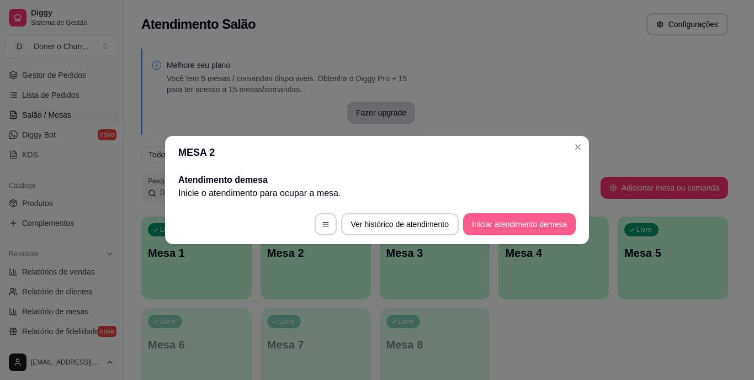
click at [515, 222] on button "Iniciar atendimento de mesa" at bounding box center [519, 224] width 113 height 22
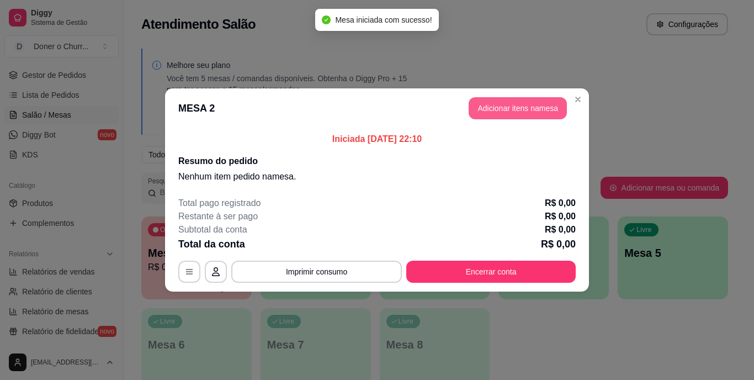
click at [528, 117] on button "Adicionar itens na mesa" at bounding box center [518, 108] width 98 height 22
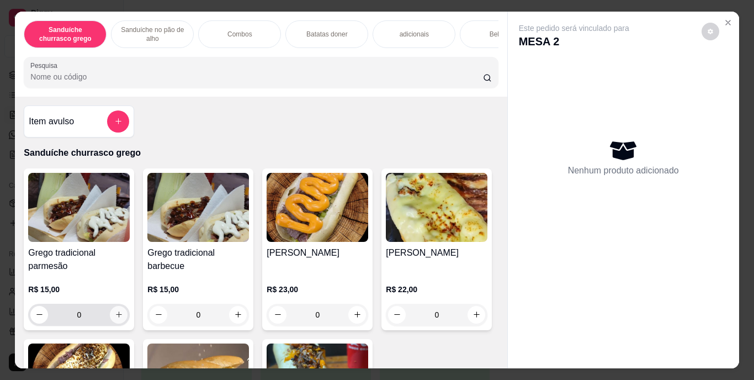
click at [117, 319] on icon "increase-product-quantity" at bounding box center [119, 314] width 8 height 8
type input "1"
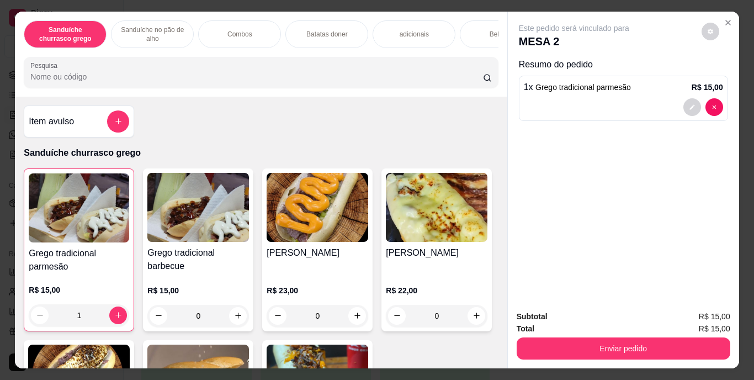
click at [485, 26] on div "Bebidas" at bounding box center [501, 34] width 83 height 28
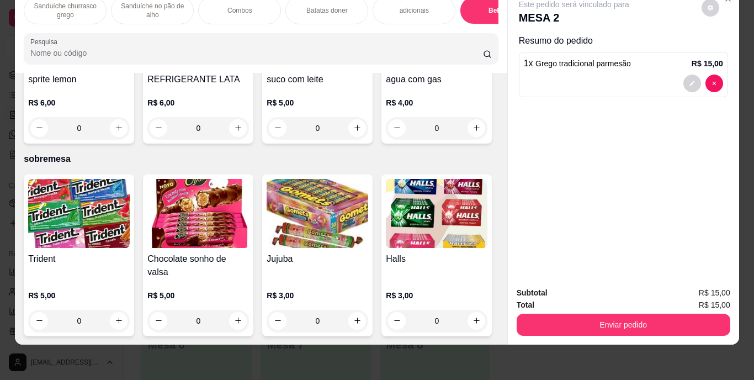
scroll to position [2056, 0]
click at [242, 132] on icon "increase-product-quantity" at bounding box center [238, 128] width 8 height 8
type input "1"
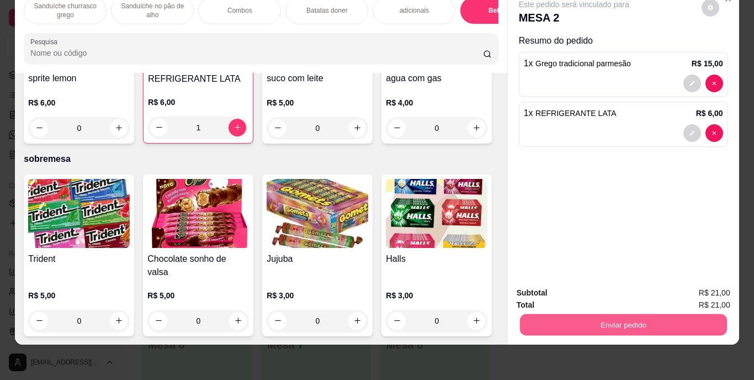
click at [646, 314] on button "Enviar pedido" at bounding box center [623, 325] width 207 height 22
click at [717, 287] on button "Enviar pedido" at bounding box center [701, 289] width 61 height 20
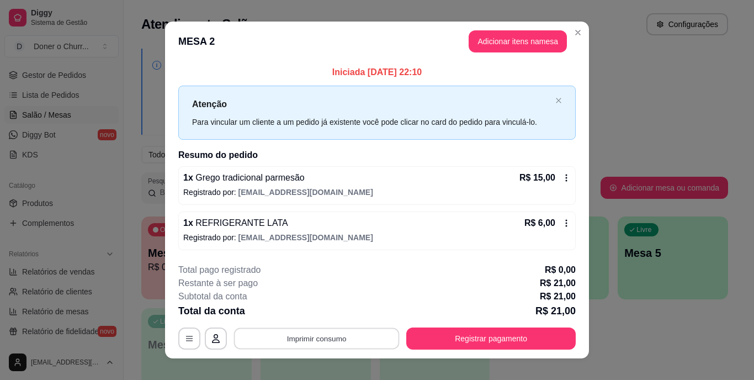
click at [313, 340] on button "Imprimir consumo" at bounding box center [317, 338] width 166 height 22
click at [319, 316] on button "IMPRESSORA" at bounding box center [315, 312] width 77 height 17
click at [296, 332] on button "Imprimir consumo" at bounding box center [316, 338] width 171 height 22
click at [318, 311] on button "IMPRESSORA" at bounding box center [316, 313] width 80 height 18
click at [508, 351] on footer "**********" at bounding box center [377, 307] width 424 height 104
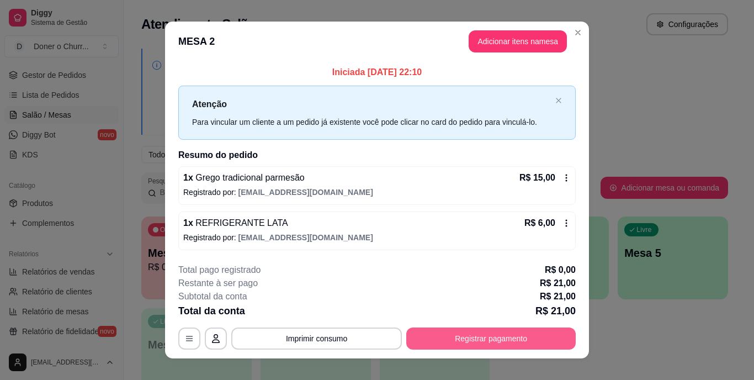
click at [512, 346] on button "Registrar pagamento" at bounding box center [491, 338] width 170 height 22
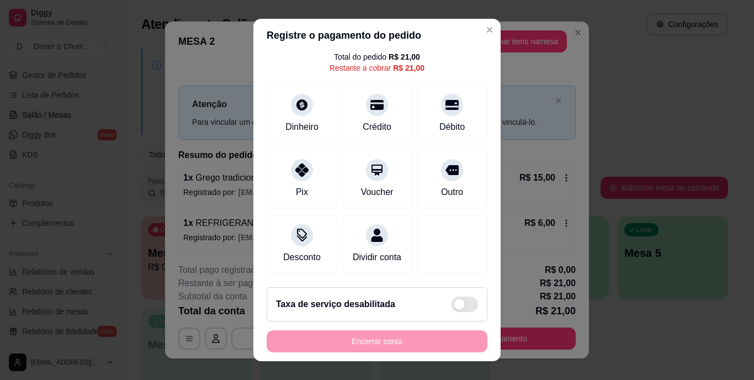
scroll to position [17, 0]
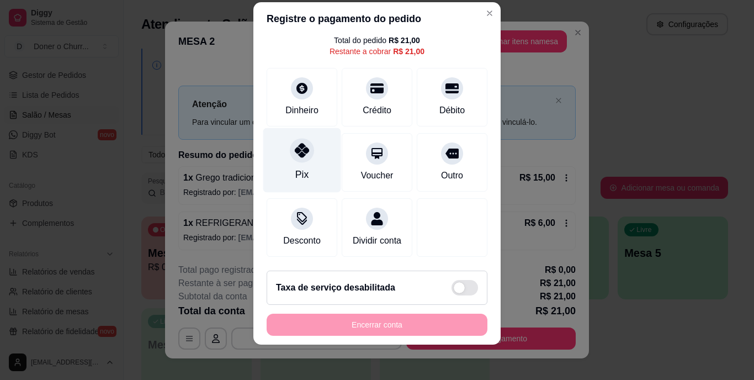
click at [292, 152] on div "Pix" at bounding box center [302, 160] width 78 height 65
type input "R$ 0,00"
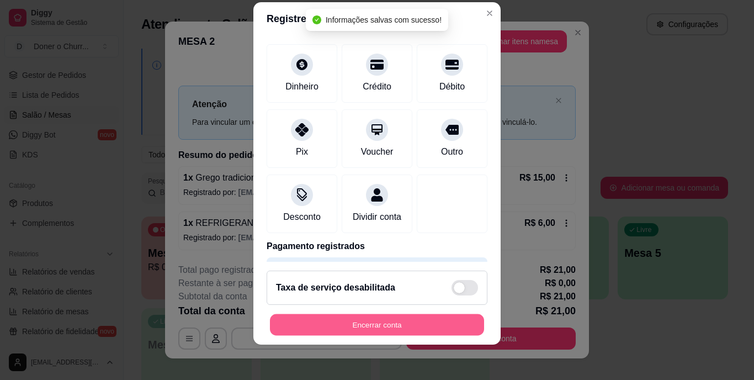
click at [312, 318] on button "Encerrar conta" at bounding box center [377, 325] width 214 height 22
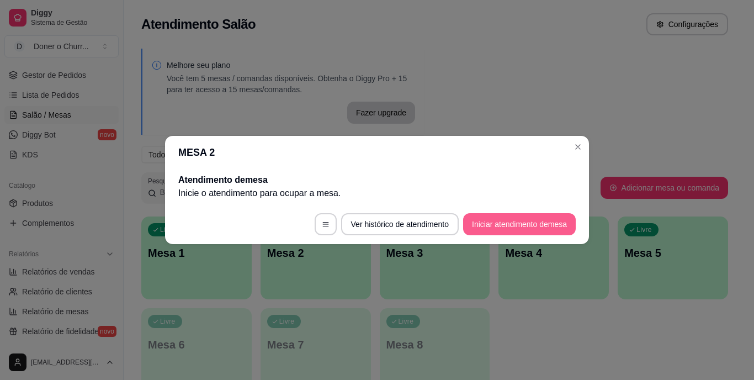
click at [553, 224] on button "Iniciar atendimento de mesa" at bounding box center [519, 224] width 113 height 22
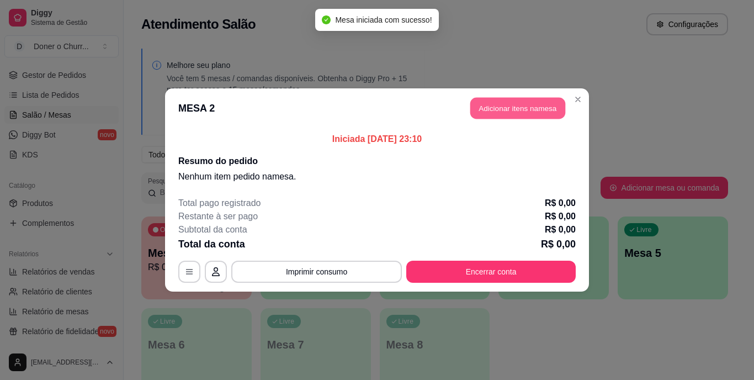
click at [549, 102] on button "Adicionar itens na mesa" at bounding box center [517, 109] width 95 height 22
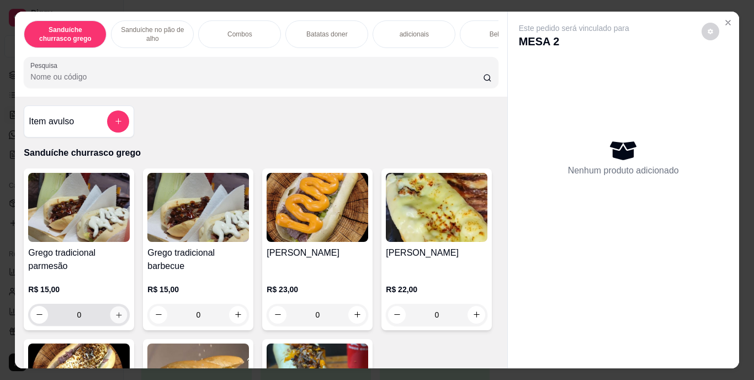
click at [115, 319] on icon "increase-product-quantity" at bounding box center [119, 314] width 8 height 8
type input "1"
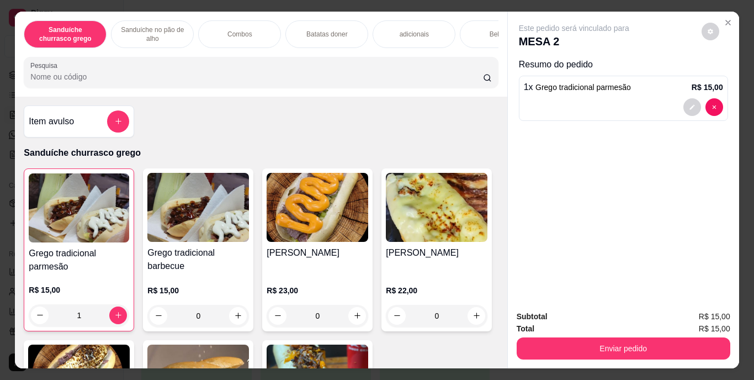
click at [626, 335] on div "Enviar pedido" at bounding box center [624, 347] width 214 height 25
click at [619, 335] on div "Enviar pedido" at bounding box center [624, 347] width 214 height 25
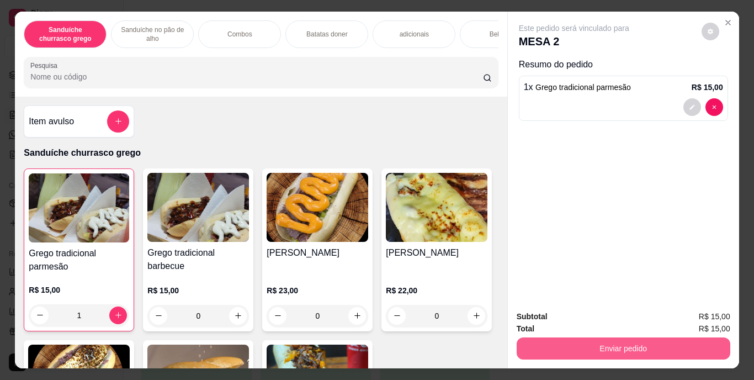
click at [608, 337] on button "Enviar pedido" at bounding box center [624, 348] width 214 height 22
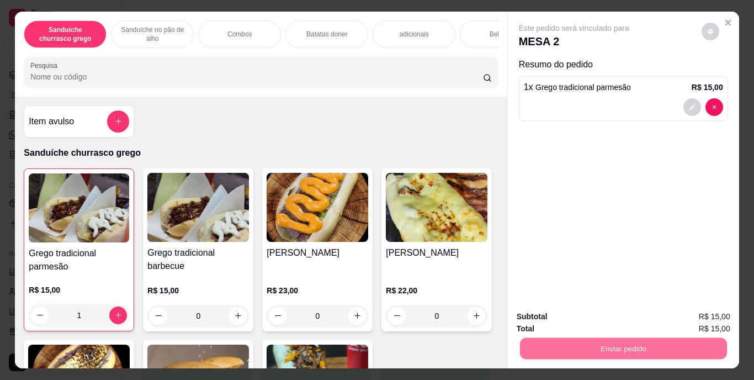
click at [685, 311] on button "Enviar pedido" at bounding box center [701, 317] width 62 height 21
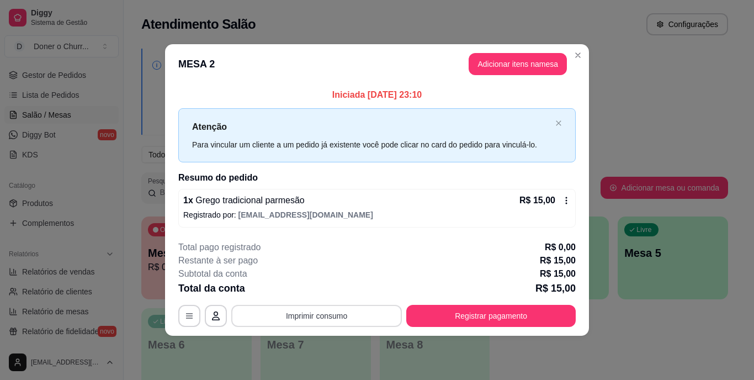
click at [300, 305] on div "**********" at bounding box center [377, 316] width 398 height 22
click at [314, 318] on button "Imprimir consumo" at bounding box center [317, 316] width 166 height 22
click at [323, 288] on button "IMPRESSORA" at bounding box center [320, 291] width 80 height 18
click at [366, 316] on button "Imprimir consumo" at bounding box center [317, 316] width 166 height 22
click at [346, 293] on button "IMPRESSORA" at bounding box center [320, 290] width 77 height 17
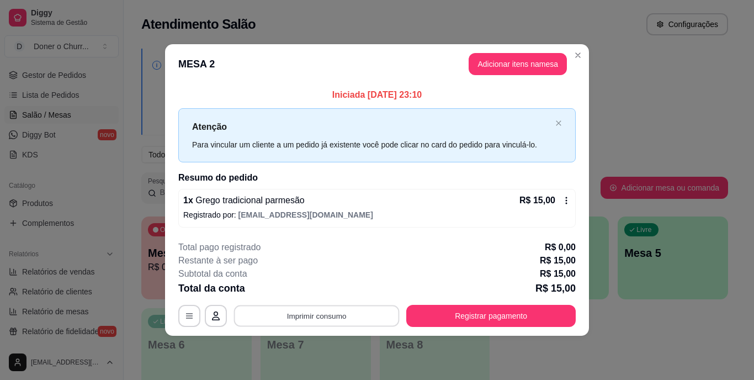
click at [344, 315] on button "Imprimir consumo" at bounding box center [317, 316] width 166 height 22
click at [448, 330] on footer "**********" at bounding box center [377, 284] width 424 height 104
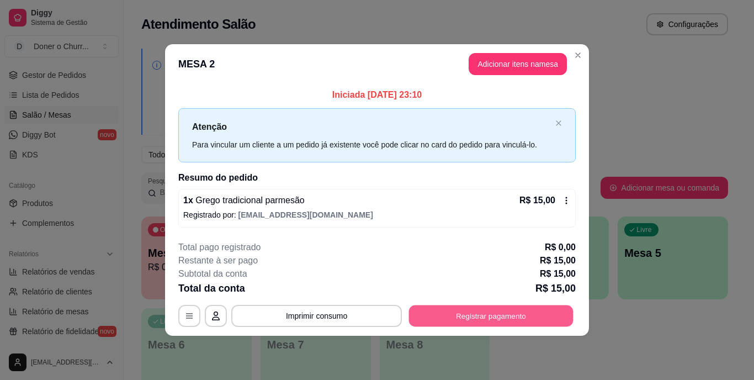
click at [509, 311] on button "Registrar pagamento" at bounding box center [491, 316] width 165 height 22
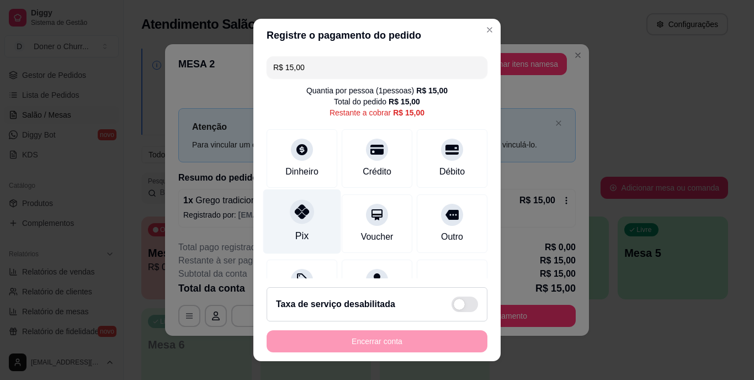
click at [299, 224] on div "Pix" at bounding box center [302, 221] width 78 height 65
type input "R$ 0,00"
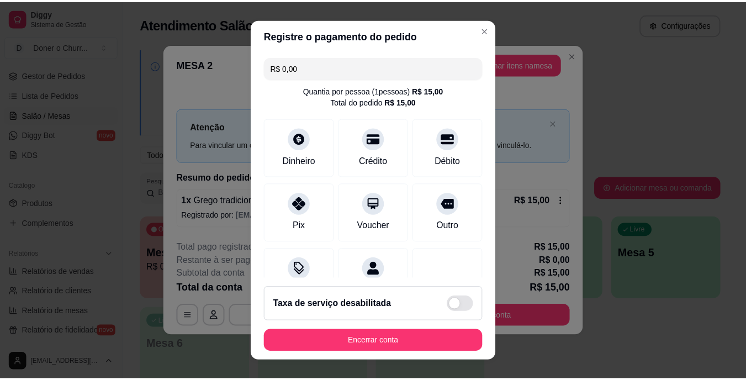
scroll to position [104, 0]
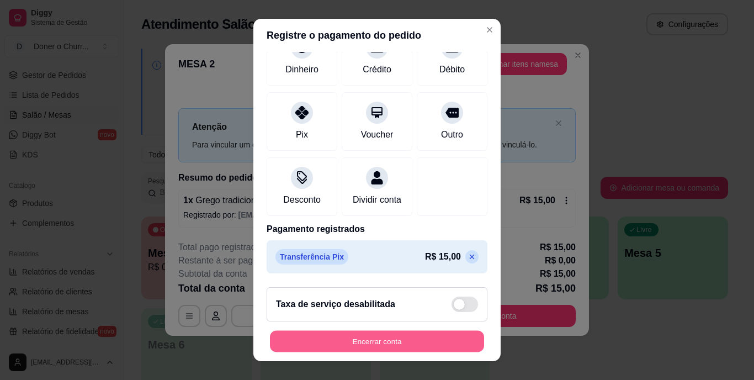
click at [359, 336] on button "Encerrar conta" at bounding box center [377, 341] width 214 height 22
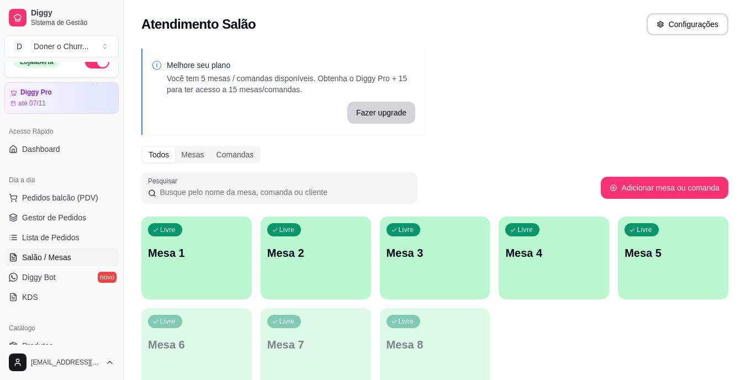
scroll to position [0, 0]
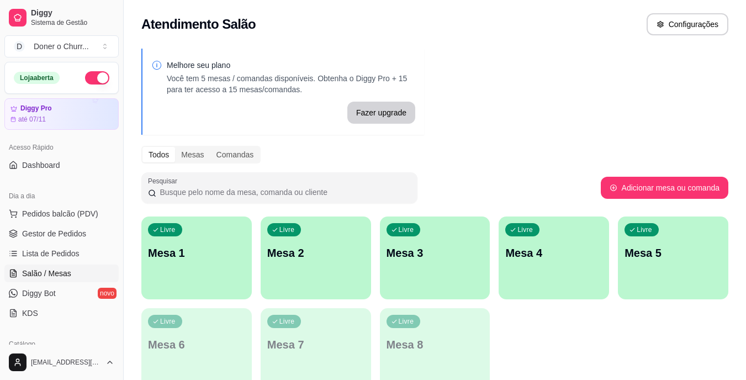
click at [92, 72] on button "button" at bounding box center [97, 77] width 24 height 13
